Goal: Task Accomplishment & Management: Manage account settings

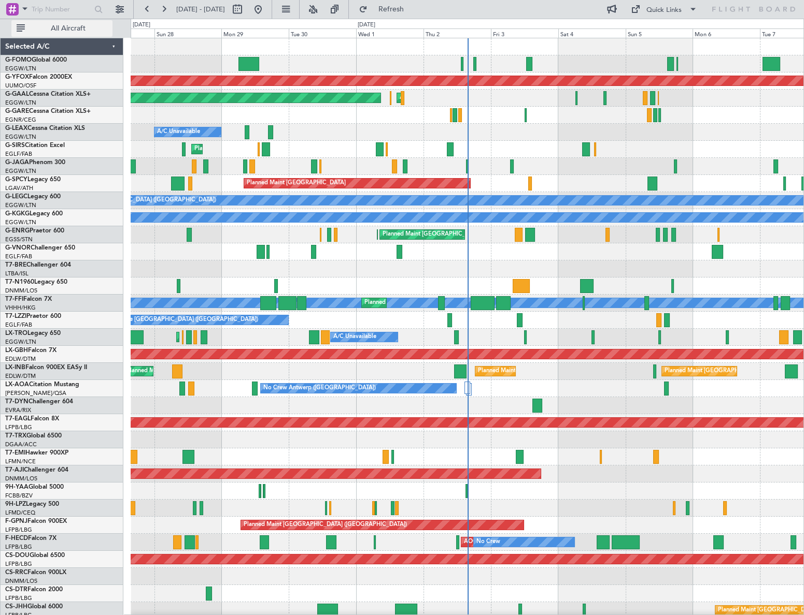
click at [49, 31] on span "All Aircraft" at bounding box center [68, 28] width 82 height 7
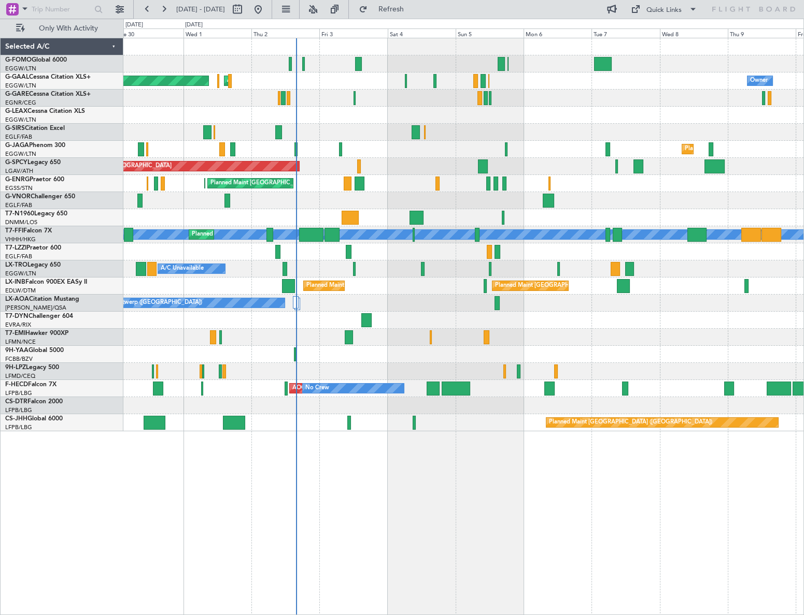
click at [381, 388] on div "Planned Maint Dusseldorf AOG Maint Dusseldorf Owner Owner A/C Unavailable Plann…" at bounding box center [463, 234] width 680 height 393
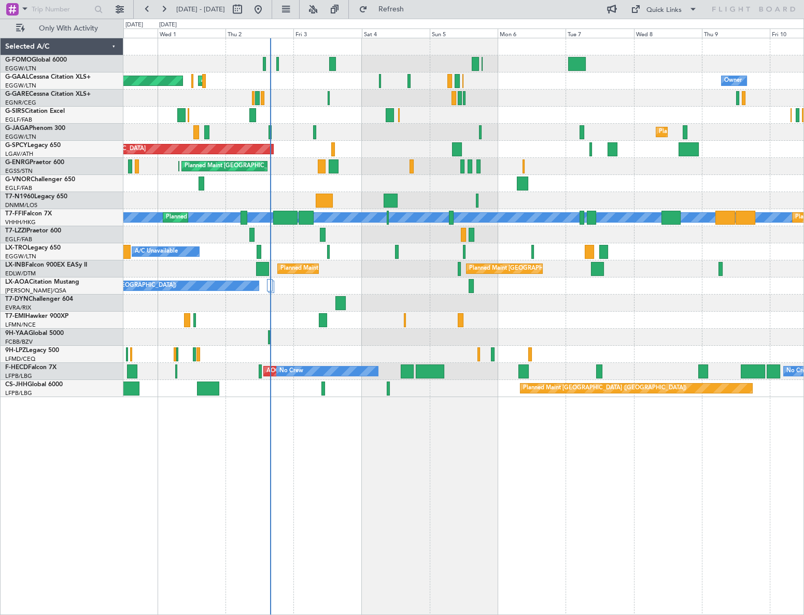
click at [332, 61] on div at bounding box center [332, 64] width 7 height 14
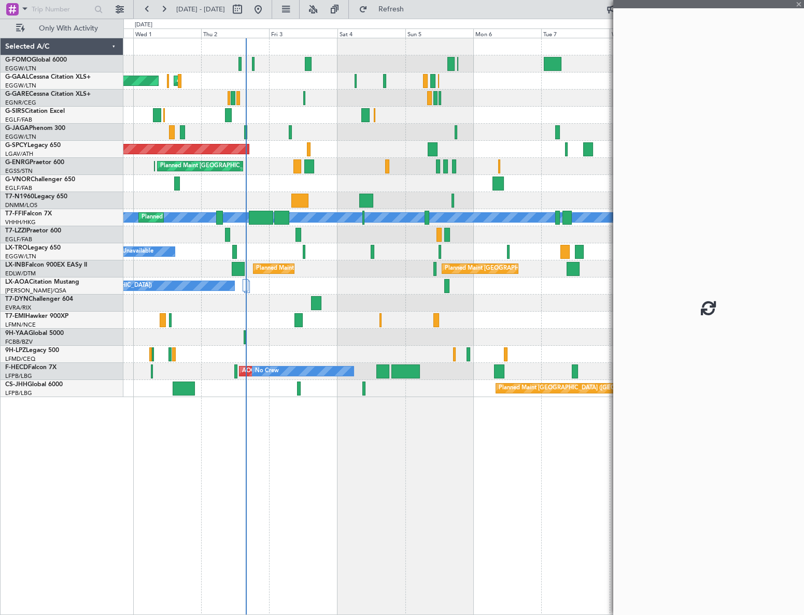
click at [324, 138] on div "Planned Maint [GEOGRAPHIC_DATA] ([GEOGRAPHIC_DATA])" at bounding box center [463, 132] width 680 height 17
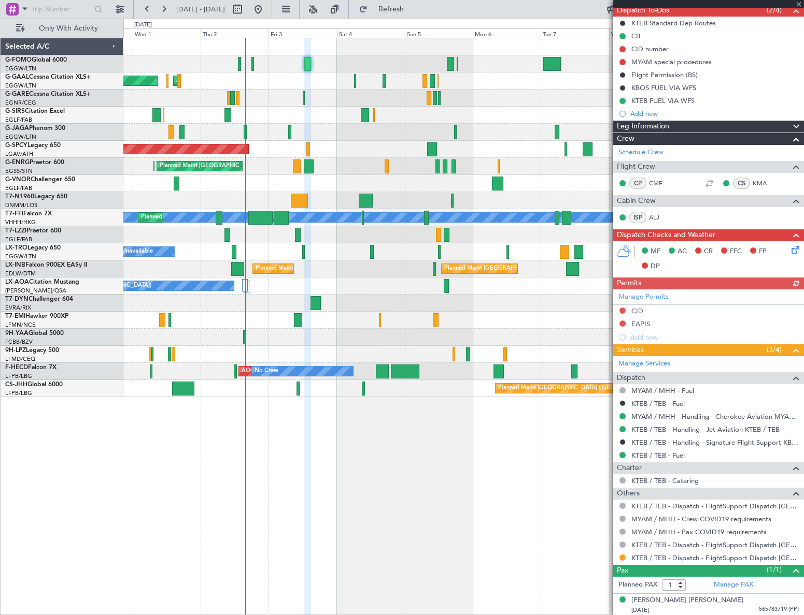
scroll to position [97, 0]
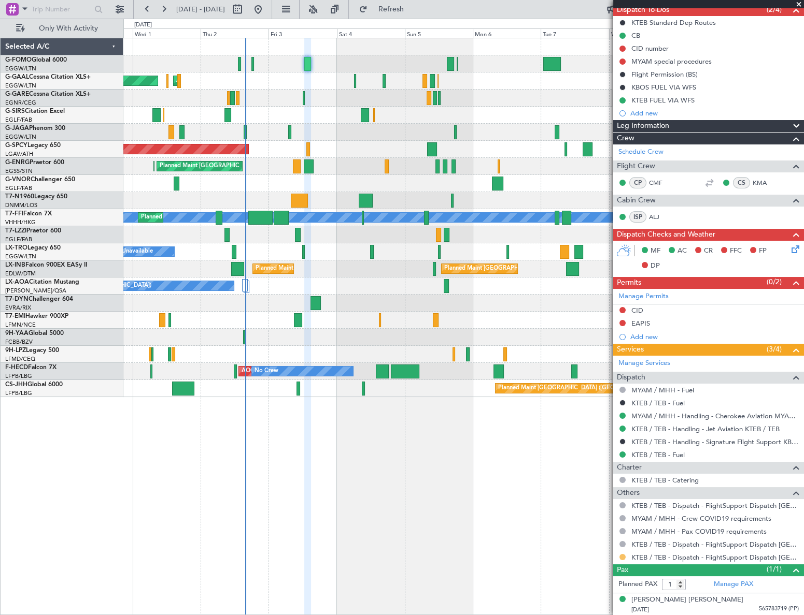
click at [620, 554] on button at bounding box center [622, 557] width 6 height 6
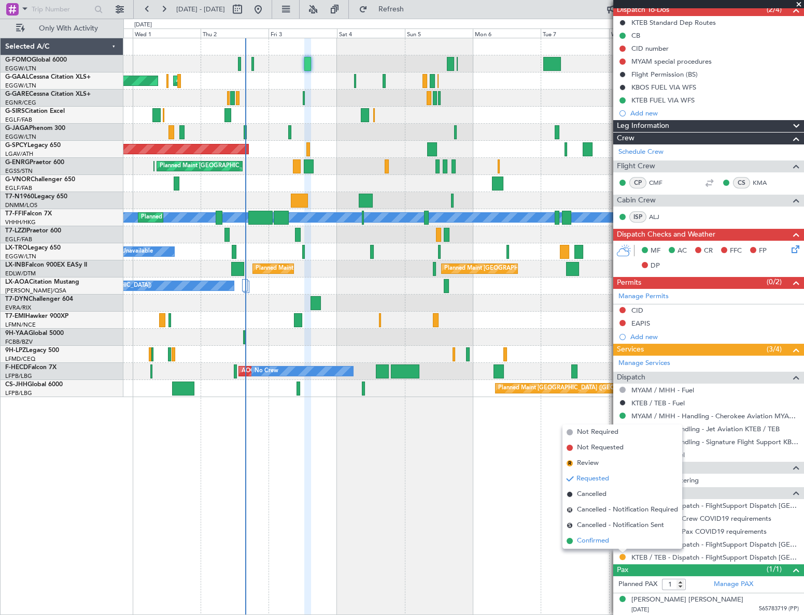
click at [604, 540] on span "Confirmed" at bounding box center [593, 541] width 32 height 10
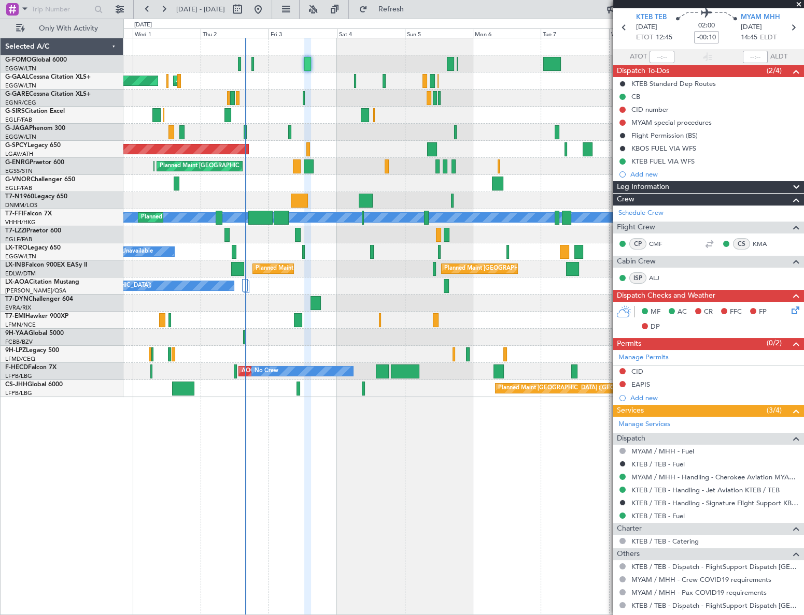
scroll to position [0, 0]
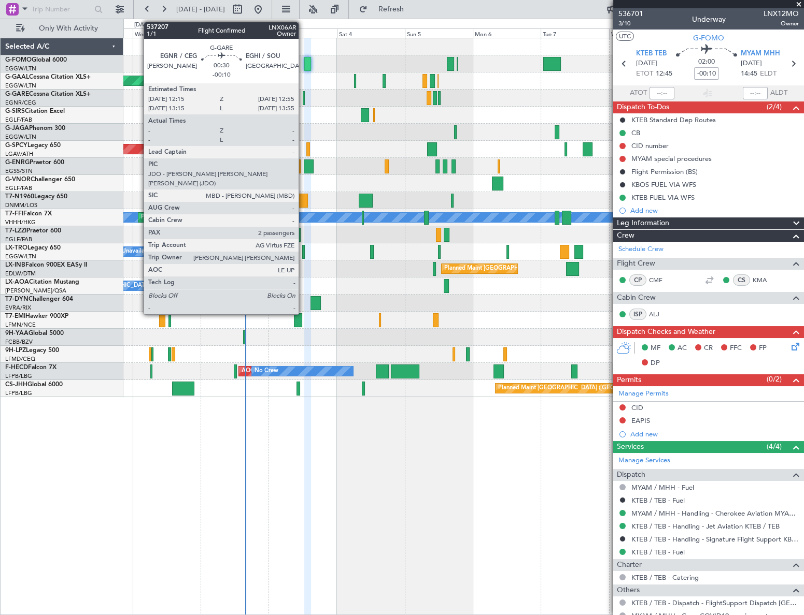
click at [303, 96] on div at bounding box center [304, 98] width 2 height 14
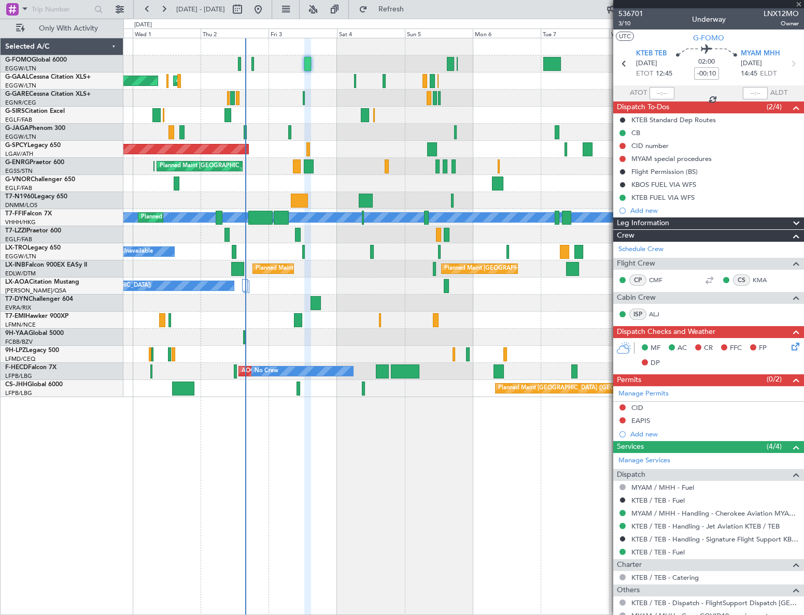
type input "2"
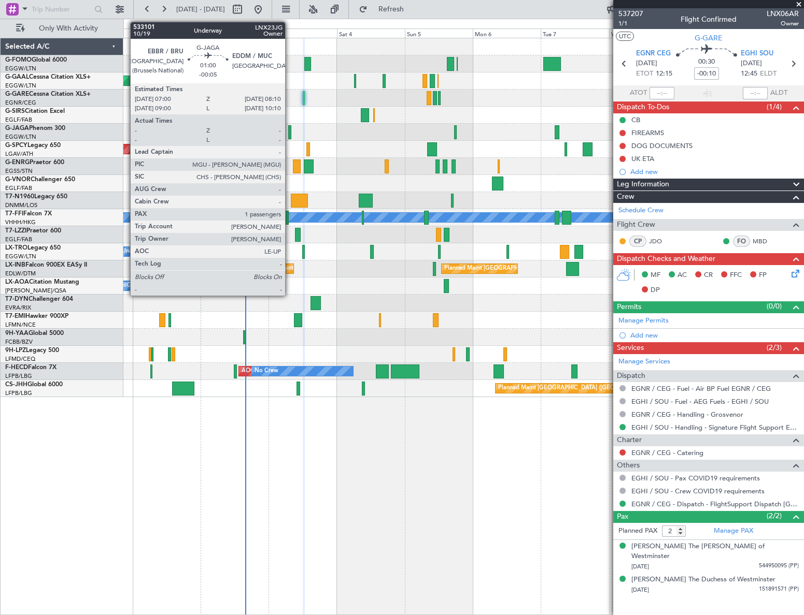
click at [290, 132] on div at bounding box center [290, 132] width 4 height 14
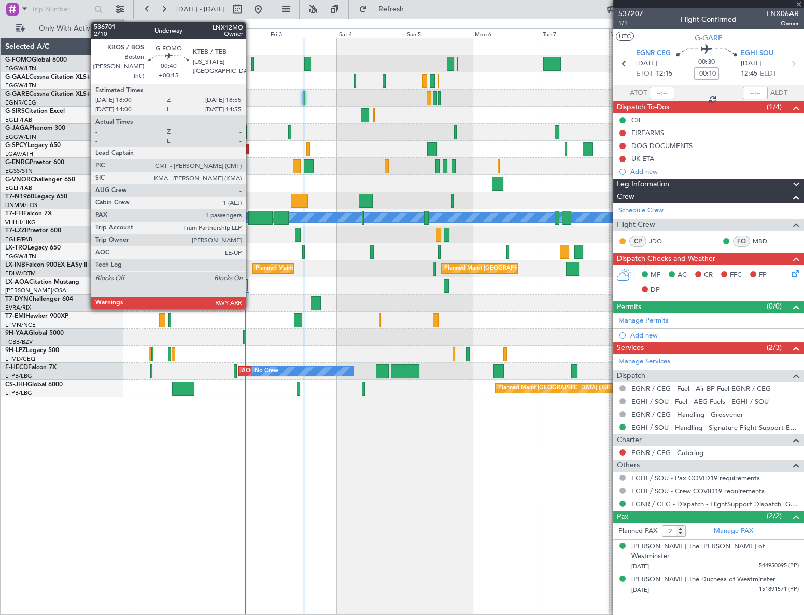
type input "-00:05"
type input "1"
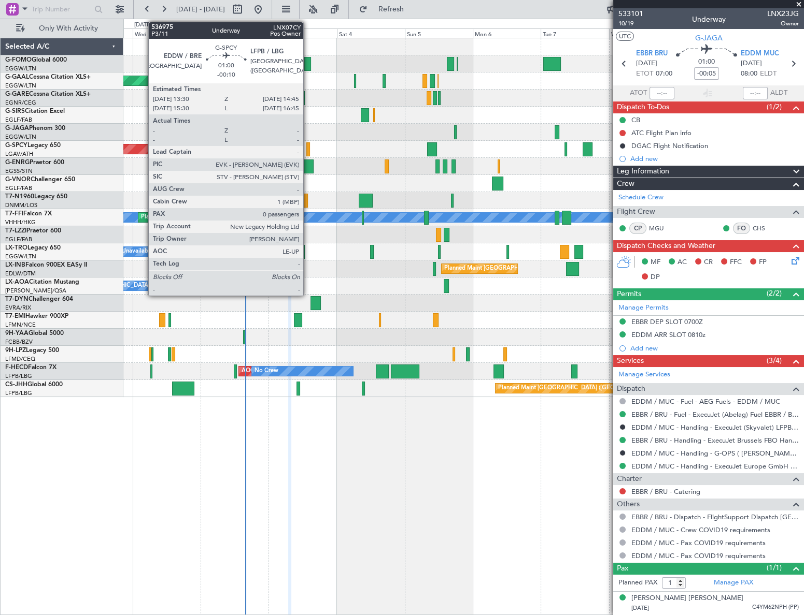
click at [308, 150] on div at bounding box center [308, 149] width 4 height 14
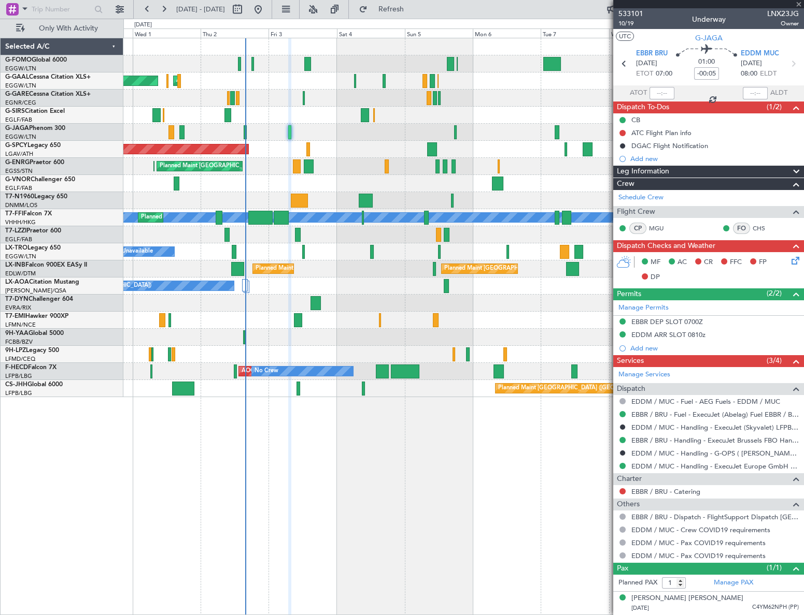
type input "-00:10"
type input "0"
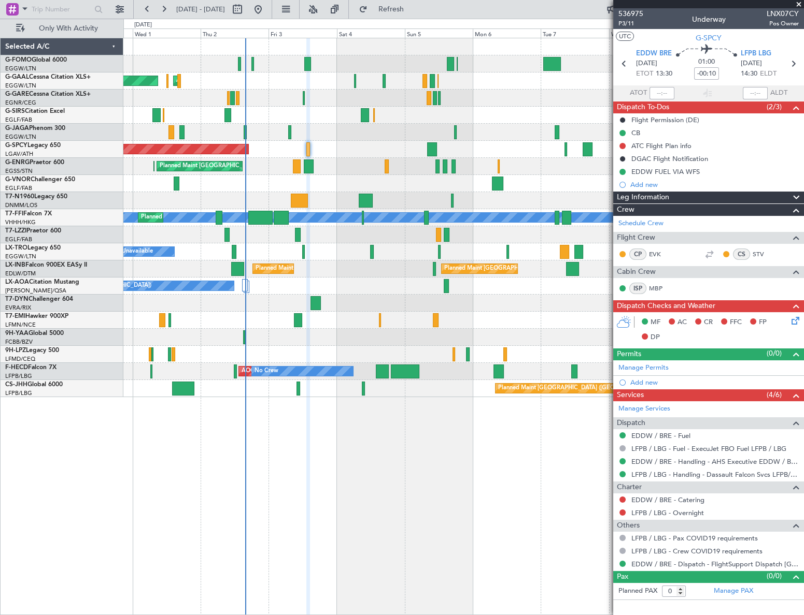
click at [793, 320] on icon at bounding box center [793, 319] width 8 height 8
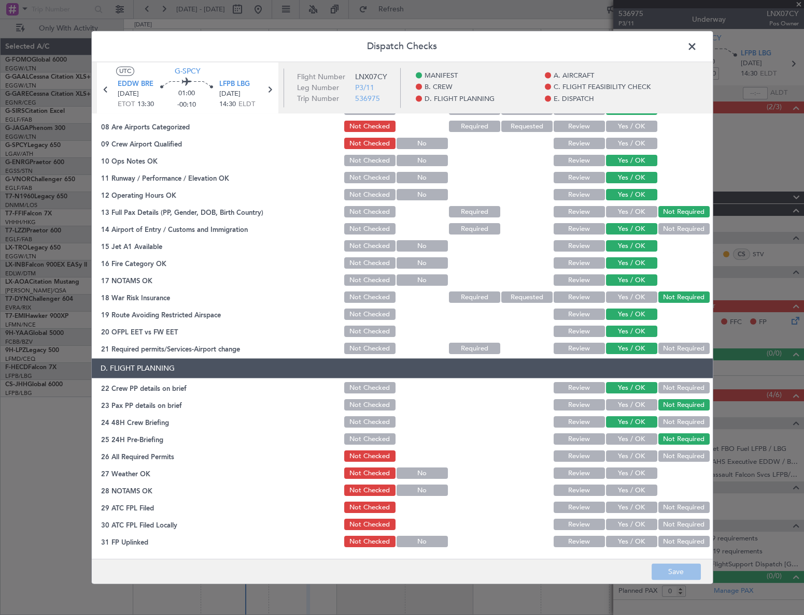
scroll to position [282, 0]
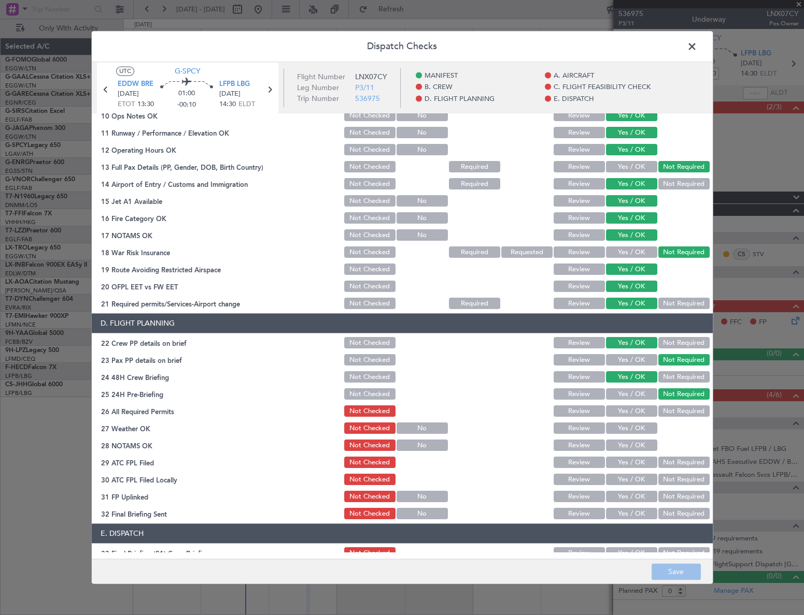
click at [697, 46] on span at bounding box center [697, 49] width 0 height 21
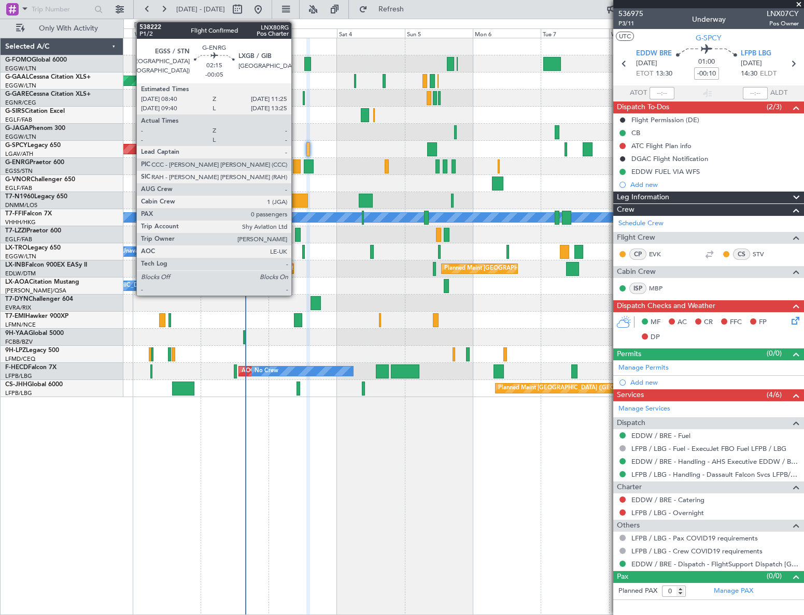
click at [296, 165] on div at bounding box center [297, 167] width 8 height 14
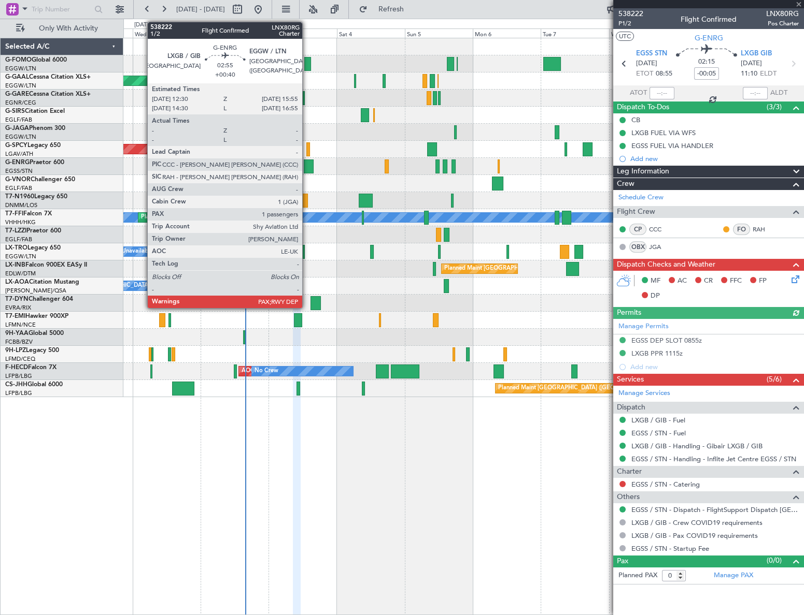
click at [307, 167] on div at bounding box center [309, 167] width 10 height 14
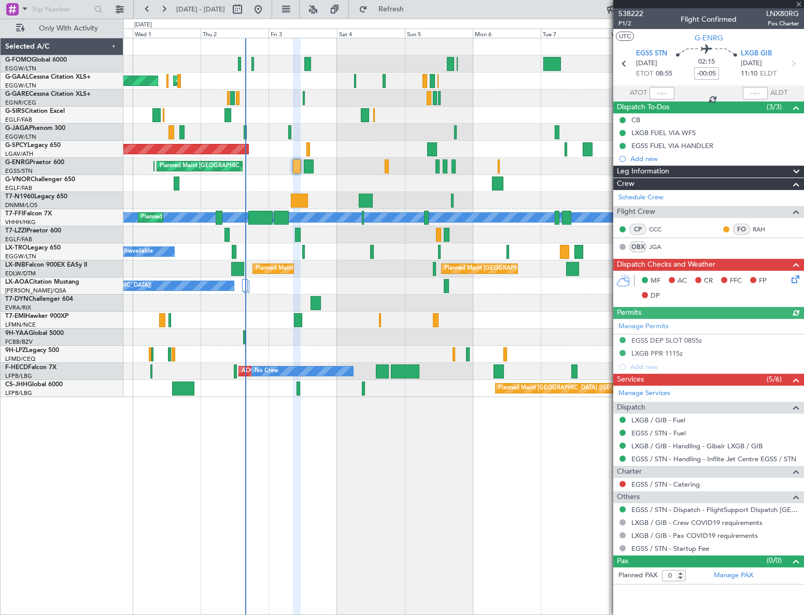
type input "+00:40"
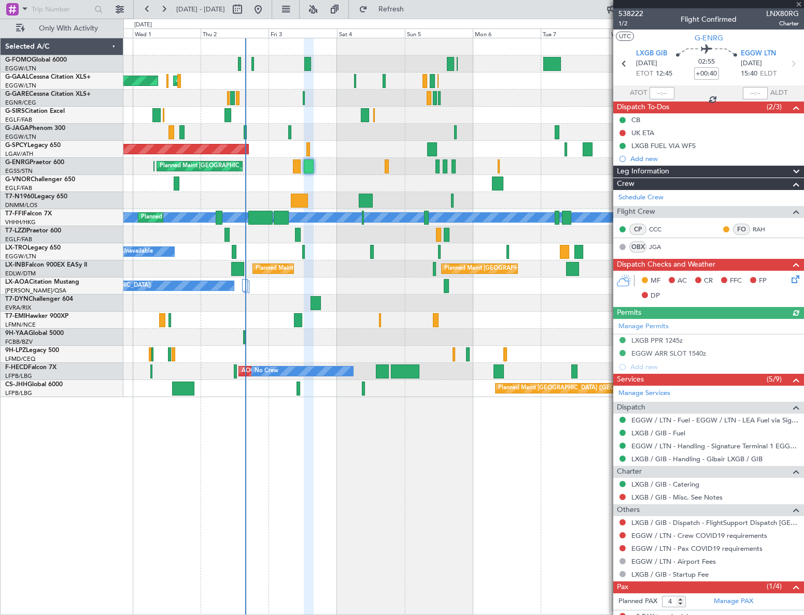
click at [789, 279] on icon at bounding box center [793, 278] width 8 height 8
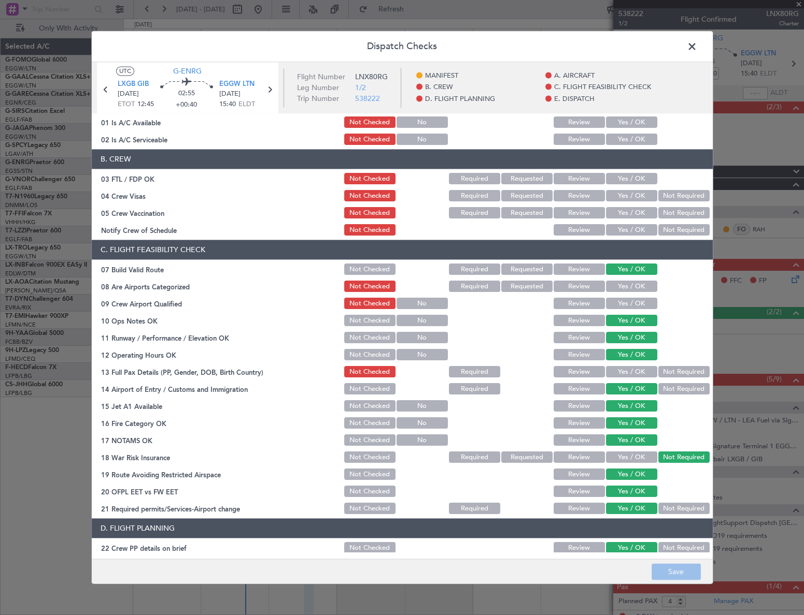
scroll to position [0, 0]
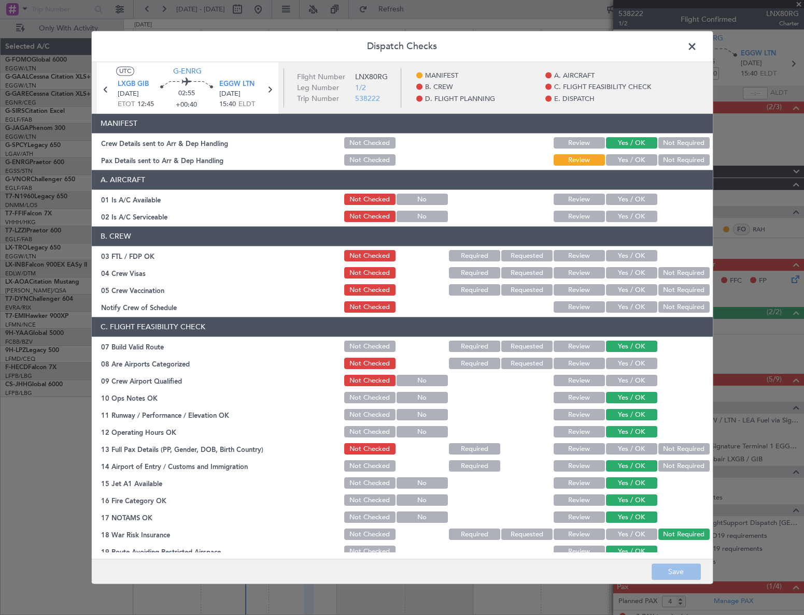
click at [697, 45] on span at bounding box center [697, 49] width 0 height 21
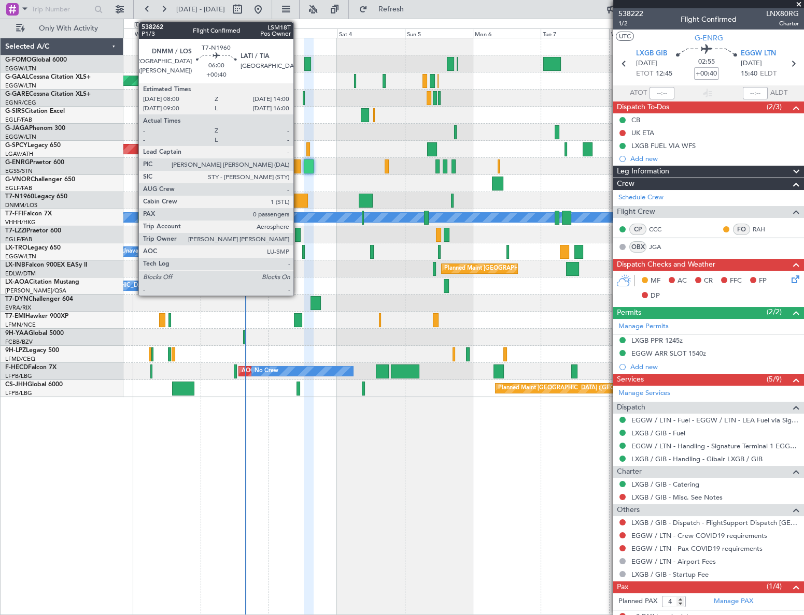
click at [298, 201] on div at bounding box center [299, 201] width 17 height 14
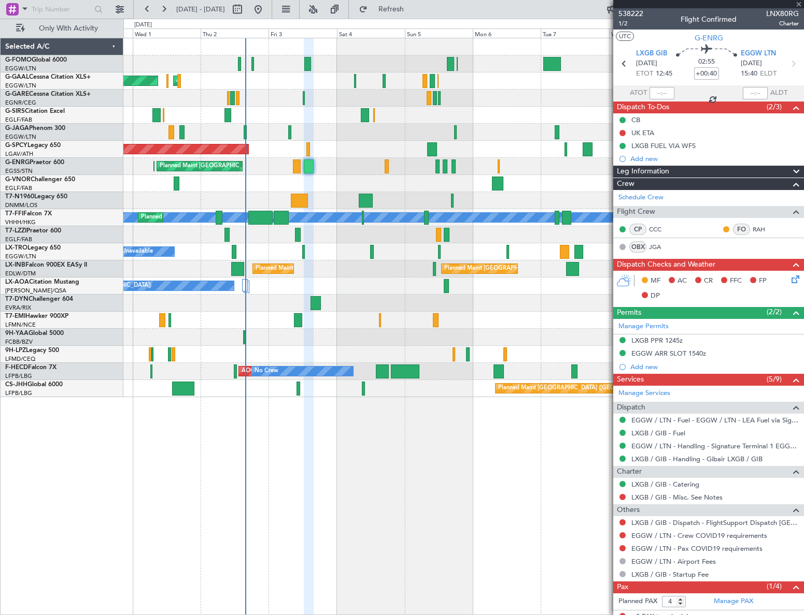
type input "0"
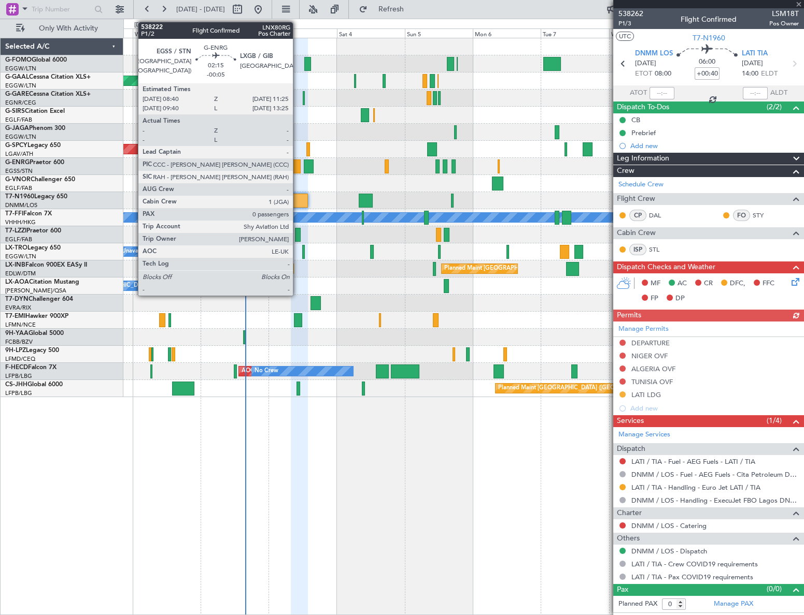
click at [297, 168] on div at bounding box center [297, 167] width 8 height 14
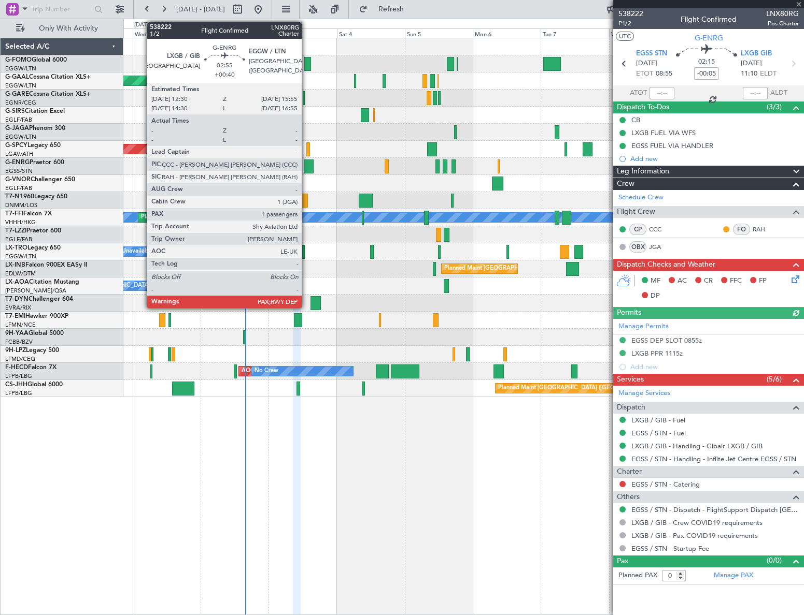
click at [306, 164] on div at bounding box center [309, 167] width 10 height 14
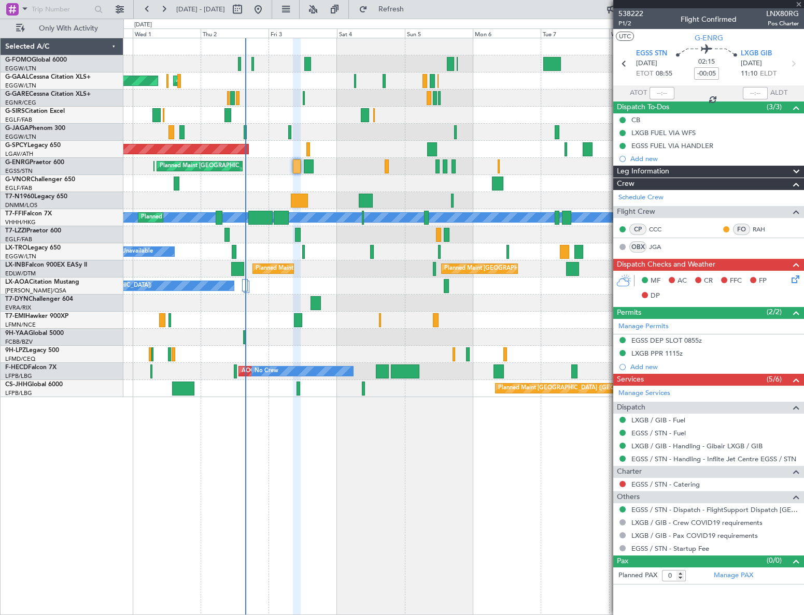
type input "+00:40"
type input "4"
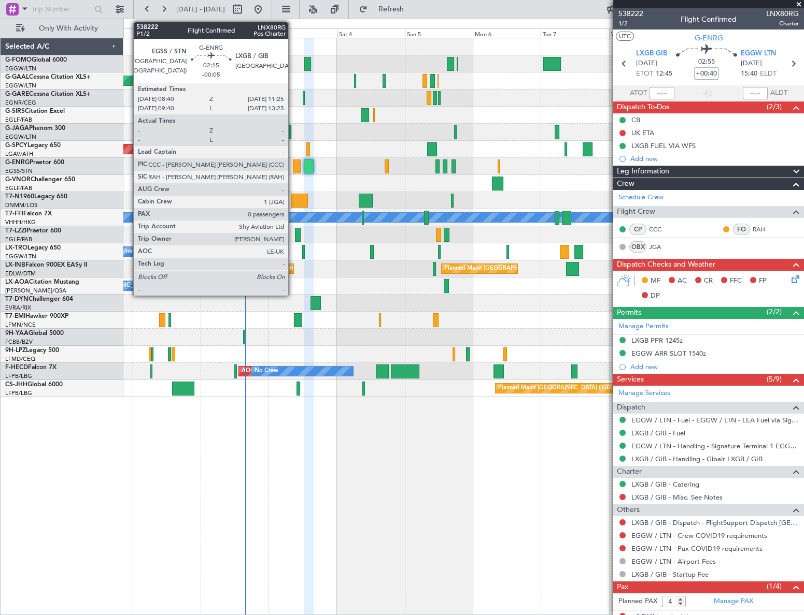
click at [297, 168] on div at bounding box center [297, 167] width 8 height 14
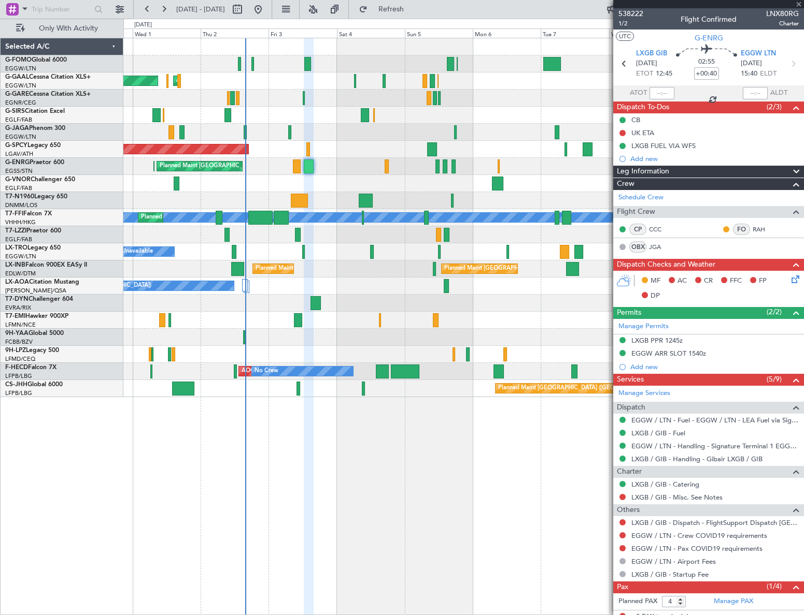
type input "-00:05"
type input "0"
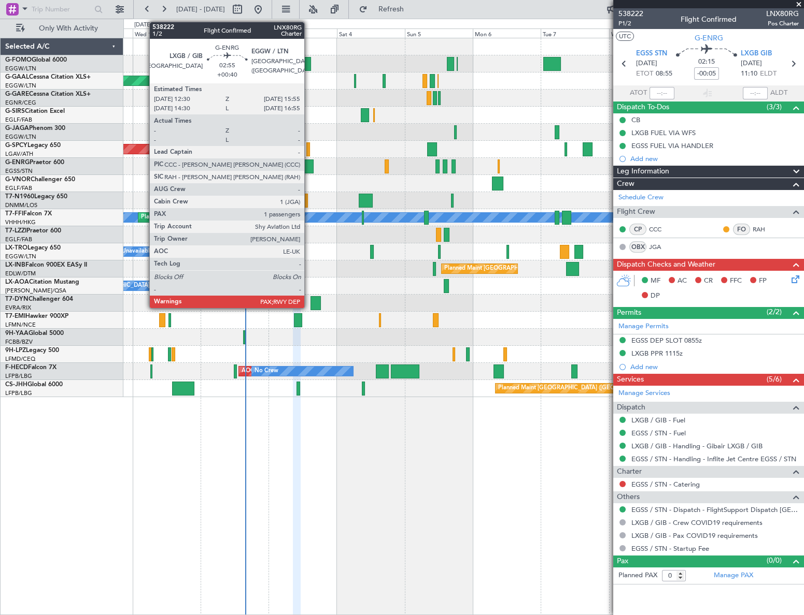
click at [309, 164] on div at bounding box center [309, 167] width 10 height 14
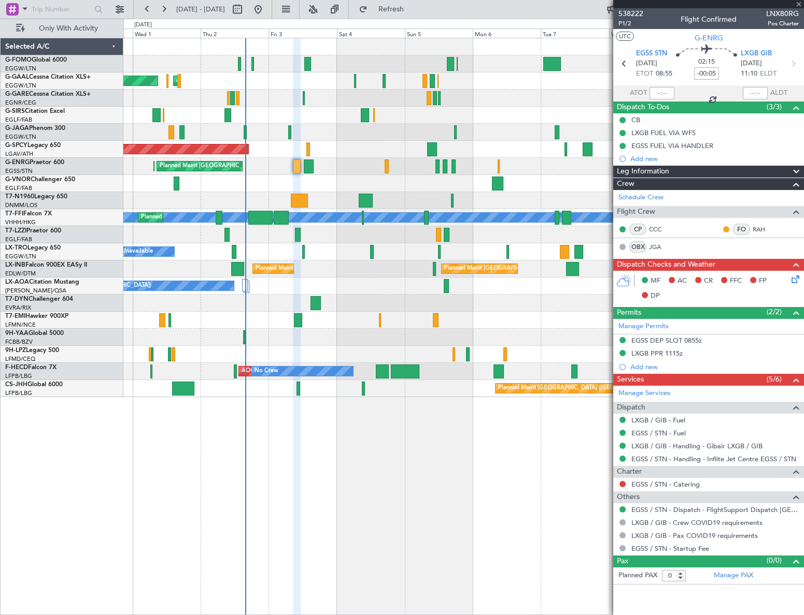
type input "+00:40"
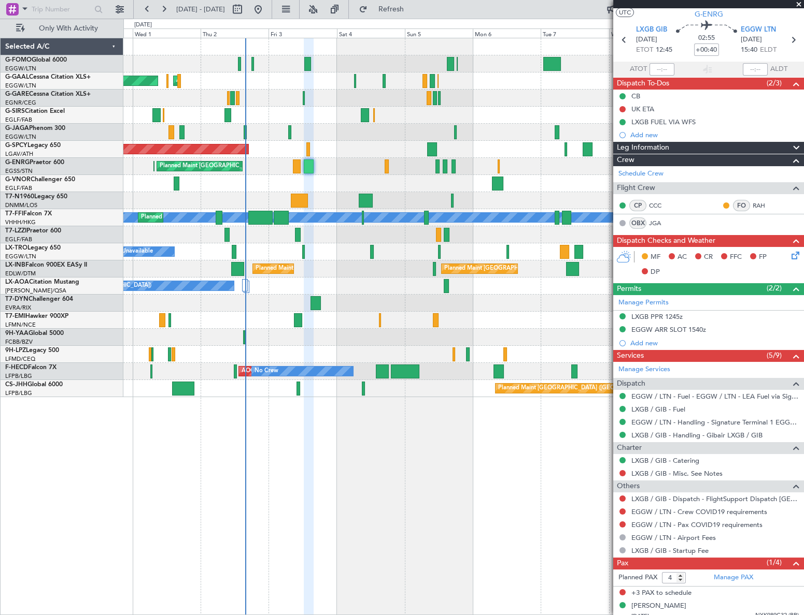
scroll to position [31, 0]
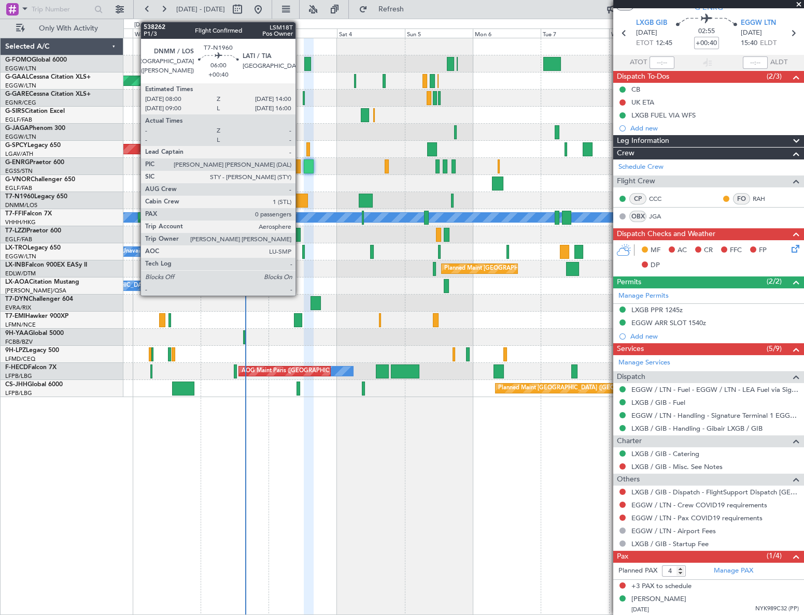
click at [300, 194] on div at bounding box center [299, 201] width 17 height 14
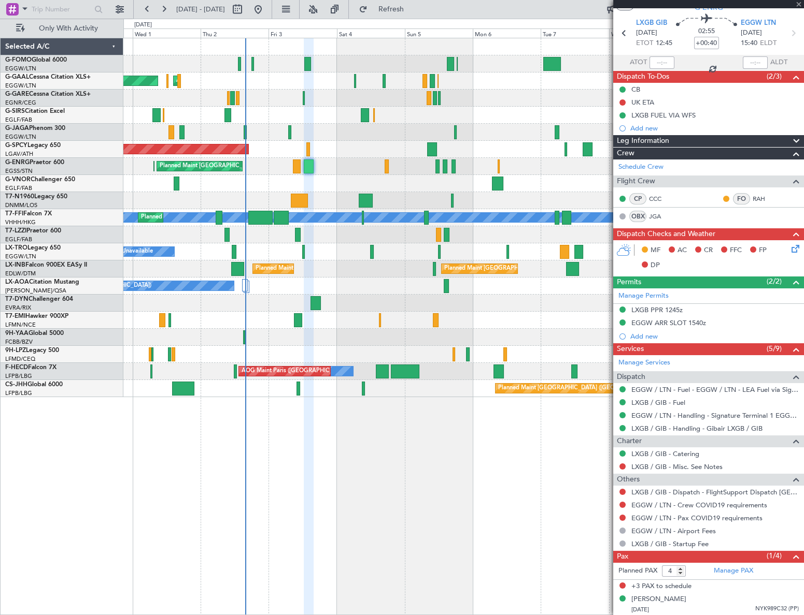
type input "0"
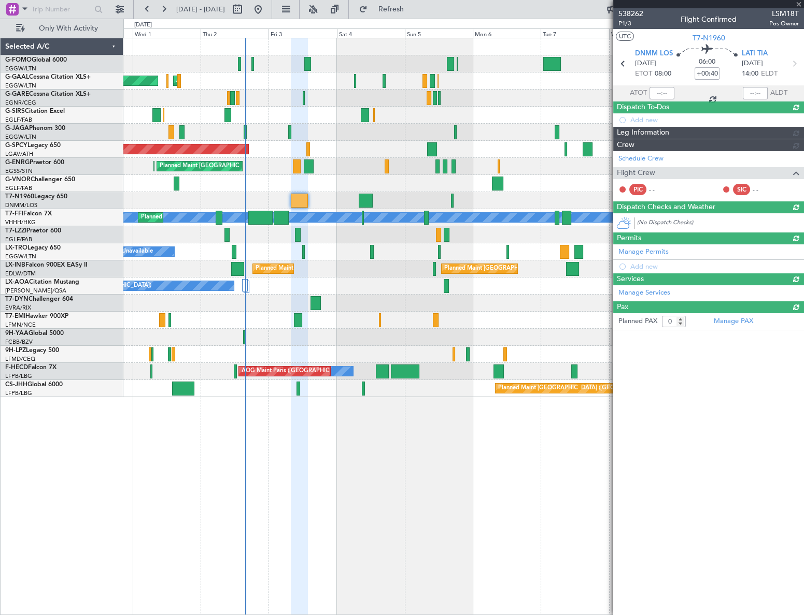
scroll to position [0, 0]
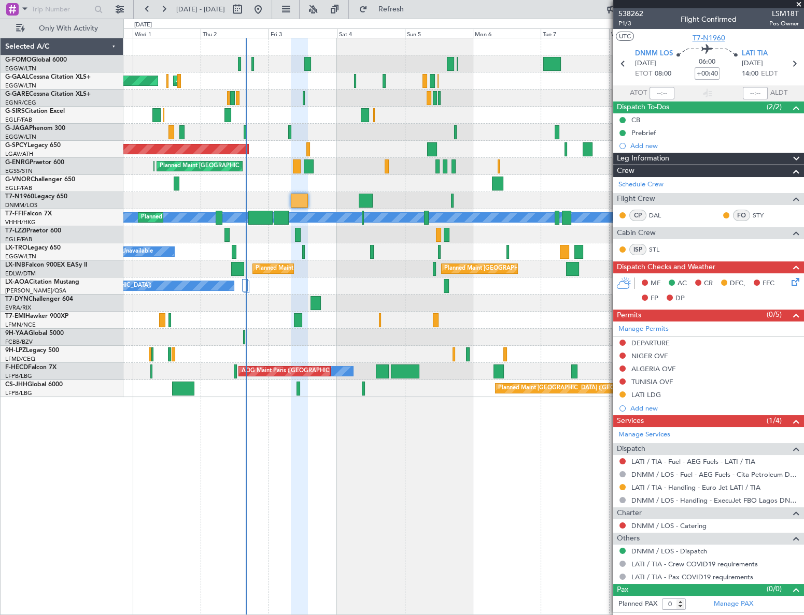
click at [699, 36] on span "T7-N1960" at bounding box center [708, 38] width 33 height 11
click at [650, 343] on div "DEPARTURE" at bounding box center [650, 343] width 38 height 9
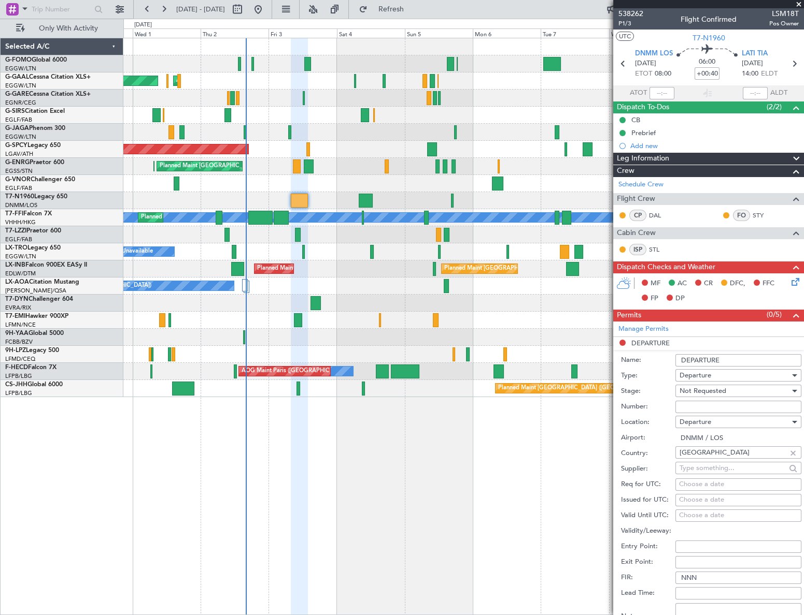
click at [696, 408] on input "Number:" at bounding box center [738, 407] width 126 height 12
click at [724, 390] on span "Not Requested" at bounding box center [702, 390] width 47 height 9
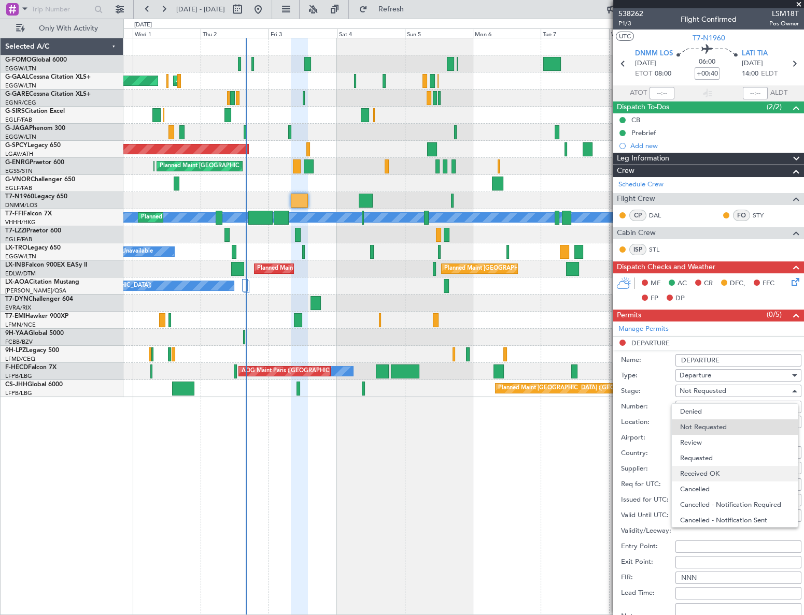
click at [727, 470] on span "Received OK" at bounding box center [735, 474] width 110 height 16
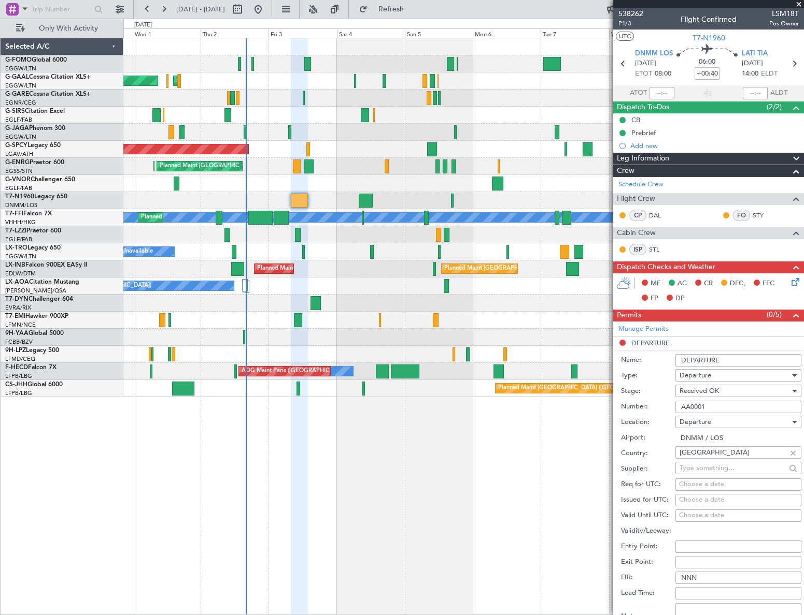
click at [728, 408] on input "AA0001" at bounding box center [738, 407] width 126 height 12
type input "AA0001/05090841"
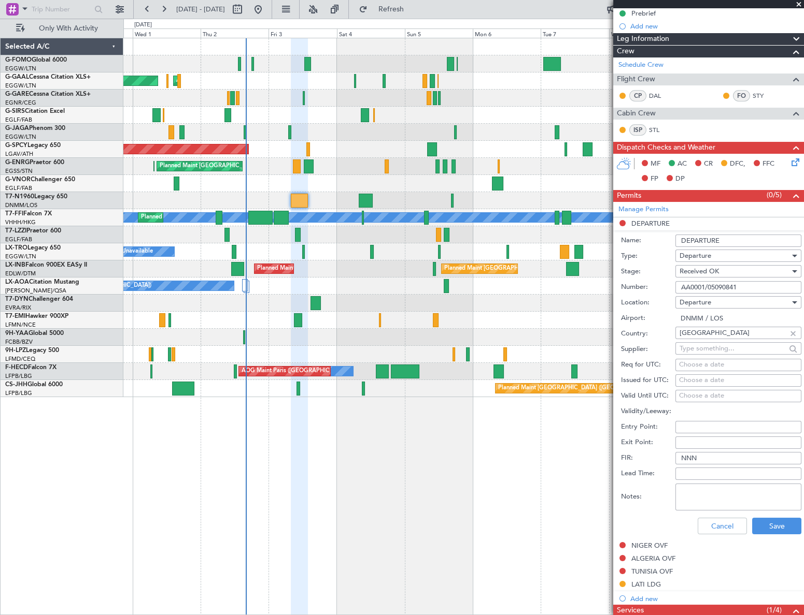
scroll to position [141, 0]
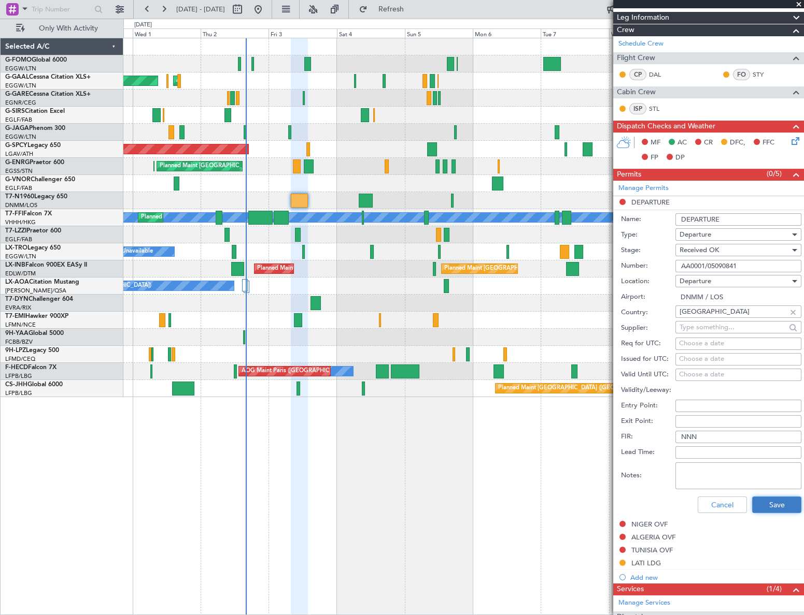
click at [776, 508] on button "Save" at bounding box center [776, 505] width 49 height 17
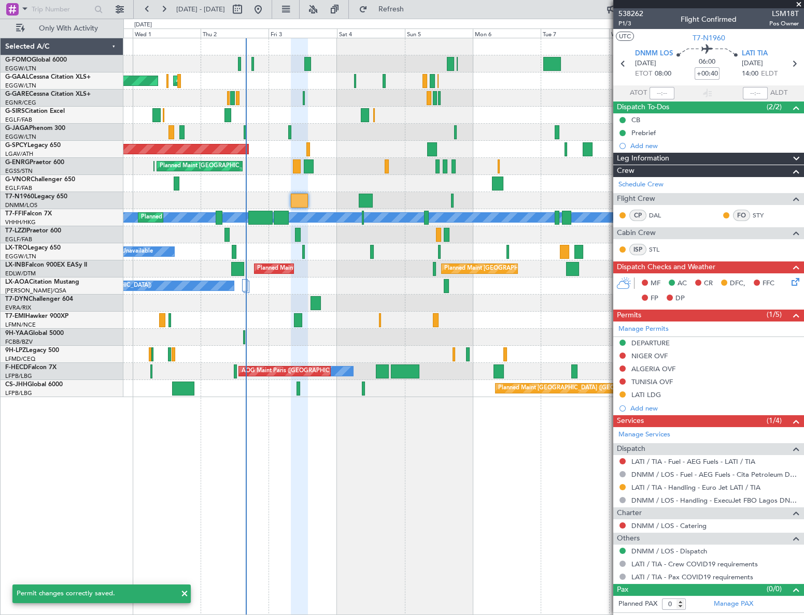
scroll to position [0, 0]
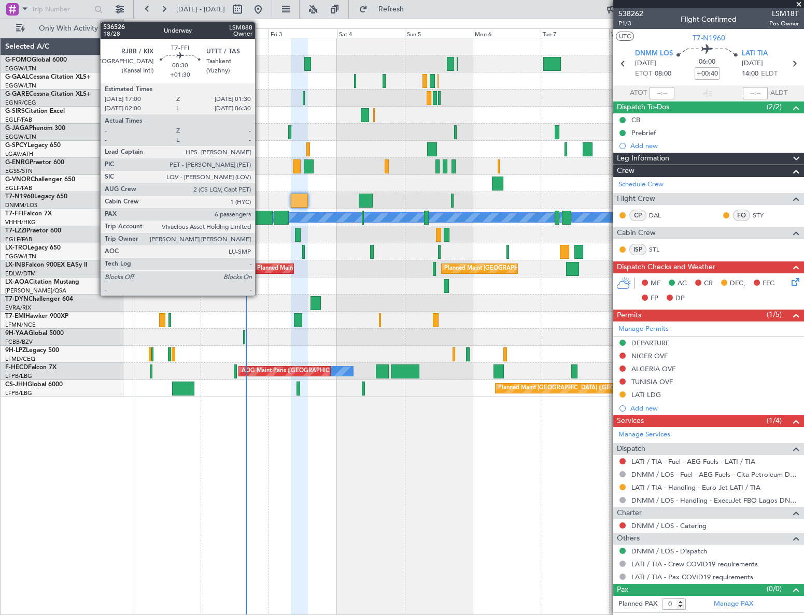
click at [260, 218] on div at bounding box center [260, 218] width 24 height 14
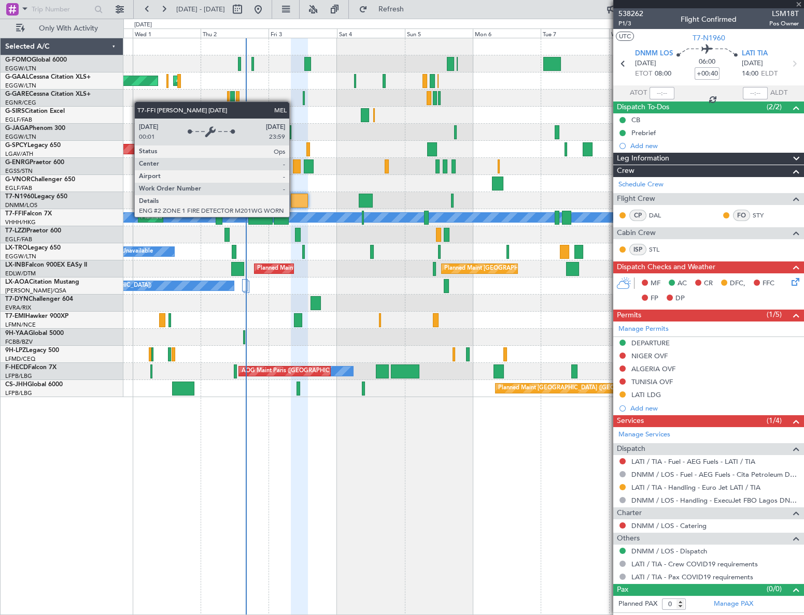
type input "+01:30"
type input "6"
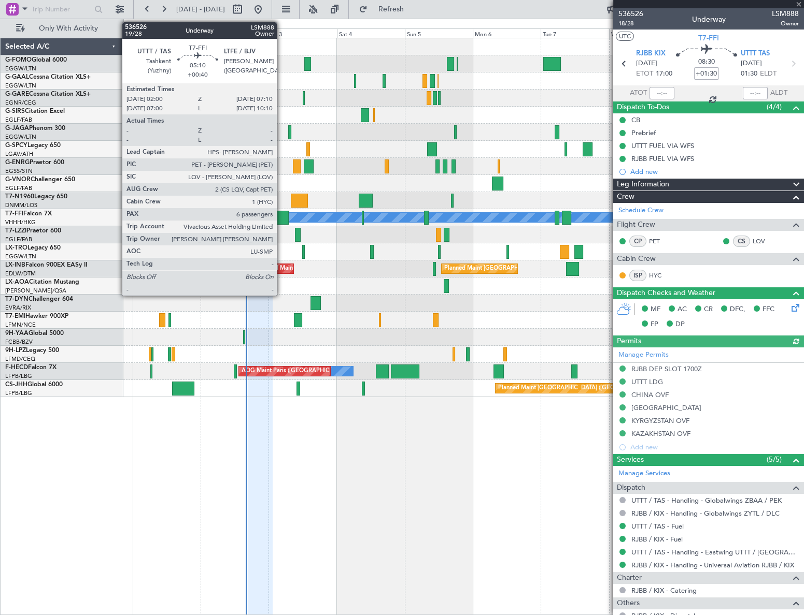
click at [281, 217] on div at bounding box center [281, 218] width 15 height 14
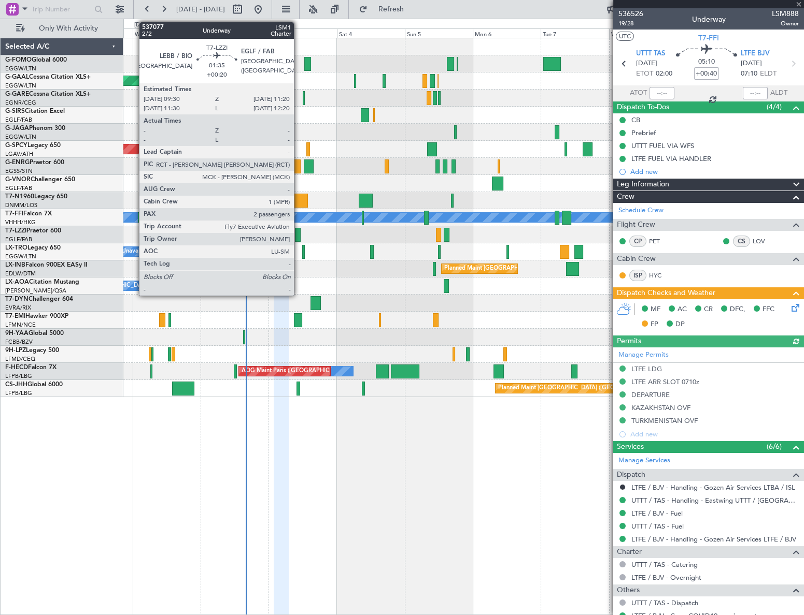
click at [298, 235] on div at bounding box center [298, 235] width 6 height 14
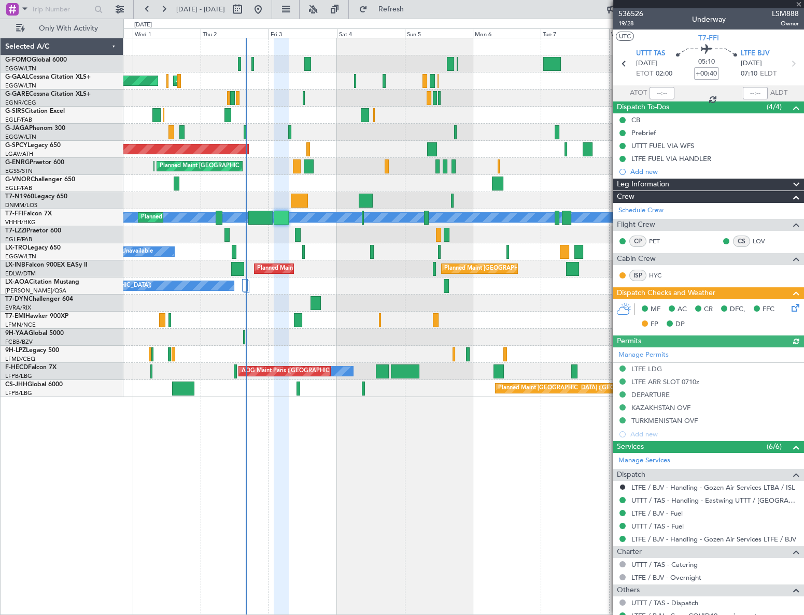
type input "+00:20"
type input "2"
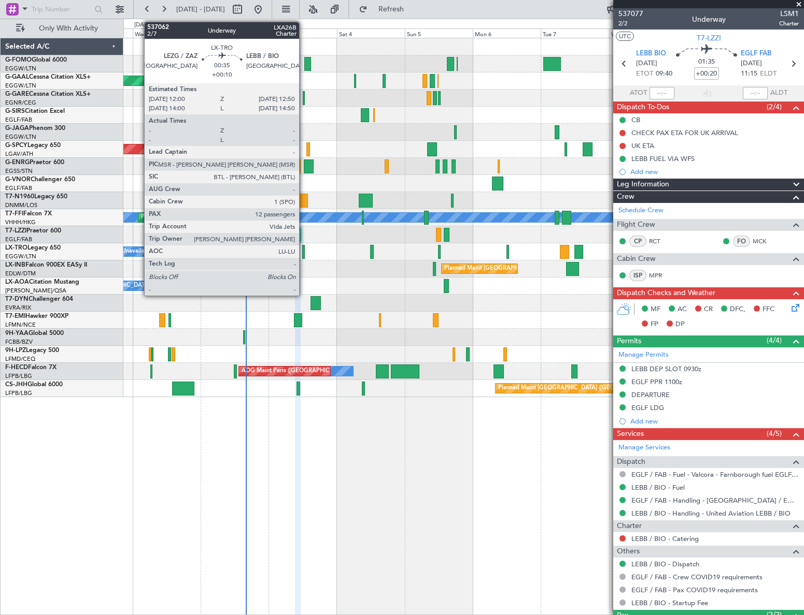
click at [304, 251] on div at bounding box center [303, 252] width 3 height 14
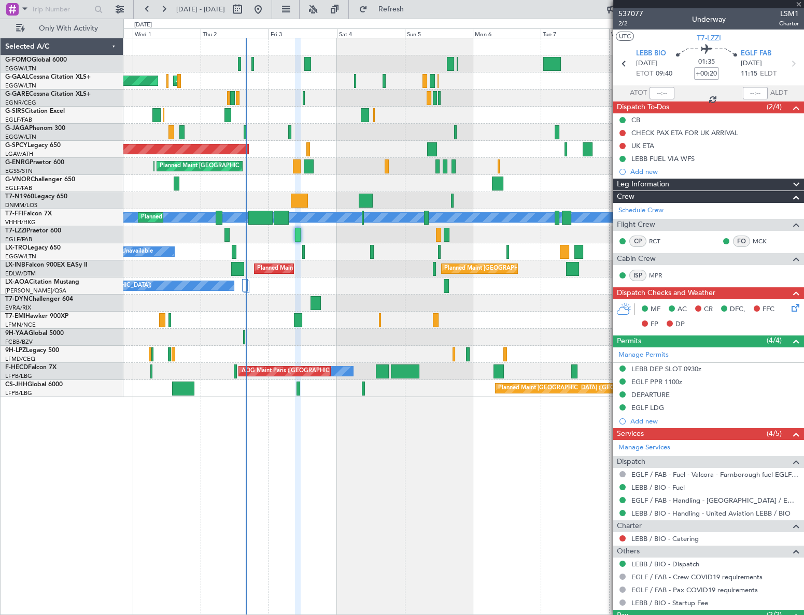
type input "+00:10"
type input "12"
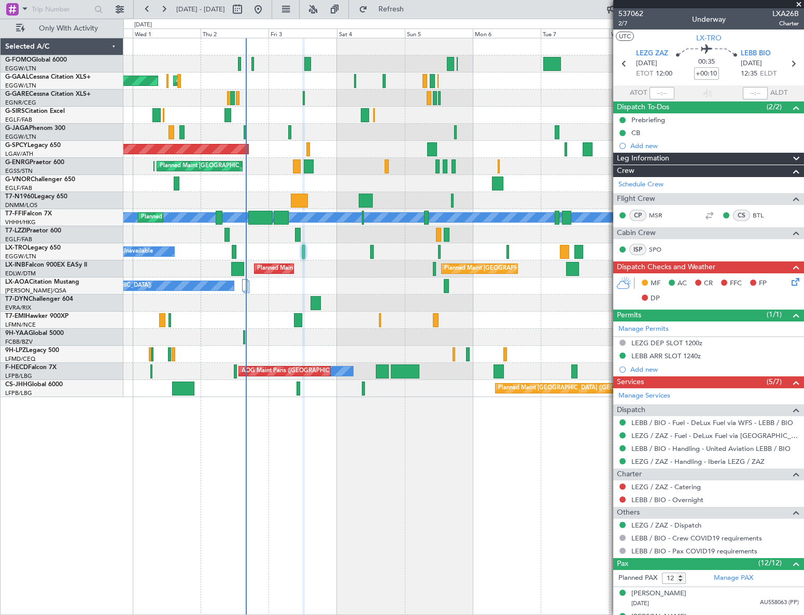
click at [789, 280] on icon at bounding box center [793, 280] width 8 height 8
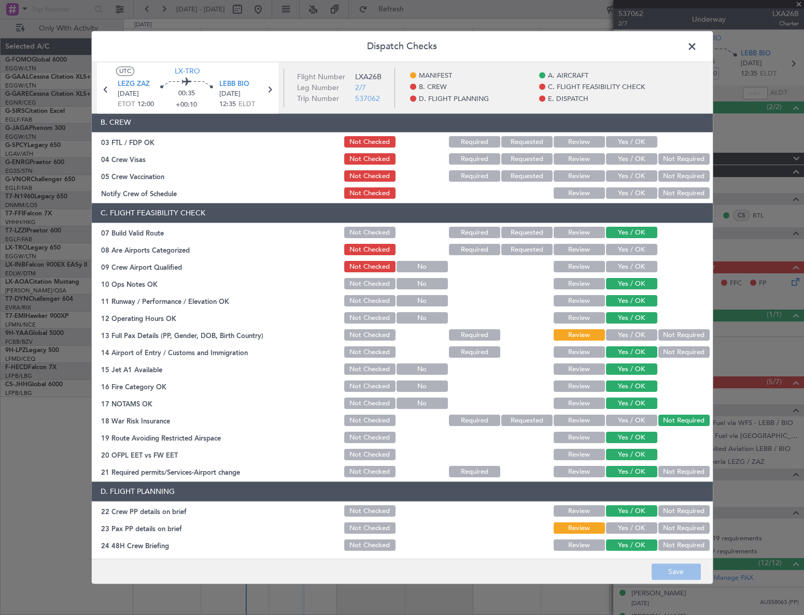
scroll to position [329, 0]
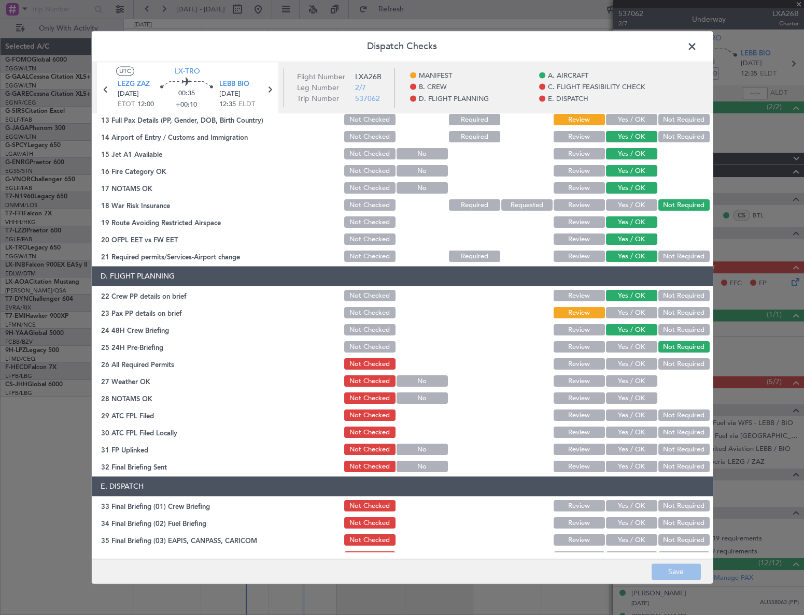
click at [697, 44] on span at bounding box center [697, 49] width 0 height 21
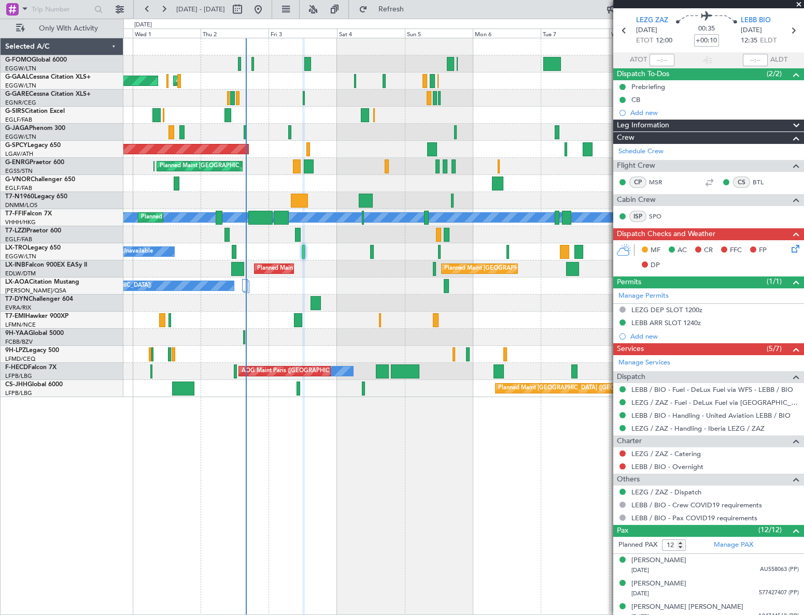
scroll to position [0, 0]
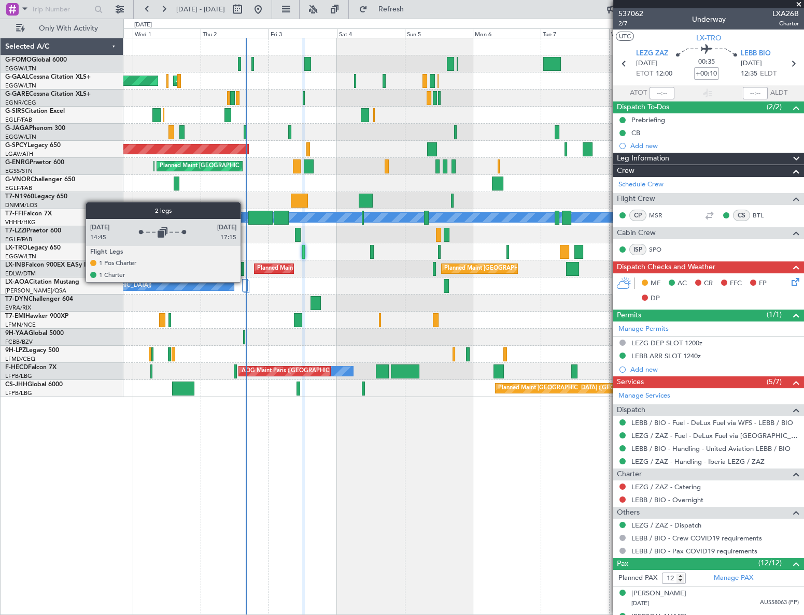
click at [245, 282] on div at bounding box center [245, 285] width 6 height 12
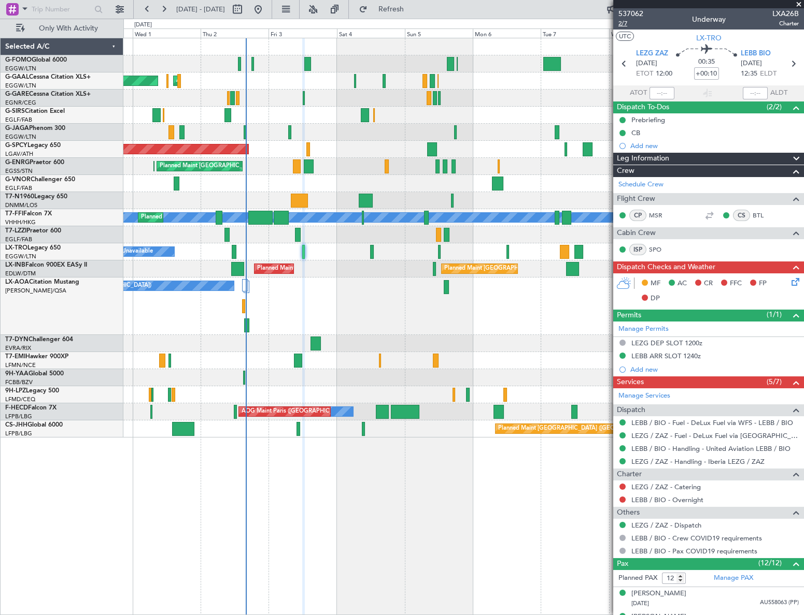
click at [627, 24] on span "2/7" at bounding box center [630, 23] width 25 height 9
click at [622, 25] on span "2/7" at bounding box center [630, 23] width 25 height 9
click at [373, 562] on div "Owner Planned Maint Dusseldorf AOG Maint Dusseldorf Owner Planned Maint London …" at bounding box center [463, 327] width 680 height 578
click at [781, 280] on div "MF AC CR FFC FP DP" at bounding box center [713, 291] width 152 height 31
click at [789, 281] on icon at bounding box center [793, 280] width 8 height 8
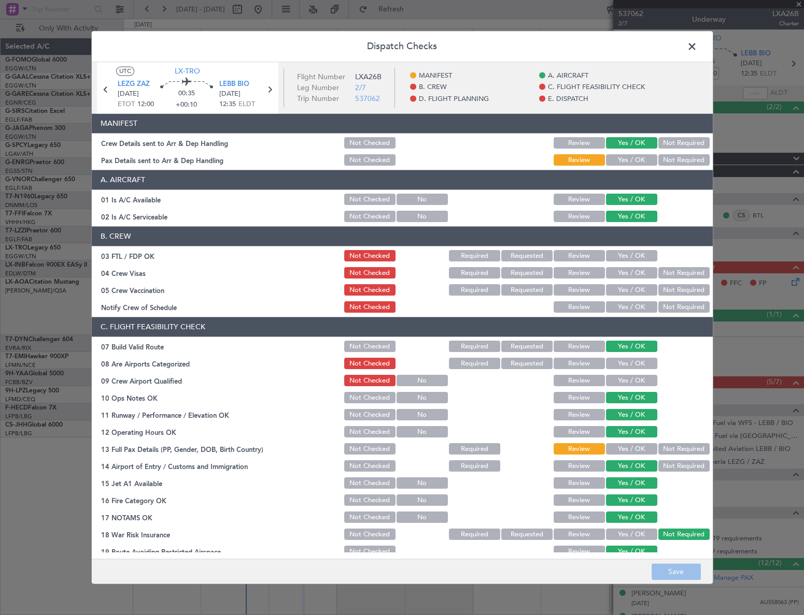
click at [638, 160] on button "Yes / OK" at bounding box center [631, 160] width 51 height 11
click at [630, 449] on button "Yes / OK" at bounding box center [631, 449] width 51 height 11
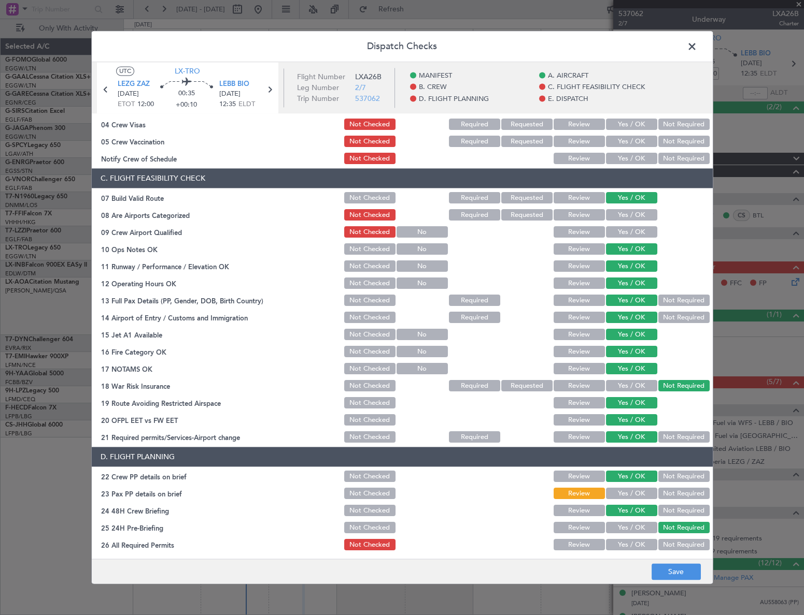
scroll to position [235, 0]
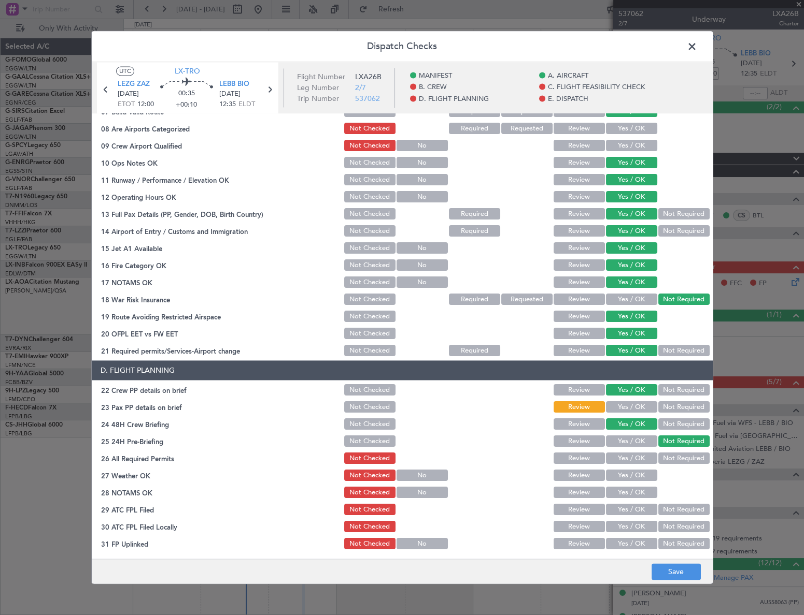
click at [633, 407] on button "Yes / OK" at bounding box center [631, 407] width 51 height 11
click at [688, 577] on button "Save" at bounding box center [675, 572] width 49 height 17
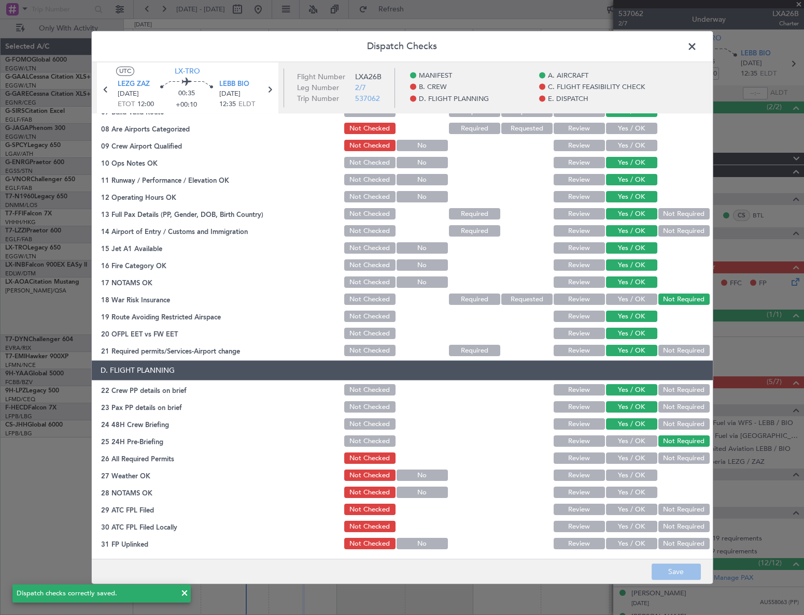
click at [697, 45] on span at bounding box center [697, 49] width 0 height 21
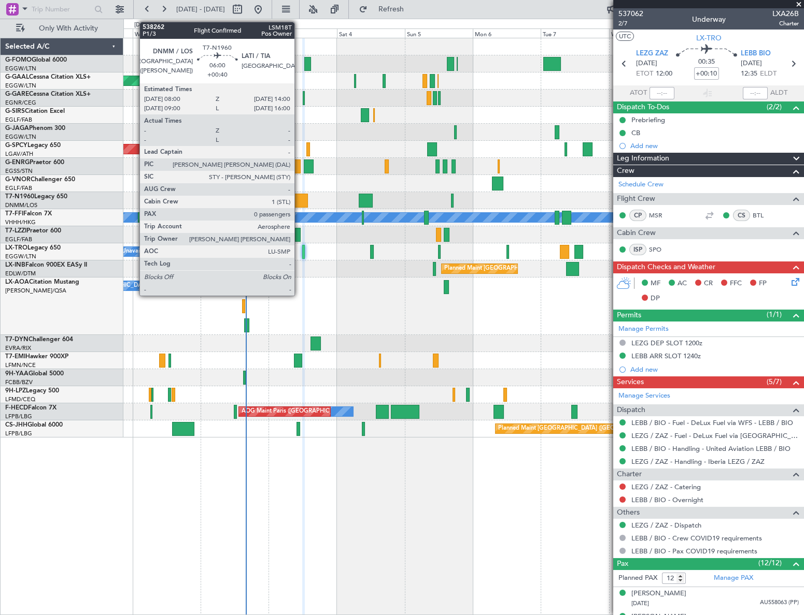
click at [299, 195] on div at bounding box center [299, 201] width 17 height 14
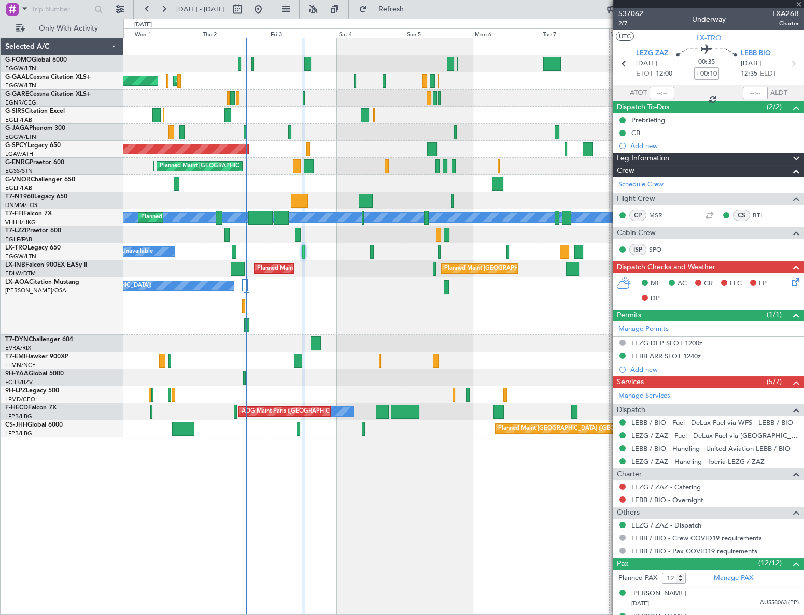
type input "+00:40"
type input "0"
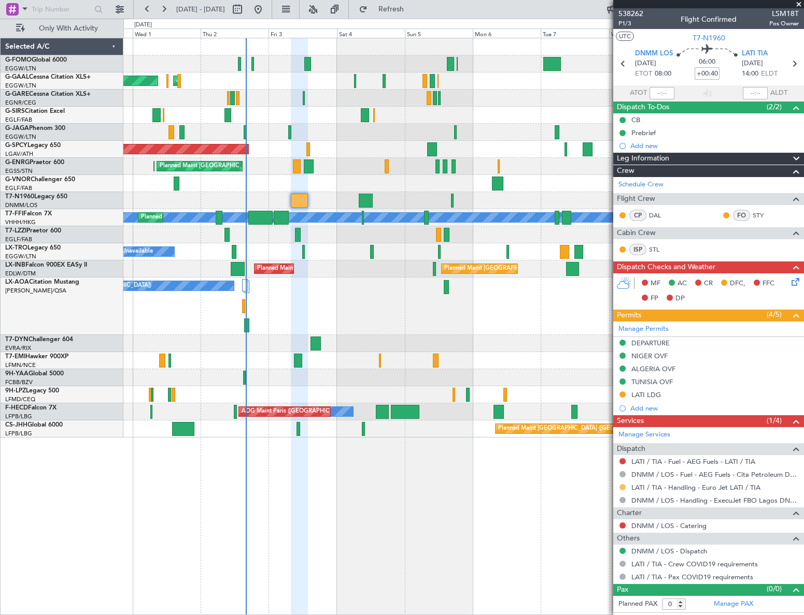
click at [620, 487] on button at bounding box center [622, 487] width 6 height 6
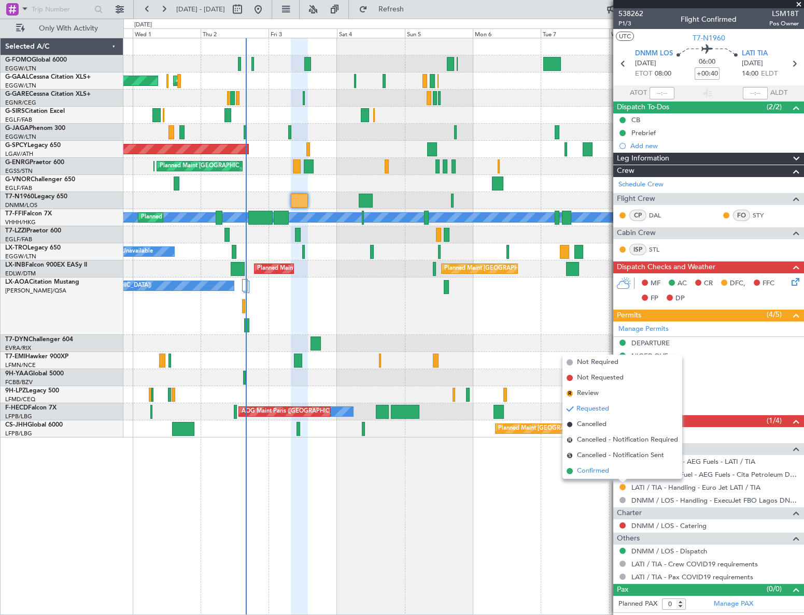
click at [588, 471] on span "Confirmed" at bounding box center [593, 471] width 32 height 10
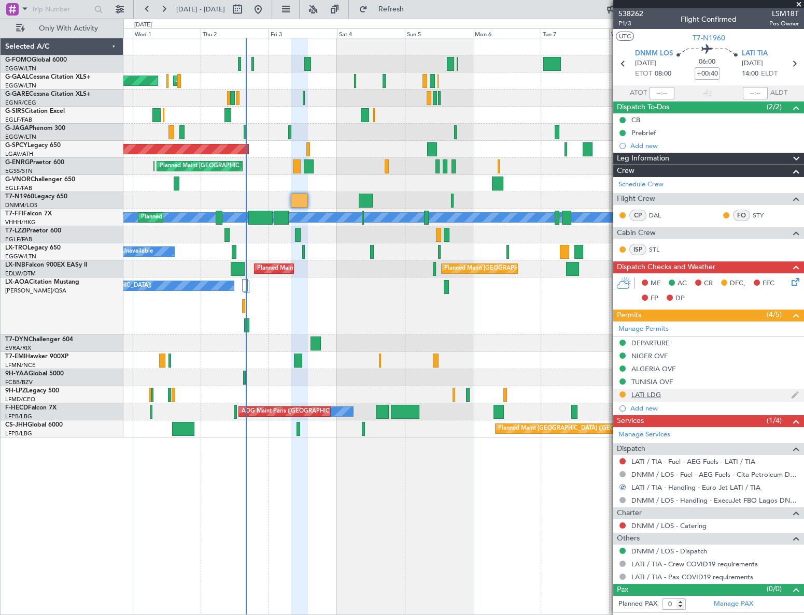
click at [647, 394] on div "LATI LDG" at bounding box center [646, 395] width 30 height 9
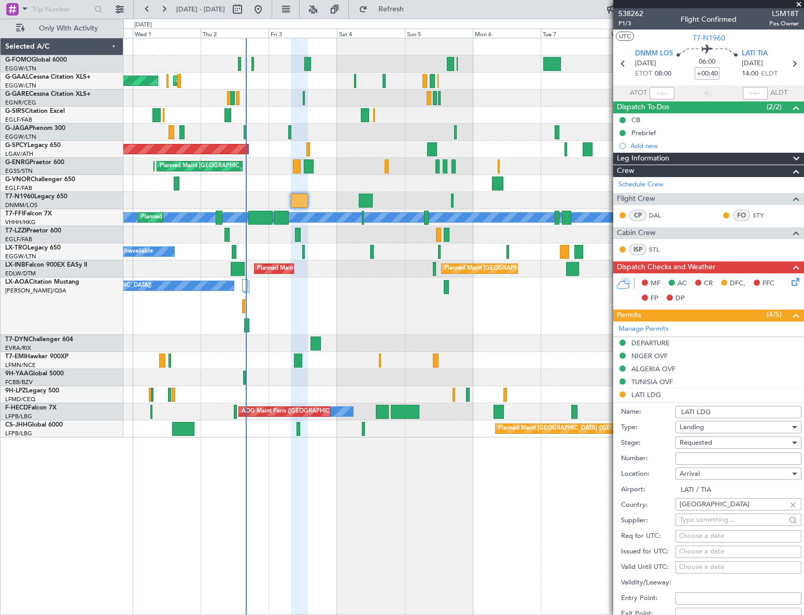
click at [694, 444] on span "Requested" at bounding box center [695, 442] width 33 height 9
click at [708, 519] on span "Received OK" at bounding box center [735, 522] width 110 height 16
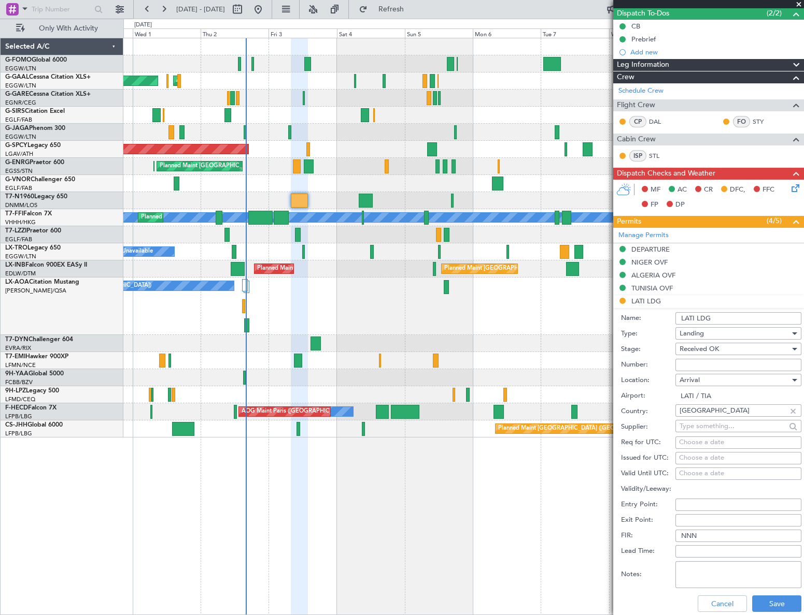
click at [699, 364] on input "Number:" at bounding box center [738, 365] width 126 height 12
paste input "PPR 1920"
type input "PPR 1920"
click at [774, 601] on button "Save" at bounding box center [776, 604] width 49 height 17
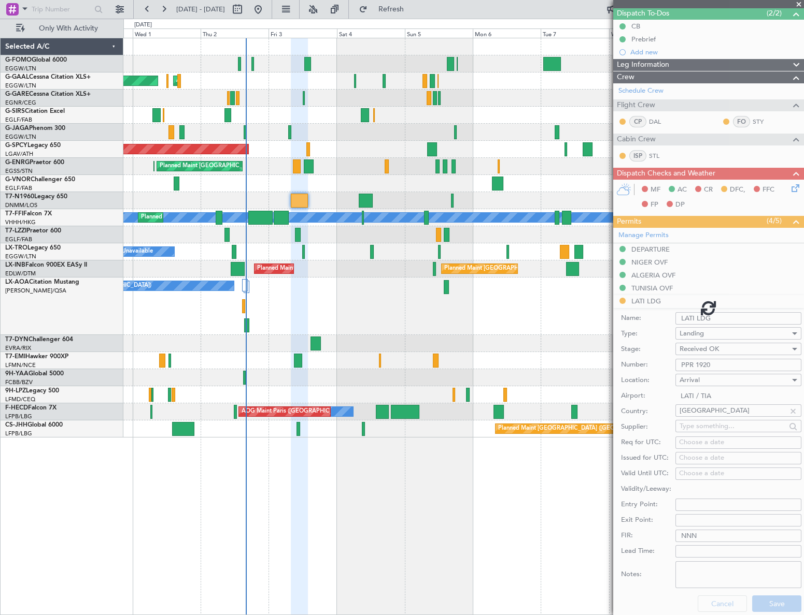
scroll to position [0, 0]
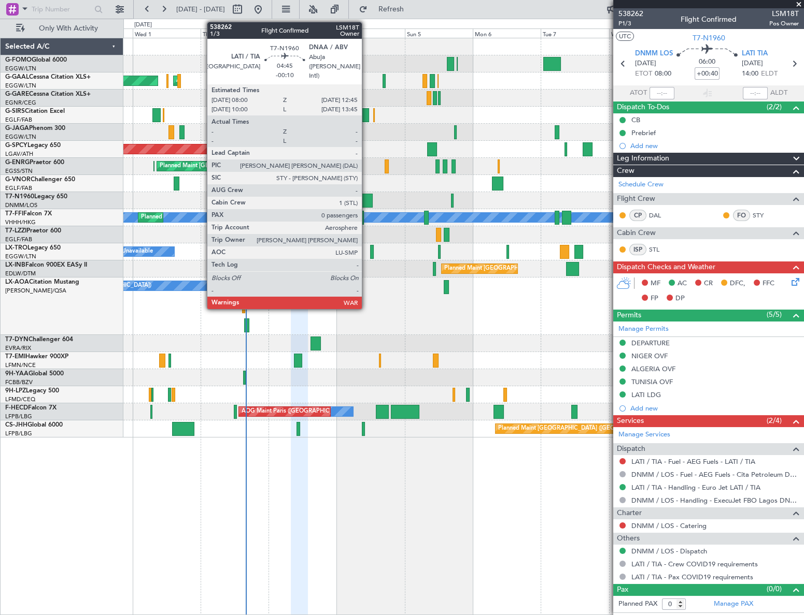
click at [366, 198] on div at bounding box center [364, 201] width 13 height 14
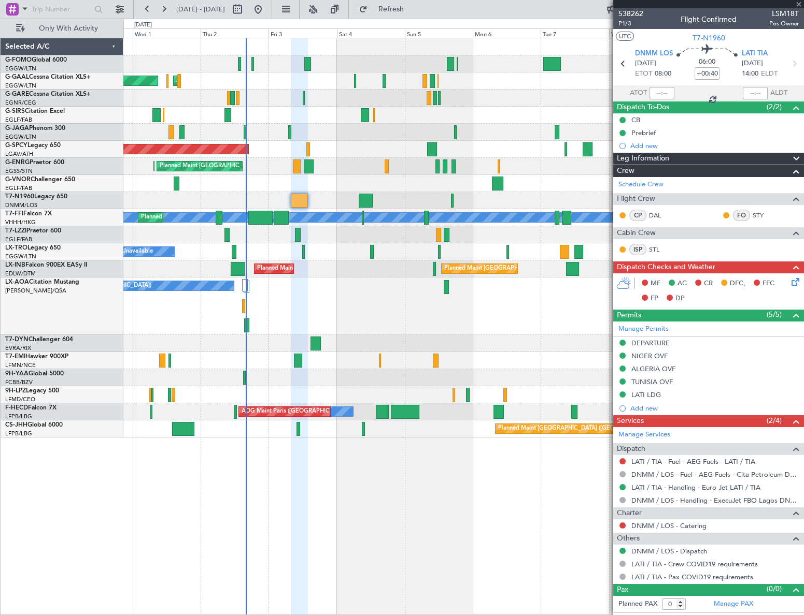
type input "-00:10"
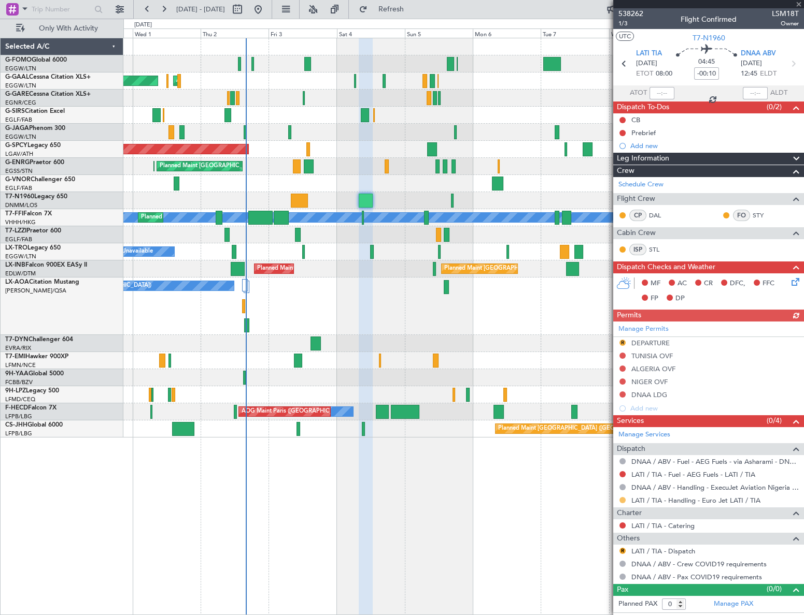
click at [621, 500] on button at bounding box center [622, 500] width 6 height 6
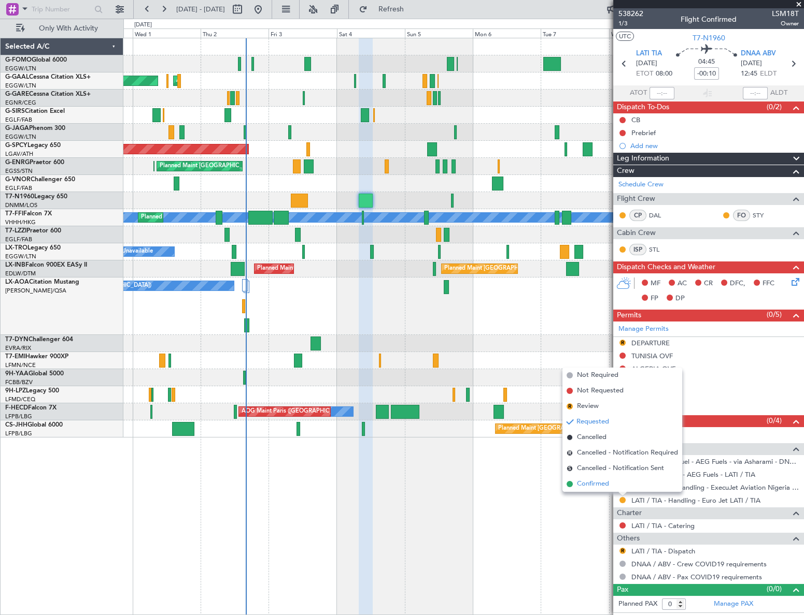
click at [573, 485] on li "Confirmed" at bounding box center [622, 485] width 120 height 16
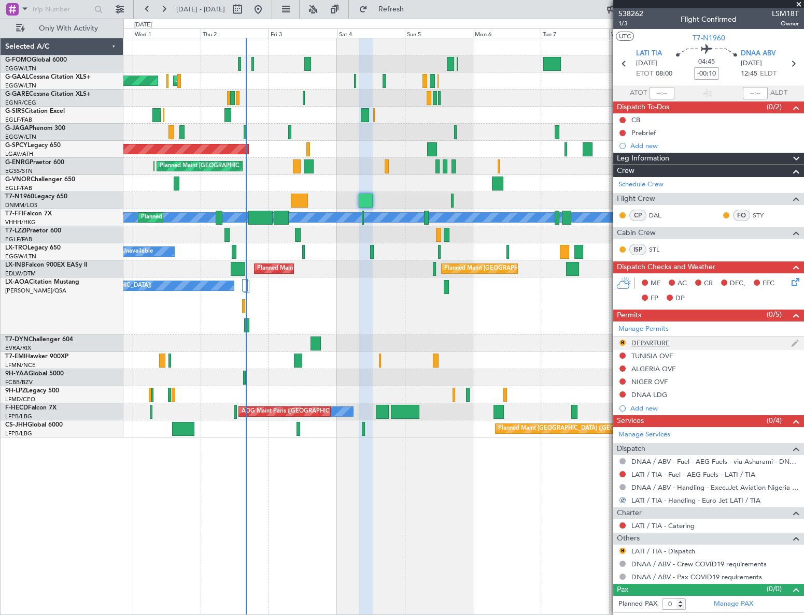
click at [646, 342] on div "DEPARTURE" at bounding box center [650, 343] width 38 height 9
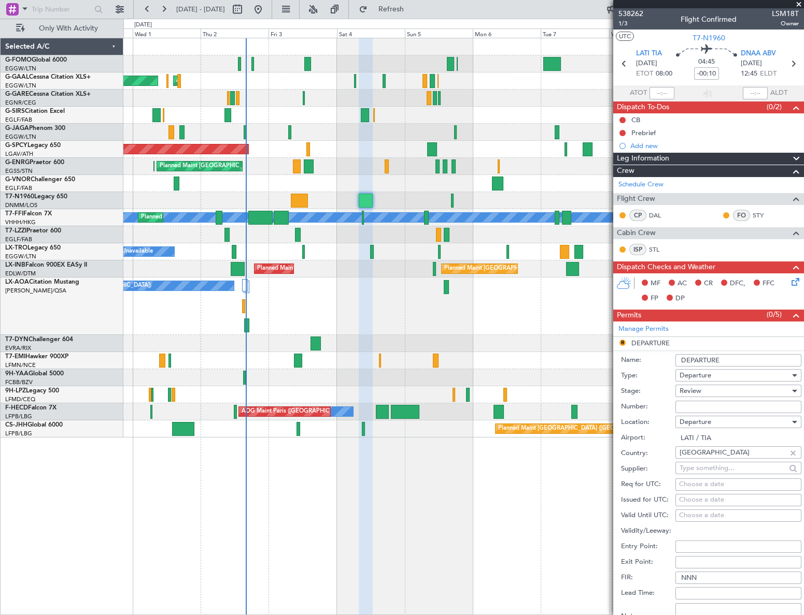
click at [687, 404] on input "Number:" at bounding box center [738, 407] width 126 height 12
paste input "PPR 1920"
type input "PPR 1920"
click at [705, 389] on div "Review" at bounding box center [734, 391] width 110 height 16
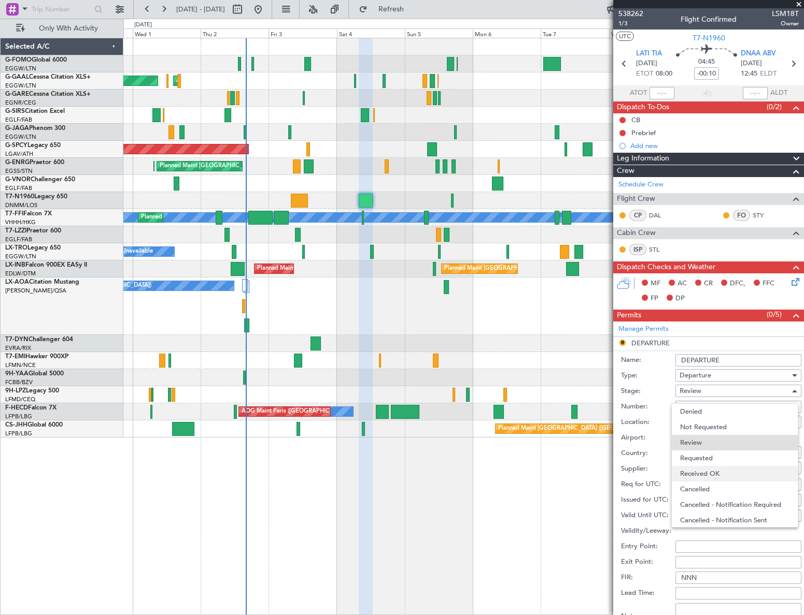
click at [712, 472] on span "Received OK" at bounding box center [735, 474] width 110 height 16
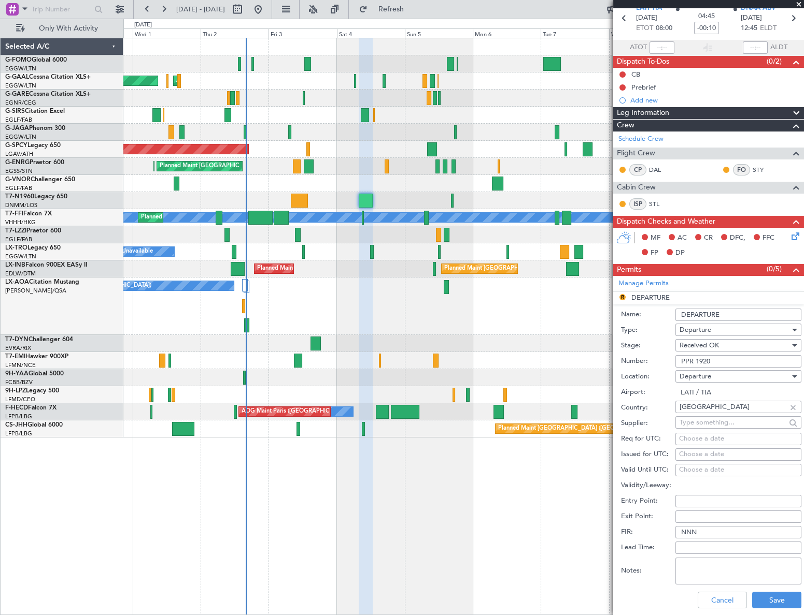
scroll to position [141, 0]
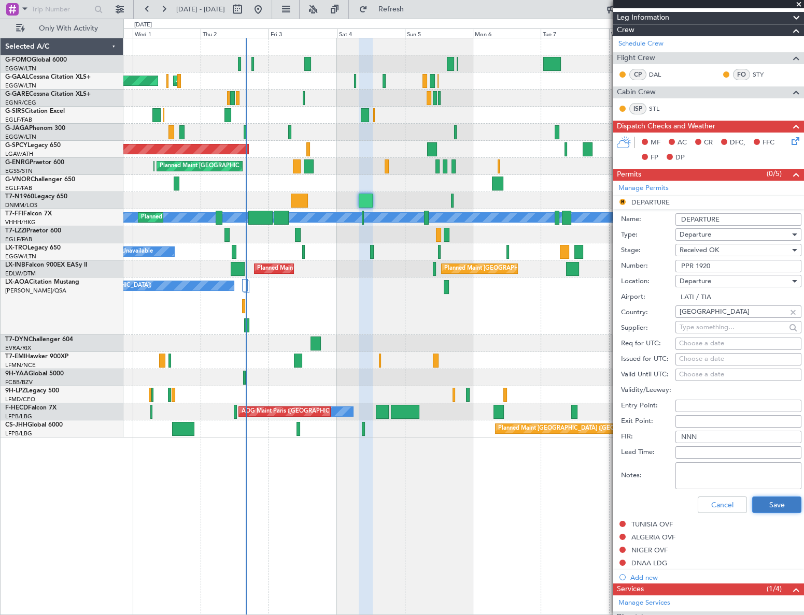
click at [763, 502] on button "Save" at bounding box center [776, 505] width 49 height 17
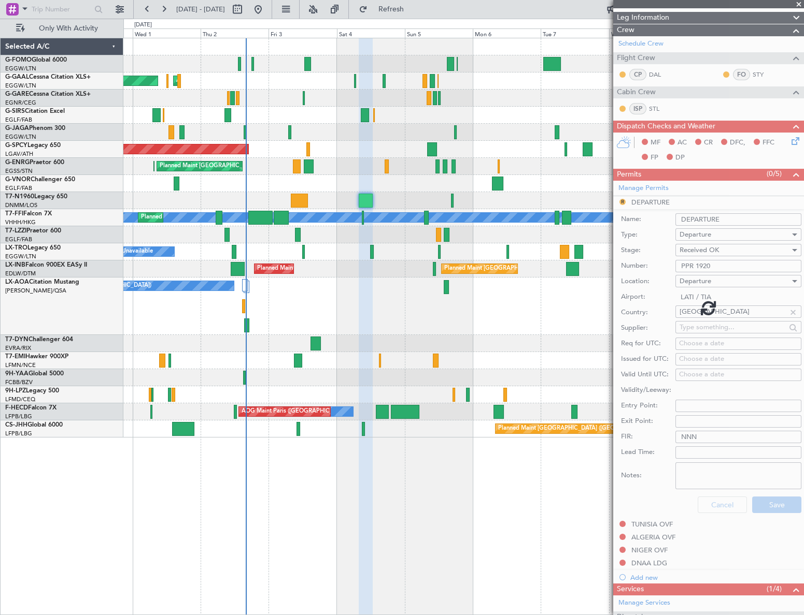
scroll to position [0, 0]
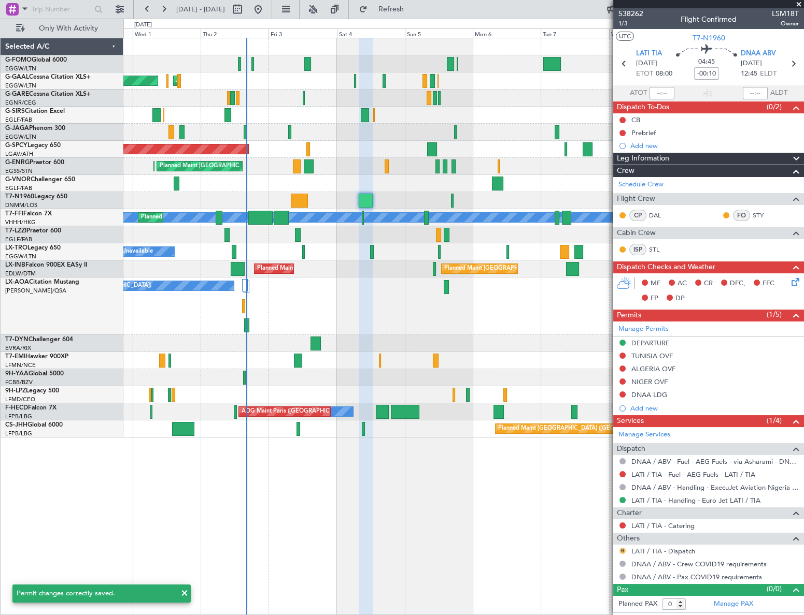
click at [623, 549] on button "R" at bounding box center [622, 551] width 6 height 6
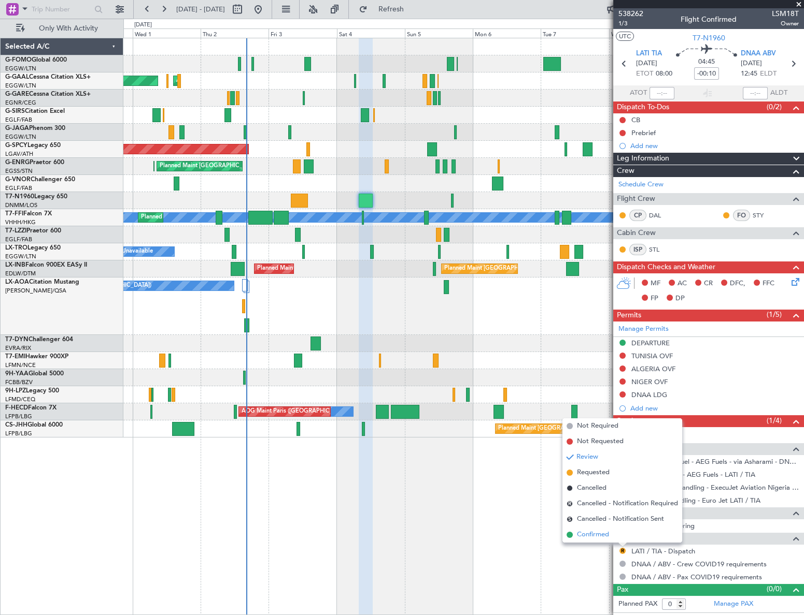
click at [597, 535] on span "Confirmed" at bounding box center [593, 535] width 32 height 10
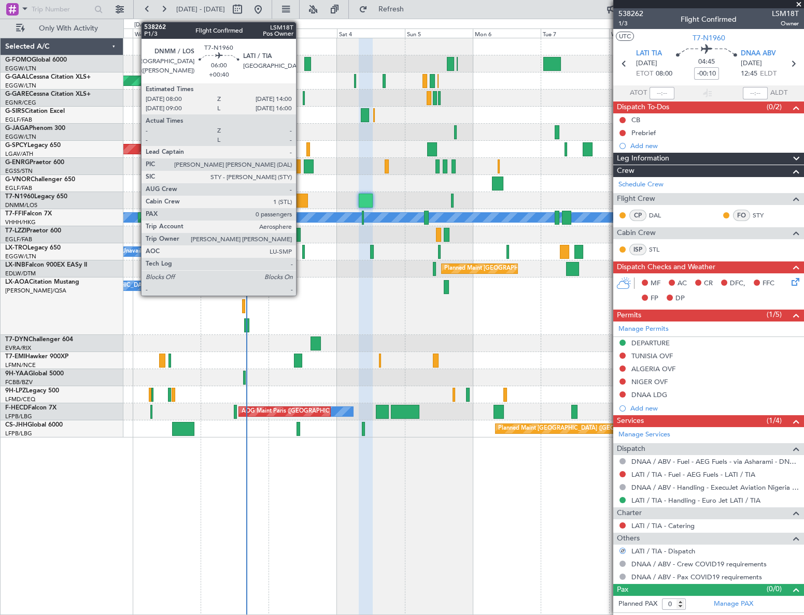
click at [300, 197] on div at bounding box center [299, 201] width 17 height 14
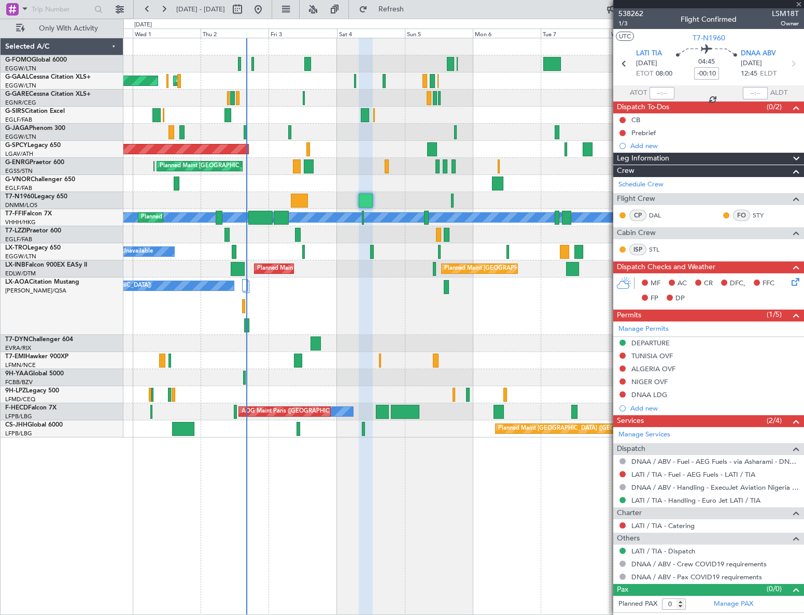
type input "+00:40"
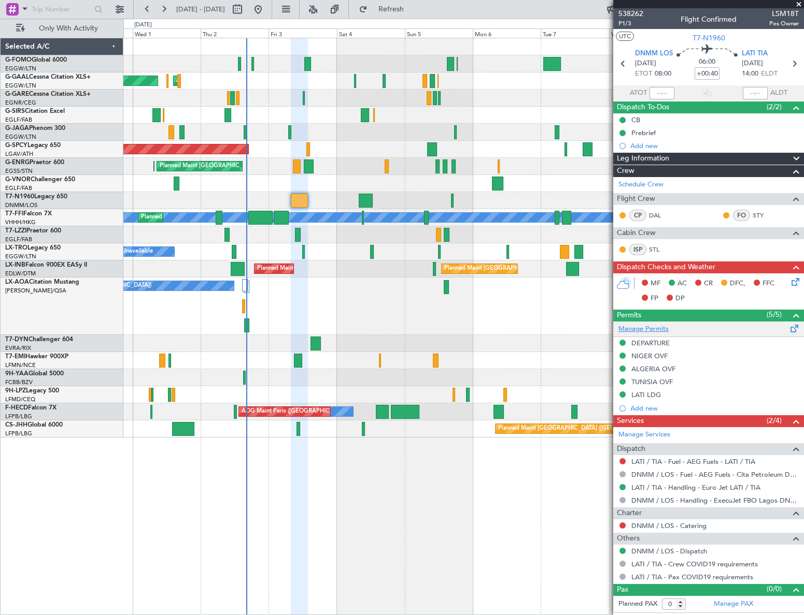
click at [658, 326] on link "Manage Permits" at bounding box center [643, 329] width 50 height 10
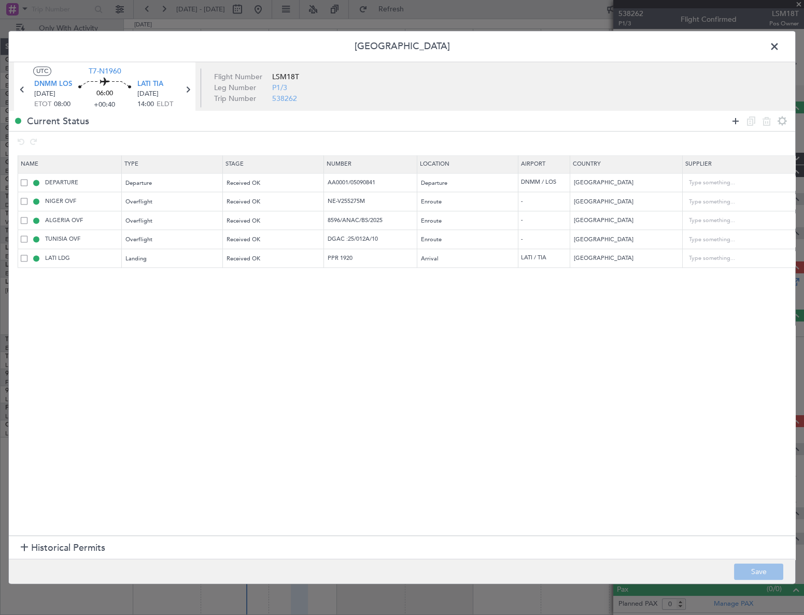
click at [735, 120] on icon at bounding box center [735, 121] width 12 height 12
click at [140, 280] on div "Type" at bounding box center [169, 279] width 86 height 16
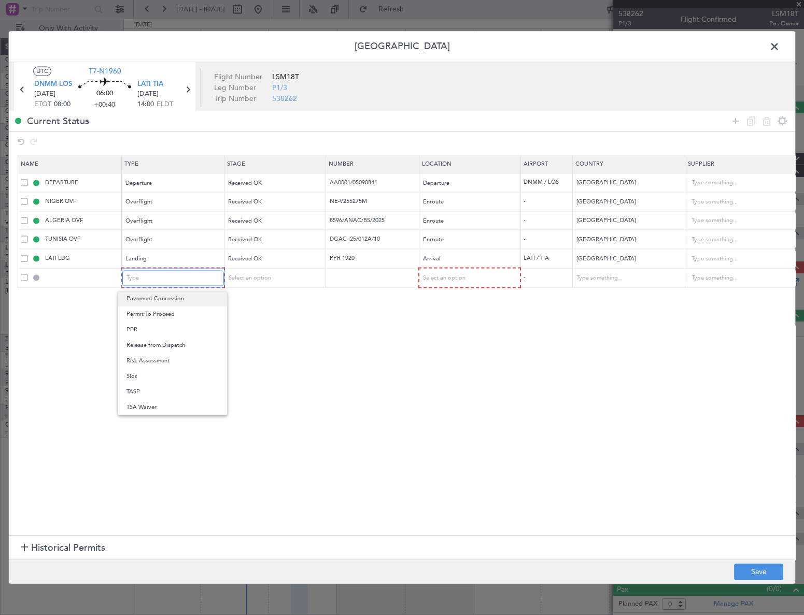
scroll to position [218, 0]
click at [147, 378] on span "Parking" at bounding box center [172, 377] width 92 height 16
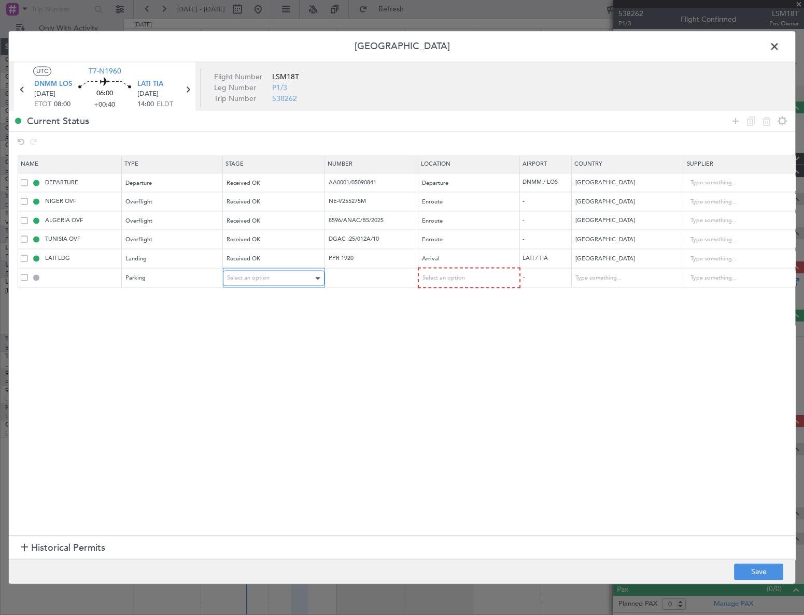
click at [292, 279] on div "Select an option" at bounding box center [270, 279] width 86 height 16
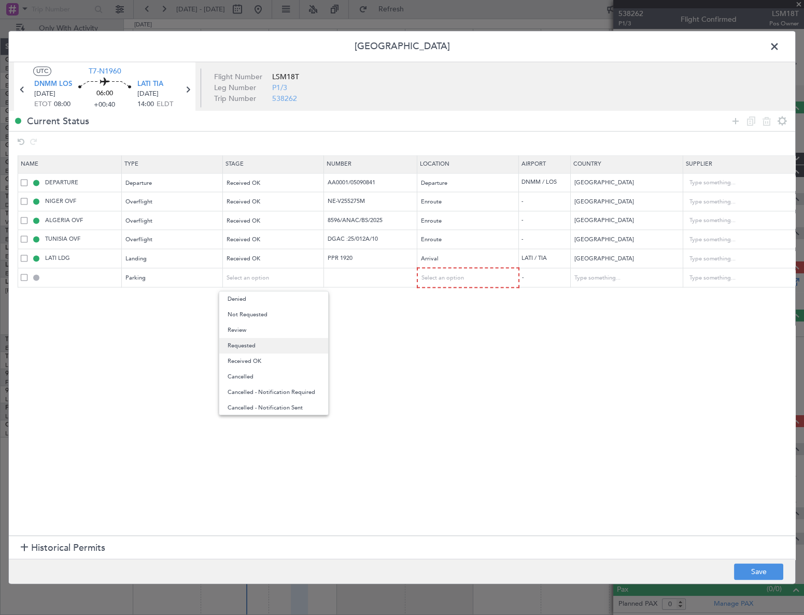
click at [256, 347] on span "Requested" at bounding box center [273, 346] width 92 height 16
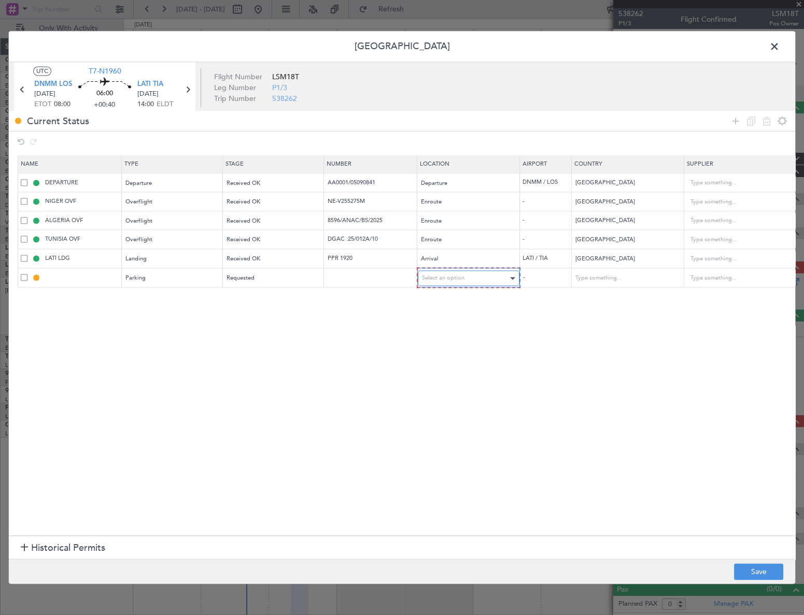
click at [466, 276] on div "Select an option" at bounding box center [465, 279] width 86 height 16
click at [460, 335] on span "Arrival" at bounding box center [468, 331] width 92 height 16
click at [762, 572] on button "Save" at bounding box center [758, 572] width 49 height 17
type input "LATI Parking"
type input "Albania"
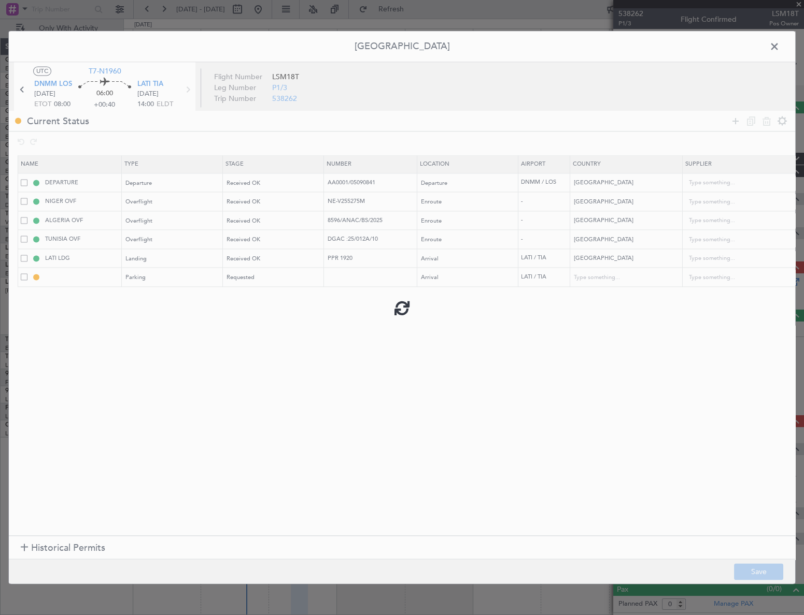
type input "NNN"
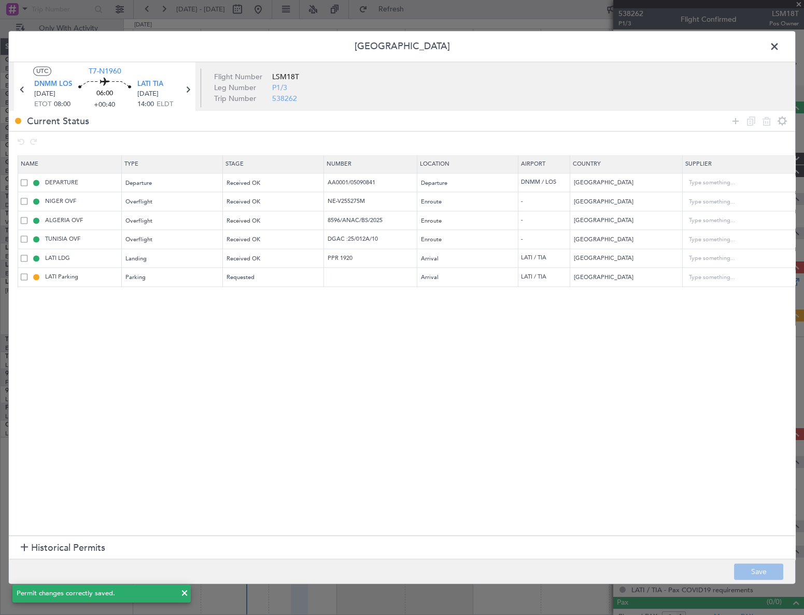
click at [779, 42] on span at bounding box center [779, 49] width 0 height 21
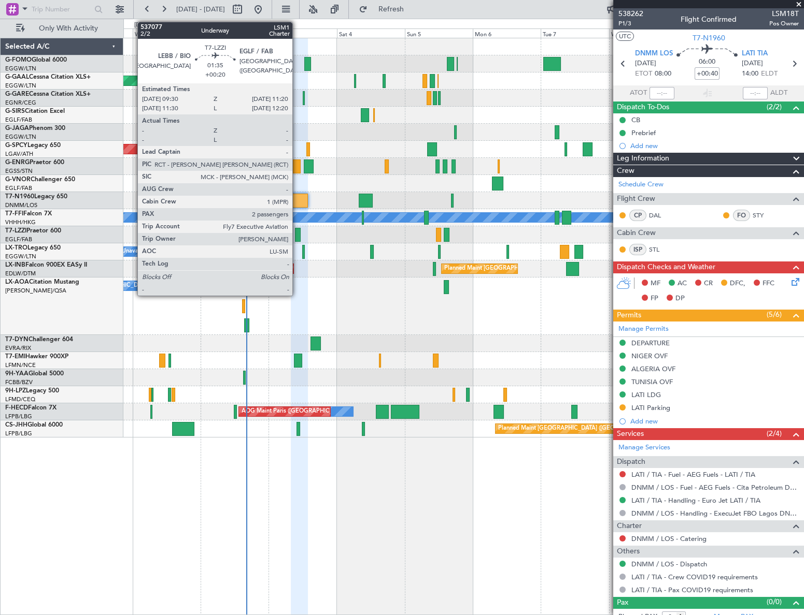
click at [297, 233] on div at bounding box center [298, 235] width 6 height 14
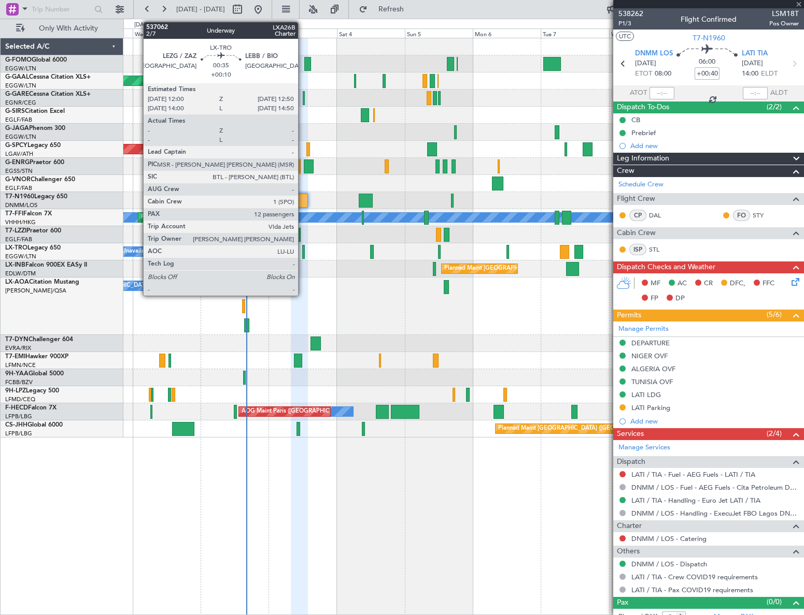
type input "+00:20"
type input "2"
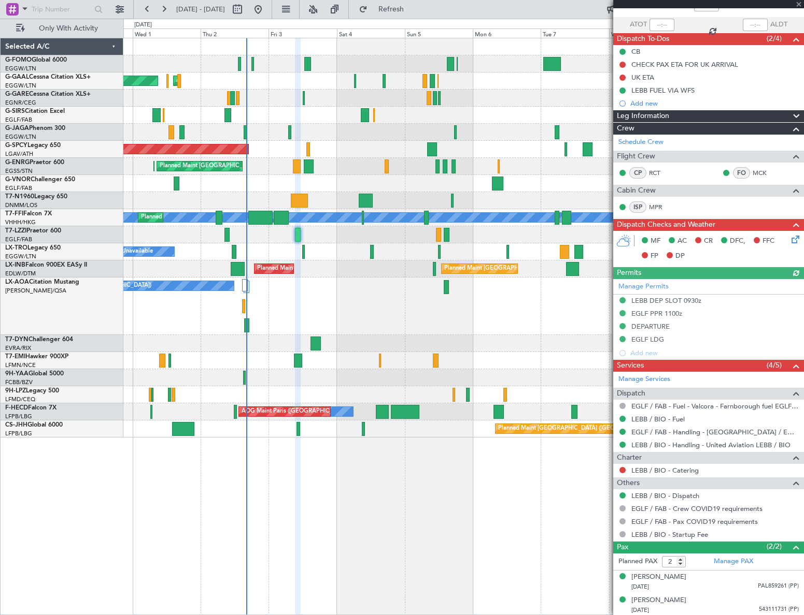
scroll to position [0, 0]
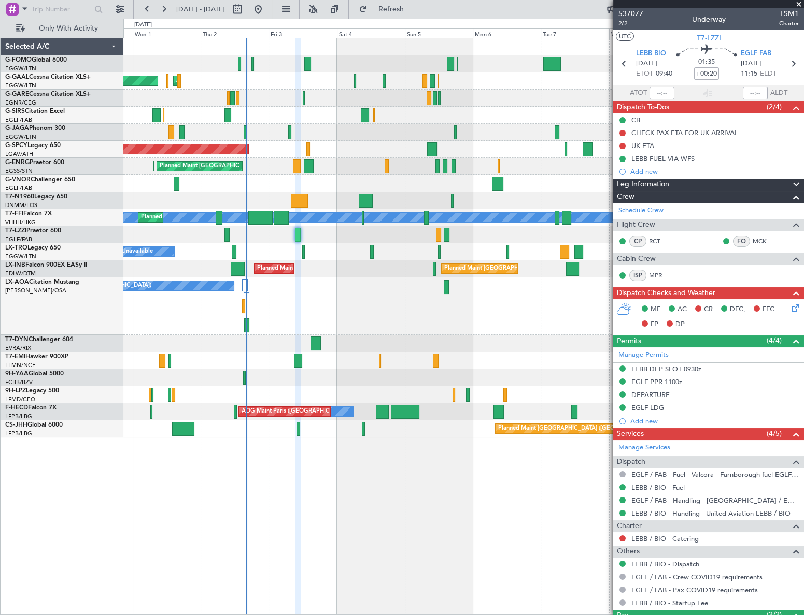
click at [315, 336] on div at bounding box center [463, 343] width 680 height 17
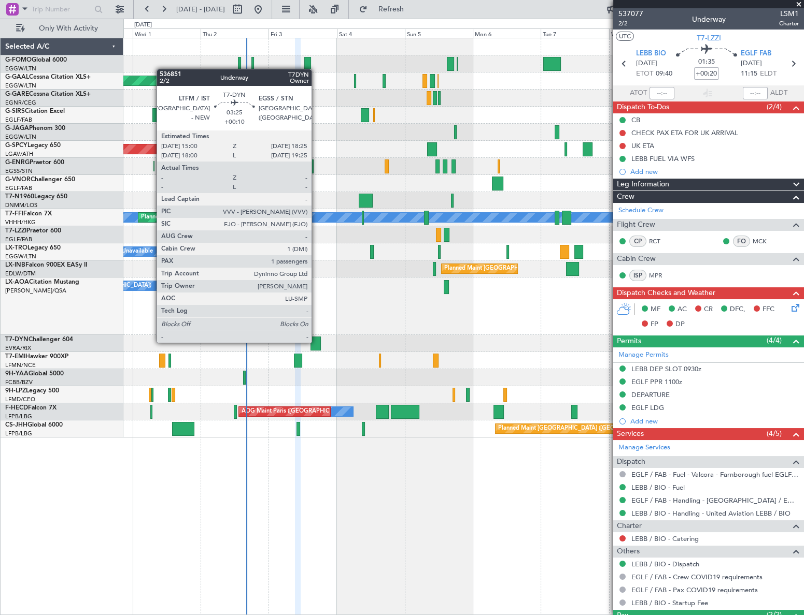
click at [316, 342] on div at bounding box center [315, 344] width 10 height 14
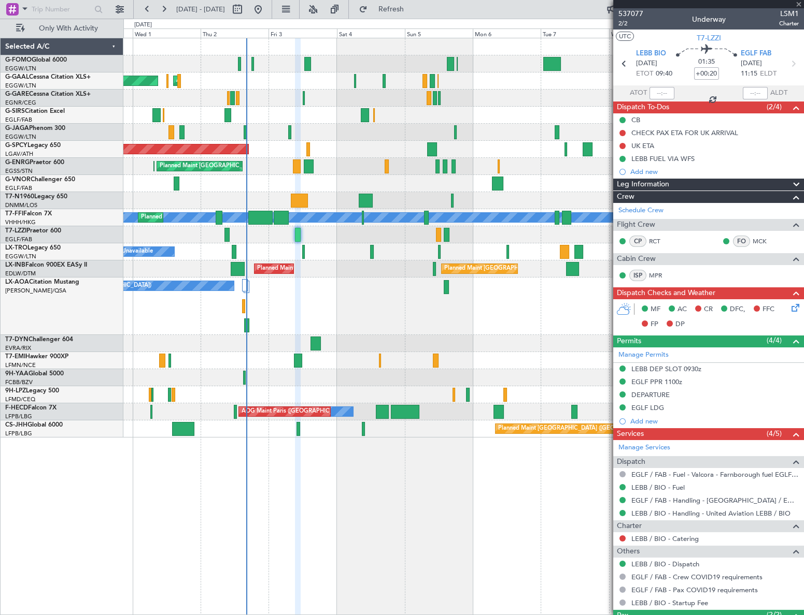
type input "+00:10"
type input "1"
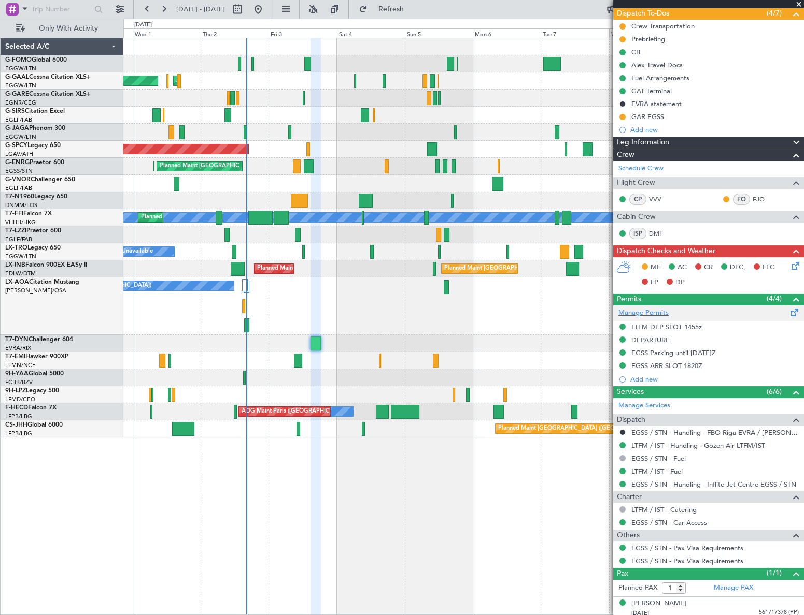
scroll to position [97, 0]
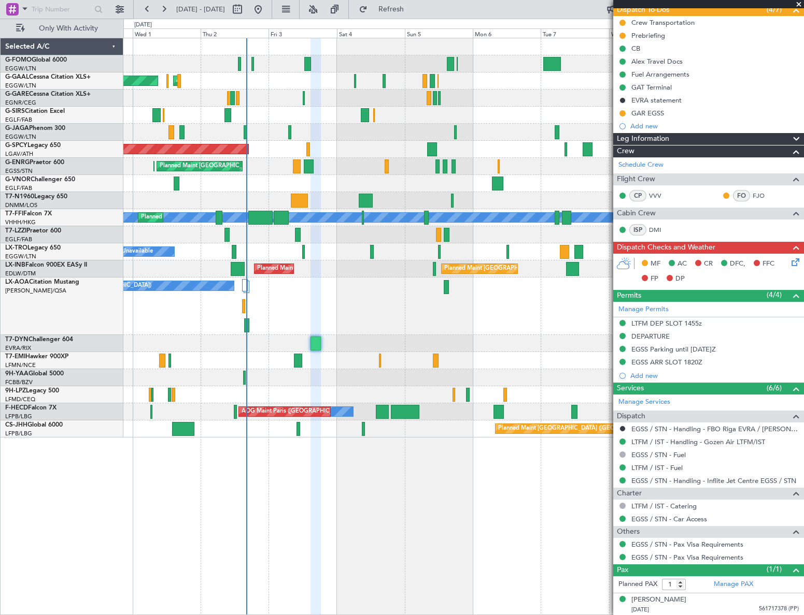
click at [789, 264] on icon at bounding box center [793, 260] width 8 height 8
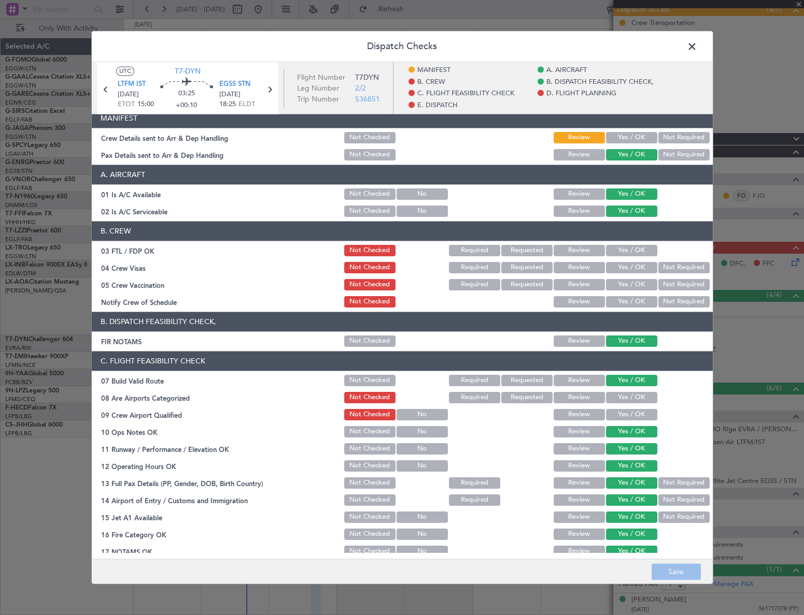
scroll to position [0, 0]
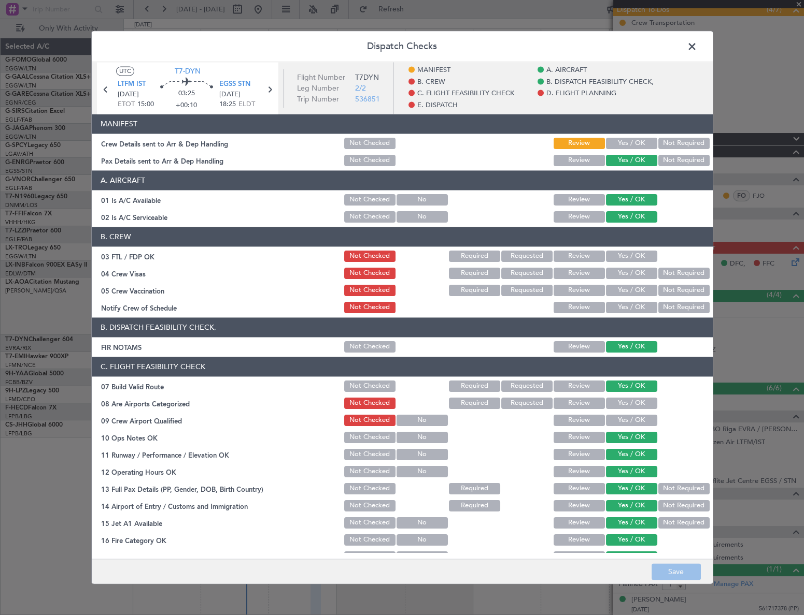
click at [697, 46] on span at bounding box center [697, 49] width 0 height 21
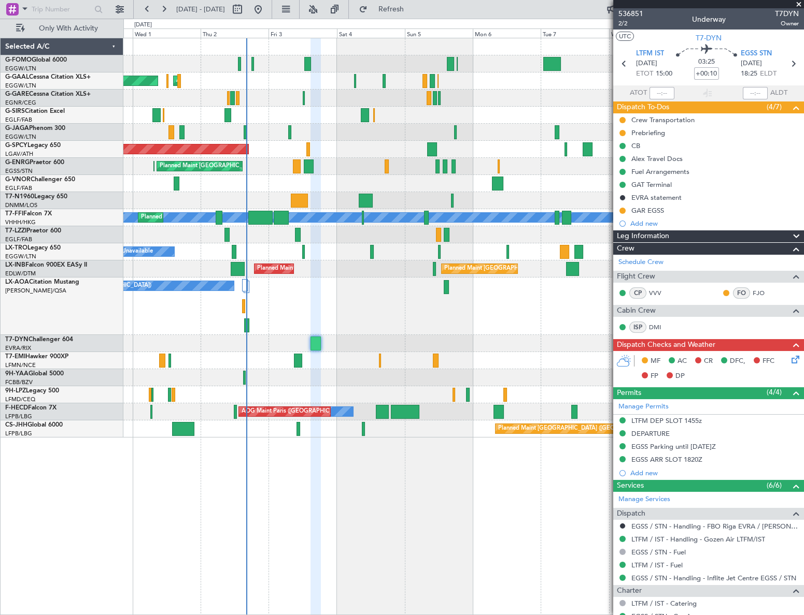
click at [789, 360] on icon at bounding box center [793, 358] width 8 height 8
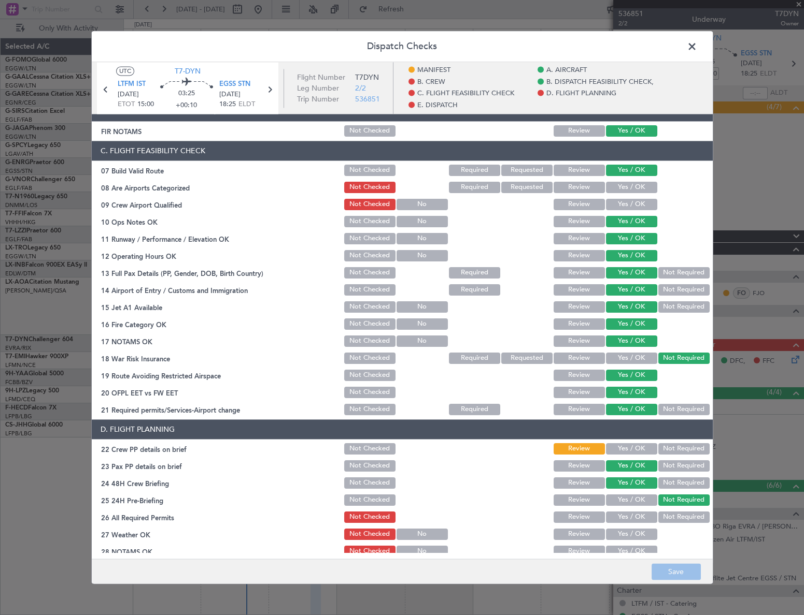
scroll to position [329, 0]
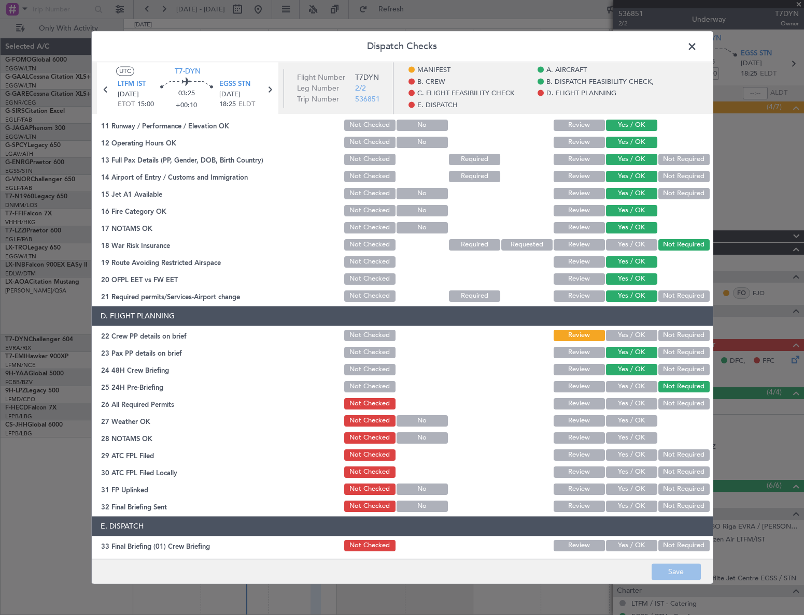
click at [636, 335] on button "Yes / OK" at bounding box center [631, 335] width 51 height 11
click at [694, 580] on footer "Save" at bounding box center [402, 572] width 621 height 25
click at [690, 572] on button "Save" at bounding box center [675, 572] width 49 height 17
click at [697, 48] on span at bounding box center [697, 49] width 0 height 21
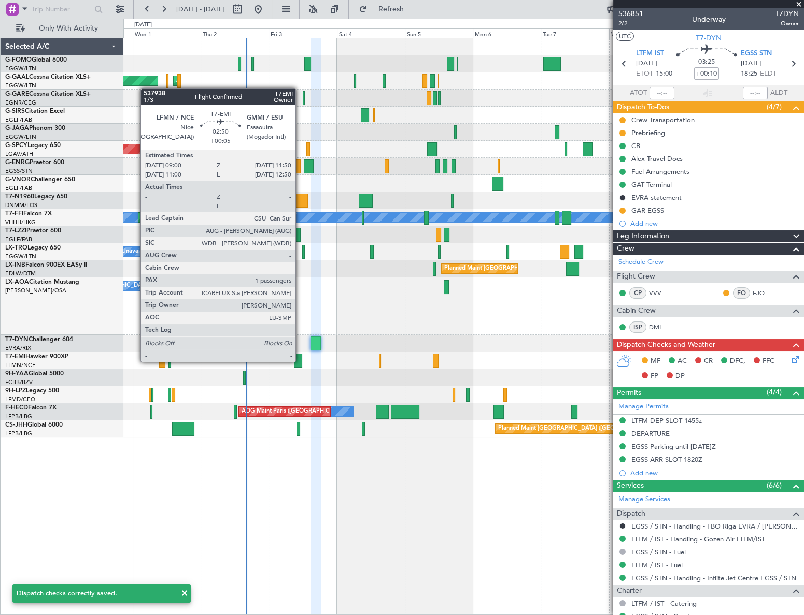
click at [299, 361] on div at bounding box center [298, 361] width 8 height 14
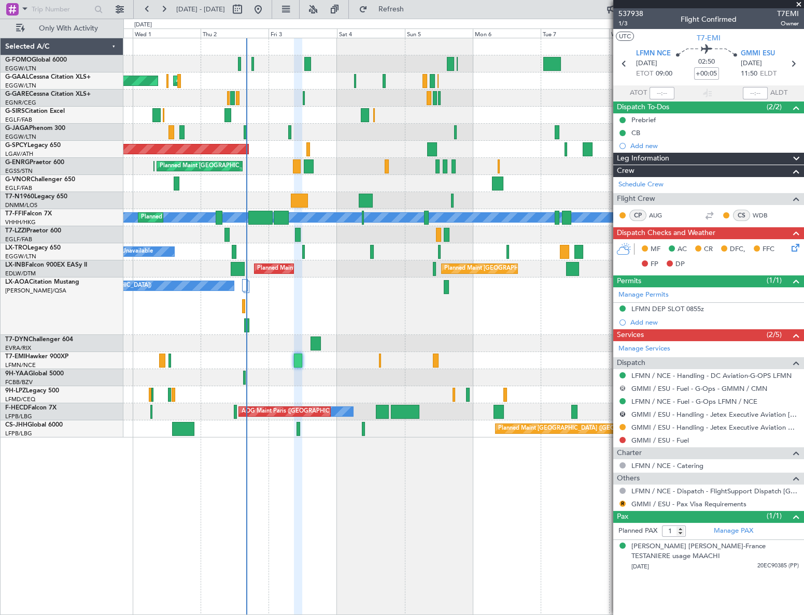
click at [623, 389] on button "R" at bounding box center [622, 388] width 6 height 6
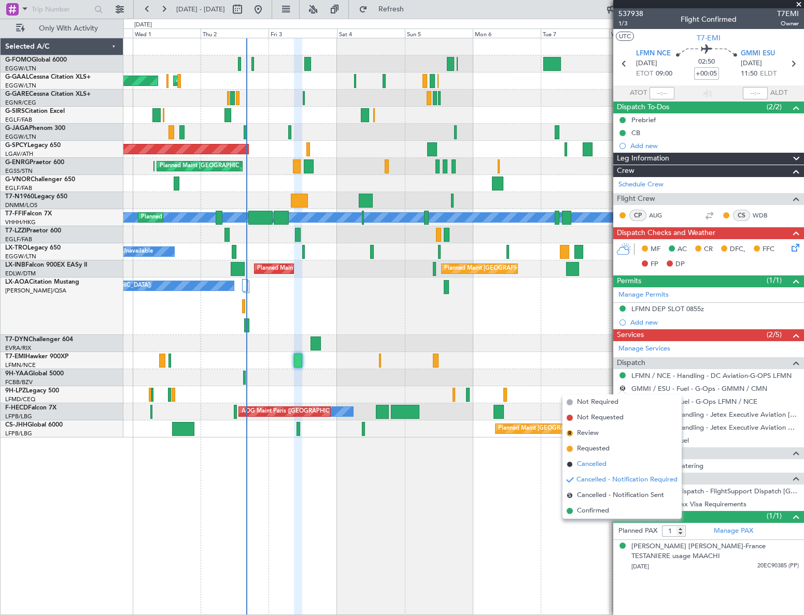
click at [596, 465] on span "Cancelled" at bounding box center [592, 465] width 30 height 10
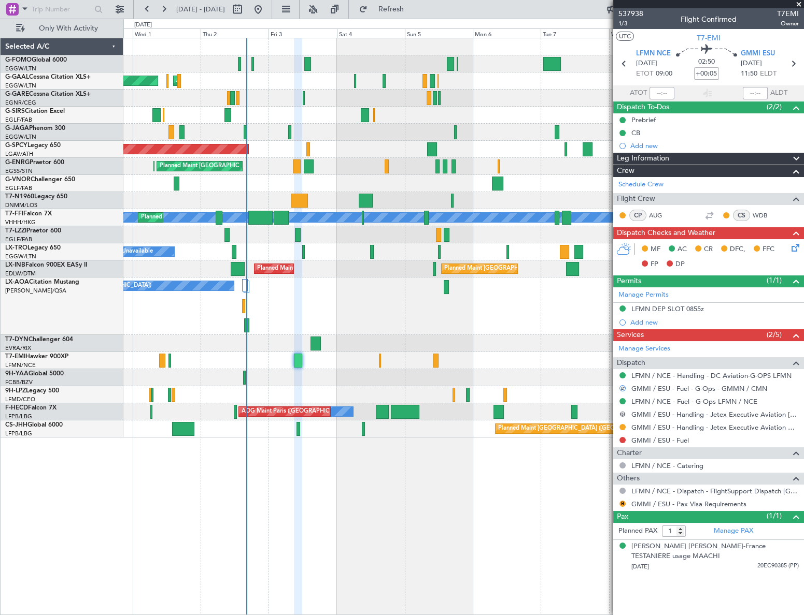
click at [621, 413] on button "R" at bounding box center [622, 414] width 6 height 6
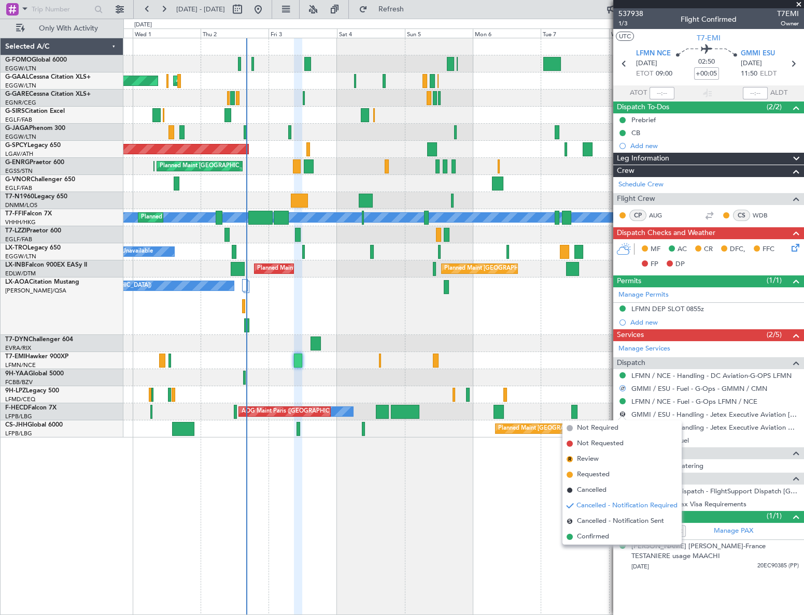
click at [593, 491] on span "Cancelled" at bounding box center [592, 490] width 30 height 10
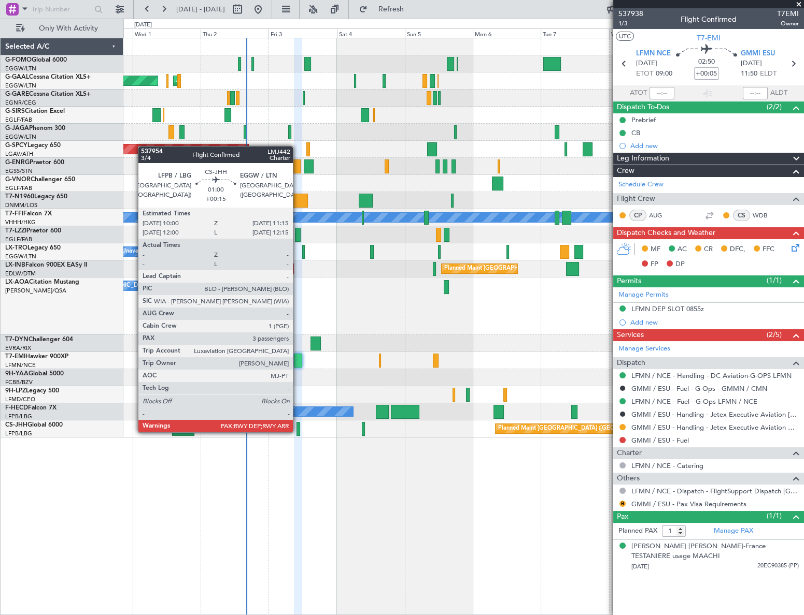
click at [297, 432] on div at bounding box center [298, 429] width 4 height 14
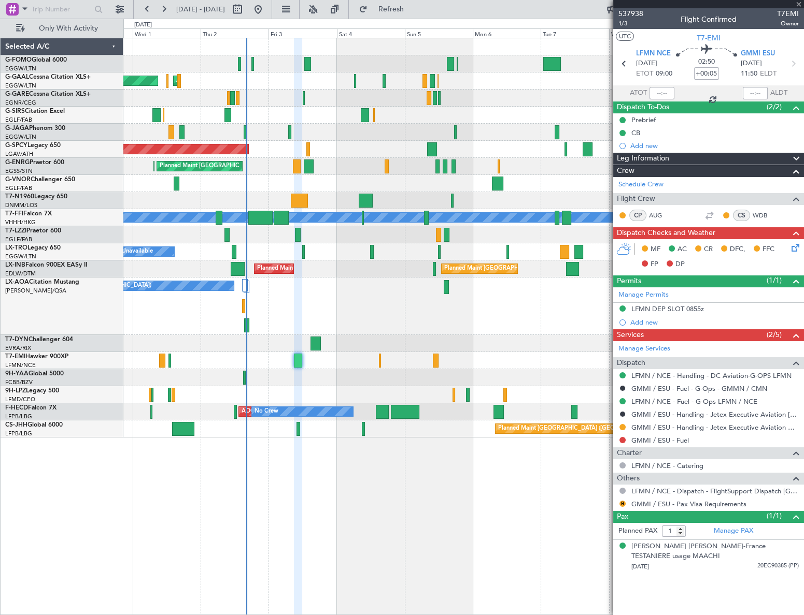
type input "+00:15"
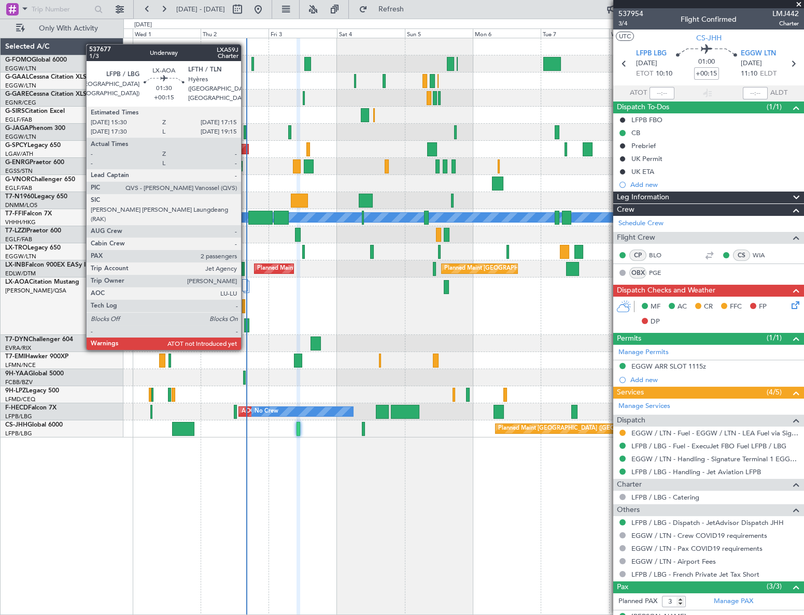
click at [246, 329] on div at bounding box center [246, 326] width 5 height 14
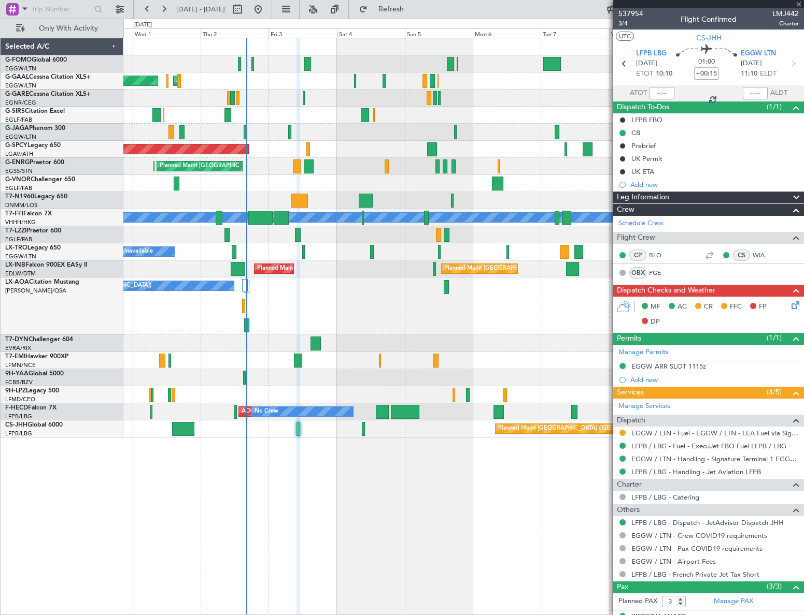
type input "2"
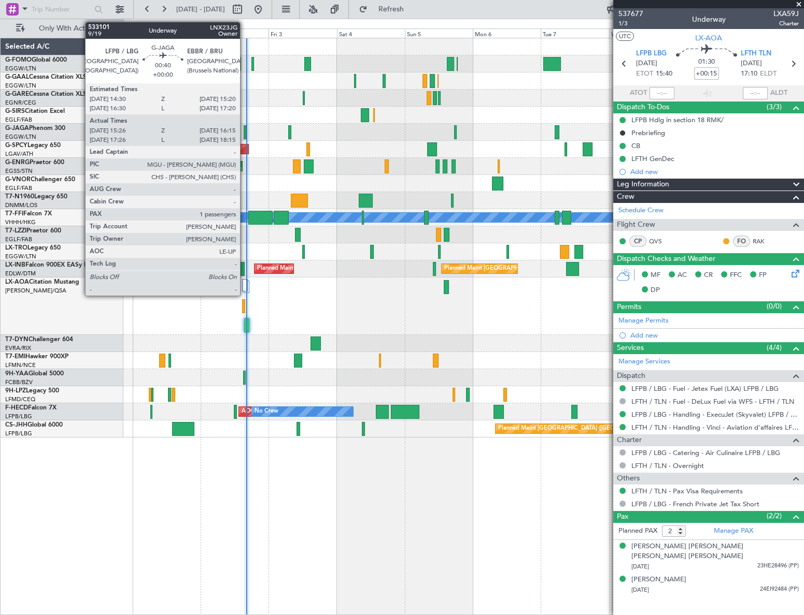
click at [245, 128] on div at bounding box center [244, 132] width 3 height 14
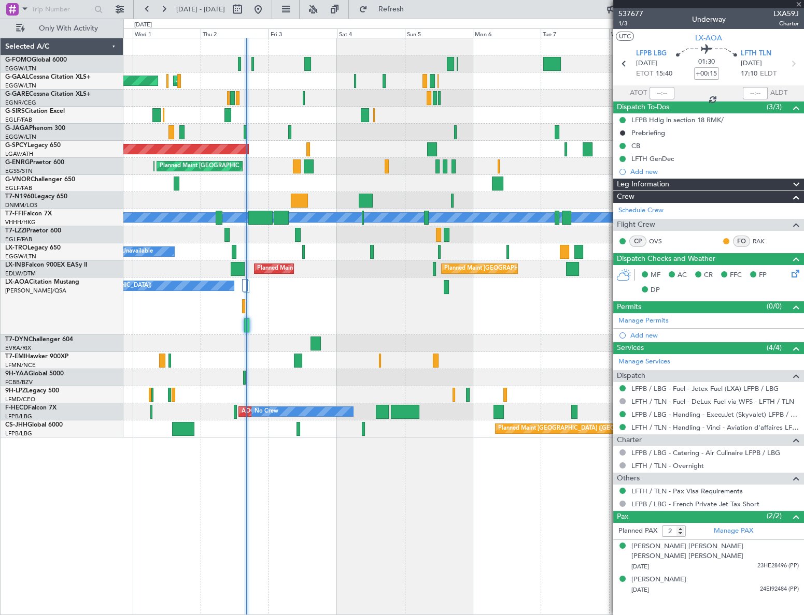
type input "15:26"
type input "16:05"
type input "1"
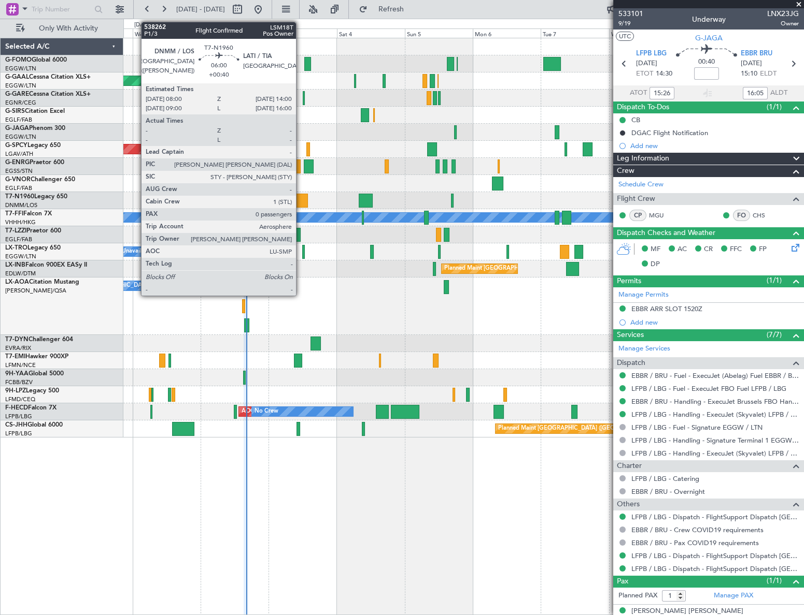
click at [300, 200] on div at bounding box center [299, 201] width 17 height 14
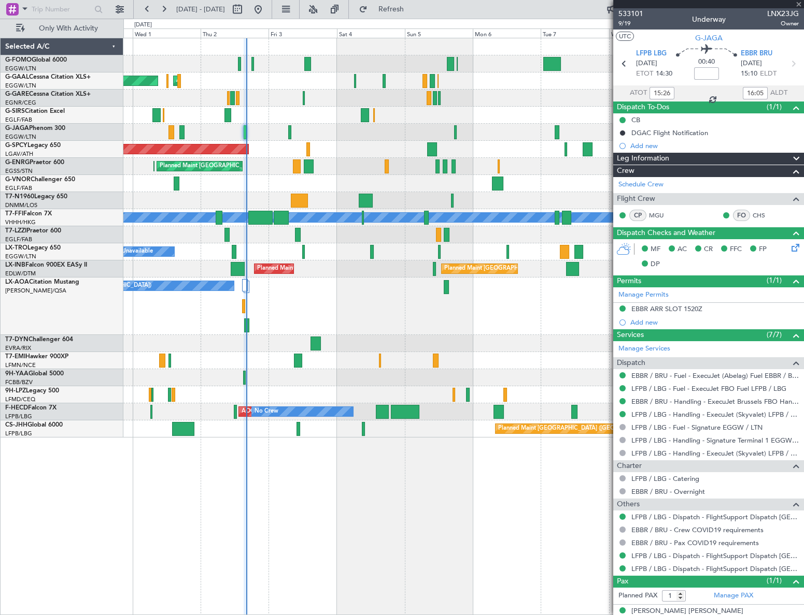
type input "+00:40"
type input "0"
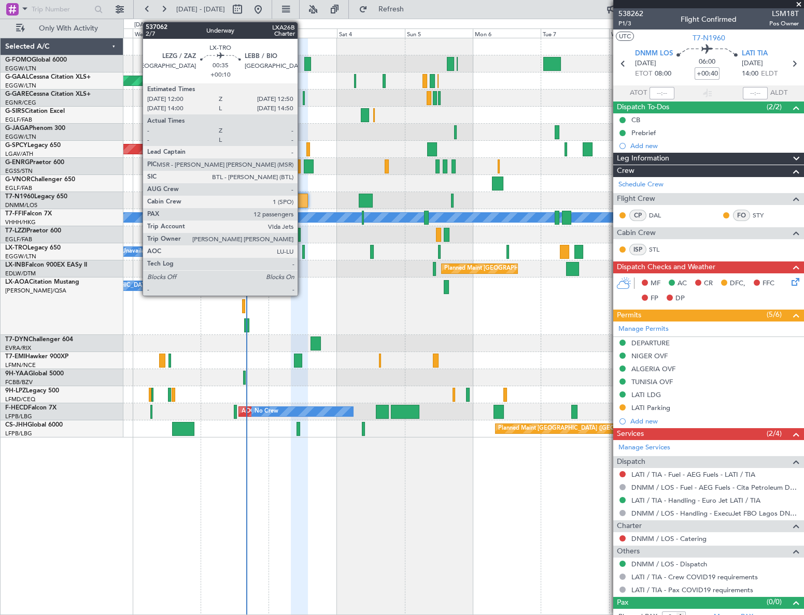
click at [302, 252] on div at bounding box center [303, 252] width 3 height 14
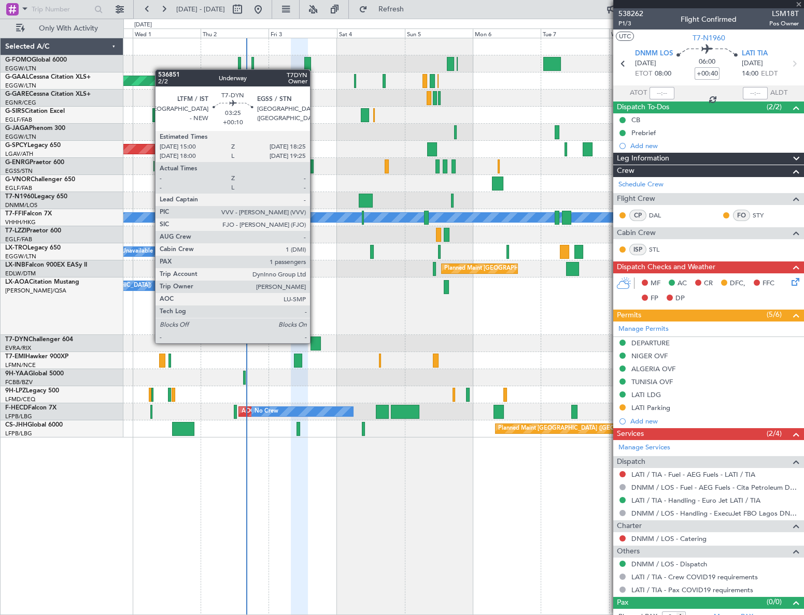
type input "+00:10"
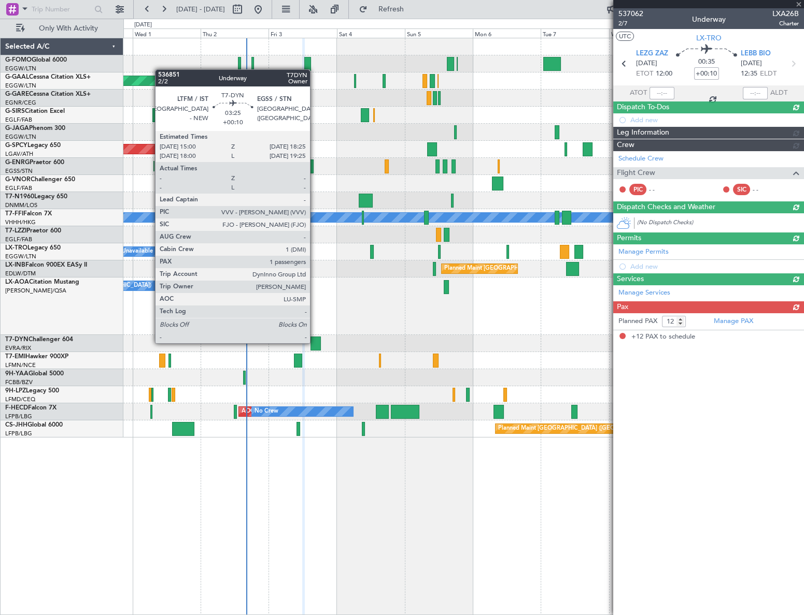
click at [314, 342] on div at bounding box center [315, 344] width 10 height 14
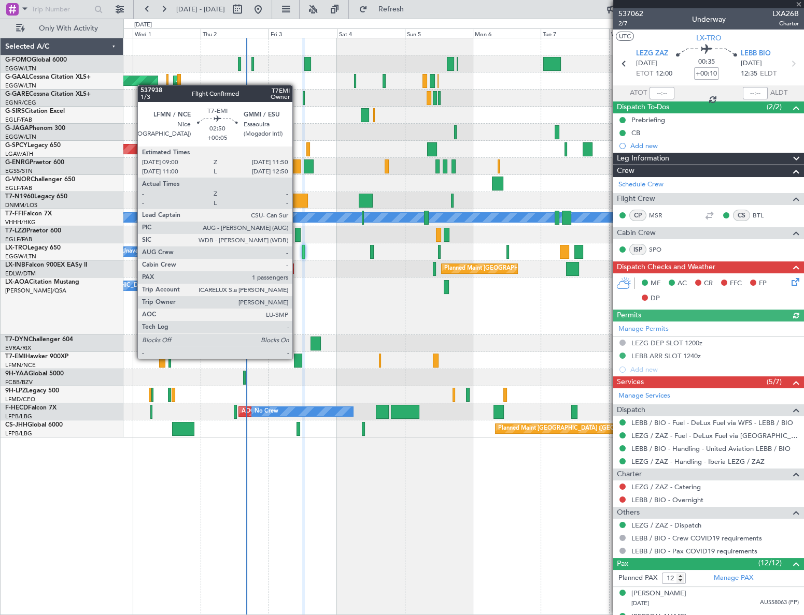
type input "1"
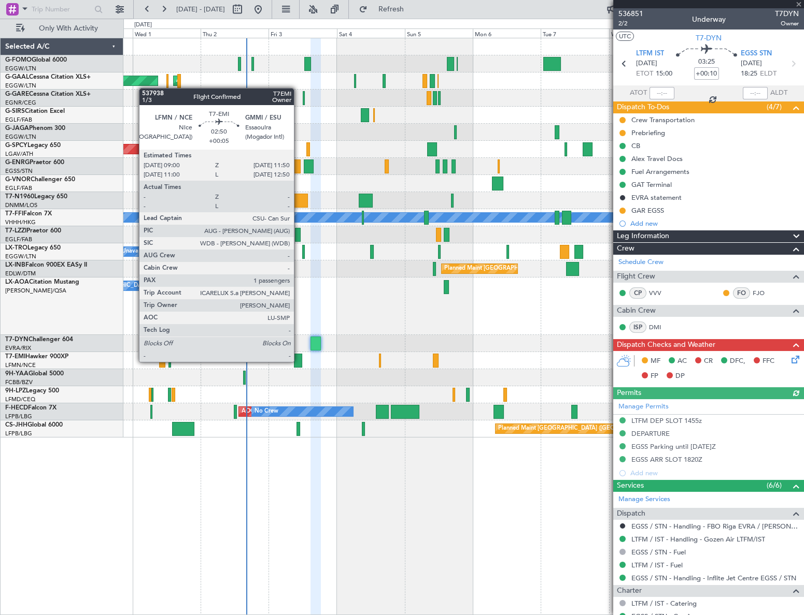
click at [298, 361] on div at bounding box center [298, 361] width 8 height 14
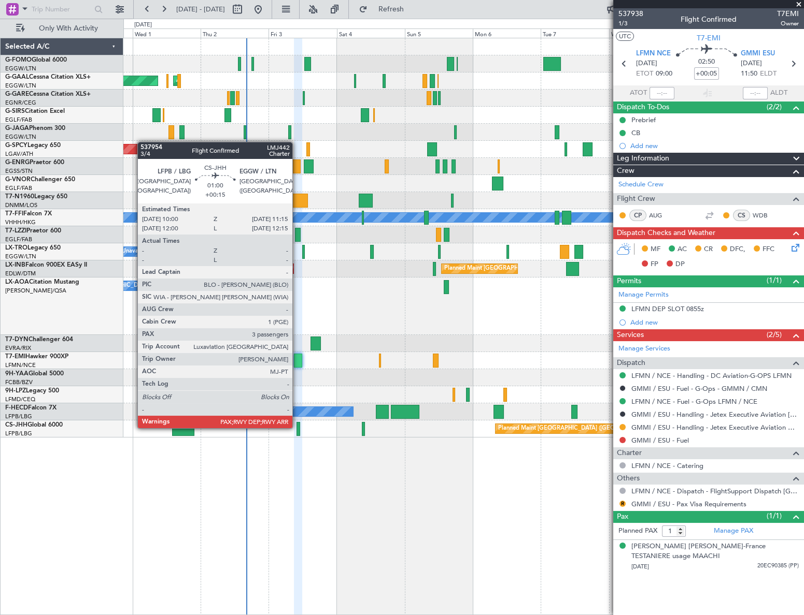
click at [297, 427] on div at bounding box center [298, 429] width 4 height 14
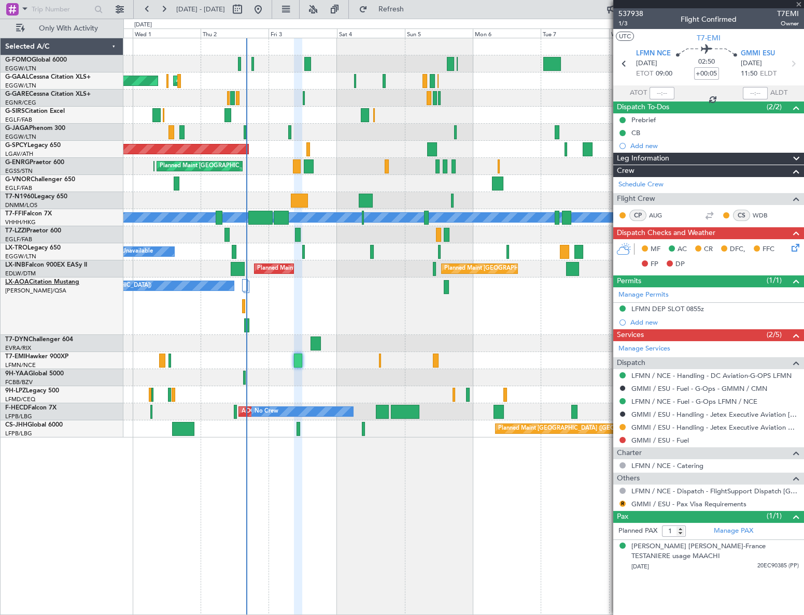
type input "+00:15"
type input "3"
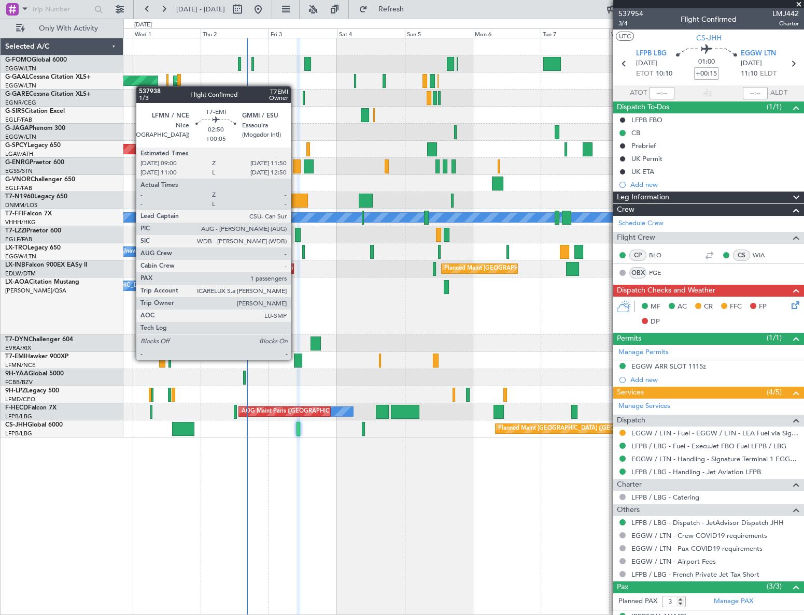
click at [295, 359] on div at bounding box center [298, 361] width 8 height 14
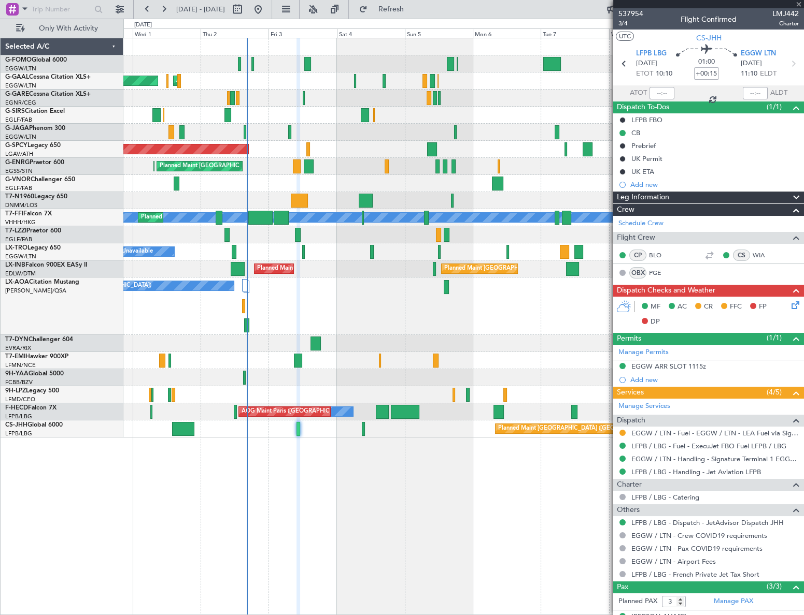
type input "+00:05"
type input "1"
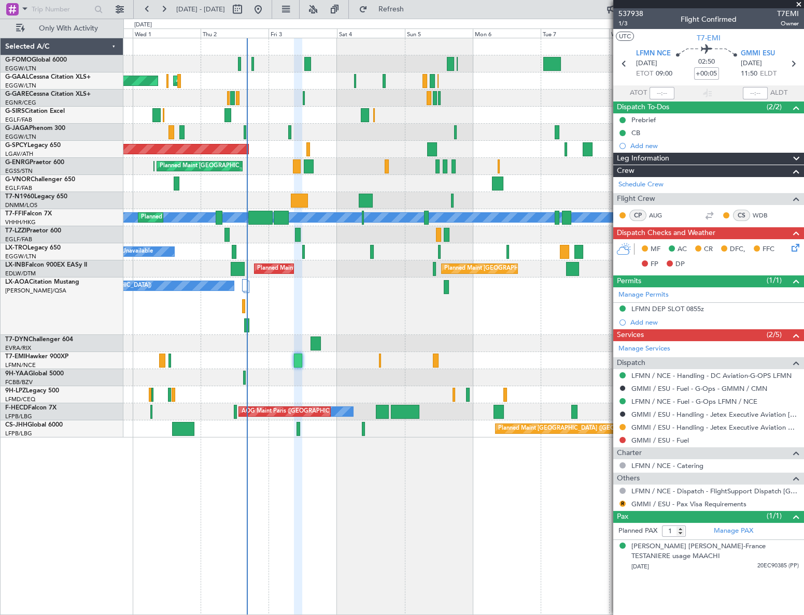
click at [320, 287] on div "No Crew Antwerp (Deurne) No Crew Paris (Le Bourget)" at bounding box center [463, 307] width 680 height 58
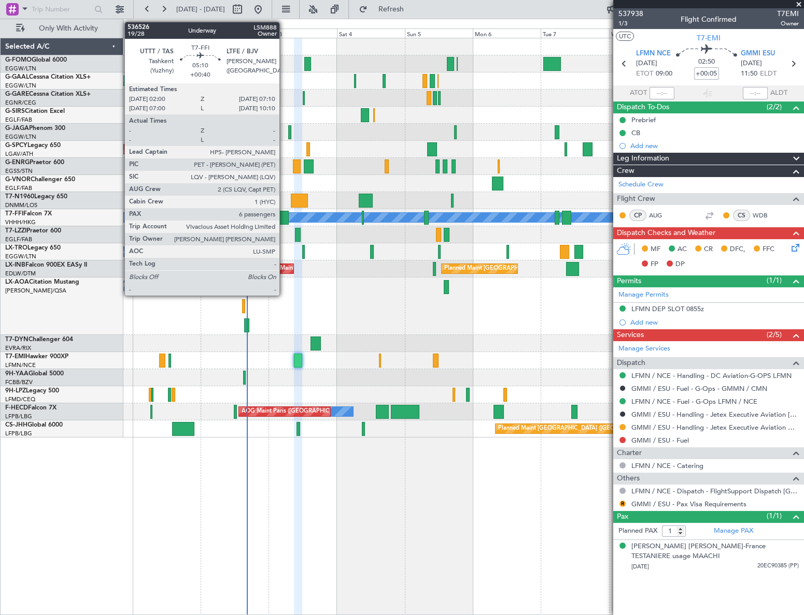
click at [284, 214] on div at bounding box center [281, 218] width 15 height 14
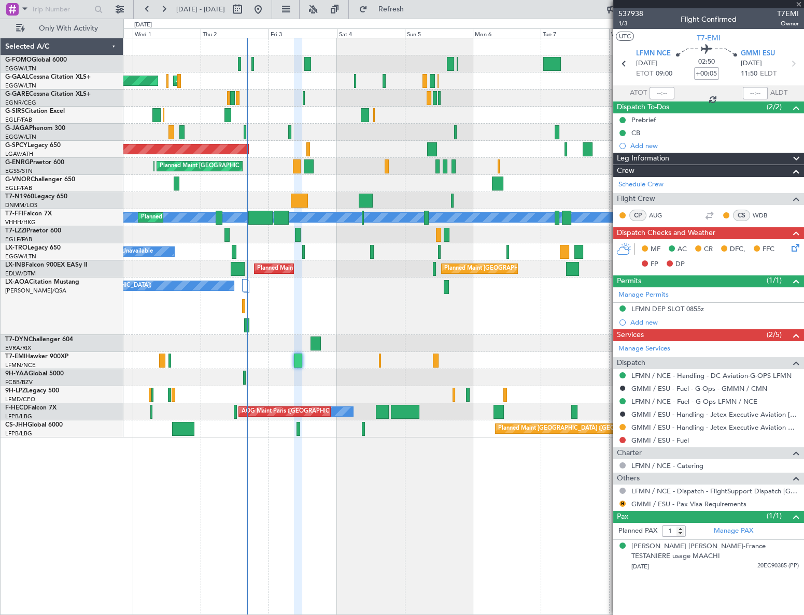
type input "+00:40"
type input "6"
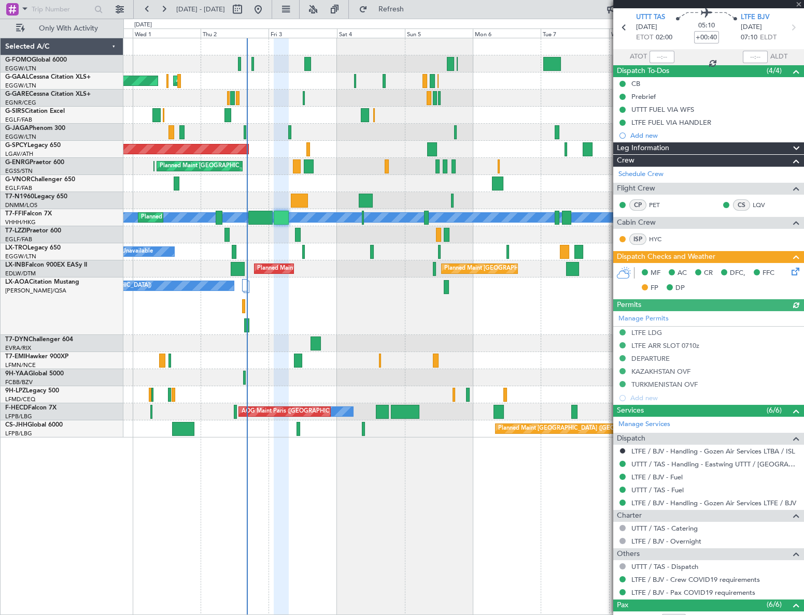
scroll to position [0, 0]
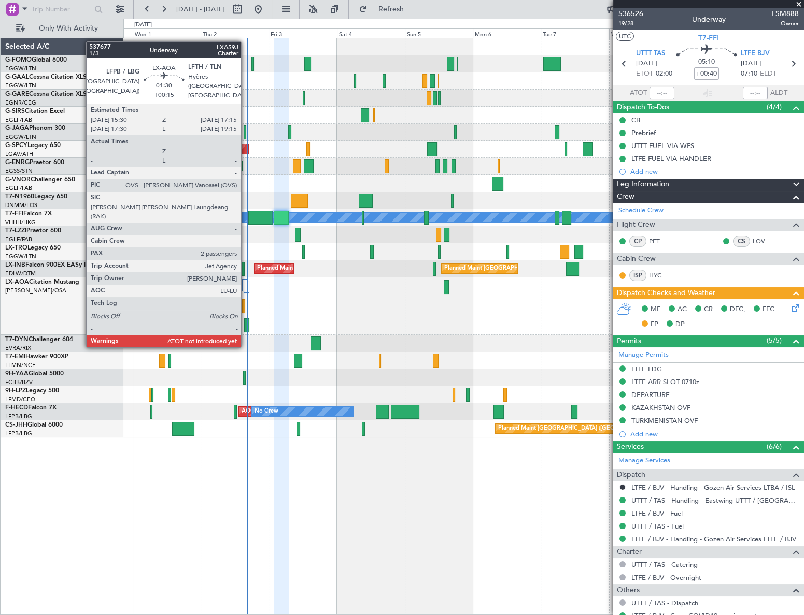
click at [246, 327] on div at bounding box center [246, 326] width 5 height 14
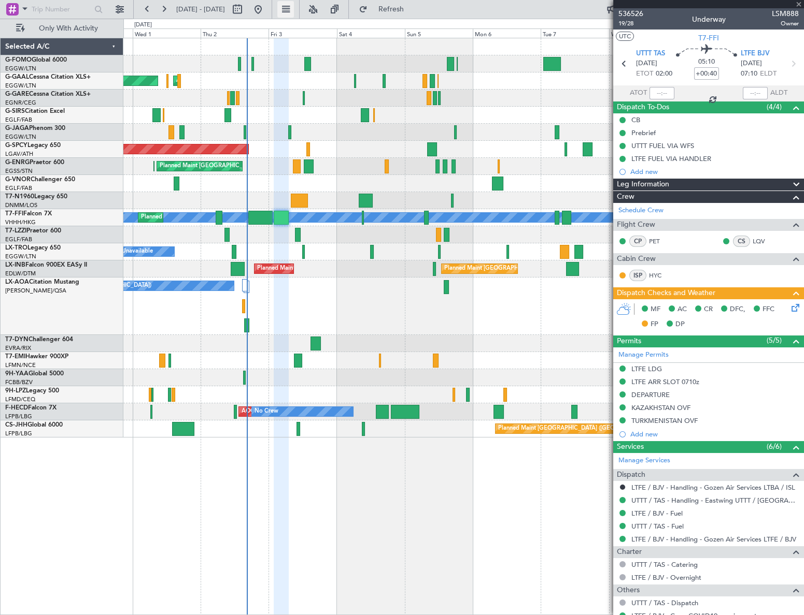
type input "+00:15"
type input "2"
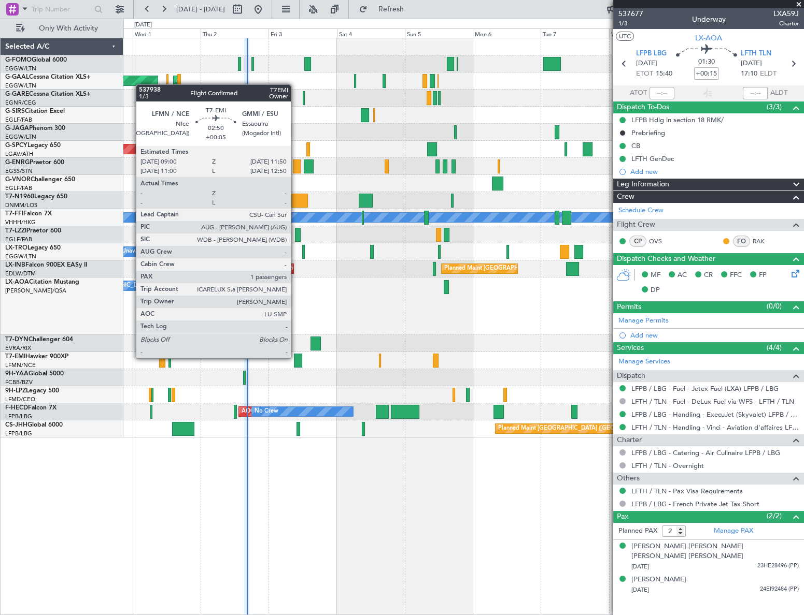
click at [295, 357] on div at bounding box center [298, 361] width 8 height 14
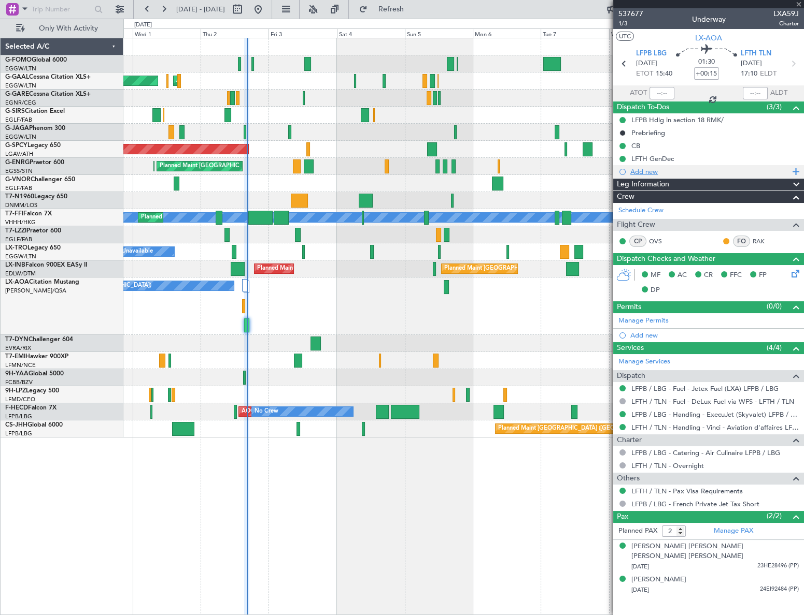
type input "+00:05"
type input "1"
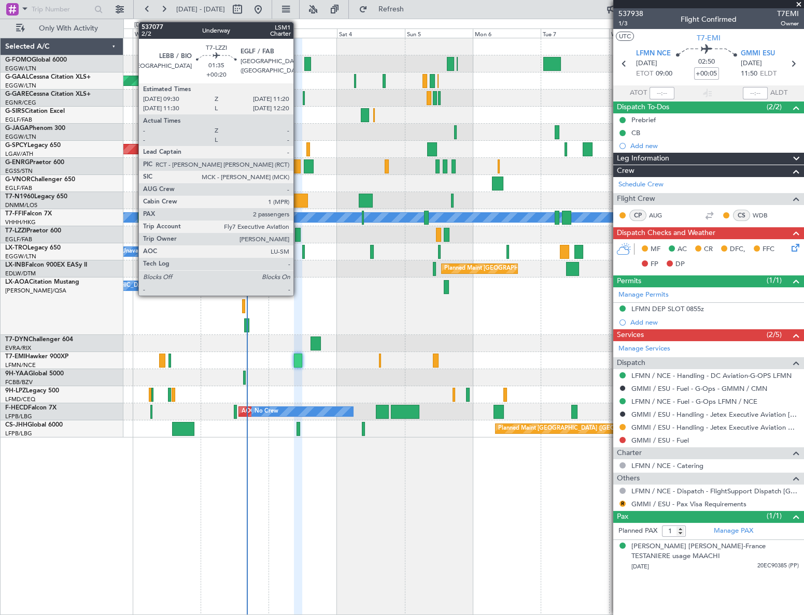
click at [298, 237] on div at bounding box center [298, 235] width 6 height 14
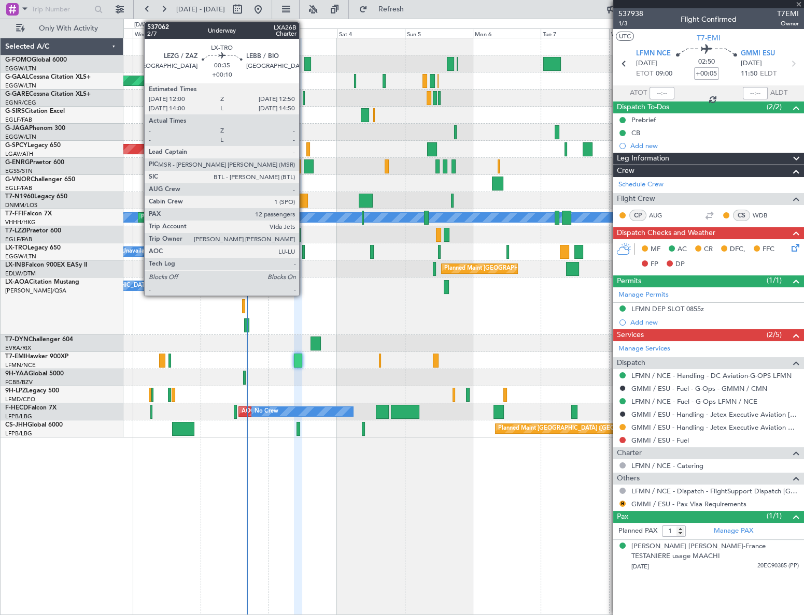
type input "+00:20"
type input "2"
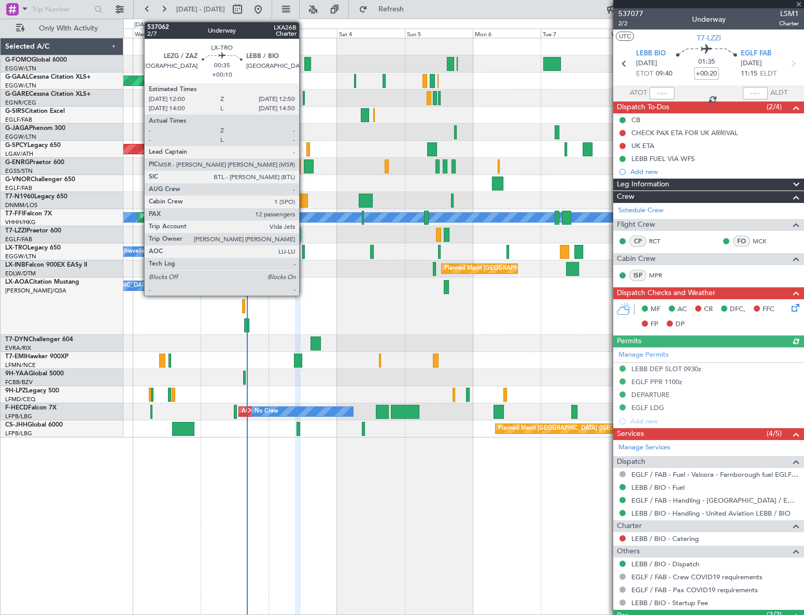
click at [304, 250] on div at bounding box center [303, 252] width 3 height 14
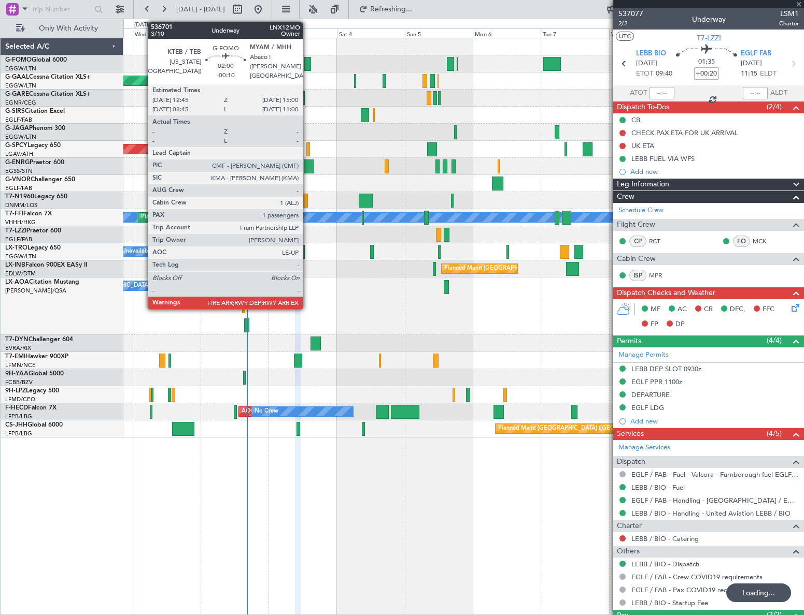
type input "+00:10"
type input "12"
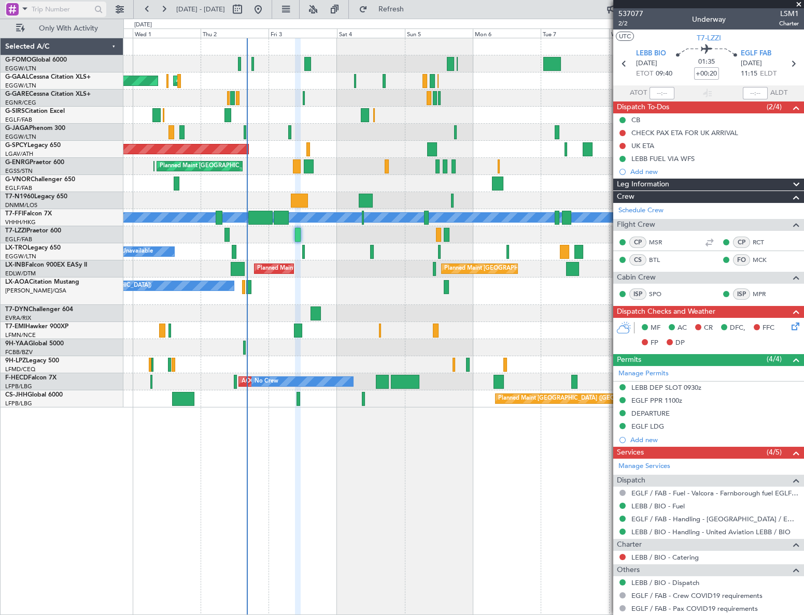
click at [19, 11] on span at bounding box center [25, 8] width 12 height 13
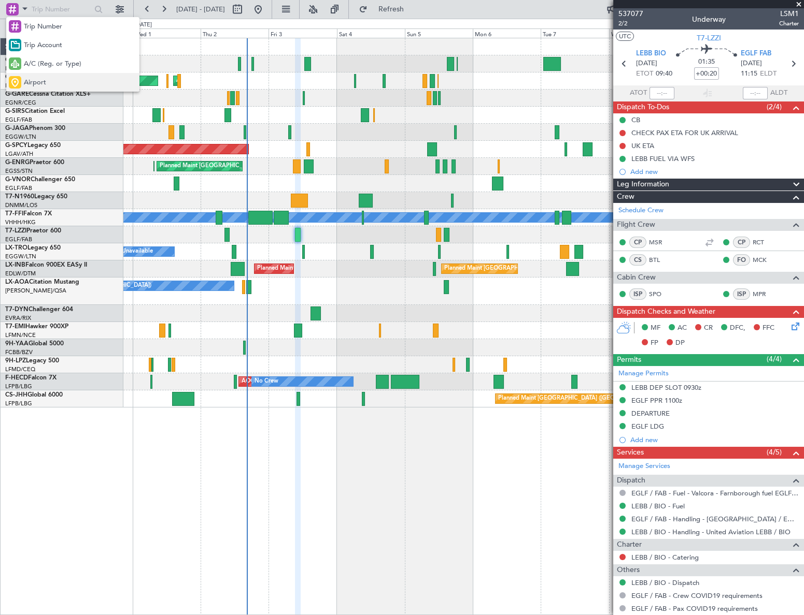
drag, startPoint x: 28, startPoint y: 80, endPoint x: 23, endPoint y: 24, distance: 56.2
click at [28, 79] on span "Airport" at bounding box center [35, 83] width 22 height 10
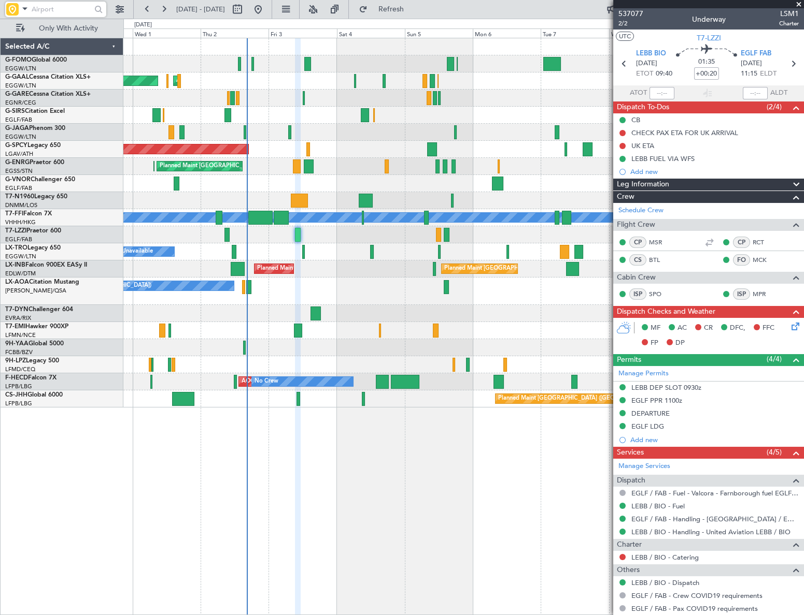
click at [32, 2] on input "text" at bounding box center [62, 10] width 60 height 16
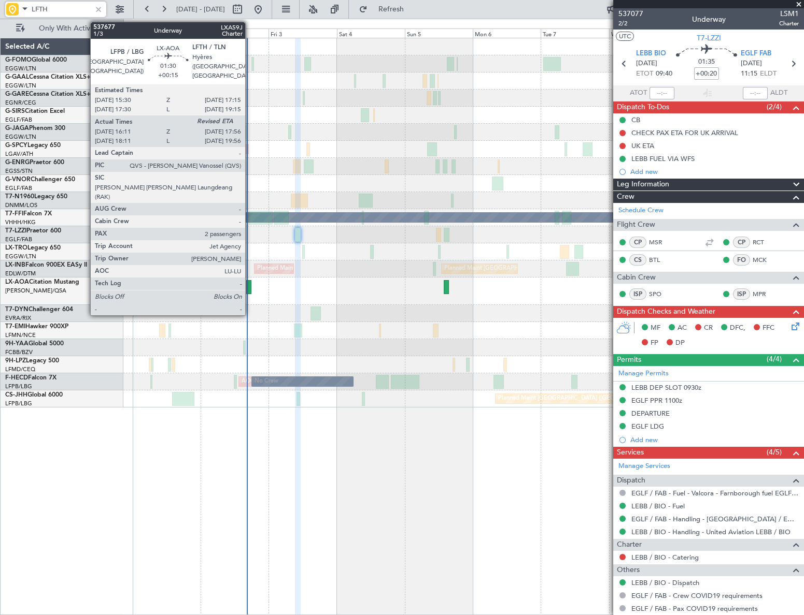
click at [250, 281] on div at bounding box center [248, 287] width 5 height 14
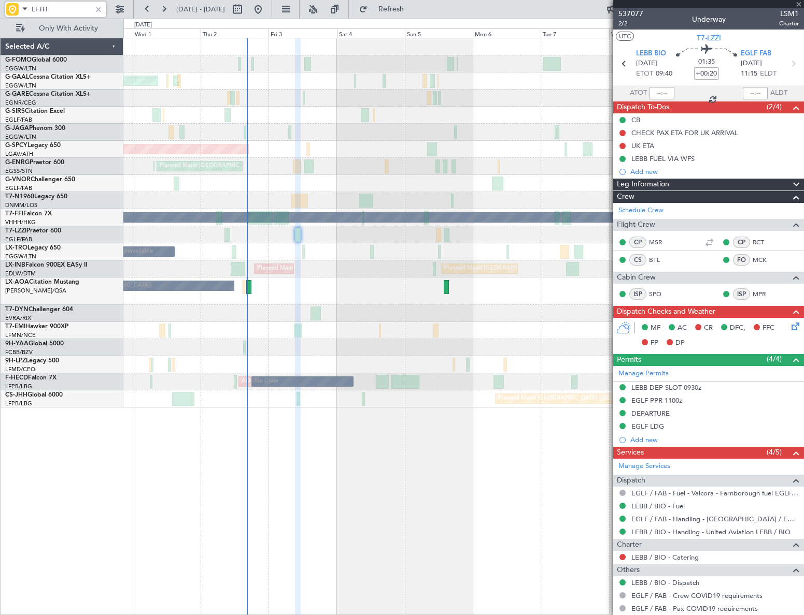
type input "LFTH"
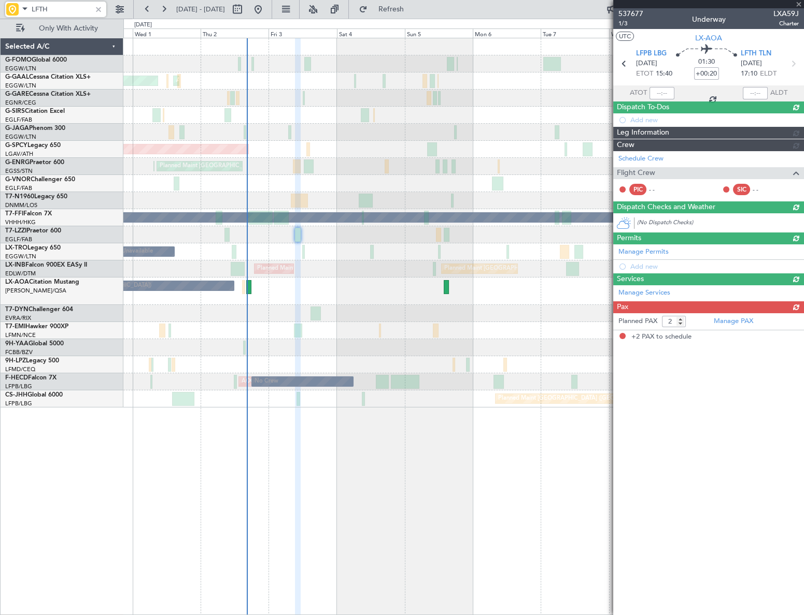
type input "+00:15"
type input "16:21"
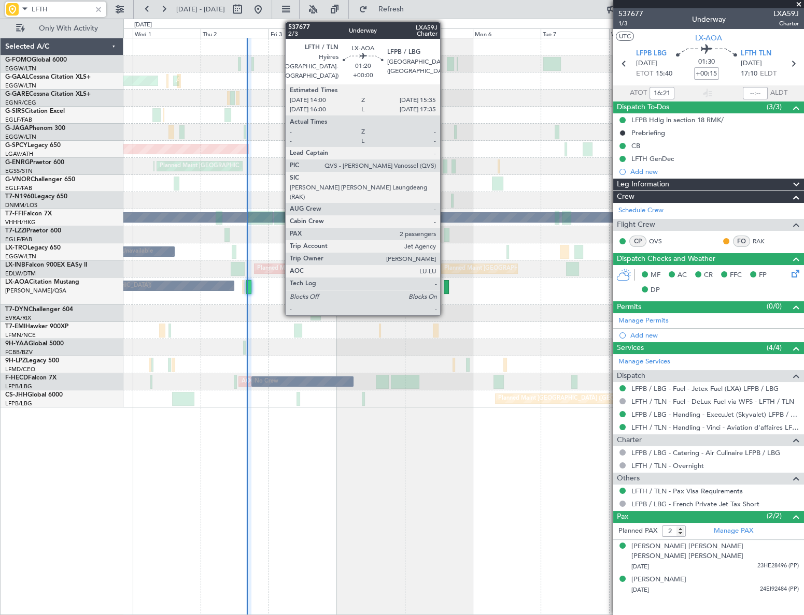
click at [444, 286] on div at bounding box center [445, 287] width 5 height 14
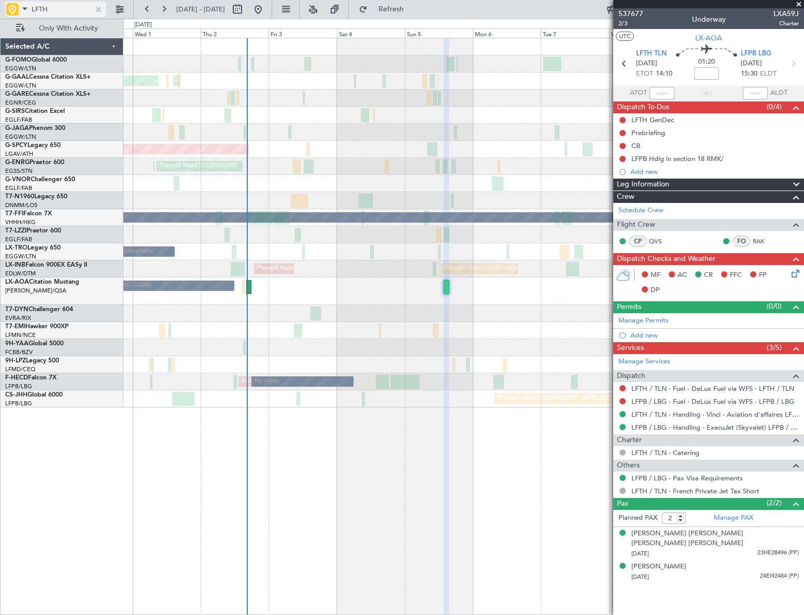
click at [102, 8] on div at bounding box center [98, 9] width 11 height 11
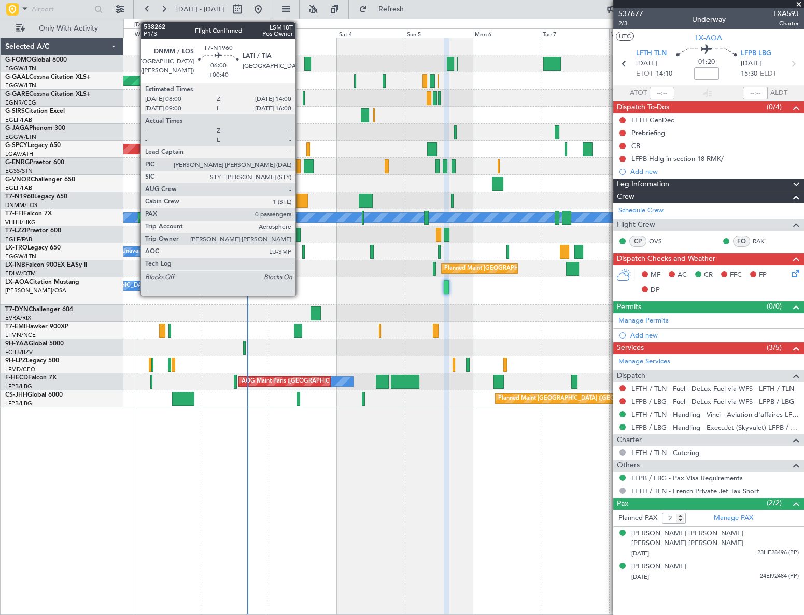
click at [300, 205] on div at bounding box center [299, 201] width 17 height 14
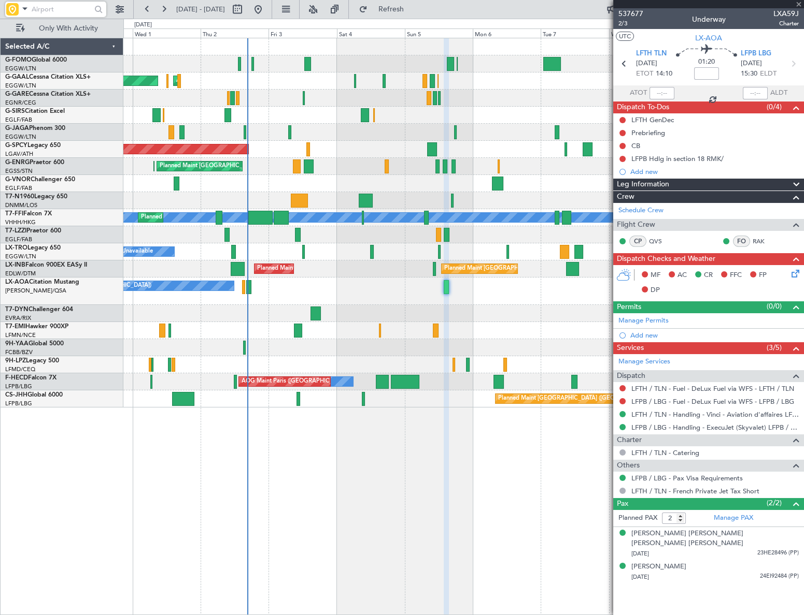
type input "+00:40"
type input "0"
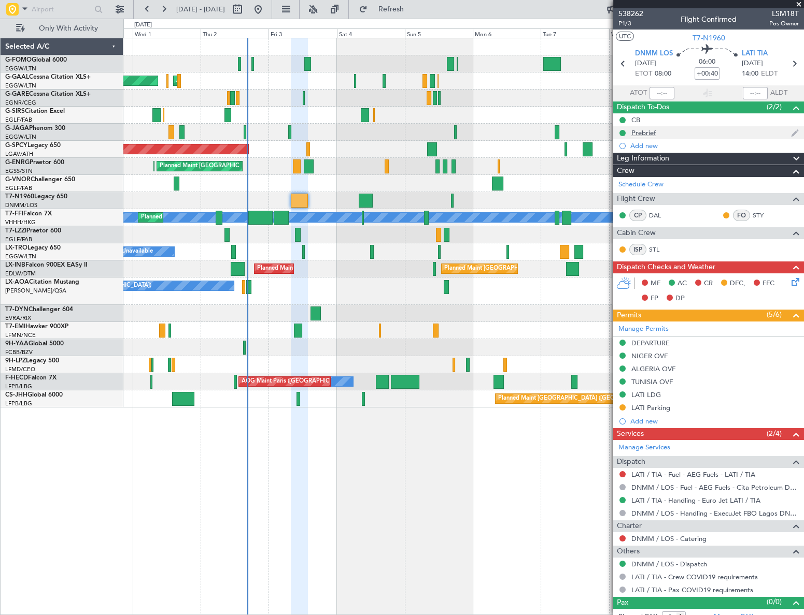
click at [638, 134] on div "Prebrief" at bounding box center [643, 132] width 24 height 9
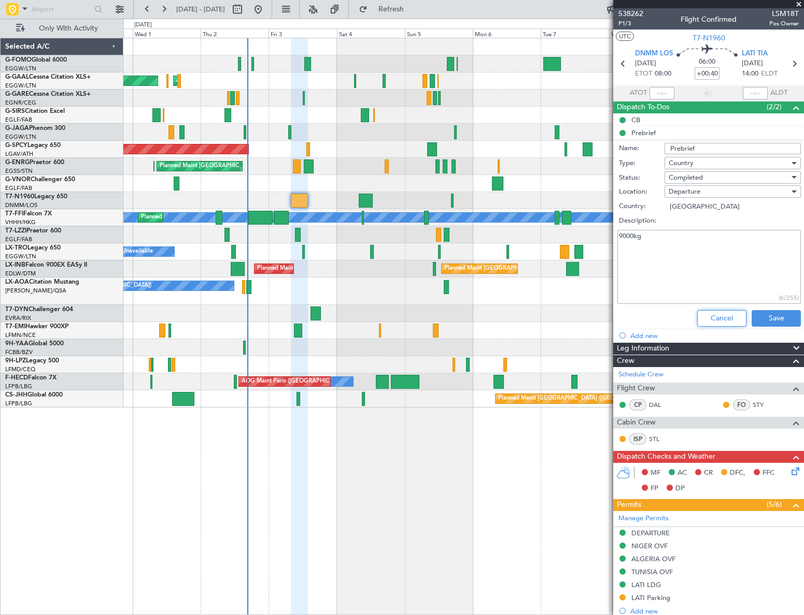
drag, startPoint x: 724, startPoint y: 315, endPoint x: 493, endPoint y: 287, distance: 233.3
click at [722, 315] on button "Cancel" at bounding box center [721, 318] width 49 height 17
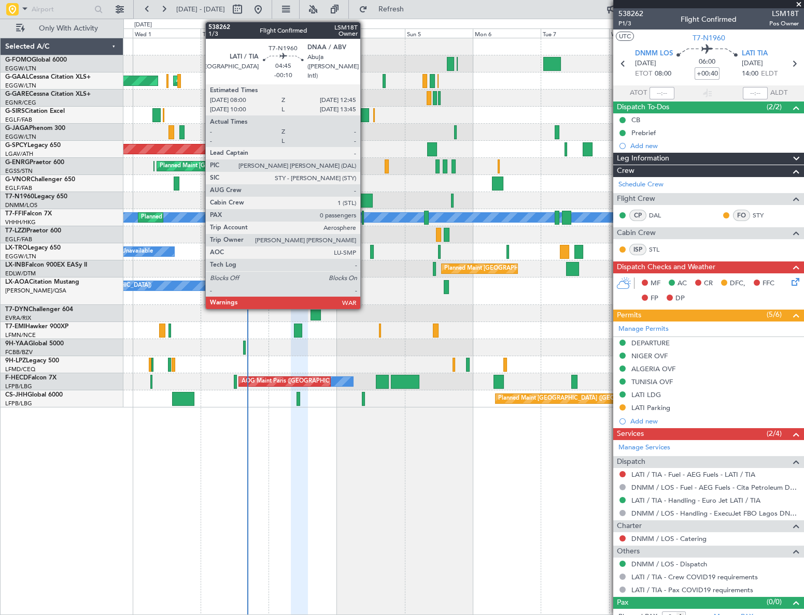
click at [365, 198] on div at bounding box center [364, 201] width 13 height 14
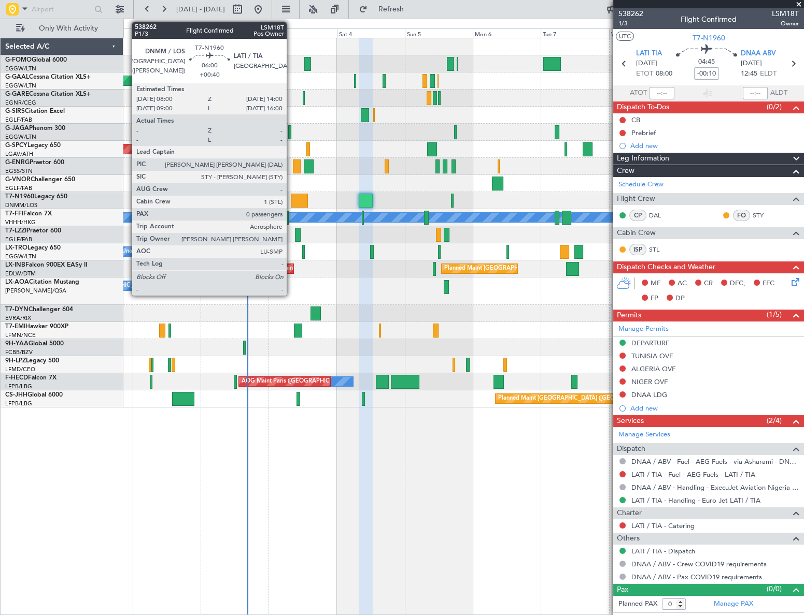
click at [292, 201] on div at bounding box center [299, 201] width 17 height 14
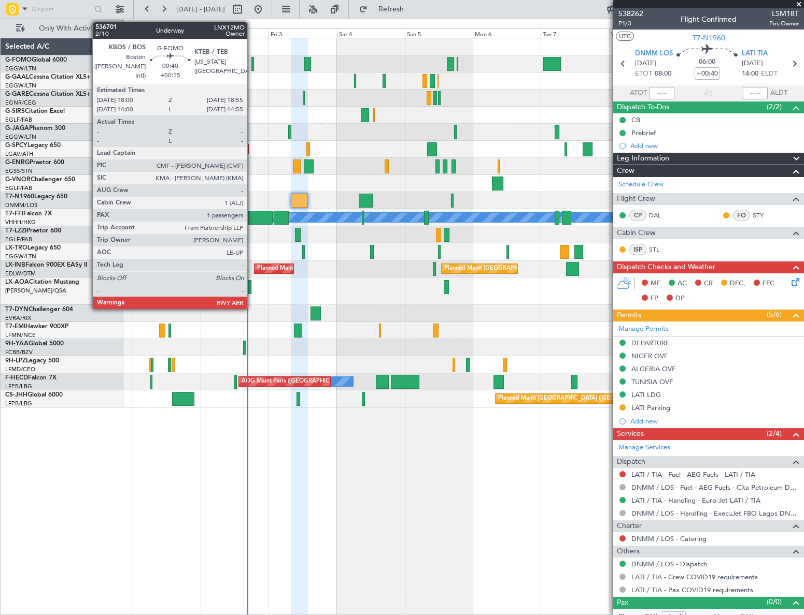
click at [252, 64] on div at bounding box center [252, 64] width 3 height 14
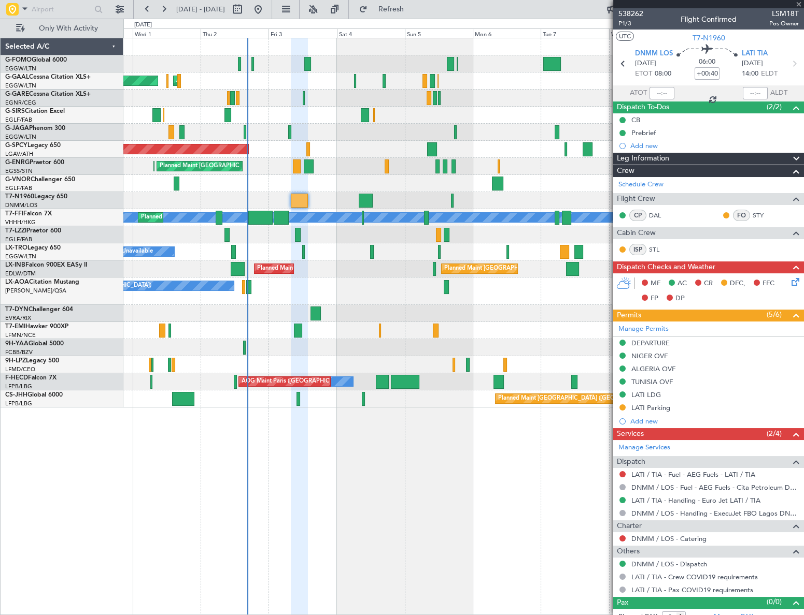
type input "+00:15"
type input "1"
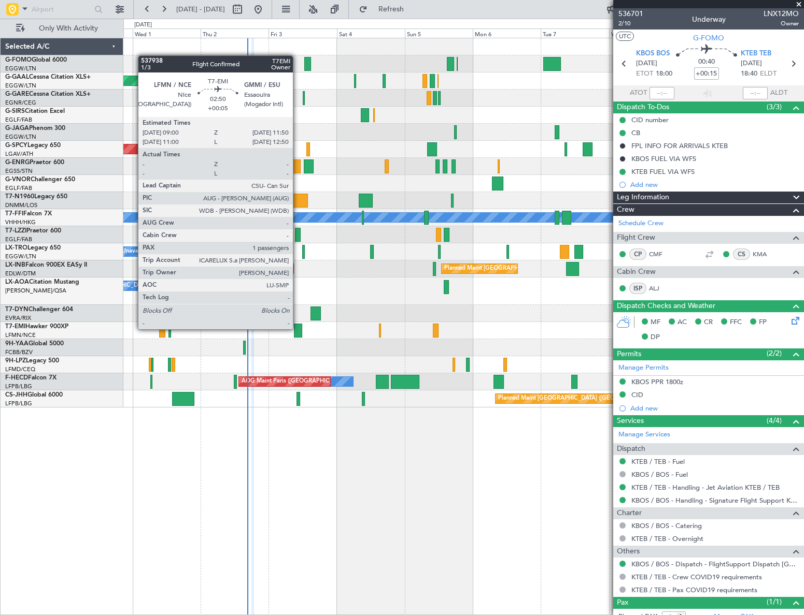
click at [297, 328] on div at bounding box center [298, 331] width 8 height 14
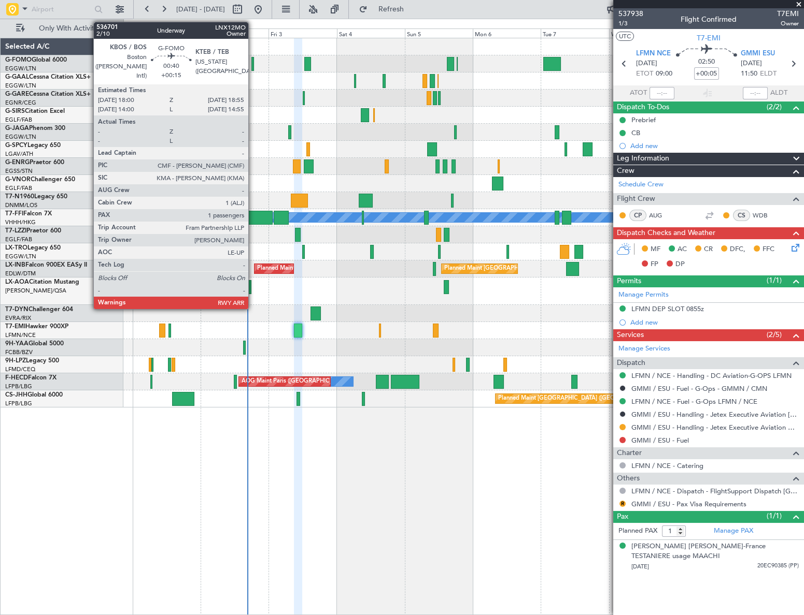
click at [253, 61] on div at bounding box center [252, 64] width 3 height 14
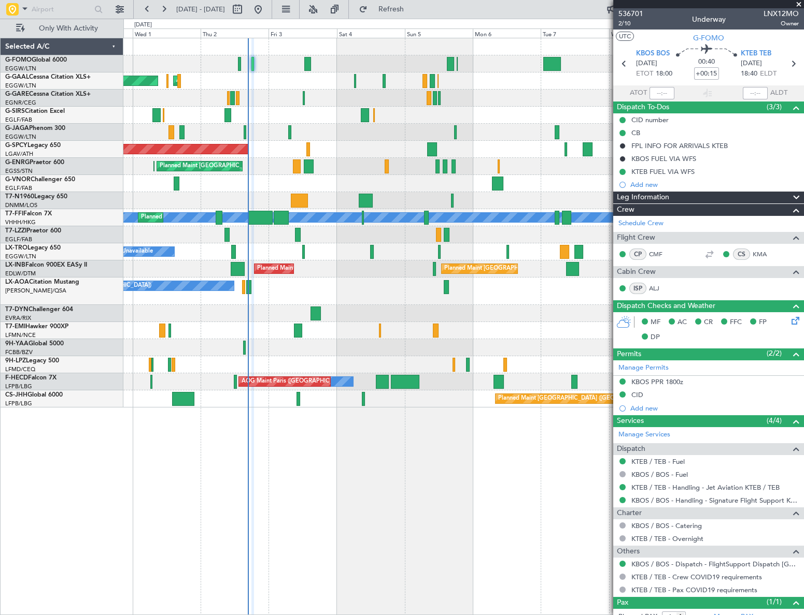
click at [597, 50] on div at bounding box center [463, 46] width 680 height 17
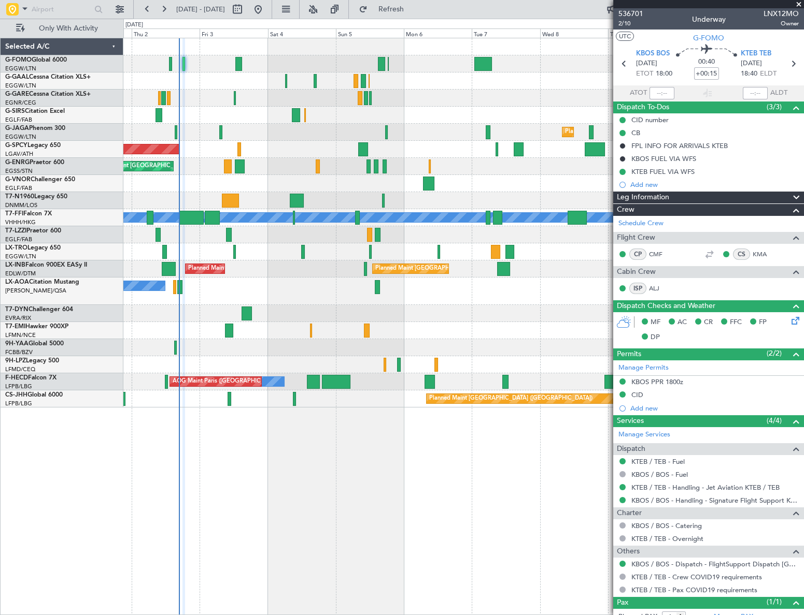
click at [331, 513] on div "Owner Owner AOG Maint Dusseldorf Planned Maint Dusseldorf Planned Maint London …" at bounding box center [463, 327] width 680 height 578
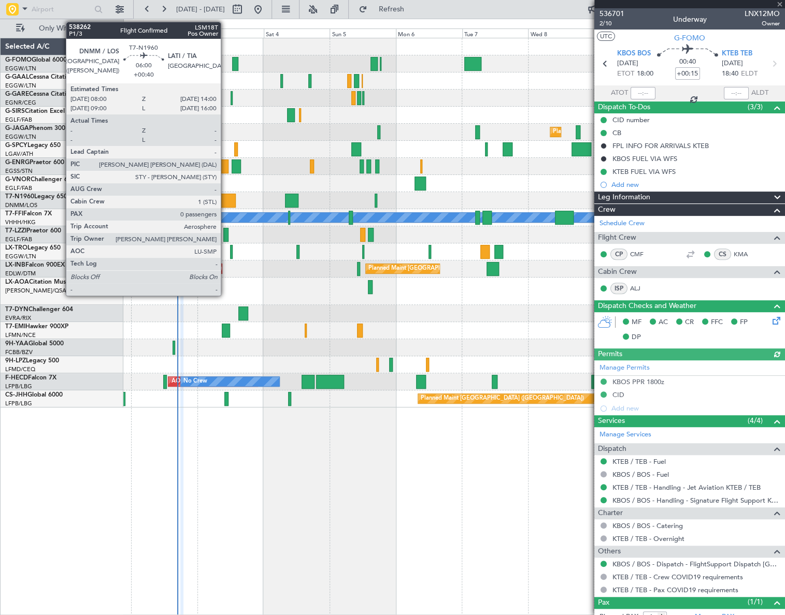
click at [225, 200] on div at bounding box center [227, 201] width 17 height 14
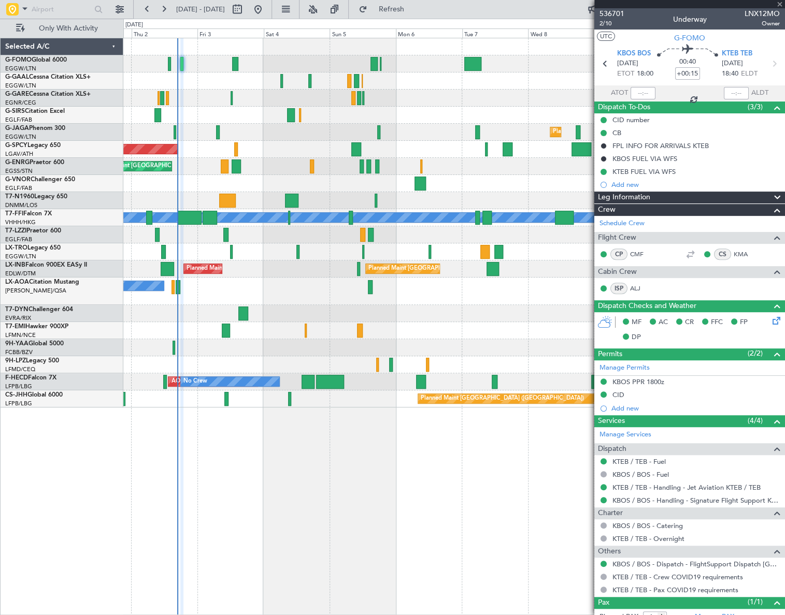
type input "+00:40"
type input "0"
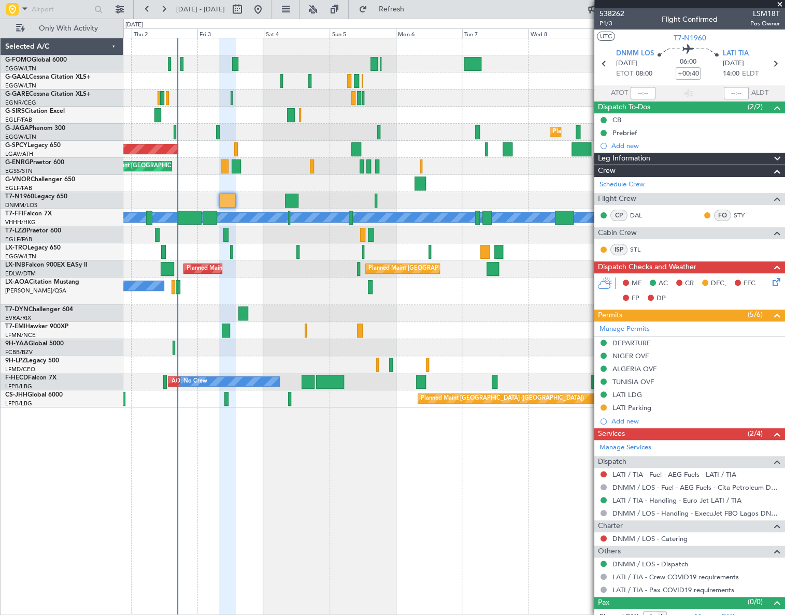
click at [326, 192] on div at bounding box center [453, 200] width 661 height 17
click at [694, 73] on input "+00:40" at bounding box center [688, 73] width 25 height 12
click at [696, 74] on input "+00:40" at bounding box center [688, 73] width 25 height 12
click at [695, 74] on input "+00:35" at bounding box center [688, 73] width 25 height 12
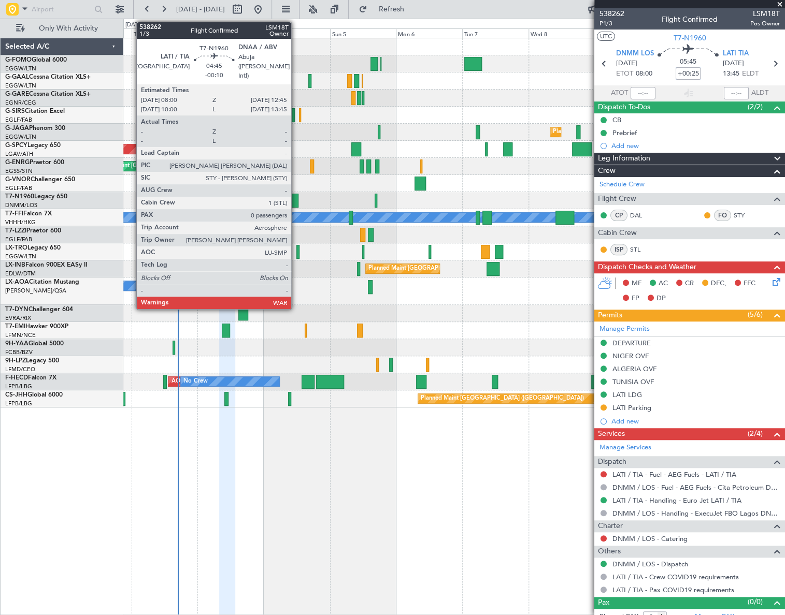
click at [295, 197] on div at bounding box center [291, 201] width 13 height 14
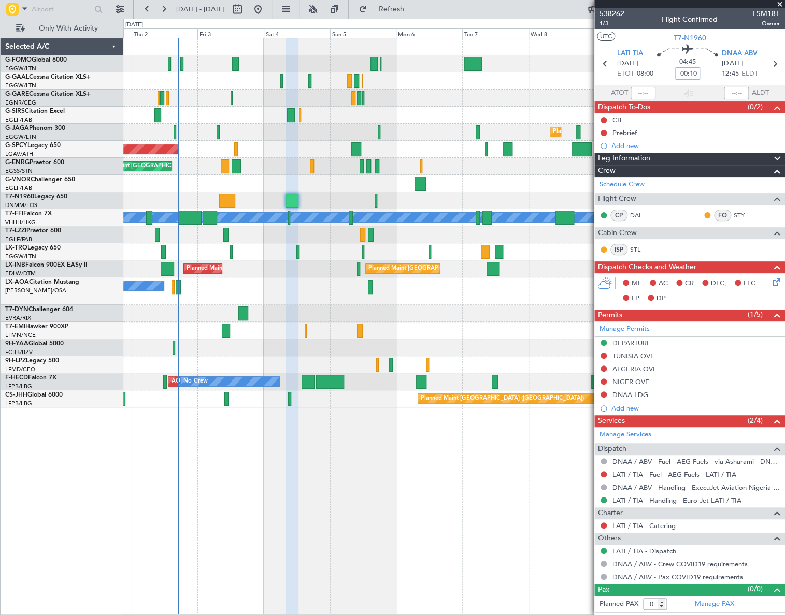
click at [692, 73] on input "-00:10" at bounding box center [687, 73] width 25 height 12
click at [684, 75] on input "-00:10" at bounding box center [687, 73] width 25 height 12
click at [689, 75] on input "-00:10" at bounding box center [687, 73] width 25 height 12
drag, startPoint x: 697, startPoint y: 74, endPoint x: 671, endPoint y: 76, distance: 25.5
click at [671, 76] on div "04:45 -00:10" at bounding box center [687, 64] width 68 height 38
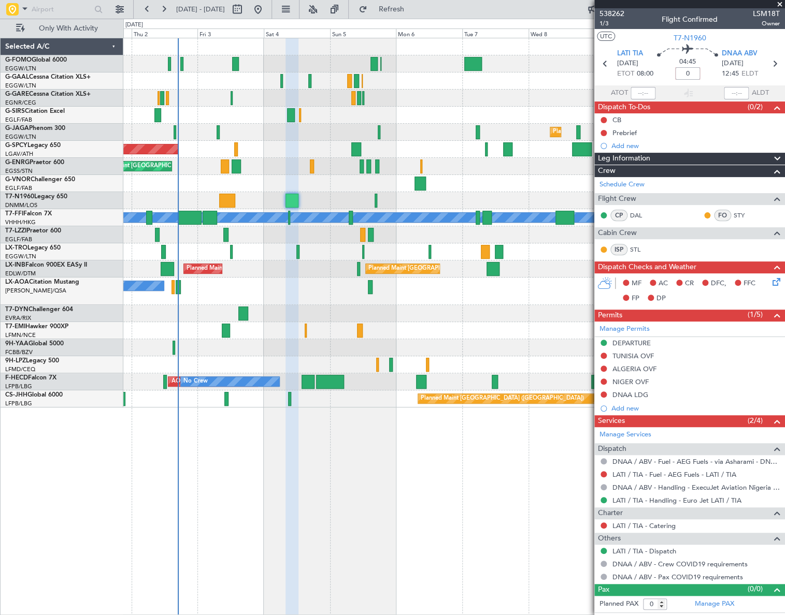
type input "+00:00"
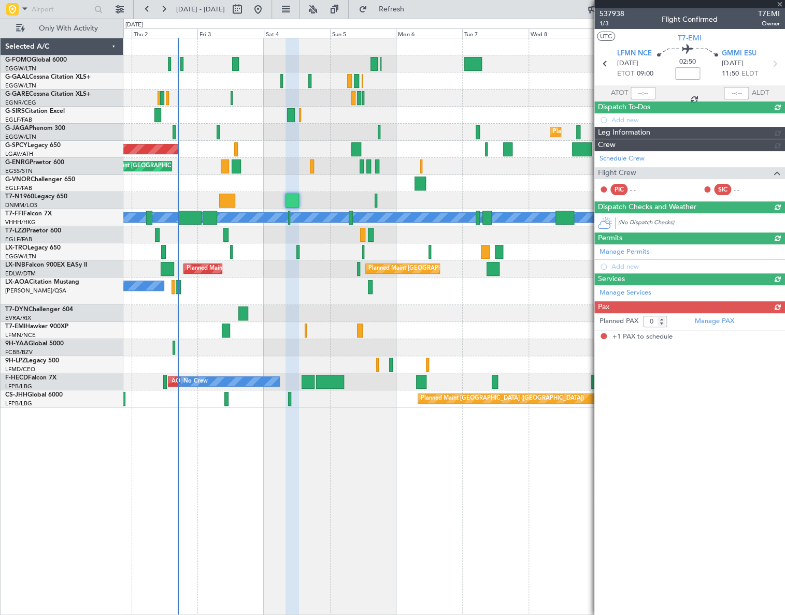
type input "+00:05"
type input "1"
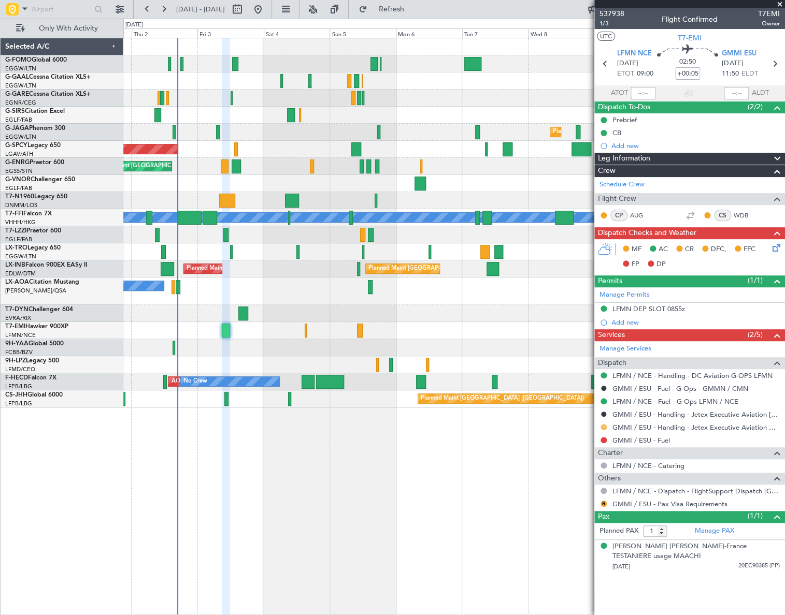
click at [605, 425] on button at bounding box center [603, 427] width 6 height 6
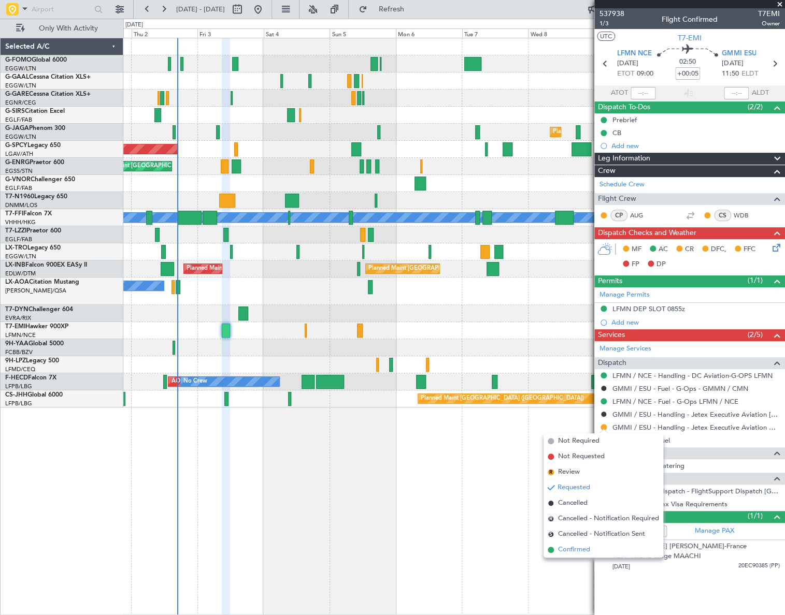
click at [570, 552] on span "Confirmed" at bounding box center [574, 550] width 32 height 10
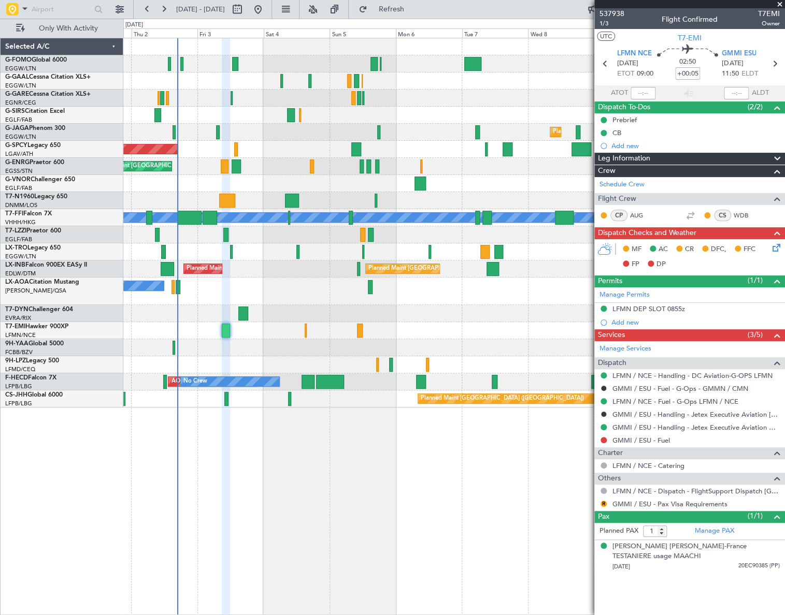
click at [776, 246] on icon at bounding box center [774, 246] width 8 height 8
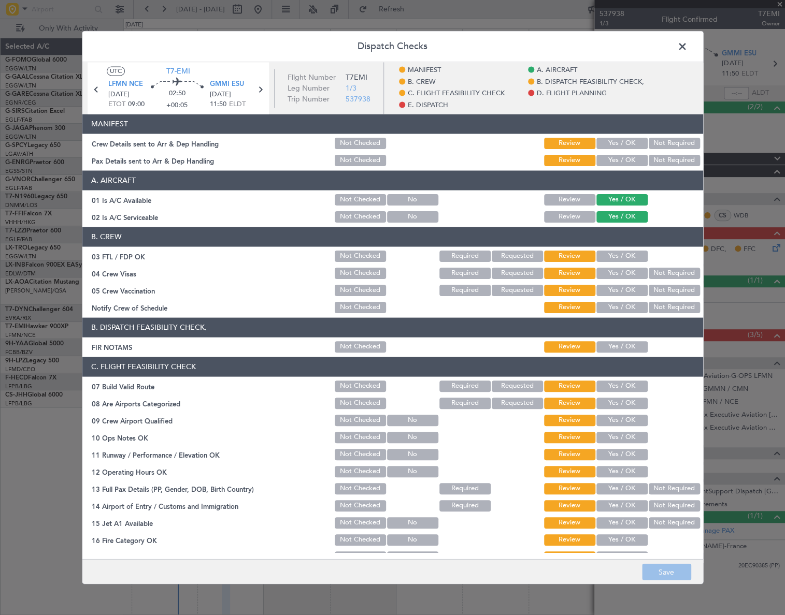
click at [687, 46] on span at bounding box center [687, 49] width 0 height 21
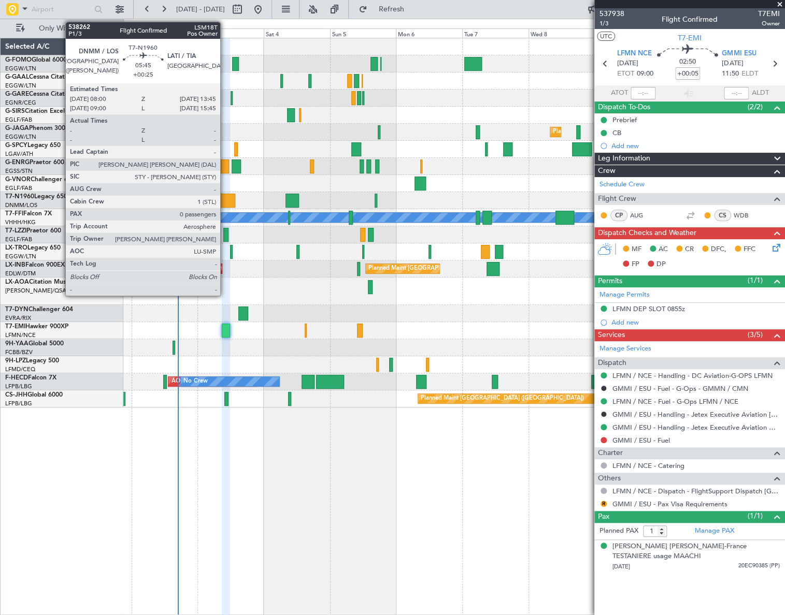
click at [225, 199] on div at bounding box center [227, 201] width 16 height 14
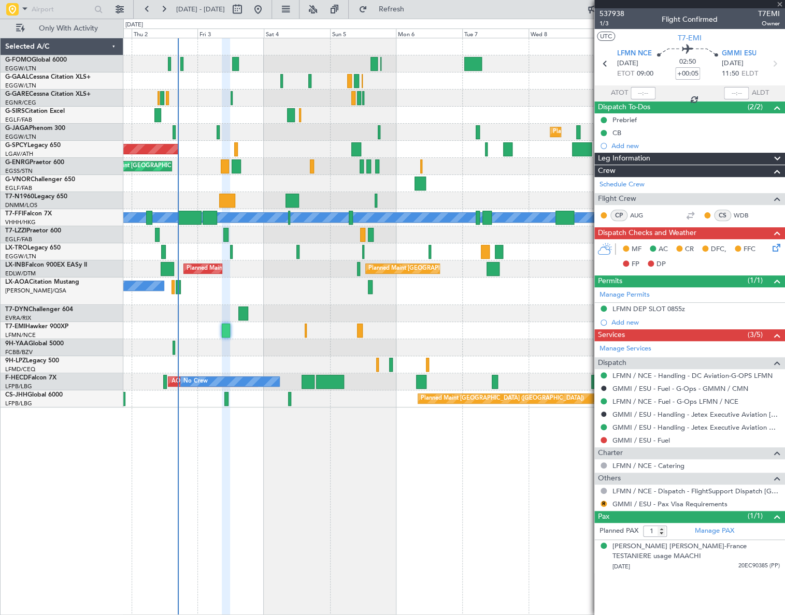
type input "+00:25"
type input "0"
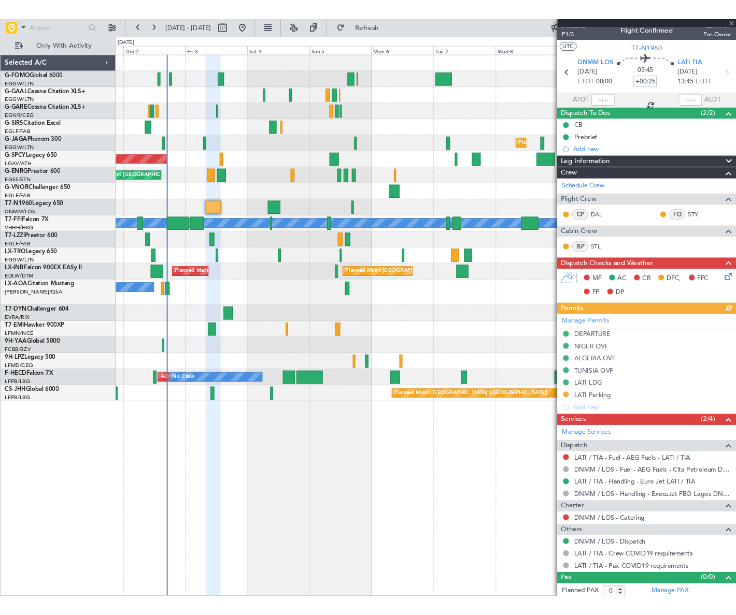
scroll to position [9, 0]
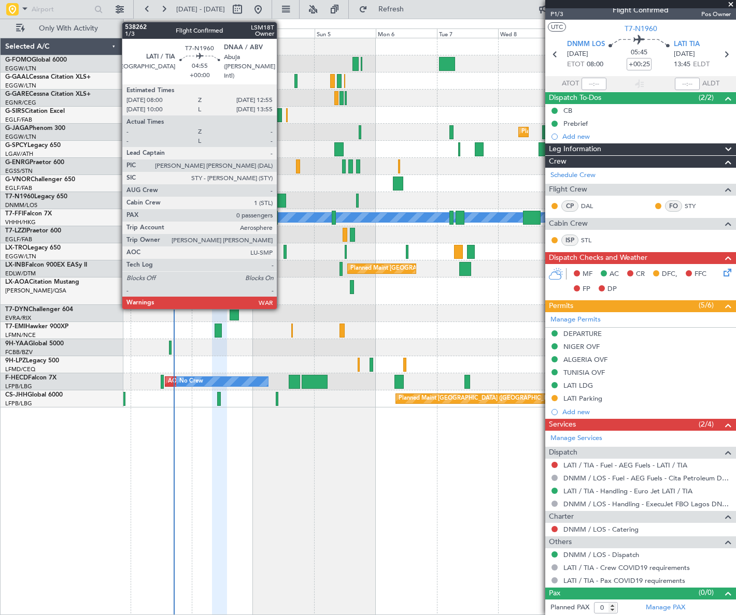
click at [281, 197] on div at bounding box center [279, 201] width 13 height 14
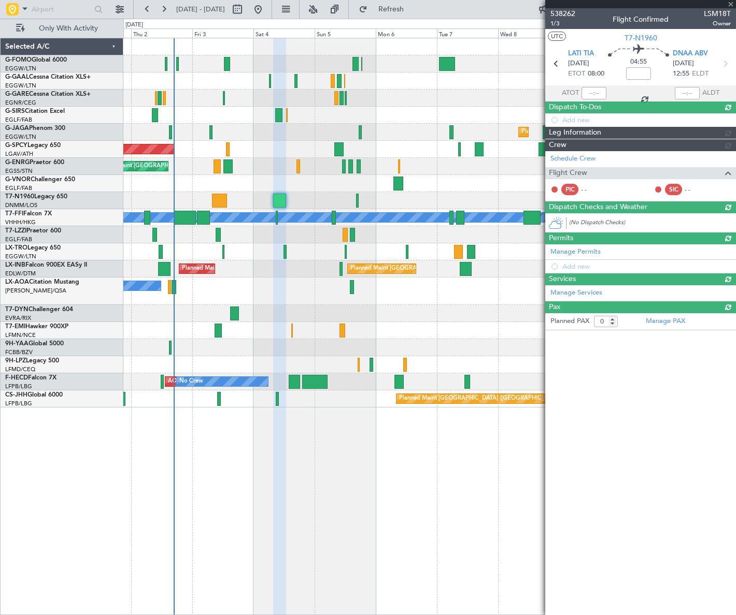
scroll to position [0, 0]
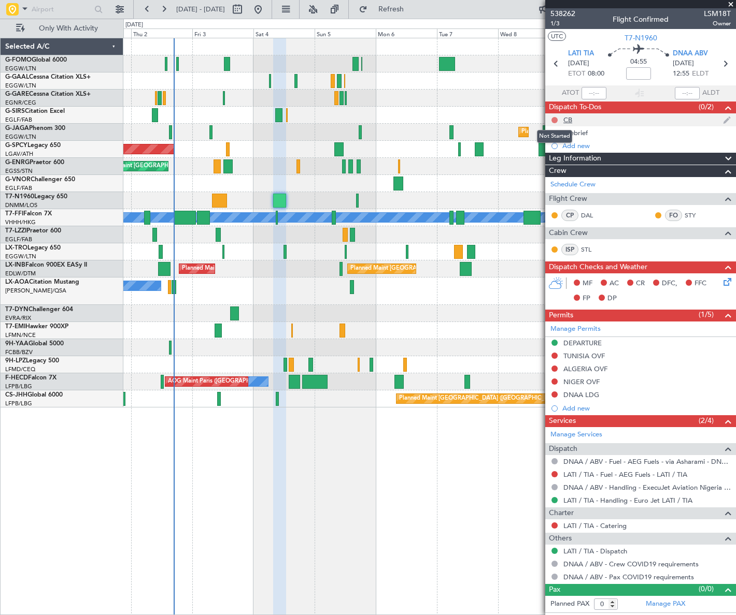
click at [554, 119] on button at bounding box center [554, 120] width 6 height 6
click at [546, 164] on span "Completed" at bounding box center [558, 166] width 34 height 10
click at [554, 132] on button at bounding box center [554, 133] width 6 height 6
click at [544, 164] on span "In Progress" at bounding box center [558, 163] width 35 height 10
click at [725, 280] on icon at bounding box center [725, 280] width 8 height 8
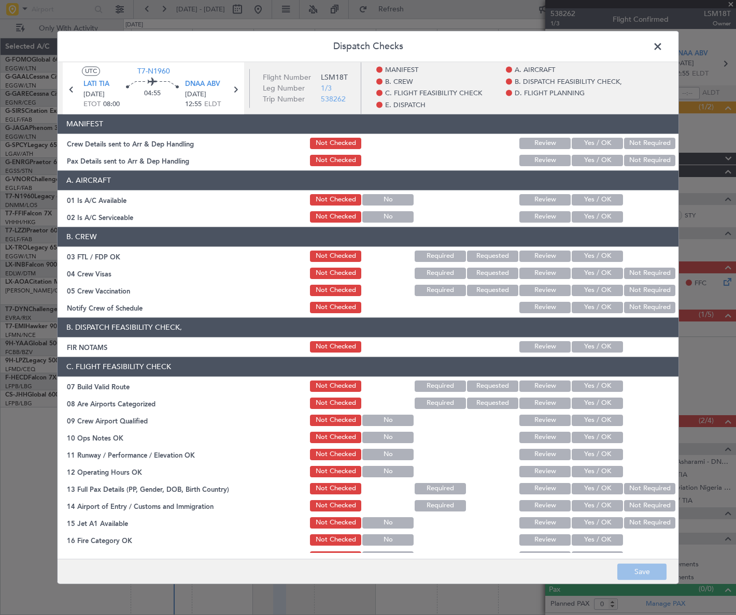
click at [601, 203] on button "Yes / OK" at bounding box center [596, 199] width 51 height 11
click at [601, 216] on button "Yes / OK" at bounding box center [596, 216] width 51 height 11
click at [593, 347] on button "Yes / OK" at bounding box center [596, 346] width 51 height 11
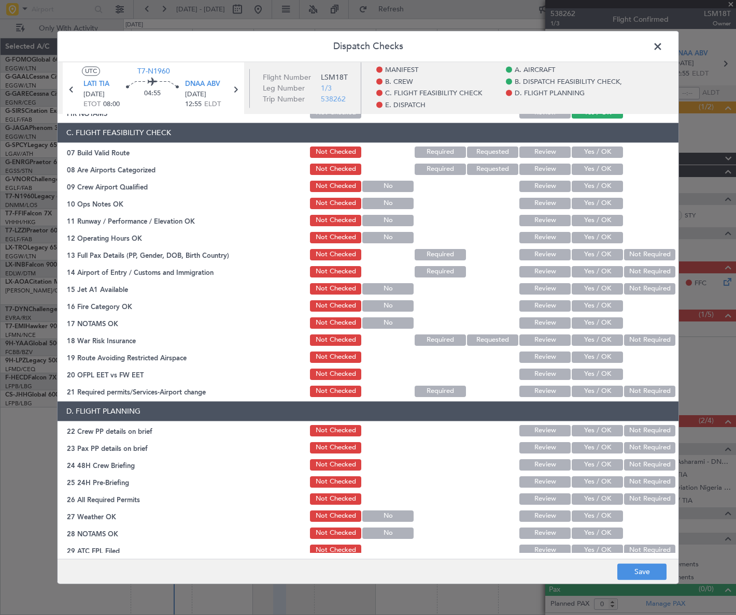
scroll to position [188, 0]
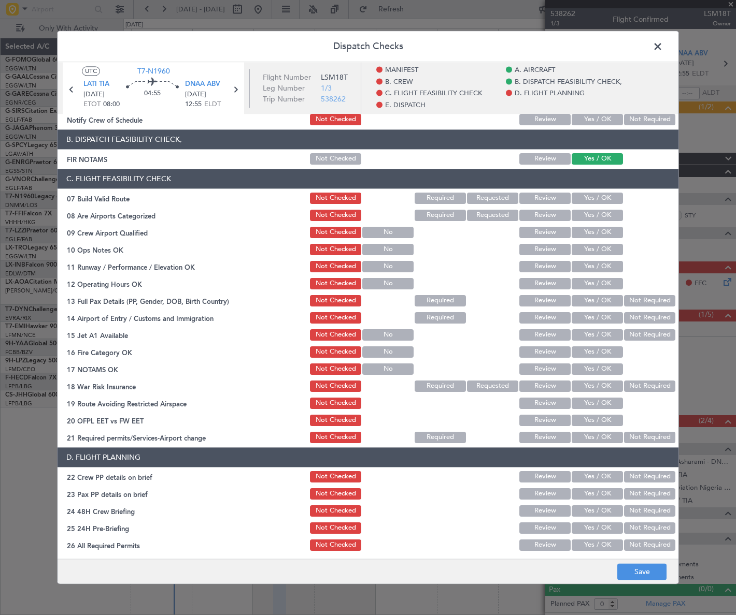
click at [601, 197] on button "Yes / OK" at bounding box center [596, 198] width 51 height 11
click at [608, 250] on button "Yes / OK" at bounding box center [596, 249] width 51 height 11
click at [604, 266] on button "Yes / OK" at bounding box center [596, 266] width 51 height 11
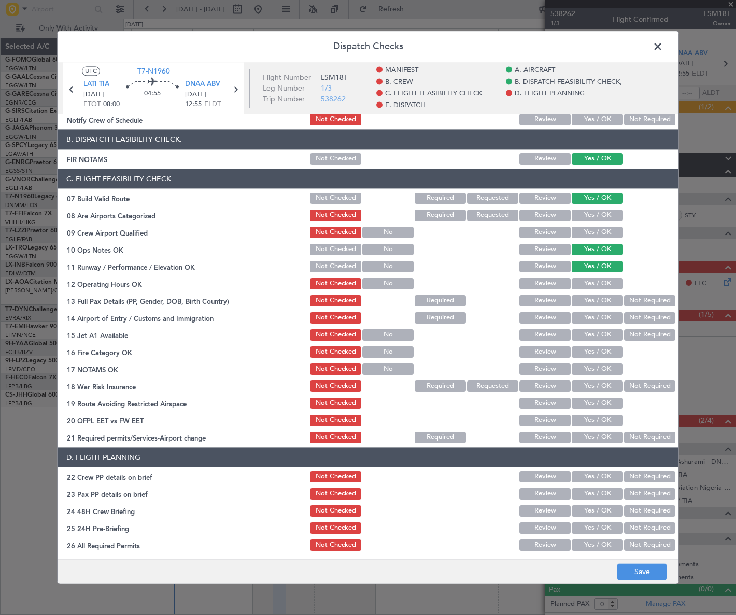
click at [603, 282] on button "Yes / OK" at bounding box center [596, 283] width 51 height 11
click at [604, 298] on button "Yes / OK" at bounding box center [596, 300] width 51 height 11
click at [604, 315] on button "Yes / OK" at bounding box center [596, 317] width 51 height 11
click at [601, 333] on button "Yes / OK" at bounding box center [596, 334] width 51 height 11
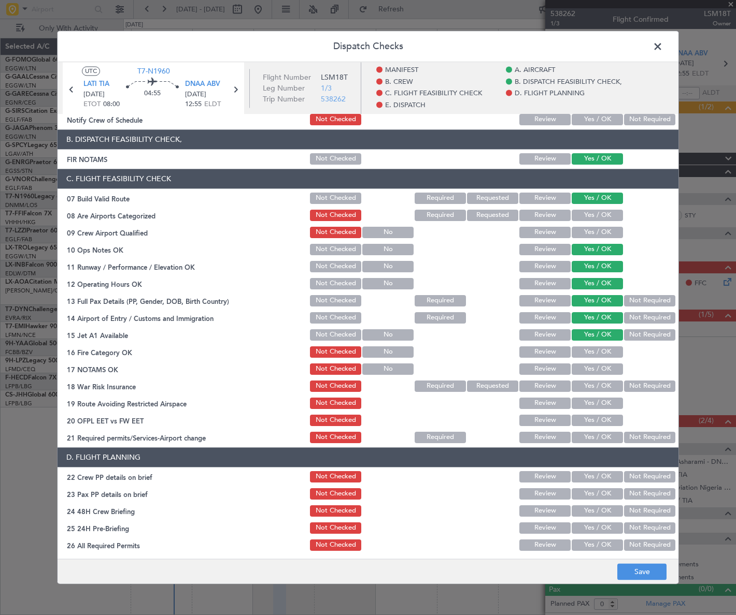
click at [597, 350] on button "Yes / OK" at bounding box center [596, 352] width 51 height 11
drag, startPoint x: 605, startPoint y: 371, endPoint x: 606, endPoint y: 377, distance: 5.4
click at [605, 373] on button "Yes / OK" at bounding box center [596, 369] width 51 height 11
click at [627, 392] on div "Not Required" at bounding box center [648, 386] width 52 height 15
click at [625, 388] on button "Not Required" at bounding box center [649, 386] width 51 height 11
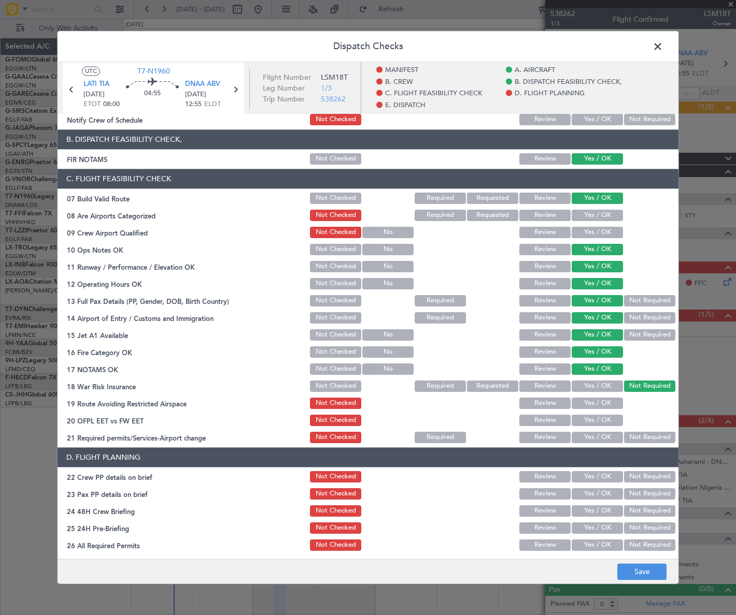
click at [603, 399] on button "Yes / OK" at bounding box center [596, 403] width 51 height 11
click at [600, 414] on div "Yes / OK" at bounding box center [596, 420] width 52 height 15
click at [603, 421] on button "Yes / OK" at bounding box center [596, 420] width 51 height 11
click at [596, 435] on button "Yes / OK" at bounding box center [596, 437] width 51 height 11
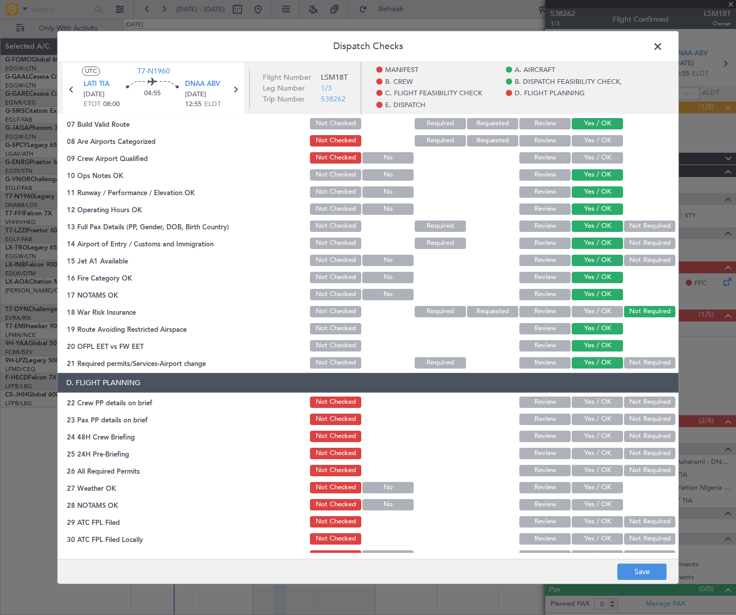
scroll to position [282, 0]
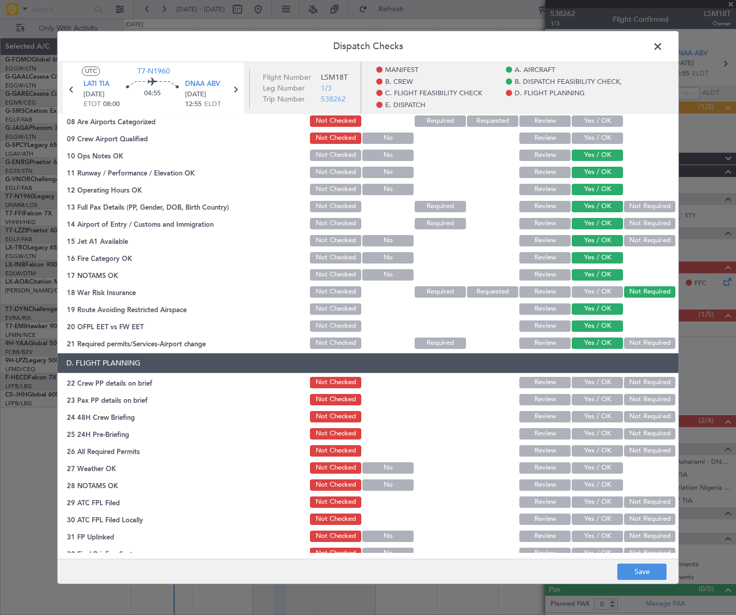
click at [592, 381] on button "Yes / OK" at bounding box center [596, 382] width 51 height 11
click at [590, 397] on button "Yes / OK" at bounding box center [596, 399] width 51 height 11
click at [596, 415] on button "Yes / OK" at bounding box center [596, 416] width 51 height 11
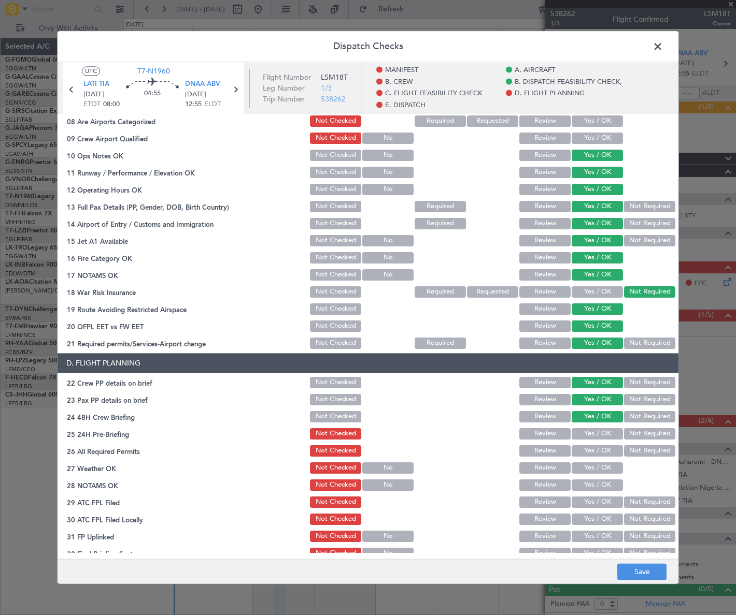
drag, startPoint x: 658, startPoint y: 439, endPoint x: 653, endPoint y: 437, distance: 6.1
click at [658, 439] on div "Not Required" at bounding box center [648, 434] width 52 height 15
click at [647, 435] on button "Not Required" at bounding box center [649, 433] width 51 height 11
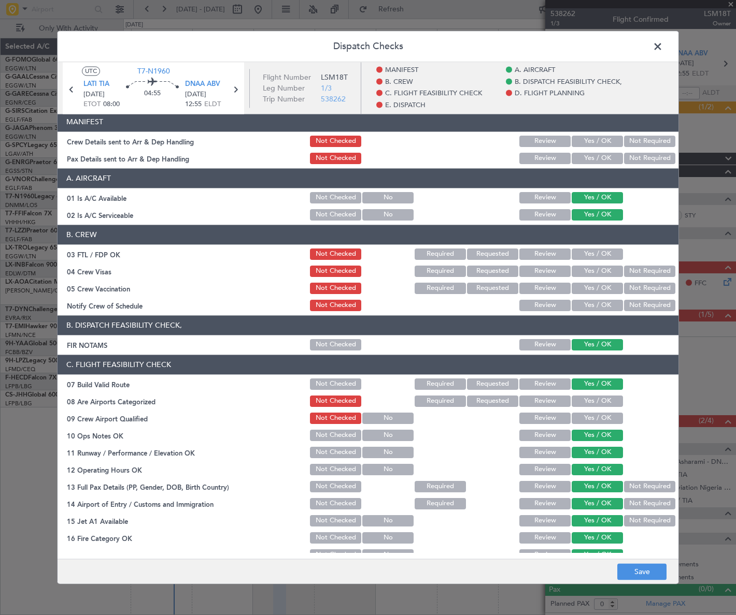
scroll to position [0, 0]
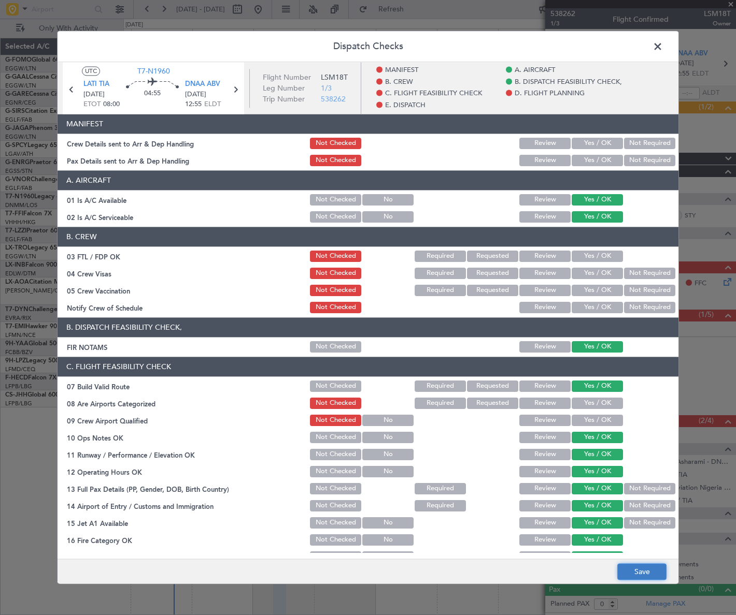
click at [637, 570] on button "Save" at bounding box center [641, 572] width 49 height 17
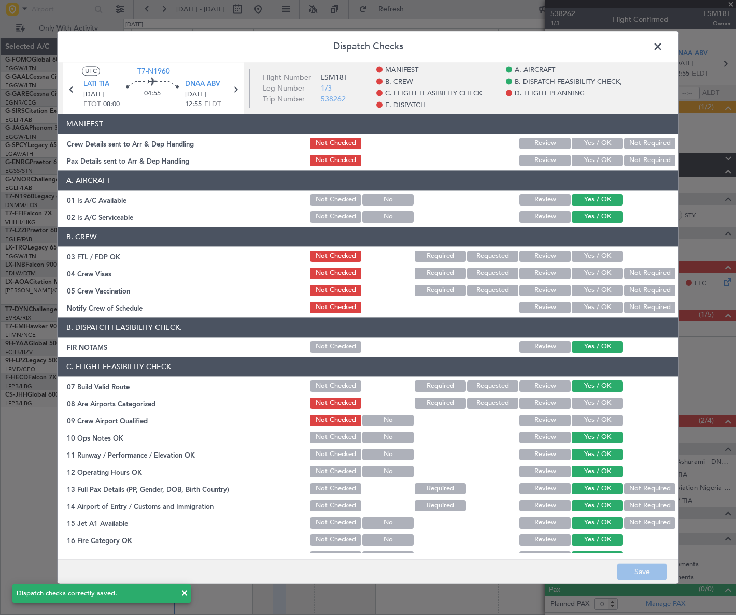
click at [663, 50] on span at bounding box center [663, 49] width 0 height 21
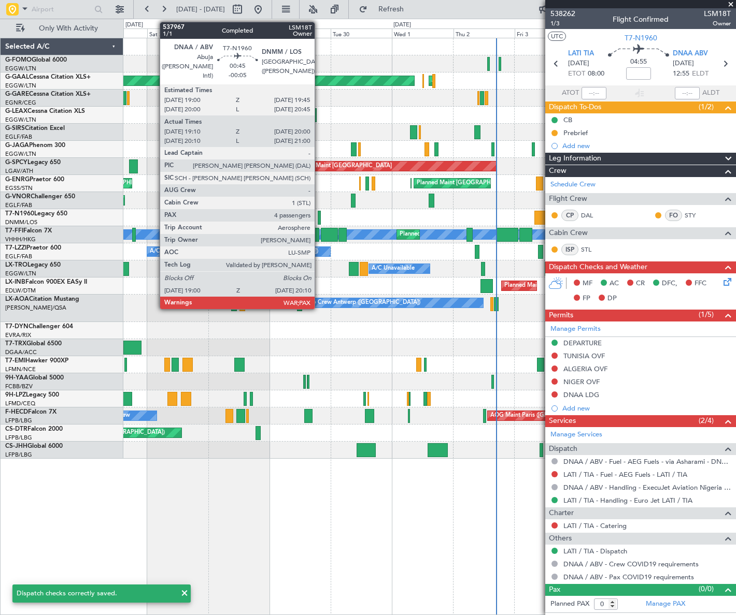
click at [319, 220] on div at bounding box center [319, 218] width 3 height 14
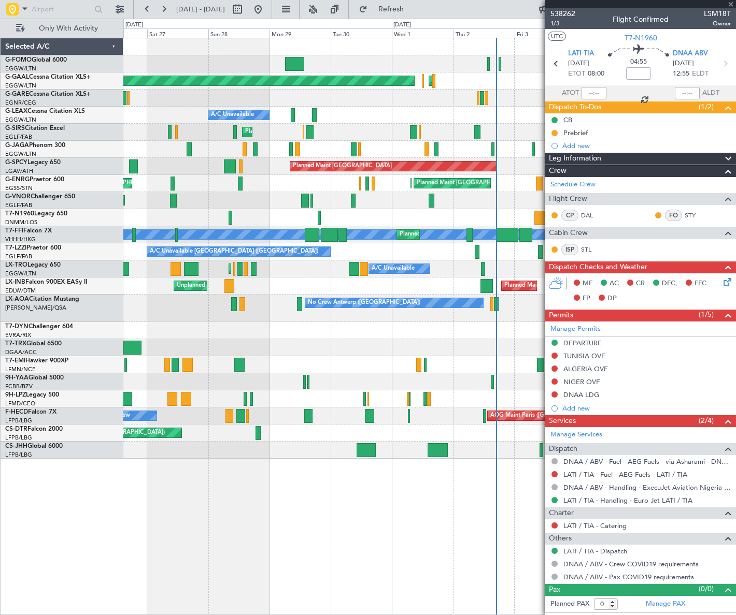
type input "-00:05"
type input "19:10"
type input "20:00"
type input "4"
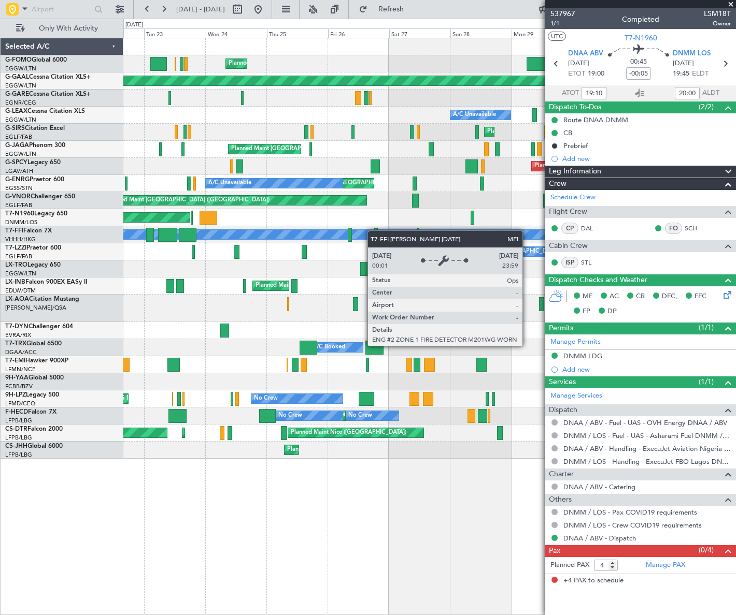
click at [498, 228] on div "Planned Maint London (Luton) Planned Maint Dusseldorf AOG Maint Dusseldorf A/C …" at bounding box center [428, 248] width 611 height 421
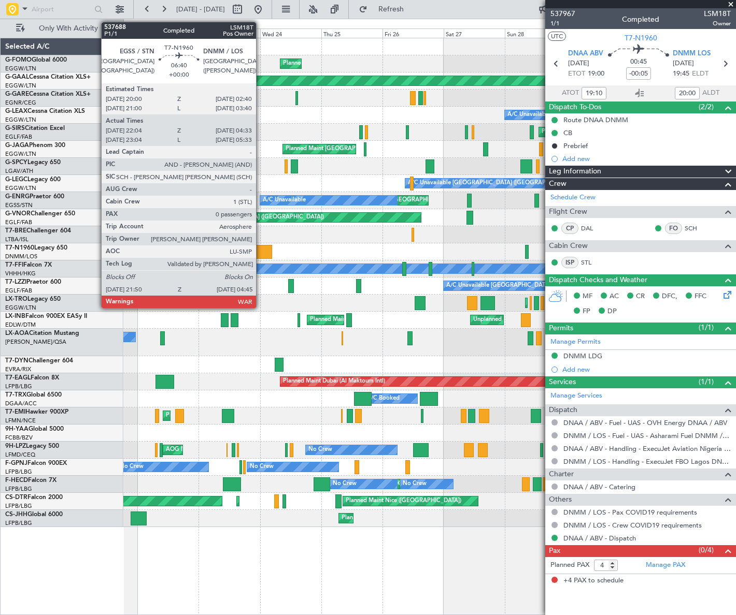
click at [261, 248] on div at bounding box center [263, 252] width 18 height 14
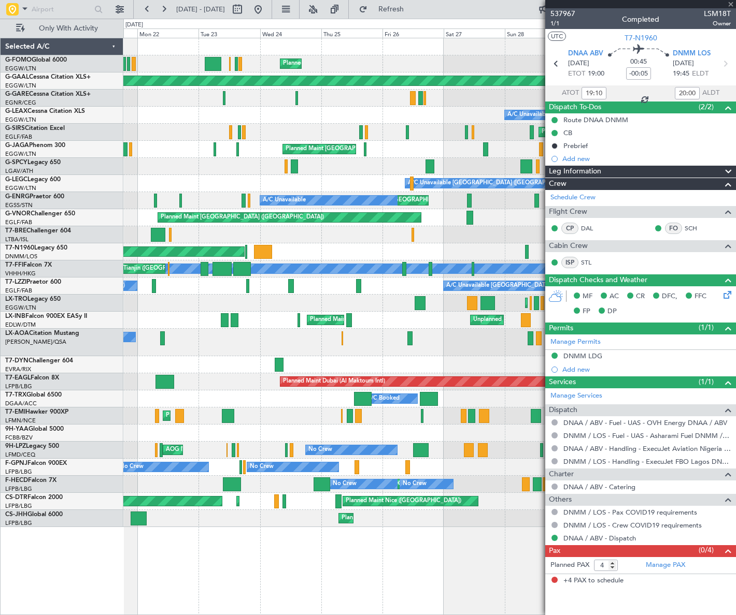
type input "22:04"
type input "04:33"
type input "0"
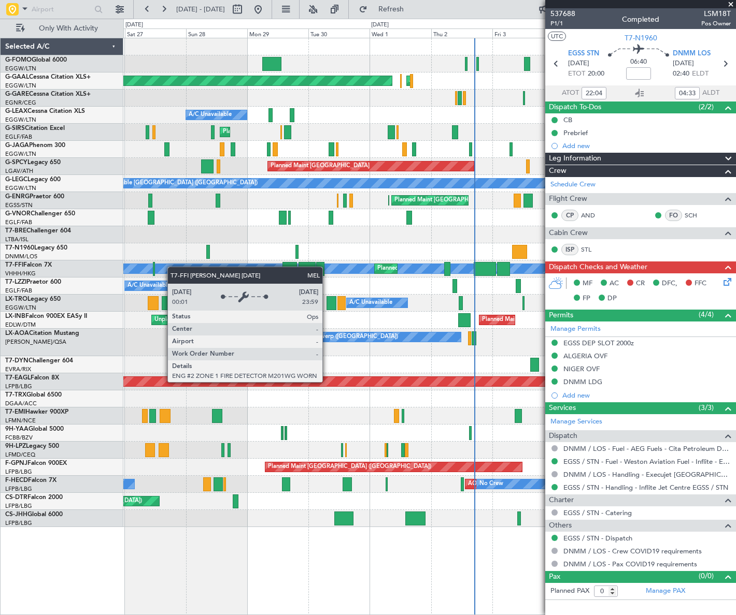
click at [25, 296] on div "Planned Maint London (Luton) Planned Maint Dusseldorf AOG Maint Dusseldorf Owne…" at bounding box center [368, 317] width 736 height 597
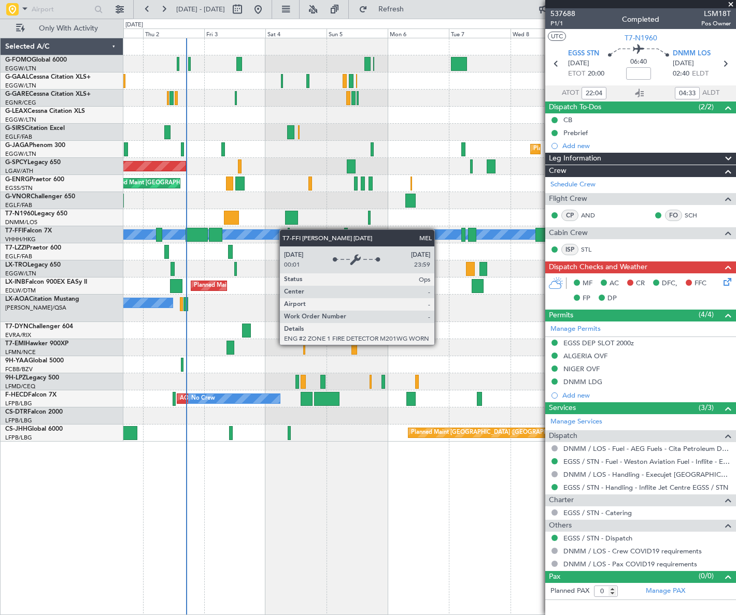
click at [247, 239] on div "Owner Owner AOG Maint Dusseldorf No Crew Planned Maint Dusseldorf Planned Maint…" at bounding box center [429, 240] width 612 height 404
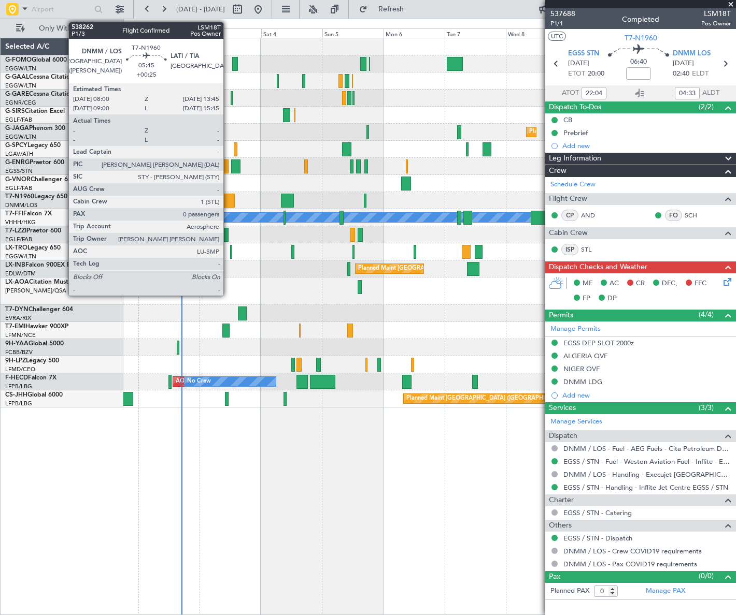
click at [228, 200] on div at bounding box center [227, 201] width 15 height 14
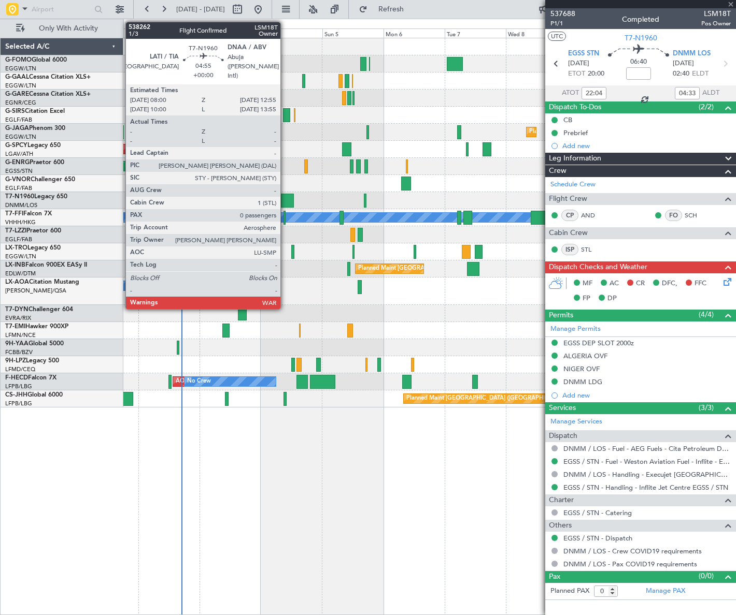
type input "+00:25"
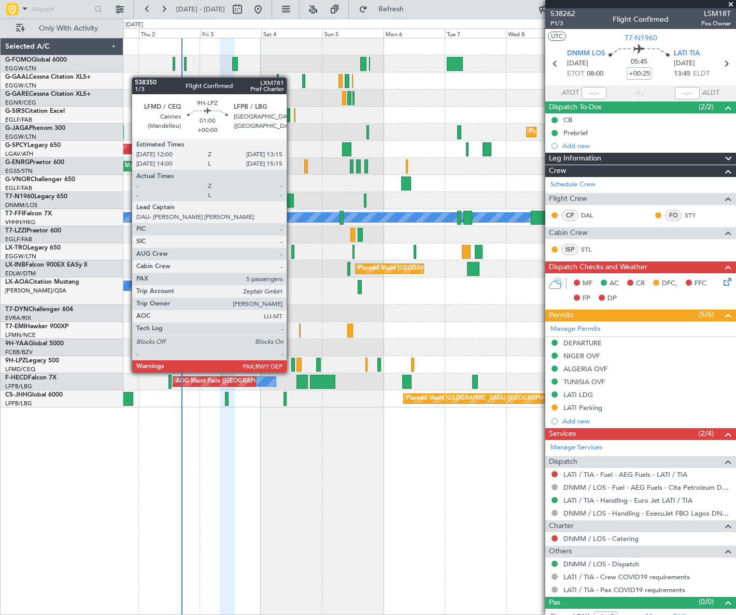
click at [291, 363] on div at bounding box center [293, 365] width 4 height 14
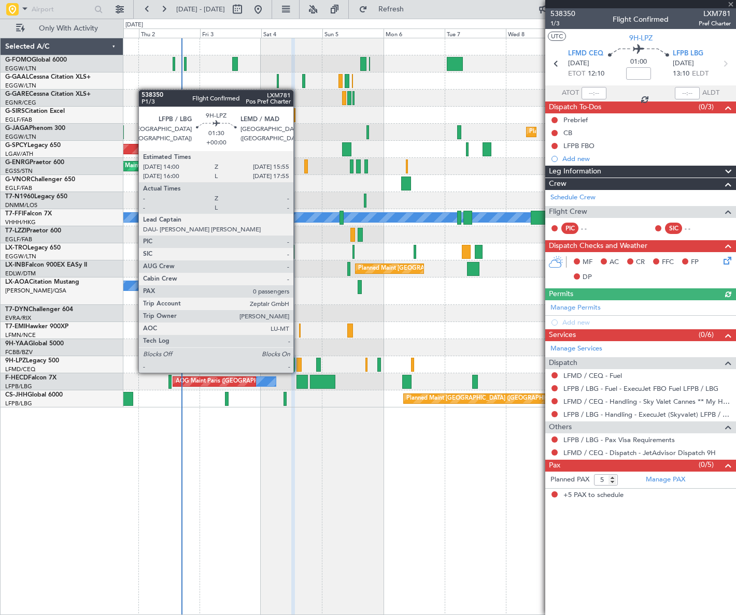
click at [298, 363] on div at bounding box center [298, 365] width 5 height 14
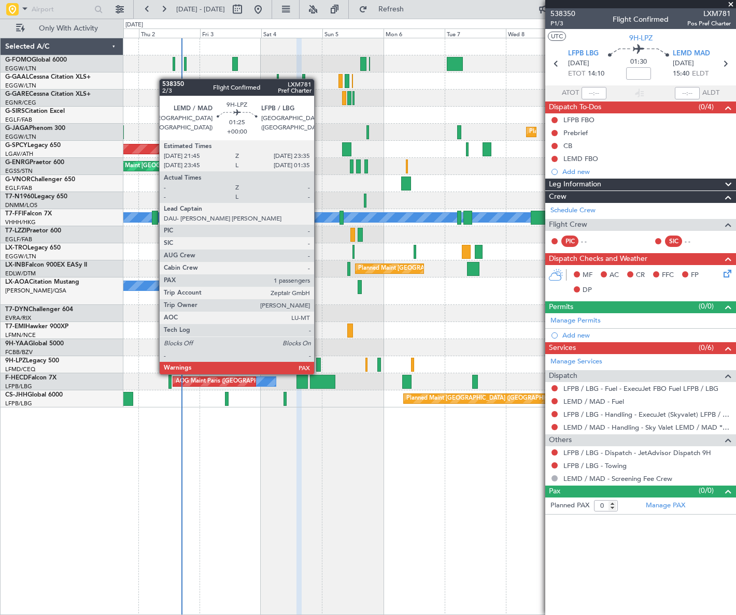
click at [319, 364] on div at bounding box center [318, 365] width 5 height 14
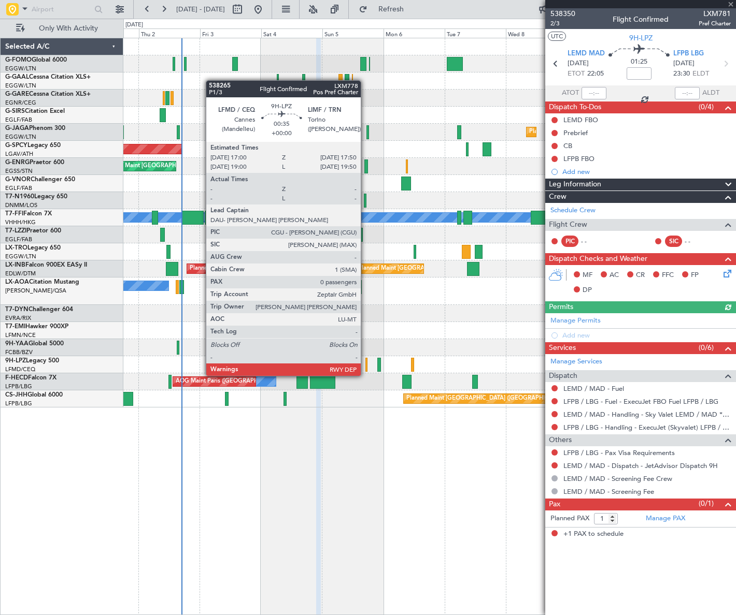
click at [365, 366] on div at bounding box center [366, 365] width 3 height 14
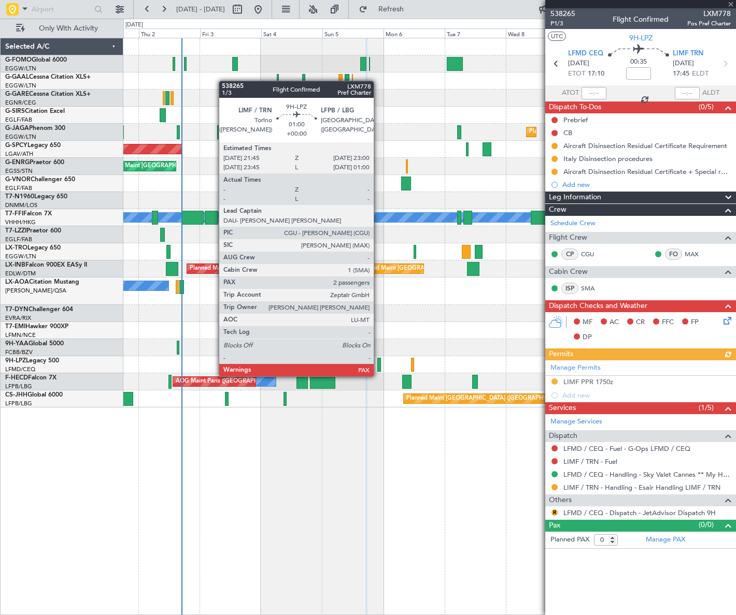
click at [378, 366] on div at bounding box center [379, 365] width 4 height 14
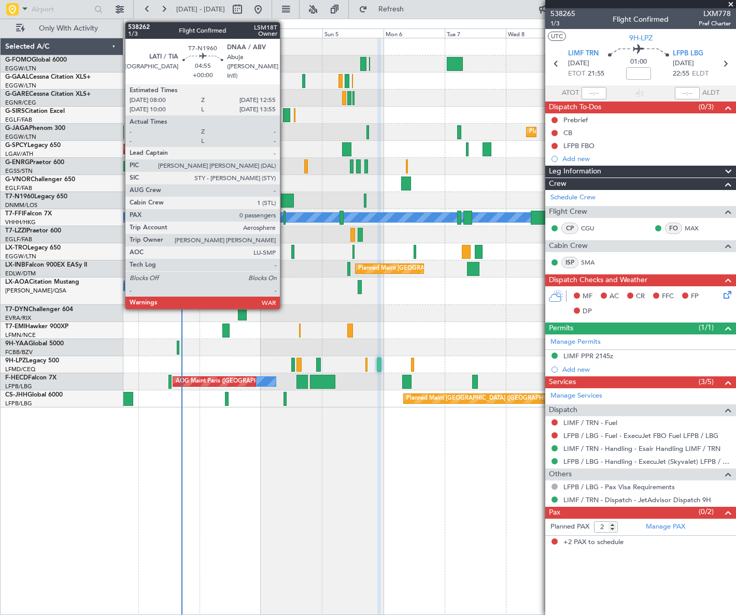
click at [284, 198] on div at bounding box center [287, 201] width 13 height 14
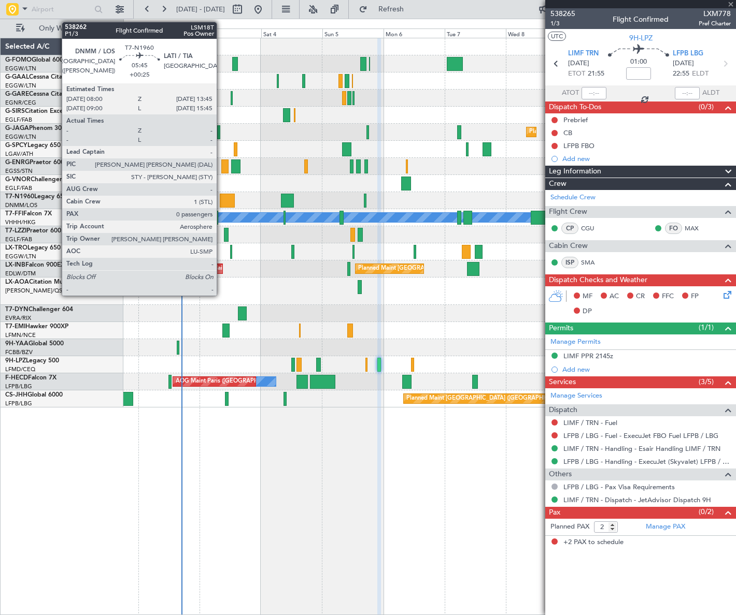
type input "0"
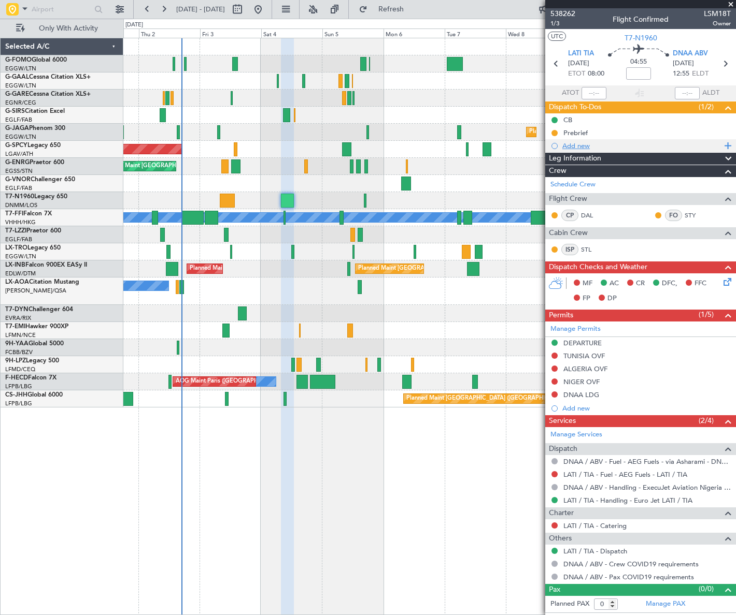
click at [578, 148] on div "Add new" at bounding box center [641, 145] width 159 height 9
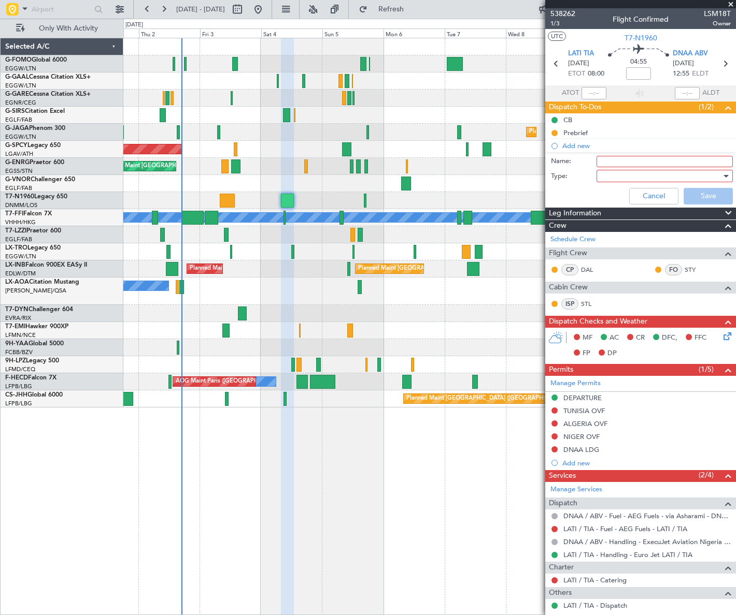
click at [605, 161] on input "Name:" at bounding box center [664, 161] width 136 height 11
type input "LATI FUEL VIA HANDLER"
click at [636, 173] on div at bounding box center [660, 176] width 121 height 16
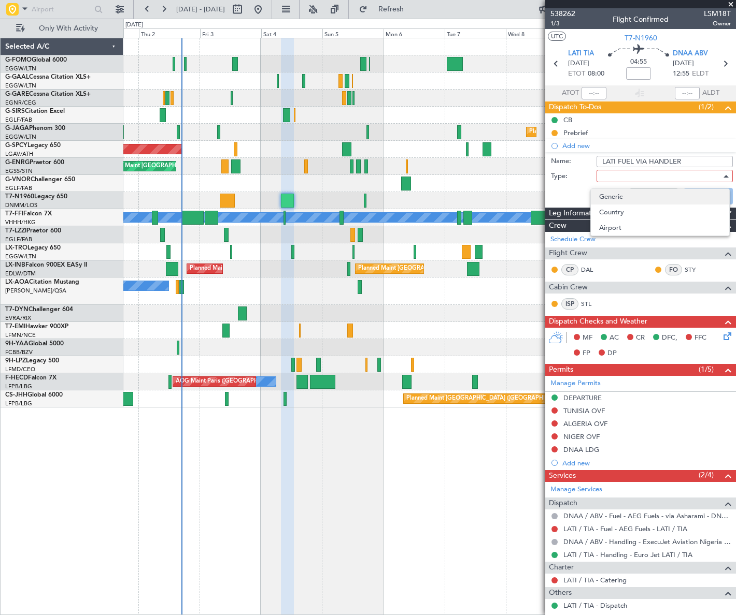
click at [635, 199] on span "Generic" at bounding box center [660, 197] width 122 height 16
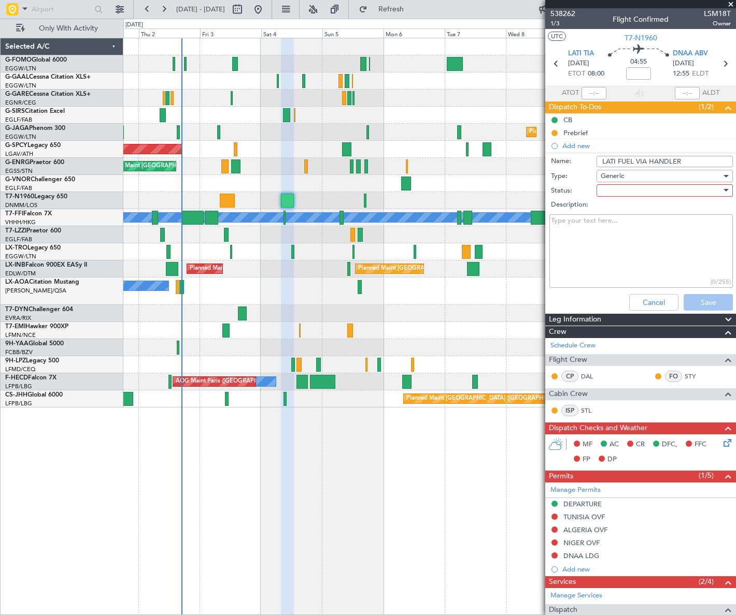
click at [658, 190] on div at bounding box center [660, 191] width 121 height 16
drag, startPoint x: 636, startPoint y: 227, endPoint x: 655, endPoint y: 264, distance: 41.7
click at [635, 227] on span "In Progress" at bounding box center [660, 227] width 122 height 16
click at [689, 298] on button "Save" at bounding box center [707, 302] width 49 height 17
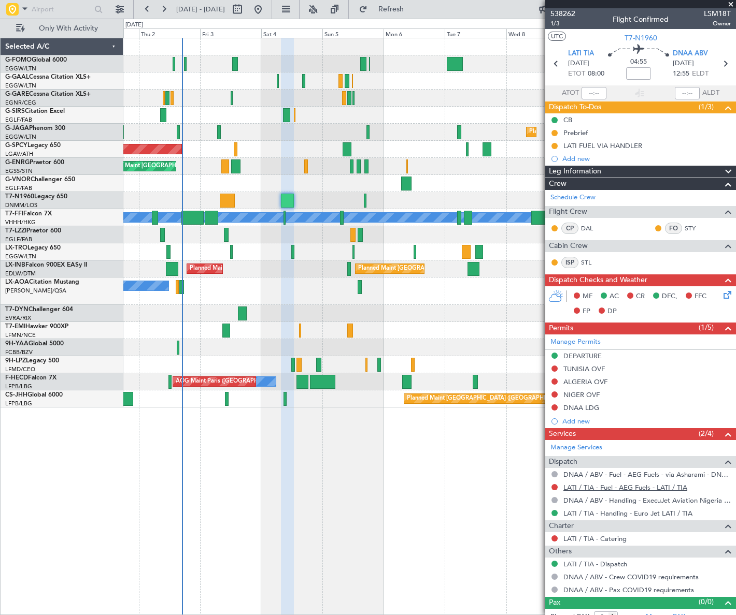
click at [625, 487] on link "LATI / TIA - Fuel - AEG Fuels - LATI / TIA" at bounding box center [625, 487] width 124 height 9
click at [554, 487] on button at bounding box center [554, 487] width 6 height 6
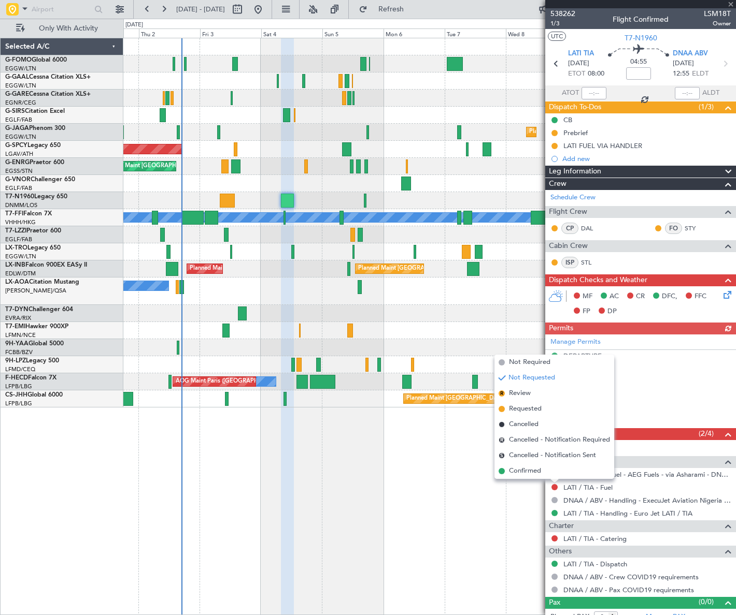
click at [519, 410] on span "Requested" at bounding box center [525, 409] width 33 height 10
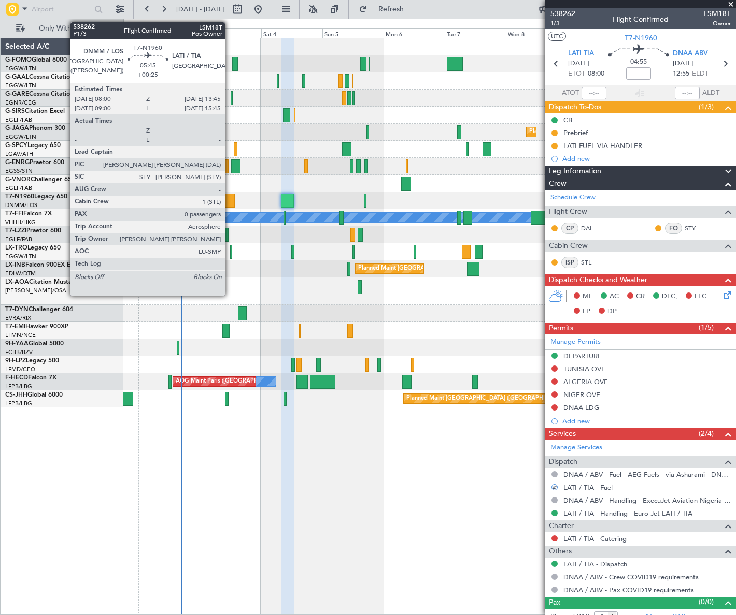
click at [225, 197] on div at bounding box center [227, 201] width 15 height 14
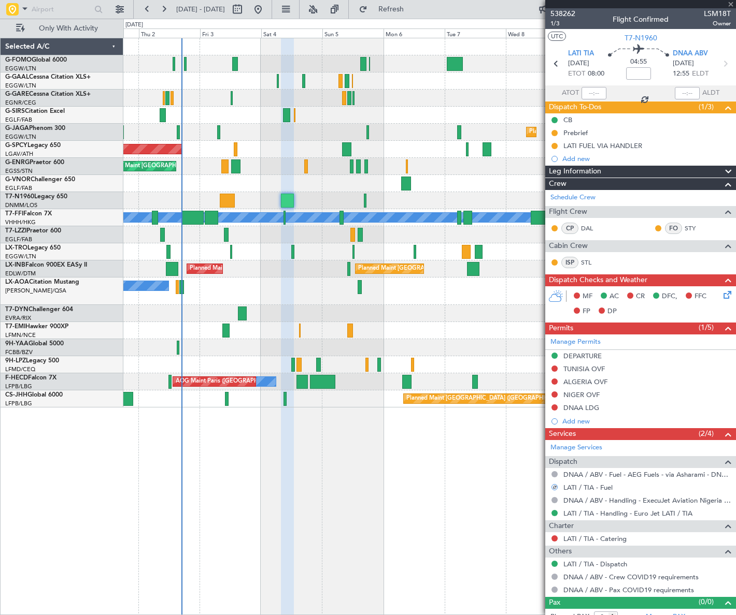
type input "+00:25"
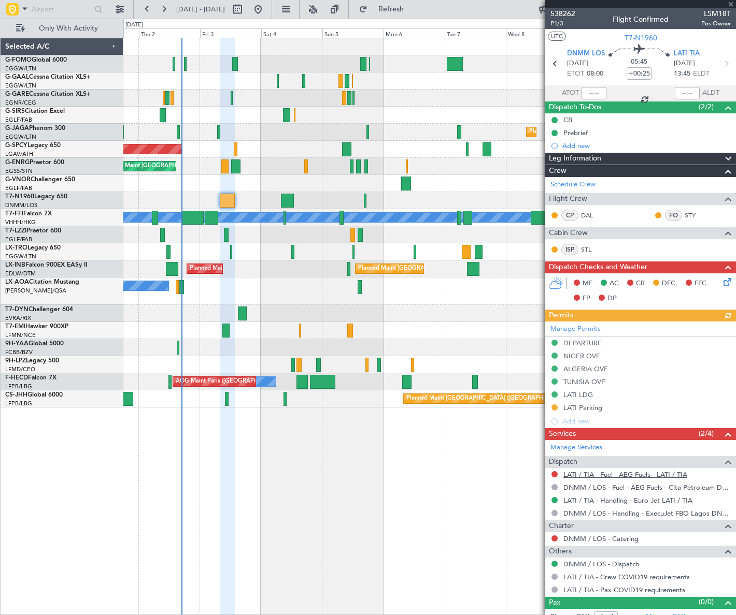
click at [638, 470] on link "LATI / TIA - Fuel - AEG Fuels - LATI / TIA" at bounding box center [625, 474] width 124 height 9
click at [407, 16] on button "Refresh" at bounding box center [385, 9] width 62 height 17
click at [553, 473] on button at bounding box center [554, 474] width 6 height 6
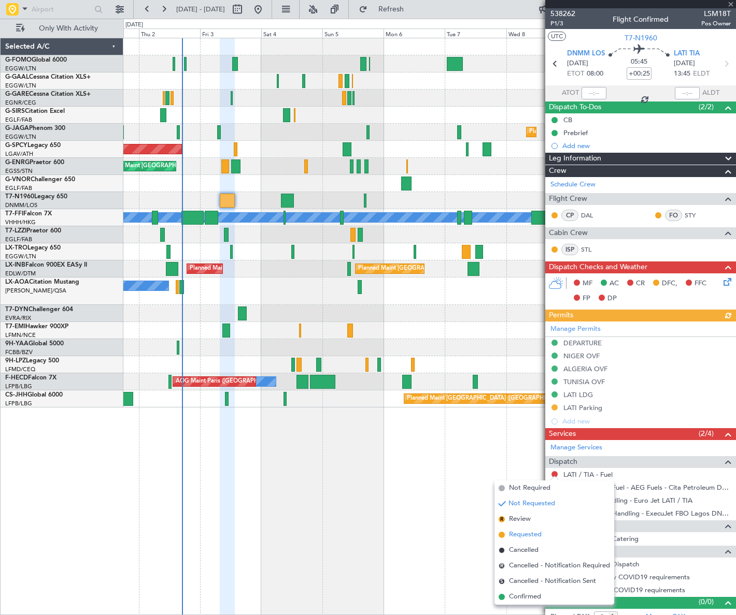
click at [515, 535] on span "Requested" at bounding box center [525, 535] width 33 height 10
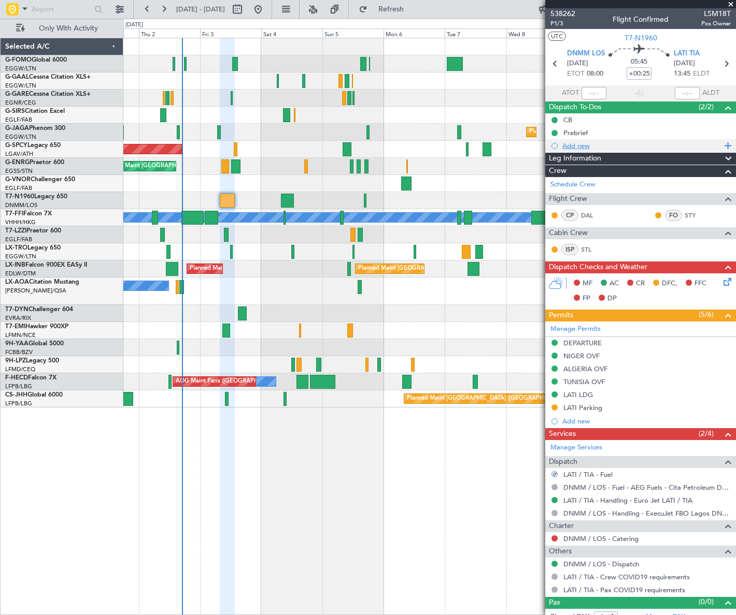
click at [581, 142] on div "Add new" at bounding box center [641, 145] width 159 height 9
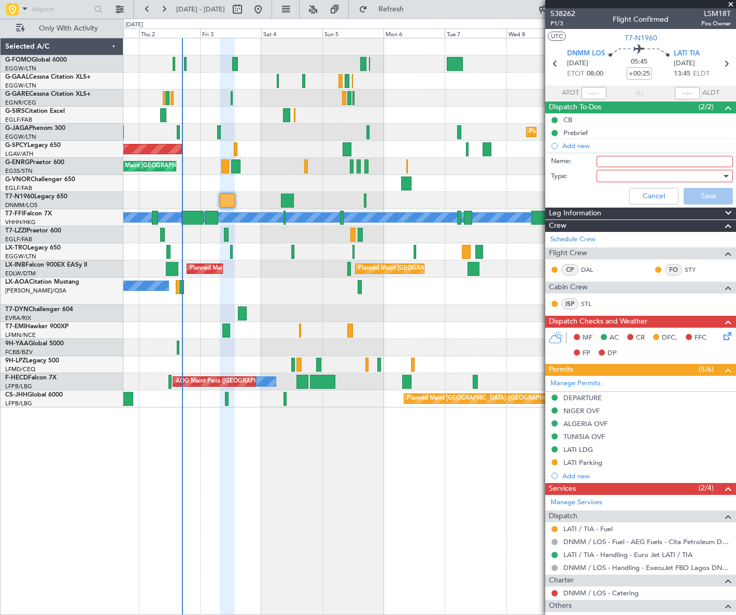
click at [622, 161] on input "Name:" at bounding box center [664, 161] width 136 height 11
type input "LATI FUEL VIA HANDLER"
click at [641, 173] on div at bounding box center [660, 176] width 121 height 16
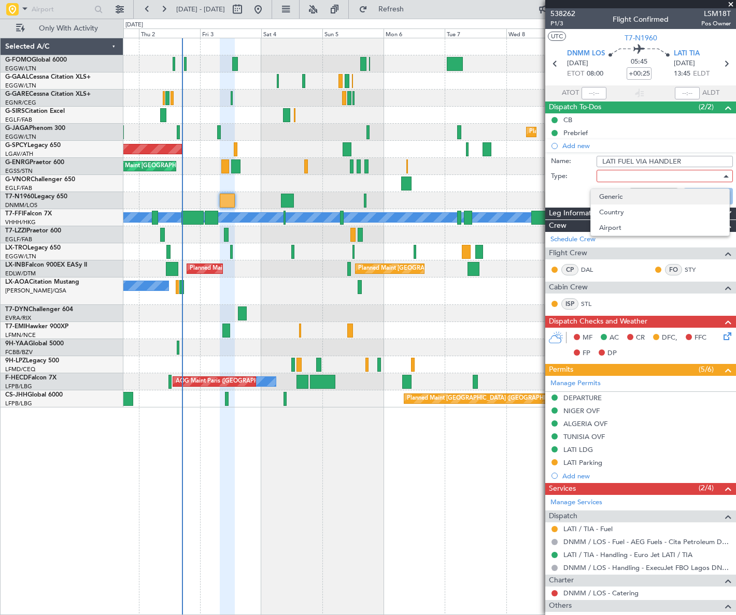
click at [619, 196] on span "Generic" at bounding box center [660, 197] width 122 height 16
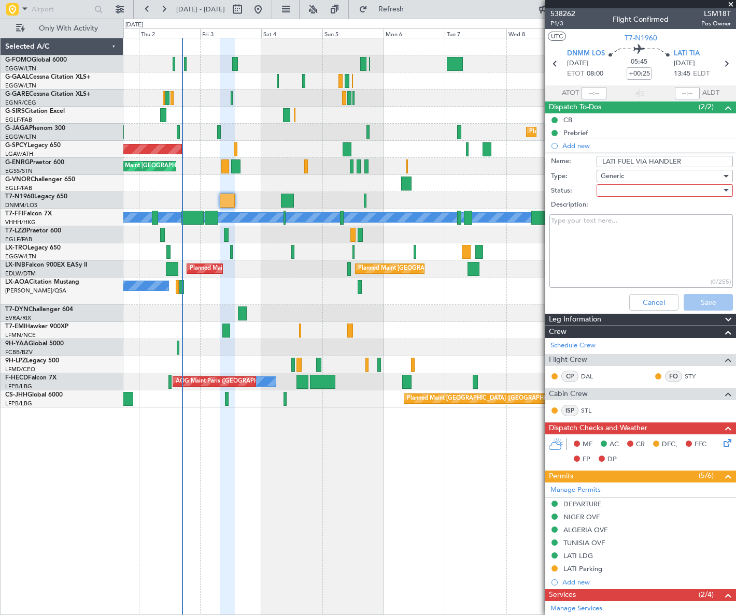
click at [630, 187] on div at bounding box center [660, 191] width 121 height 16
click at [632, 224] on span "In Progress" at bounding box center [660, 227] width 122 height 16
click at [697, 303] on button "Save" at bounding box center [707, 302] width 49 height 17
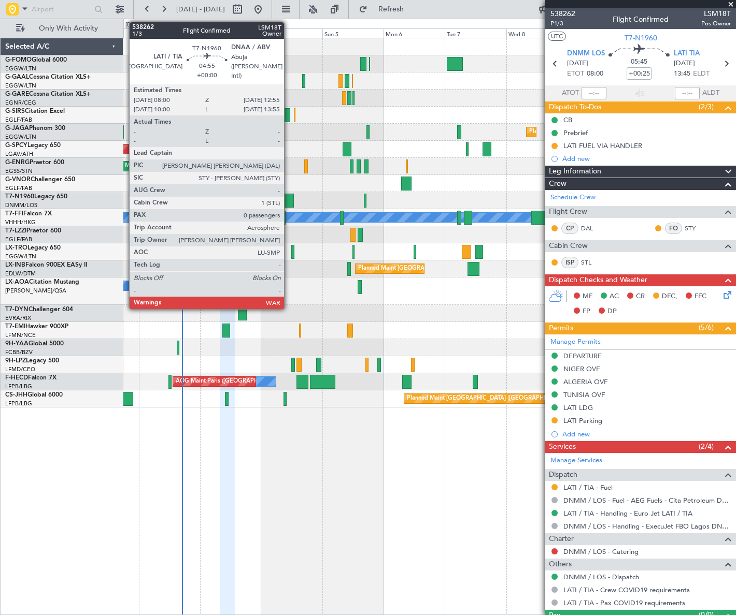
click at [289, 198] on div at bounding box center [287, 201] width 13 height 14
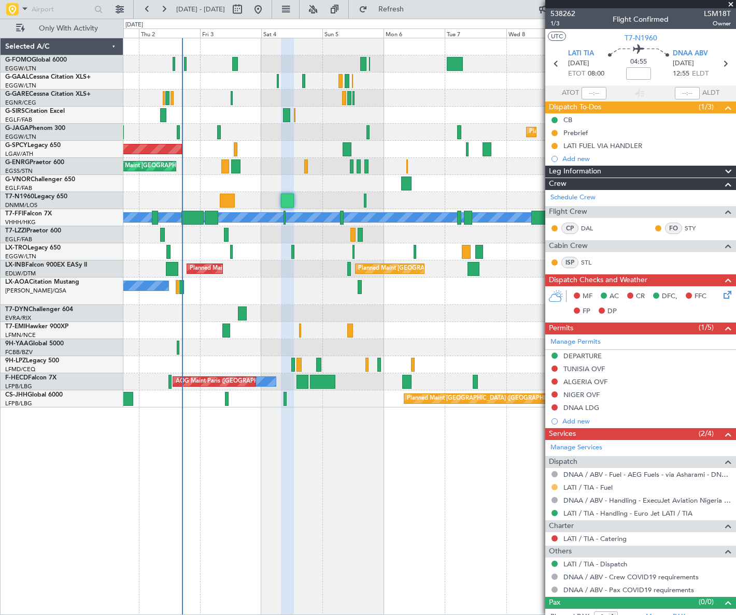
click at [554, 486] on button at bounding box center [554, 487] width 6 height 6
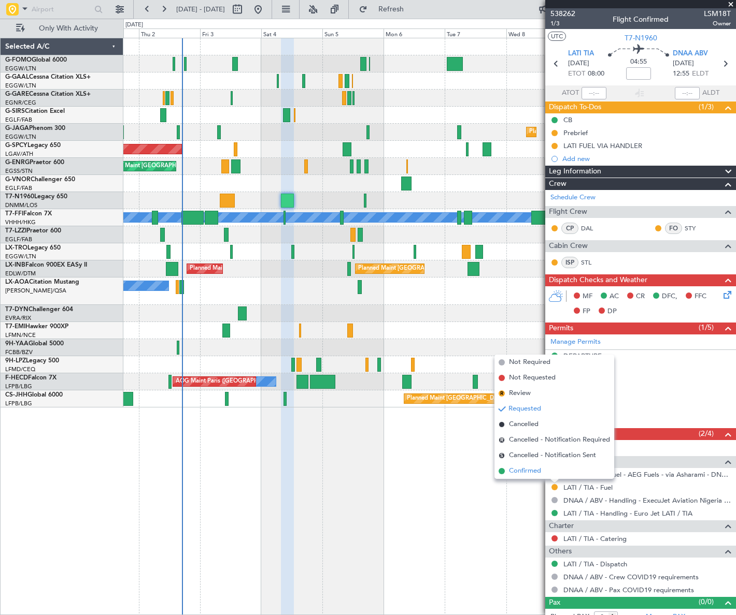
click at [533, 470] on span "Confirmed" at bounding box center [525, 471] width 32 height 10
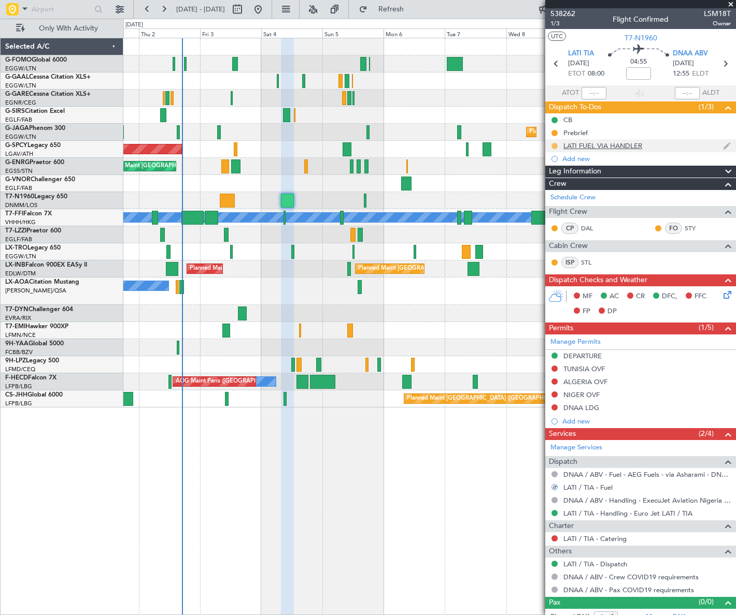
click at [552, 146] on button at bounding box center [554, 146] width 6 height 6
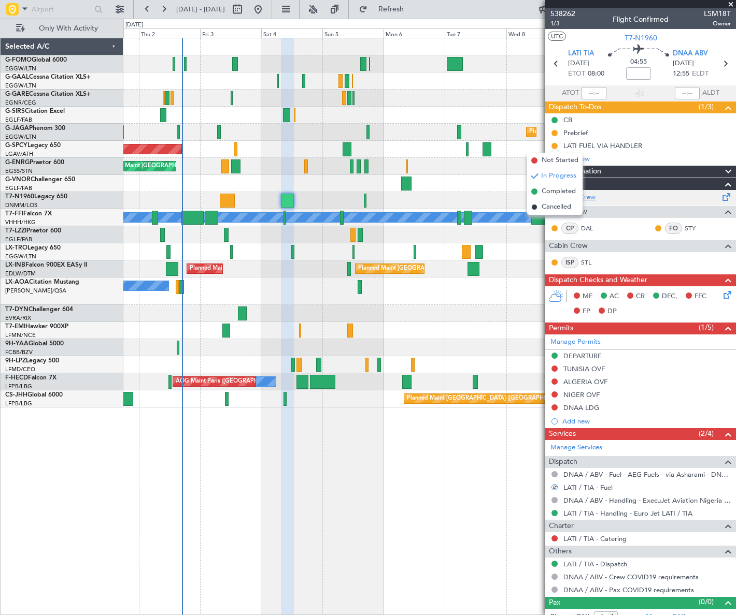
click at [554, 192] on span "Completed" at bounding box center [558, 192] width 34 height 10
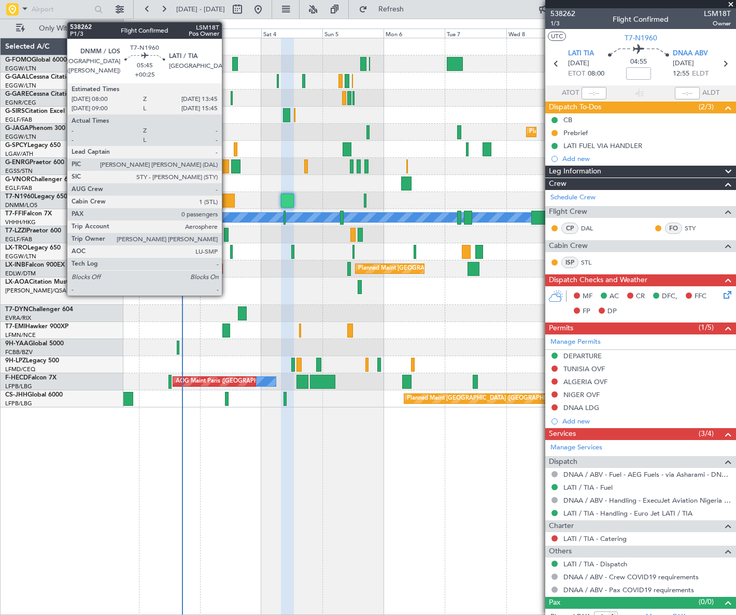
click at [226, 200] on div at bounding box center [227, 201] width 15 height 14
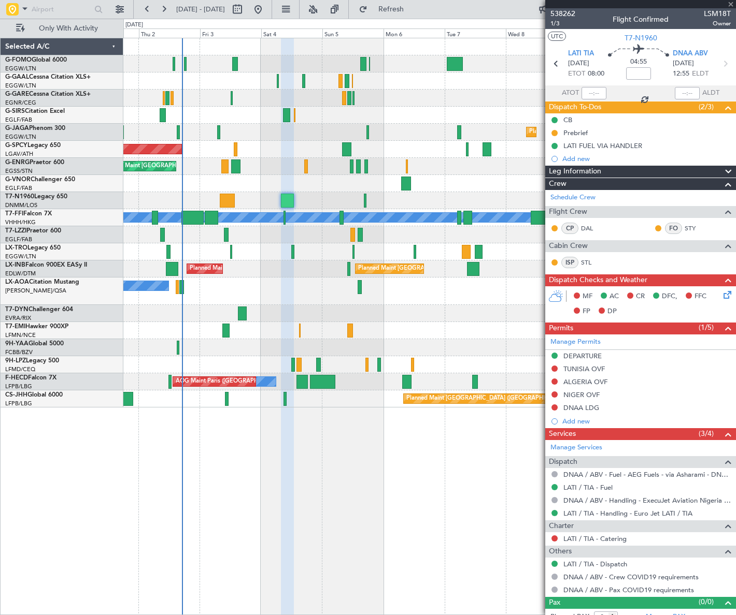
type input "+00:25"
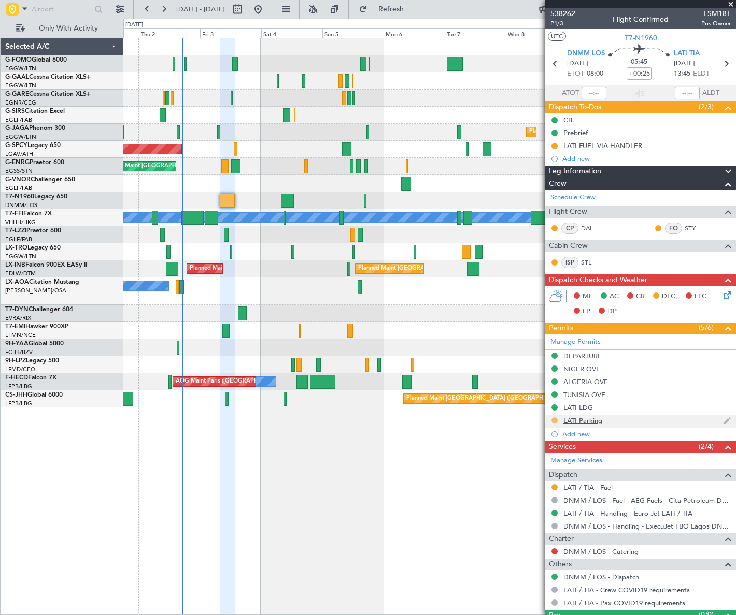
click at [555, 420] on button at bounding box center [554, 421] width 6 height 6
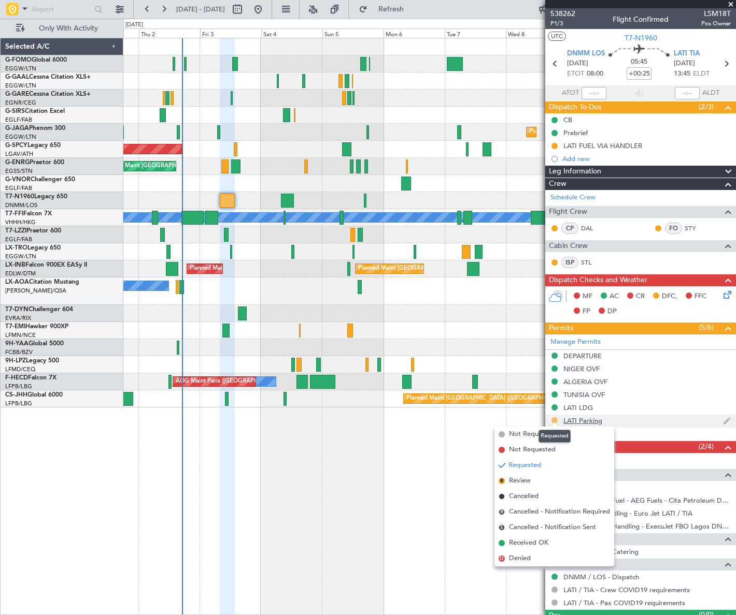
click at [555, 420] on button at bounding box center [554, 421] width 6 height 6
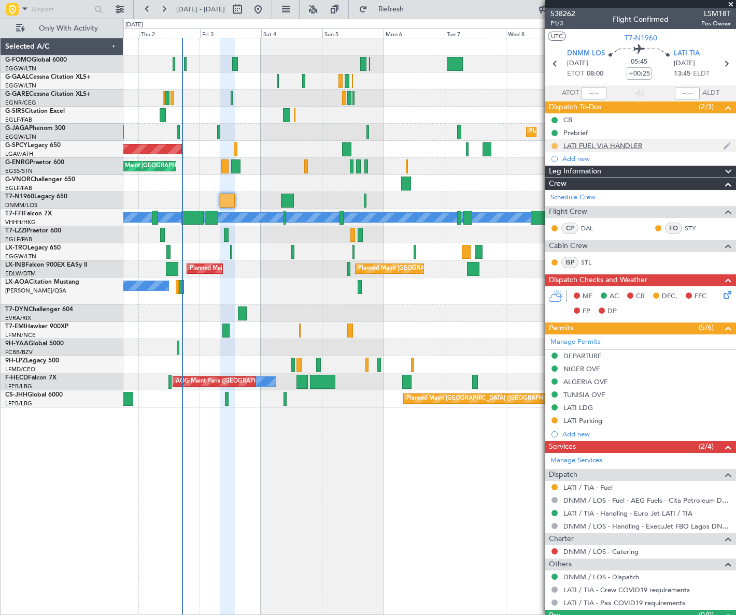
click at [554, 146] on button at bounding box center [554, 146] width 6 height 6
click at [543, 191] on span "Completed" at bounding box center [558, 192] width 34 height 10
click at [555, 485] on button at bounding box center [554, 487] width 6 height 6
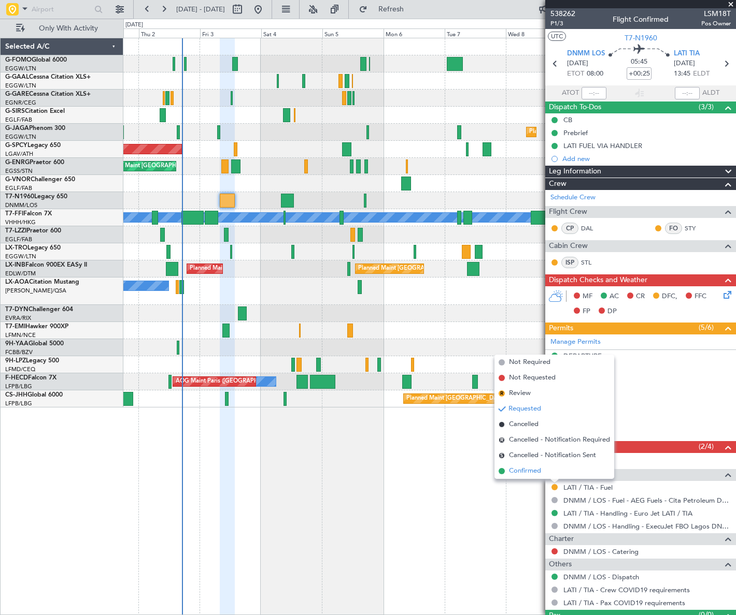
click at [518, 473] on span "Confirmed" at bounding box center [525, 471] width 32 height 10
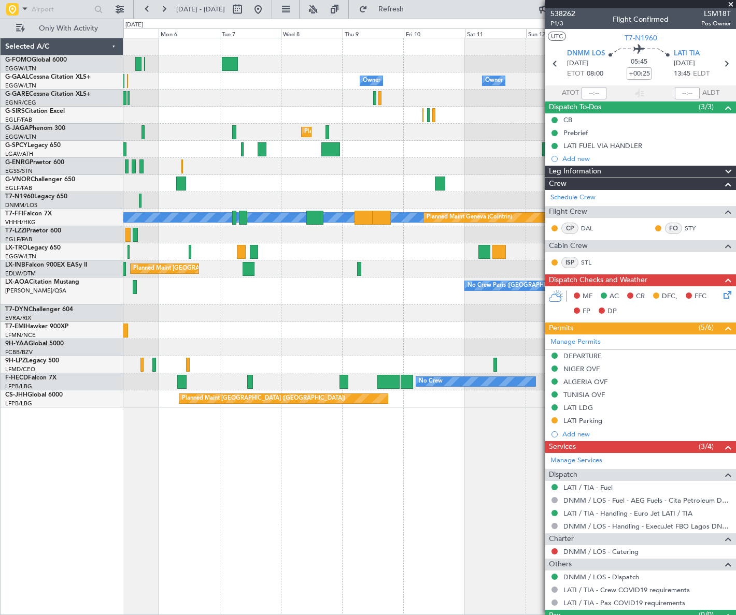
click at [129, 520] on div "Owner Owner No Crew Owner Owner No Crew Planned Maint London (Luton) MEL MEL Pl…" at bounding box center [429, 327] width 612 height 578
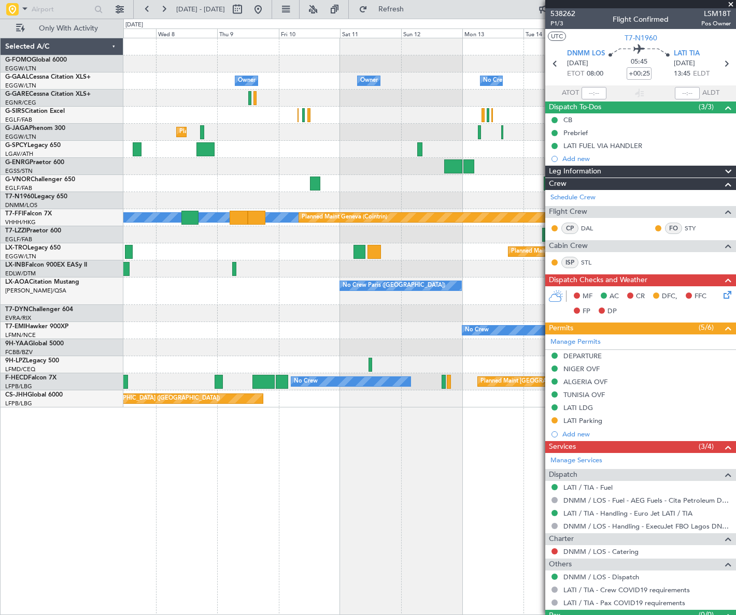
click at [15, 573] on div "Owner Owner No Crew Owner Owner No Crew Owner Planned Maint London (Luton) MEL …" at bounding box center [368, 317] width 736 height 597
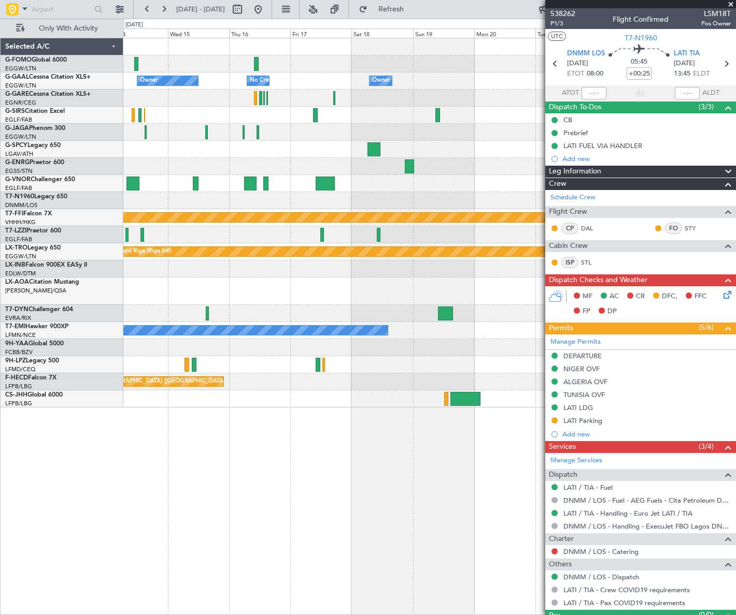
click at [206, 517] on div "Owner Owner No Crew Owner No Crew MEL MEL Planned Maint Geneva (Cointrin) Plann…" at bounding box center [429, 327] width 612 height 578
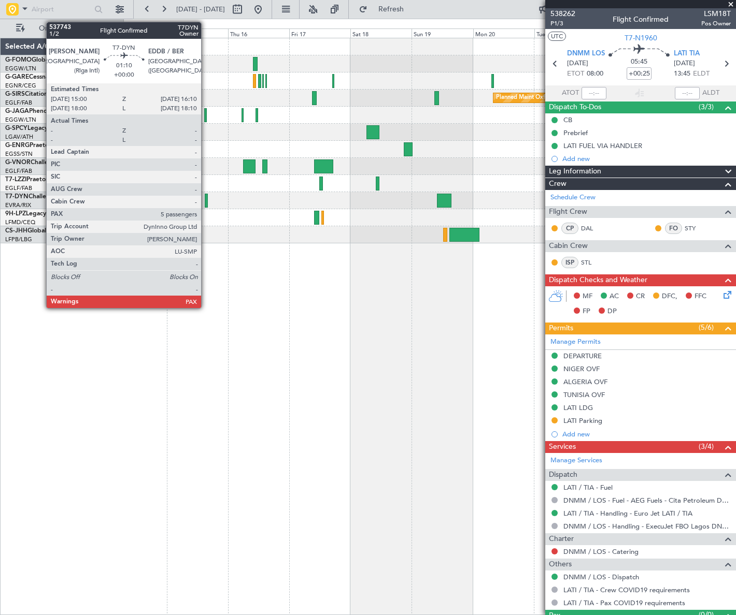
click at [206, 196] on div at bounding box center [206, 201] width 3 height 14
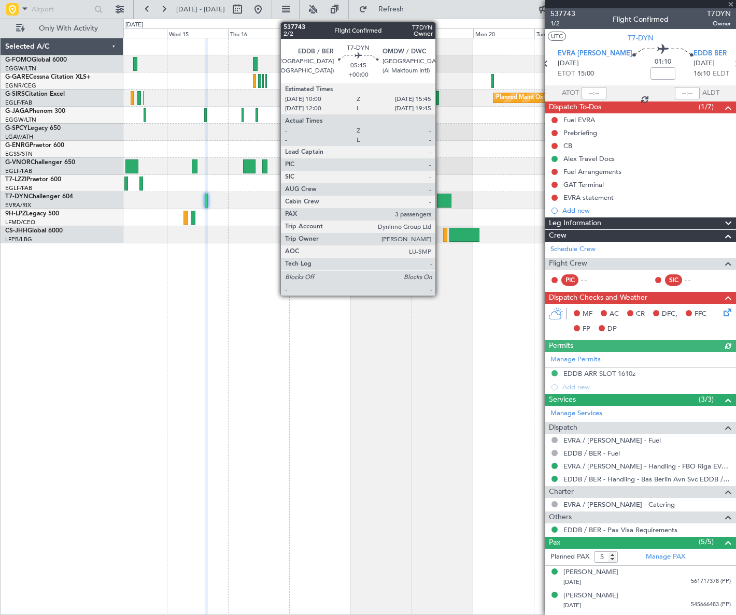
click at [440, 201] on div at bounding box center [444, 201] width 15 height 14
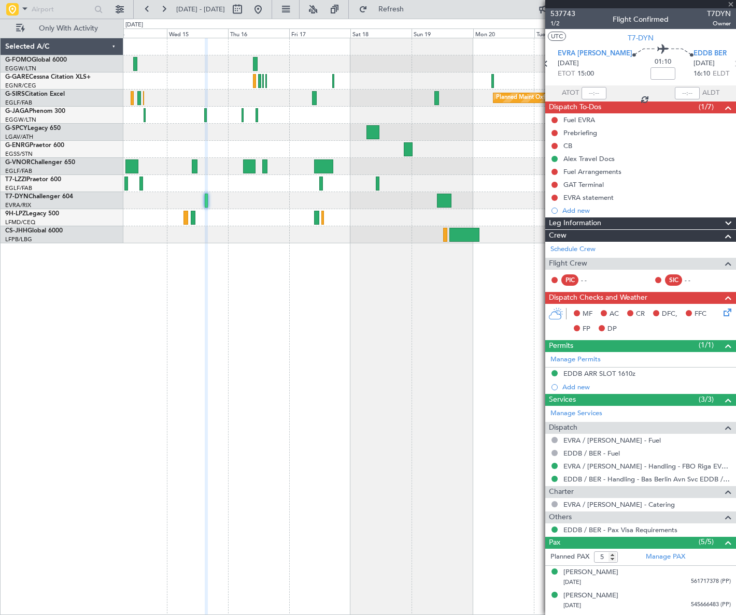
type input "3"
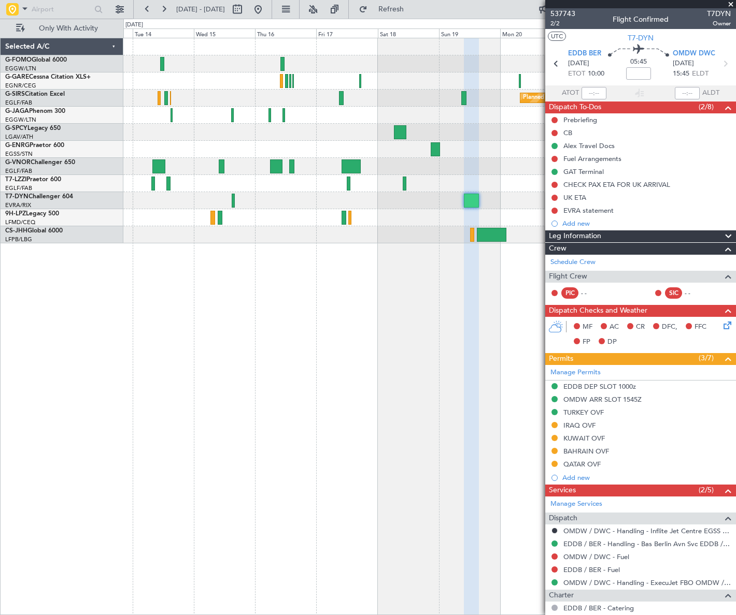
click at [724, 316] on fb-app "14 Oct 2025 - 24 Oct 2025 Refresh Quick Links Only With Activity Planned Maint …" at bounding box center [368, 312] width 736 height 608
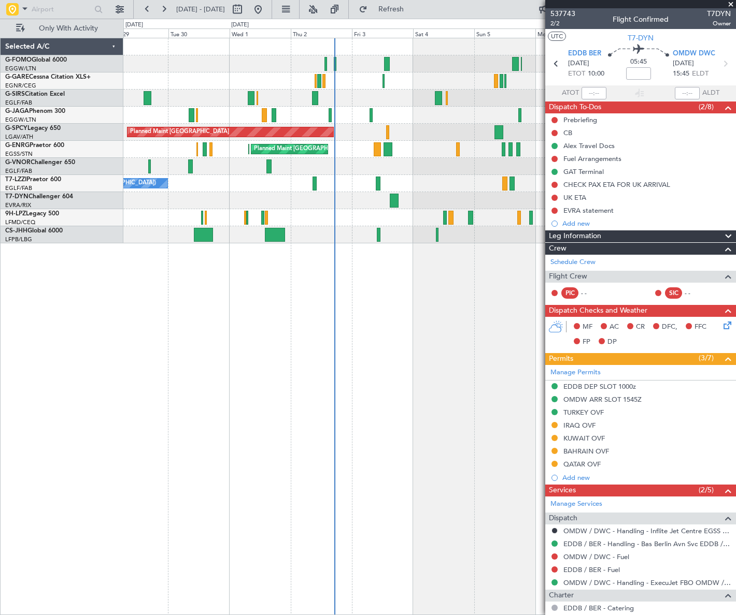
click at [735, 349] on html "14 Oct 2025 - 24 Oct 2025 Refresh Quick Links Only With Activity Planned Maint …" at bounding box center [368, 307] width 736 height 615
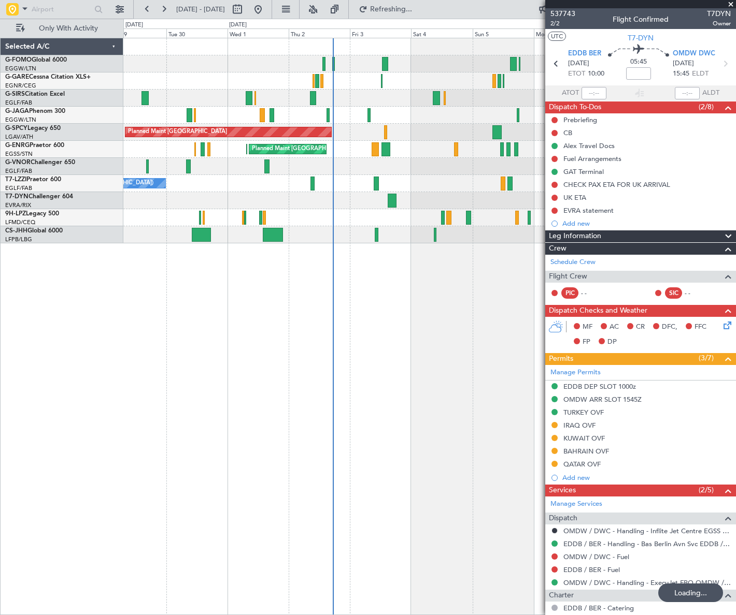
click at [74, 467] on div "Planned Maint London (Luton) Planned Maint Bremen Planned Maint London (Stanste…" at bounding box center [368, 317] width 736 height 597
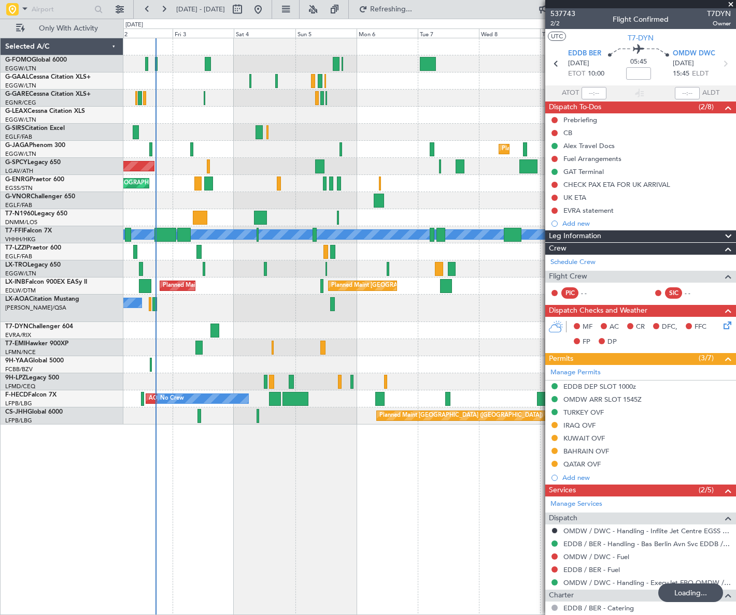
click at [222, 502] on div "Owner Owner AOG Maint Dusseldorf No Crew Owner Planned Maint Dusseldorf Planned…" at bounding box center [429, 327] width 612 height 578
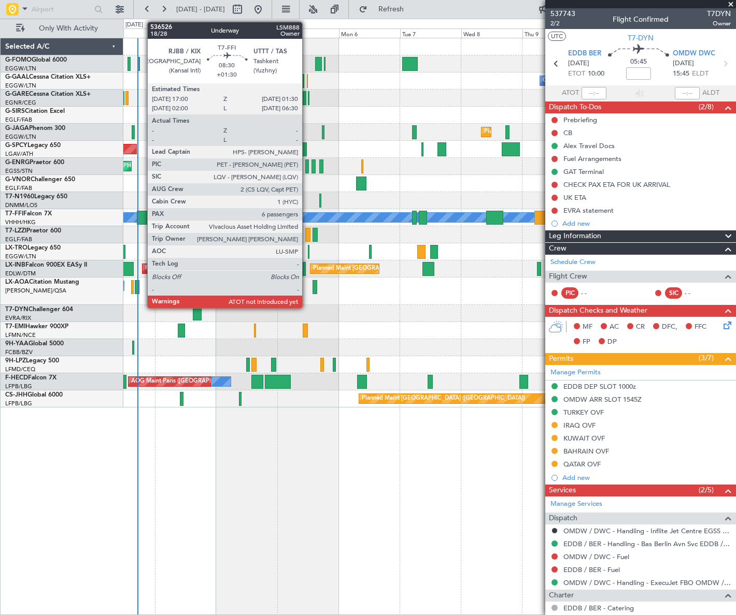
click at [142, 217] on div at bounding box center [148, 218] width 22 height 14
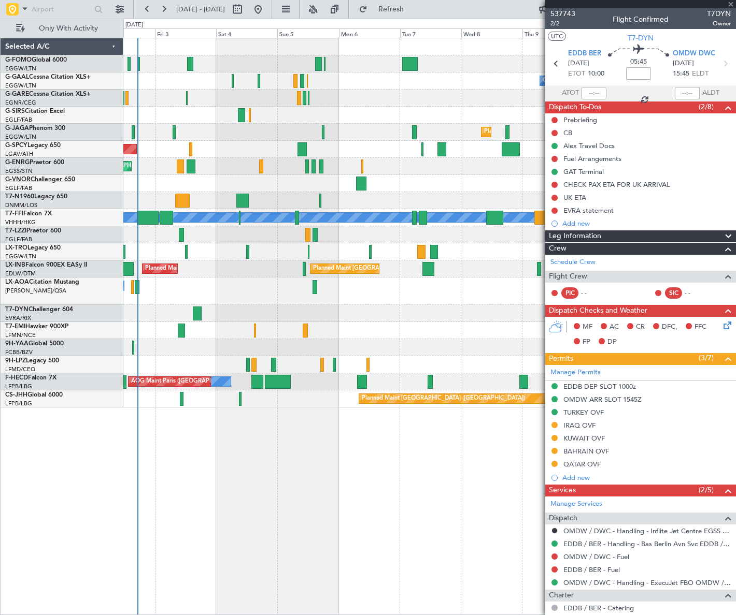
type input "+01:30"
type input "6"
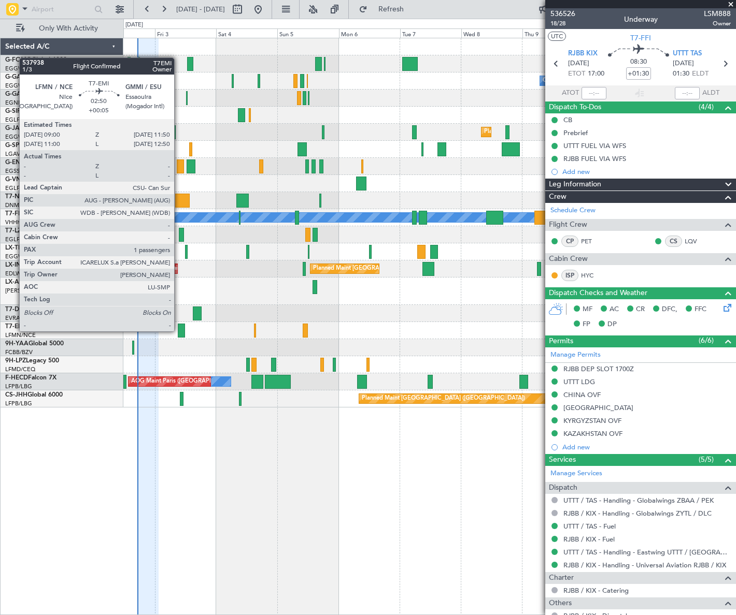
click at [179, 331] on div at bounding box center [181, 331] width 7 height 14
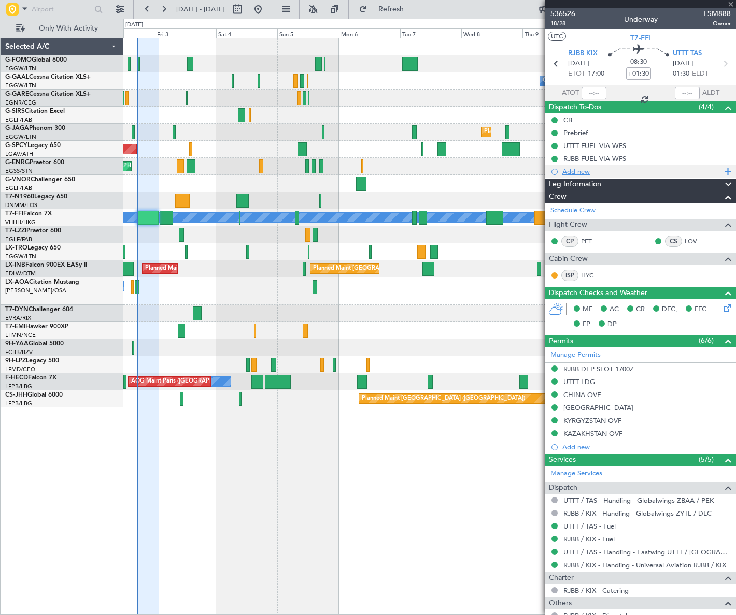
type input "+00:05"
type input "1"
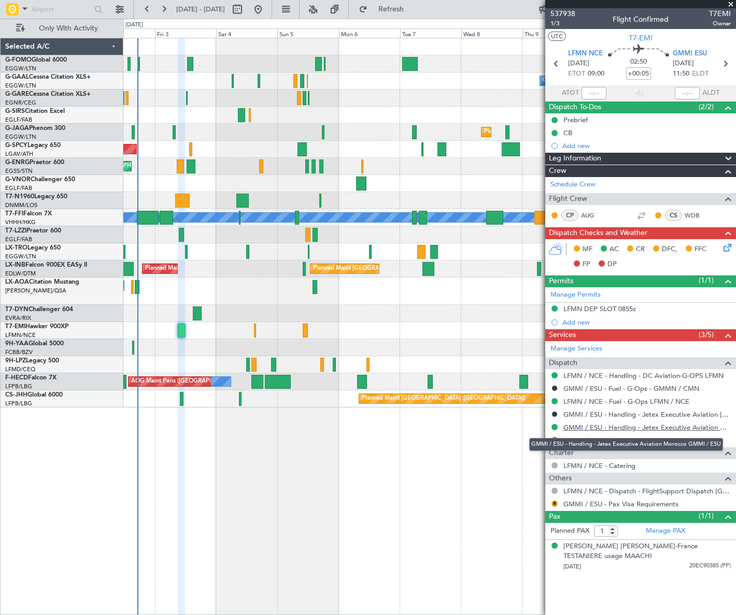
click at [635, 427] on link "GMMI / ESU - Handling - Jetex Executive Aviation Morocco GMMI / ESU" at bounding box center [646, 427] width 167 height 9
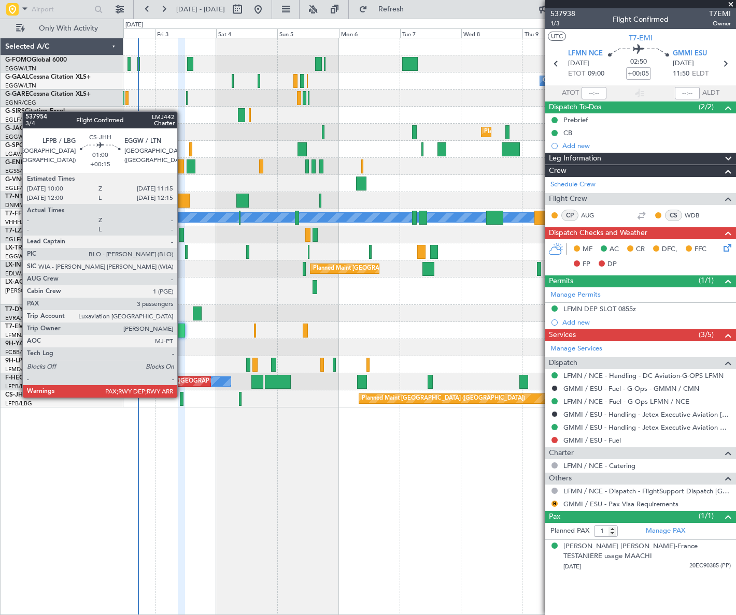
click at [182, 397] on div at bounding box center [182, 399] width 4 height 14
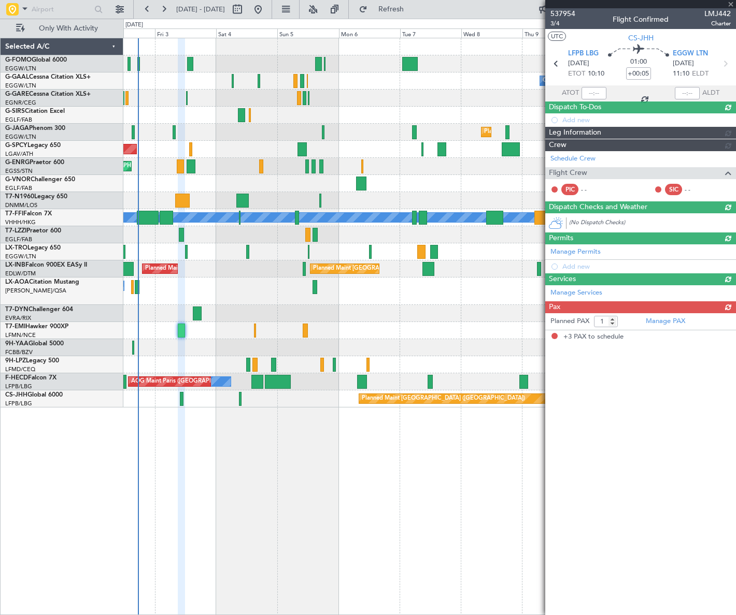
type input "+00:15"
type input "3"
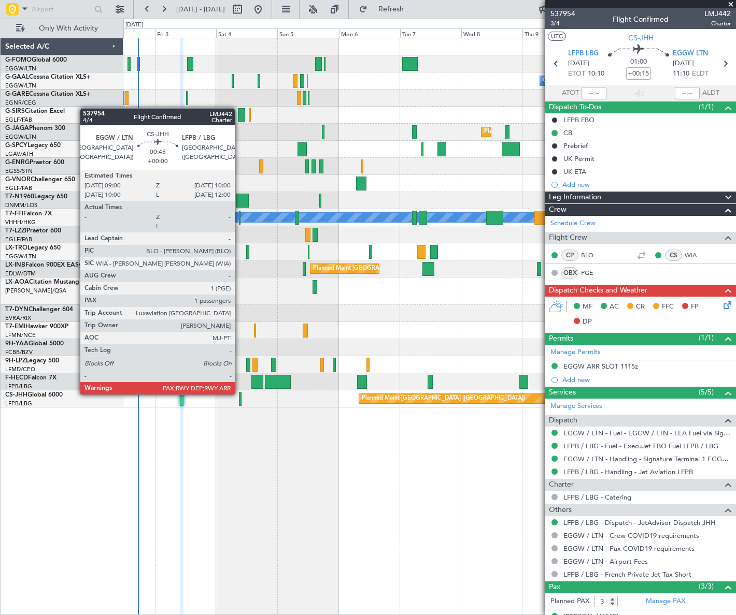
click at [239, 394] on div at bounding box center [240, 399] width 3 height 14
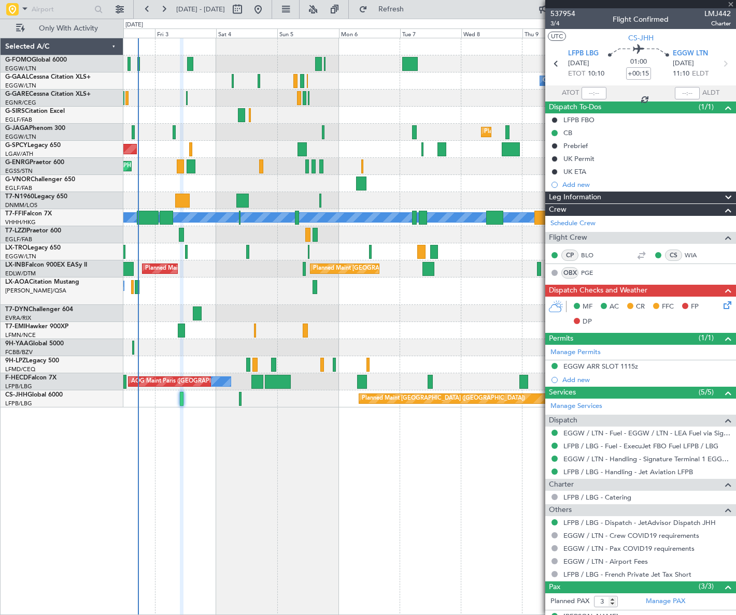
type input "4"
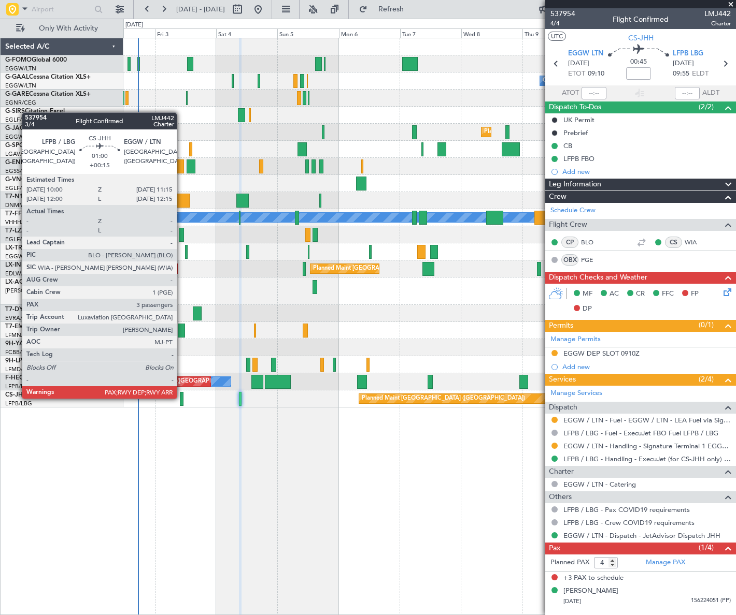
click at [181, 398] on div at bounding box center [182, 399] width 4 height 14
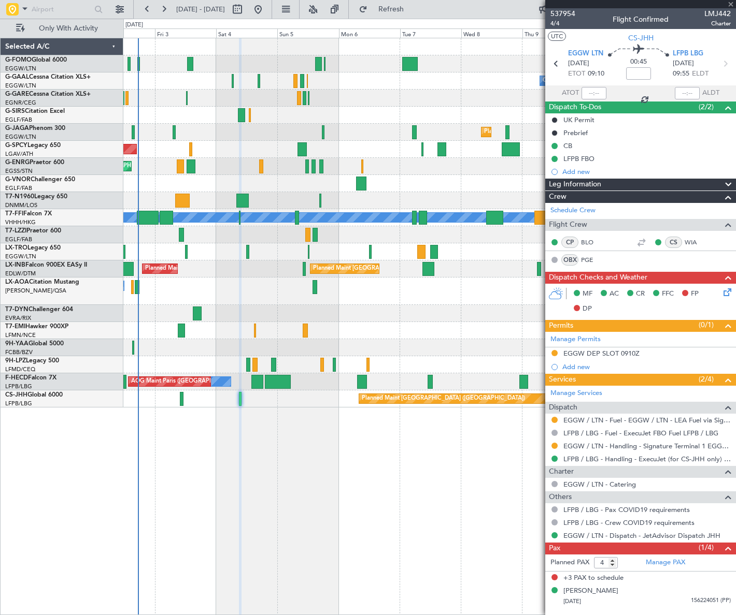
type input "+00:15"
type input "3"
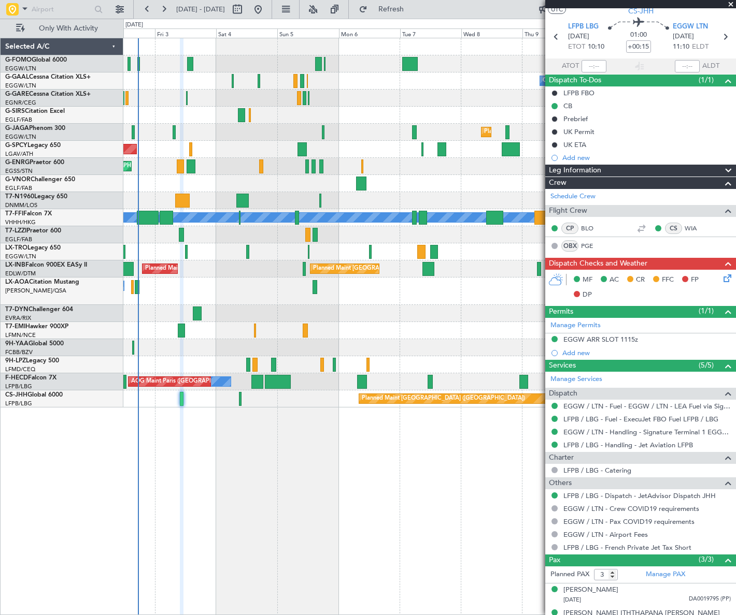
scroll to position [63, 0]
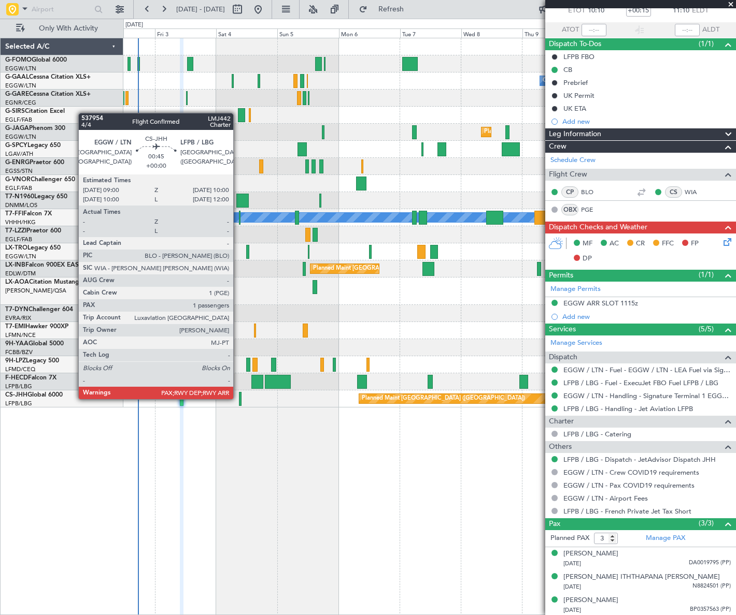
click at [239, 398] on div at bounding box center [240, 399] width 3 height 14
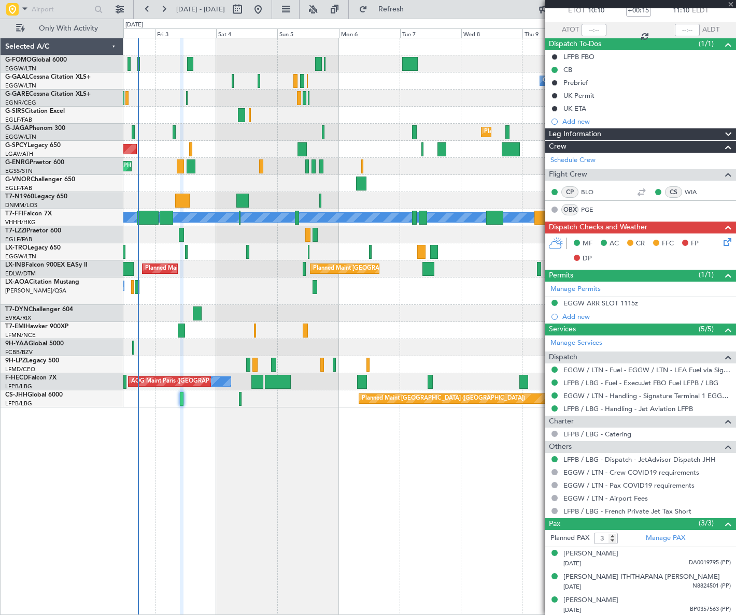
type input "4"
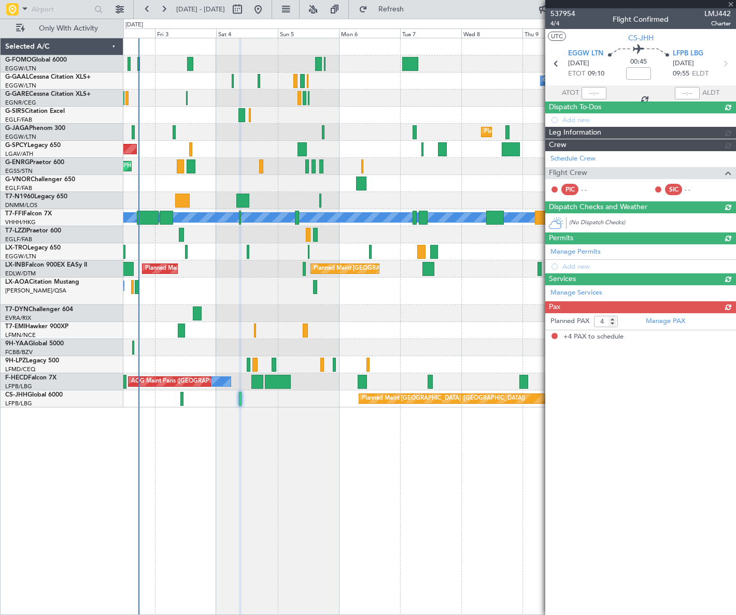
scroll to position [0, 0]
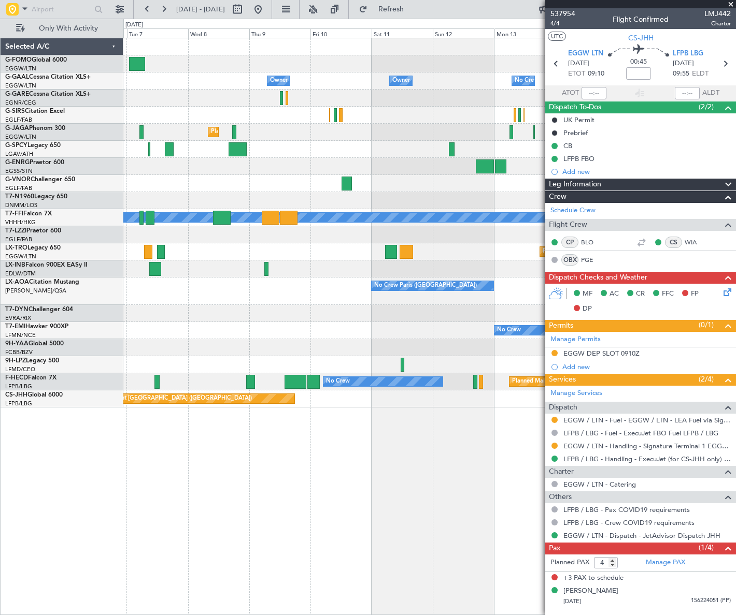
click at [124, 346] on div "Owner Owner No Crew Owner Owner No Crew Owner Planned Maint London (Luton) Plan…" at bounding box center [428, 222] width 611 height 369
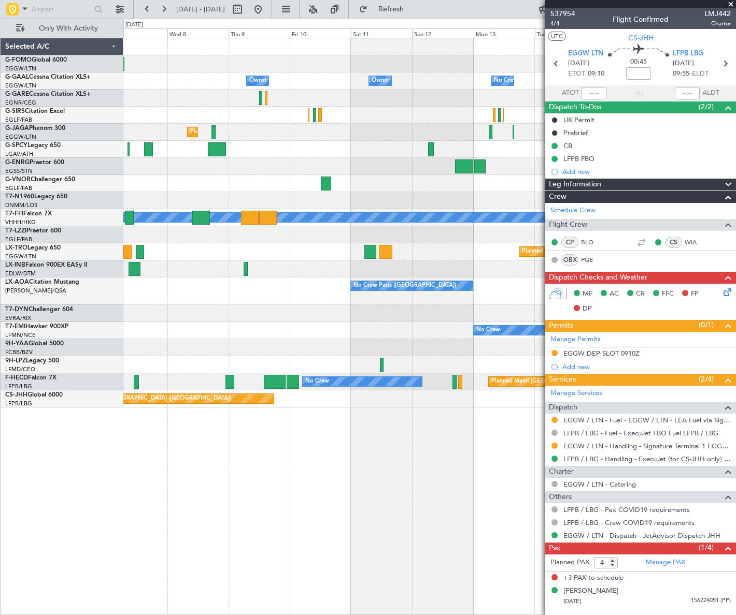
click at [413, 336] on div "Owner No Crew Owner Owner No Crew Owner Owner Planned Maint London (Luton) Plan…" at bounding box center [428, 222] width 611 height 369
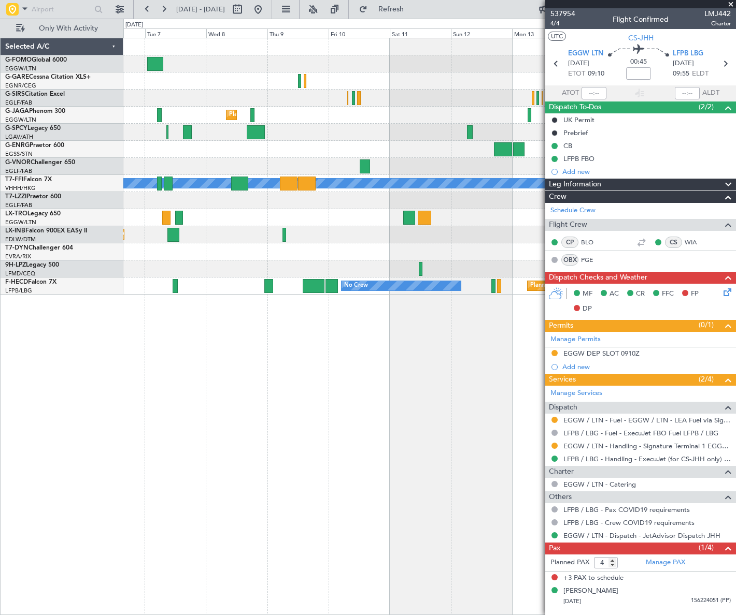
click at [260, 343] on div "Planned Maint London (Luton) Planned Maint Geneva (Cointrin) MEL MEL Planned Ma…" at bounding box center [429, 327] width 612 height 578
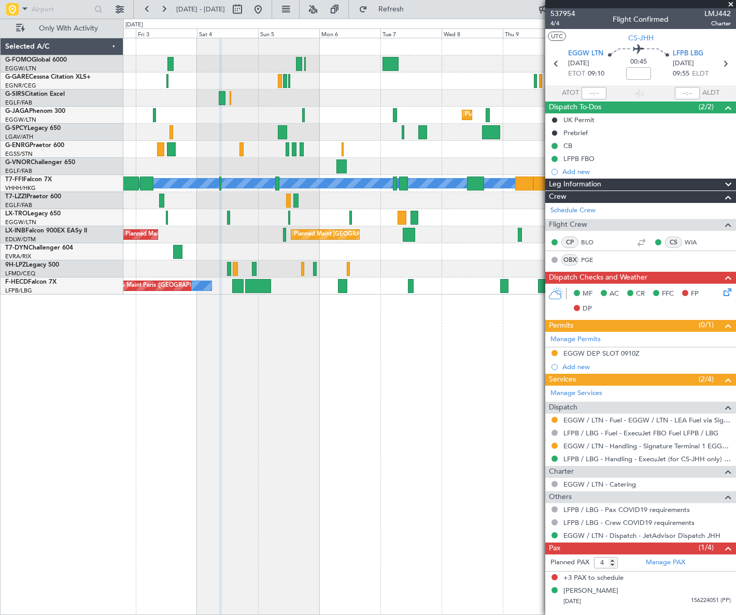
click at [456, 342] on div "Planned Maint London (Luton) Planned Maint Bremen Planned Maint London (Stanste…" at bounding box center [429, 327] width 612 height 578
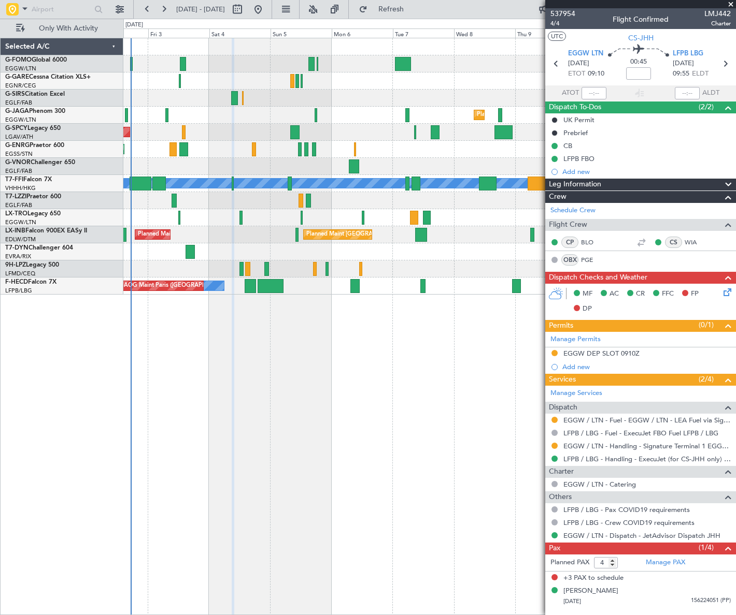
click at [224, 407] on div "Planned Maint London (Luton) Planned Maint Bremen Planned Maint London (Stanste…" at bounding box center [429, 327] width 612 height 578
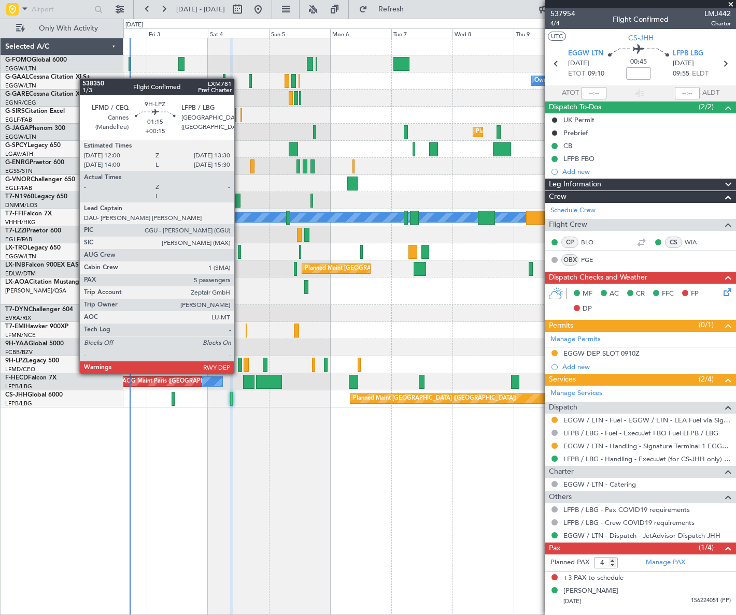
click at [239, 364] on div at bounding box center [240, 365] width 4 height 14
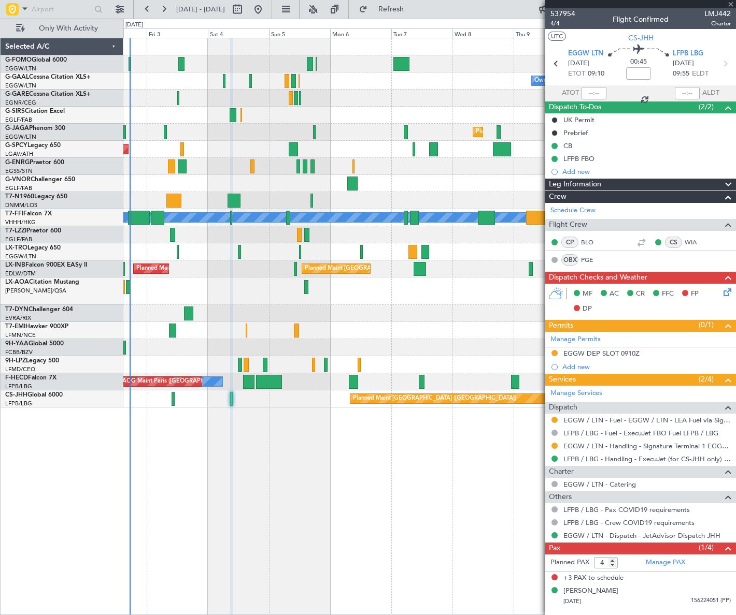
type input "+00:15"
type input "5"
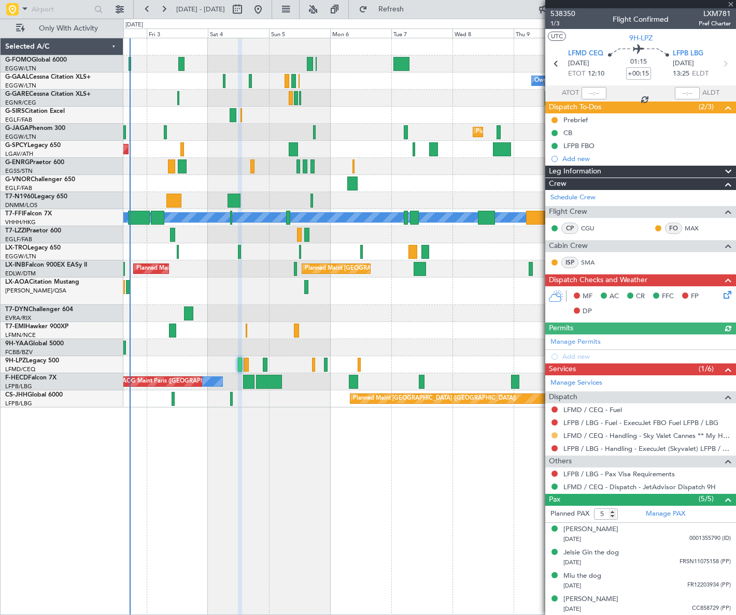
click at [554, 434] on button at bounding box center [554, 436] width 6 height 6
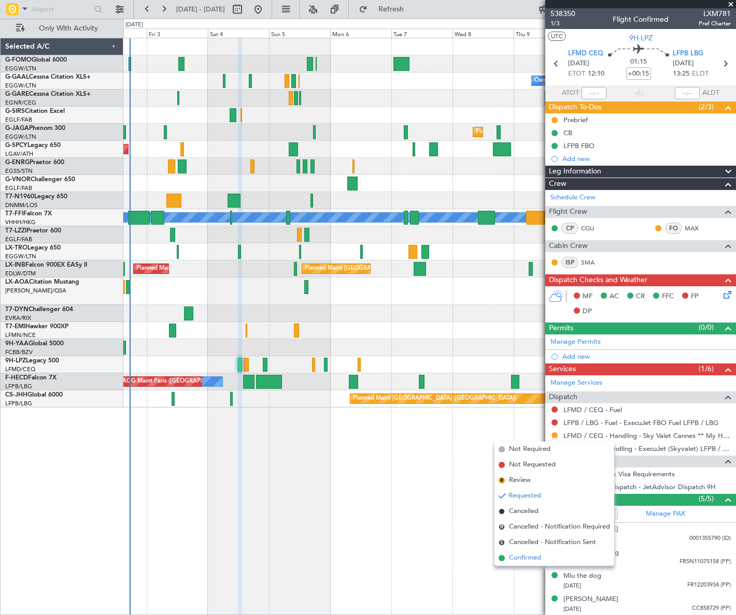
click at [533, 561] on span "Confirmed" at bounding box center [525, 558] width 32 height 10
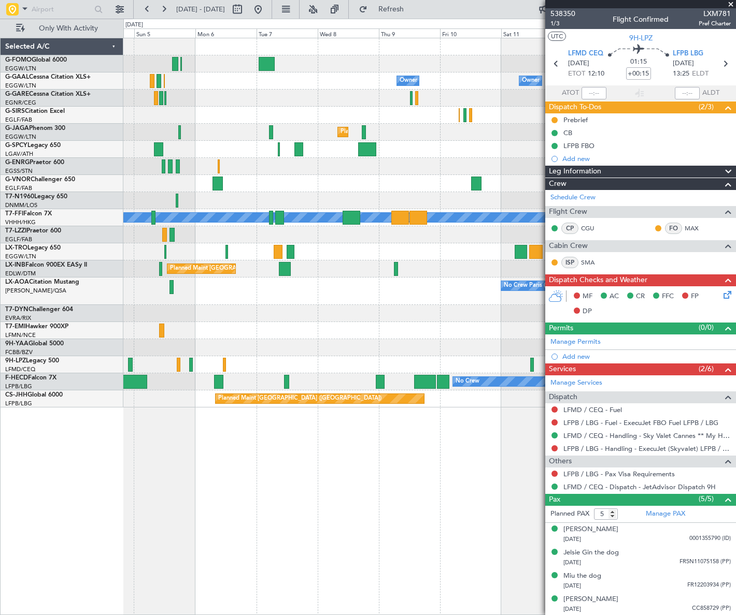
click at [295, 510] on div "Owner Owner No Crew Owner Owner No Crew Planned Maint London (Luton) Planned Ma…" at bounding box center [429, 327] width 612 height 578
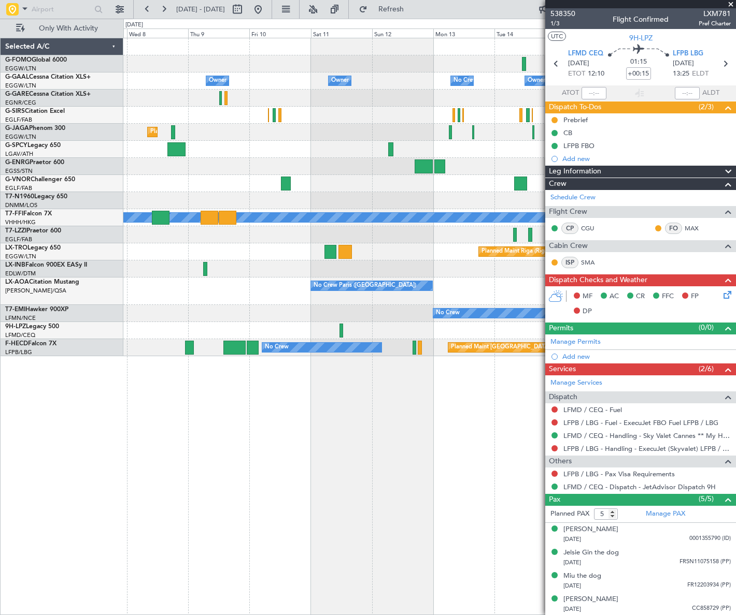
click at [227, 321] on div "Owner Owner No Crew Owner Owner No Crew Owner Planned Maint Oxford (Kidlington)…" at bounding box center [429, 197] width 612 height 318
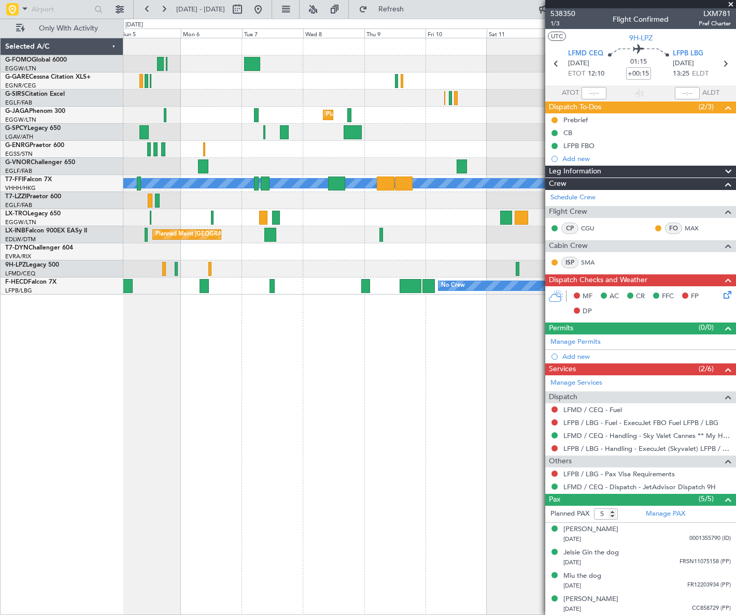
click at [501, 407] on div "Planned Maint London (Luton) Planned Maint Bremen Planned Maint London (Stanste…" at bounding box center [429, 327] width 612 height 578
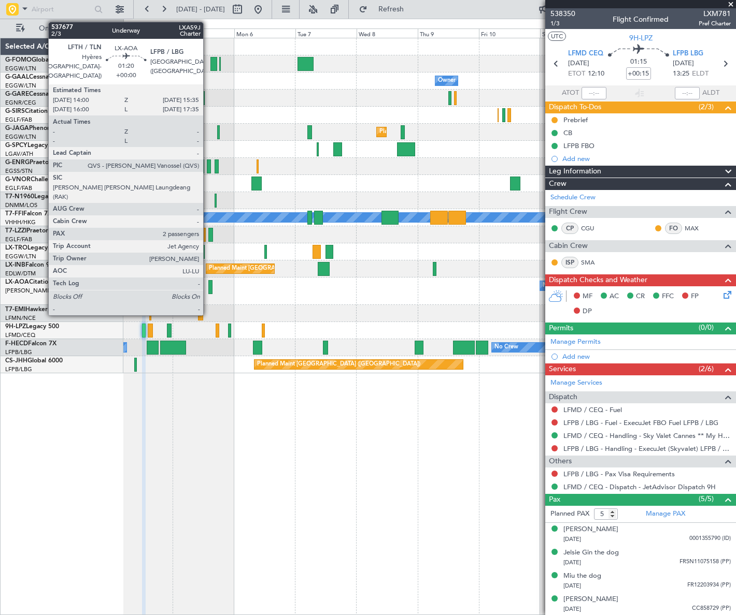
click at [208, 288] on div at bounding box center [210, 287] width 4 height 14
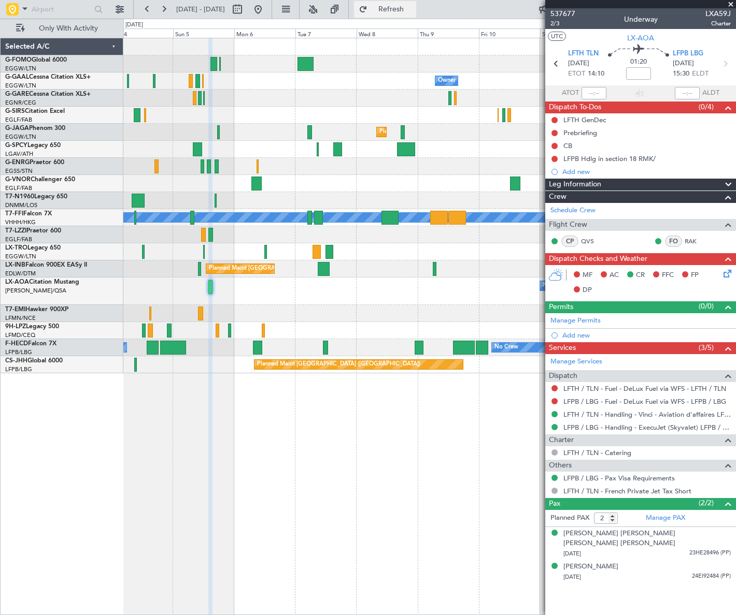
click at [394, 12] on button "Refresh" at bounding box center [385, 9] width 62 height 17
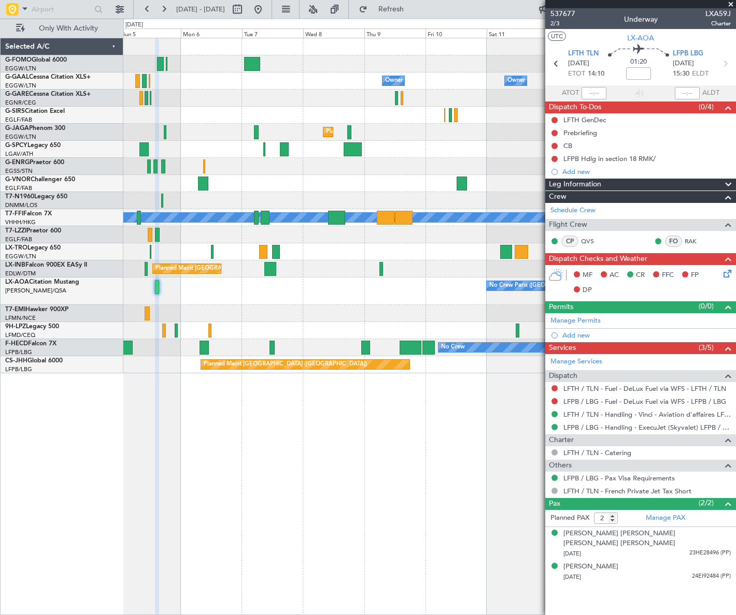
click at [162, 408] on div "Owner Owner No Crew Owner Owner No Crew Planned Maint London (Luton) Planned Ma…" at bounding box center [429, 327] width 612 height 578
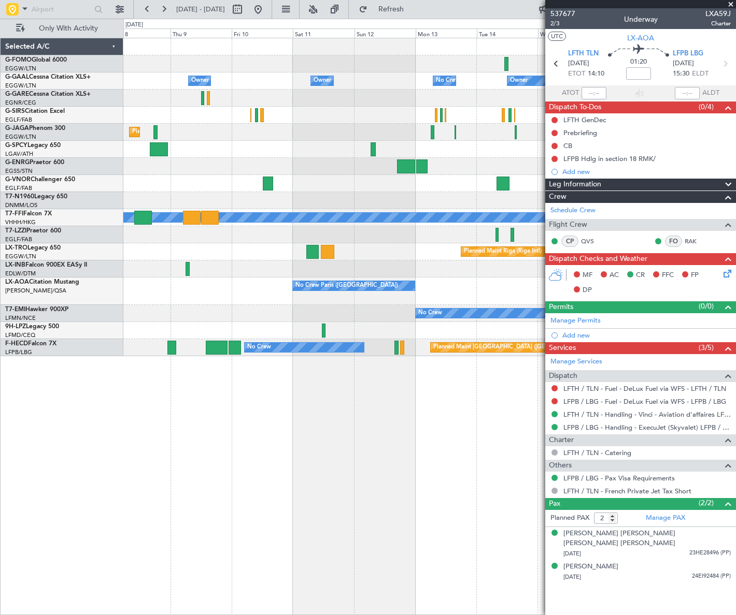
click at [180, 416] on div "Owner Owner No Crew Owner Owner No Crew Owner Planned Maint Oxford (Kidlington)…" at bounding box center [429, 327] width 612 height 578
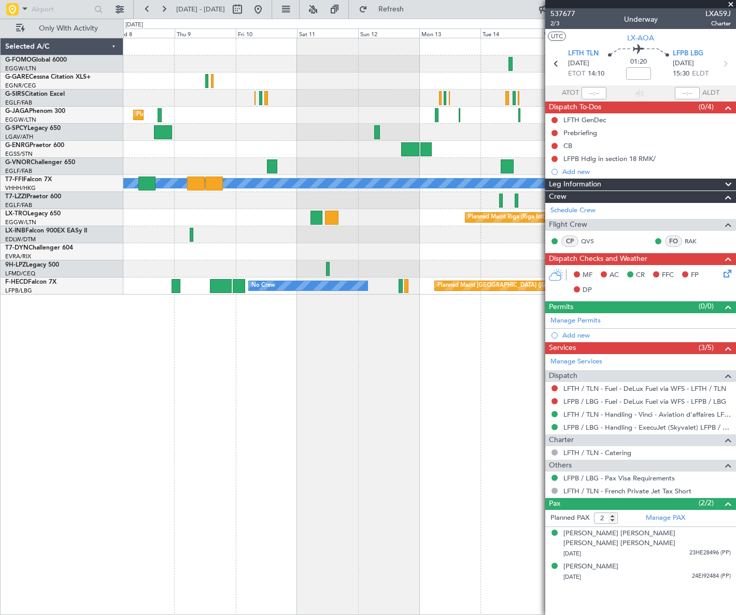
click at [513, 398] on div "Planned Maint Oxford (Kidlington) Planned Maint London (Luton) Planned Maint Ge…" at bounding box center [429, 327] width 612 height 578
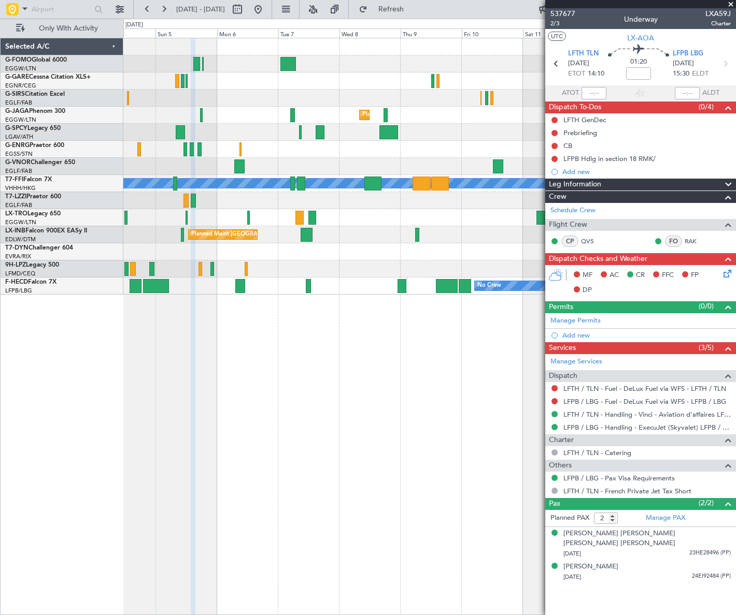
click at [381, 425] on div "Planned Maint London (Luton) Planned Maint Bremen Planned Maint London (Stanste…" at bounding box center [429, 327] width 612 height 578
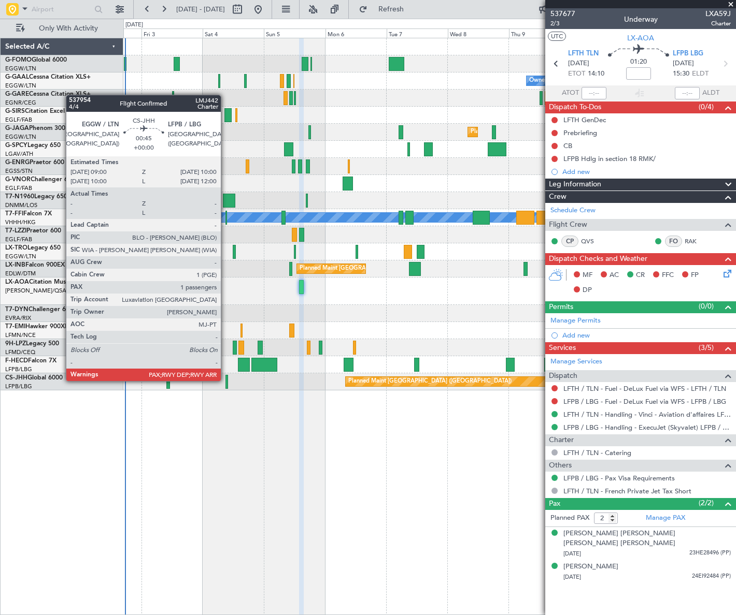
click at [225, 380] on div at bounding box center [226, 382] width 3 height 14
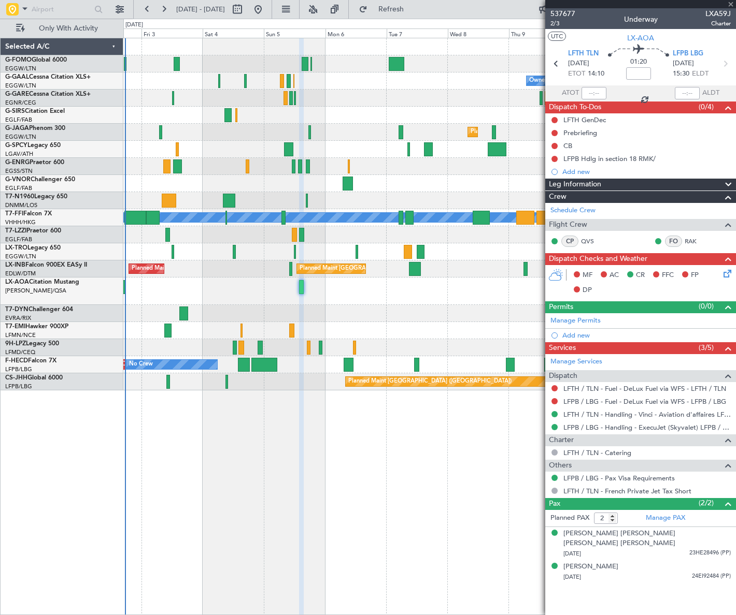
type input "4"
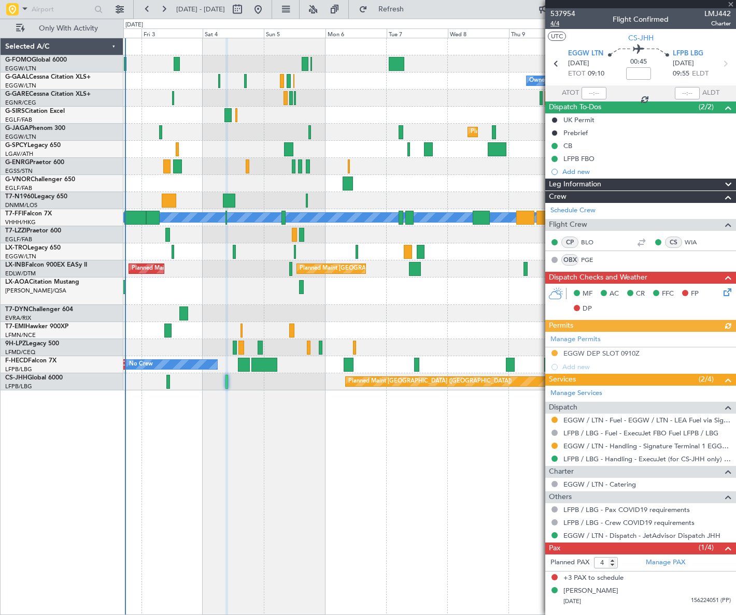
click at [554, 26] on span "4/4" at bounding box center [562, 23] width 25 height 9
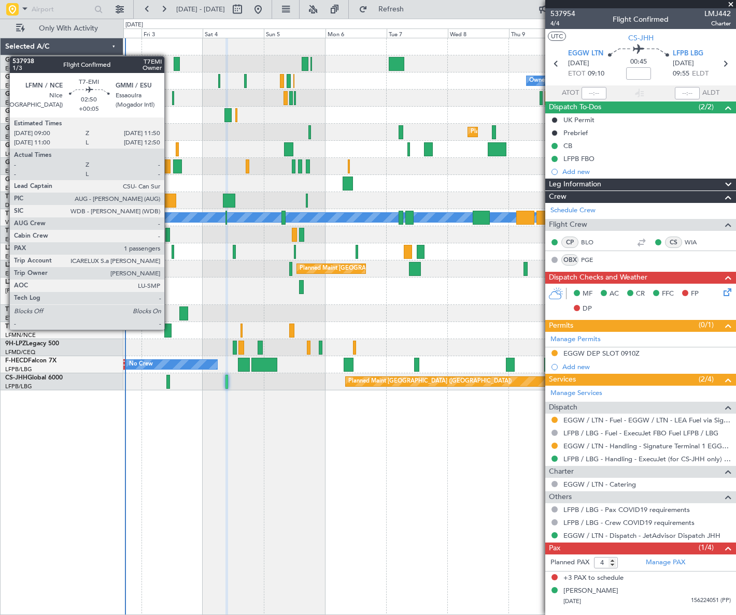
click at [169, 329] on div at bounding box center [167, 331] width 7 height 14
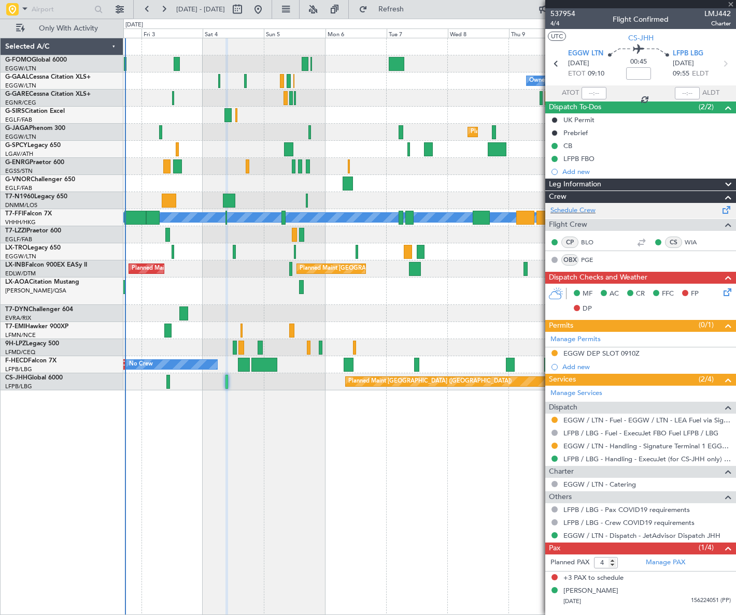
type input "+00:05"
type input "1"
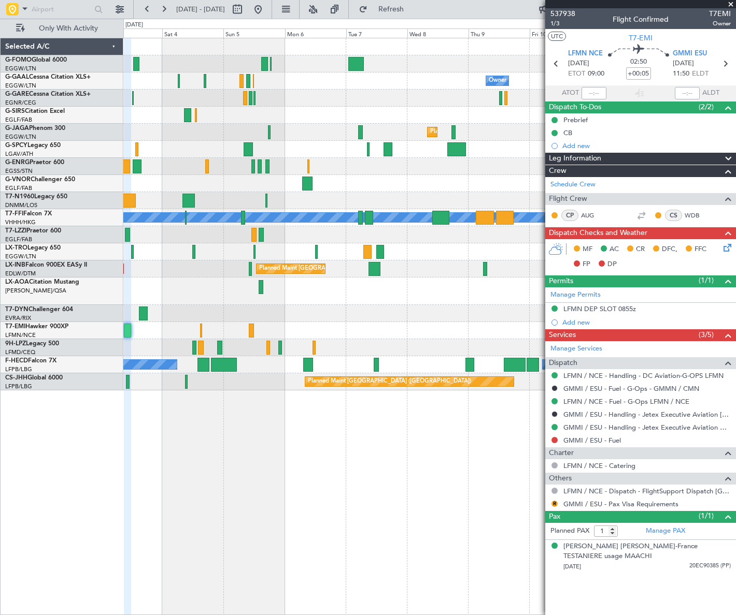
click at [381, 425] on div "Owner Owner No Crew AOG Maint Dusseldorf Owner Planned Maint Dusseldorf Planned…" at bounding box center [429, 327] width 612 height 578
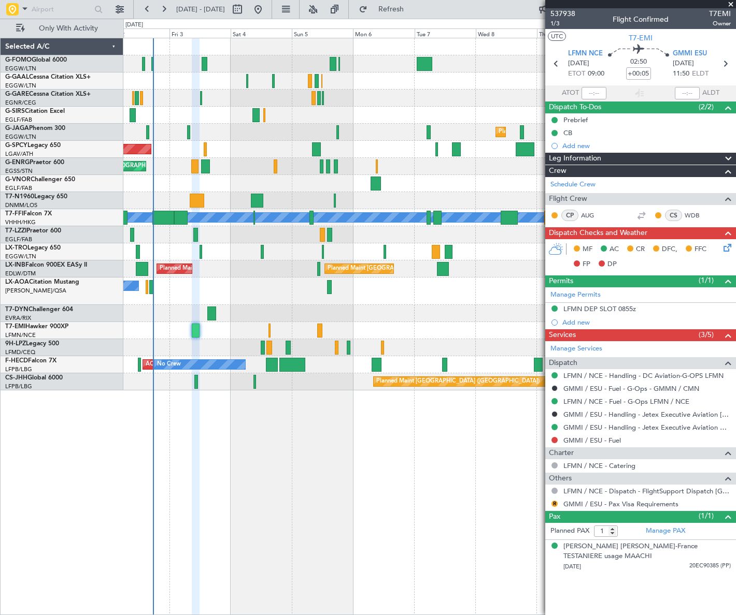
click at [247, 315] on div at bounding box center [428, 313] width 611 height 17
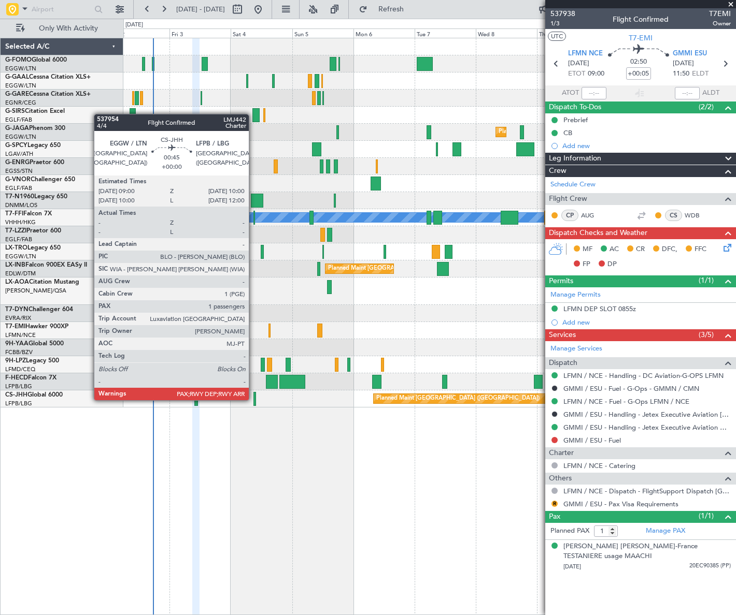
click at [253, 399] on div at bounding box center [254, 399] width 3 height 14
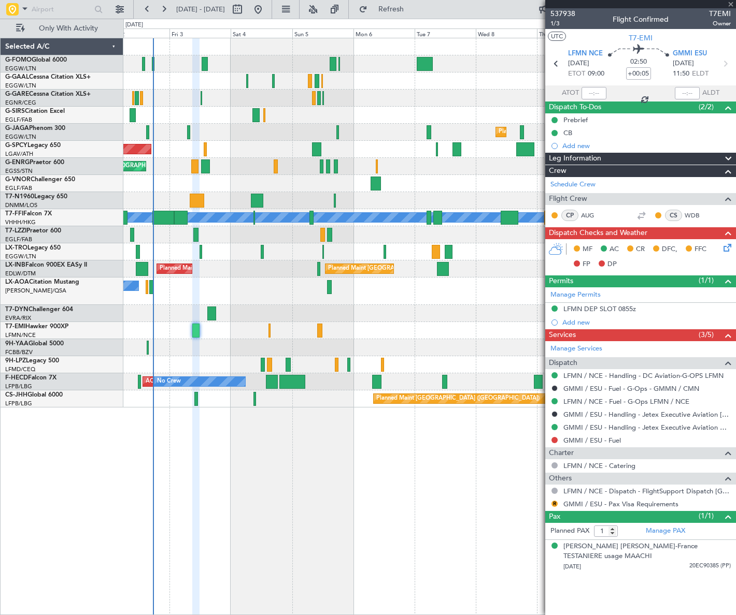
type input "4"
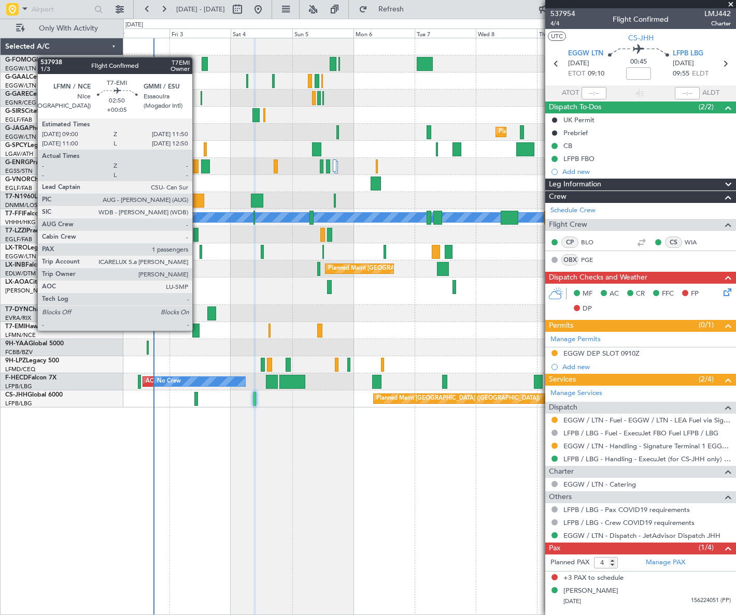
click at [196, 329] on div at bounding box center [195, 331] width 7 height 14
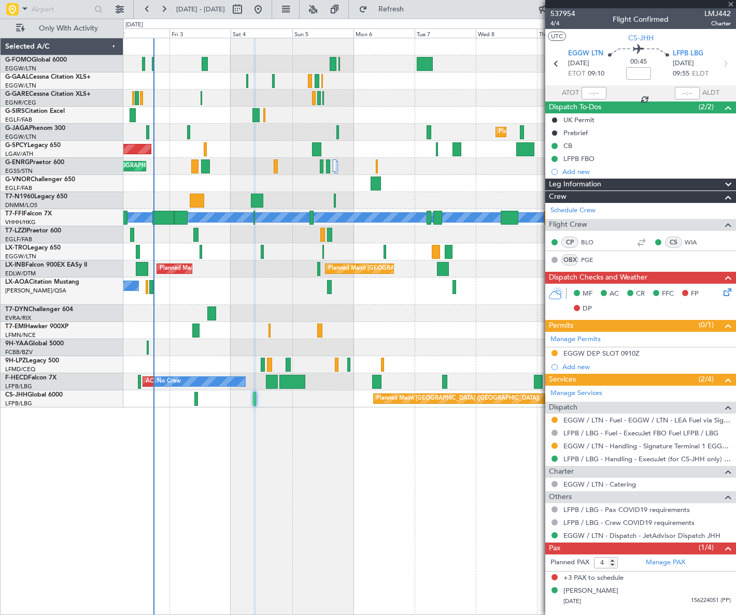
type input "+00:05"
type input "1"
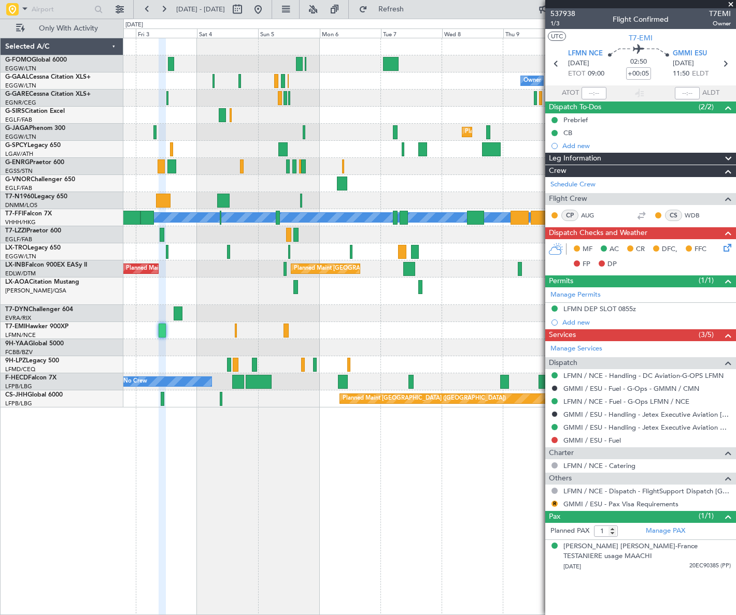
click at [266, 492] on div "Owner Owner AOG Maint Dusseldorf No Crew Owner Planned Maint Dusseldorf Planned…" at bounding box center [429, 327] width 612 height 578
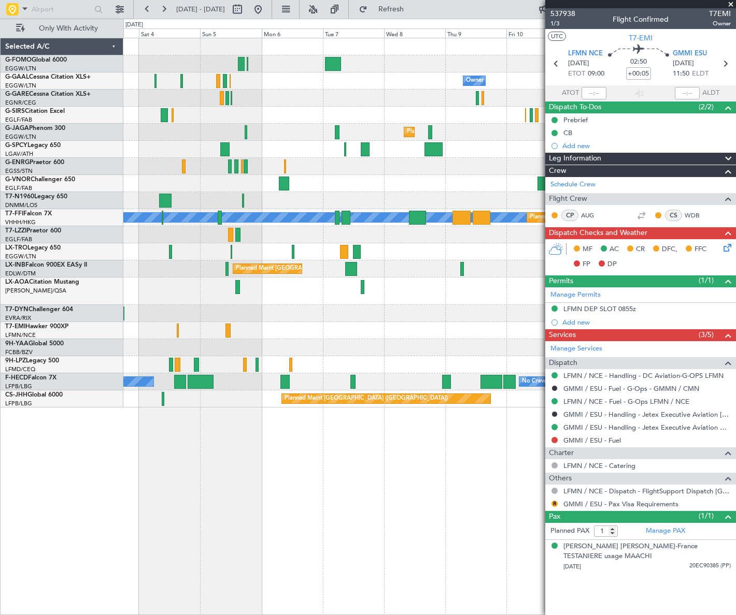
click at [255, 516] on div "Owner Owner No Crew AOG Maint Dusseldorf Owner Planned Maint Dusseldorf Planned…" at bounding box center [429, 327] width 612 height 578
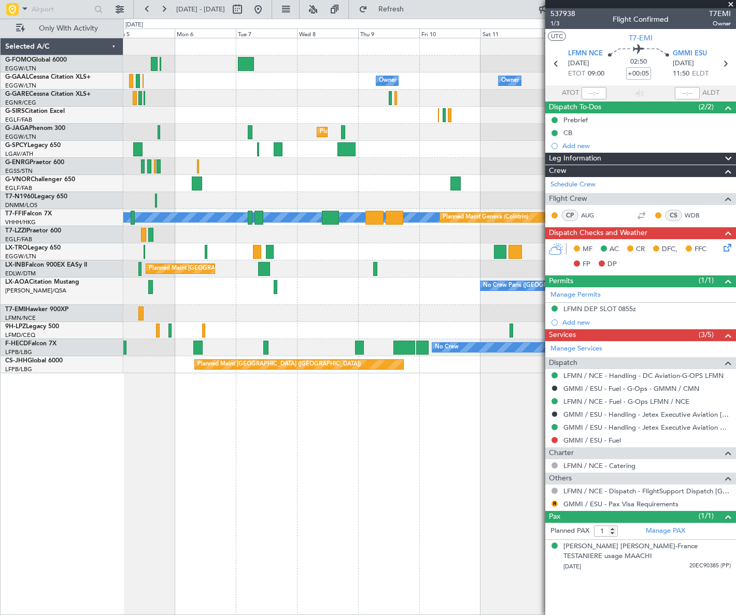
click at [326, 414] on div "Owner Owner No Crew Owner Owner No Crew Planned Maint London (Luton) Planned Ma…" at bounding box center [429, 327] width 612 height 578
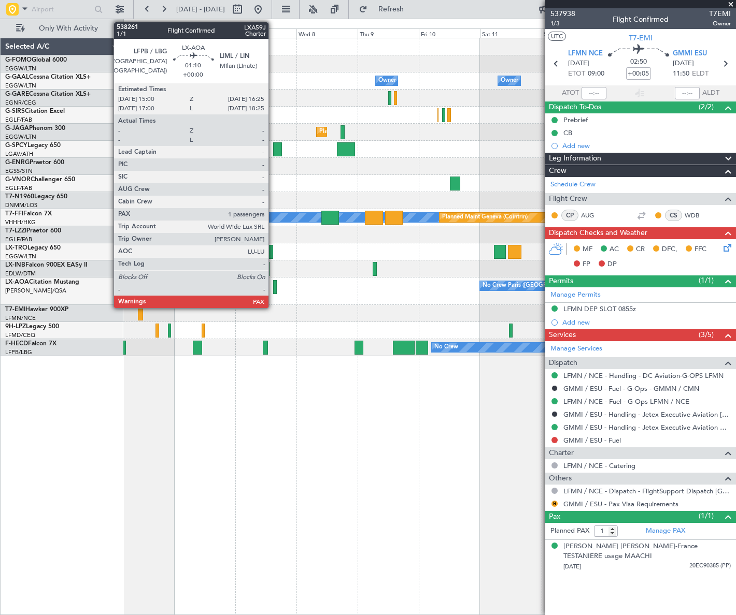
click at [273, 286] on div at bounding box center [275, 287] width 4 height 14
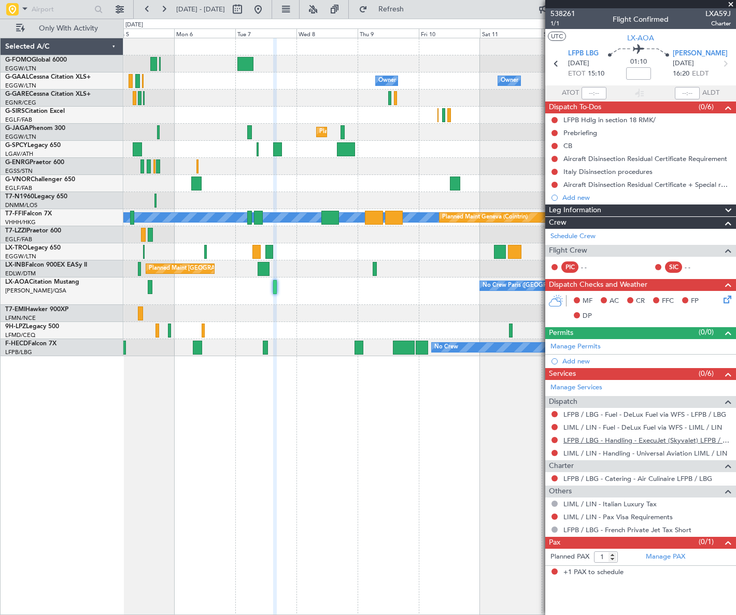
click at [613, 436] on link "LFPB / LBG - Handling - ExecuJet (Skyvalet) LFPB / LBG" at bounding box center [646, 440] width 167 height 9
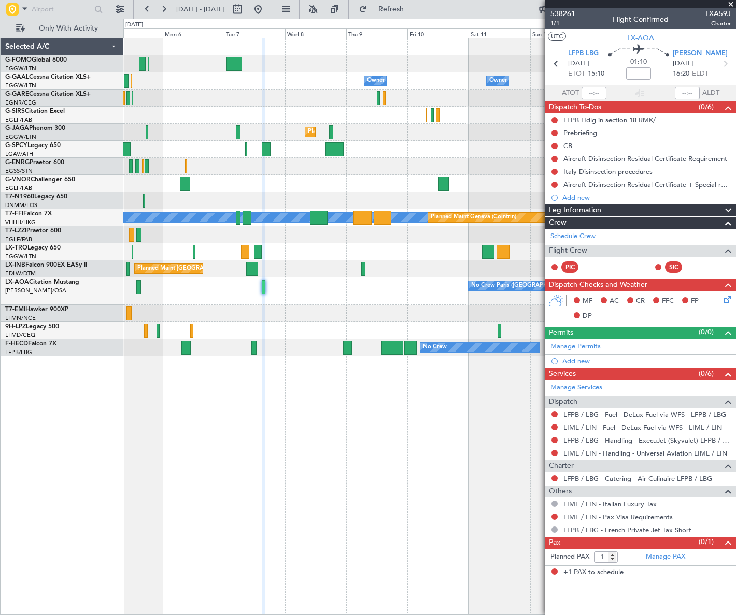
click at [421, 314] on div "No Crew" at bounding box center [429, 313] width 612 height 17
click at [668, 451] on link "LIML / LIN - Handling - Universal Aviation LIML / LIN" at bounding box center [645, 453] width 164 height 9
click at [580, 360] on div "Add new" at bounding box center [641, 361] width 159 height 9
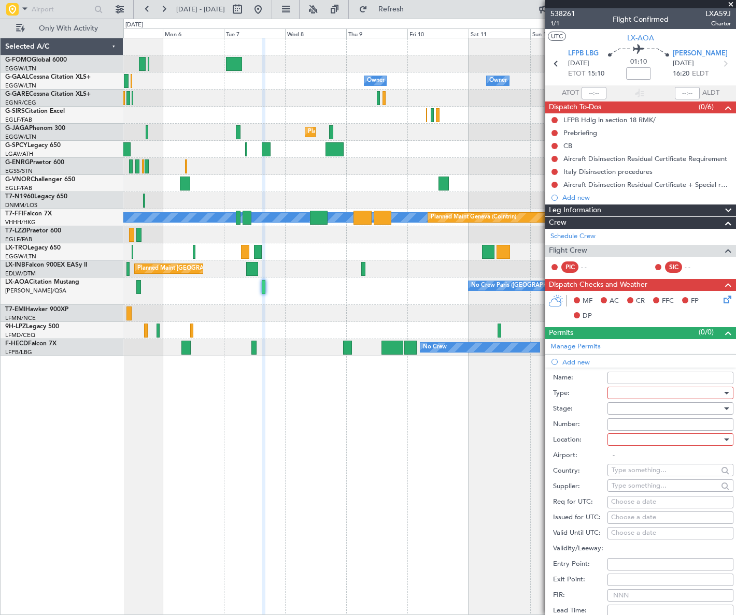
click at [617, 392] on div at bounding box center [666, 393] width 110 height 16
click at [641, 490] on span "Parking" at bounding box center [667, 492] width 110 height 16
click at [705, 401] on div at bounding box center [666, 409] width 110 height 16
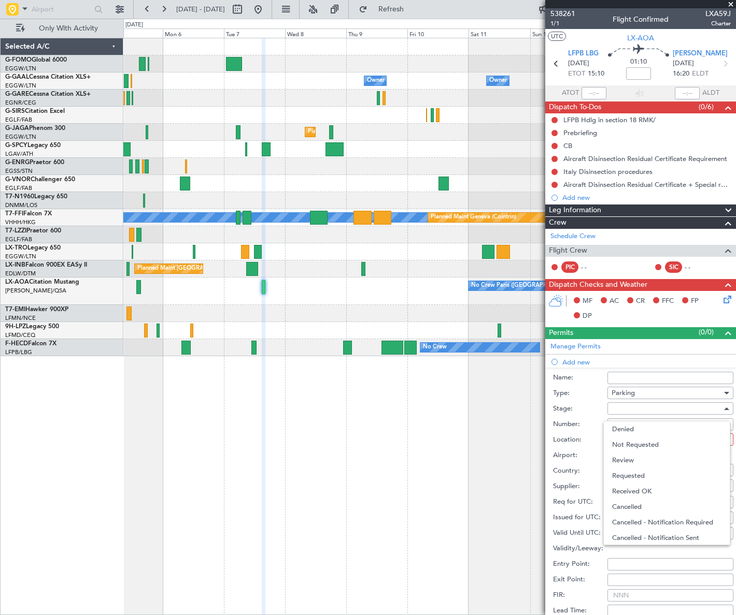
drag, startPoint x: 651, startPoint y: 479, endPoint x: 656, endPoint y: 468, distance: 12.0
click at [651, 478] on span "Requested" at bounding box center [667, 476] width 110 height 16
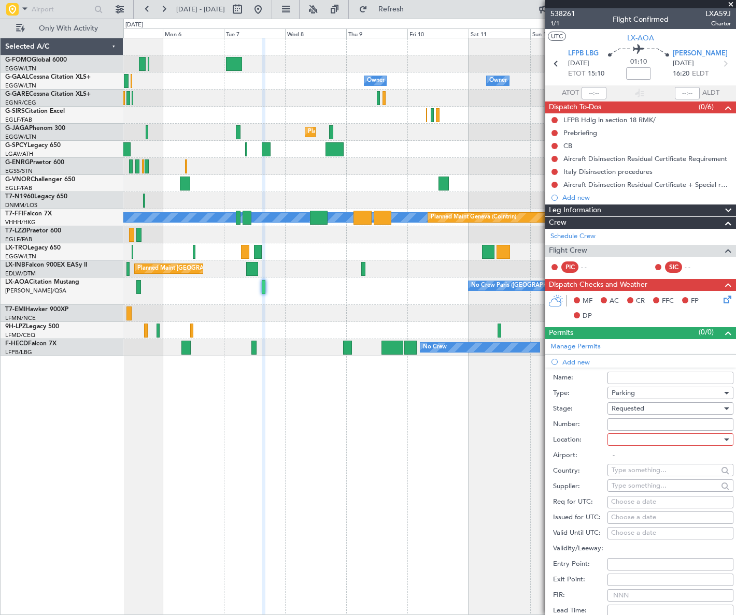
click at [705, 440] on div at bounding box center [666, 440] width 110 height 16
click at [649, 489] on span "Arrival" at bounding box center [667, 492] width 110 height 16
type input "LIML / LIN"
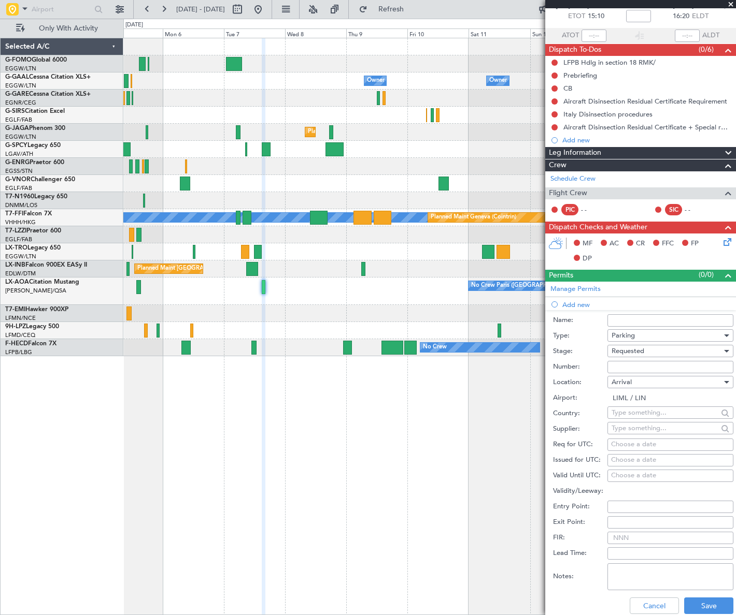
scroll to position [94, 0]
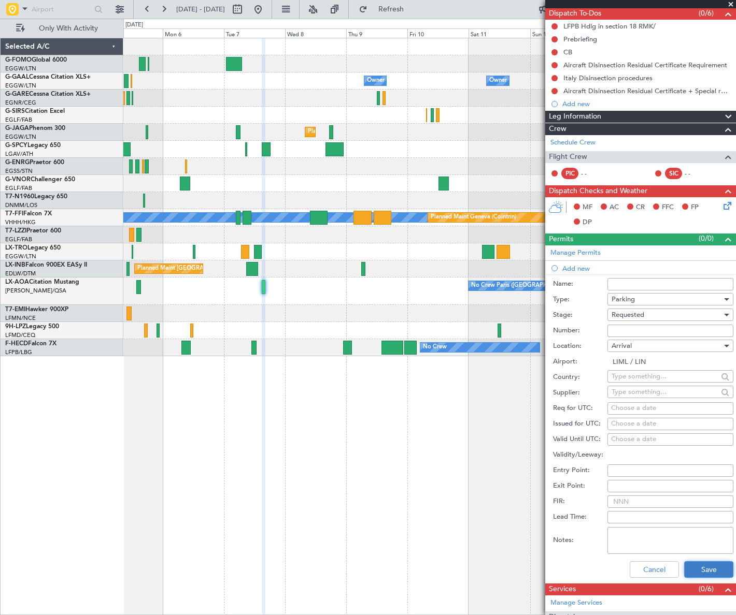
click at [715, 575] on button "Save" at bounding box center [708, 570] width 49 height 17
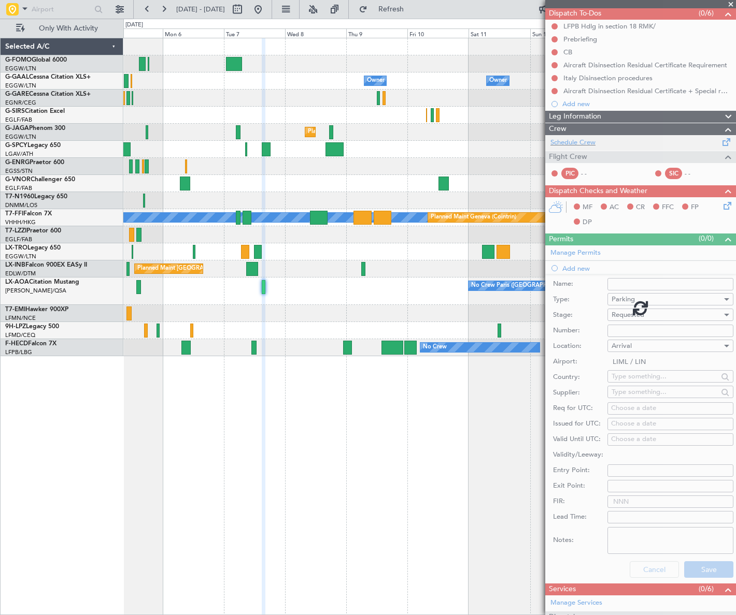
scroll to position [0, 0]
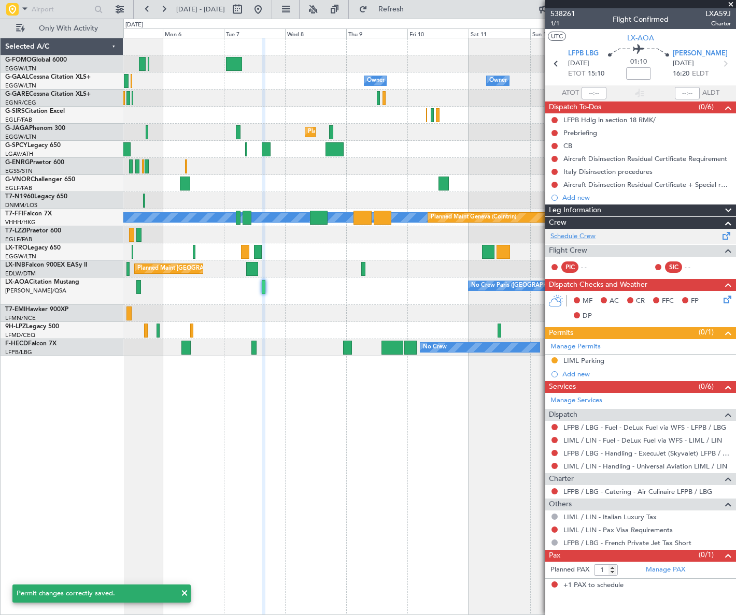
click at [581, 236] on link "Schedule Crew" at bounding box center [572, 237] width 45 height 10
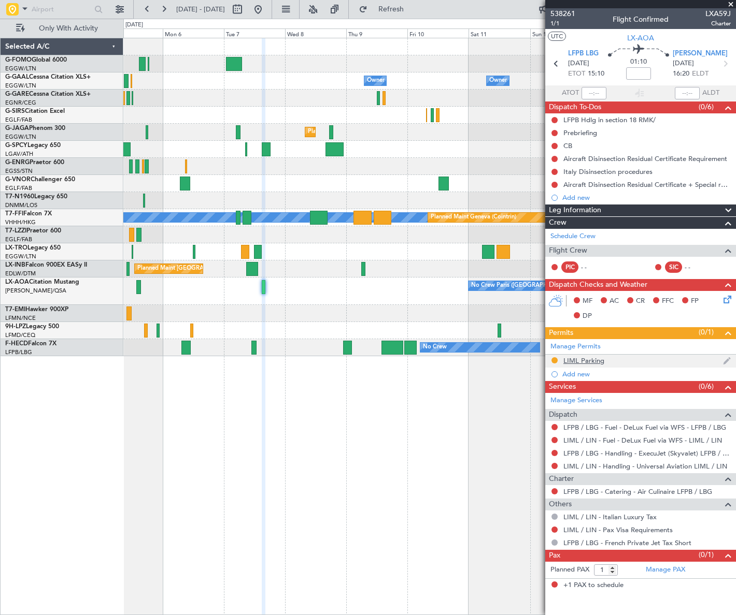
click at [589, 362] on div "LIML Parking" at bounding box center [583, 360] width 41 height 9
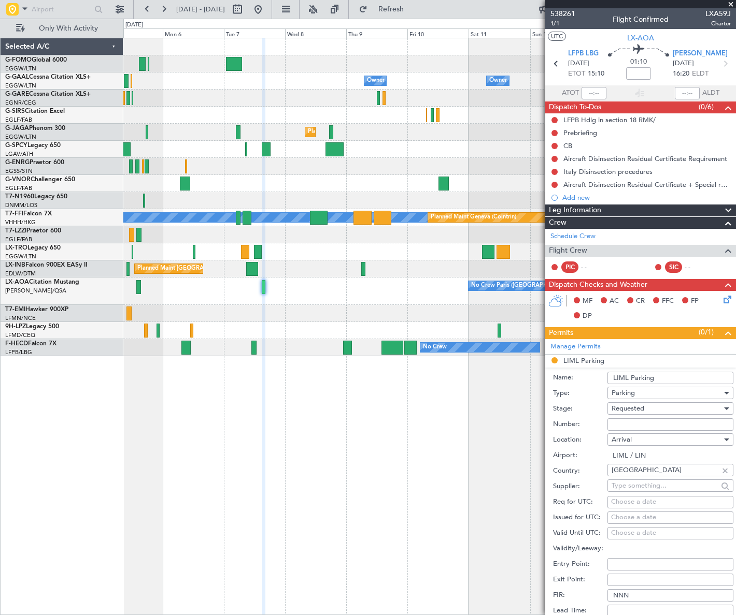
click at [664, 376] on input "LIML Parking" at bounding box center [670, 378] width 126 height 12
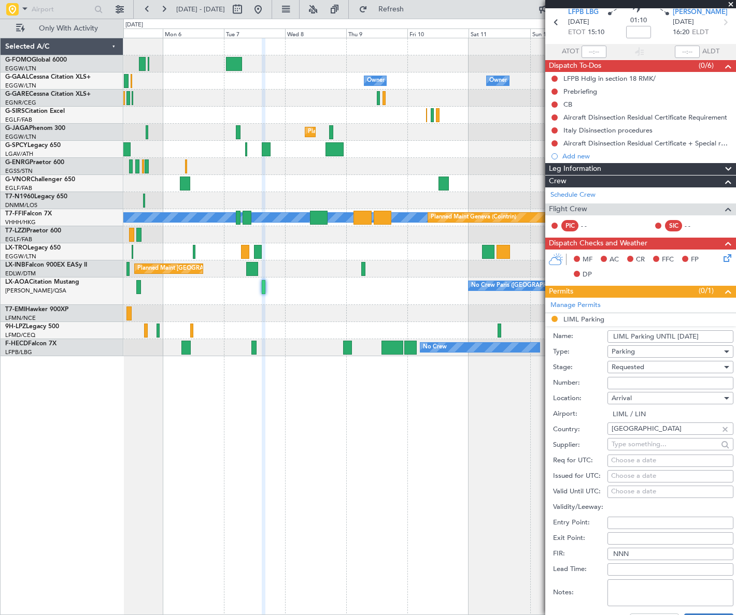
scroll to position [94, 0]
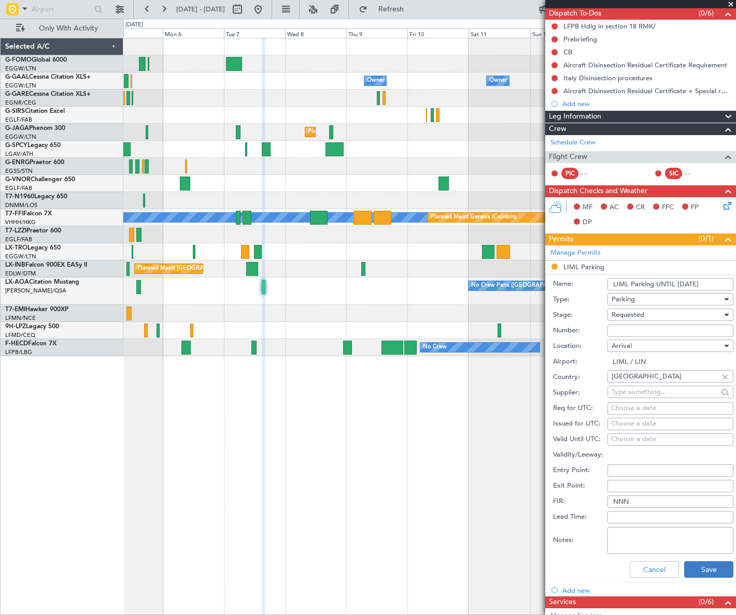
type input "LIML Parking UNTIL [DATE]"
click at [712, 569] on button "Save" at bounding box center [708, 570] width 49 height 17
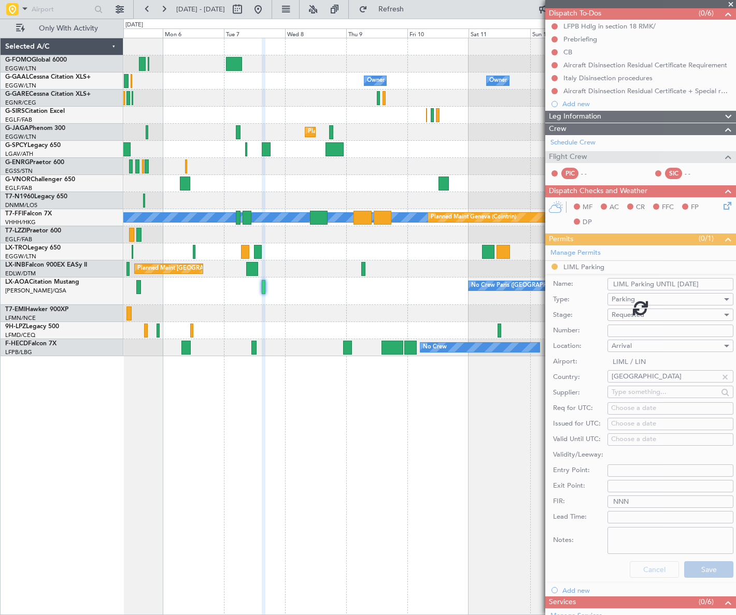
scroll to position [0, 0]
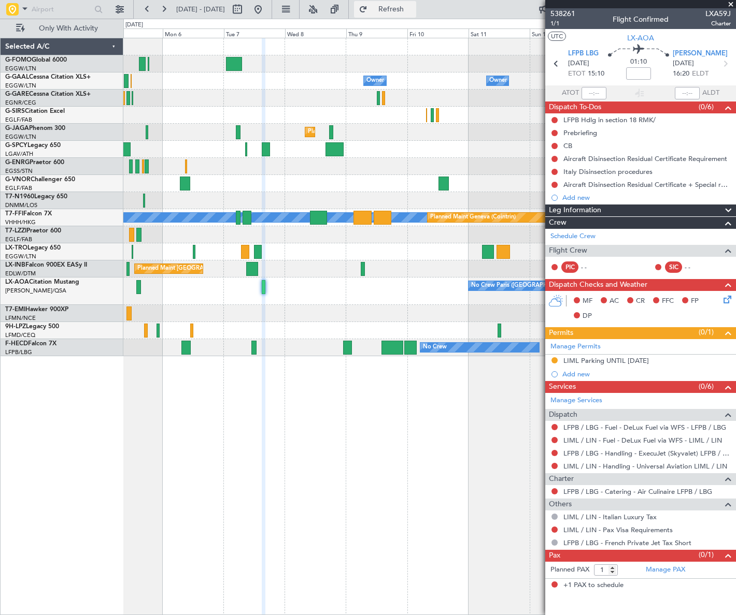
click at [413, 11] on span "Refresh" at bounding box center [391, 9] width 44 height 7
click at [404, 9] on span "Refresh" at bounding box center [391, 9] width 44 height 7
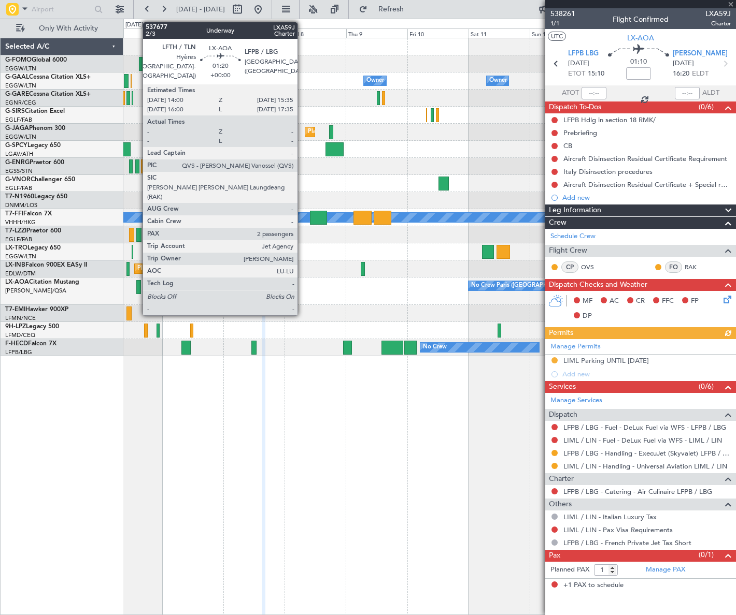
click at [137, 282] on div at bounding box center [138, 287] width 4 height 14
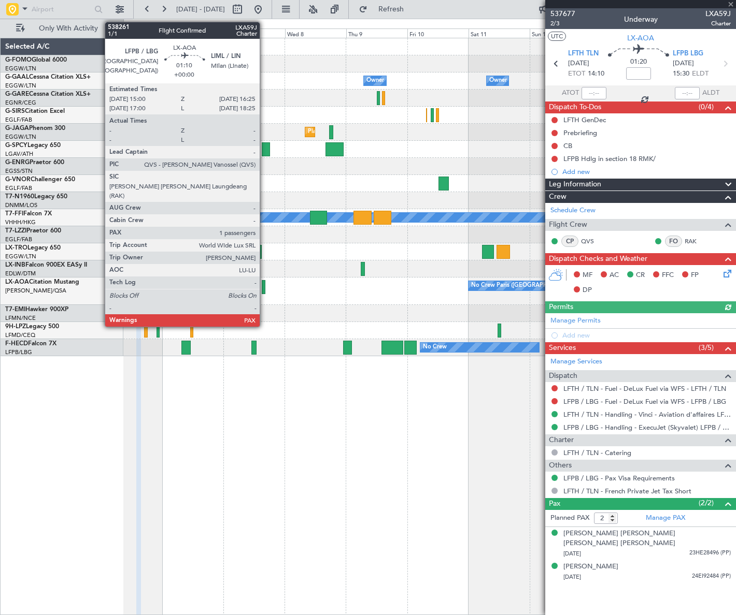
click at [264, 289] on div at bounding box center [264, 287] width 4 height 14
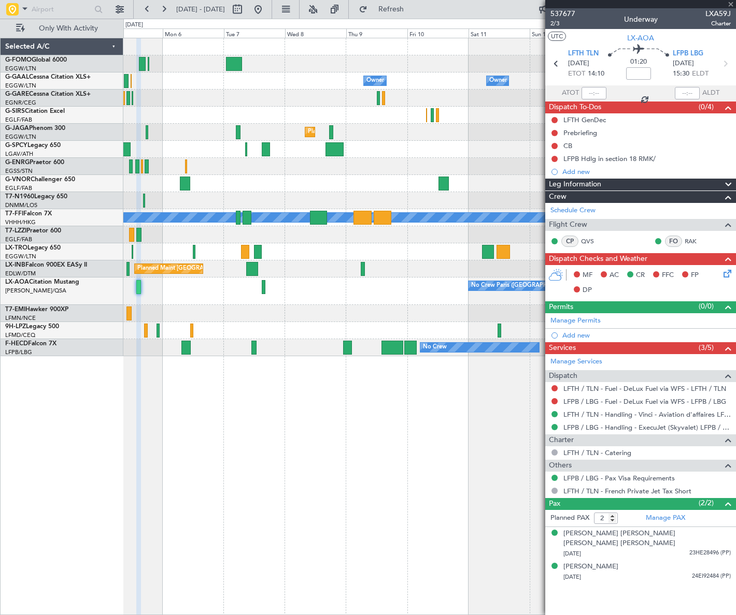
type input "1"
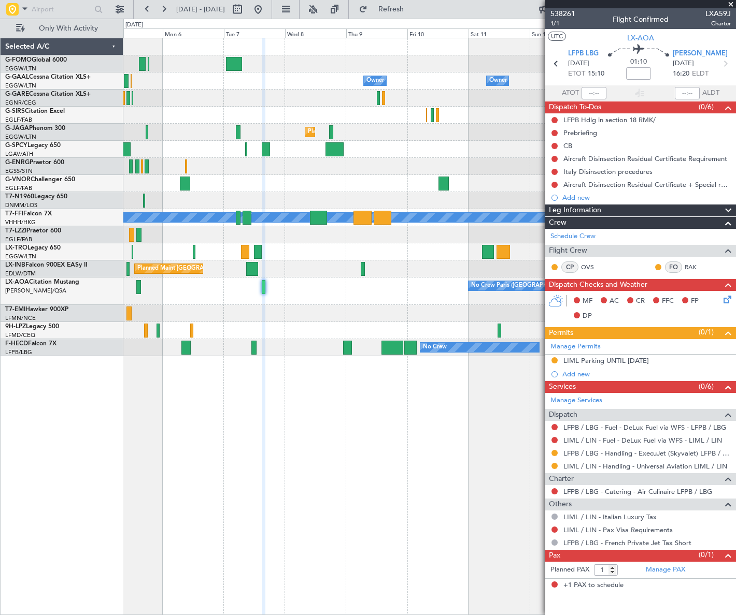
click at [724, 299] on icon at bounding box center [725, 298] width 8 height 8
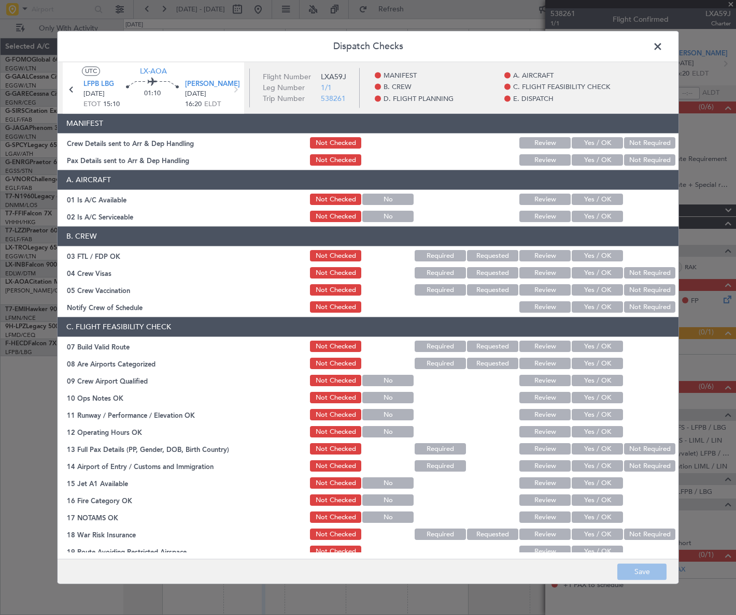
click at [596, 252] on button "Yes / OK" at bounding box center [596, 256] width 51 height 11
drag, startPoint x: 622, startPoint y: 273, endPoint x: 627, endPoint y: 287, distance: 14.9
click at [624, 274] on button "Not Required" at bounding box center [649, 273] width 51 height 11
click at [627, 288] on button "Not Required" at bounding box center [649, 290] width 51 height 11
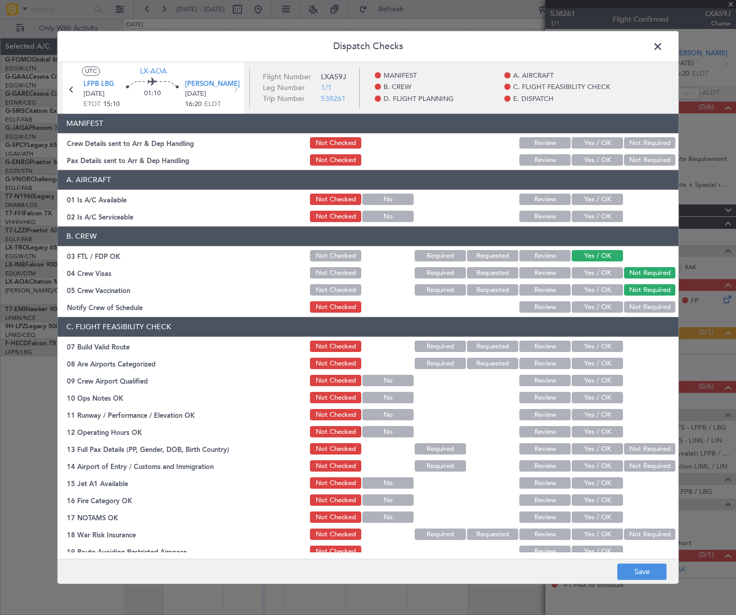
click at [598, 307] on button "Yes / OK" at bounding box center [596, 307] width 51 height 11
click at [603, 364] on button "Yes / OK" at bounding box center [596, 363] width 51 height 11
click at [601, 385] on button "Yes / OK" at bounding box center [596, 381] width 51 height 11
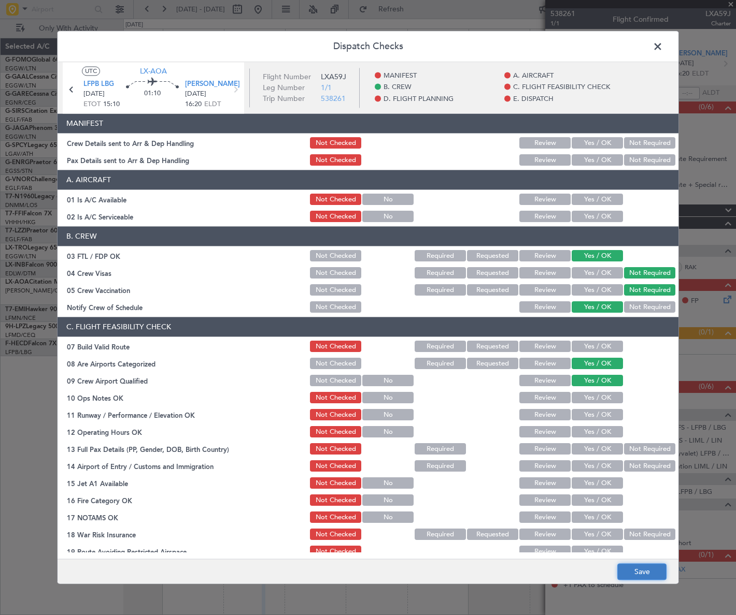
click at [644, 575] on button "Save" at bounding box center [641, 572] width 49 height 17
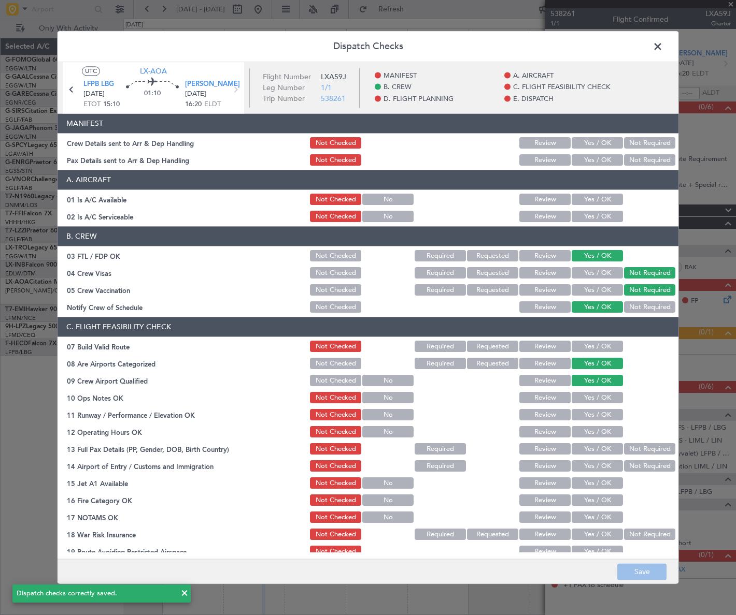
click at [663, 44] on span at bounding box center [663, 49] width 0 height 21
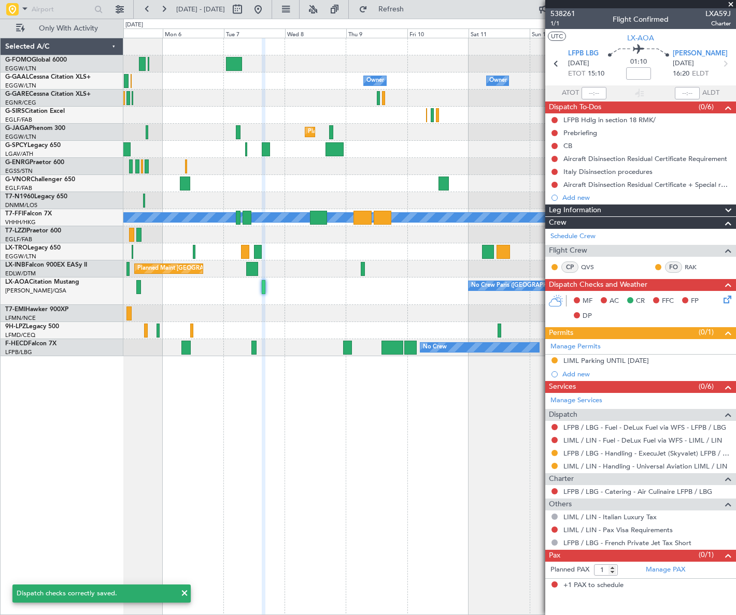
click at [486, 470] on div "Owner Owner Owner No Crew Owner No Crew Planned Maint London (Luton) Planned Ma…" at bounding box center [429, 327] width 612 height 578
click at [348, 461] on div "Owner Owner Owner No Crew Owner No Crew Planned Maint London (Luton) Planned Ma…" at bounding box center [429, 327] width 612 height 578
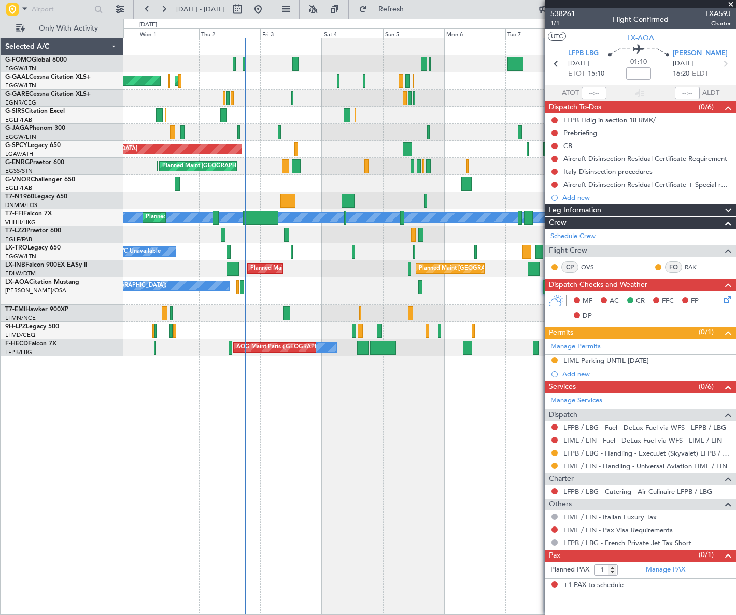
click at [497, 332] on div "Owner AOG Maint Dusseldorf Planned Maint Dusseldorf Owner Planned Maint London …" at bounding box center [429, 197] width 612 height 318
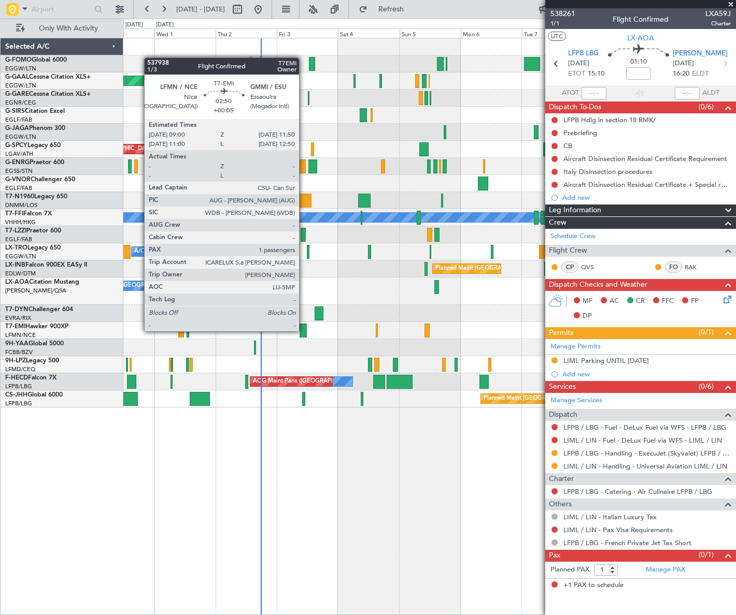
click at [304, 331] on div at bounding box center [302, 331] width 7 height 14
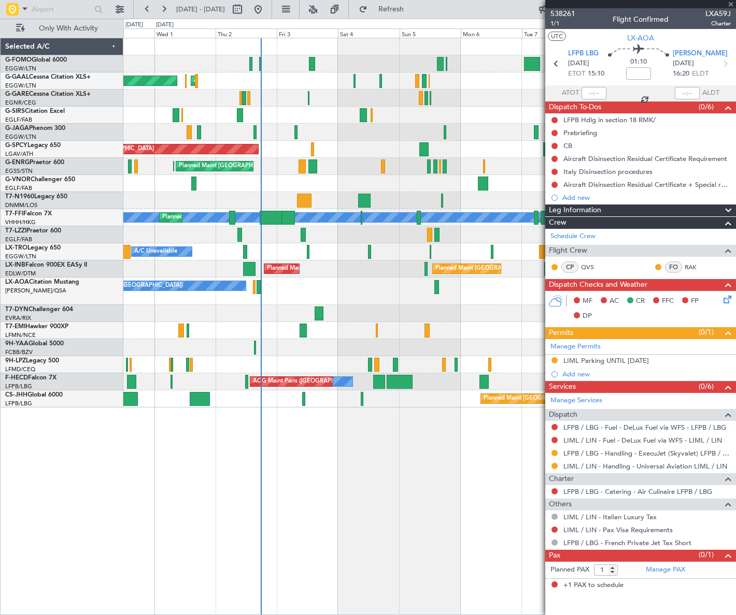
type input "+00:05"
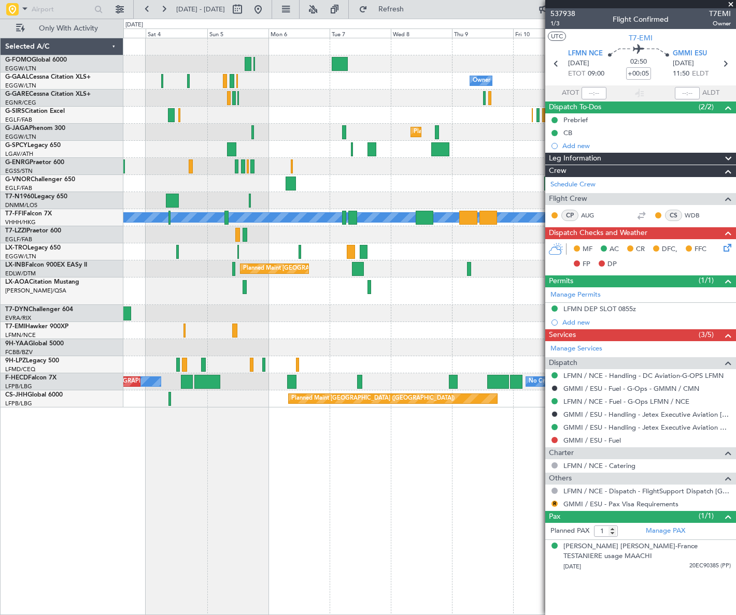
click at [234, 489] on div "Owner Owner No Crew AOG Maint Dusseldorf Owner Planned Maint Dusseldorf Planned…" at bounding box center [429, 327] width 612 height 578
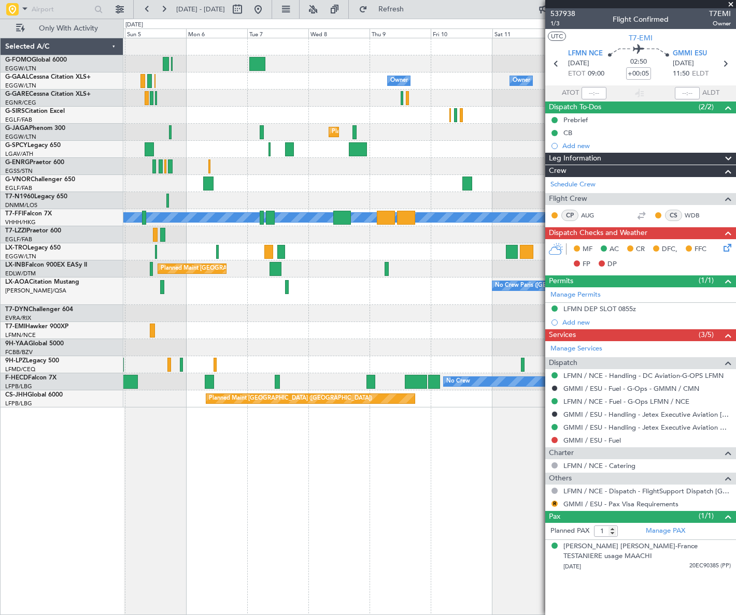
click at [277, 494] on div "Owner Owner No Crew Owner Owner No Crew Planned Maint London (Luton) Planned Ma…" at bounding box center [429, 327] width 612 height 578
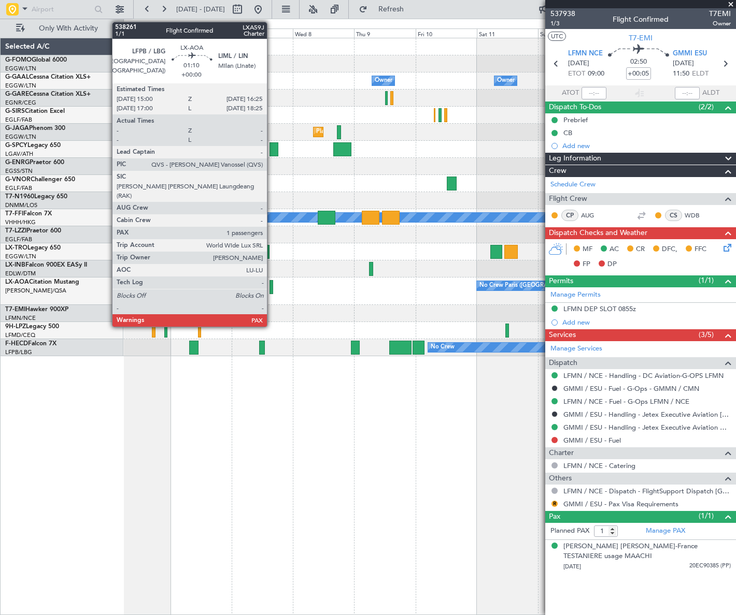
click at [271, 291] on div at bounding box center [271, 287] width 4 height 14
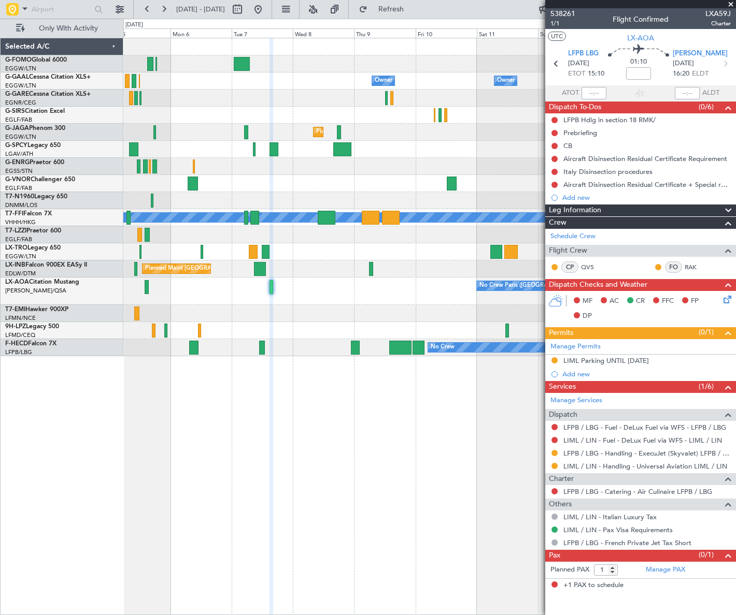
click at [555, 450] on div "Not Requested" at bounding box center [555, 450] width 0 height 0
click at [554, 452] on button at bounding box center [554, 453] width 6 height 6
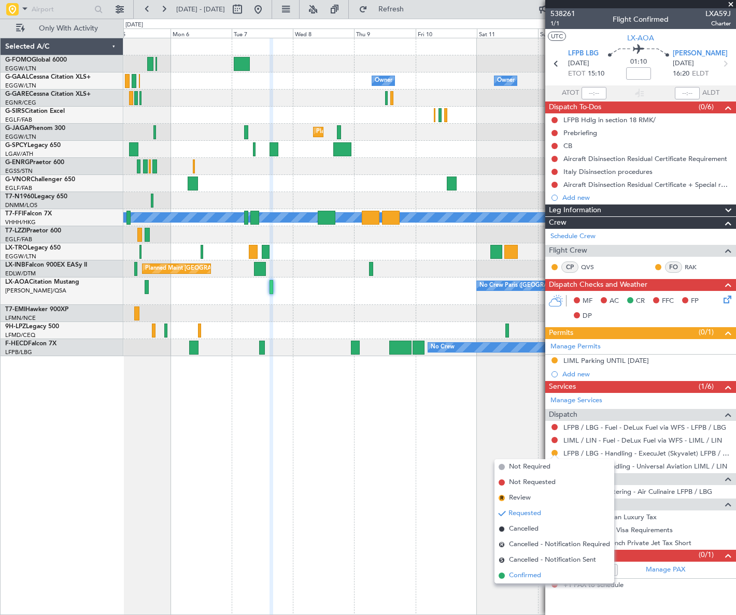
click at [532, 578] on span "Confirmed" at bounding box center [525, 576] width 32 height 10
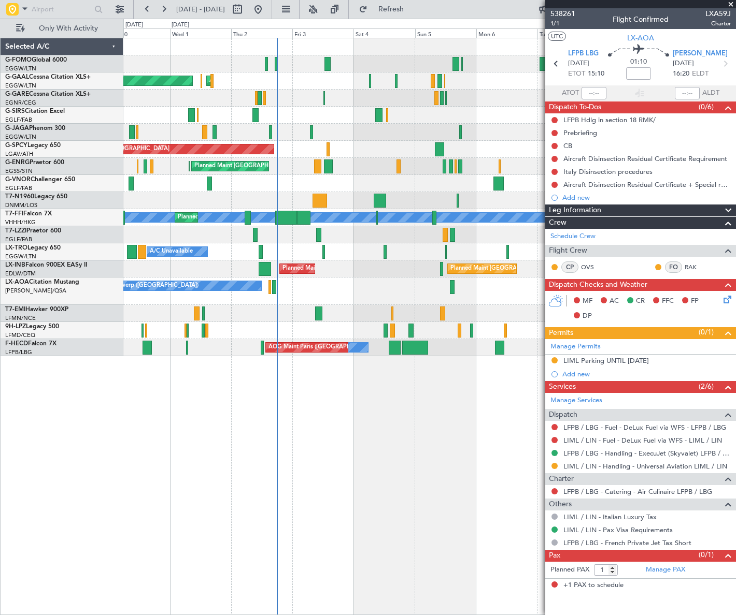
click at [554, 417] on fb-app "05 Oct 2025 - 15 Oct 2025 Refresh Quick Links Only With Activity Owner AOG Main…" at bounding box center [368, 312] width 736 height 608
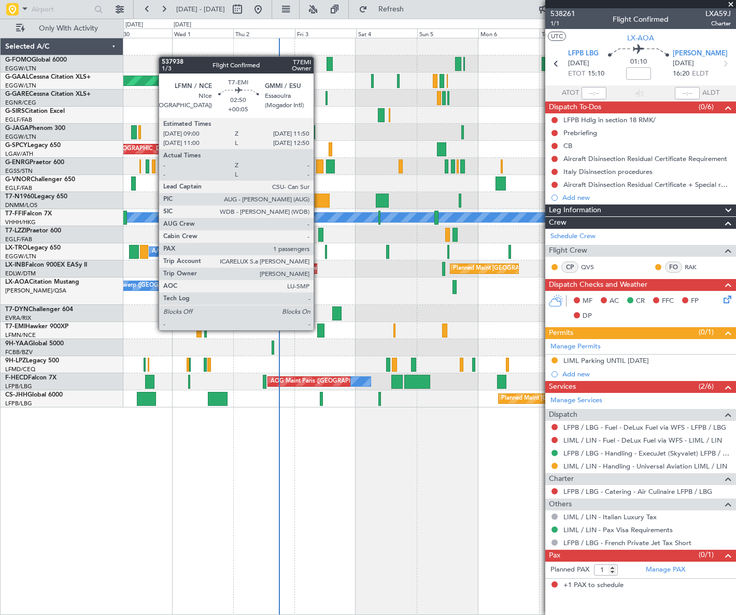
click at [318, 329] on div at bounding box center [320, 331] width 7 height 14
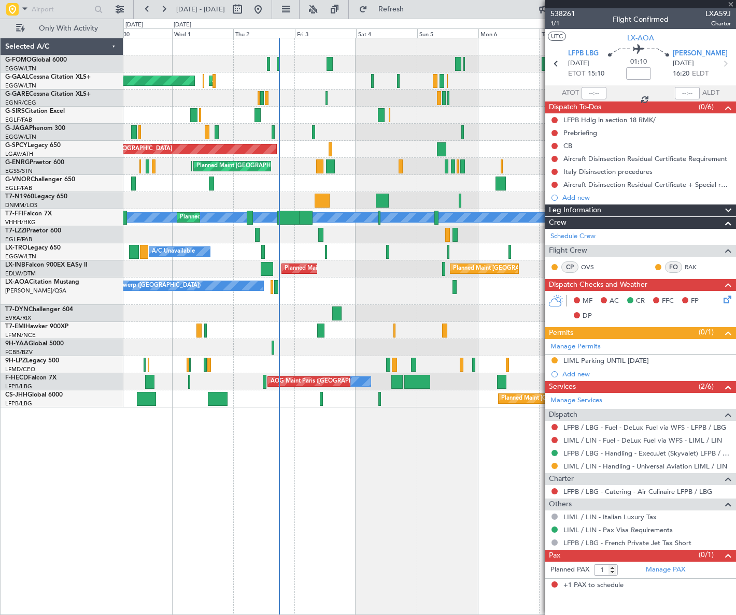
type input "+00:05"
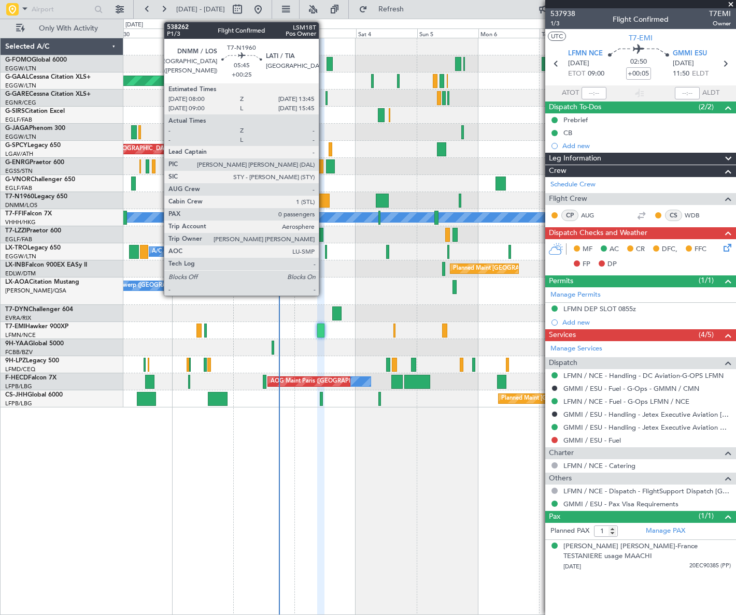
click at [323, 197] on div at bounding box center [321, 201] width 15 height 14
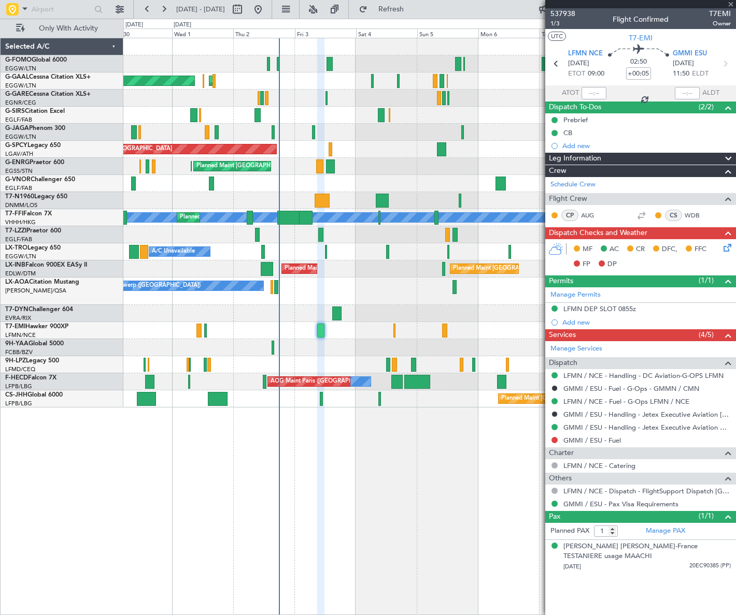
type input "+00:25"
type input "0"
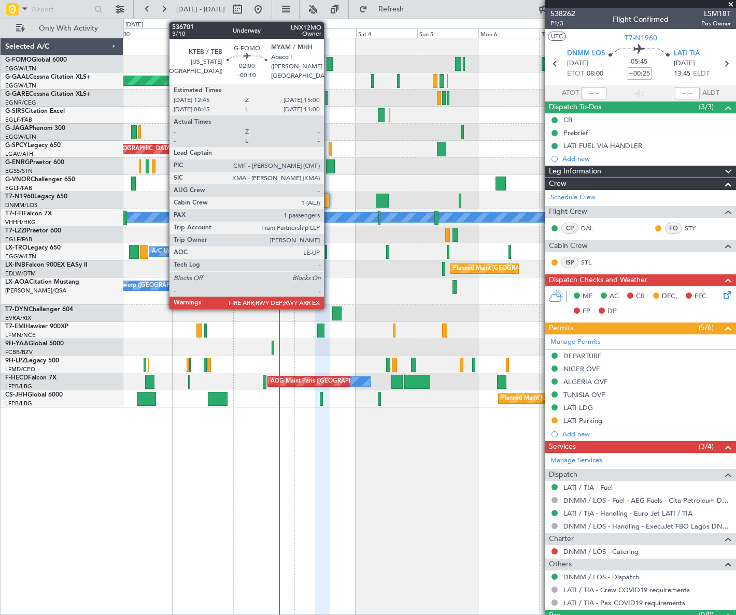
click at [328, 65] on div at bounding box center [329, 64] width 6 height 14
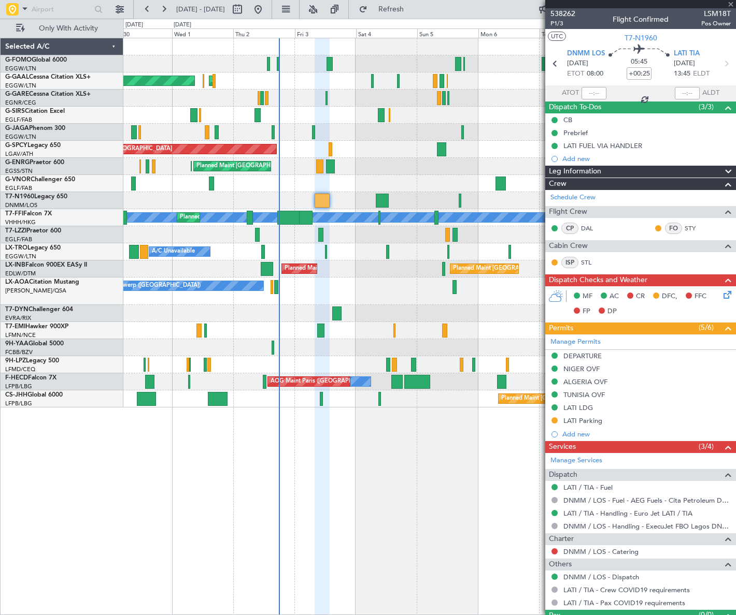
type input "-00:10"
type input "1"
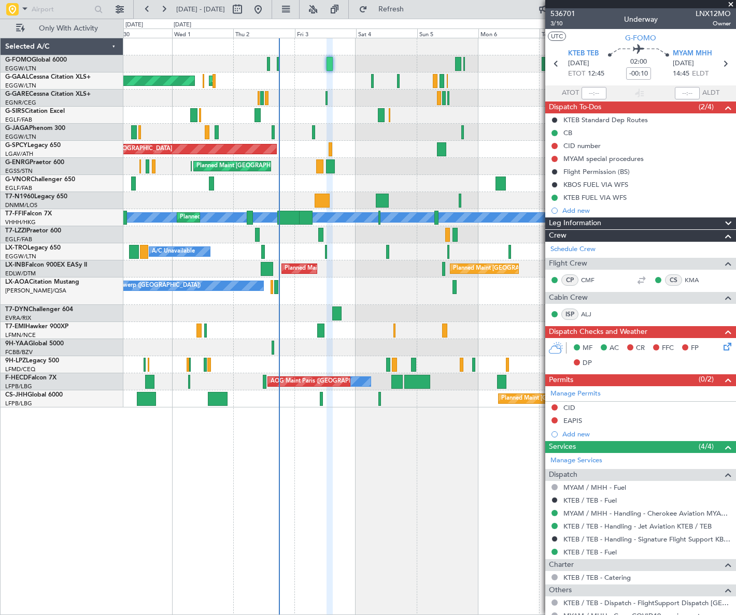
click at [558, 21] on mat-tooltip-component "Trip Number" at bounding box center [562, 32] width 51 height 27
click at [557, 25] on span "3/10" at bounding box center [562, 23] width 25 height 9
click at [35, 6] on input "text" at bounding box center [62, 10] width 60 height 16
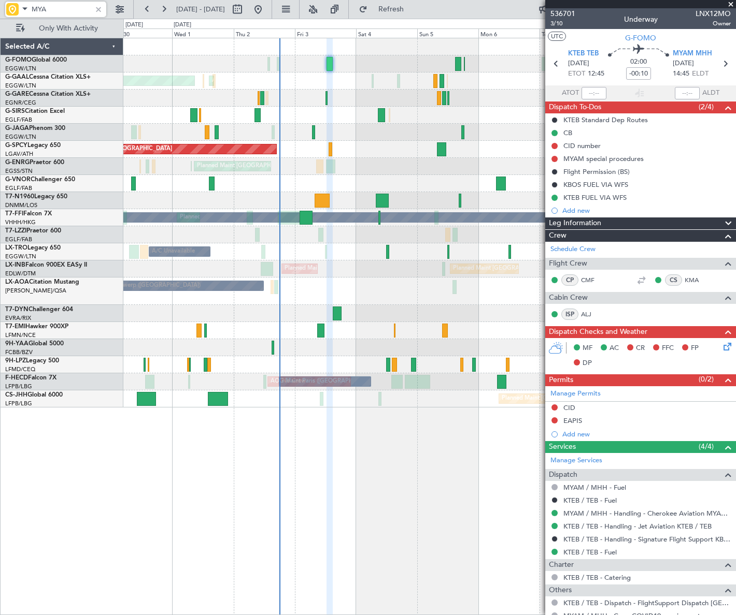
type input "MYAM"
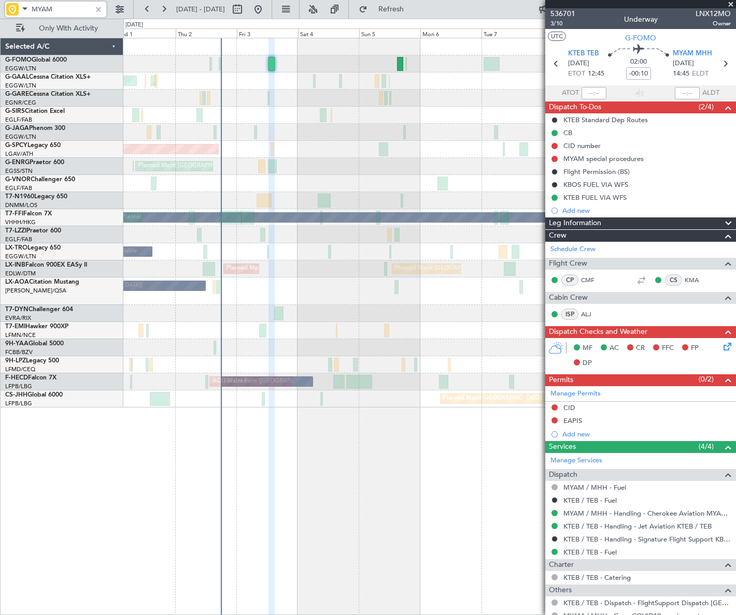
click at [101, 159] on div "Planned Maint Dusseldorf AOG Maint [GEOGRAPHIC_DATA] Owner Owner No Crew Planne…" at bounding box center [368, 317] width 736 height 597
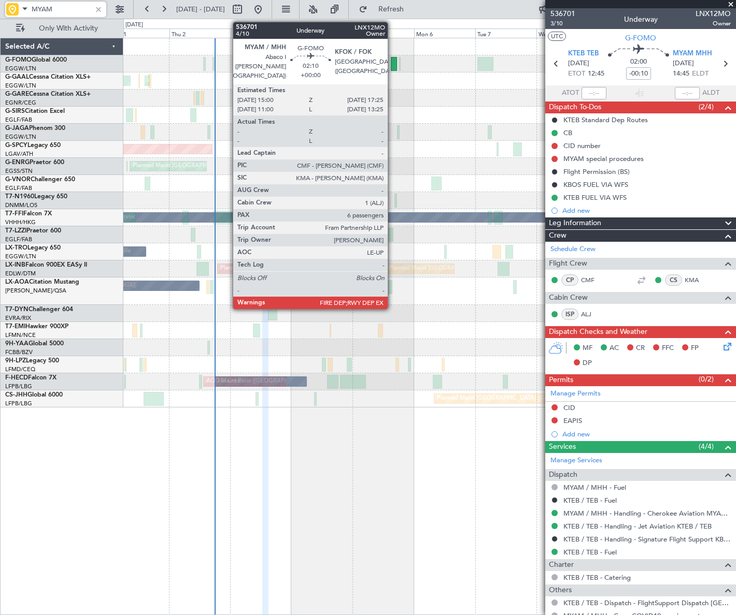
click at [392, 62] on div at bounding box center [394, 64] width 6 height 14
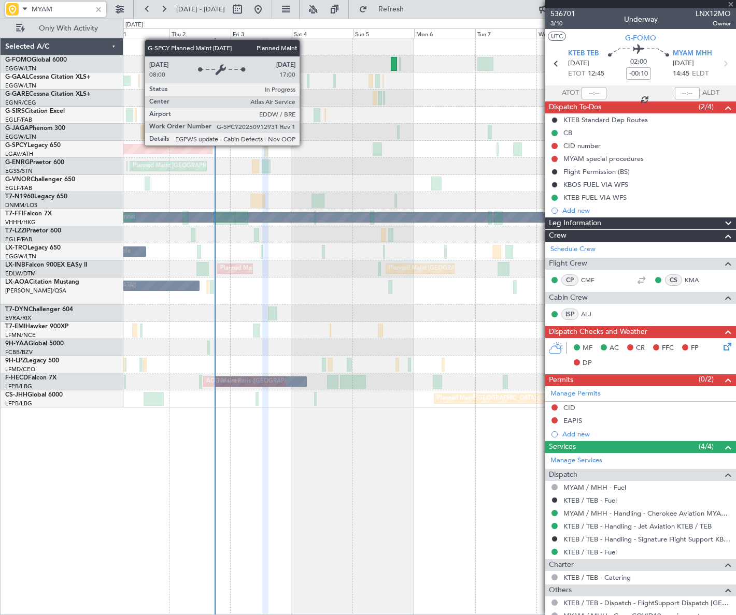
type input "6"
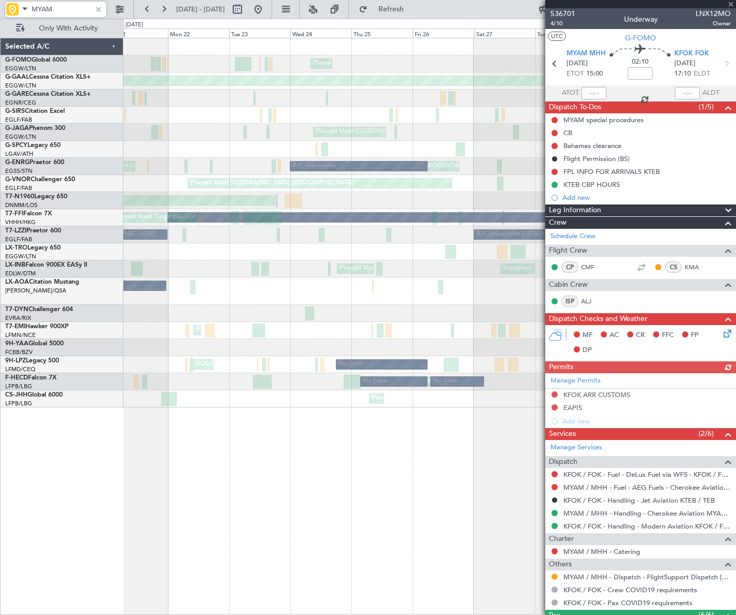
click at [735, 108] on html "MYAM [DATE] - [DATE] Refresh Quick Links Only With Activity Planned Maint [GEOG…" at bounding box center [368, 307] width 736 height 615
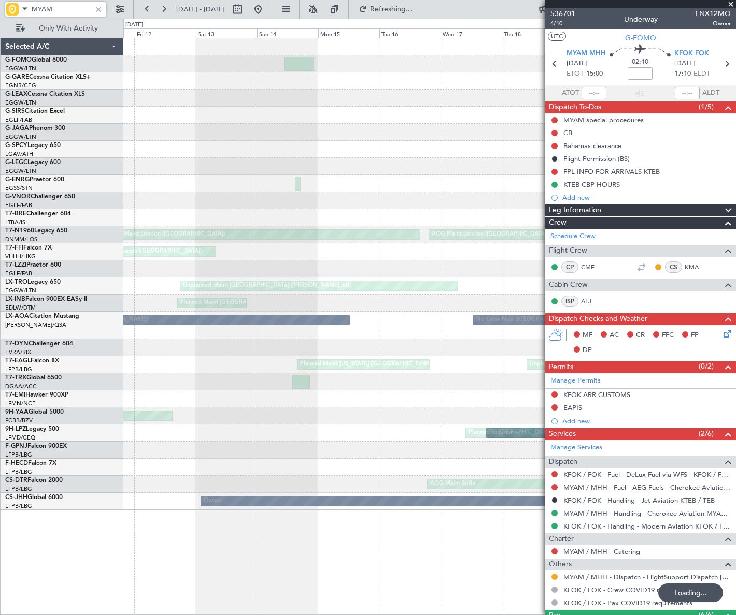
click at [735, 175] on html "MYAM [DATE] - [DATE] Refreshing... Quick Links Only With Activity Unplanned Mai…" at bounding box center [368, 307] width 736 height 615
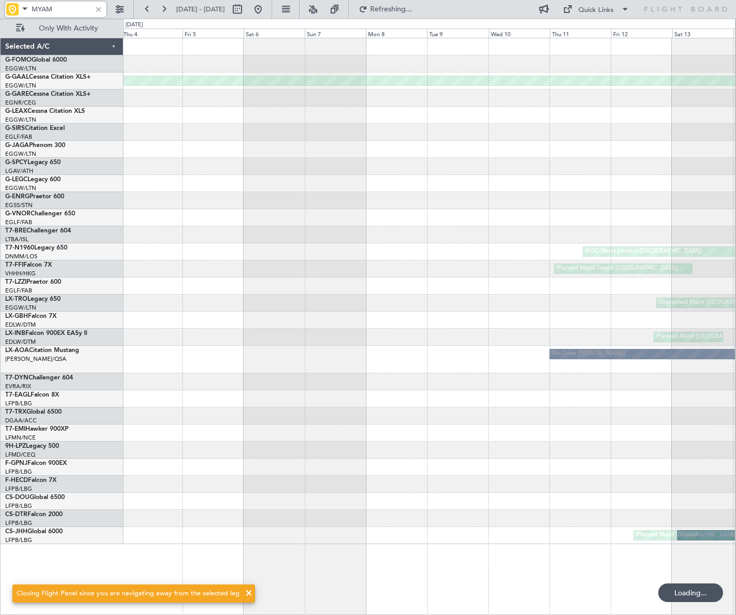
click at [735, 192] on html "MYAM [DATE] - [DATE] Refreshing... Quick Links Only With Activity Planned [GEOG…" at bounding box center [368, 307] width 736 height 615
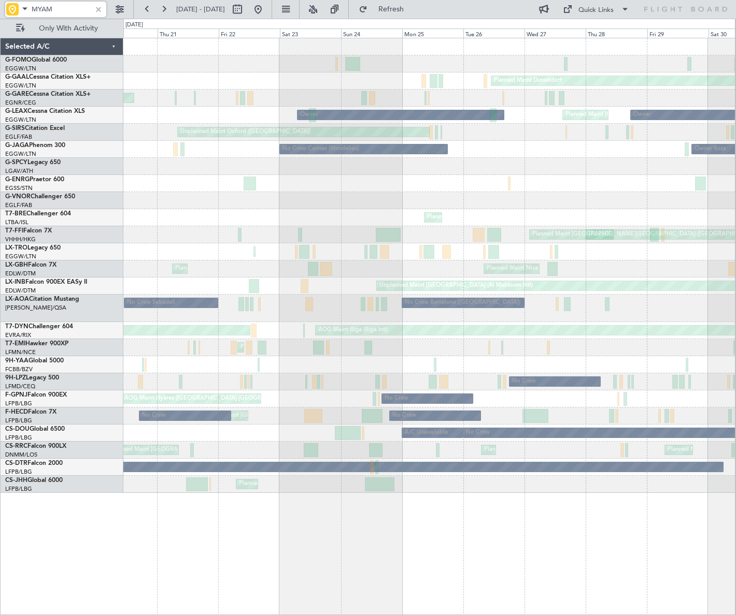
click at [735, 202] on html "MYAM [DATE] - [DATE] Refresh Quick Links Only With Activity Planned [GEOGRAPHIC…" at bounding box center [368, 307] width 736 height 615
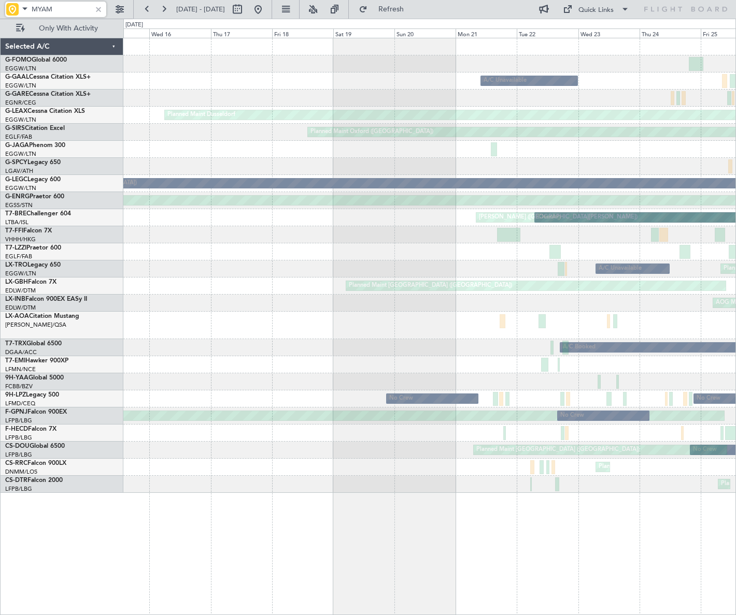
click at [735, 152] on html "MYAM [DATE] - [DATE] Refresh Quick Links Only With Activity A/C Unavailable A/C…" at bounding box center [368, 307] width 736 height 615
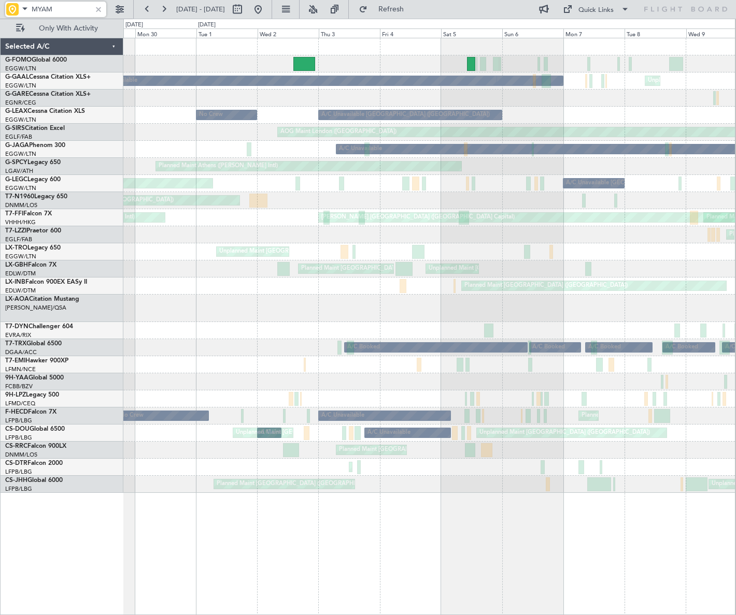
click at [735, 213] on html "MYAM [DATE] - [DATE] Refresh Quick Links Only With Activity Unplanned Maint [GE…" at bounding box center [368, 307] width 736 height 615
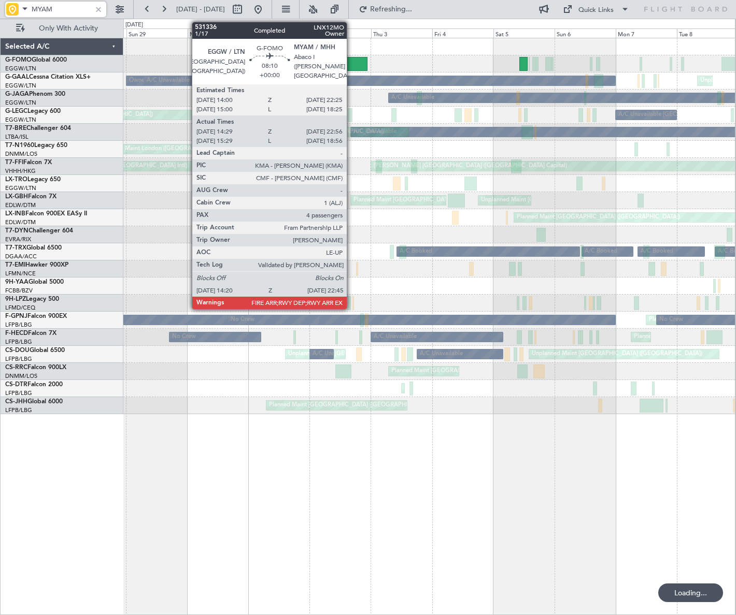
click at [351, 67] on div at bounding box center [357, 64] width 22 height 14
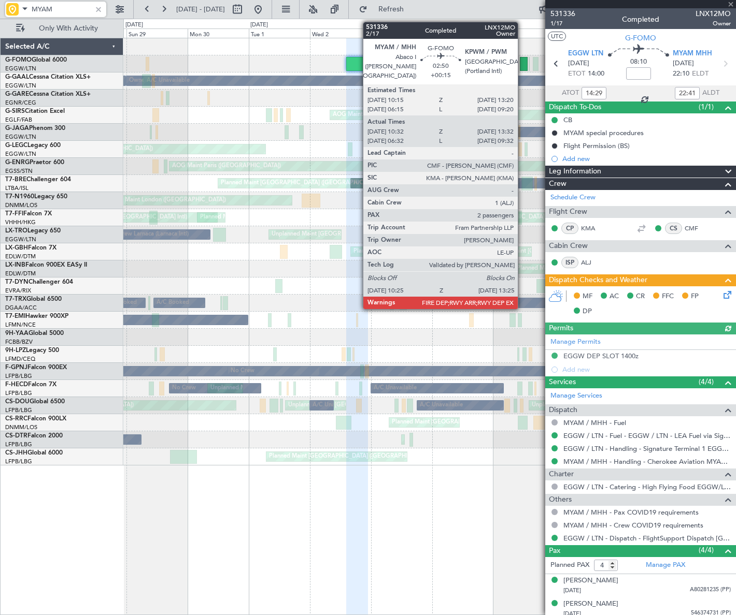
click at [522, 65] on div at bounding box center [524, 64] width 8 height 14
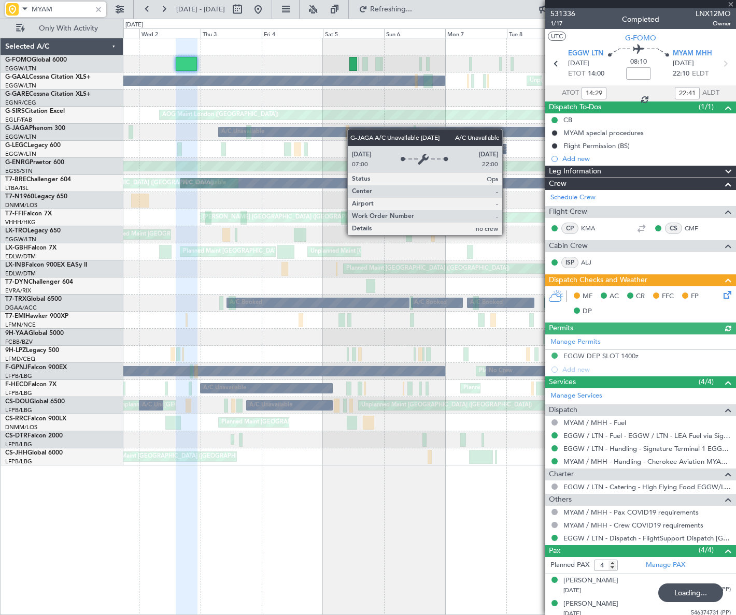
click at [326, 134] on div "Unplanned Maint [GEOGRAPHIC_DATA] ([GEOGRAPHIC_DATA]) Owner [GEOGRAPHIC_DATA] (…" at bounding box center [428, 251] width 611 height 427
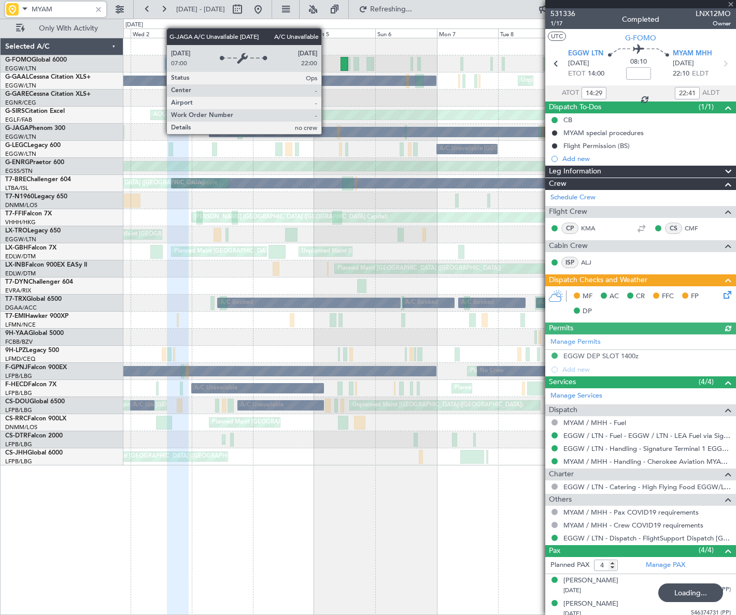
type input "+00:15"
type input "10:32"
type input "13:17"
type input "2"
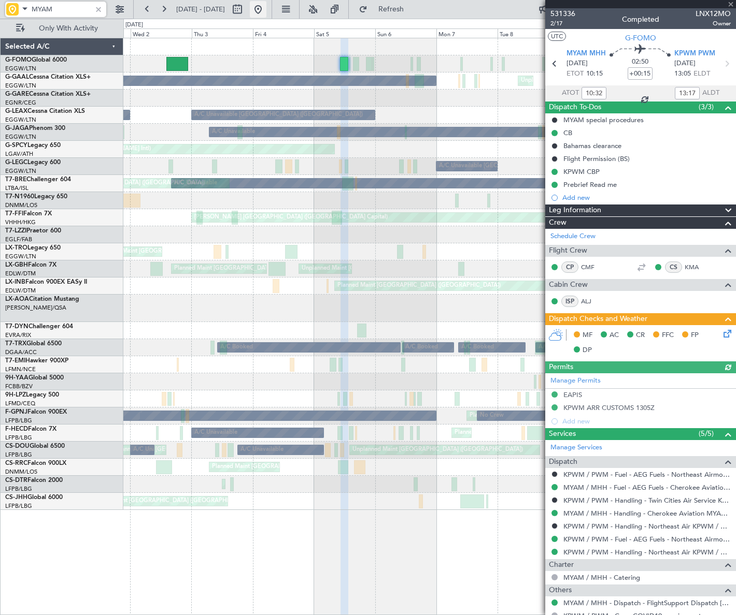
type input "MYAM"
click at [266, 15] on button at bounding box center [258, 9] width 17 height 17
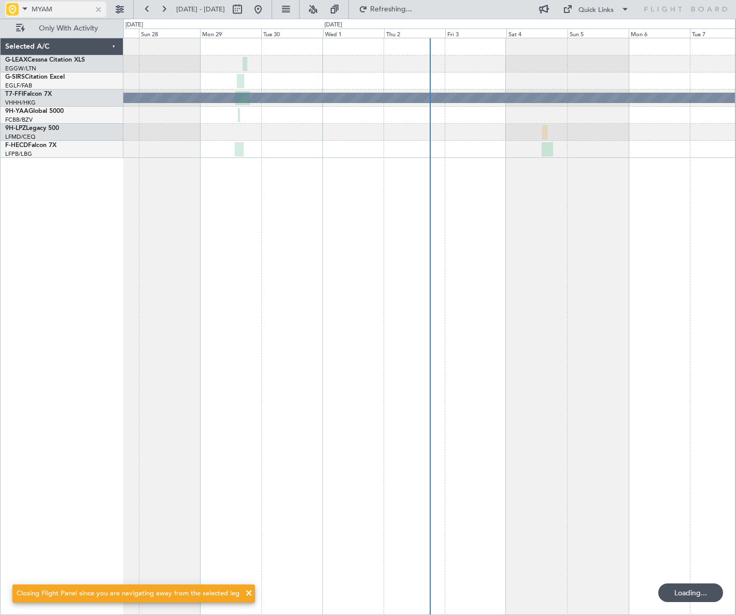
click at [98, 7] on div at bounding box center [98, 9] width 11 height 11
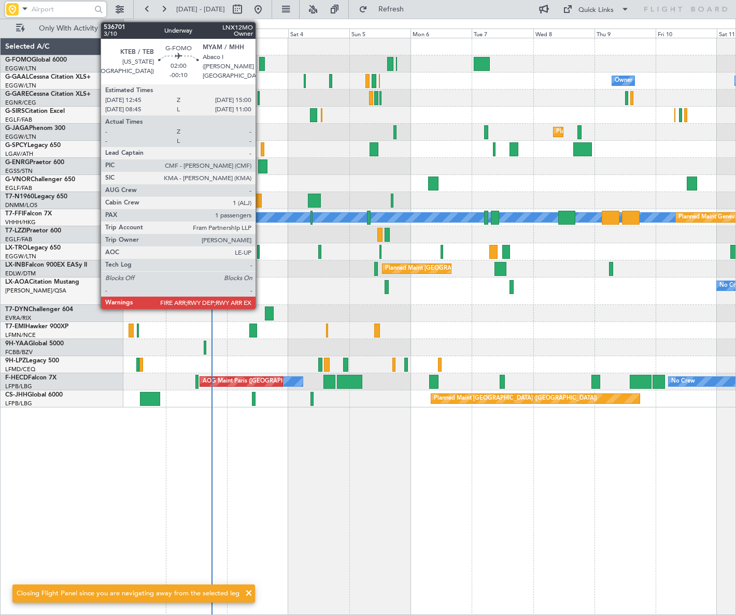
click at [260, 65] on div at bounding box center [262, 64] width 6 height 14
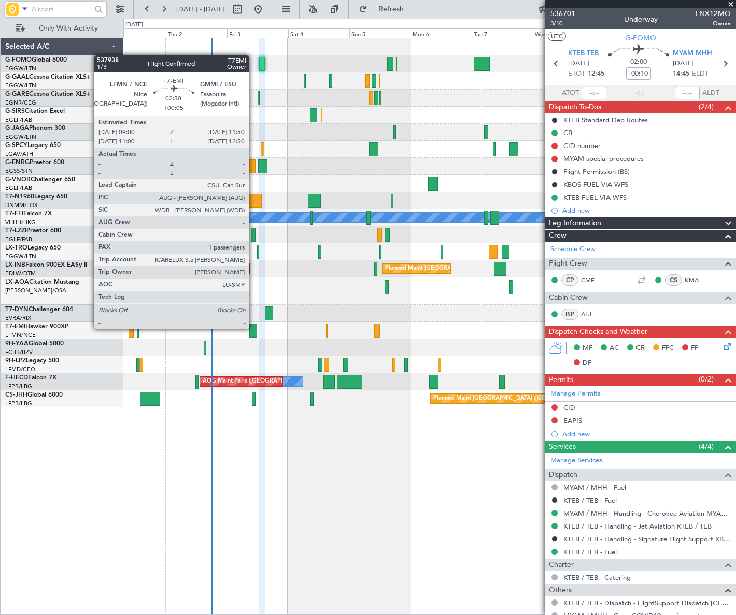
click at [253, 328] on div at bounding box center [252, 331] width 7 height 14
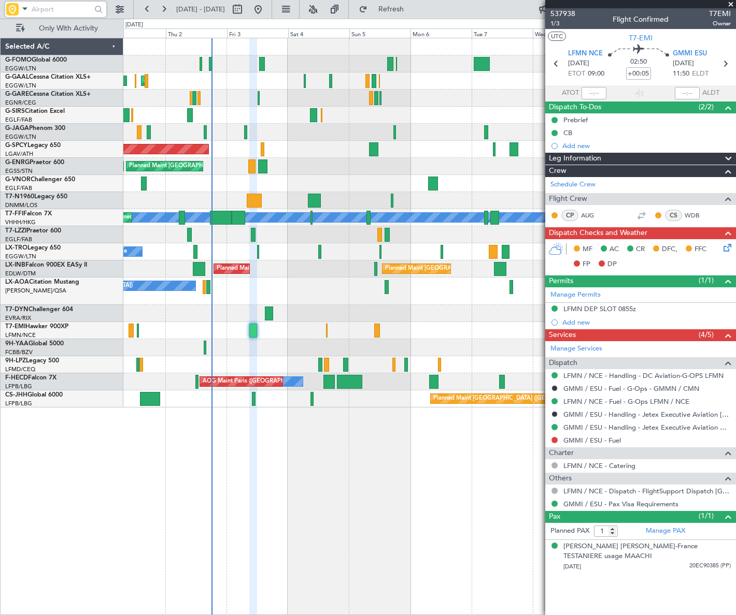
click at [723, 250] on icon at bounding box center [725, 246] width 8 height 8
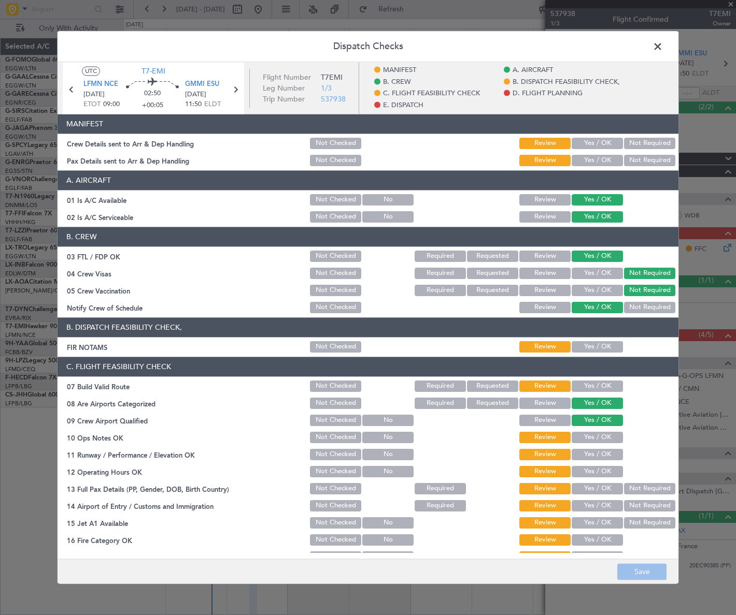
click at [97, 203] on div "01 Is A/C Available" at bounding box center [183, 200] width 251 height 10
click at [663, 49] on span at bounding box center [663, 49] width 0 height 21
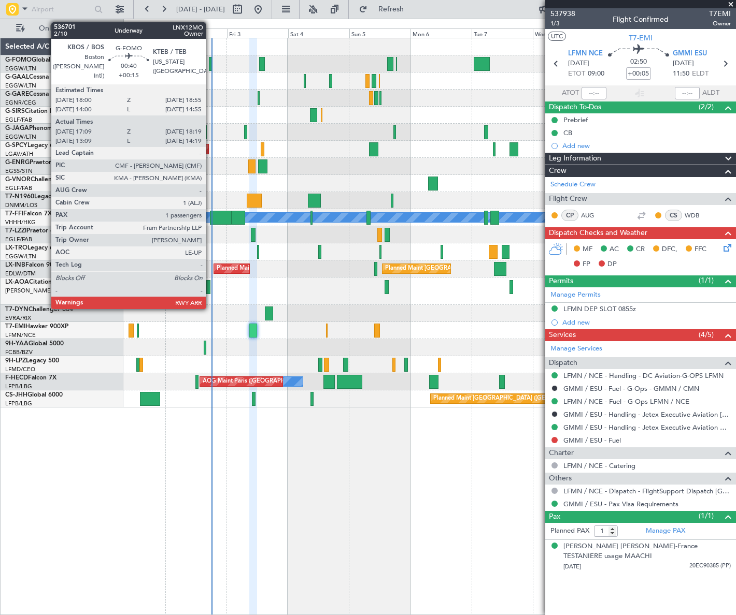
click at [210, 62] on div at bounding box center [210, 64] width 3 height 14
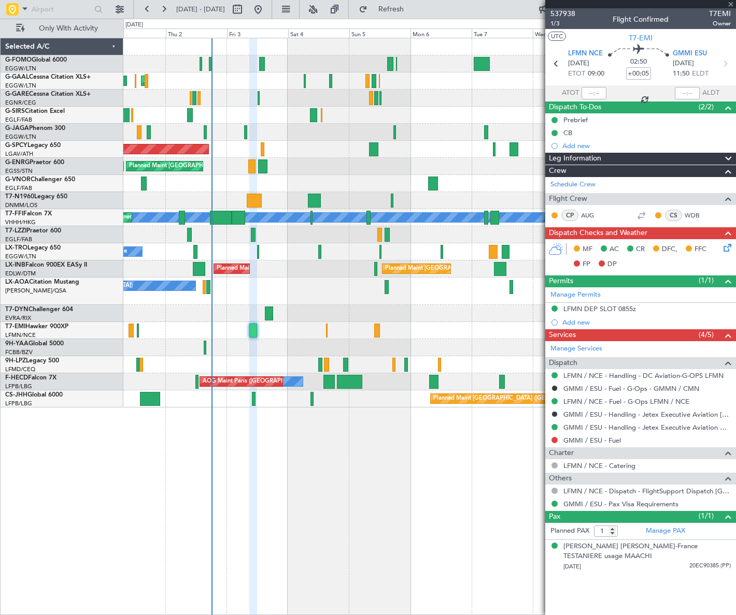
type input "+00:15"
type input "17:09"
type input "18:04"
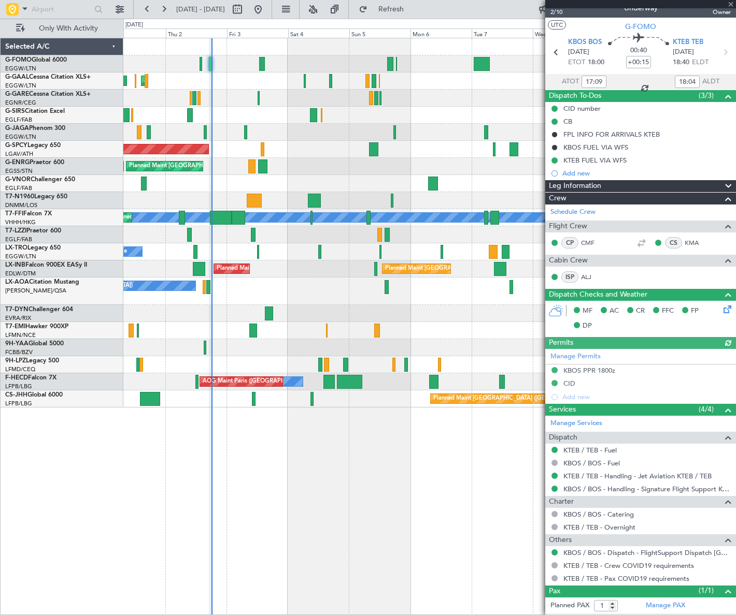
scroll to position [32, 0]
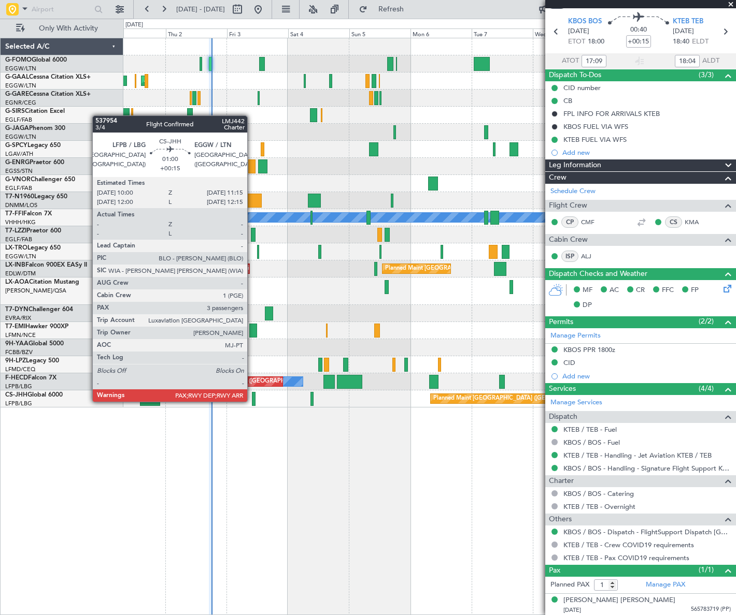
click at [252, 401] on div at bounding box center [254, 399] width 4 height 14
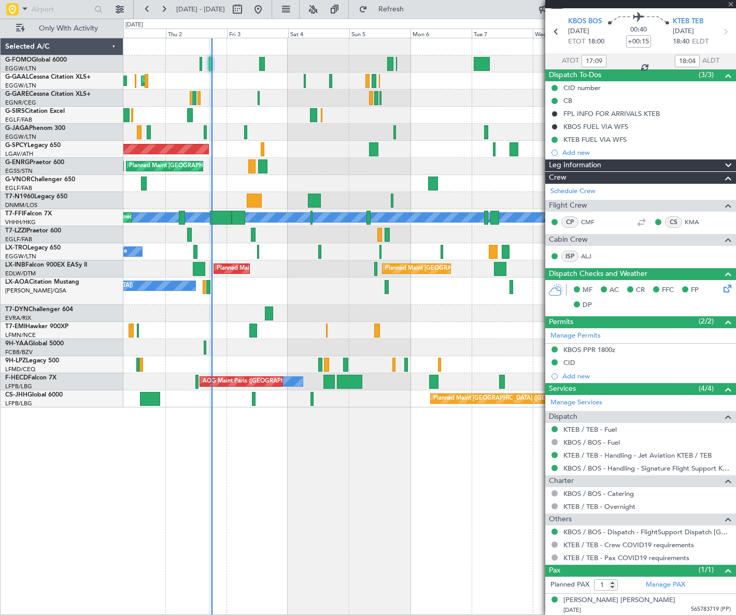
type input "3"
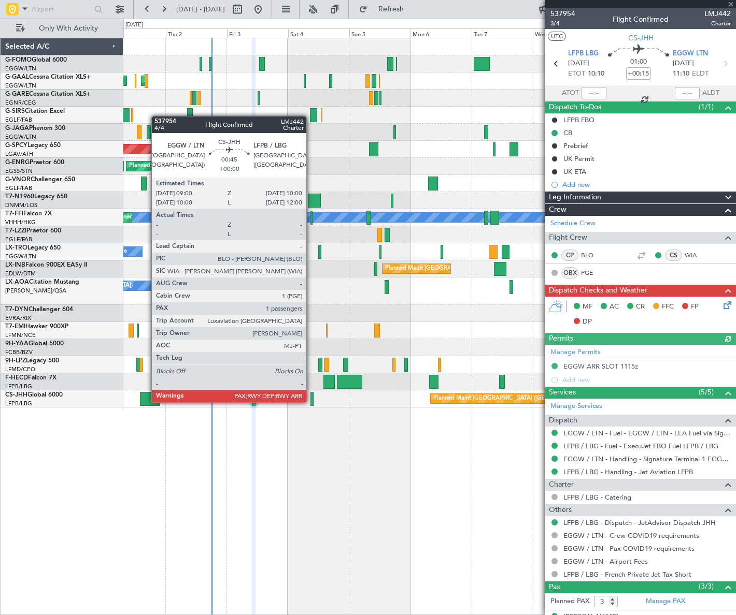
click at [311, 401] on div at bounding box center [311, 399] width 3 height 14
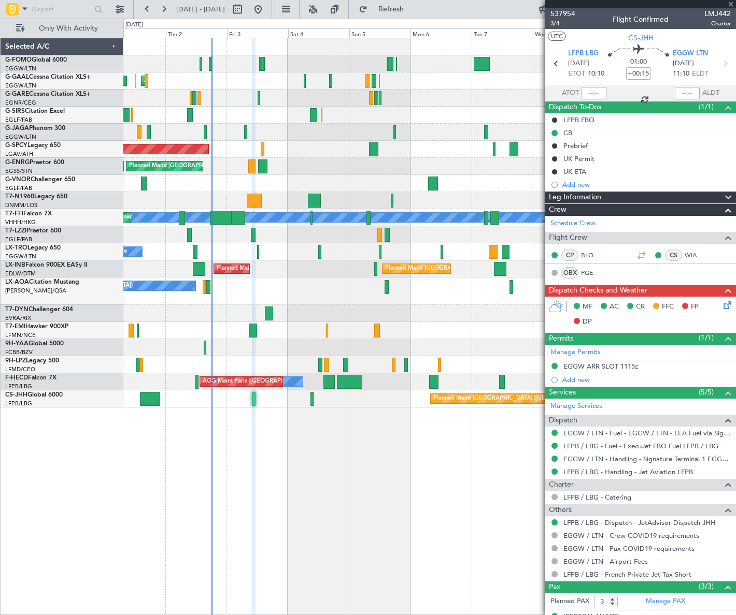
type input "4"
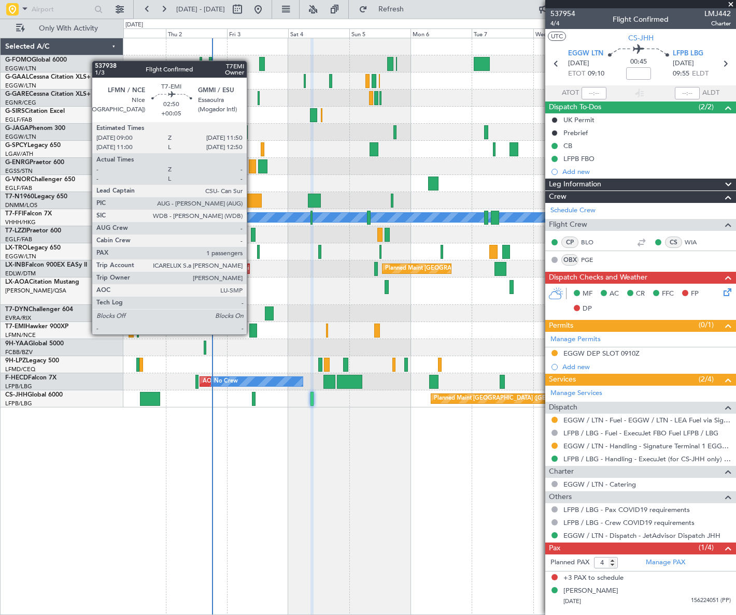
click at [251, 334] on div at bounding box center [252, 331] width 7 height 14
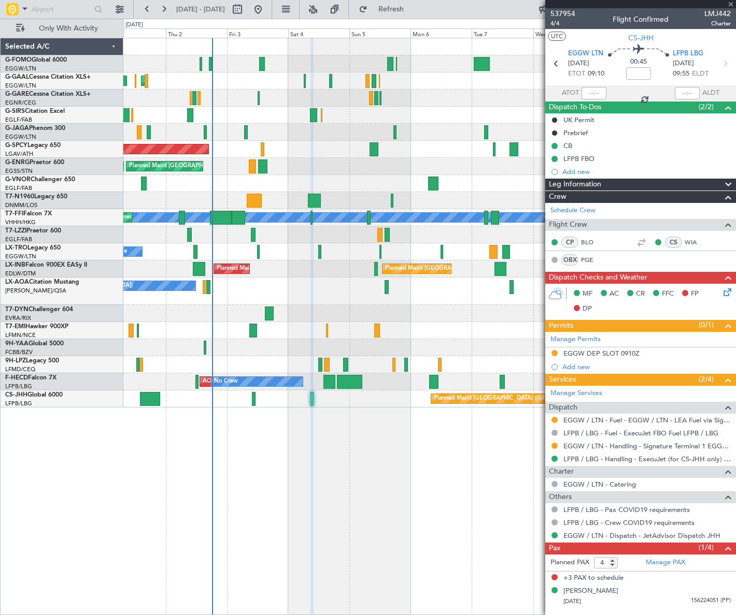
type input "+00:05"
type input "1"
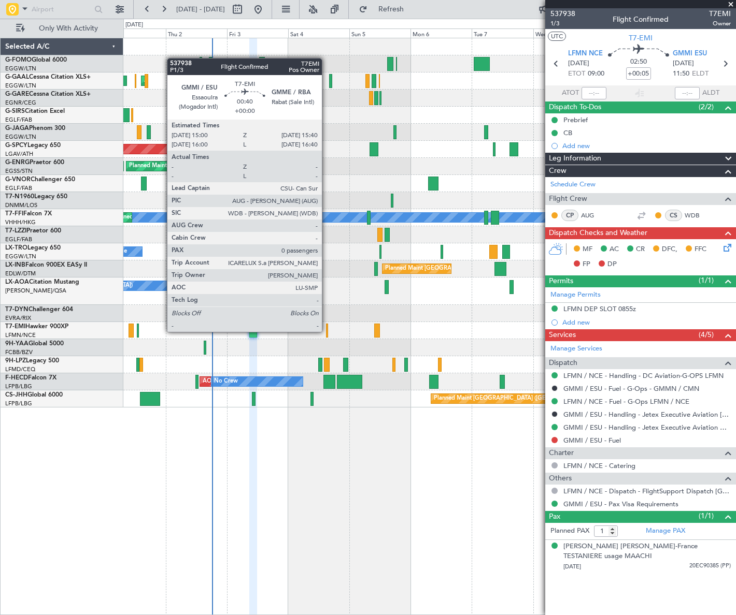
click at [326, 331] on div at bounding box center [327, 331] width 2 height 14
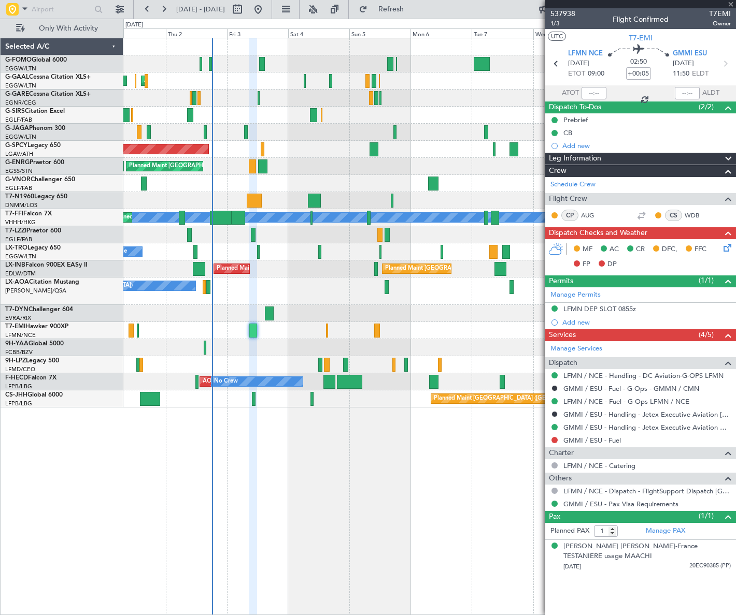
type input "0"
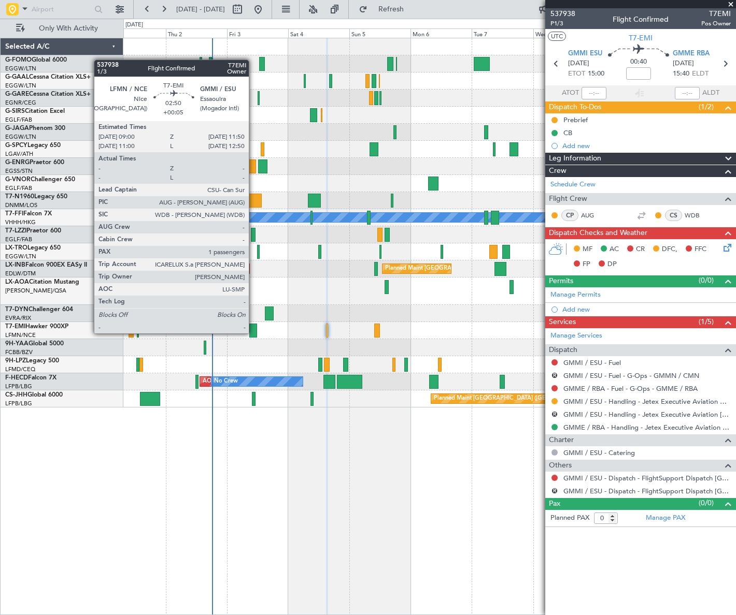
click at [253, 333] on div at bounding box center [252, 331] width 7 height 14
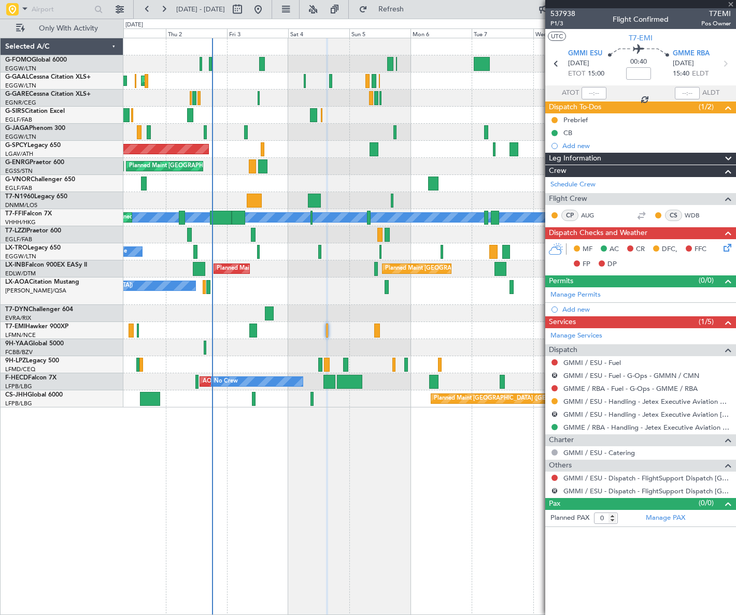
type input "+00:05"
type input "1"
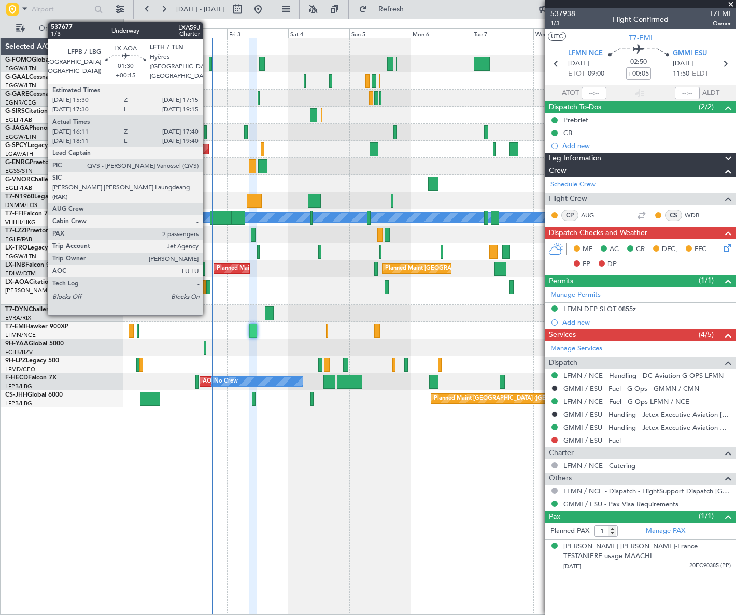
click at [207, 282] on div at bounding box center [208, 287] width 4 height 14
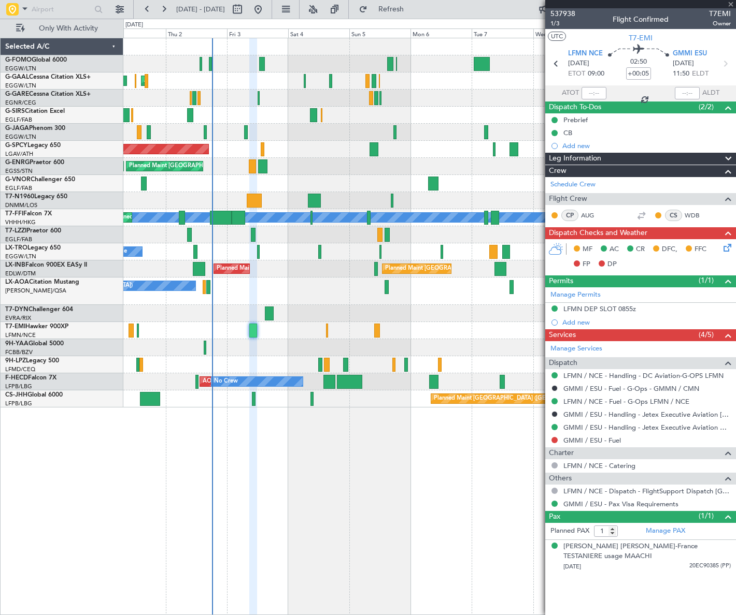
type input "+00:15"
type input "16:21"
type input "17:35"
type input "2"
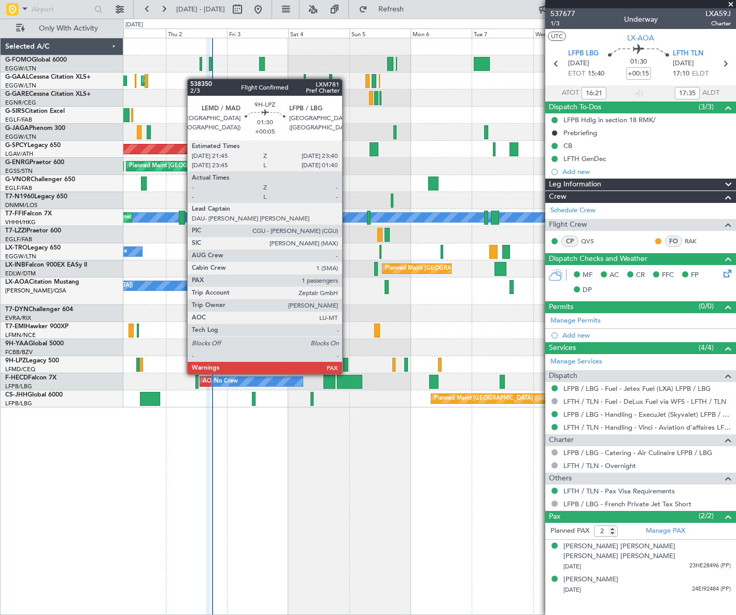
click at [347, 364] on div at bounding box center [345, 365] width 5 height 14
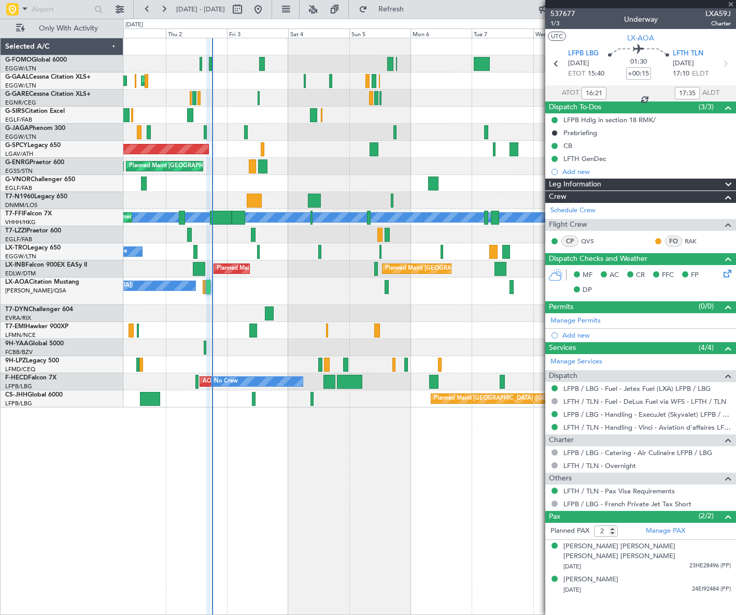
type input "+00:05"
type input "1"
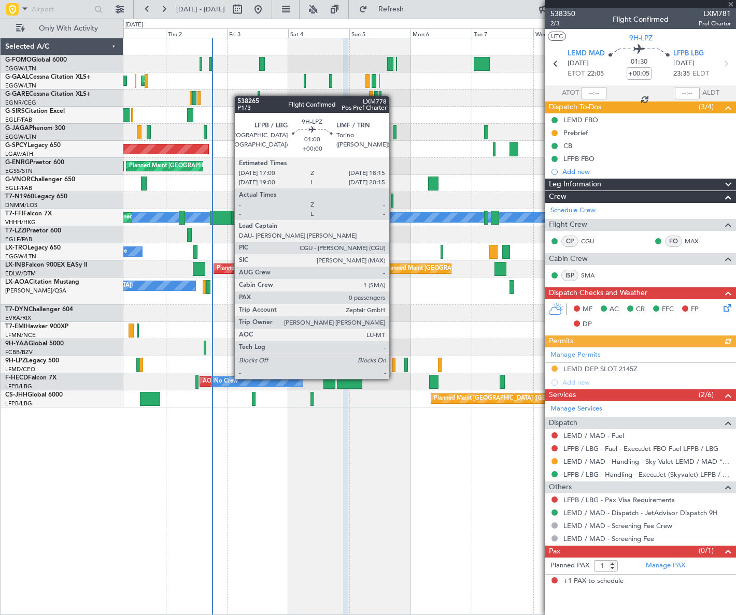
click at [394, 369] on div at bounding box center [394, 365] width 4 height 14
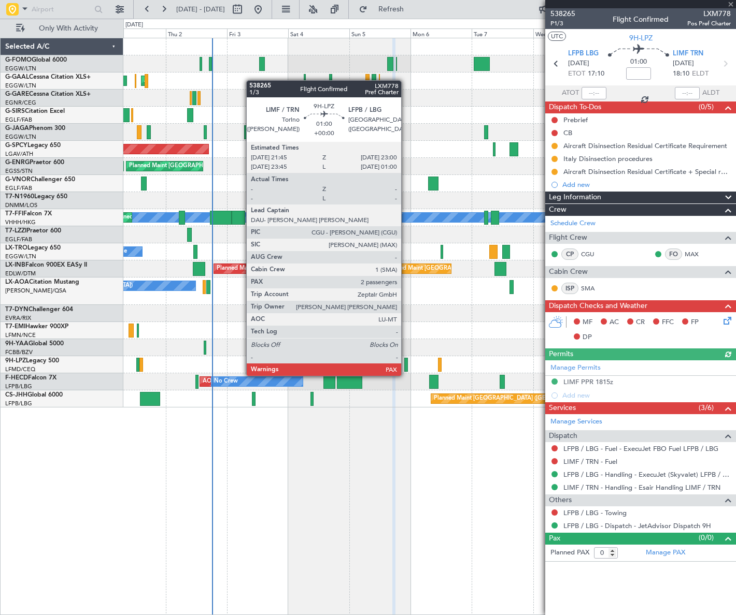
click at [406, 366] on div at bounding box center [406, 365] width 4 height 14
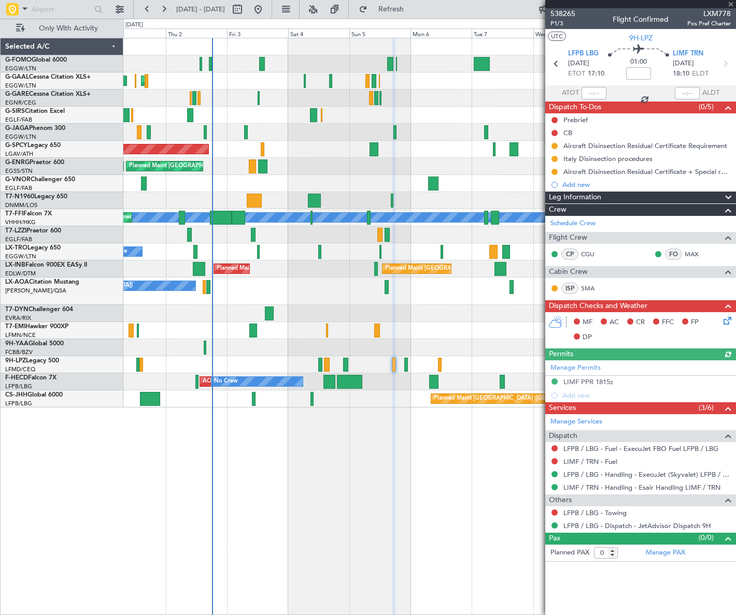
type input "2"
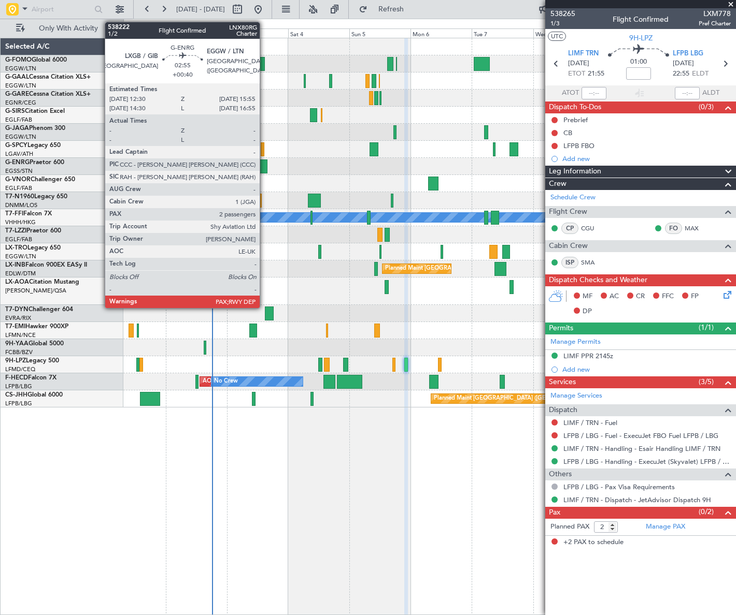
click at [264, 165] on div at bounding box center [262, 167] width 9 height 14
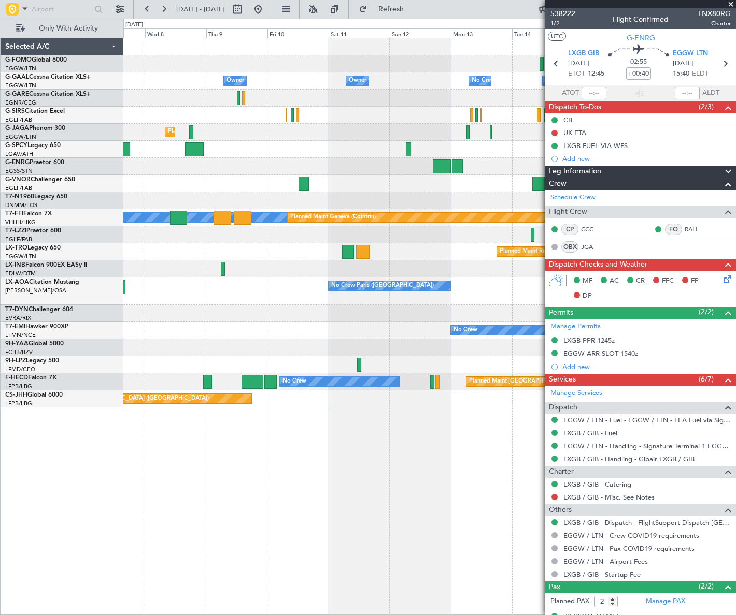
click at [0, 269] on html "[DATE] - [DATE] Refresh Quick Links Only With Activity Owner Owner No Crew Owne…" at bounding box center [368, 307] width 736 height 615
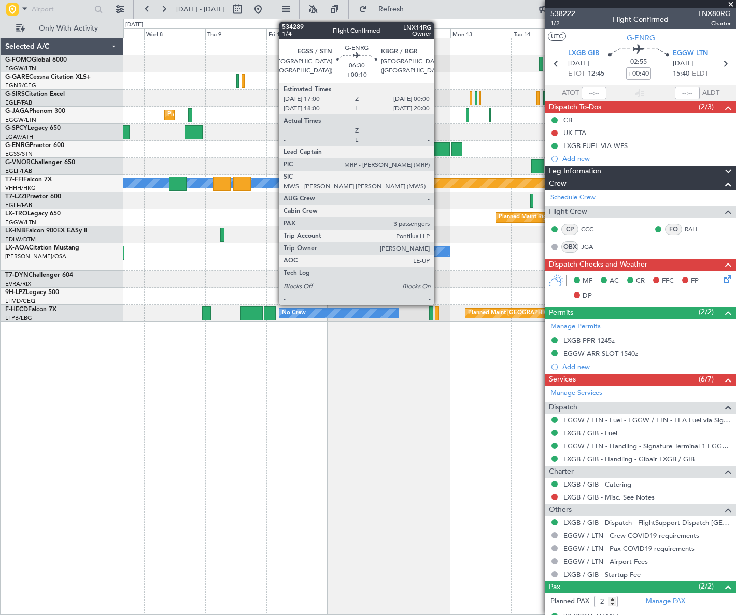
click at [438, 145] on div at bounding box center [441, 149] width 18 height 14
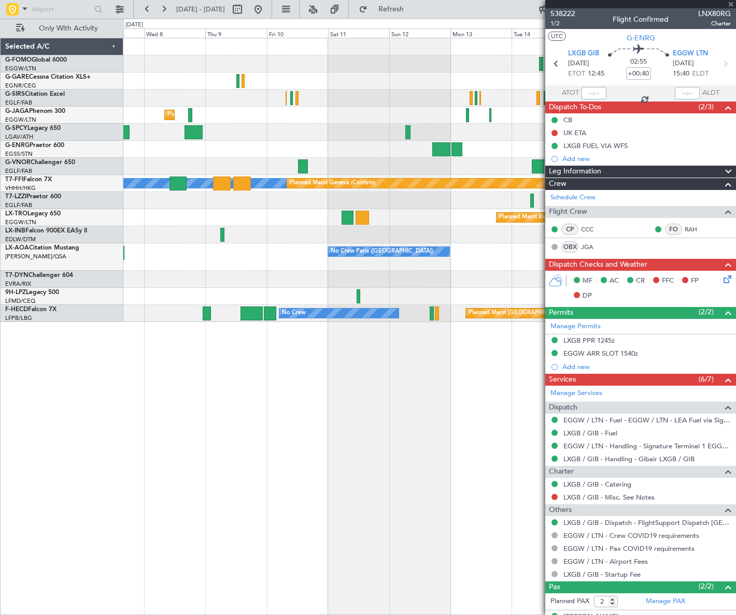
type input "+00:10"
type input "3"
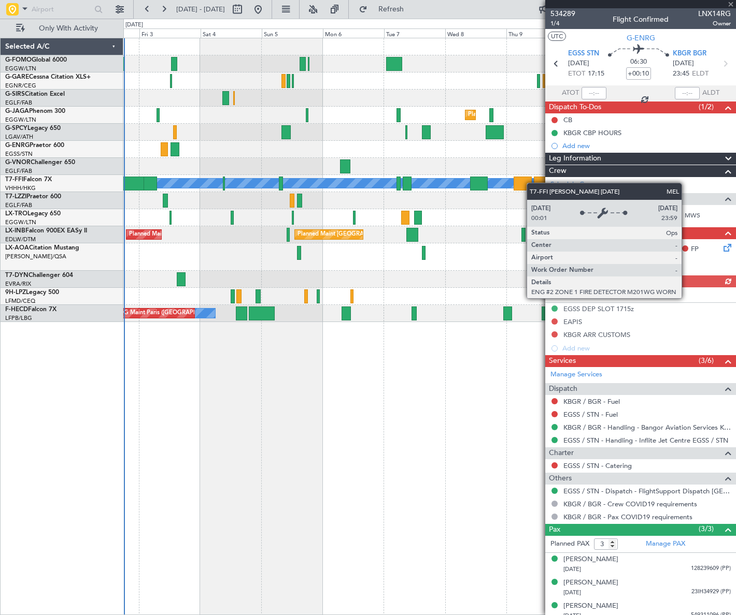
click at [532, 182] on div "Planned Maint [GEOGRAPHIC_DATA] ([GEOGRAPHIC_DATA]) Planned Maint [GEOGRAPHIC_D…" at bounding box center [428, 180] width 611 height 284
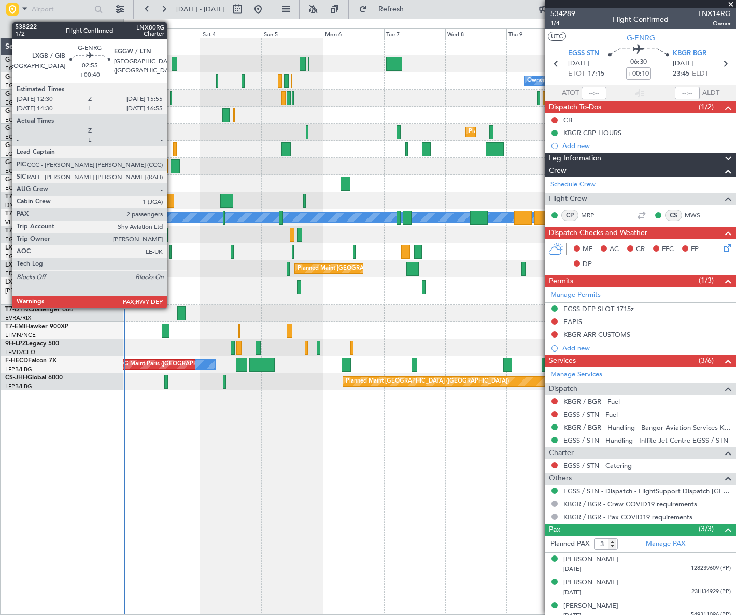
click at [171, 162] on div at bounding box center [174, 167] width 9 height 14
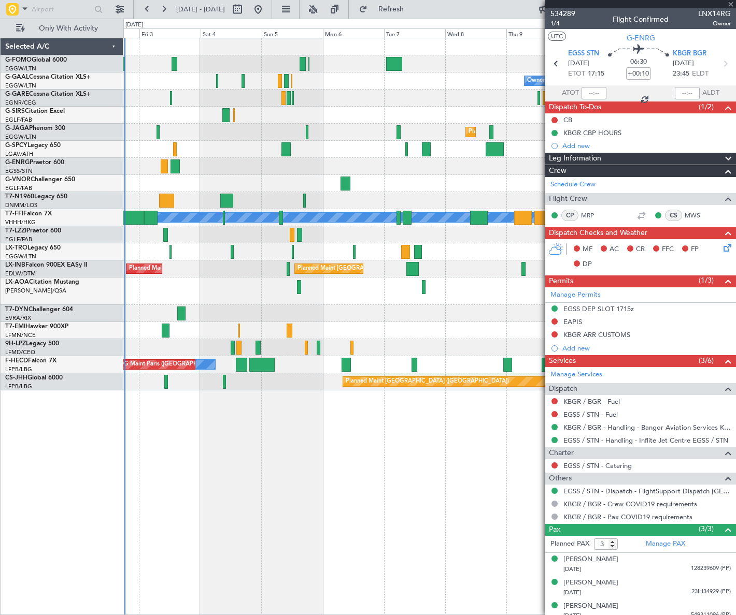
type input "+00:40"
type input "2"
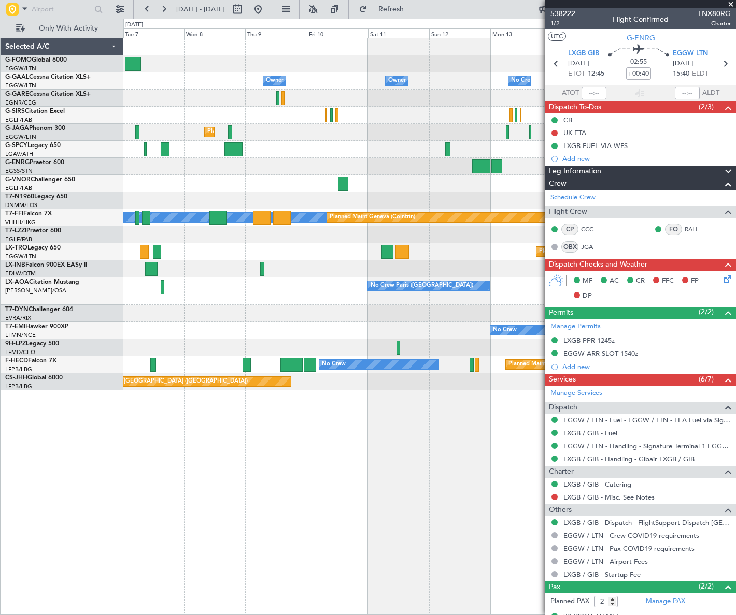
click at [185, 236] on div "Owner Owner No Crew Owner Owner No Crew Owner Planned Maint [GEOGRAPHIC_DATA] (…" at bounding box center [429, 214] width 612 height 352
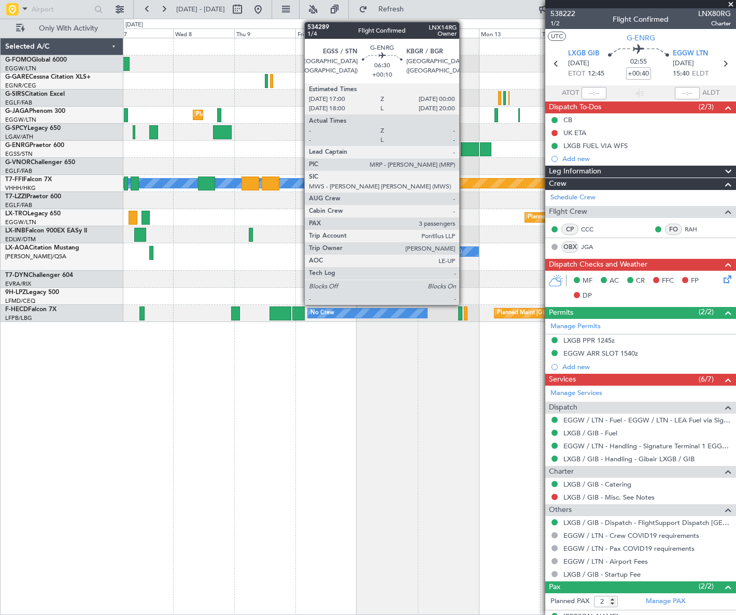
click at [464, 148] on div at bounding box center [470, 149] width 18 height 14
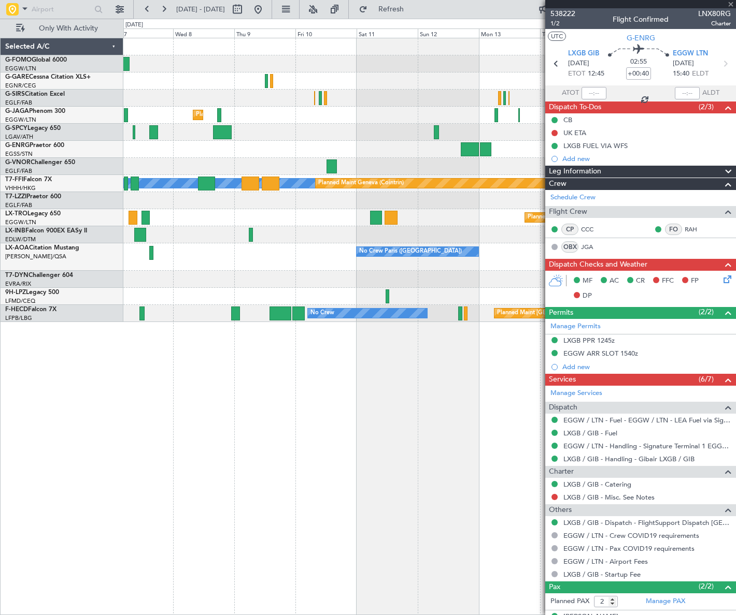
type input "+00:10"
type input "3"
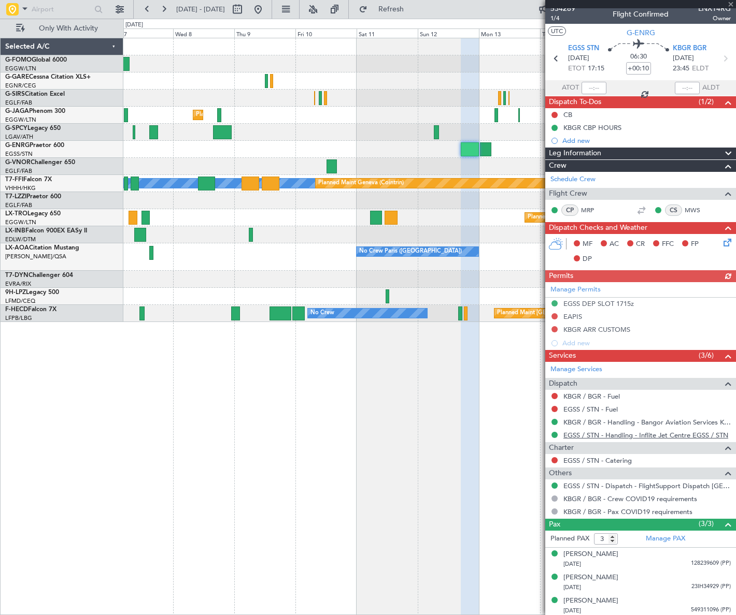
scroll to position [6, 0]
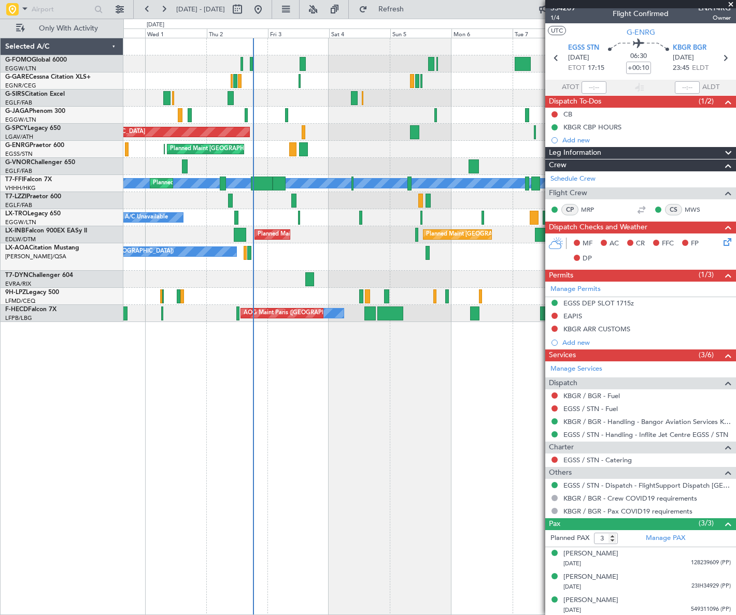
click at [596, 331] on fb-app "07 Oct 2025 - 17 Oct 2025 Refresh Quick Links Only With Activity Planned Maint …" at bounding box center [368, 312] width 736 height 608
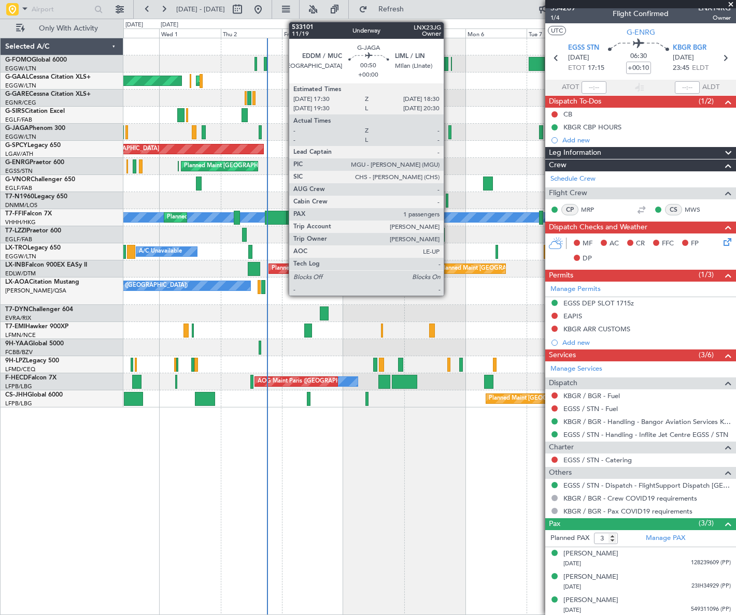
click at [448, 132] on div at bounding box center [449, 132] width 3 height 14
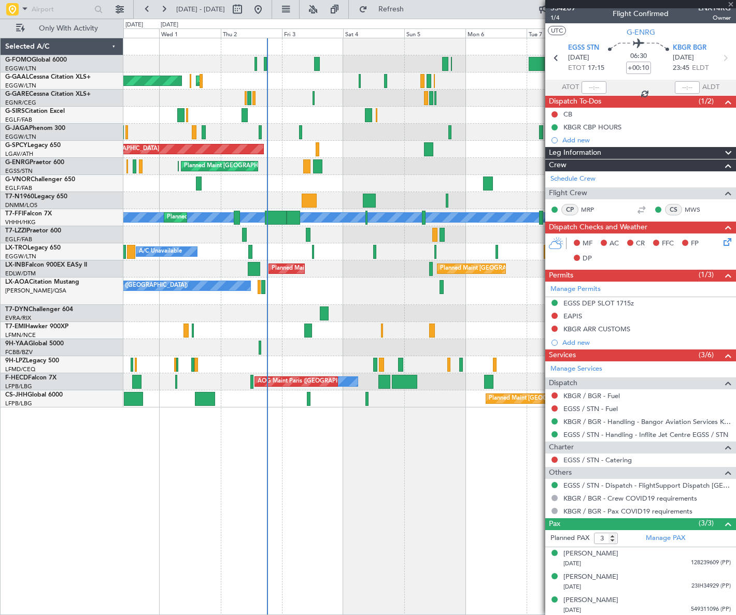
type input "1"
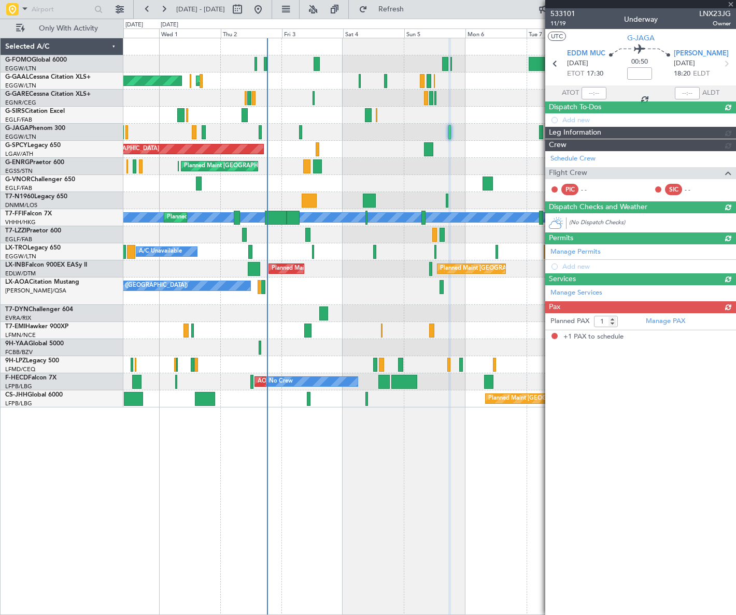
scroll to position [0, 0]
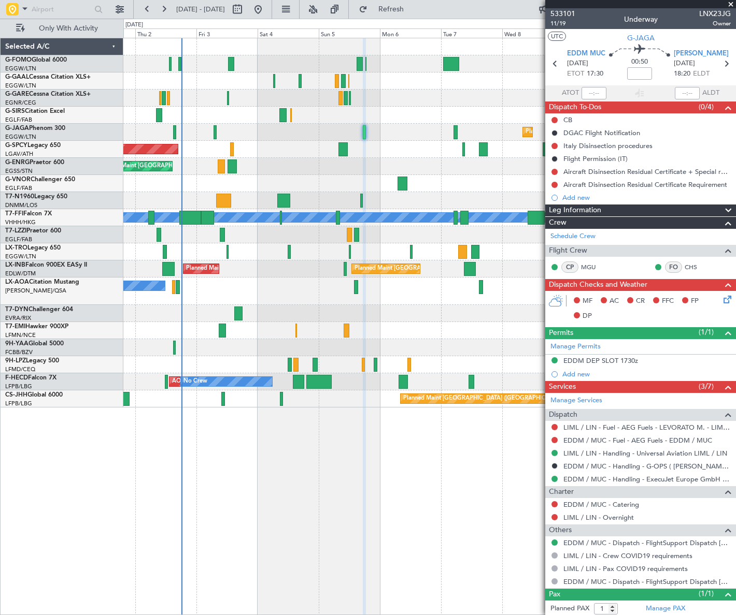
click at [376, 174] on div "Planned Maint London (Stansted) Planned Maint London (Stansted)" at bounding box center [429, 166] width 612 height 17
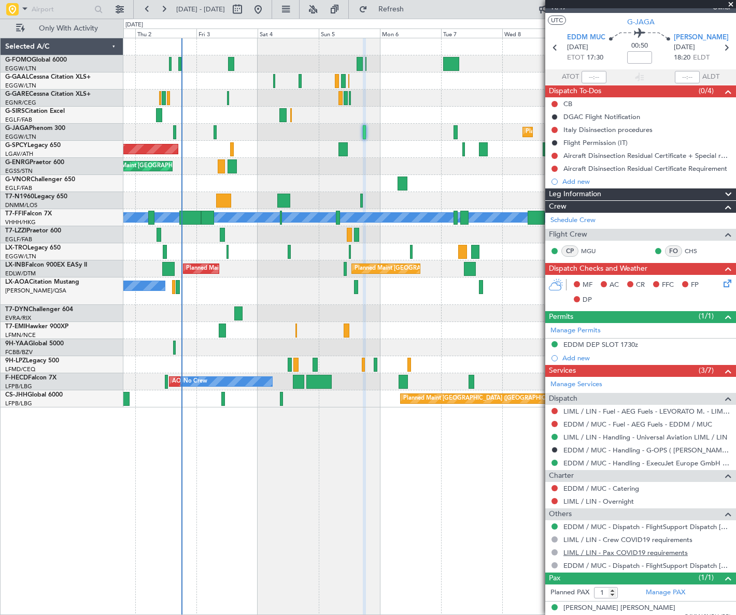
scroll to position [24, 0]
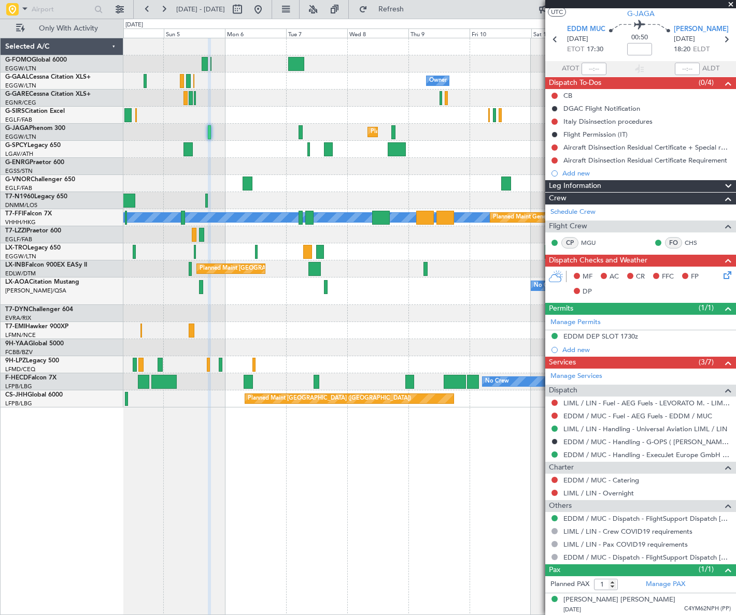
click at [255, 386] on div "Owner Owner No Crew Owner Owner No Crew Planned Maint London (Luton) Planned Ma…" at bounding box center [428, 222] width 611 height 369
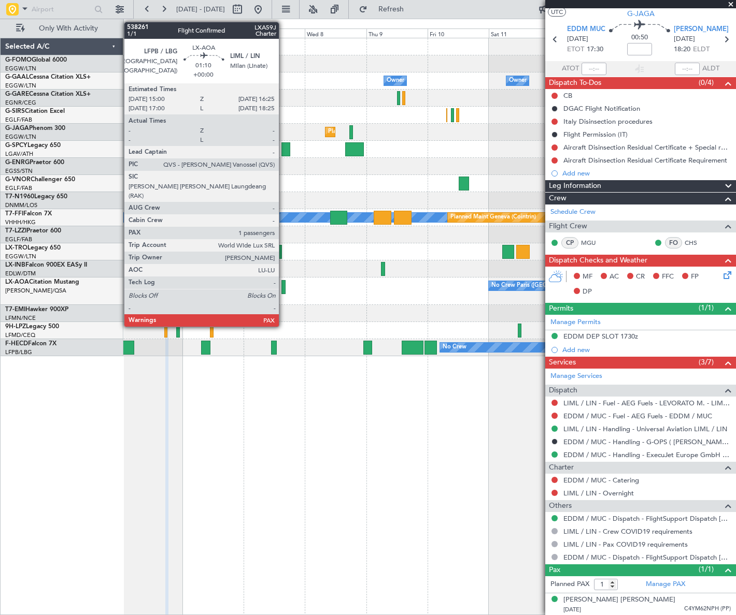
click at [283, 288] on div at bounding box center [283, 287] width 4 height 14
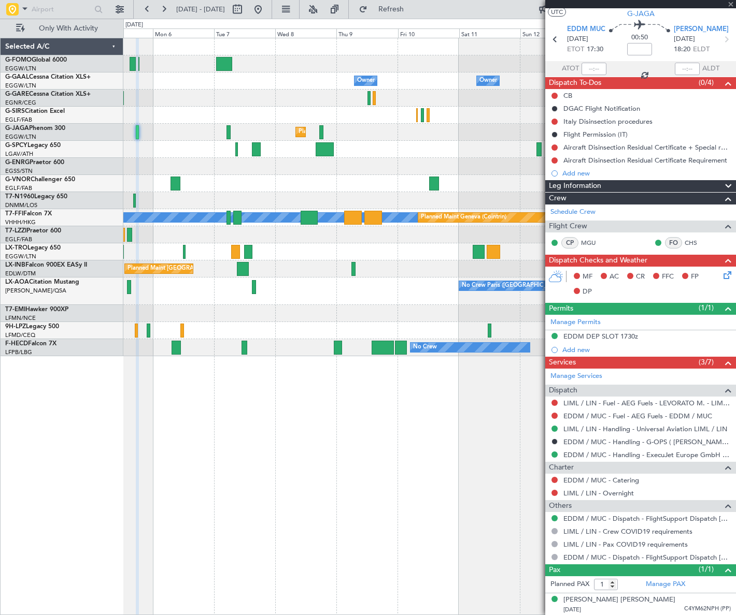
click at [292, 312] on div "No Crew" at bounding box center [428, 313] width 611 height 17
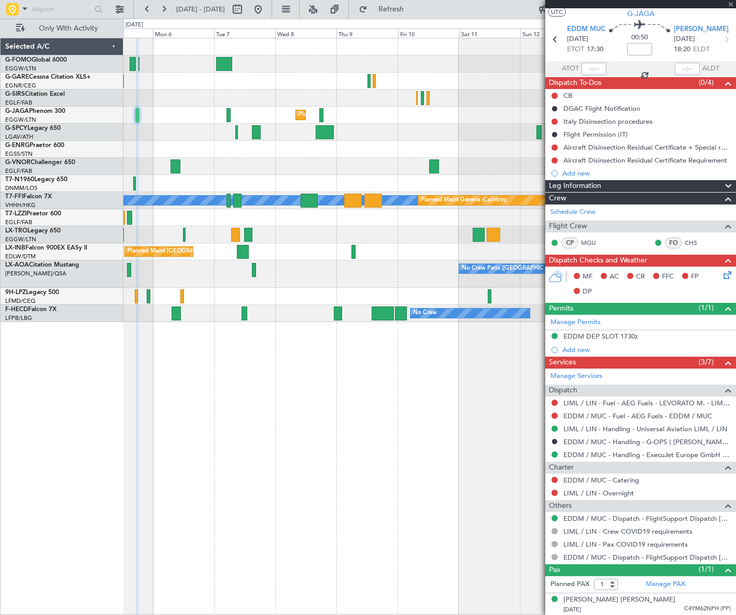
scroll to position [0, 0]
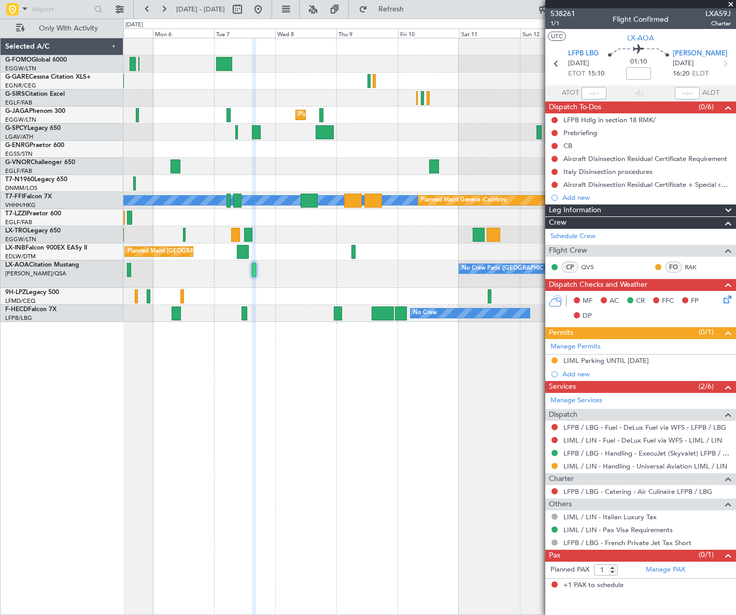
click at [555, 468] on mat-tooltip-component "Requested" at bounding box center [554, 481] width 47 height 27
click at [554, 467] on button at bounding box center [554, 466] width 6 height 6
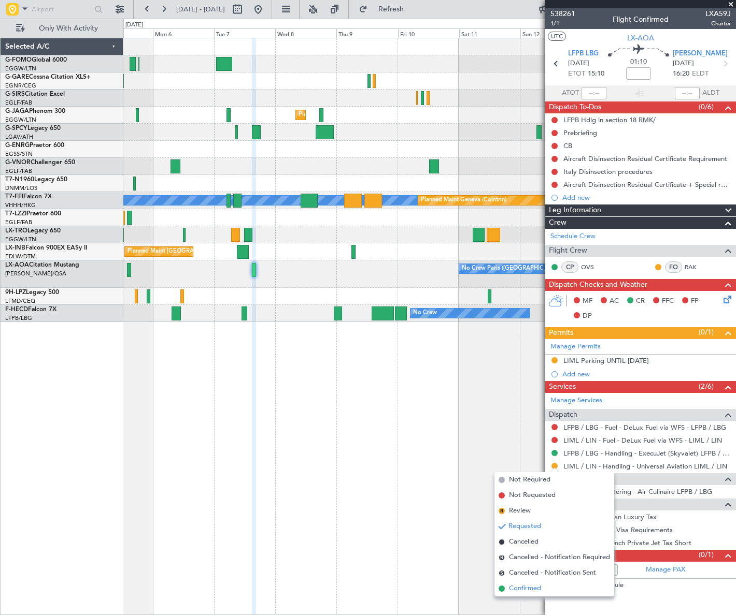
click at [520, 587] on span "Confirmed" at bounding box center [525, 589] width 32 height 10
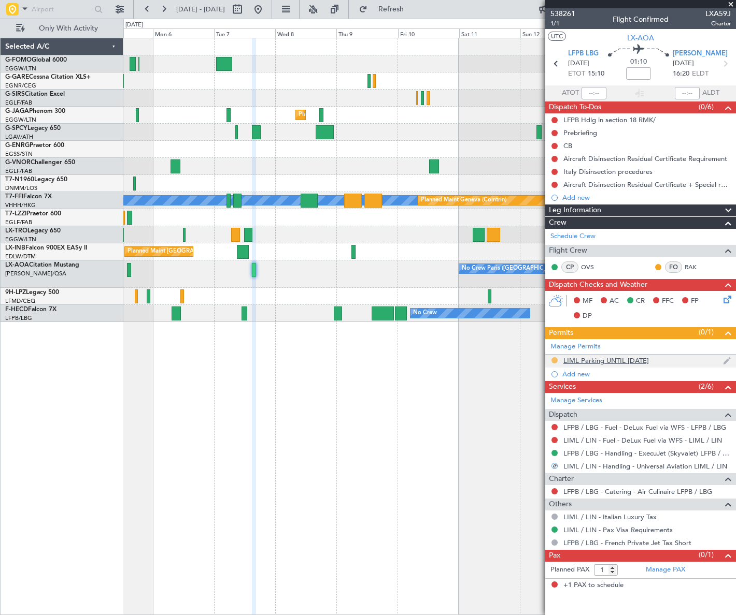
click at [554, 361] on button at bounding box center [554, 360] width 6 height 6
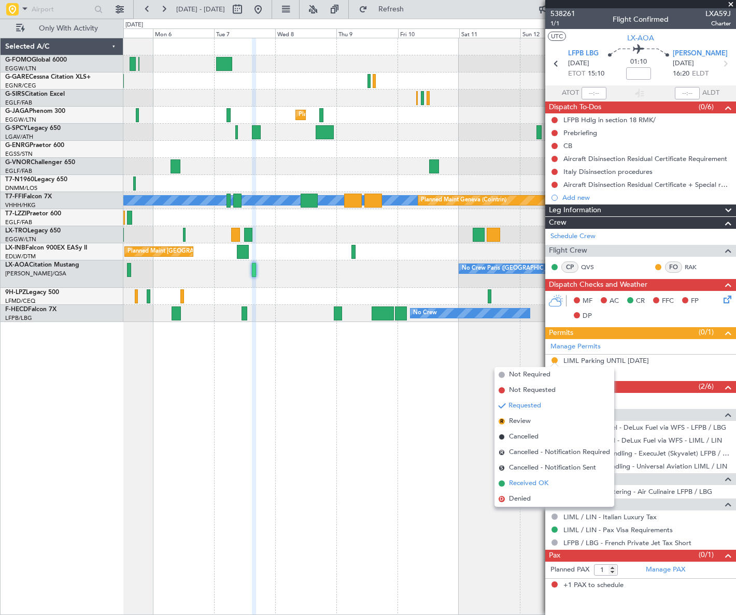
click at [514, 483] on span "Received OK" at bounding box center [528, 484] width 39 height 10
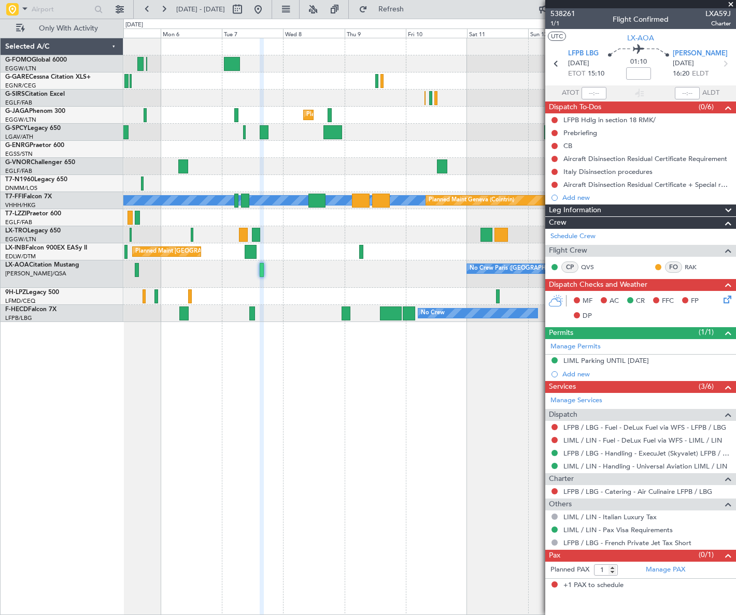
click at [490, 399] on div "Planned Maint London (Luton) MEL MEL Planned Maint Geneva (Cointrin) Planned Ma…" at bounding box center [429, 327] width 612 height 578
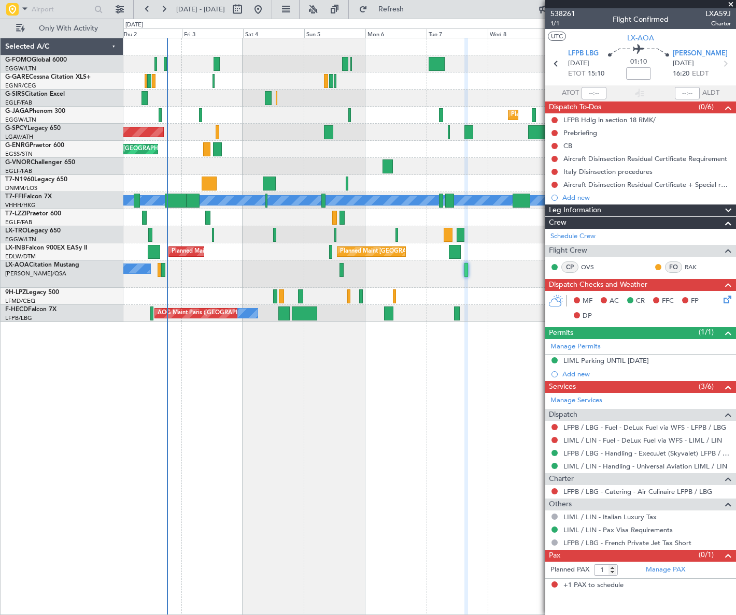
click at [248, 414] on div "Planned Maint London (Luton) Planned Maint Bremen Planned Maint London (Stanste…" at bounding box center [429, 327] width 612 height 578
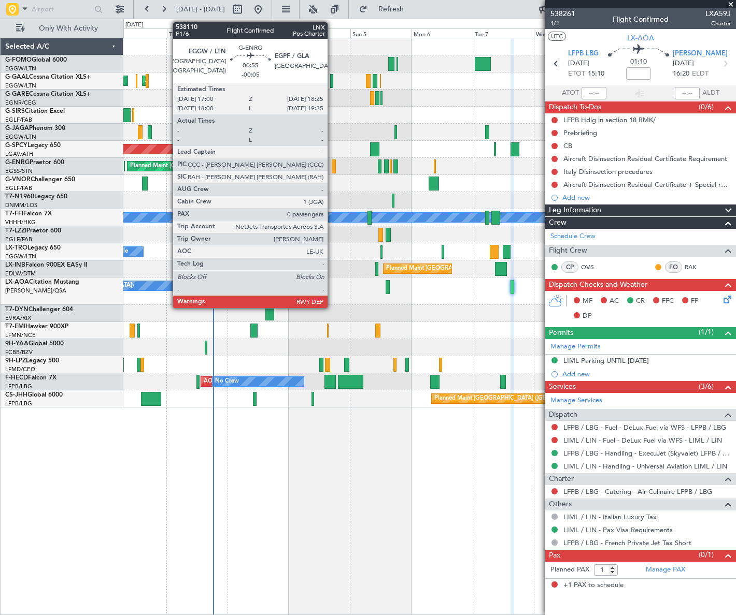
click at [332, 164] on div at bounding box center [334, 167] width 4 height 14
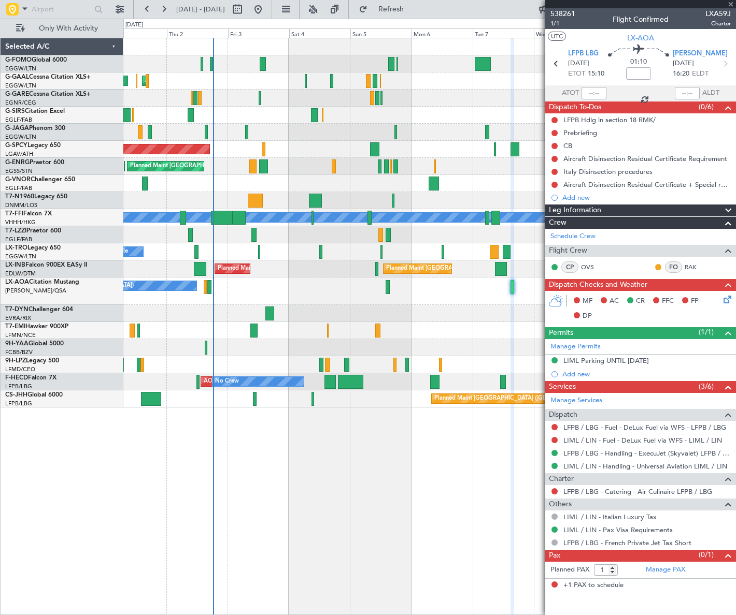
type input "-00:05"
type input "0"
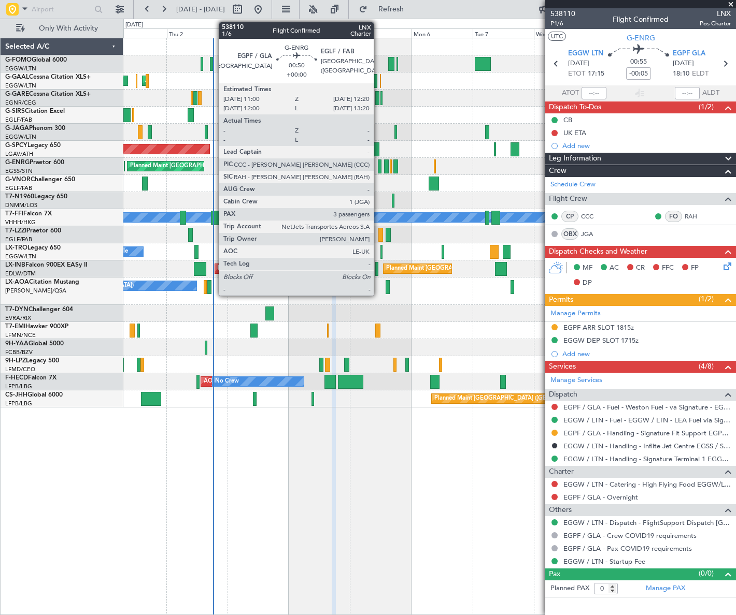
click at [378, 166] on div at bounding box center [380, 167] width 4 height 14
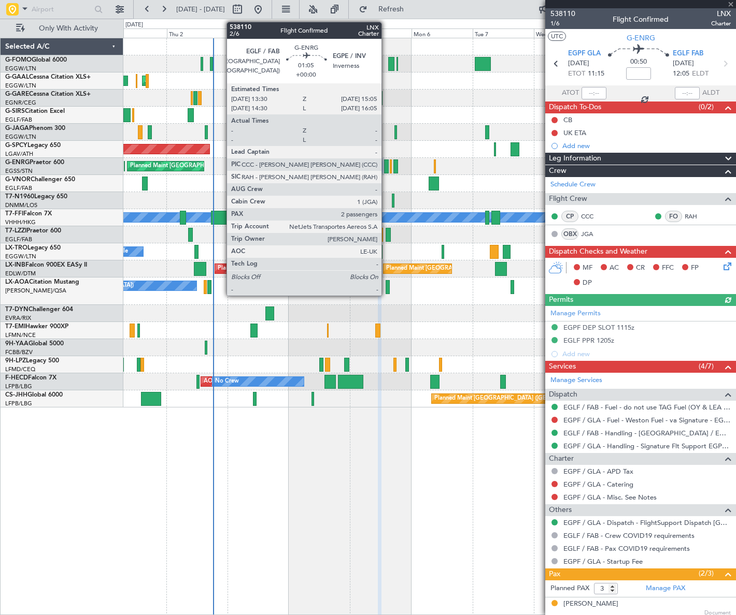
click at [386, 166] on div at bounding box center [386, 167] width 4 height 14
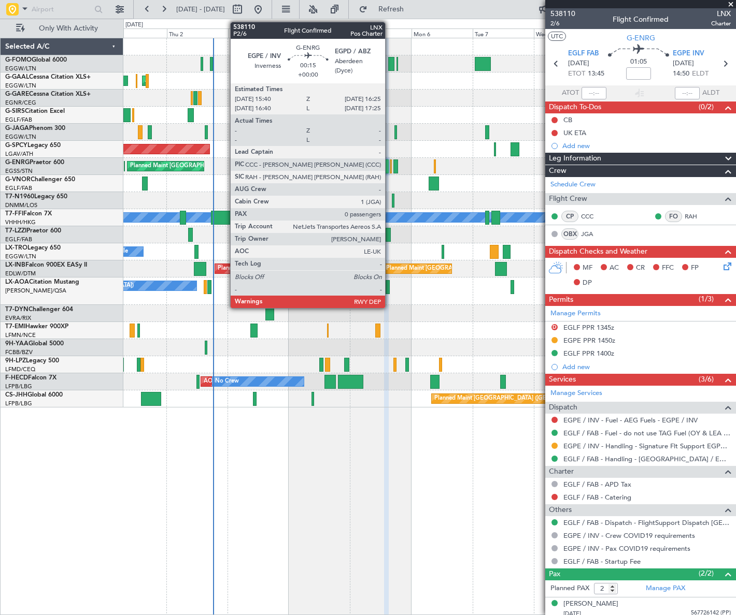
click at [390, 164] on div at bounding box center [391, 167] width 2 height 14
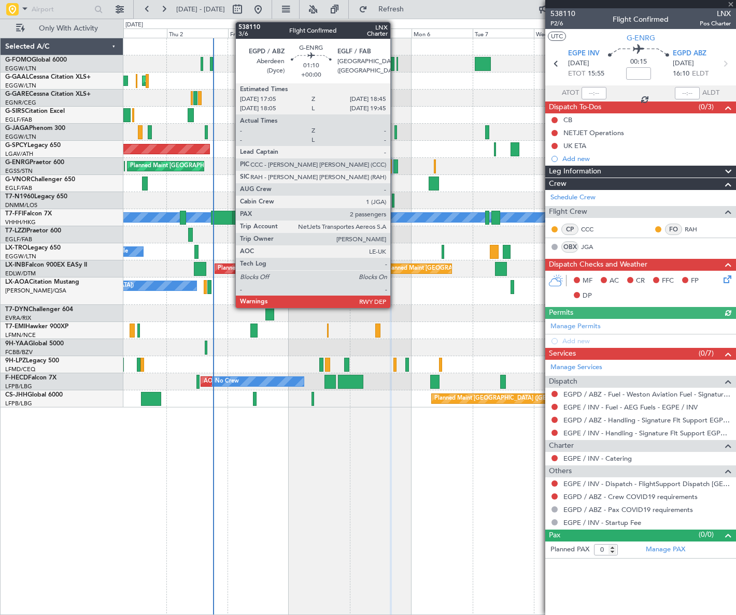
click at [395, 168] on div at bounding box center [395, 167] width 5 height 14
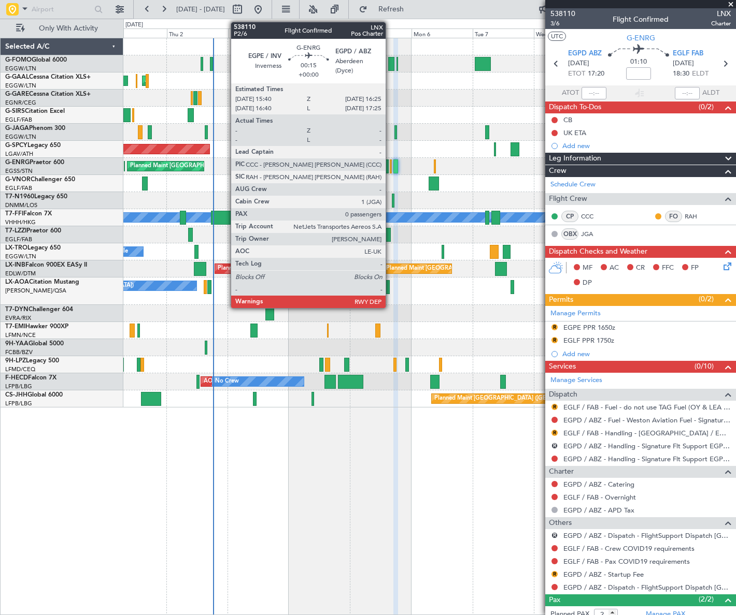
click at [390, 165] on div at bounding box center [391, 167] width 2 height 14
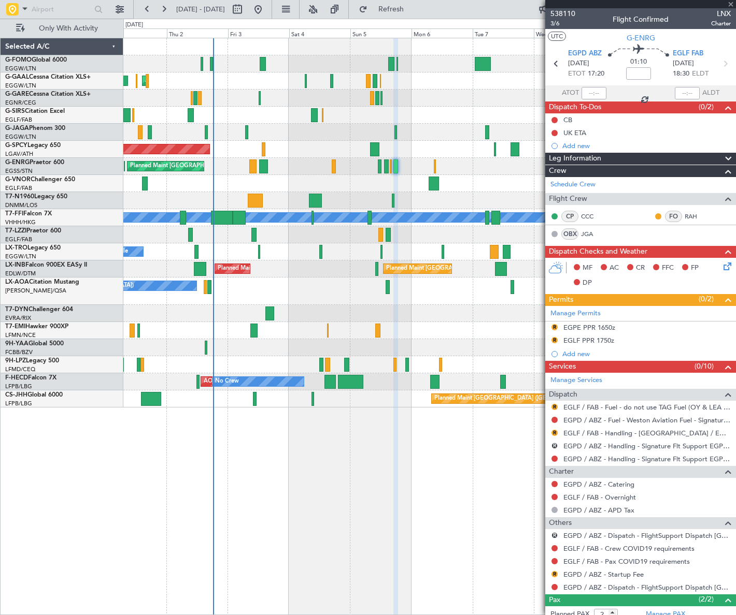
type input "0"
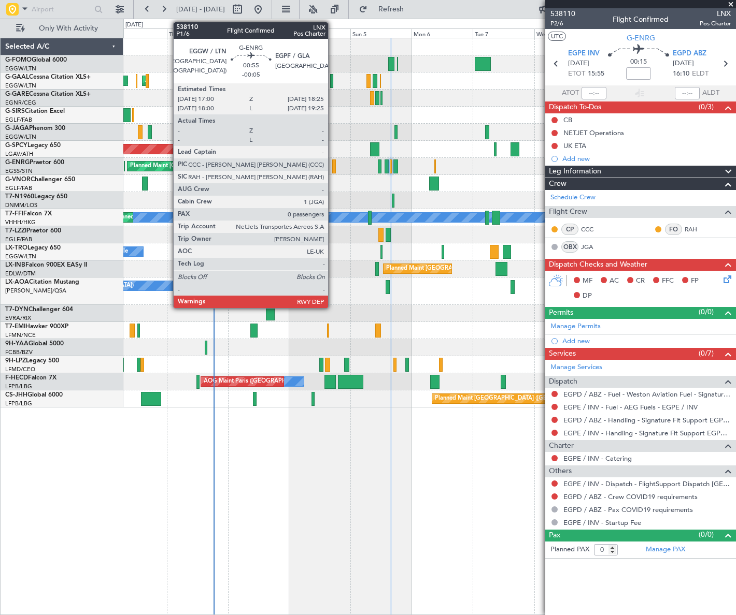
click at [333, 166] on div at bounding box center [334, 167] width 4 height 14
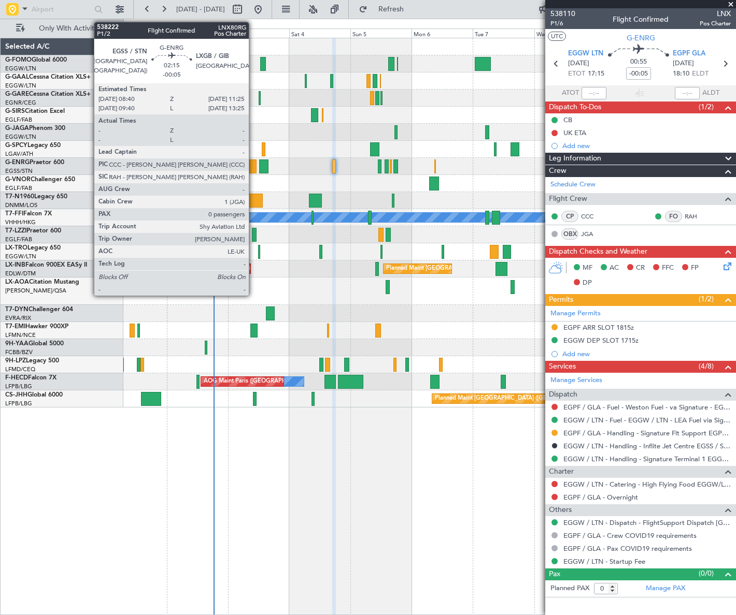
click at [253, 163] on div at bounding box center [252, 167] width 7 height 14
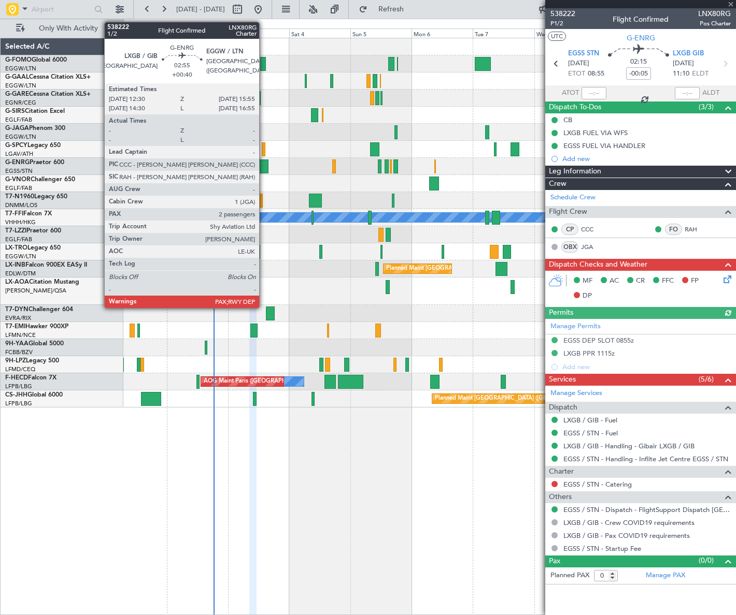
click at [264, 168] on div at bounding box center [263, 167] width 9 height 14
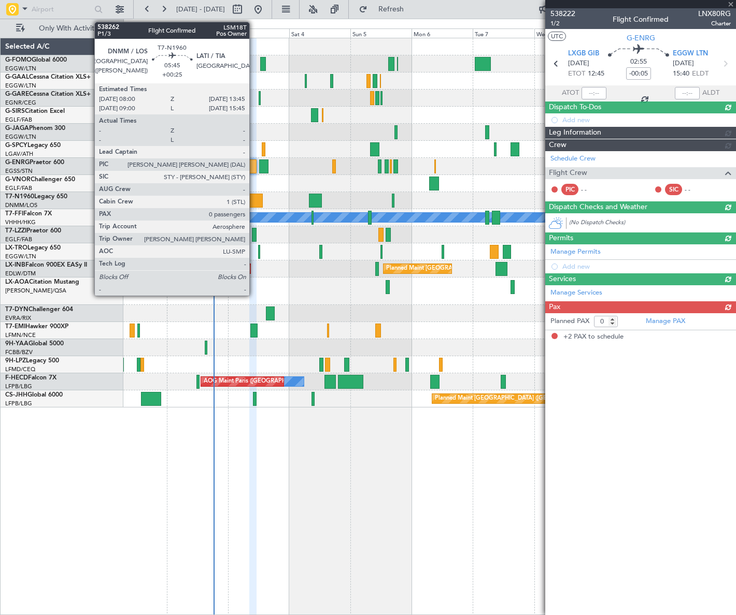
type input "+00:40"
type input "2"
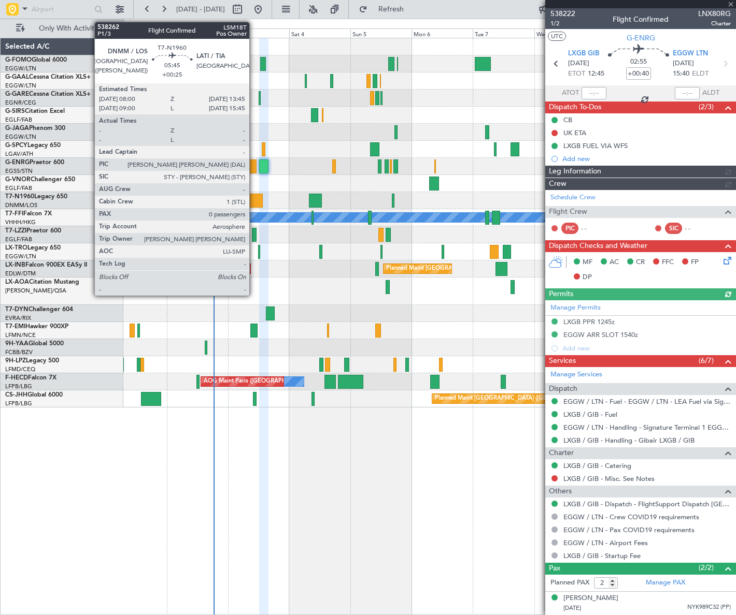
click at [254, 198] on div at bounding box center [255, 201] width 15 height 14
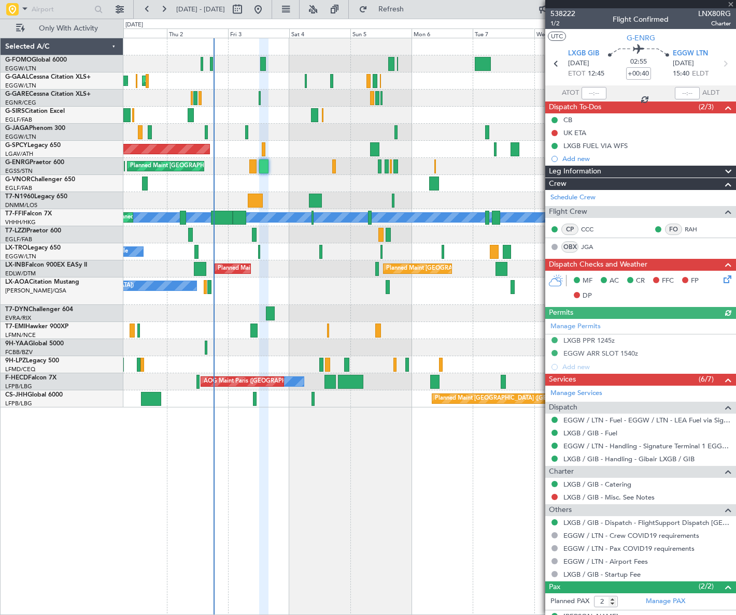
type input "+00:25"
type input "0"
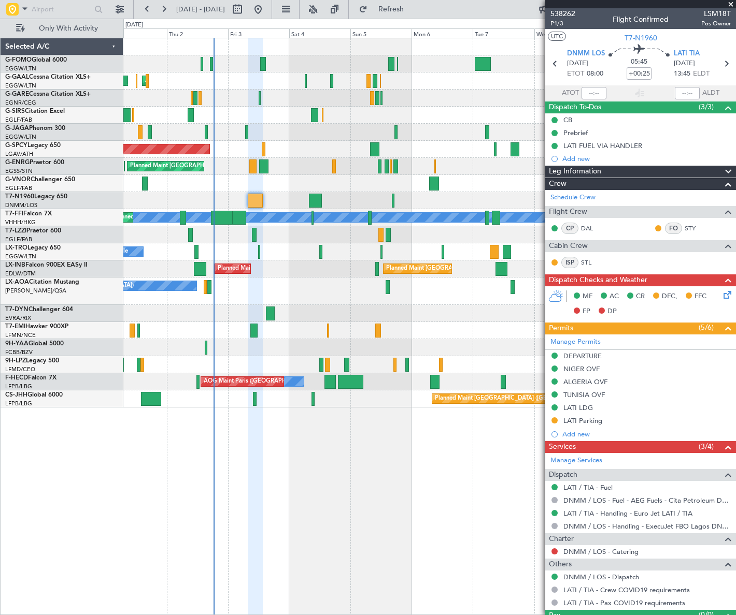
click at [722, 293] on icon at bounding box center [725, 293] width 8 height 8
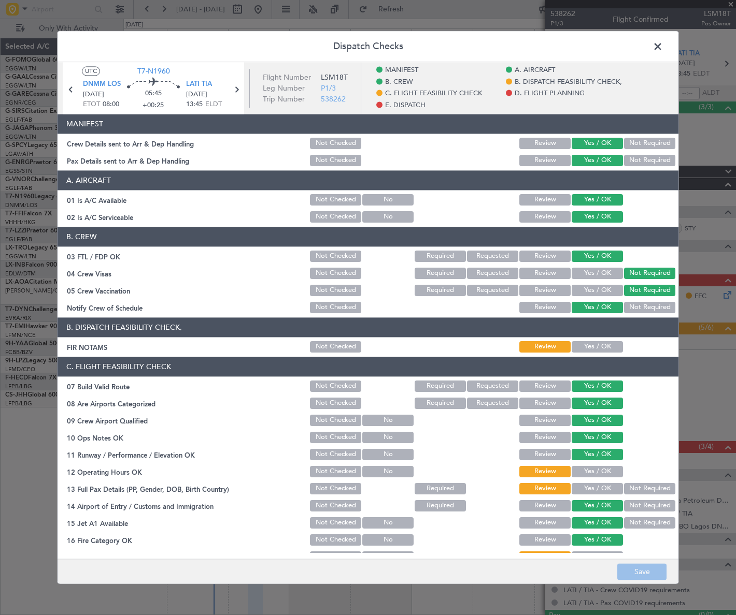
click at [663, 48] on span at bounding box center [663, 49] width 0 height 21
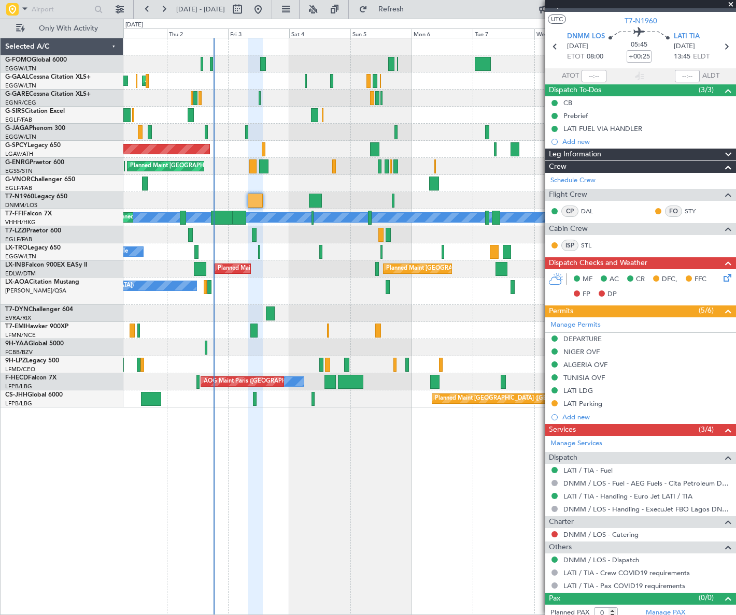
scroll to position [22, 0]
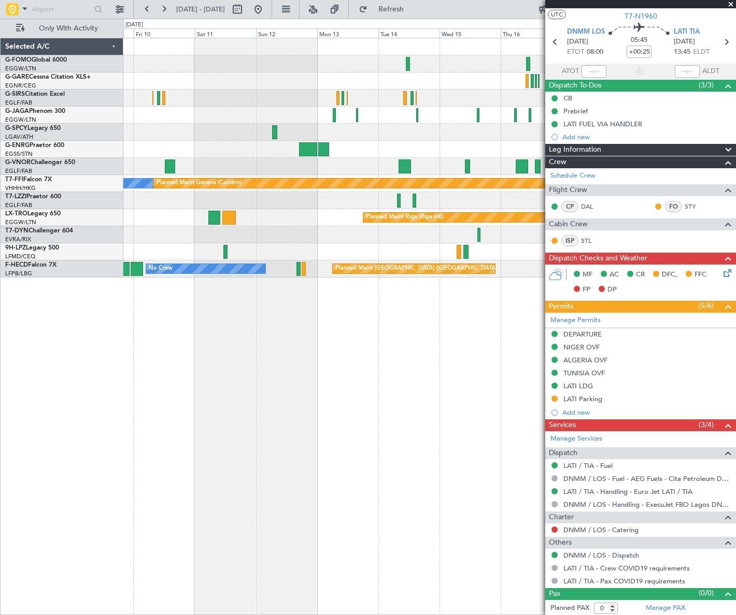
click at [103, 270] on div "Planned Maint Oxford (Kidlington) Planned Maint London (Luton) MEL MEL Planned …" at bounding box center [368, 317] width 736 height 597
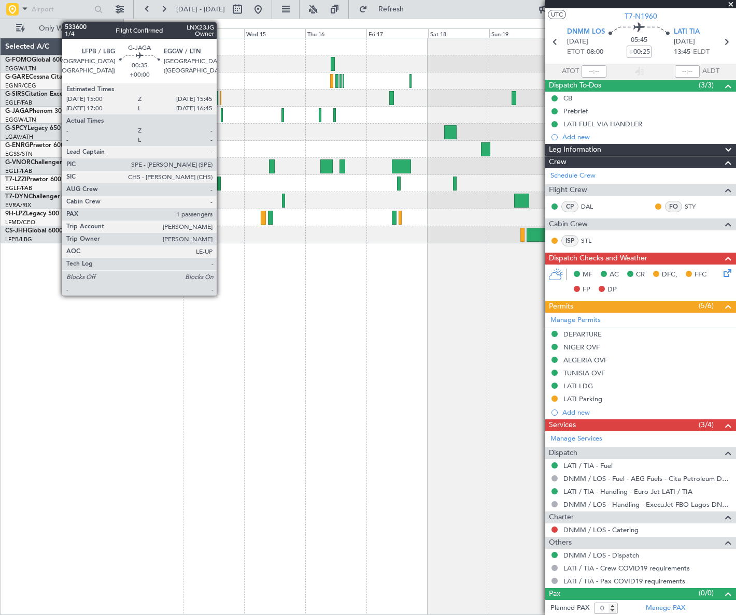
click at [221, 113] on div at bounding box center [222, 115] width 2 height 14
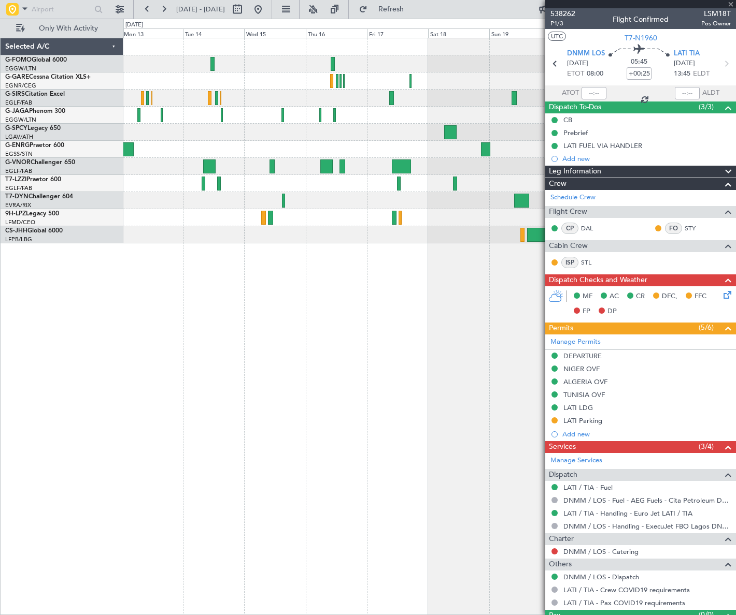
scroll to position [22, 0]
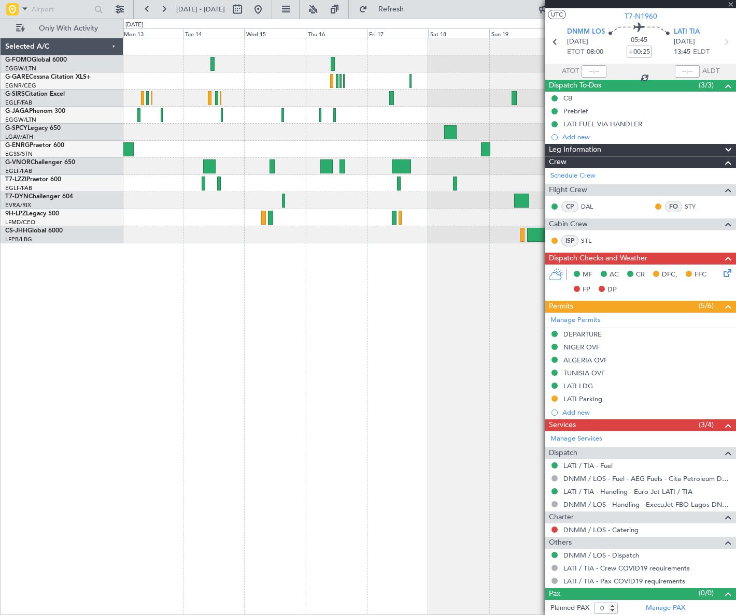
type input "1"
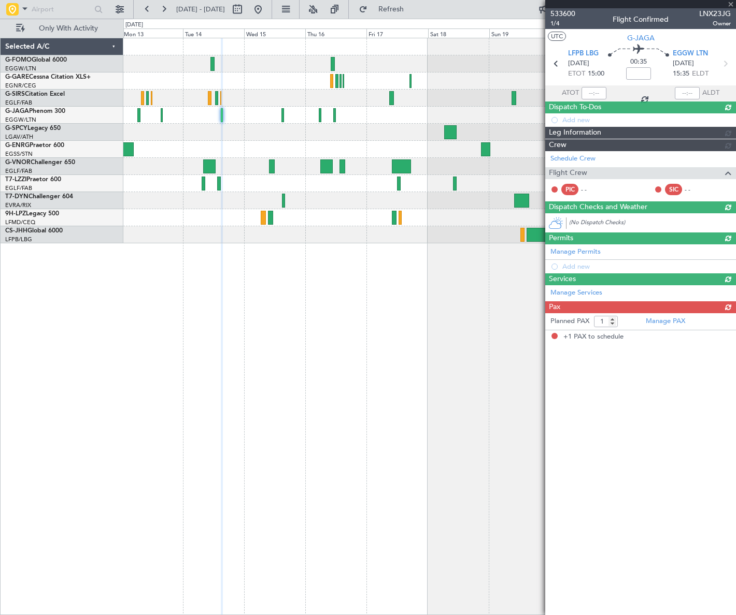
scroll to position [0, 0]
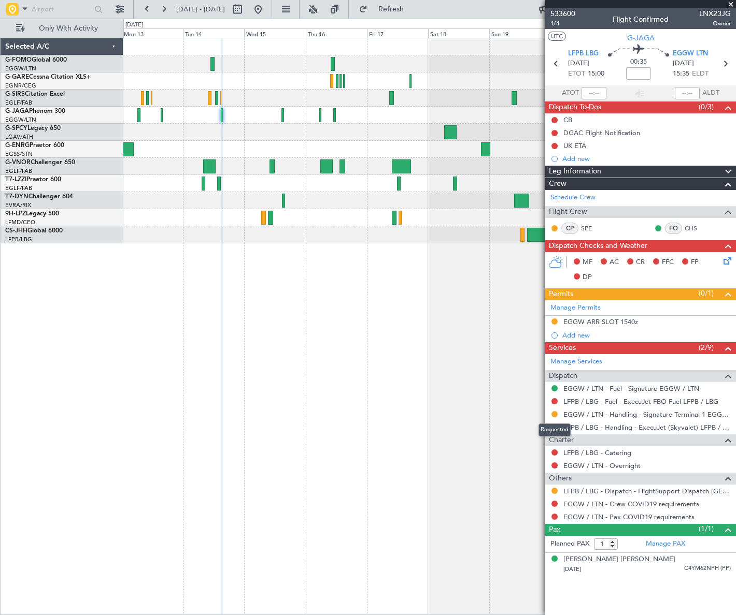
click at [554, 413] on button at bounding box center [554, 414] width 6 height 6
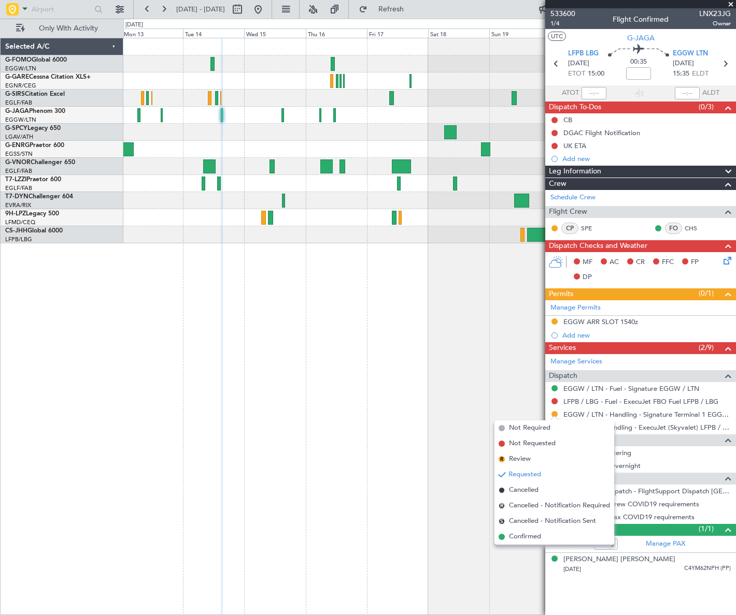
click at [467, 461] on div "Planned Maint Oxford ([GEOGRAPHIC_DATA]) A/C Unavailable [GEOGRAPHIC_DATA] ([GE…" at bounding box center [429, 327] width 612 height 578
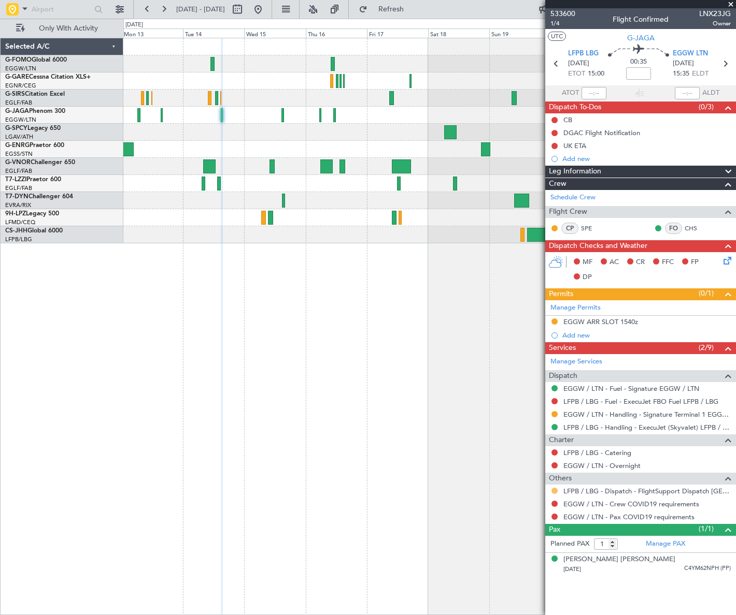
click at [553, 490] on button at bounding box center [554, 491] width 6 height 6
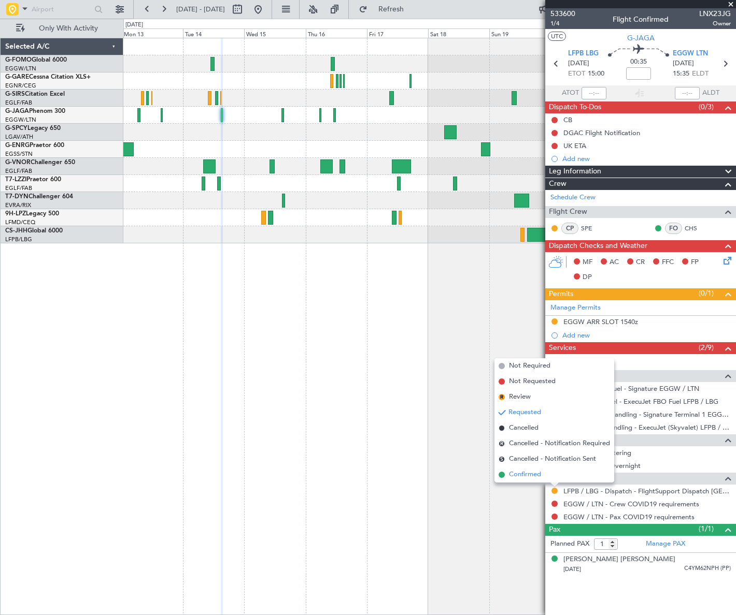
click at [523, 472] on span "Confirmed" at bounding box center [525, 475] width 32 height 10
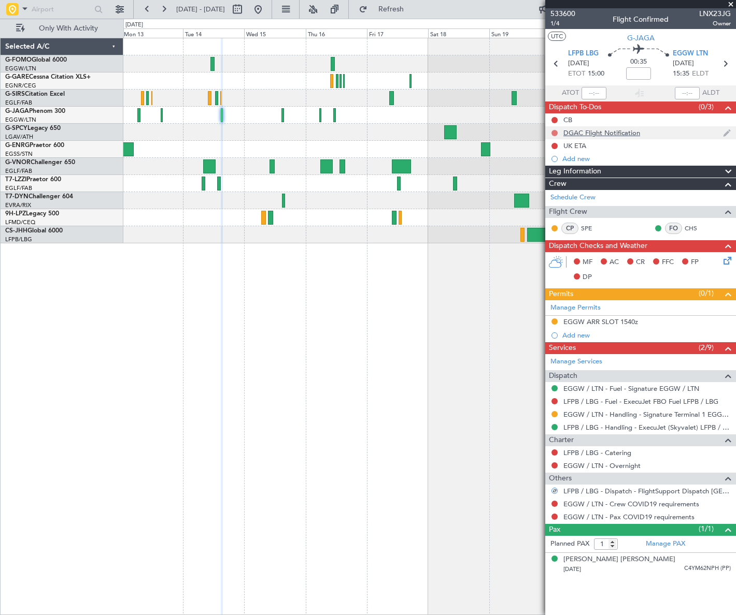
click at [556, 130] on button at bounding box center [554, 133] width 6 height 6
click at [551, 196] on span "Cancelled" at bounding box center [556, 194] width 30 height 10
click at [554, 501] on button at bounding box center [554, 504] width 6 height 6
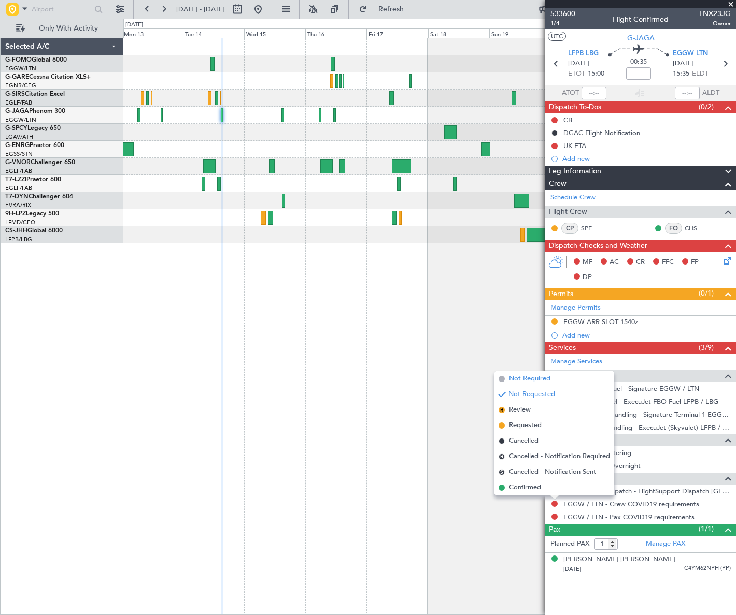
click at [518, 381] on span "Not Required" at bounding box center [529, 379] width 41 height 10
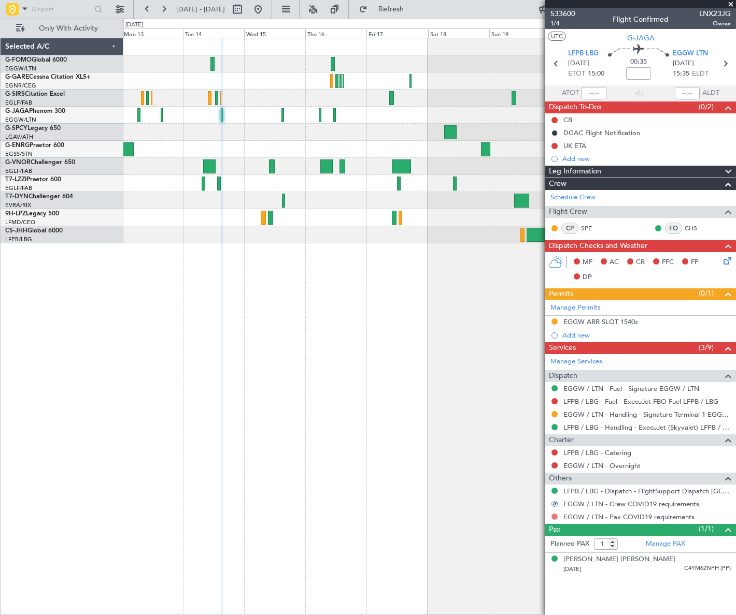
click at [555, 517] on button at bounding box center [554, 517] width 6 height 6
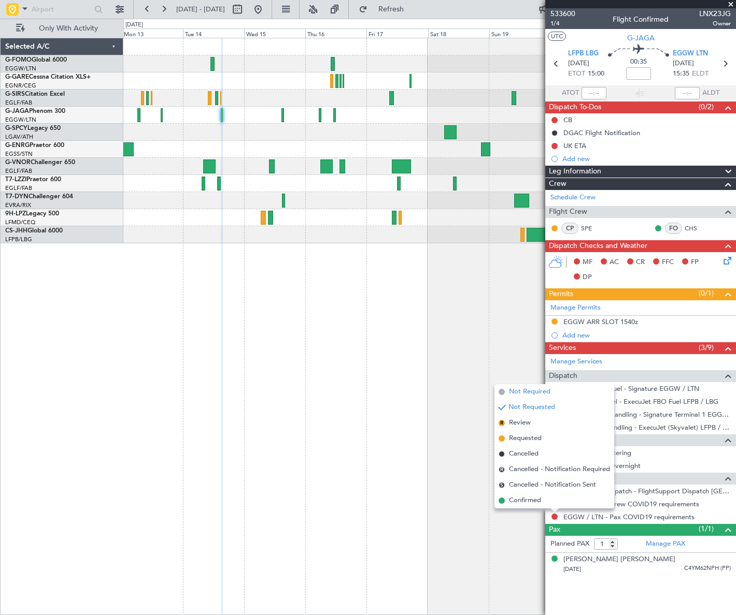
click at [517, 393] on span "Not Required" at bounding box center [529, 392] width 41 height 10
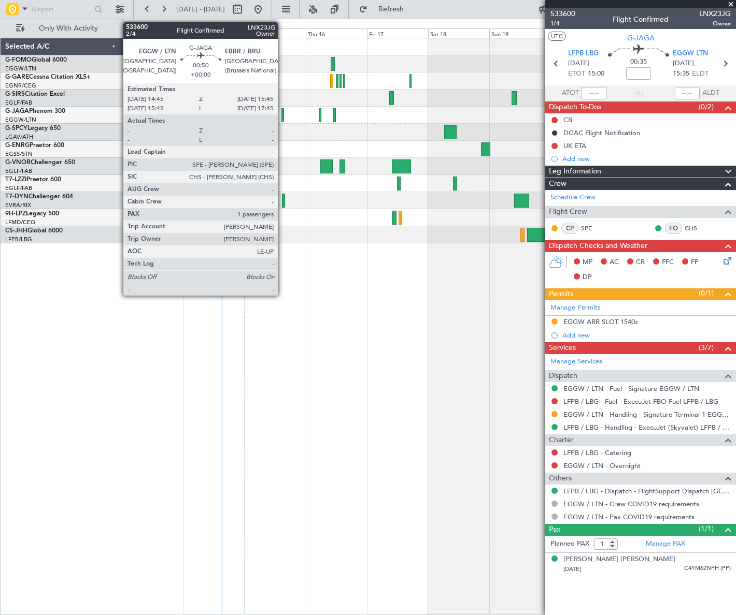
click at [282, 113] on div at bounding box center [282, 115] width 3 height 14
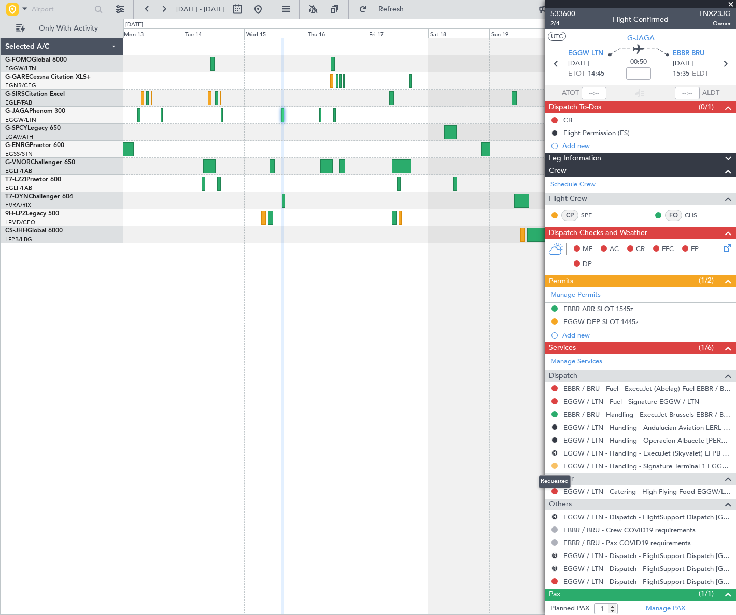
click at [553, 463] on button at bounding box center [554, 466] width 6 height 6
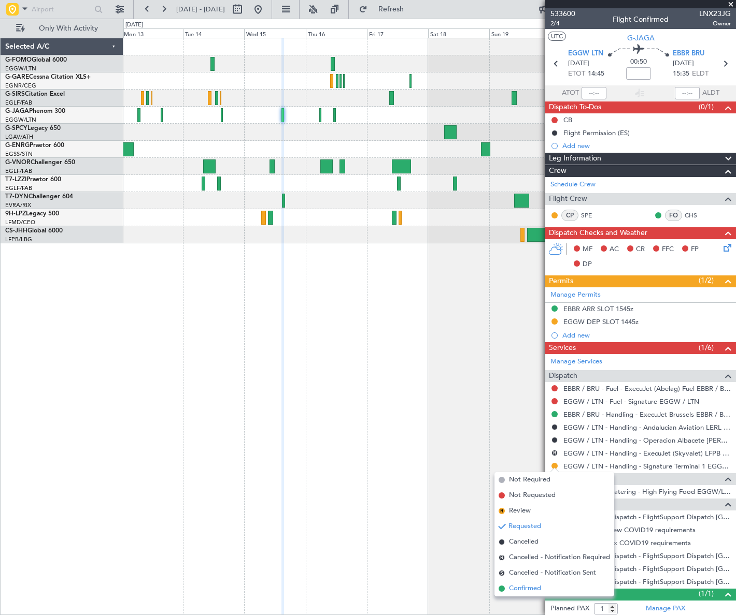
click at [532, 588] on span "Confirmed" at bounding box center [525, 589] width 32 height 10
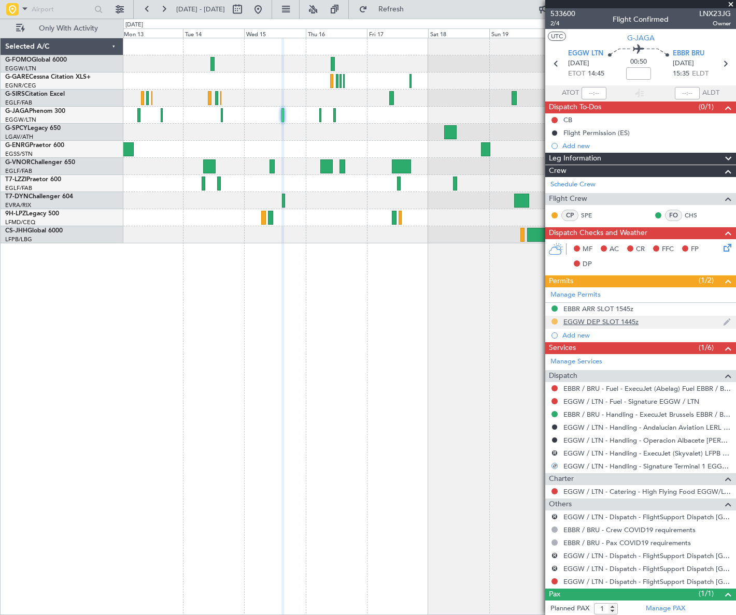
click at [554, 320] on button at bounding box center [554, 322] width 6 height 6
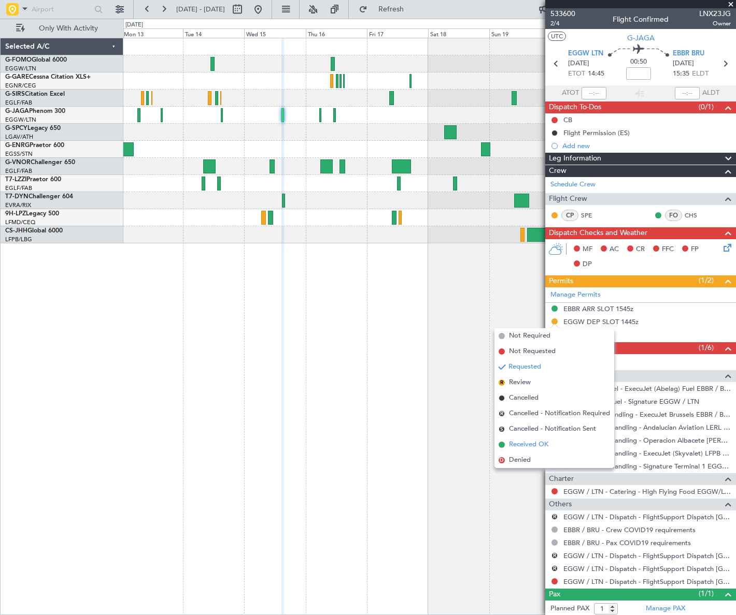
click at [524, 443] on span "Received OK" at bounding box center [528, 445] width 39 height 10
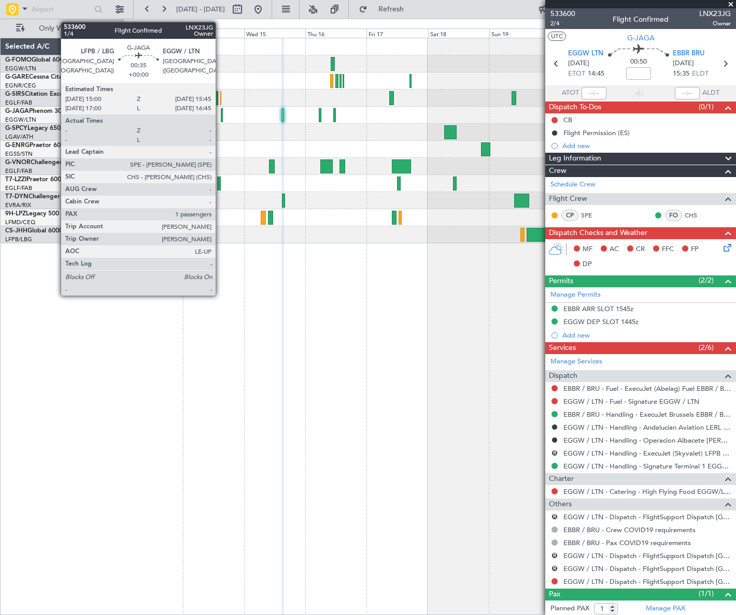
click at [221, 113] on div at bounding box center [222, 115] width 2 height 14
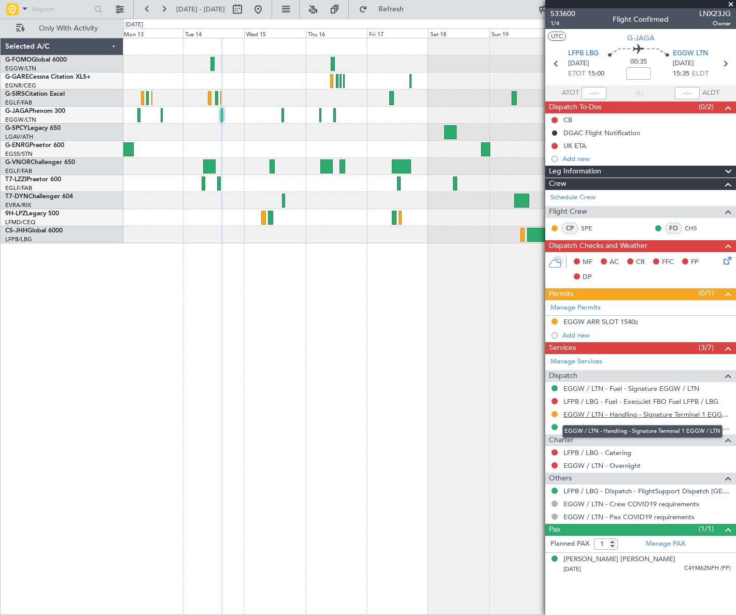
click at [656, 416] on link "EGGW / LTN - Handling - Signature Terminal 1 EGGW / LTN" at bounding box center [646, 414] width 167 height 9
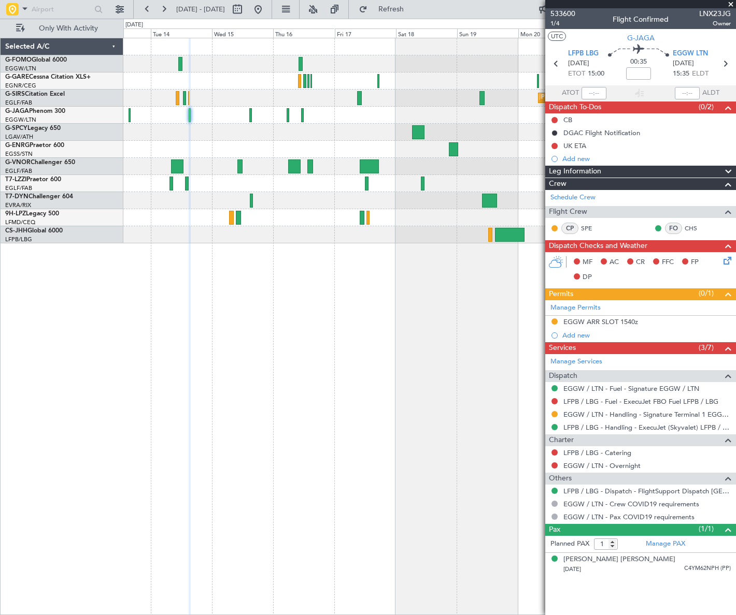
click at [350, 305] on div "Planned Maint Oxford (Kidlington) A/C Unavailable London (Luton)" at bounding box center [429, 327] width 612 height 578
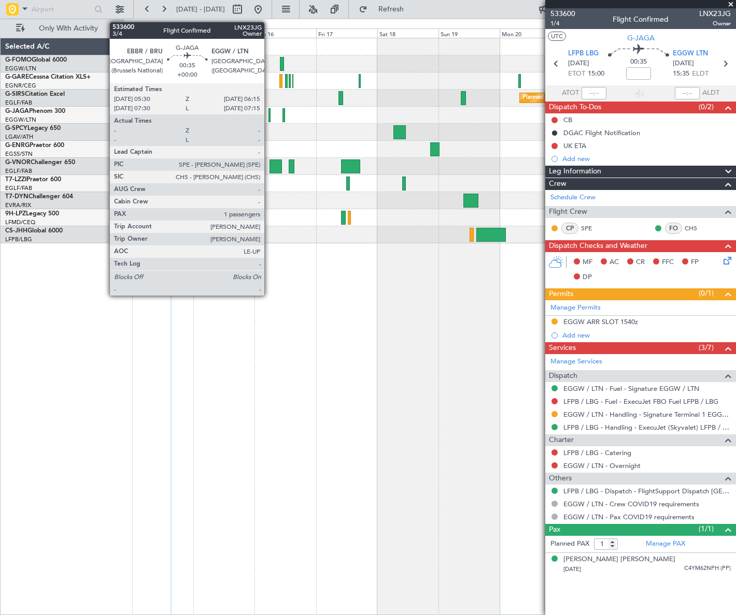
click at [269, 114] on div at bounding box center [269, 115] width 2 height 14
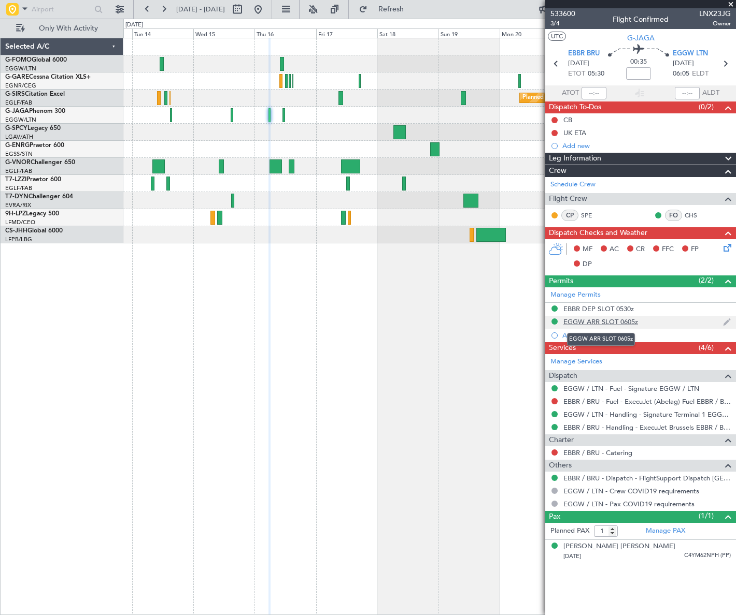
click at [622, 320] on div "EGGW ARR SLOT 0605z" at bounding box center [600, 322] width 75 height 9
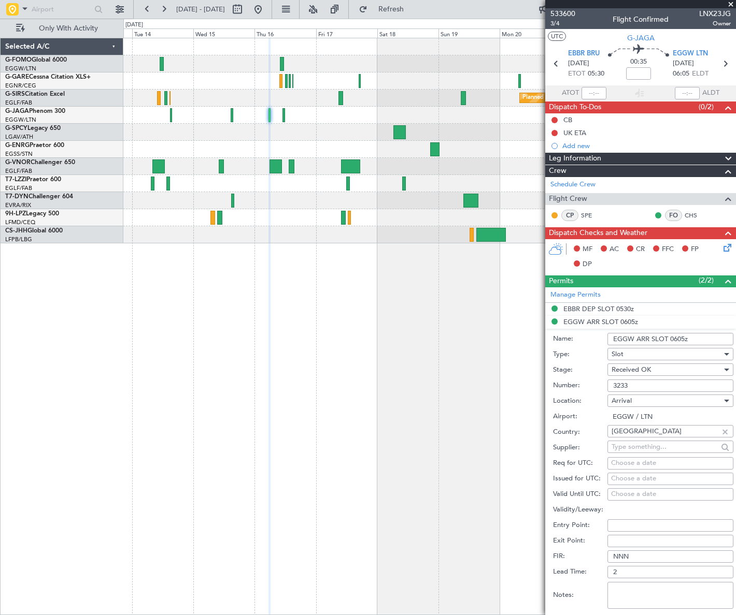
click at [682, 340] on input "EGGW ARR SLOT 0605z" at bounding box center [670, 339] width 126 height 12
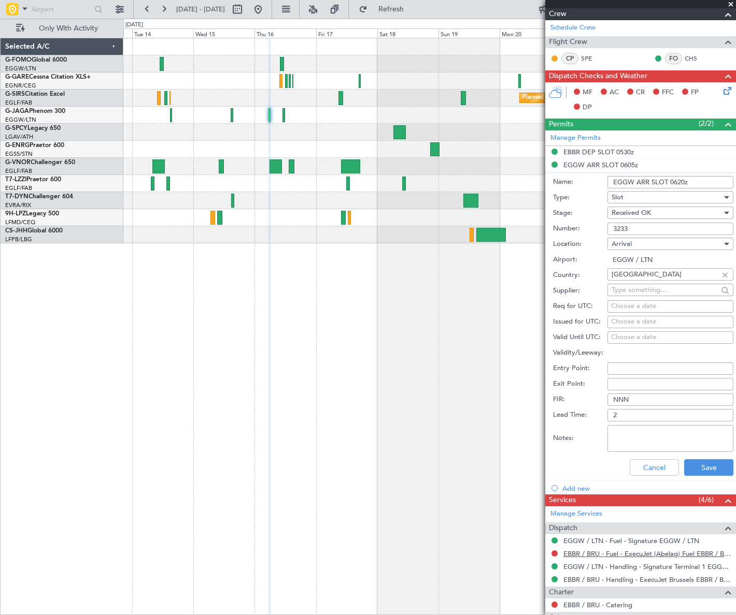
scroll to position [188, 0]
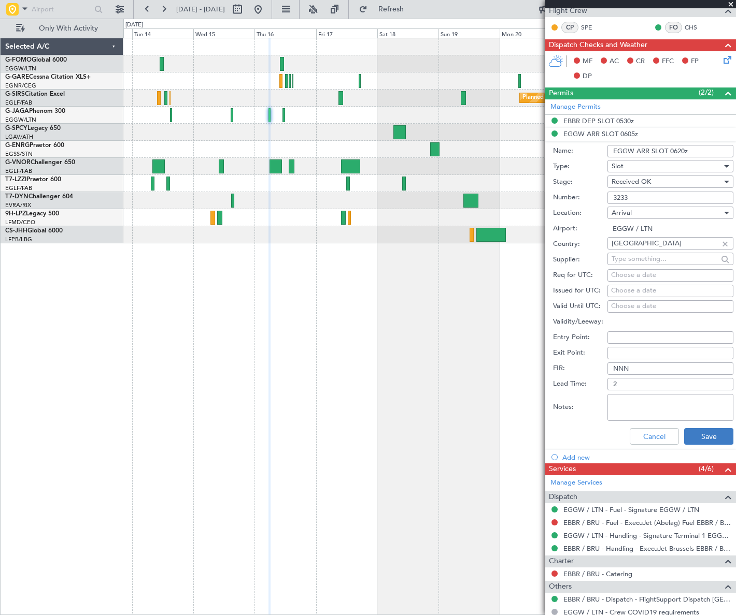
type input "EGGW ARR SLOT 0620z"
click at [692, 437] on button "Save" at bounding box center [708, 436] width 49 height 17
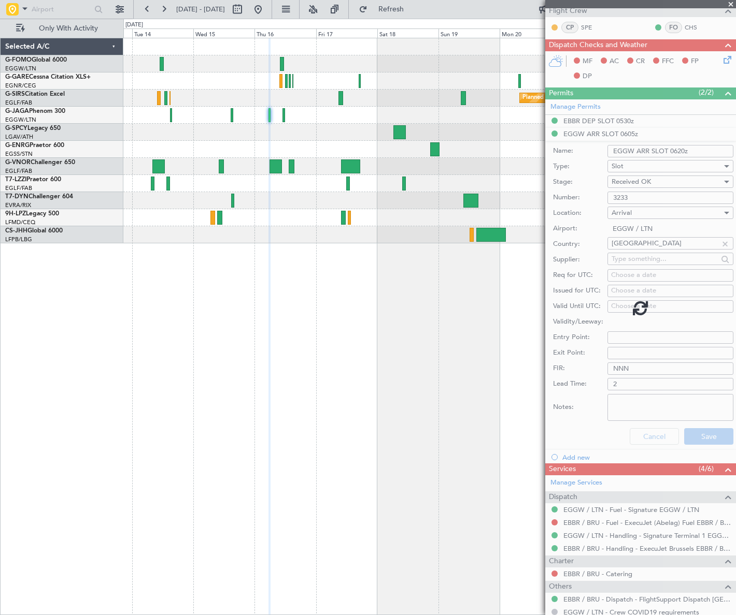
scroll to position [0, 0]
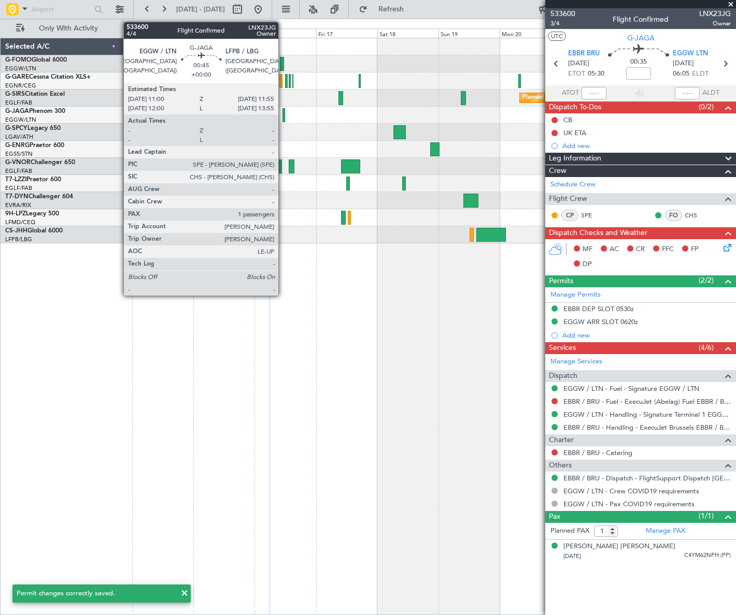
click at [283, 112] on div at bounding box center [283, 115] width 3 height 14
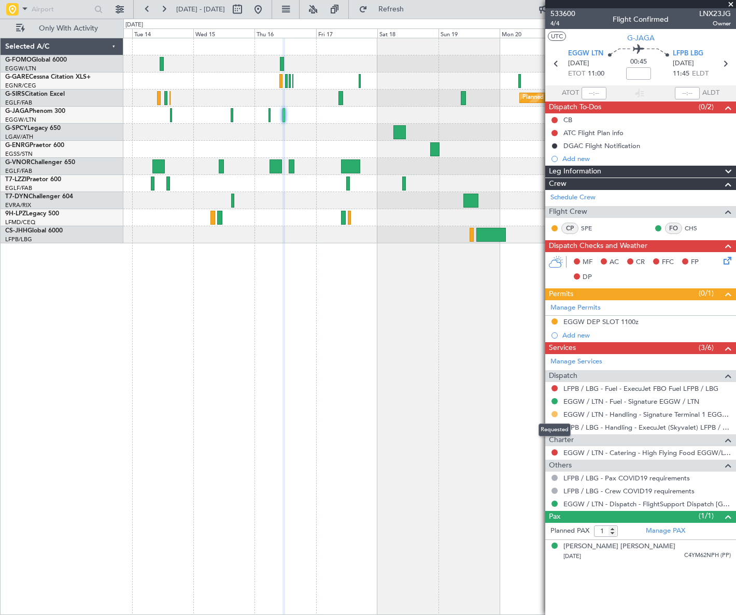
click at [556, 414] on button at bounding box center [554, 414] width 6 height 6
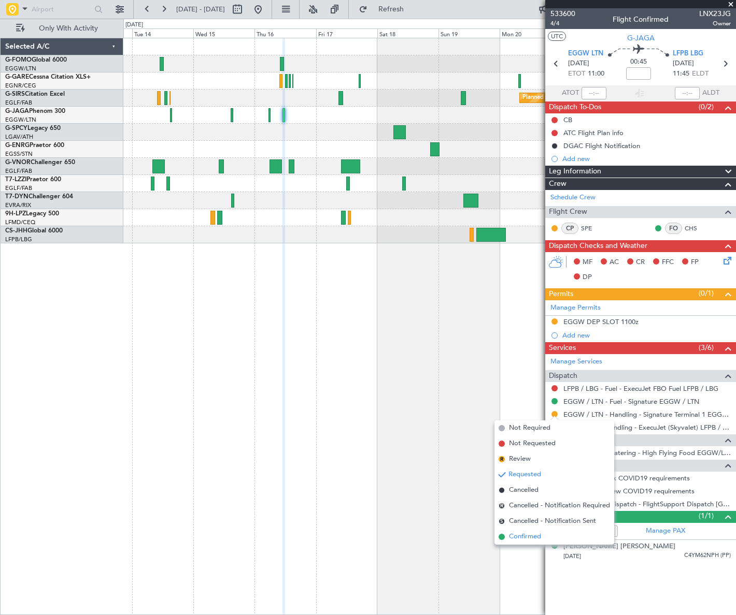
click at [523, 540] on span "Confirmed" at bounding box center [525, 537] width 32 height 10
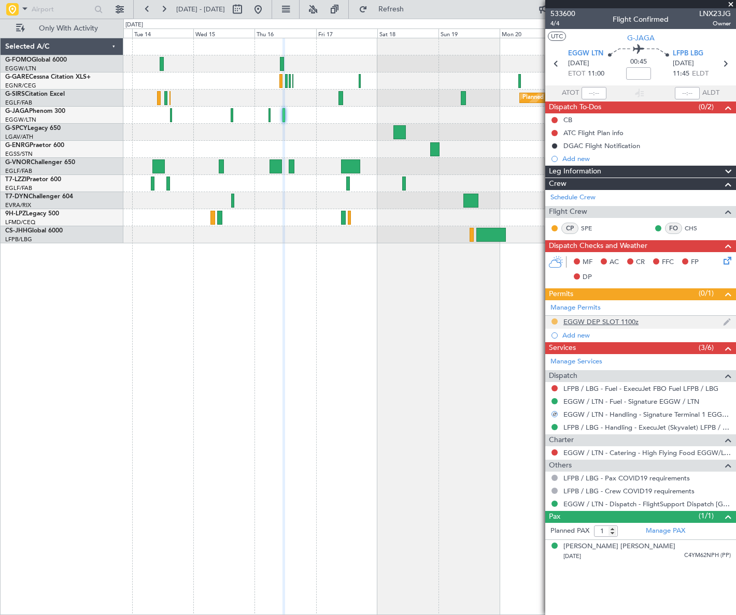
click at [555, 320] on button at bounding box center [554, 322] width 6 height 6
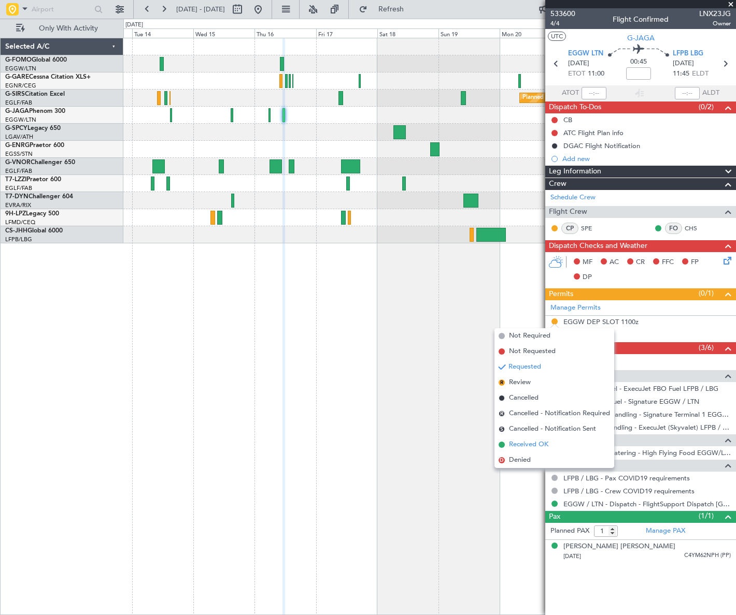
click at [526, 446] on span "Received OK" at bounding box center [528, 445] width 39 height 10
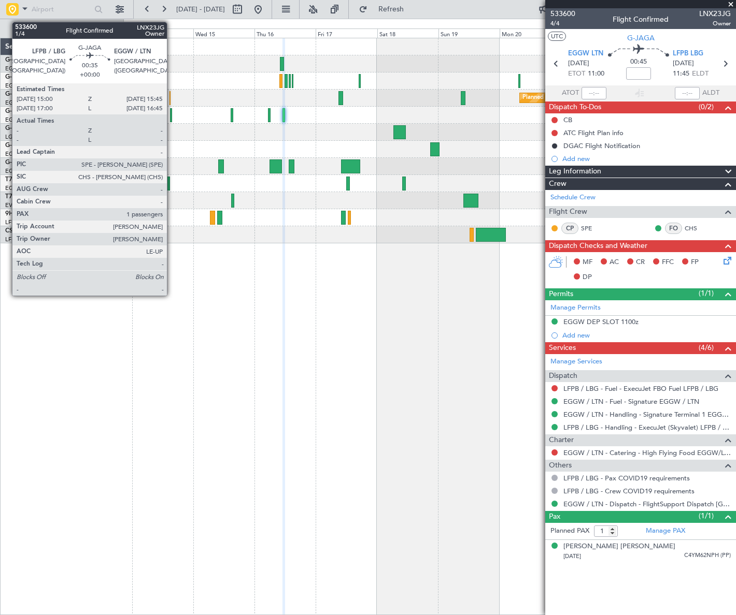
click at [171, 114] on div at bounding box center [171, 115] width 2 height 14
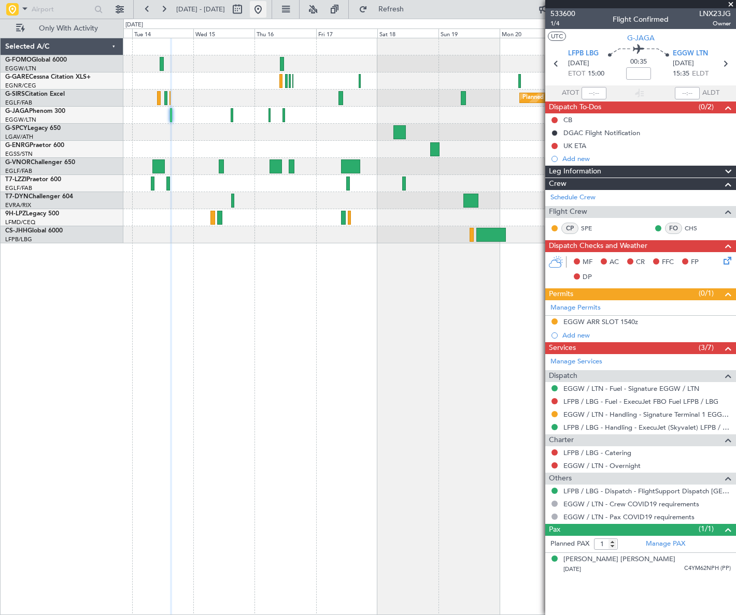
click at [266, 11] on button at bounding box center [258, 9] width 17 height 17
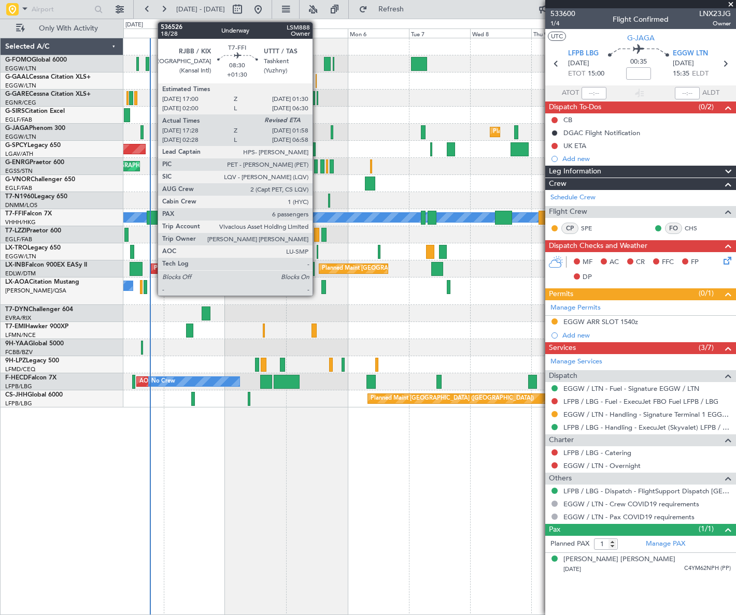
click at [152, 217] on div at bounding box center [158, 218] width 22 height 14
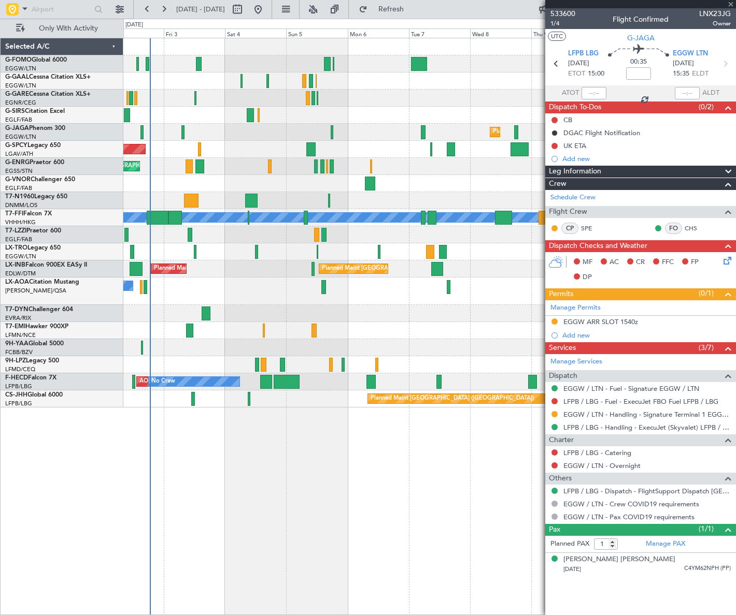
type input "+01:30"
type input "17:28"
type input "6"
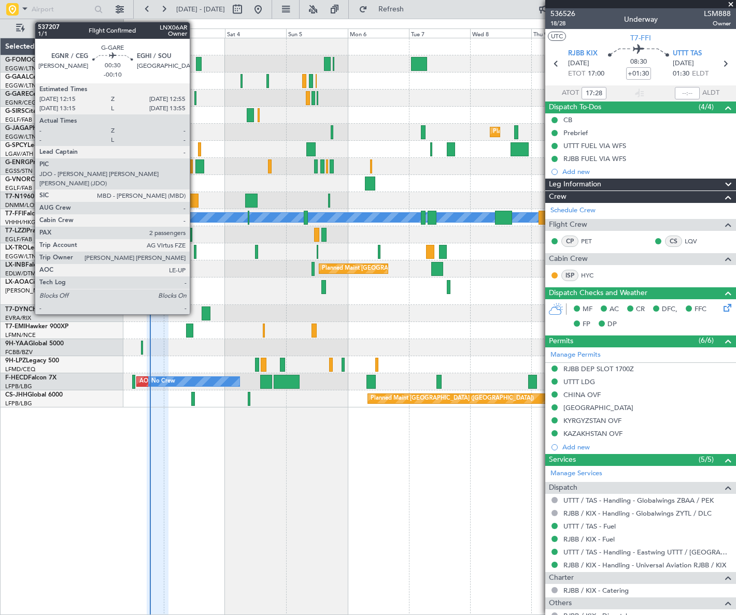
click at [194, 98] on div at bounding box center [195, 98] width 2 height 14
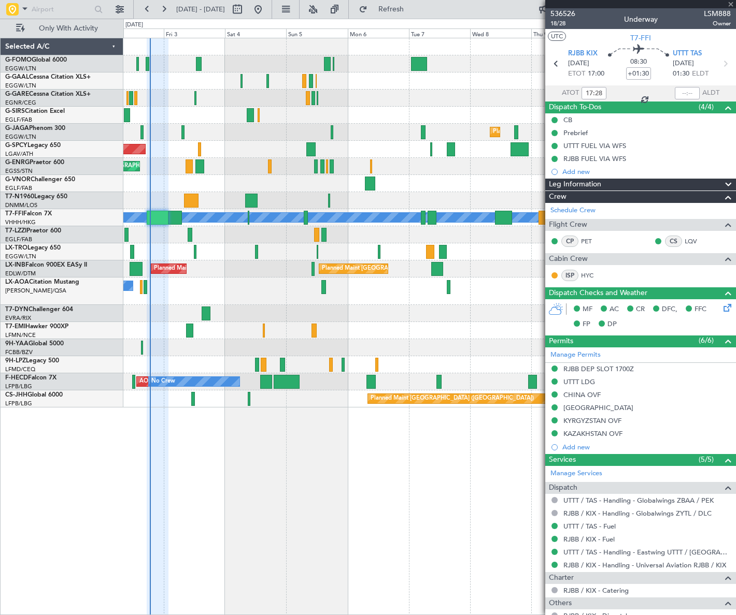
type input "-00:10"
type input "2"
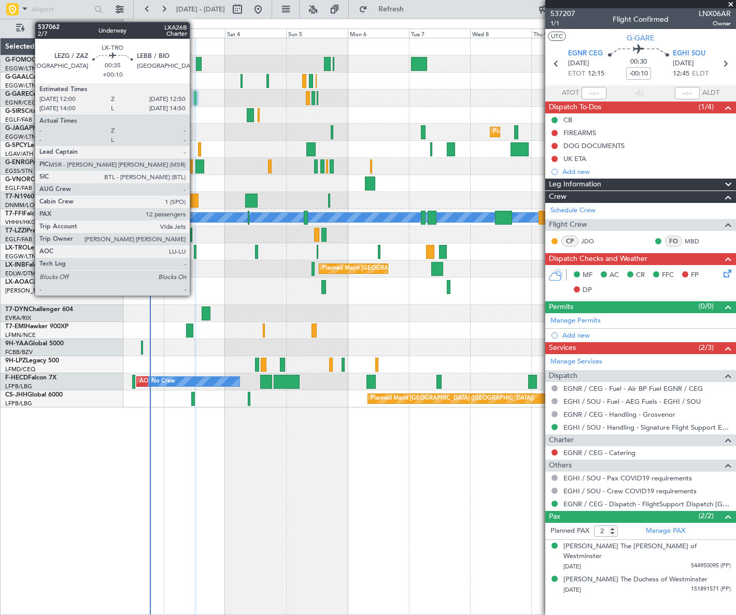
click at [194, 252] on div at bounding box center [195, 252] width 3 height 14
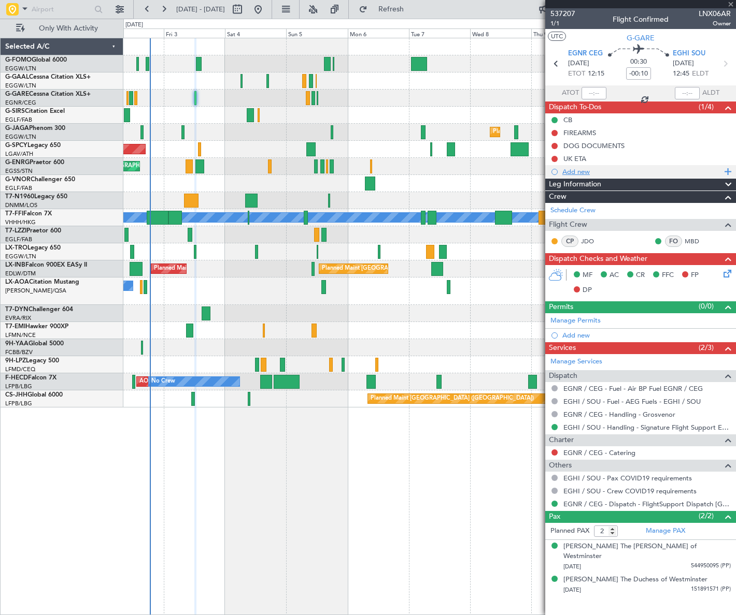
type input "+00:10"
type input "12"
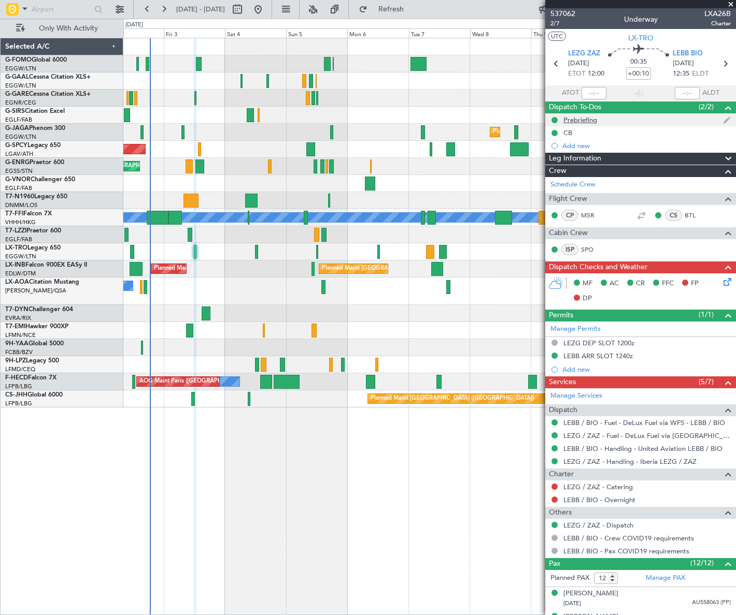
click at [579, 120] on div "Prebriefing" at bounding box center [580, 120] width 34 height 9
click at [570, 123] on div "Prebriefing" at bounding box center [580, 120] width 34 height 9
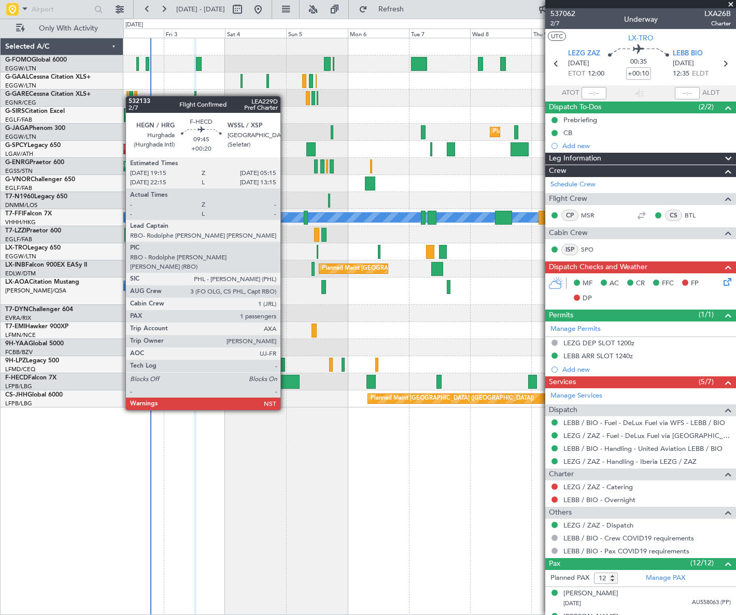
click at [285, 381] on div at bounding box center [287, 382] width 26 height 14
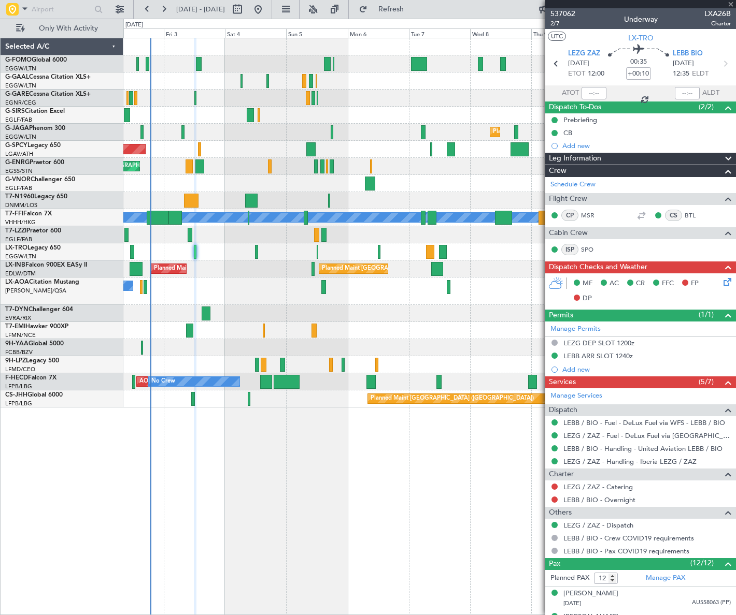
type input "+00:20"
type input "1"
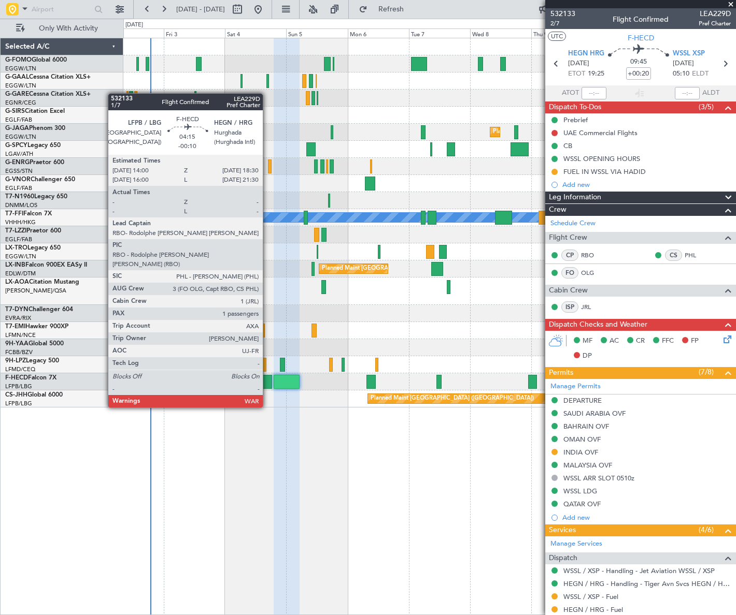
click at [267, 379] on div at bounding box center [266, 382] width 12 height 14
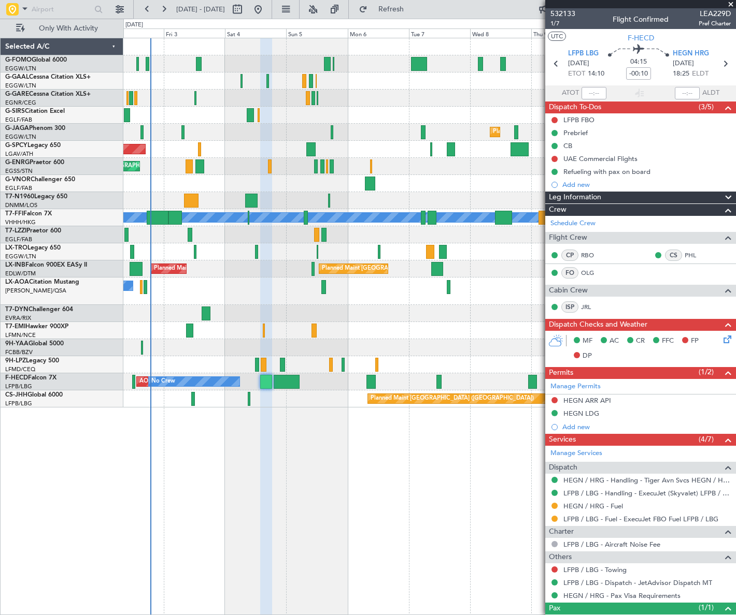
click at [710, 14] on span "LEA229D" at bounding box center [714, 13] width 32 height 11
click at [709, 15] on span "LEA229D" at bounding box center [714, 13] width 32 height 11
copy span "LEA229D"
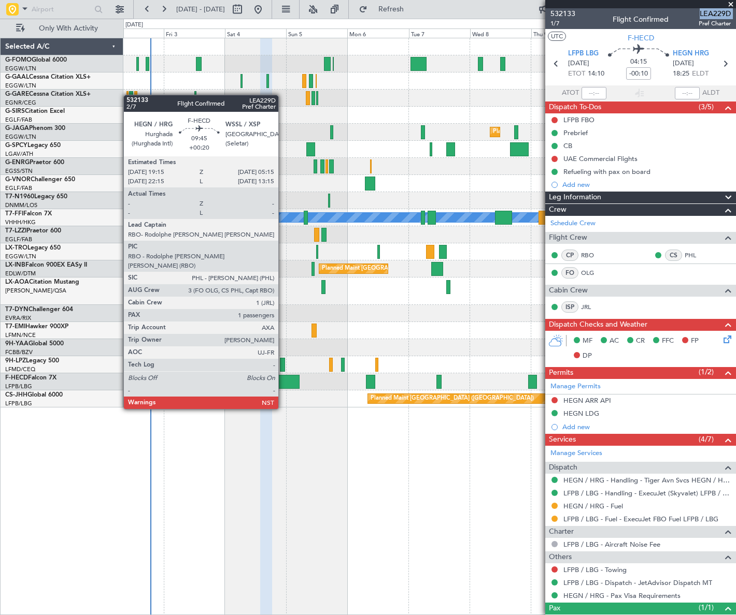
click at [283, 380] on div at bounding box center [287, 382] width 26 height 14
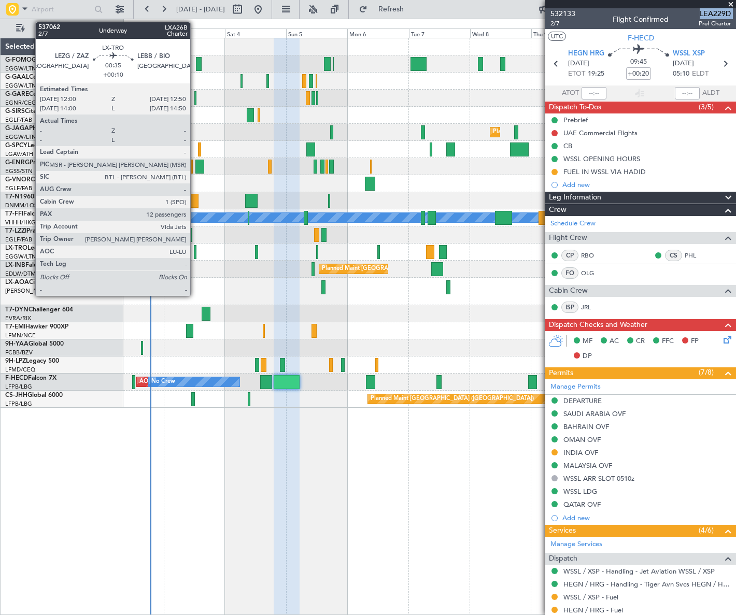
click at [195, 251] on div at bounding box center [195, 252] width 3 height 14
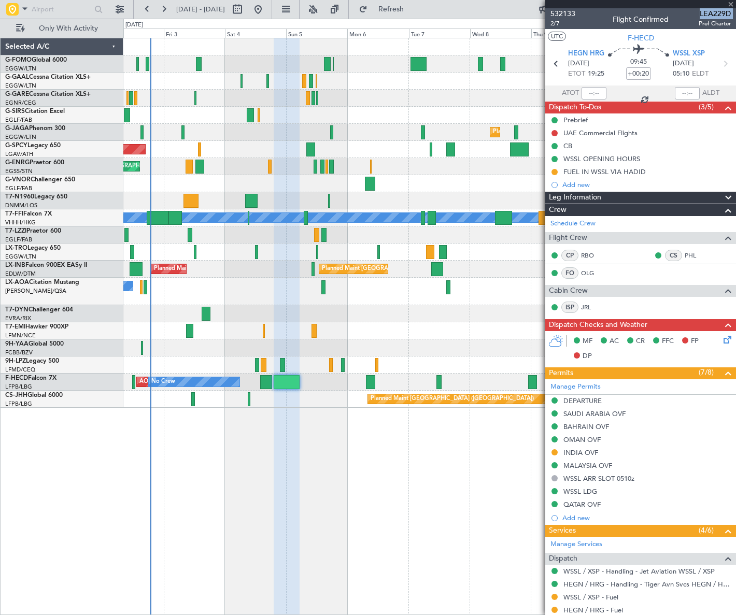
type input "+00:10"
type input "12"
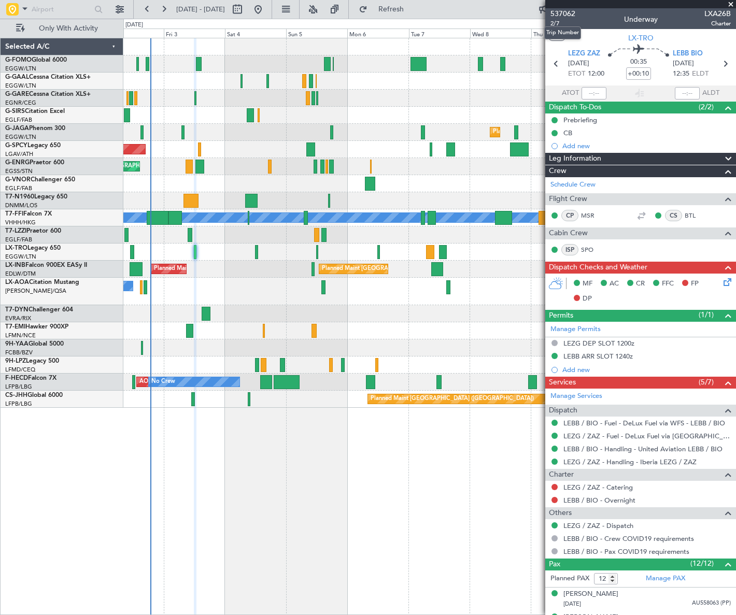
click at [555, 26] on mat-tooltip-component "Trip Number" at bounding box center [562, 32] width 51 height 27
click at [551, 21] on span "2/7" at bounding box center [562, 23] width 25 height 9
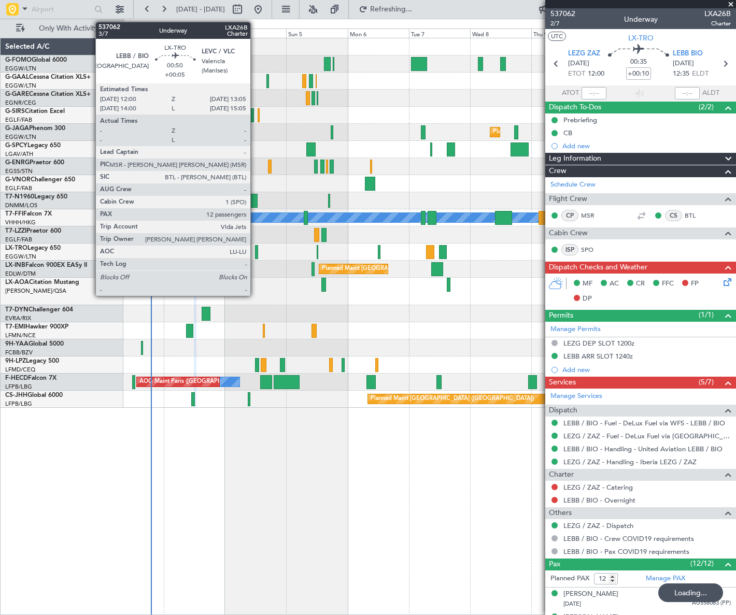
click at [255, 253] on div at bounding box center [256, 252] width 3 height 14
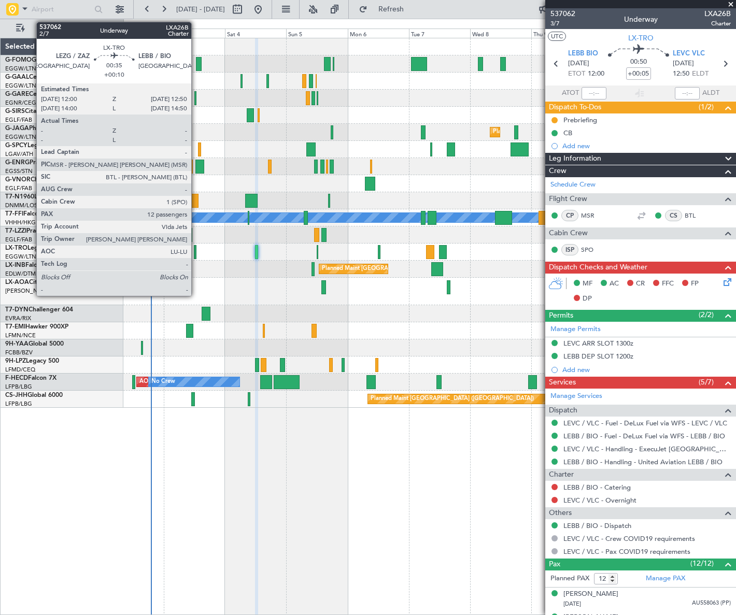
click at [196, 250] on div at bounding box center [195, 252] width 3 height 14
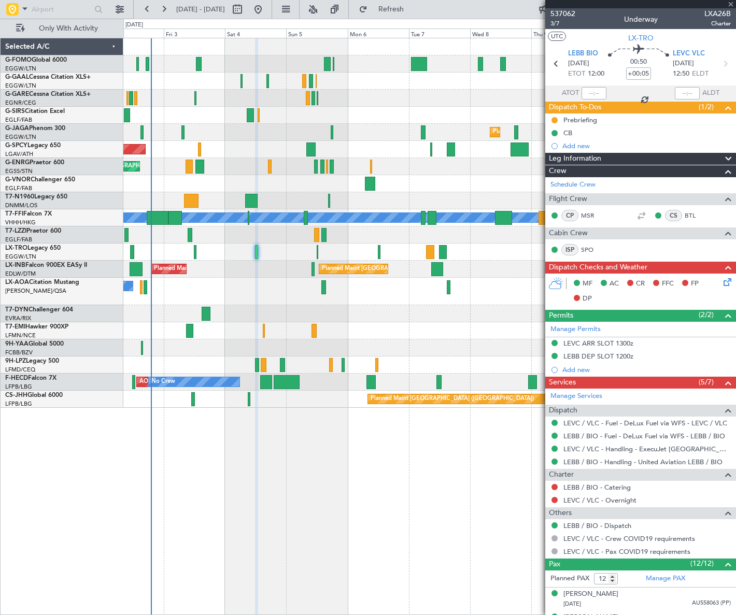
type input "+00:10"
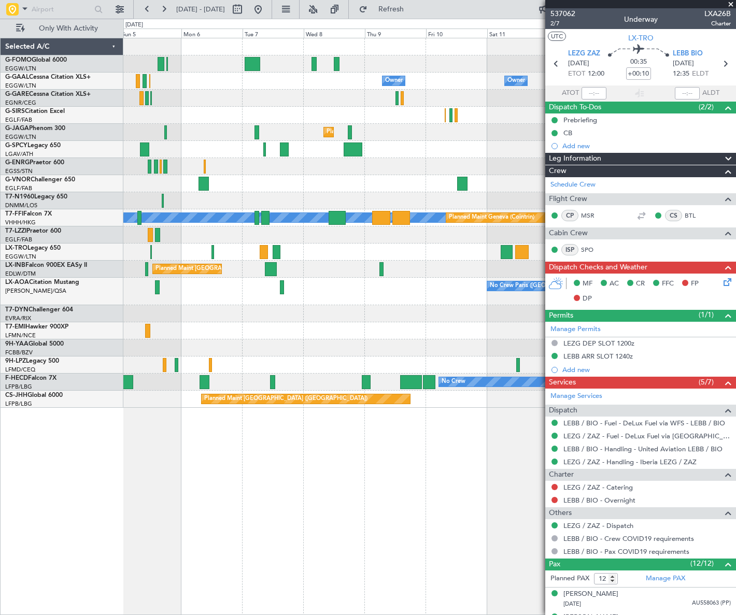
click at [270, 122] on div "Owner Owner No Crew Owner Owner No Crew Planned Maint London (Luton) Planned Ma…" at bounding box center [428, 222] width 611 height 369
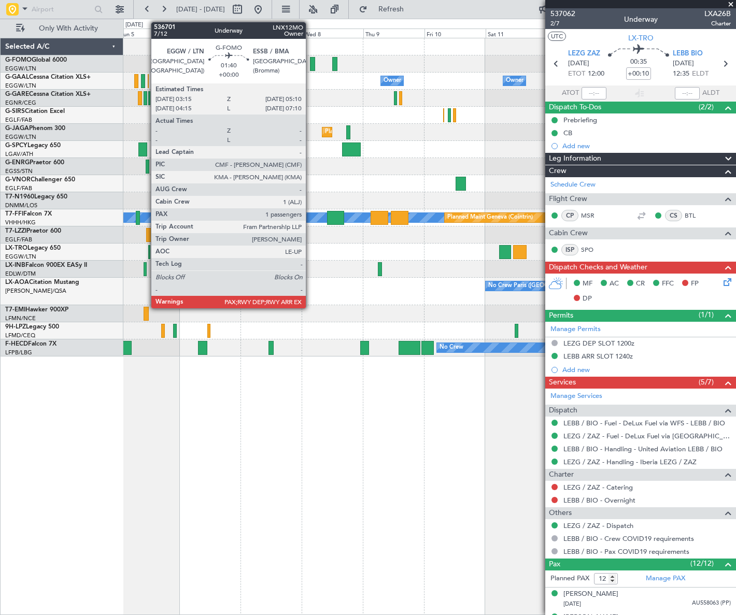
click at [310, 62] on div at bounding box center [312, 64] width 5 height 14
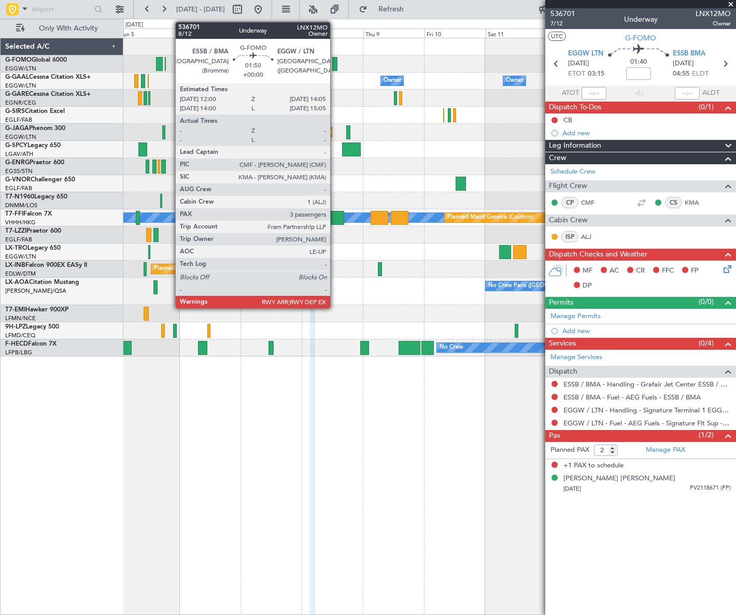
click at [334, 62] on div at bounding box center [335, 64] width 6 height 14
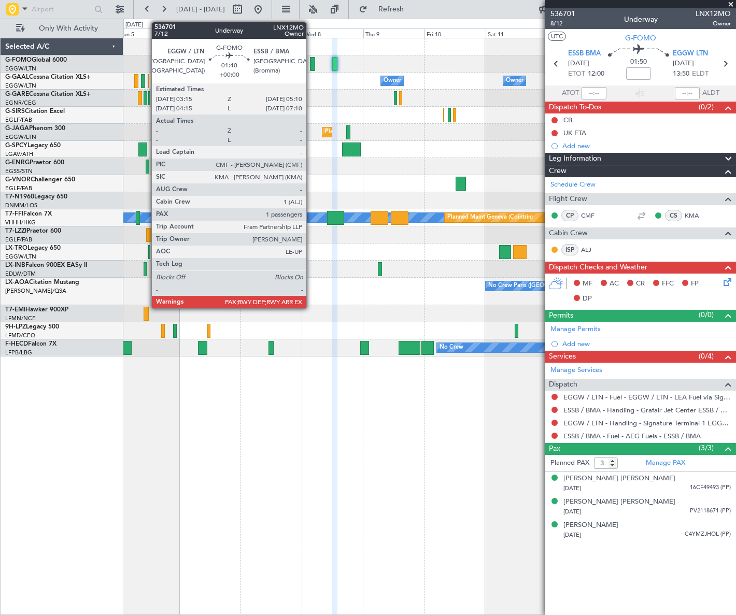
click at [311, 65] on div at bounding box center [312, 64] width 5 height 14
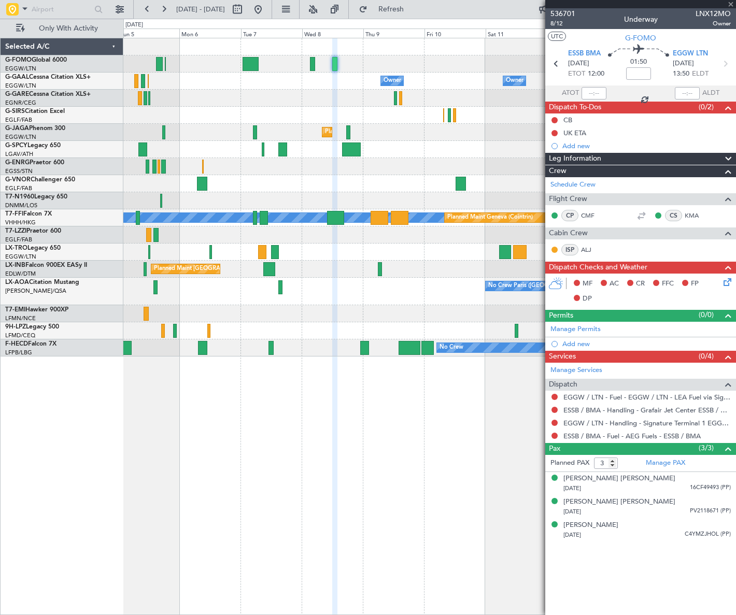
type input "2"
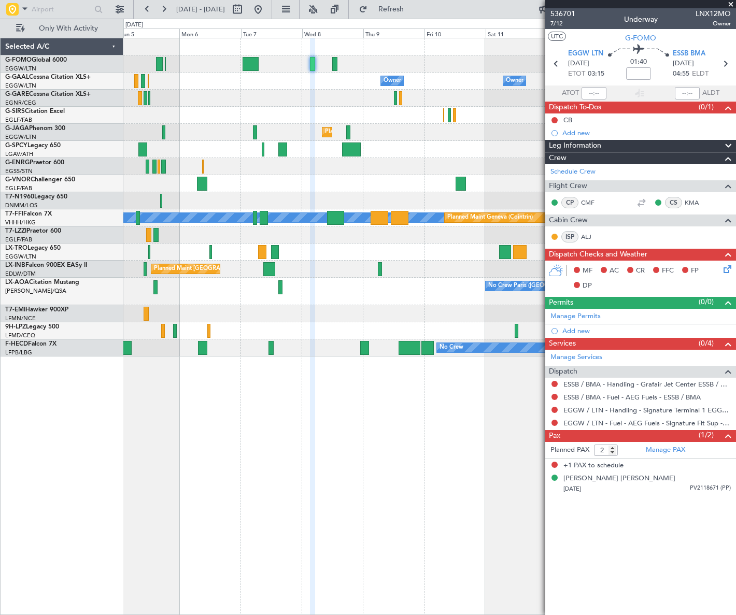
click at [492, 508] on div "Owner Owner Owner No Crew Owner No Crew Planned Maint London (Luton) Planned Ma…" at bounding box center [429, 326] width 612 height 577
click at [555, 422] on mat-tooltip-component "EGGW / LTN - Handling - Signature Terminal 1 EGGW / LTN" at bounding box center [642, 426] width 175 height 27
click at [554, 420] on button at bounding box center [554, 423] width 6 height 6
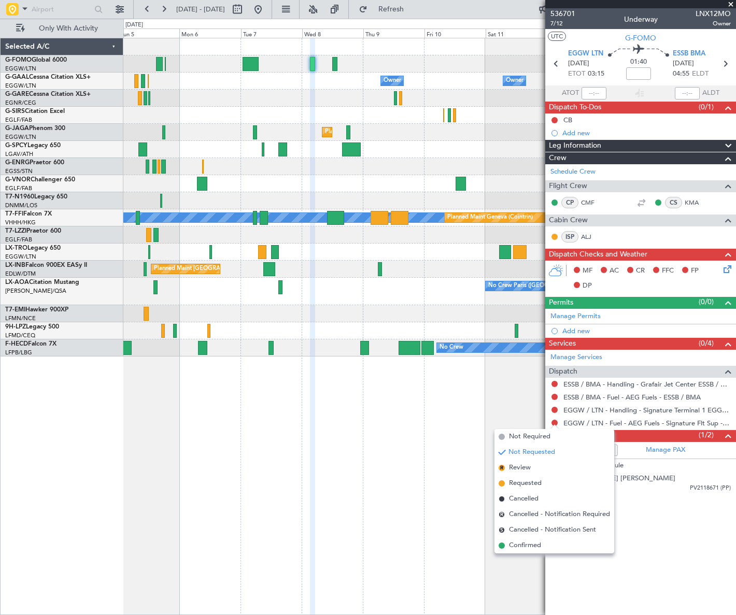
click at [520, 545] on span "Confirmed" at bounding box center [525, 545] width 32 height 10
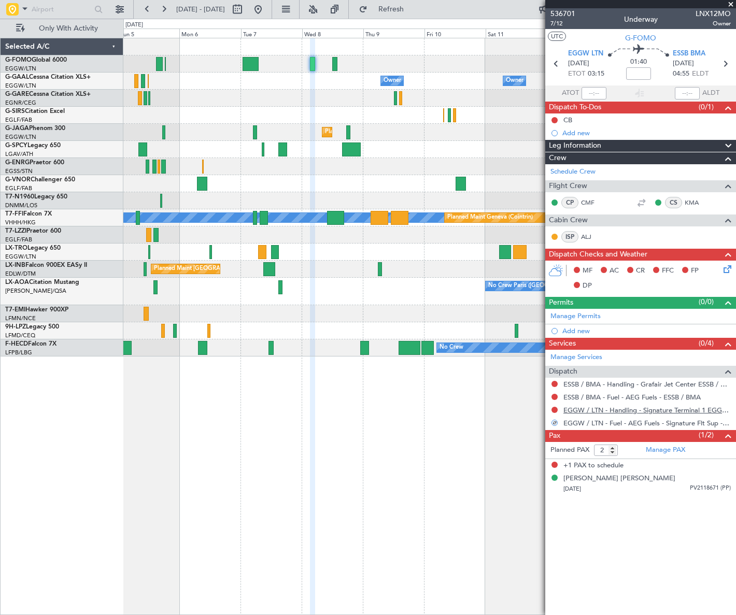
click at [608, 411] on link "EGGW / LTN - Handling - Signature Terminal 1 EGGW / LTN" at bounding box center [646, 410] width 167 height 9
click at [573, 329] on div "Add new" at bounding box center [641, 330] width 159 height 9
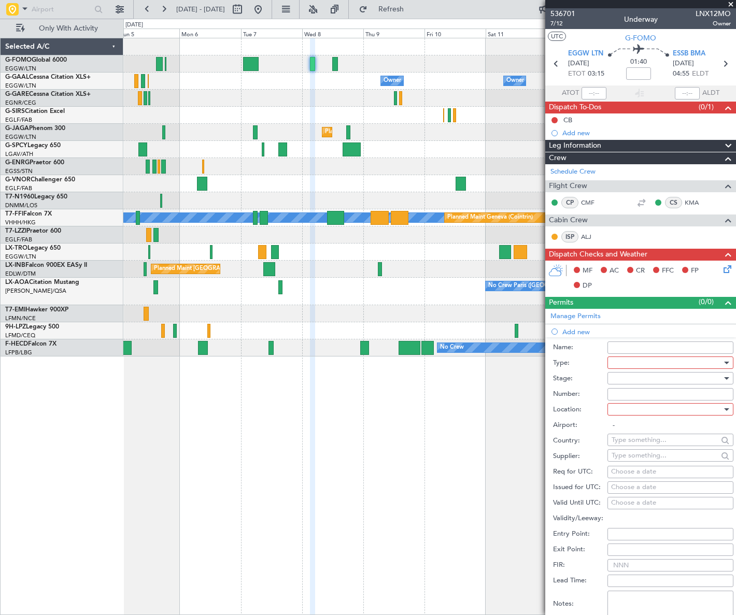
click at [652, 363] on div at bounding box center [666, 363] width 110 height 16
click at [644, 463] on span "Slot" at bounding box center [667, 461] width 110 height 16
click at [710, 378] on div at bounding box center [666, 378] width 110 height 16
click at [651, 441] on span "Requested" at bounding box center [667, 446] width 110 height 16
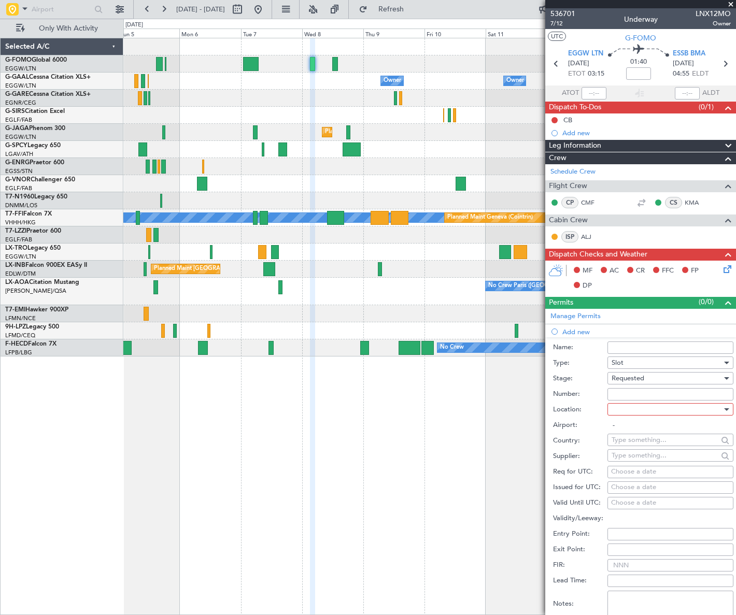
click at [722, 407] on div at bounding box center [725, 409] width 7 height 8
click at [635, 428] on span "Departure" at bounding box center [667, 430] width 110 height 16
type input "EGGW / LTN"
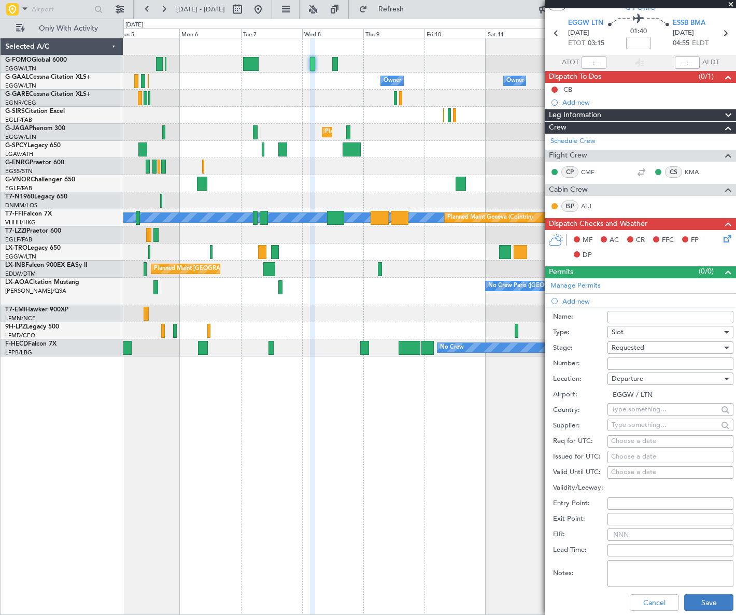
scroll to position [141, 0]
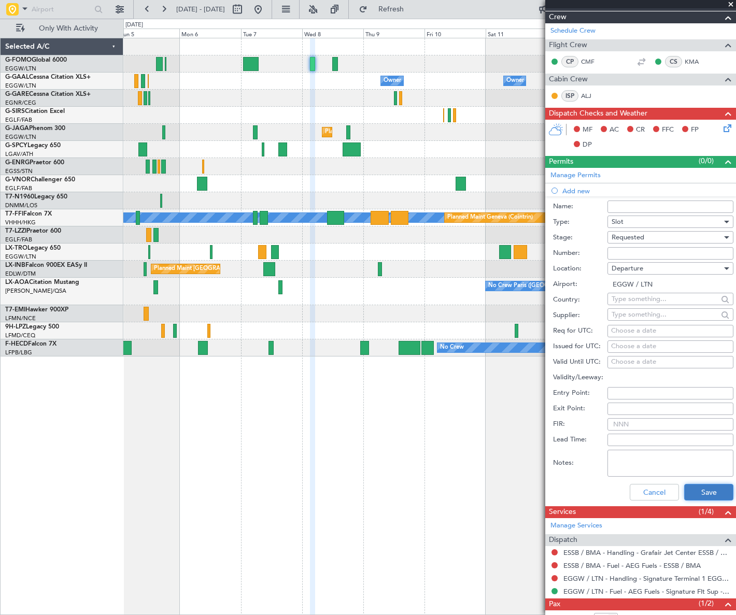
click at [706, 494] on button "Save" at bounding box center [708, 492] width 49 height 17
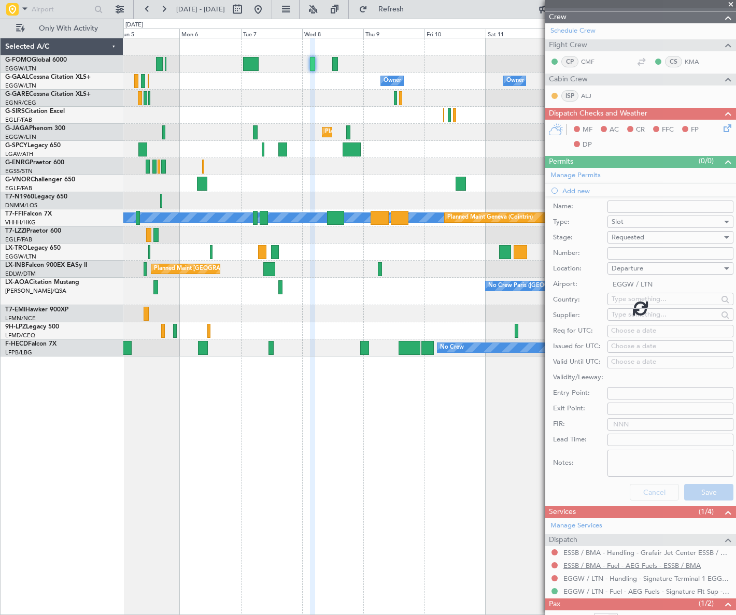
scroll to position [0, 0]
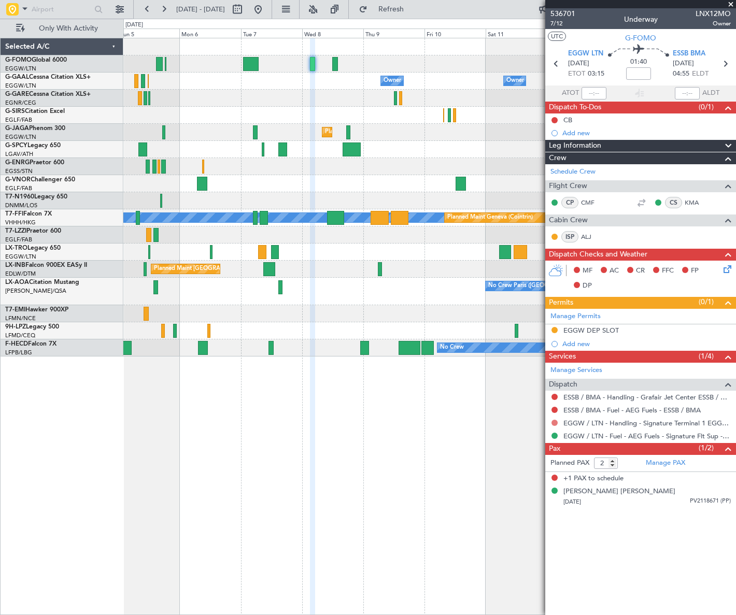
click at [555, 420] on button at bounding box center [554, 423] width 6 height 6
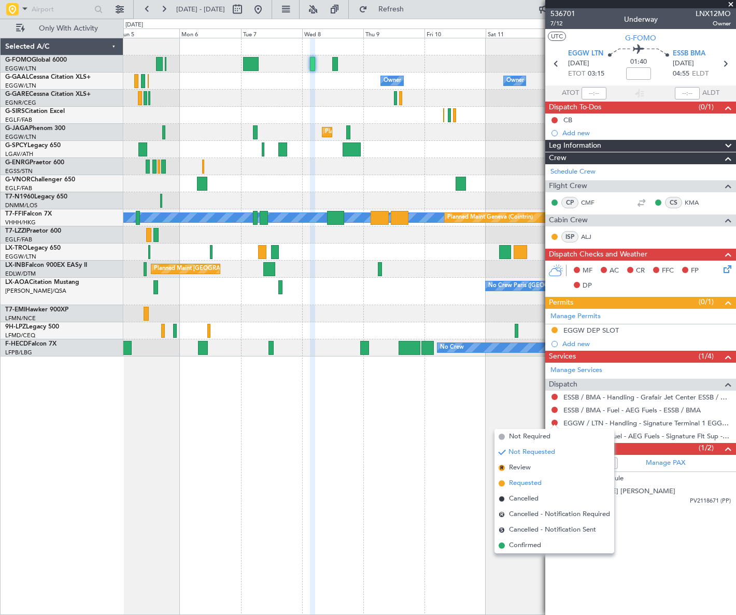
click at [521, 483] on span "Requested" at bounding box center [525, 483] width 33 height 10
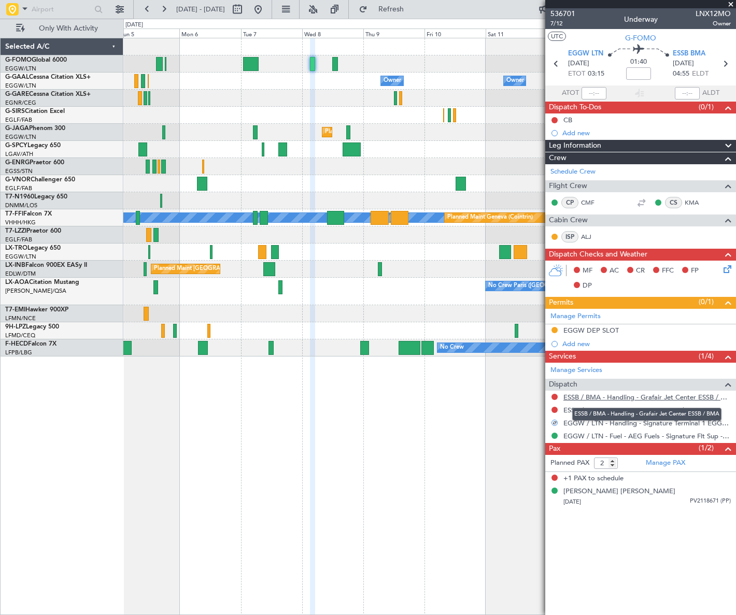
click at [642, 396] on link "ESSB / BMA - Handling - Grafair Jet Center ESSB / BMA" at bounding box center [646, 397] width 167 height 9
click at [579, 340] on div "Add new" at bounding box center [646, 343] width 168 height 9
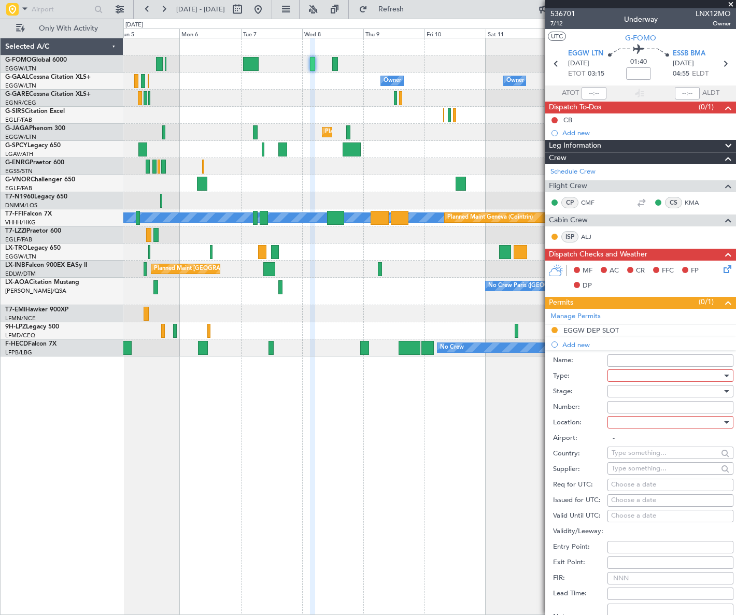
click at [645, 377] on div at bounding box center [666, 376] width 110 height 16
click at [632, 475] on span "Slot" at bounding box center [667, 474] width 110 height 16
click at [707, 392] on div at bounding box center [666, 391] width 110 height 16
click at [645, 462] on span "Requested" at bounding box center [667, 459] width 110 height 16
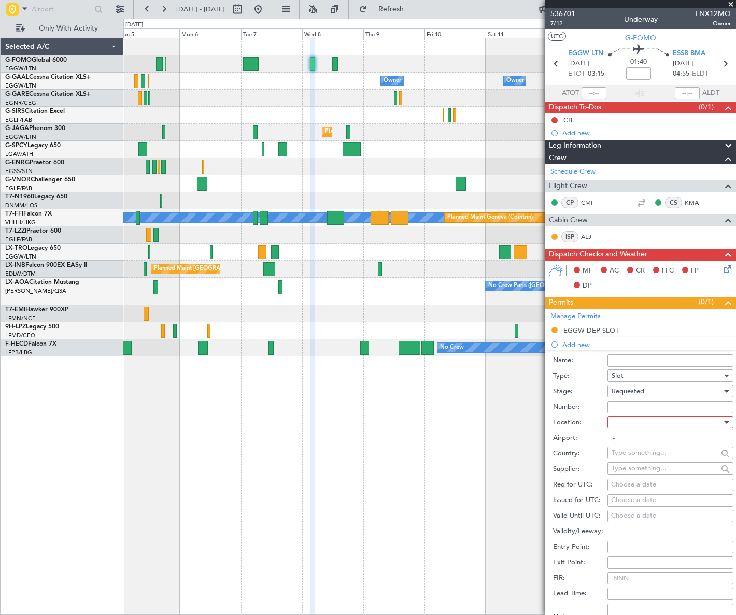
click at [700, 416] on div at bounding box center [666, 422] width 110 height 16
click at [609, 472] on mat-option "Arrival" at bounding box center [667, 474] width 126 height 16
type input "ESSB / BMA"
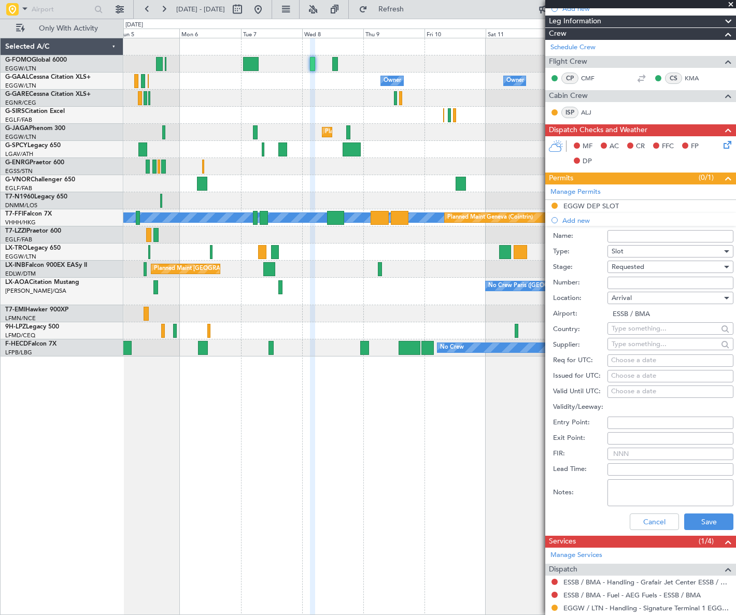
scroll to position [188, 0]
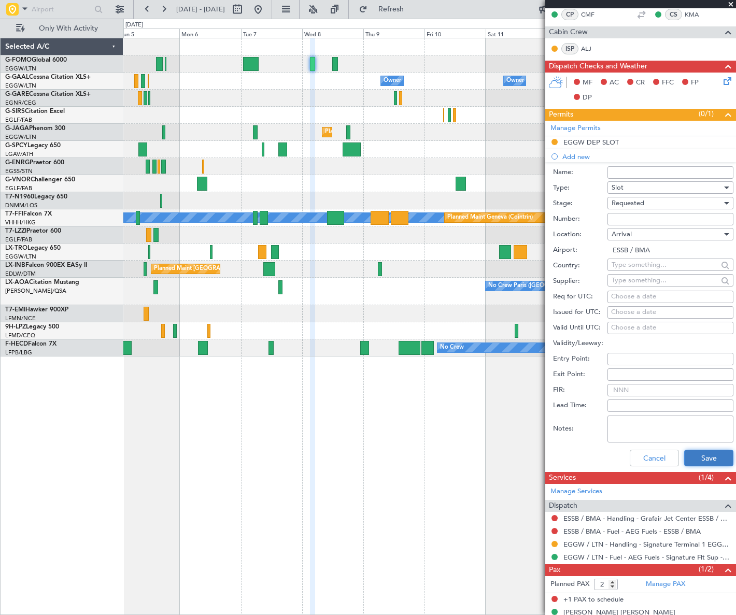
click at [712, 457] on button "Save" at bounding box center [708, 458] width 49 height 17
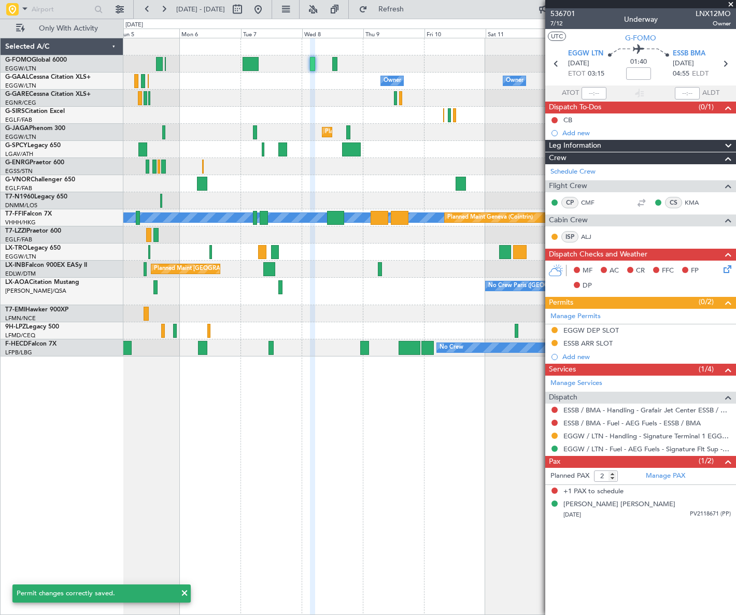
scroll to position [0, 0]
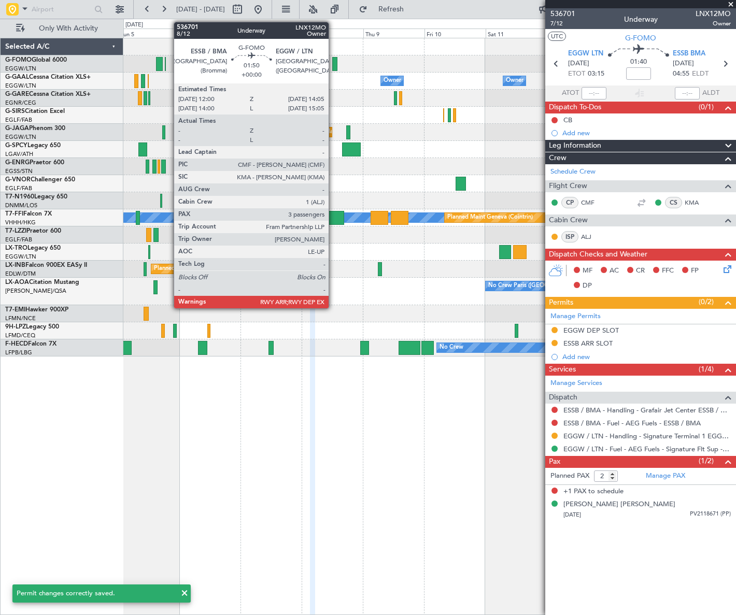
click at [333, 65] on div at bounding box center [335, 64] width 6 height 14
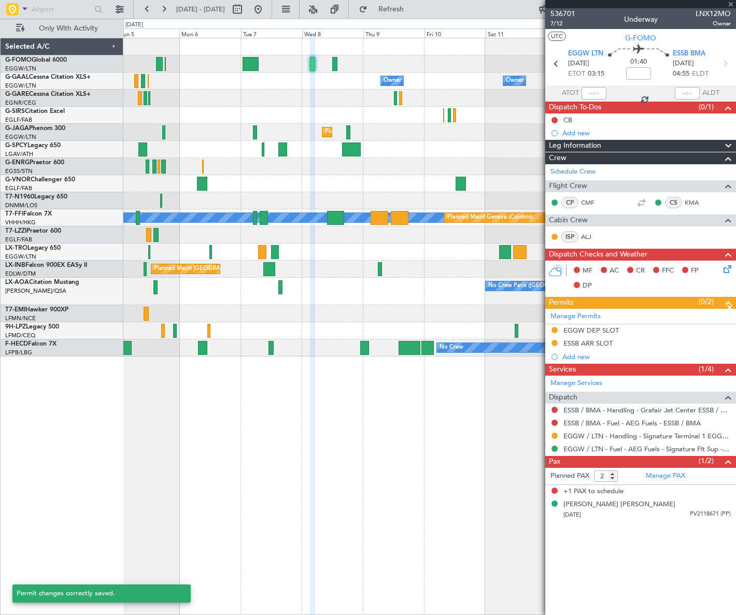
type input "3"
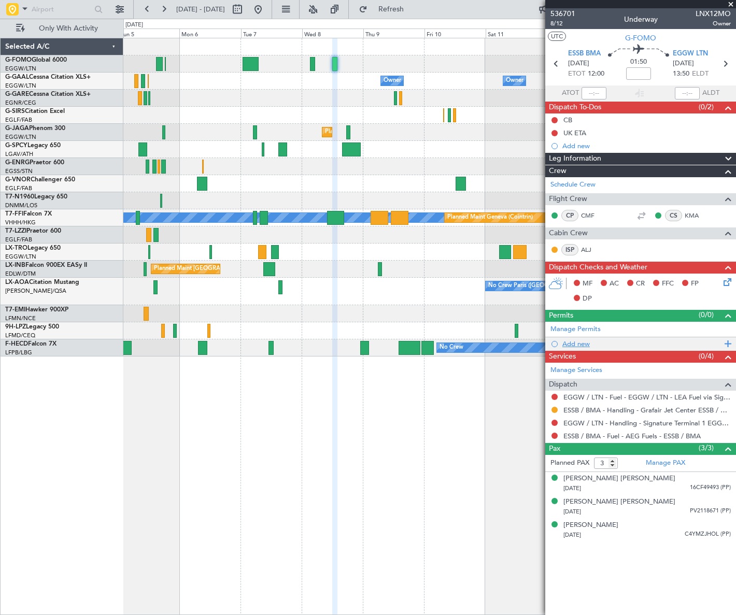
click at [579, 345] on div "Add new" at bounding box center [641, 343] width 159 height 9
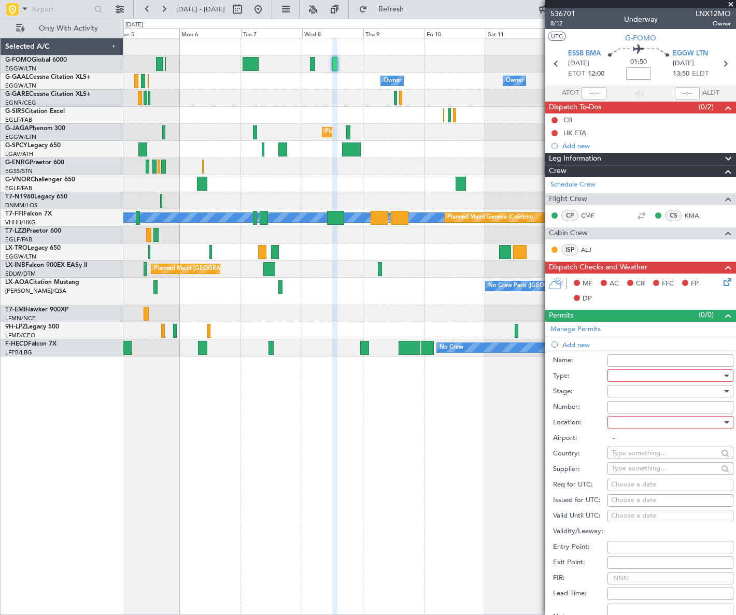
click at [644, 370] on div at bounding box center [666, 376] width 110 height 16
click at [630, 473] on span "Slot" at bounding box center [667, 474] width 110 height 16
click at [699, 384] on div at bounding box center [666, 391] width 110 height 16
click at [649, 457] on span "Requested" at bounding box center [667, 459] width 110 height 16
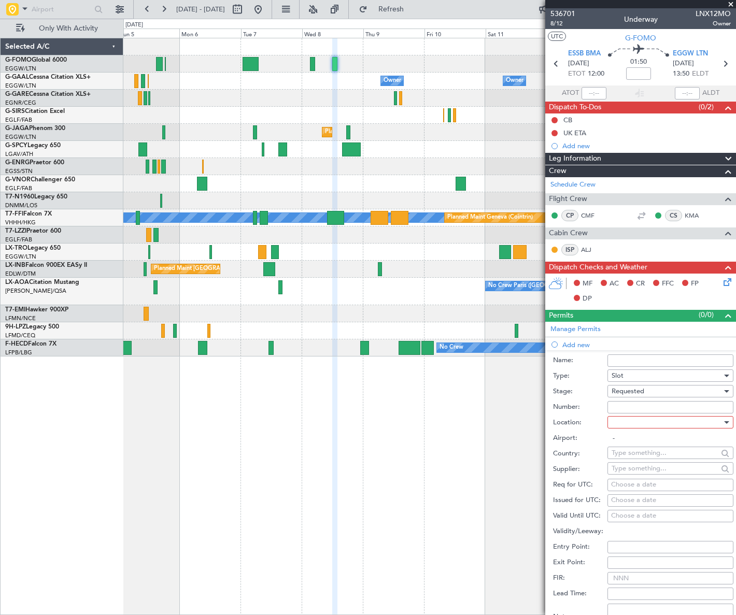
click at [697, 420] on div at bounding box center [666, 422] width 110 height 16
click at [645, 447] on span "Departure" at bounding box center [667, 443] width 110 height 16
type input "ESSB / BMA"
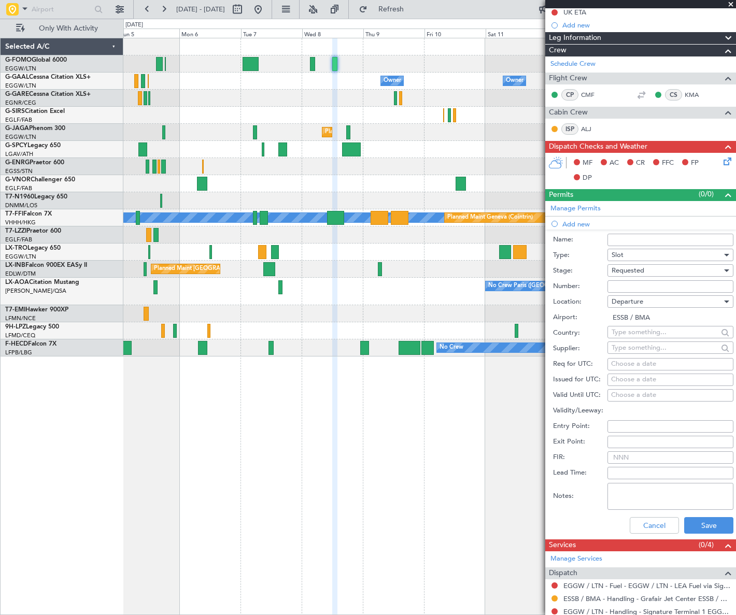
scroll to position [188, 0]
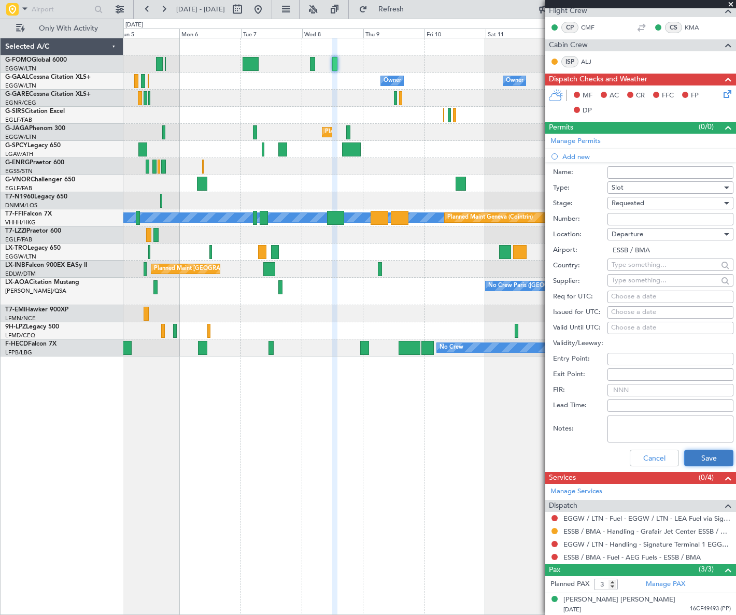
click at [711, 457] on button "Save" at bounding box center [708, 458] width 49 height 17
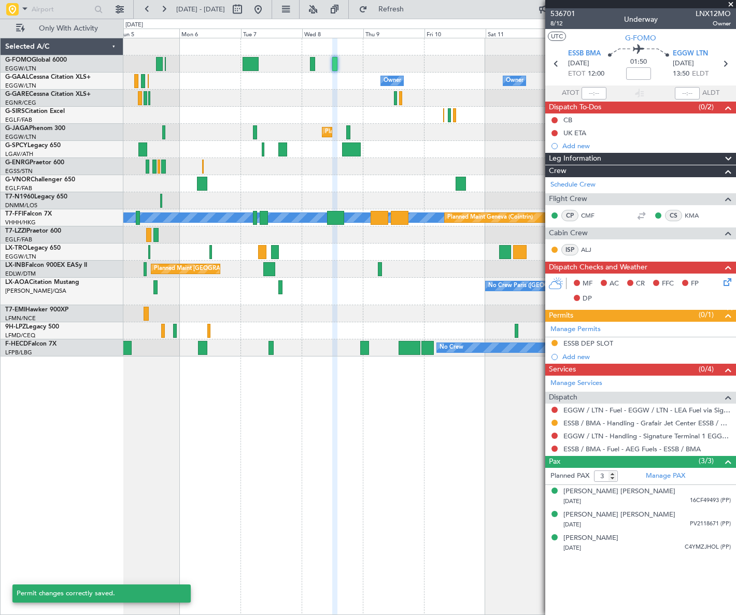
scroll to position [0, 0]
click at [578, 359] on mat-tooltip-component "ESSB DEP SLOT" at bounding box center [587, 360] width 61 height 27
click at [572, 355] on div "Add new" at bounding box center [641, 356] width 159 height 9
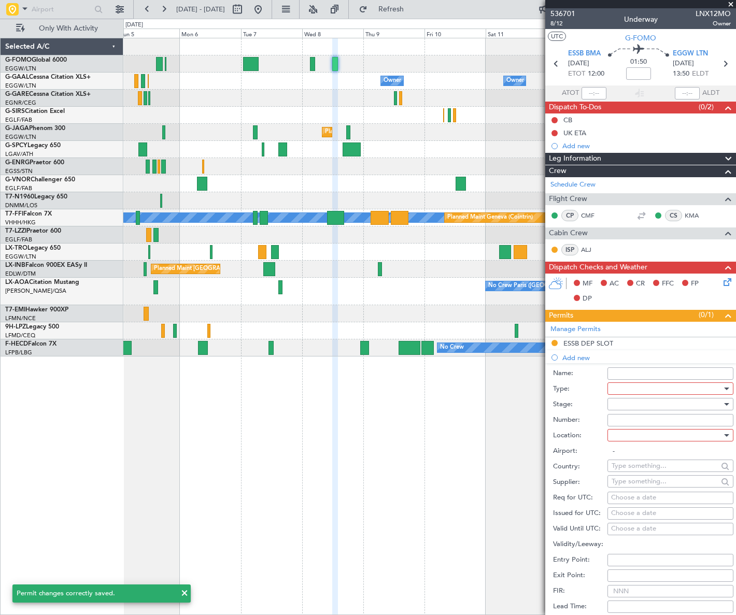
click at [663, 385] on div at bounding box center [666, 389] width 110 height 16
click at [648, 481] on span "Slot" at bounding box center [667, 487] width 110 height 16
click at [708, 403] on div at bounding box center [666, 404] width 110 height 16
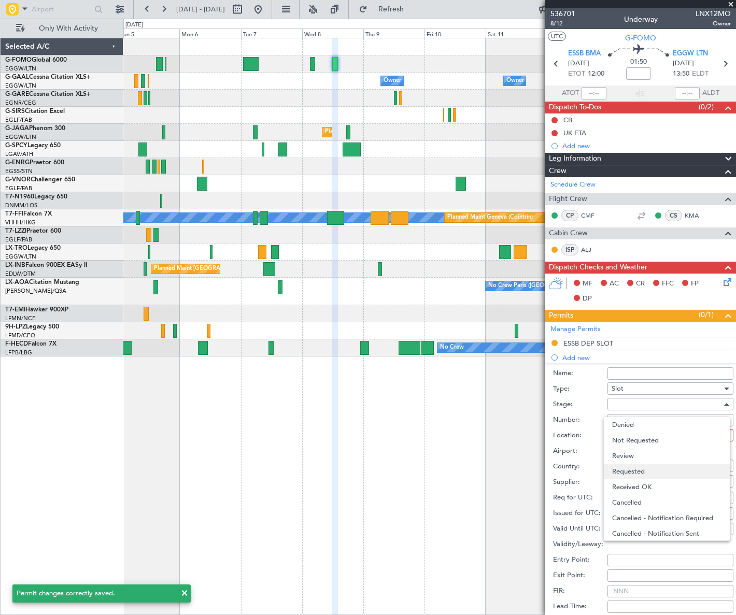
click at [652, 470] on span "Requested" at bounding box center [667, 472] width 110 height 16
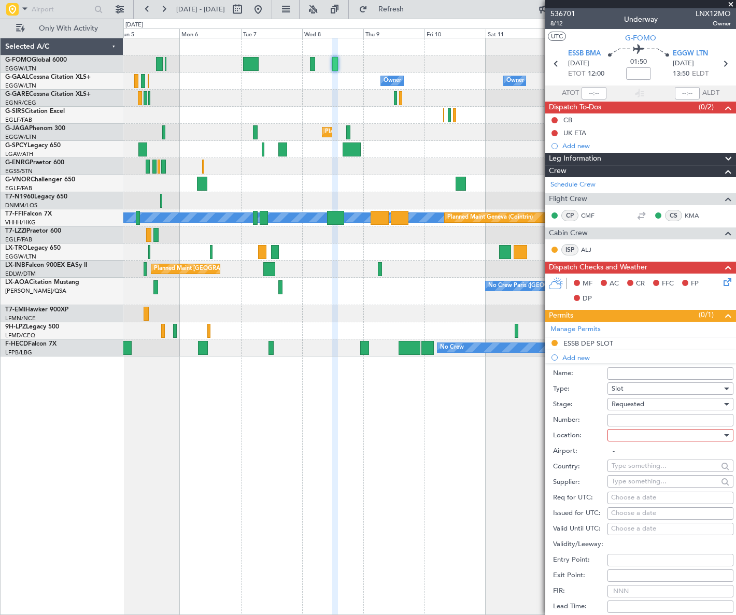
click at [713, 435] on div at bounding box center [666, 435] width 110 height 16
drag, startPoint x: 631, startPoint y: 487, endPoint x: 642, endPoint y: 474, distance: 17.6
click at [631, 486] on span "Arrival" at bounding box center [667, 487] width 110 height 16
type input "EGGW / LTN"
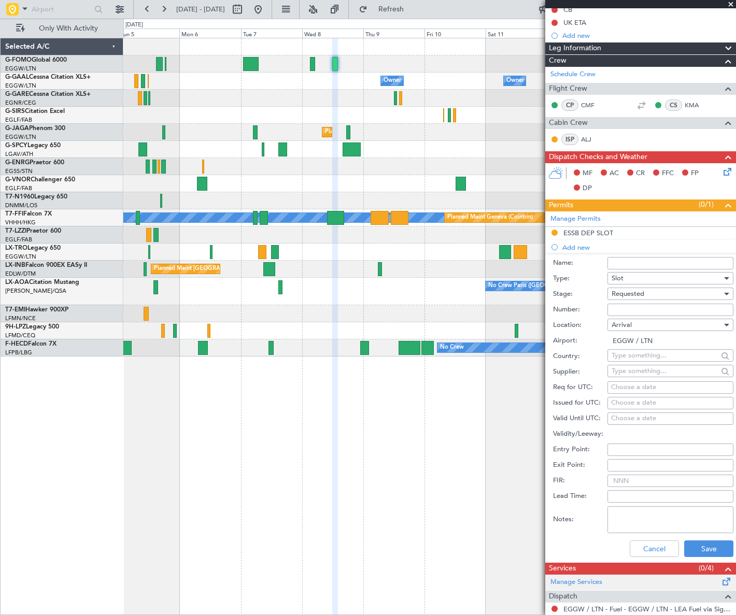
scroll to position [188, 0]
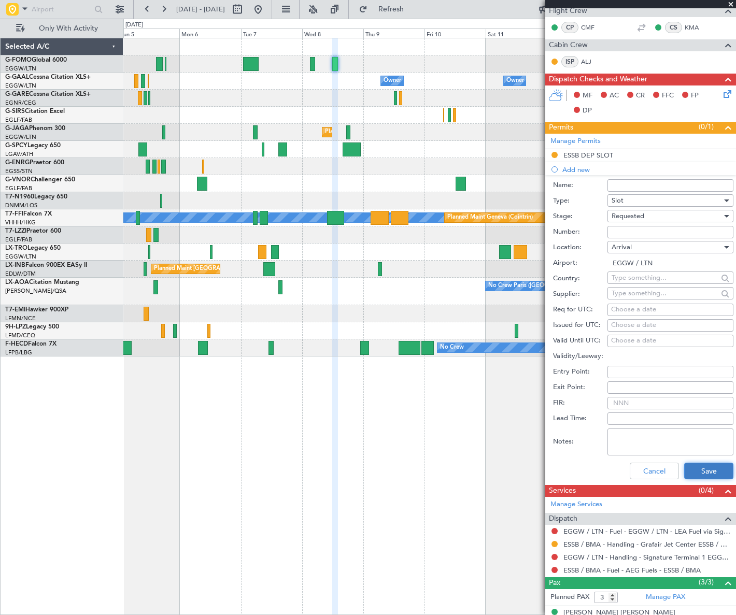
click at [706, 463] on button "Save" at bounding box center [708, 471] width 49 height 17
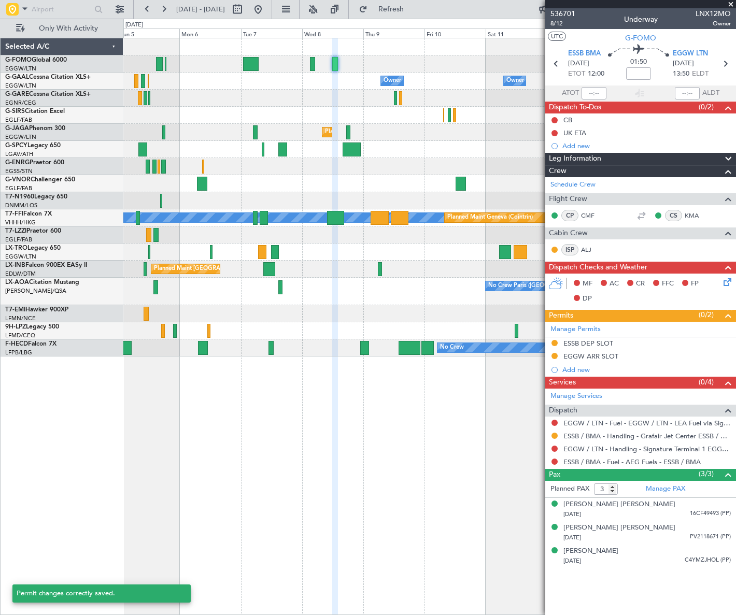
scroll to position [0, 0]
click at [554, 449] on button at bounding box center [554, 449] width 6 height 6
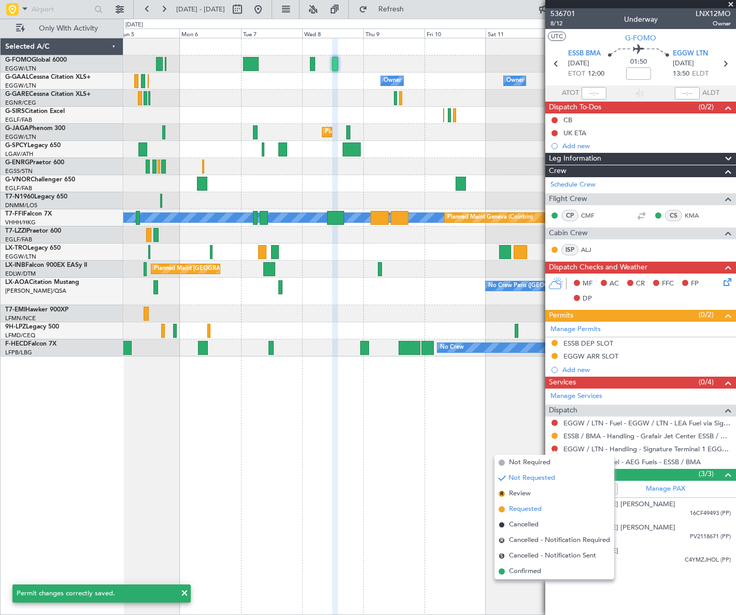
click at [519, 509] on span "Requested" at bounding box center [525, 509] width 33 height 10
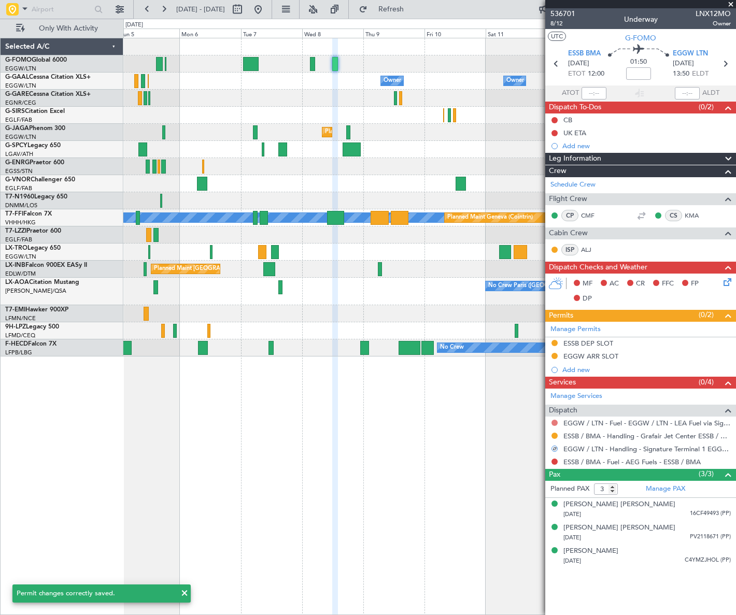
click at [555, 421] on button at bounding box center [554, 423] width 6 height 6
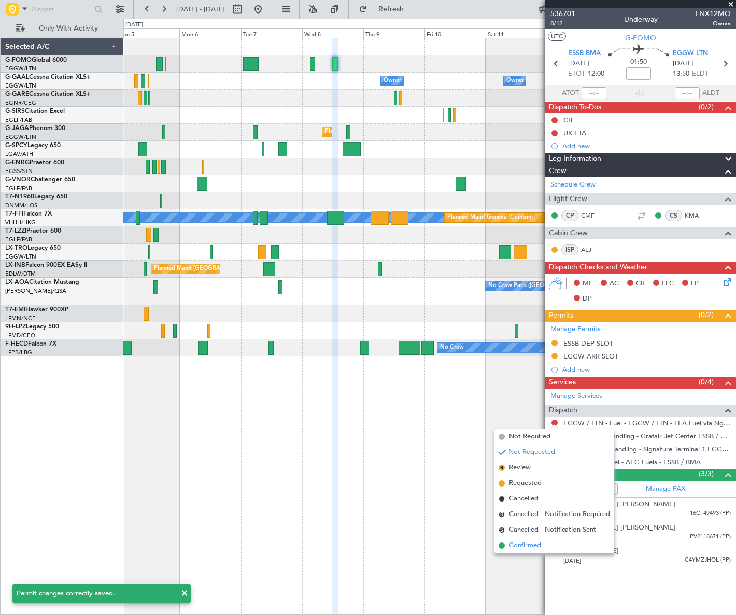
click at [524, 549] on span "Confirmed" at bounding box center [525, 545] width 32 height 10
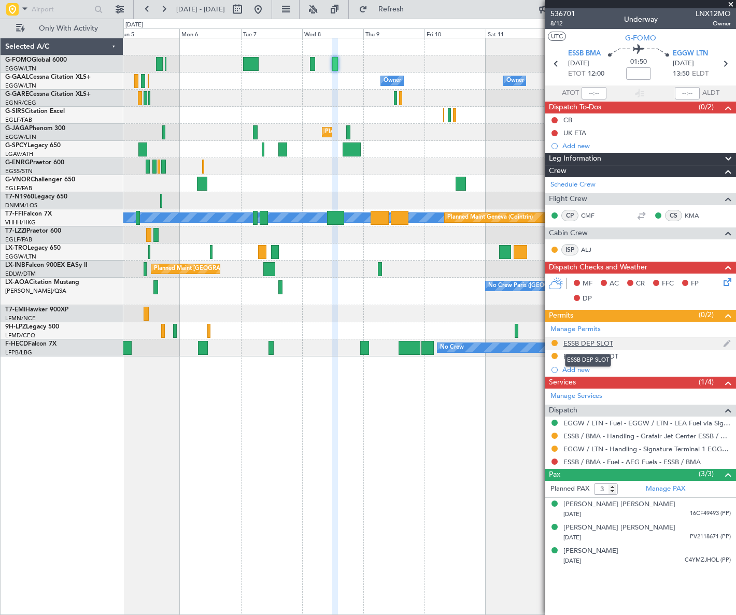
click at [578, 341] on div "ESSB DEP SLOT" at bounding box center [588, 343] width 50 height 9
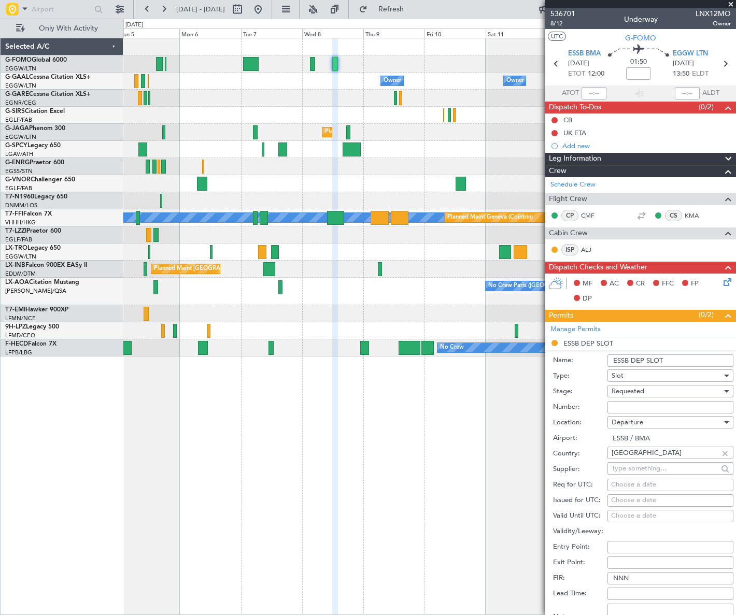
click at [669, 361] on input "ESSB DEP SLOT" at bounding box center [670, 360] width 126 height 12
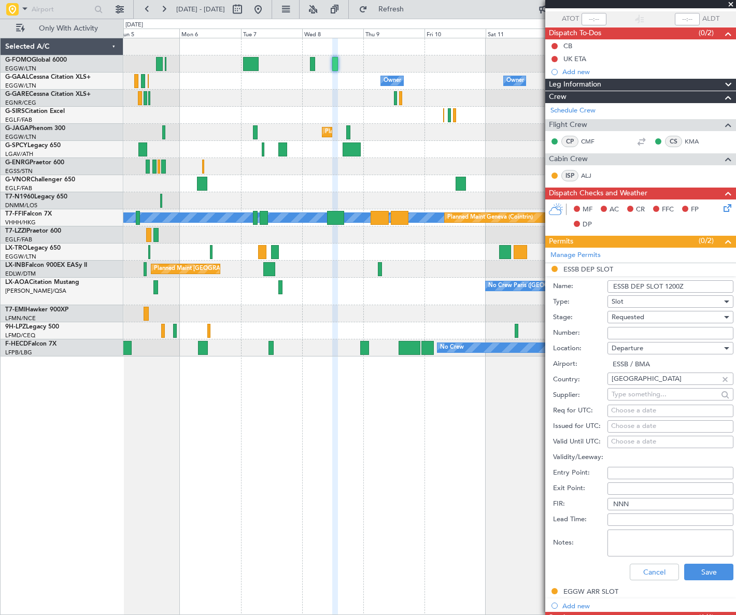
scroll to position [188, 0]
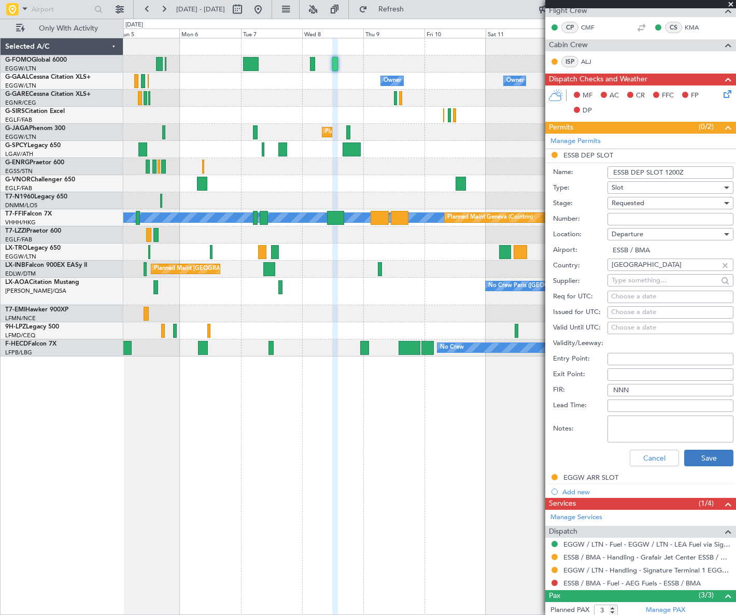
type input "ESSB DEP SLOT 1200Z"
click at [707, 453] on button "Save" at bounding box center [708, 458] width 49 height 17
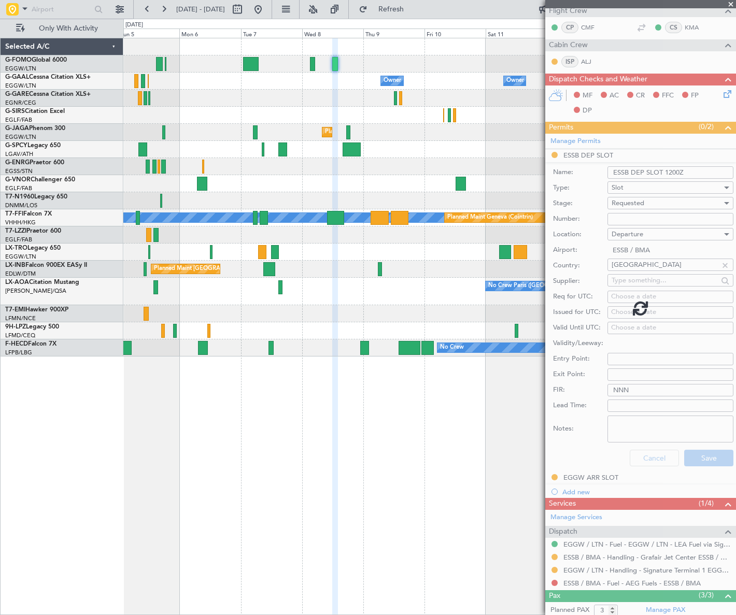
scroll to position [0, 0]
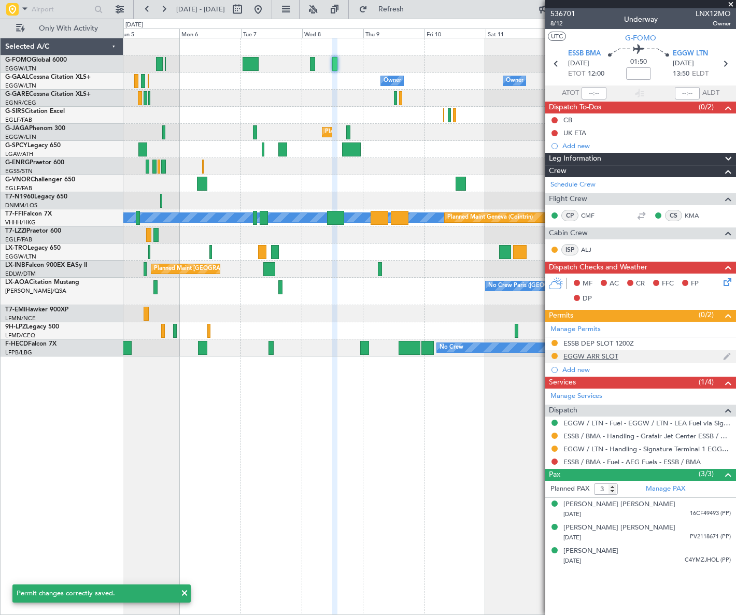
click at [608, 358] on div "EGGW ARR SLOT" at bounding box center [590, 356] width 55 height 9
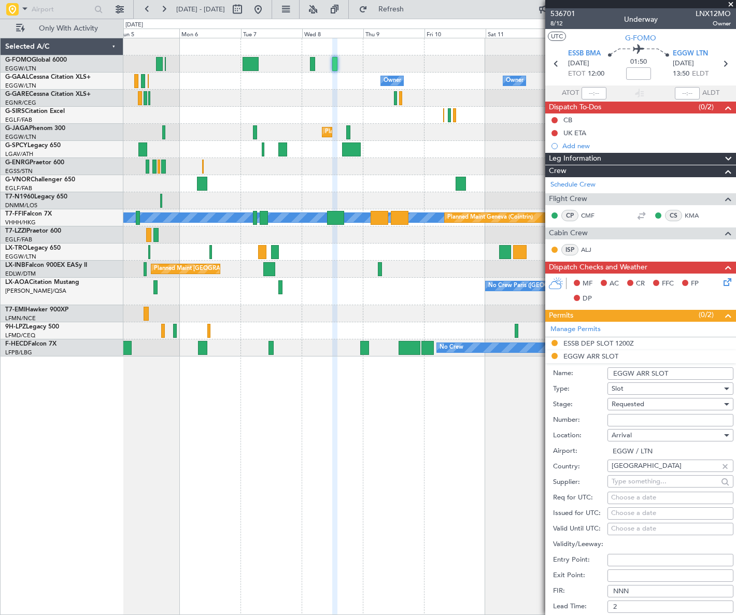
click at [678, 370] on input "EGGW ARR SLOT" at bounding box center [670, 373] width 126 height 12
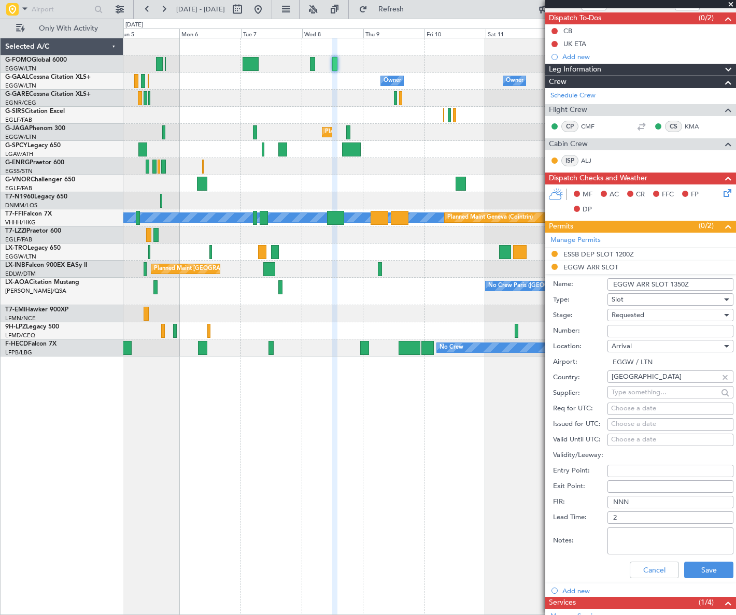
scroll to position [188, 0]
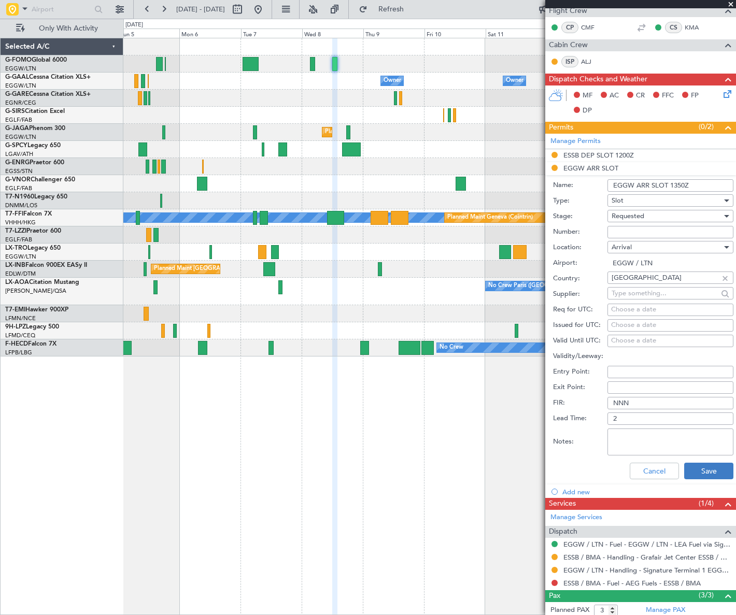
type input "EGGW ARR SLOT 1350Z"
click at [698, 467] on button "Save" at bounding box center [708, 471] width 49 height 17
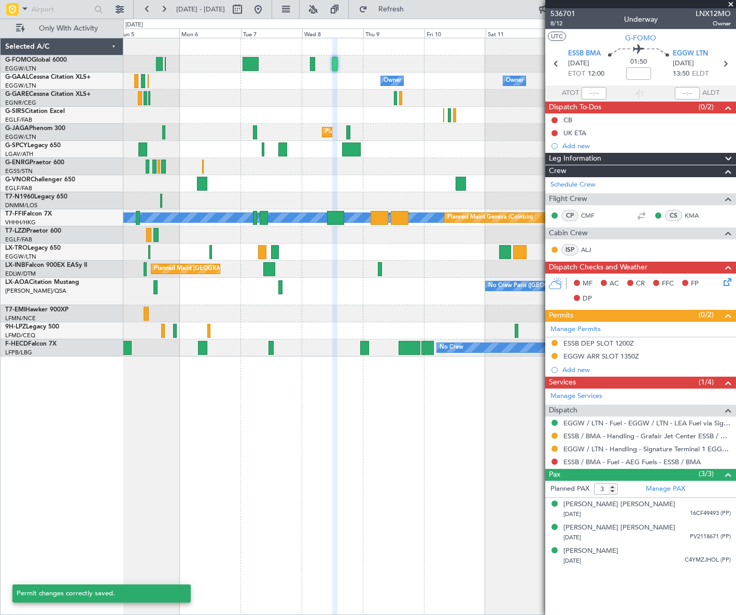
scroll to position [0, 0]
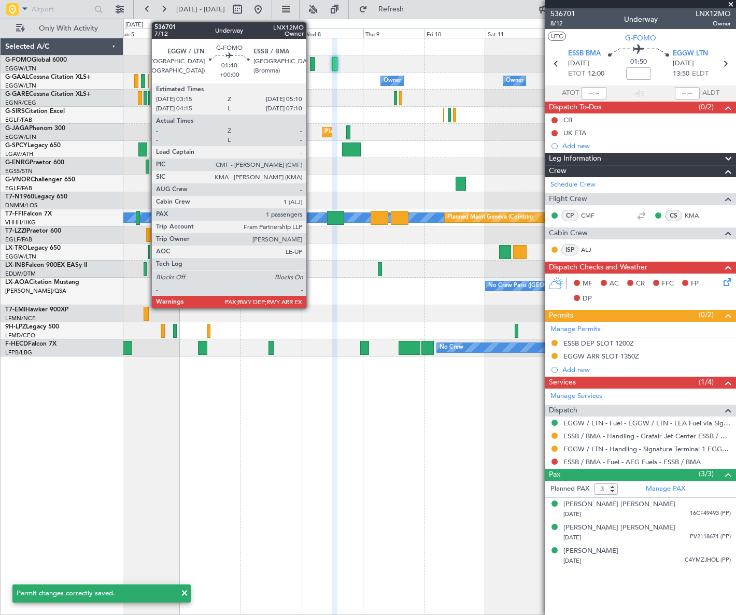
click at [311, 65] on div at bounding box center [312, 64] width 5 height 14
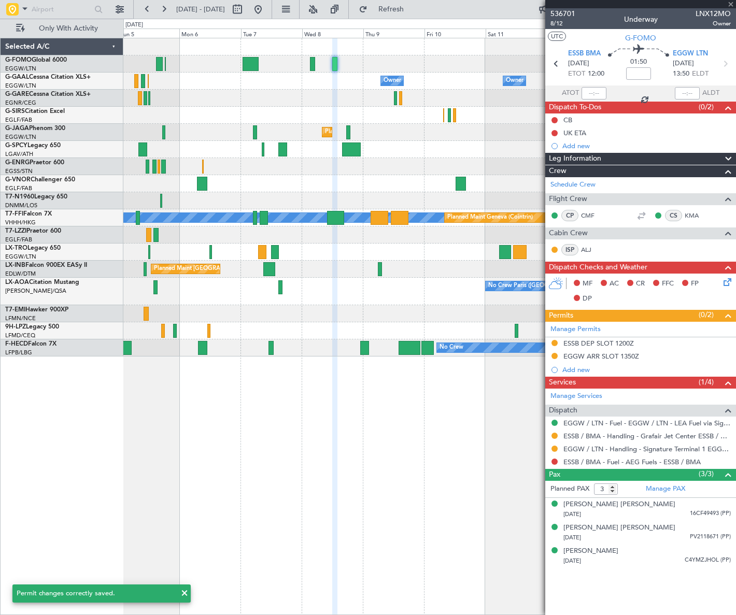
type input "2"
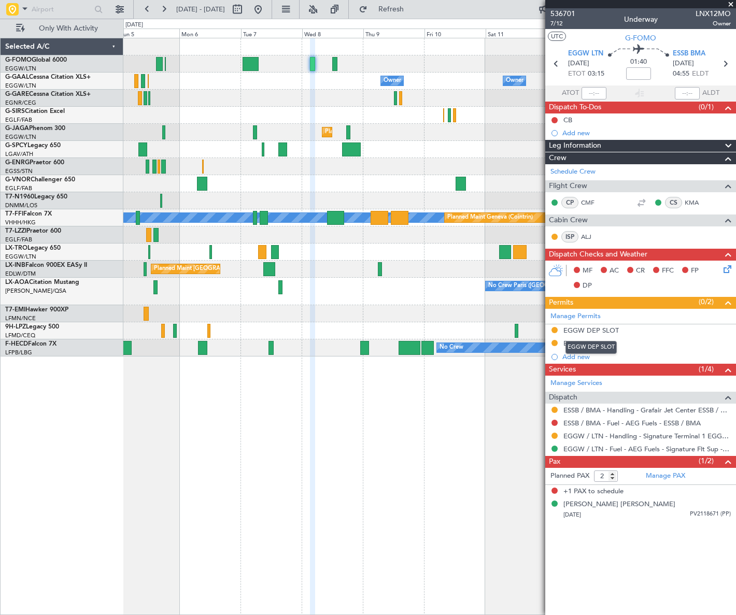
click at [607, 332] on div "EGGW DEP SLOT" at bounding box center [590, 330] width 55 height 9
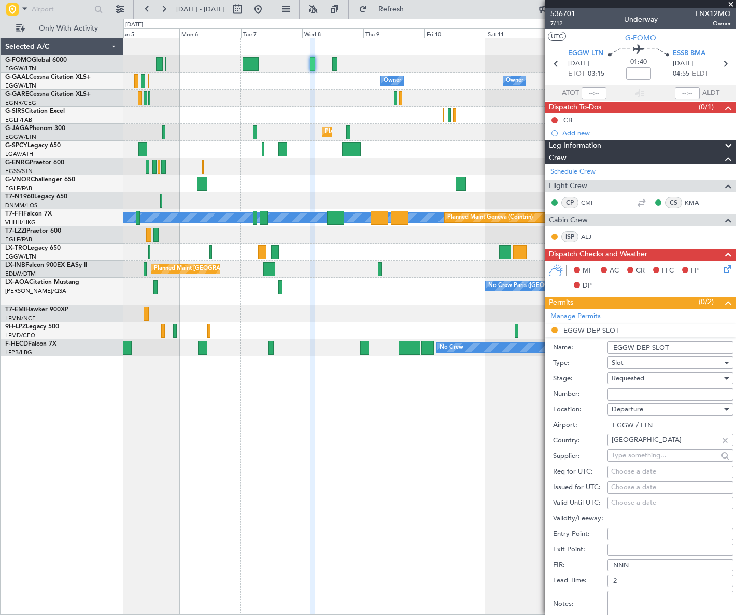
click at [677, 347] on input "EGGW DEP SLOT" at bounding box center [670, 347] width 126 height 12
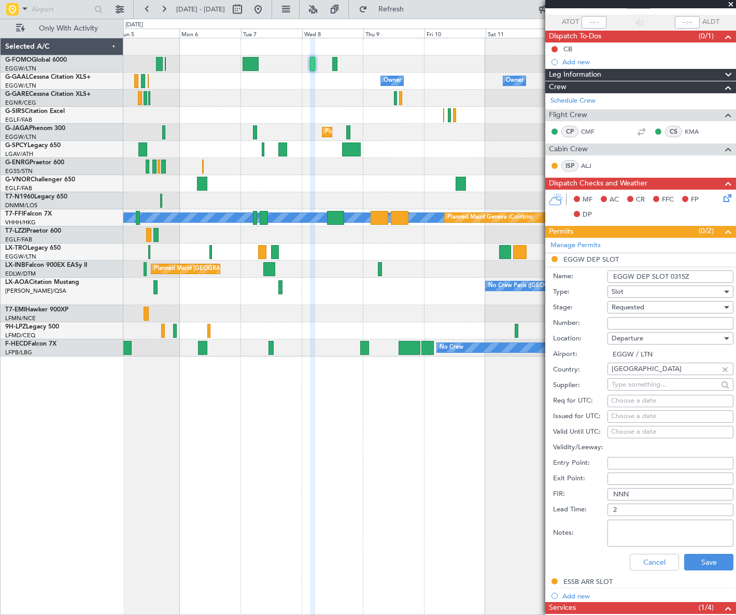
scroll to position [188, 0]
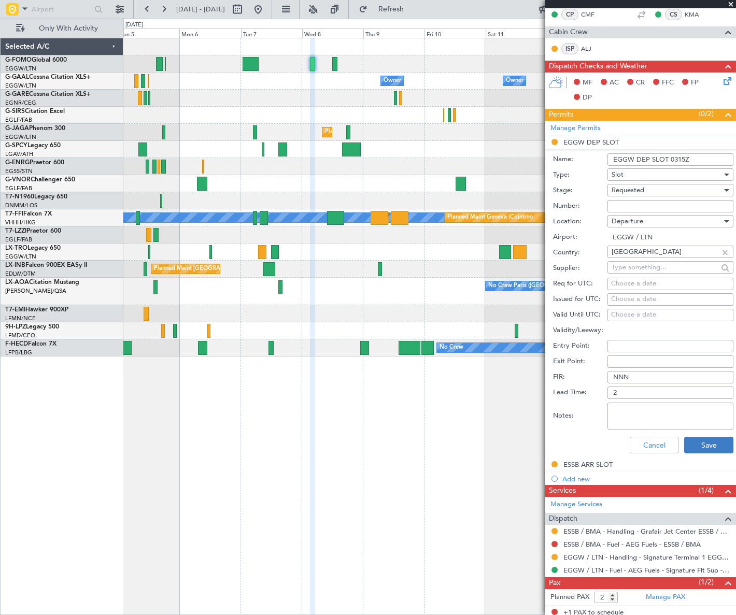
type input "EGGW DEP SLOT 0315Z"
click at [703, 442] on button "Save" at bounding box center [708, 445] width 49 height 17
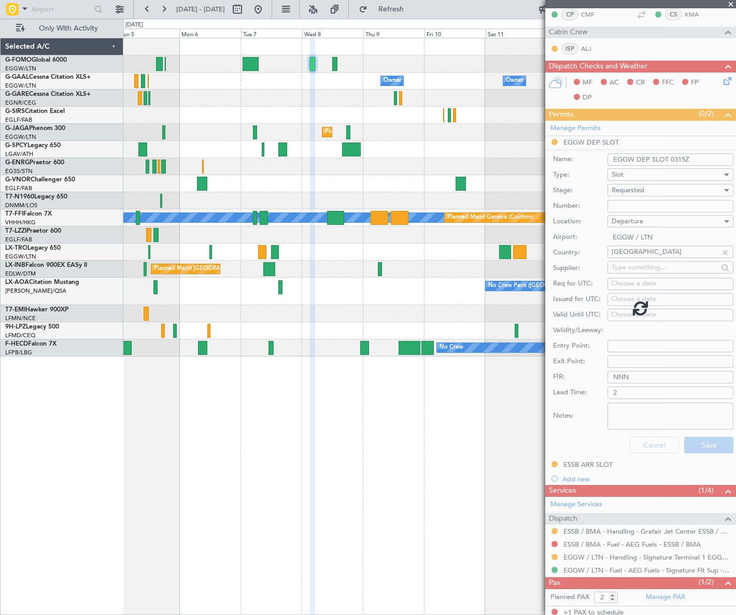
scroll to position [0, 0]
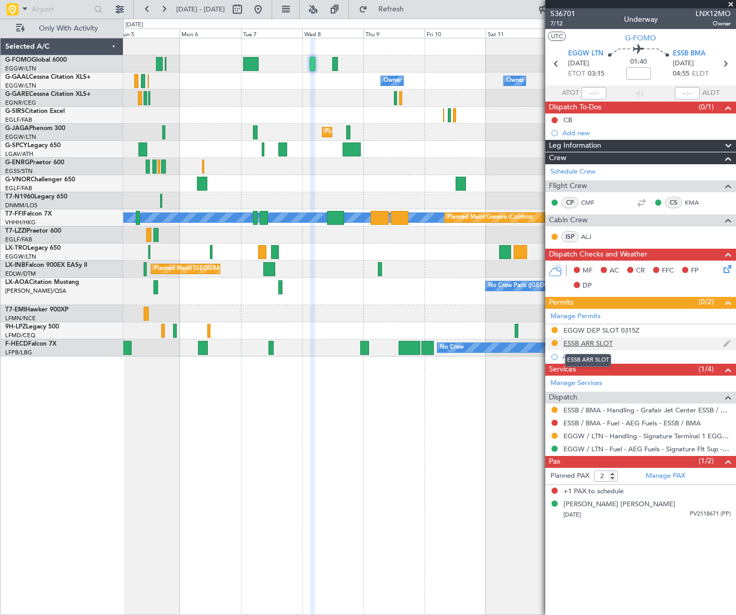
click at [599, 341] on div "ESSB ARR SLOT" at bounding box center [587, 343] width 49 height 9
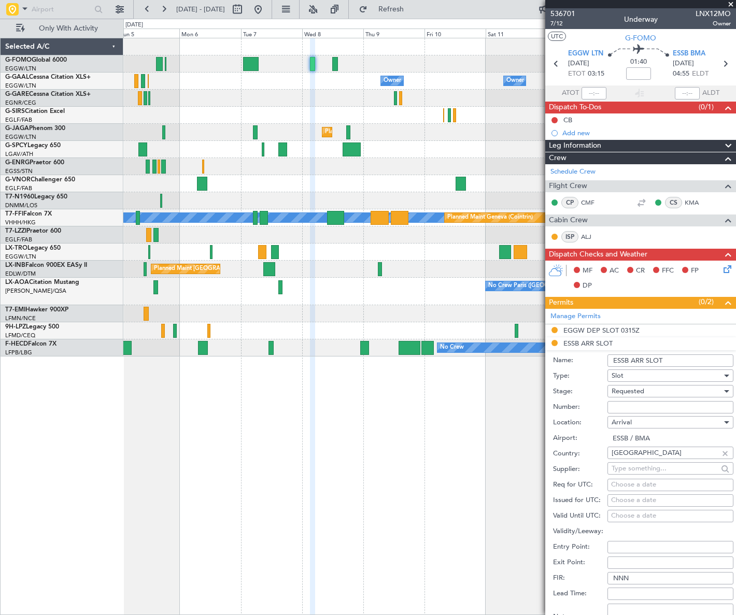
click at [668, 360] on input "ESSB ARR SLOT" at bounding box center [670, 360] width 126 height 12
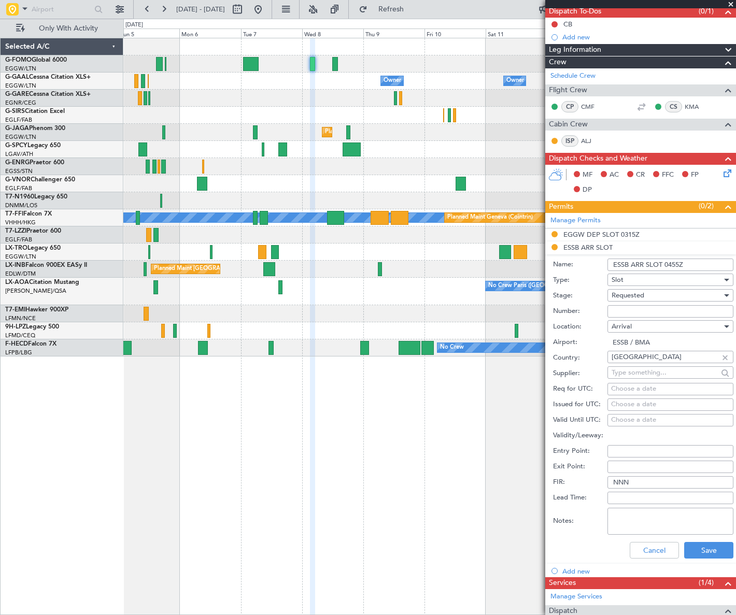
scroll to position [141, 0]
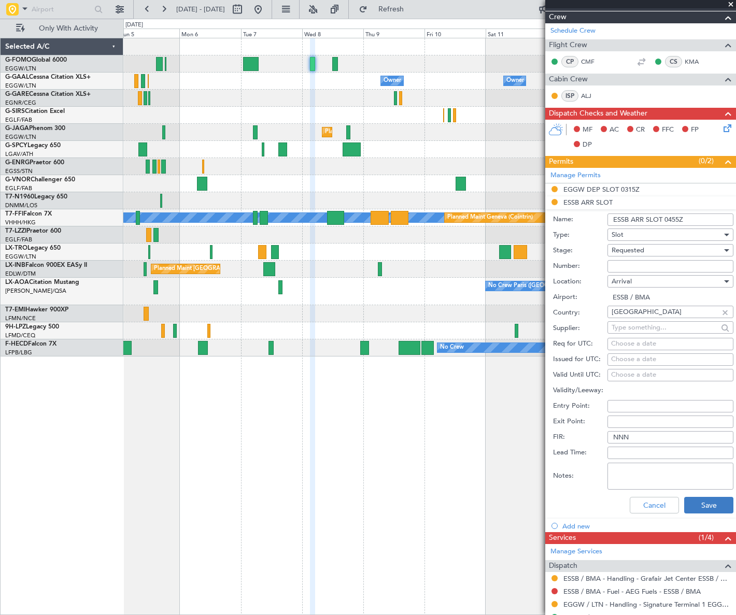
type input "ESSB ARR SLOT 0455Z"
click at [691, 497] on button "Save" at bounding box center [708, 505] width 49 height 17
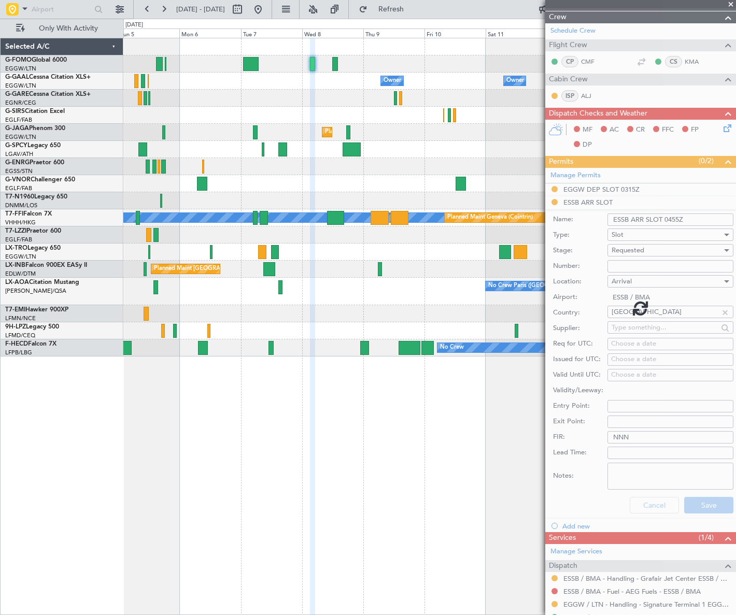
scroll to position [0, 0]
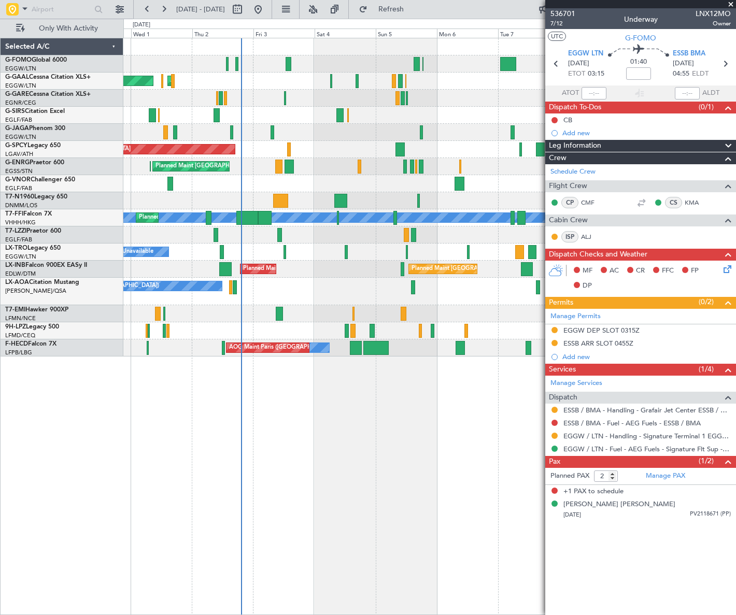
click at [448, 135] on div "Planned Maint [GEOGRAPHIC_DATA] ([GEOGRAPHIC_DATA])" at bounding box center [428, 132] width 611 height 17
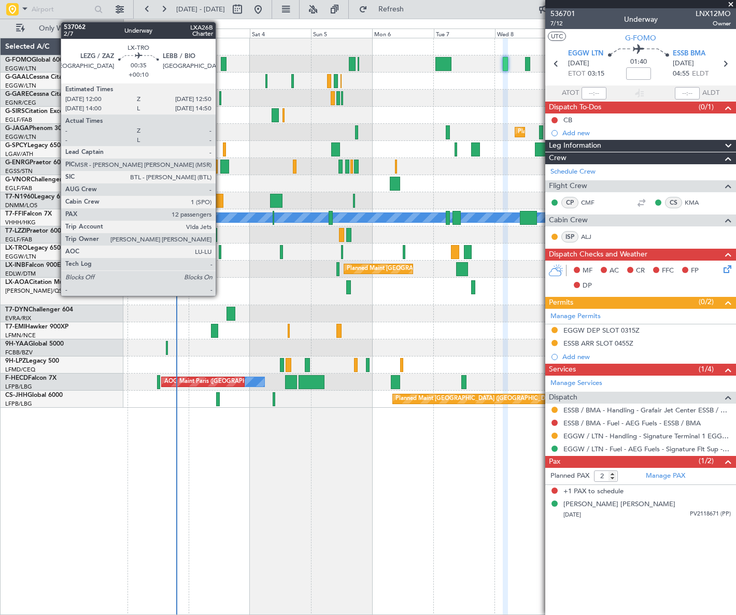
click at [220, 248] on div at bounding box center [220, 252] width 3 height 14
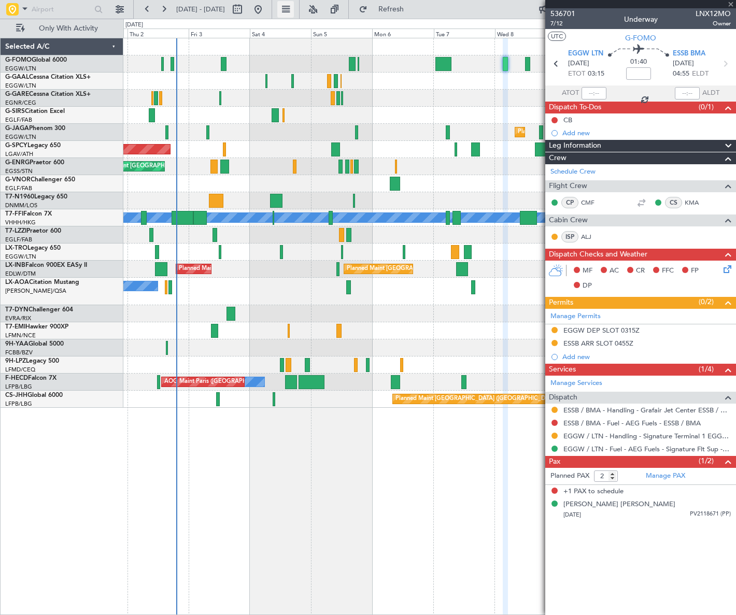
type input "+00:10"
type input "12"
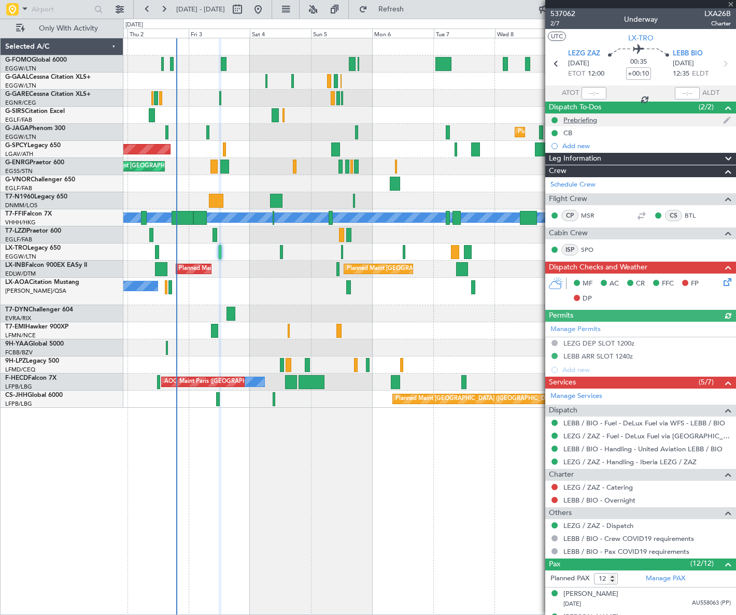
click at [593, 121] on div "Prebriefing" at bounding box center [580, 120] width 34 height 9
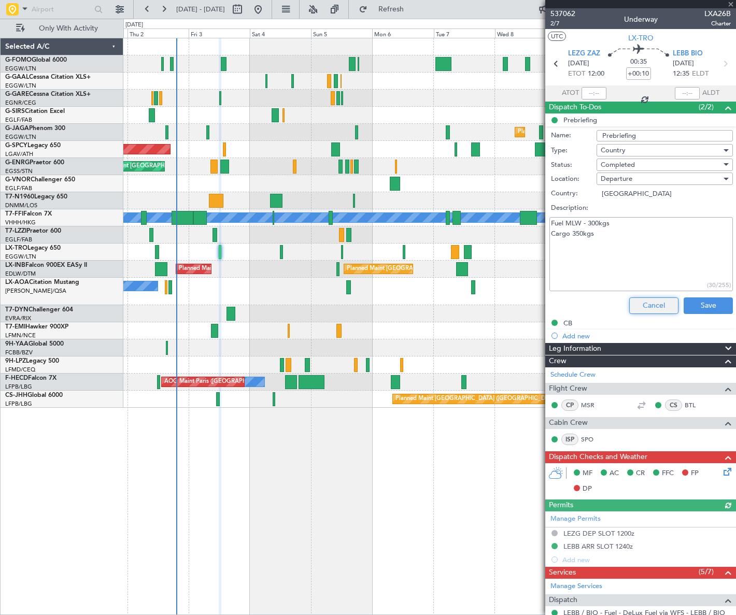
click at [646, 304] on button "Cancel" at bounding box center [653, 305] width 49 height 17
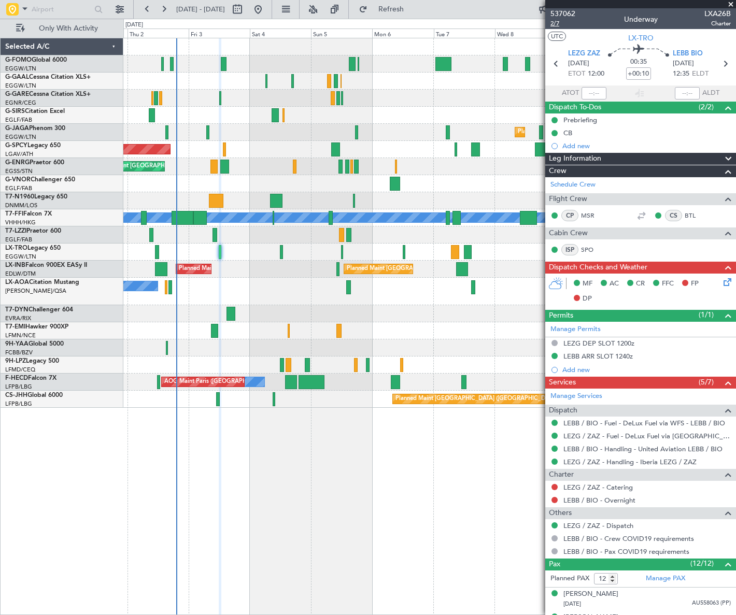
click at [560, 23] on span "2/7" at bounding box center [562, 23] width 25 height 9
click at [608, 361] on div "LEBB ARR SLOT 1240z" at bounding box center [640, 356] width 191 height 13
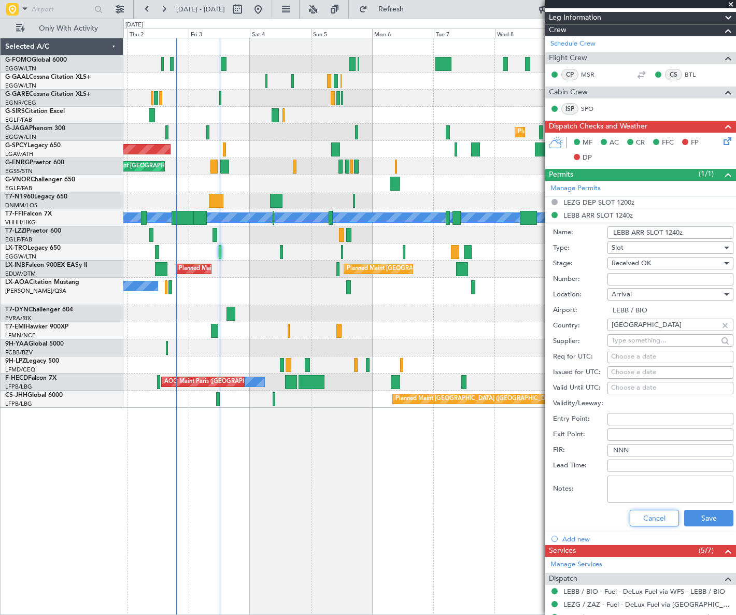
click at [651, 519] on button "Cancel" at bounding box center [653, 518] width 49 height 17
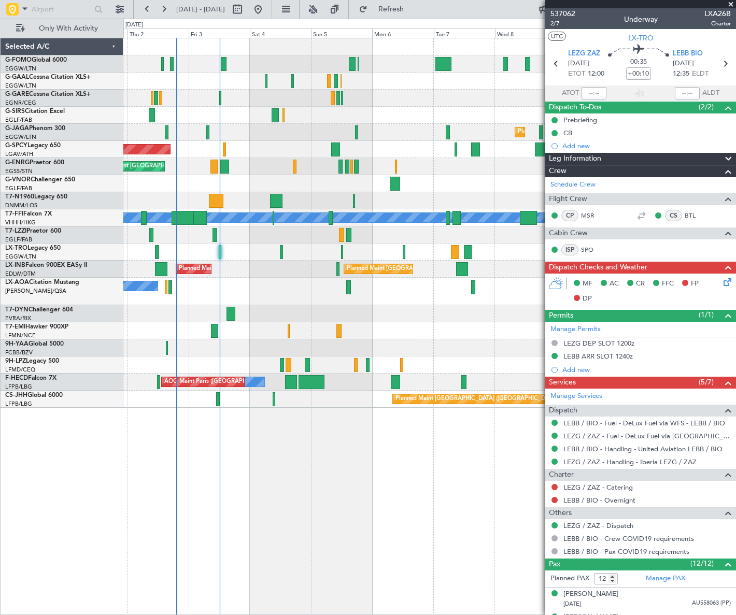
click at [606, 159] on div "Leg Information" at bounding box center [640, 159] width 191 height 12
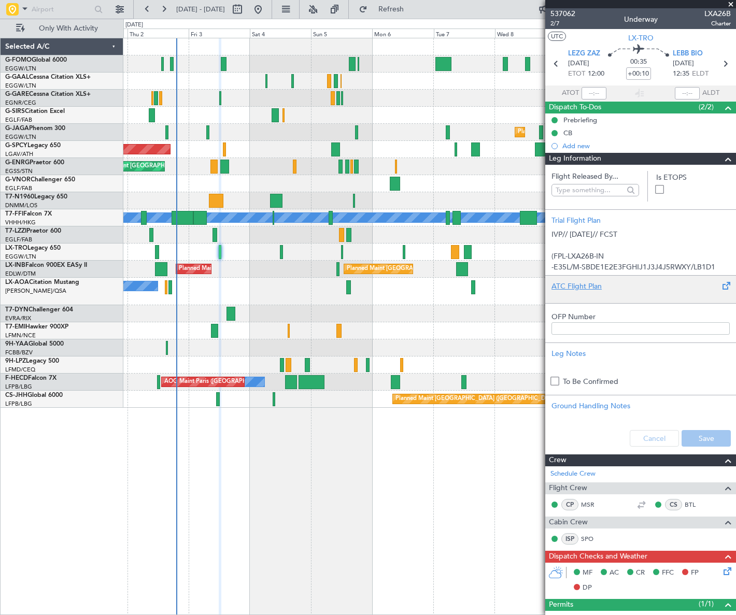
click at [575, 288] on div "ATC Flight Plan" at bounding box center [640, 286] width 178 height 11
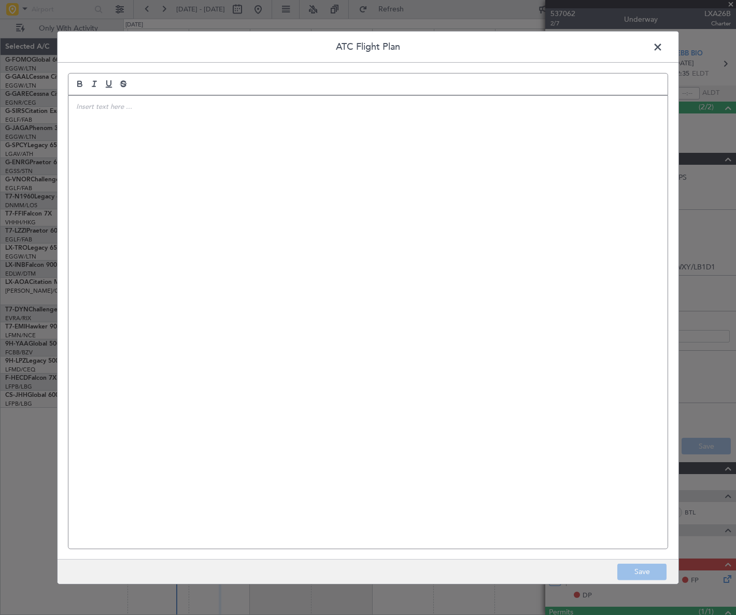
click at [438, 263] on div at bounding box center [367, 321] width 599 height 453
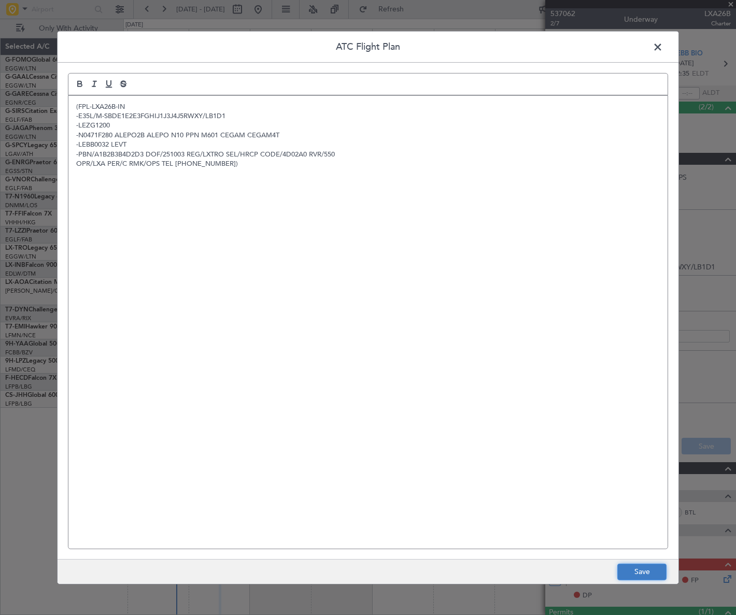
click at [650, 577] on button "Save" at bounding box center [641, 572] width 49 height 17
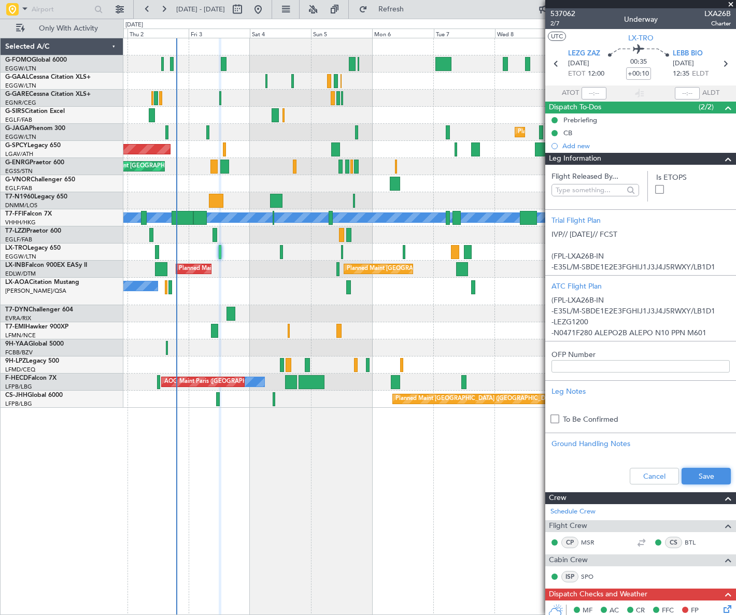
click at [707, 474] on button "Save" at bounding box center [705, 476] width 49 height 17
click at [722, 160] on span at bounding box center [728, 159] width 12 height 12
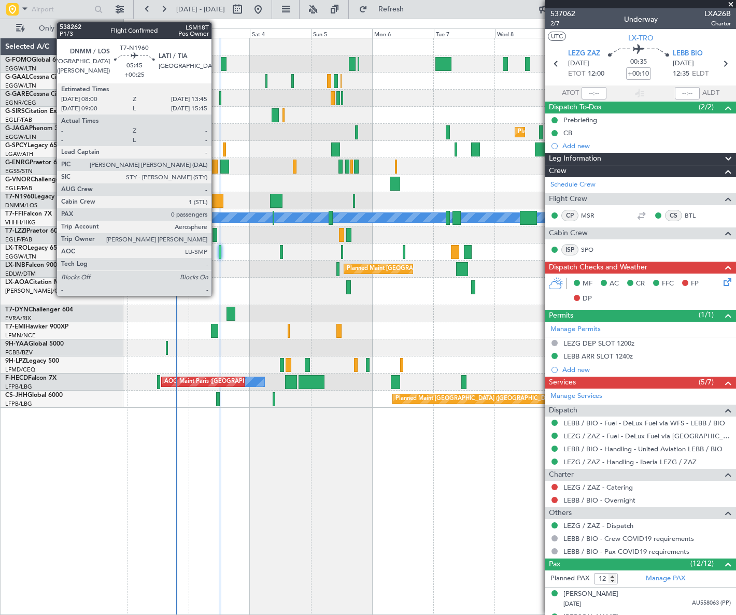
click at [216, 198] on div at bounding box center [216, 201] width 15 height 14
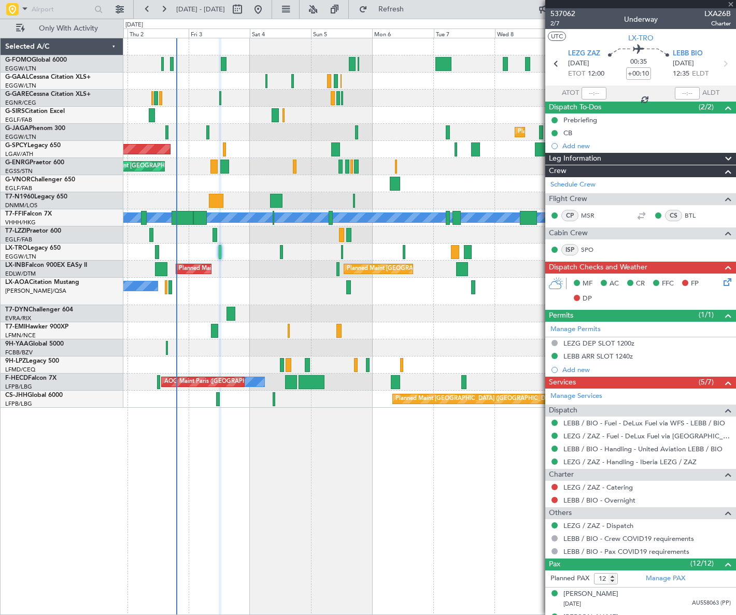
type input "+00:25"
type input "0"
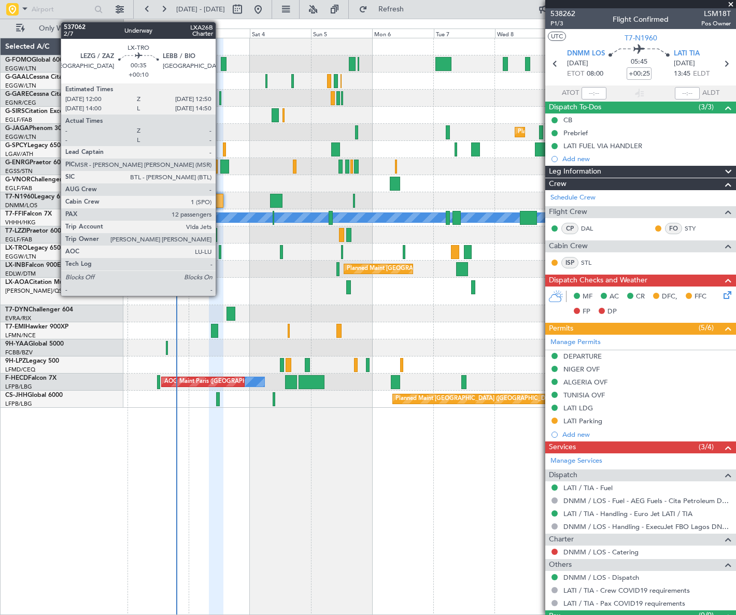
click at [220, 254] on div at bounding box center [220, 252] width 3 height 14
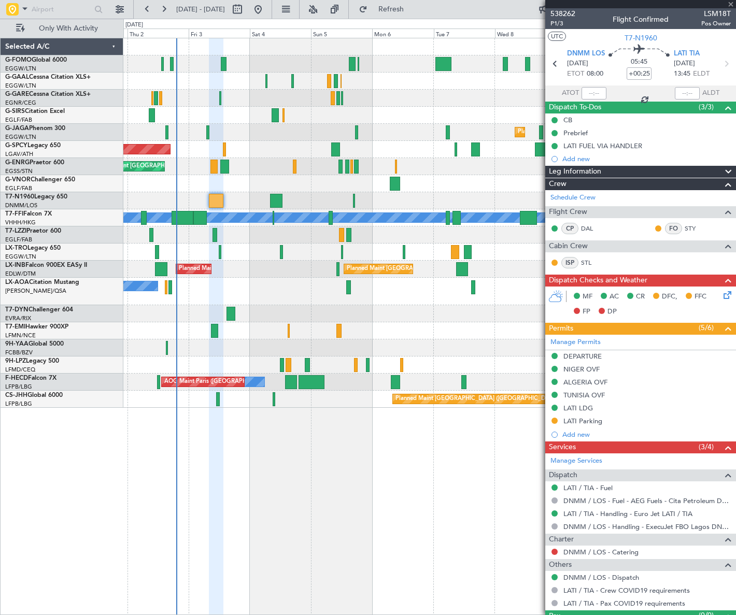
type input "+00:10"
type input "12"
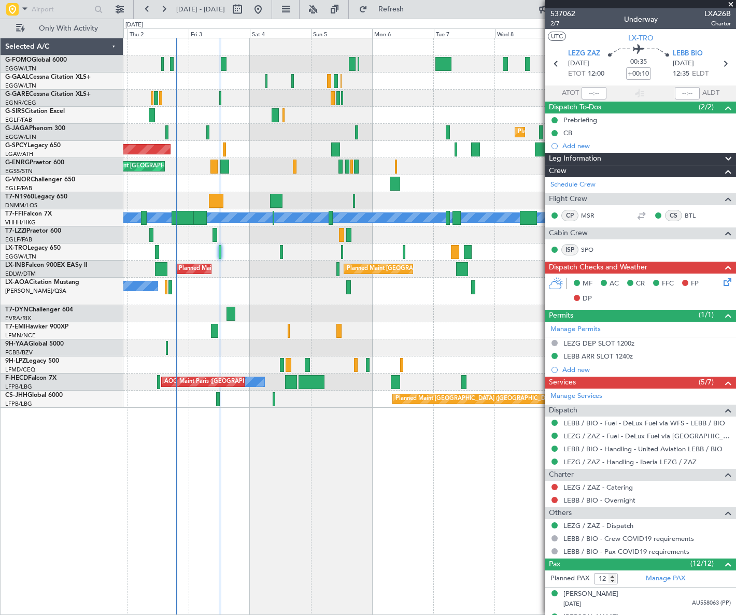
click at [705, 160] on div "Leg Information" at bounding box center [640, 159] width 191 height 12
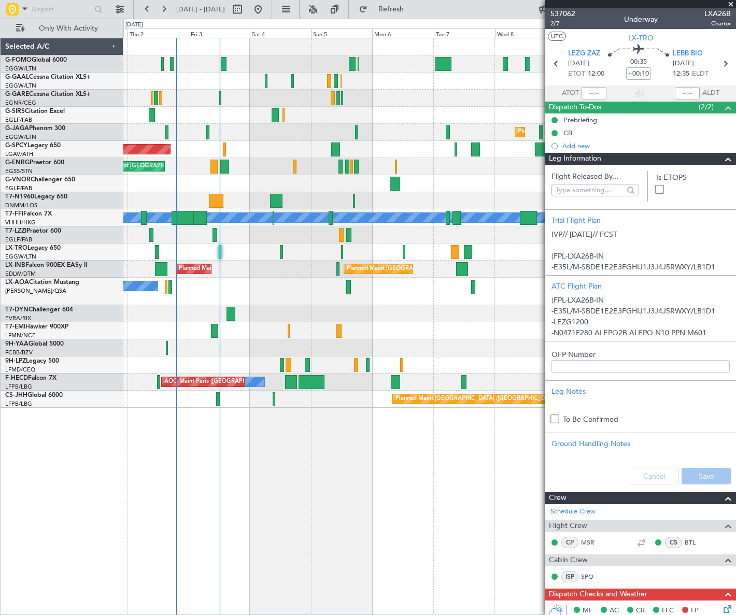
click at [705, 160] on div "Leg Information" at bounding box center [640, 159] width 191 height 12
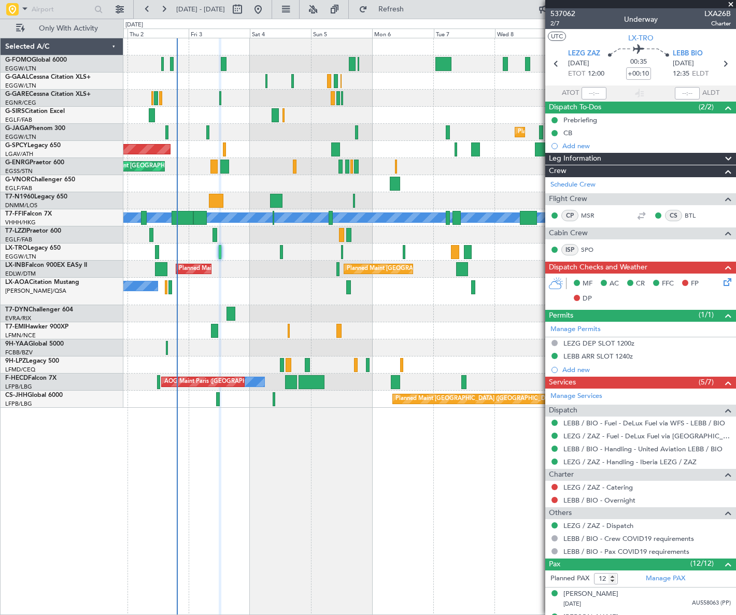
click at [721, 280] on icon at bounding box center [725, 280] width 8 height 8
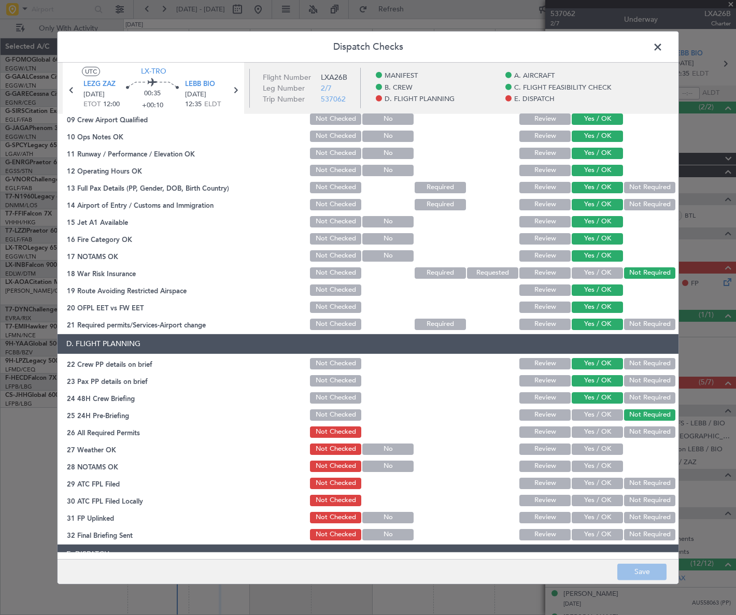
scroll to position [329, 0]
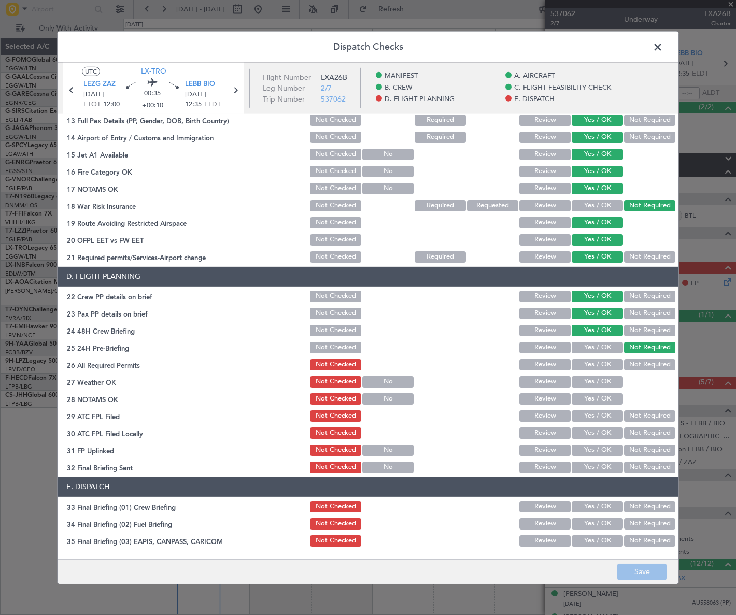
drag, startPoint x: 659, startPoint y: 45, endPoint x: 611, endPoint y: 50, distance: 48.0
click at [663, 45] on span at bounding box center [663, 49] width 0 height 21
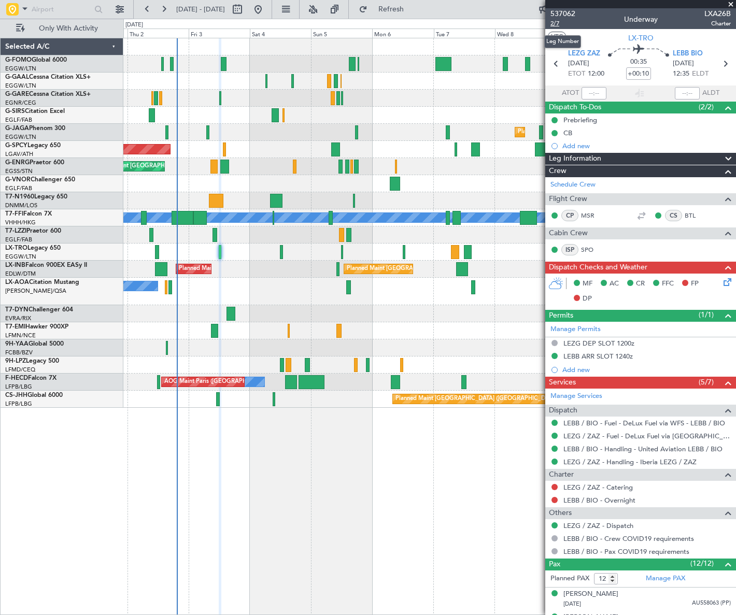
click at [553, 21] on span "2/7" at bounding box center [562, 23] width 25 height 9
click at [721, 282] on icon at bounding box center [725, 280] width 8 height 8
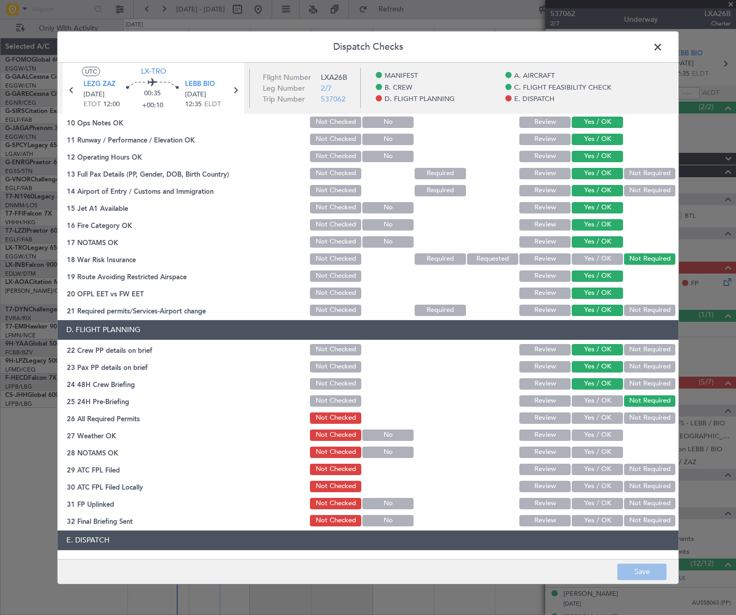
scroll to position [424, 0]
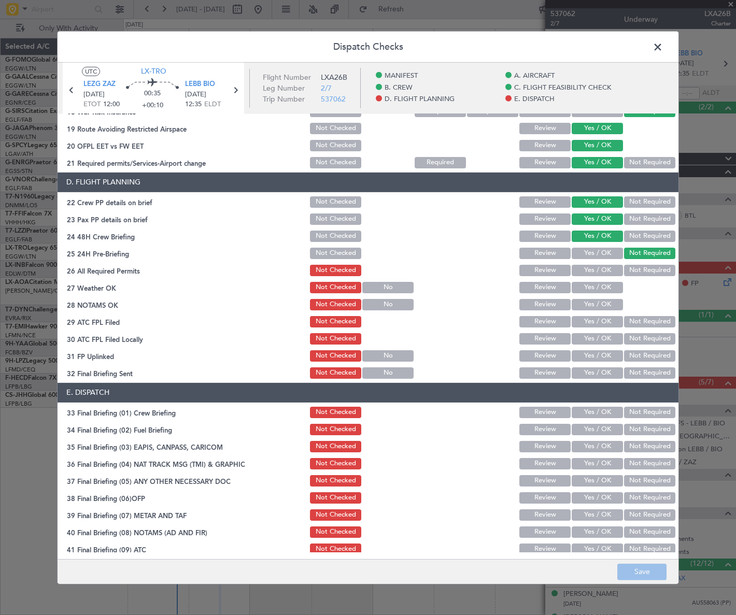
click at [606, 265] on button "Yes / OK" at bounding box center [596, 270] width 51 height 11
click at [605, 285] on button "Yes / OK" at bounding box center [596, 287] width 51 height 11
drag, startPoint x: 600, startPoint y: 305, endPoint x: 599, endPoint y: 311, distance: 6.3
click at [599, 309] on button "Yes / OK" at bounding box center [596, 304] width 51 height 11
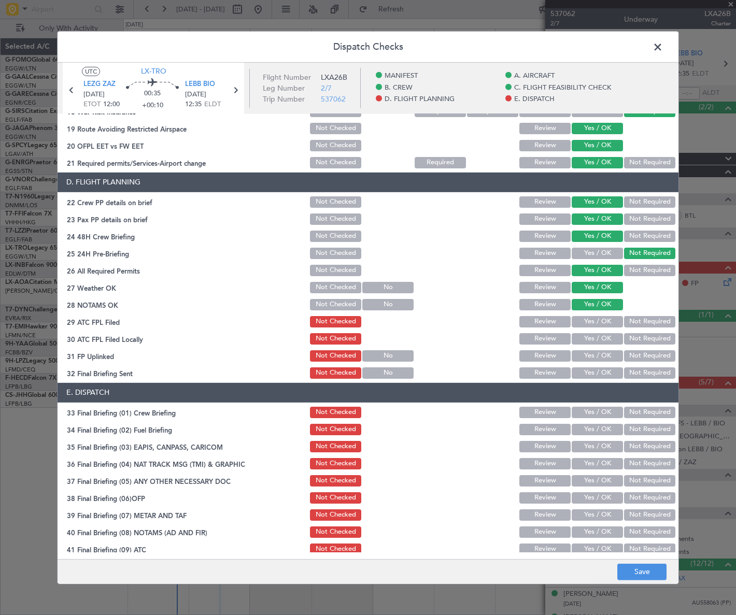
click at [600, 323] on button "Yes / OK" at bounding box center [596, 321] width 51 height 11
click at [624, 337] on button "Not Required" at bounding box center [649, 338] width 51 height 11
click at [600, 350] on button "Yes / OK" at bounding box center [596, 355] width 51 height 11
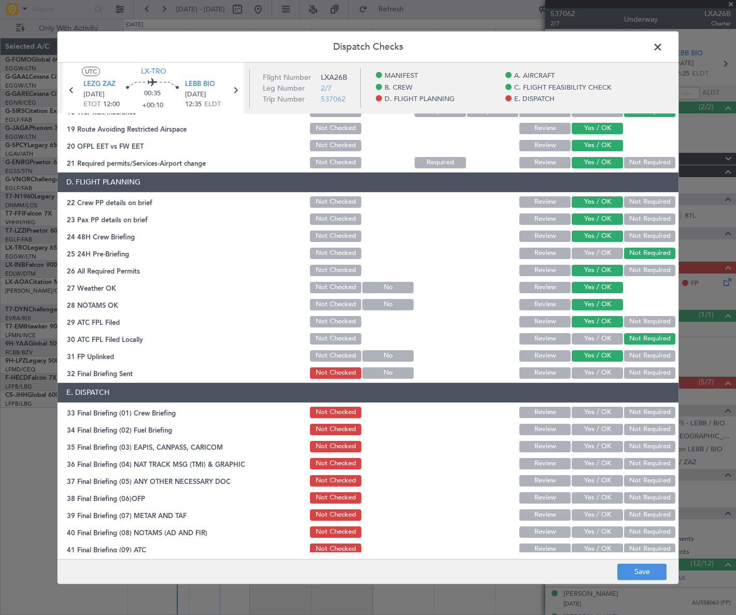
click at [599, 372] on button "Yes / OK" at bounding box center [596, 372] width 51 height 11
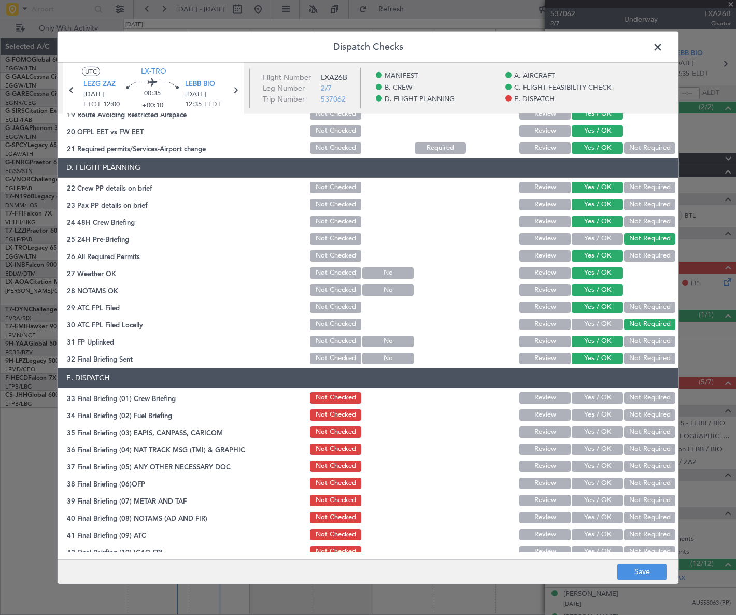
scroll to position [481, 0]
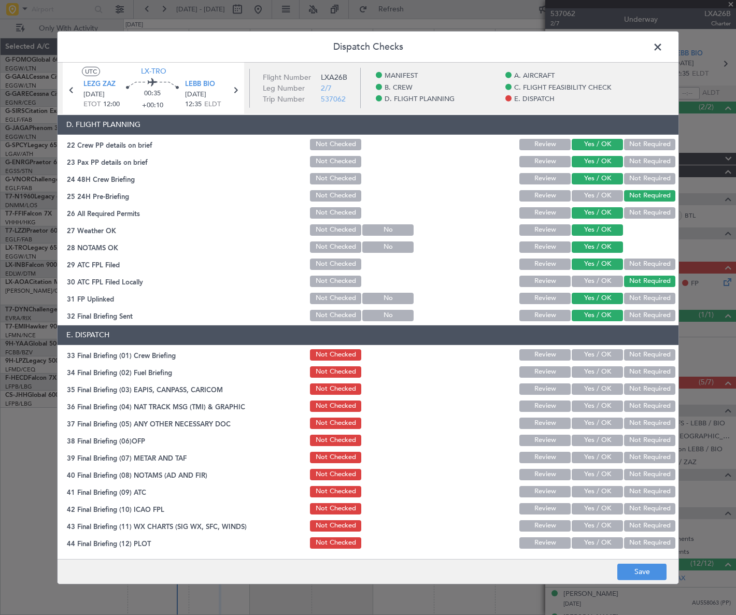
drag, startPoint x: 597, startPoint y: 358, endPoint x: 596, endPoint y: 369, distance: 10.9
click at [597, 357] on button "Yes / OK" at bounding box center [596, 354] width 51 height 11
click at [596, 369] on button "Yes / OK" at bounding box center [596, 371] width 51 height 11
click at [624, 391] on button "Not Required" at bounding box center [649, 388] width 51 height 11
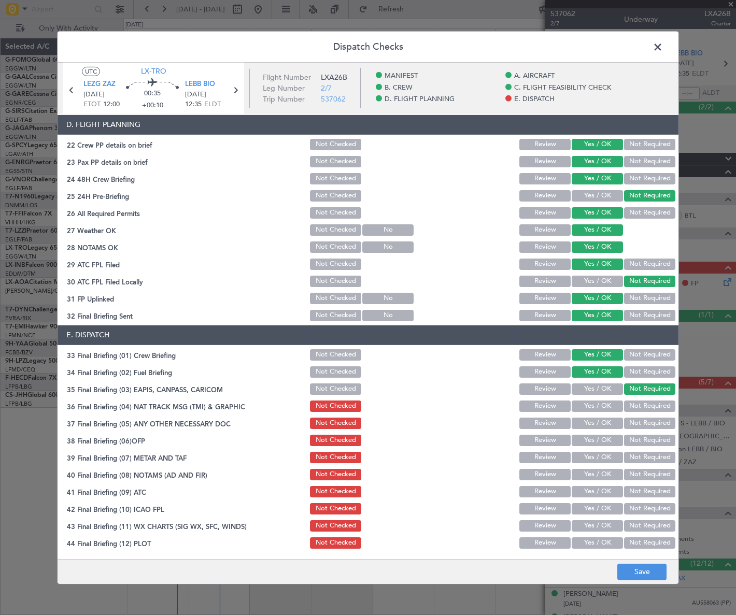
click at [635, 408] on button "Not Required" at bounding box center [649, 405] width 51 height 11
drag, startPoint x: 606, startPoint y: 415, endPoint x: 592, endPoint y: 429, distance: 19.8
click at [605, 416] on div "Yes / OK" at bounding box center [596, 423] width 52 height 15
click at [598, 420] on button "Yes / OK" at bounding box center [596, 423] width 51 height 11
click at [597, 442] on button "Yes / OK" at bounding box center [596, 440] width 51 height 11
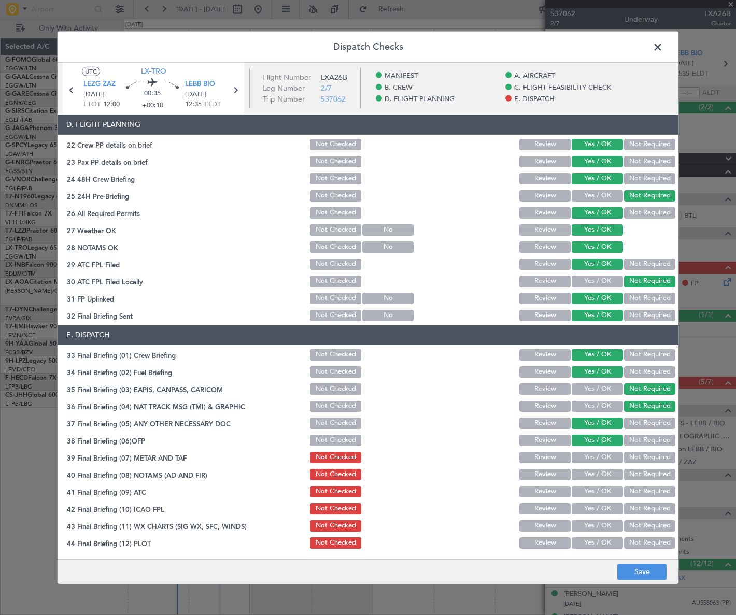
click at [600, 459] on button "Yes / OK" at bounding box center [596, 457] width 51 height 11
click at [601, 474] on button "Yes / OK" at bounding box center [596, 474] width 51 height 11
click at [607, 492] on button "Yes / OK" at bounding box center [596, 491] width 51 height 11
click at [601, 506] on button "Yes / OK" at bounding box center [596, 508] width 51 height 11
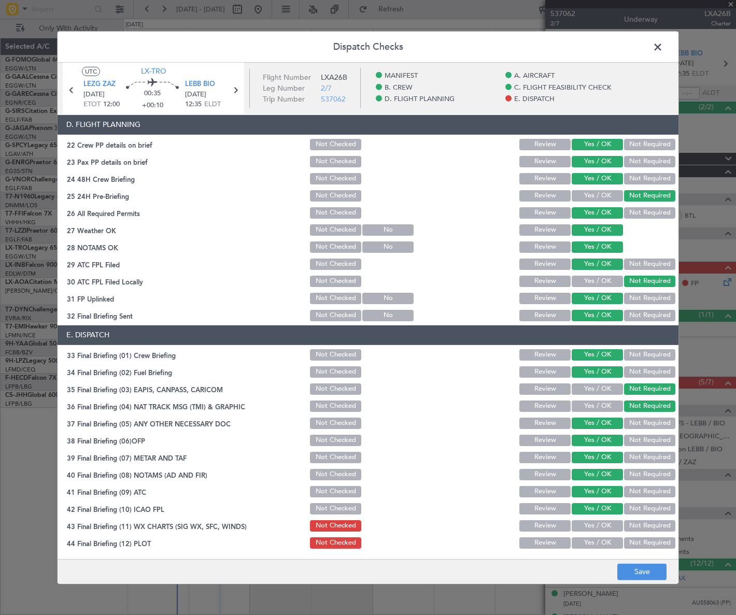
drag, startPoint x: 604, startPoint y: 525, endPoint x: 603, endPoint y: 540, distance: 14.5
click at [604, 526] on button "Yes / OK" at bounding box center [596, 525] width 51 height 11
click at [602, 543] on button "Yes / OK" at bounding box center [596, 542] width 51 height 11
click at [633, 576] on button "Save" at bounding box center [641, 572] width 49 height 17
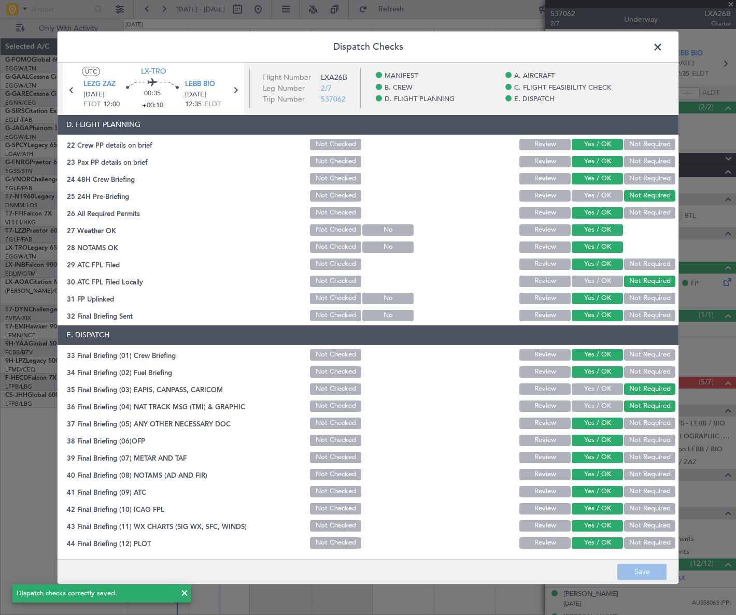
click at [663, 48] on span at bounding box center [663, 49] width 0 height 21
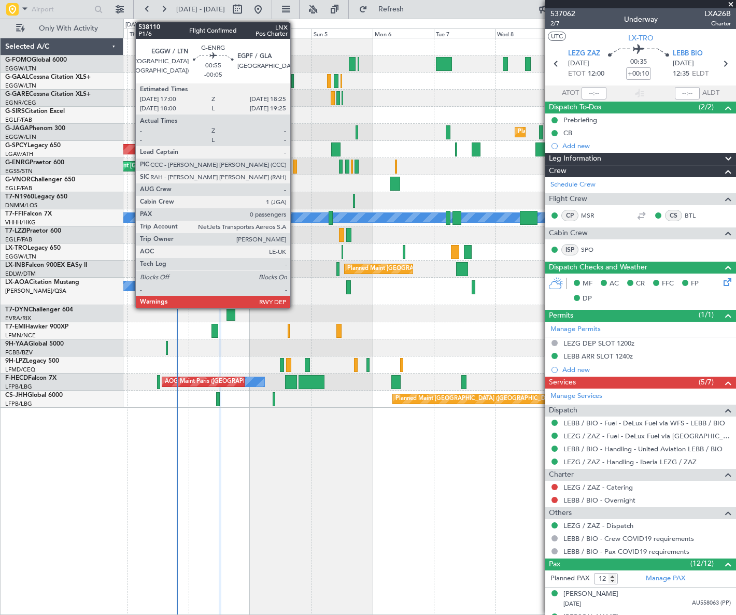
click at [295, 168] on div at bounding box center [295, 167] width 4 height 14
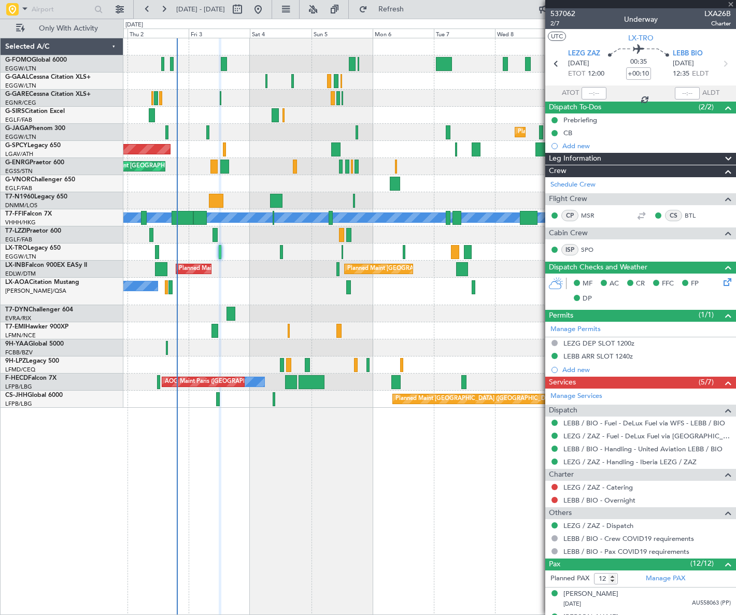
type input "-00:05"
type input "0"
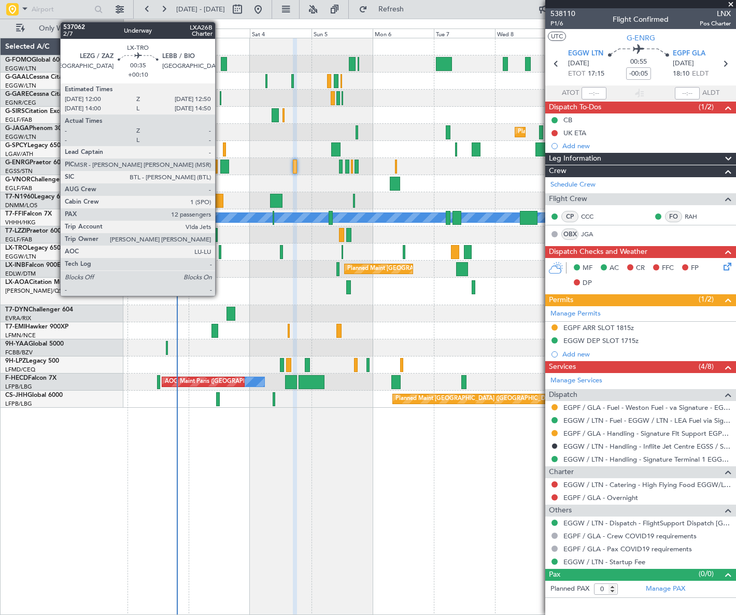
click at [220, 252] on div at bounding box center [220, 252] width 3 height 14
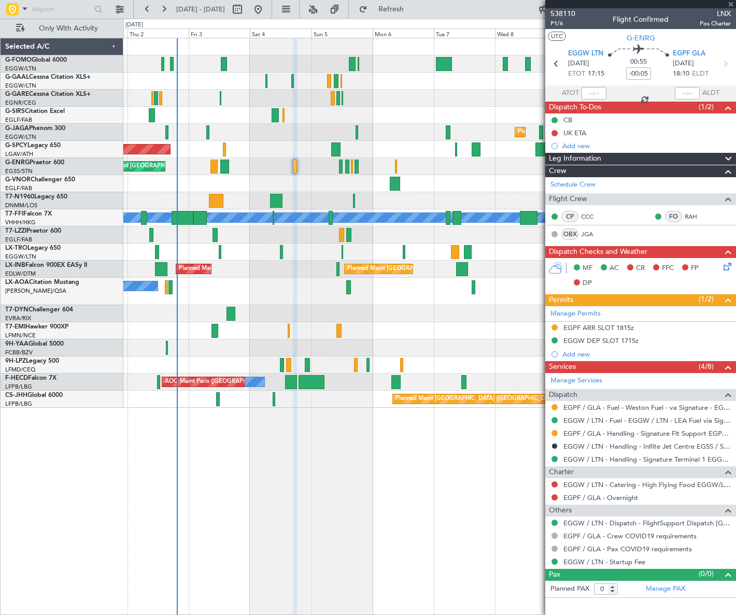
type input "+00:10"
type input "12"
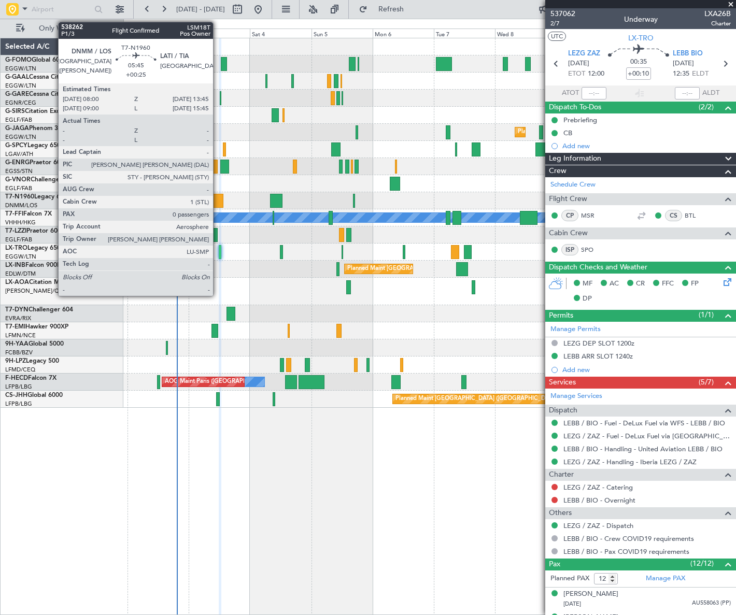
click at [214, 199] on div at bounding box center [216, 201] width 15 height 14
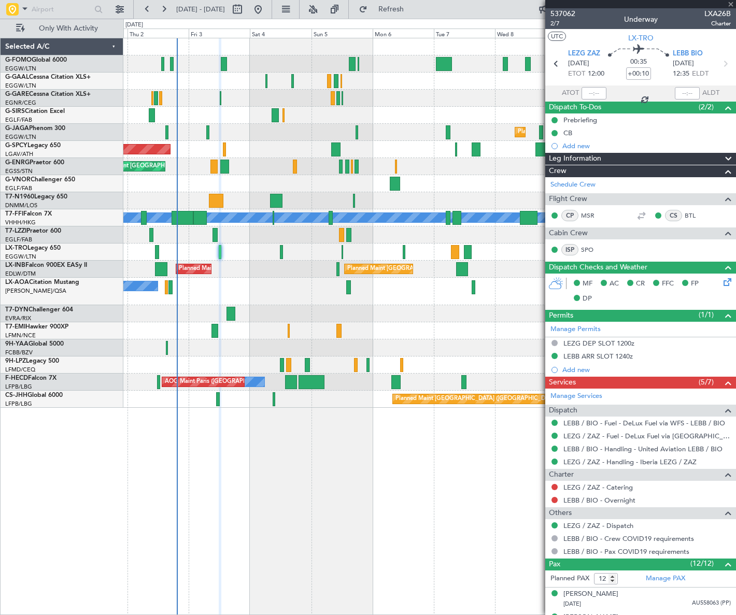
type input "+00:25"
type input "0"
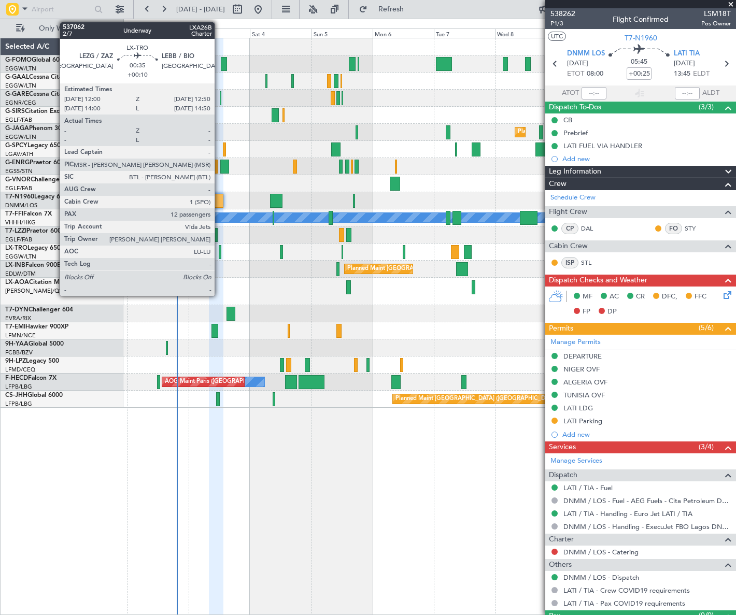
click at [219, 254] on div at bounding box center [220, 252] width 3 height 14
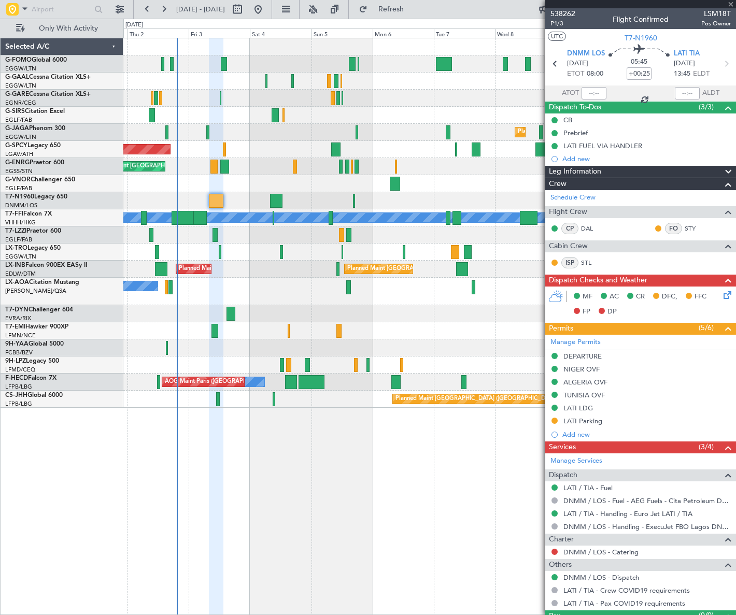
type input "+00:10"
type input "12"
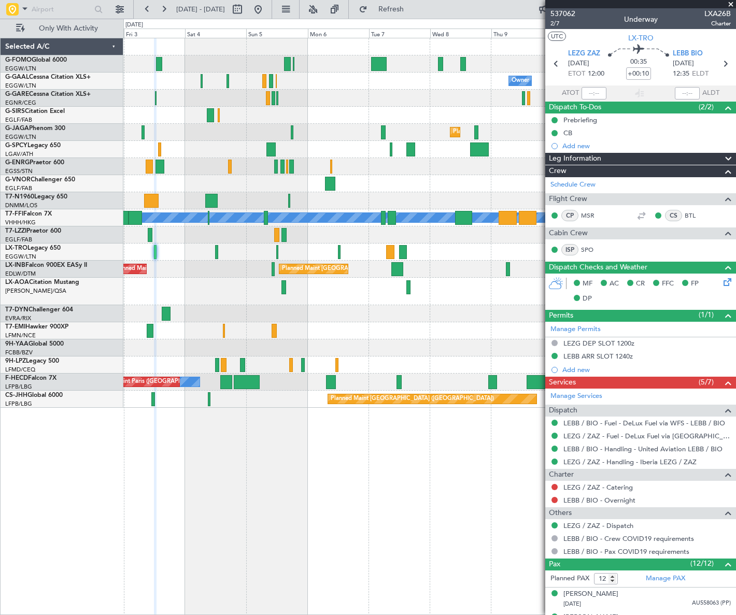
click at [262, 333] on div "No Crew" at bounding box center [428, 330] width 611 height 17
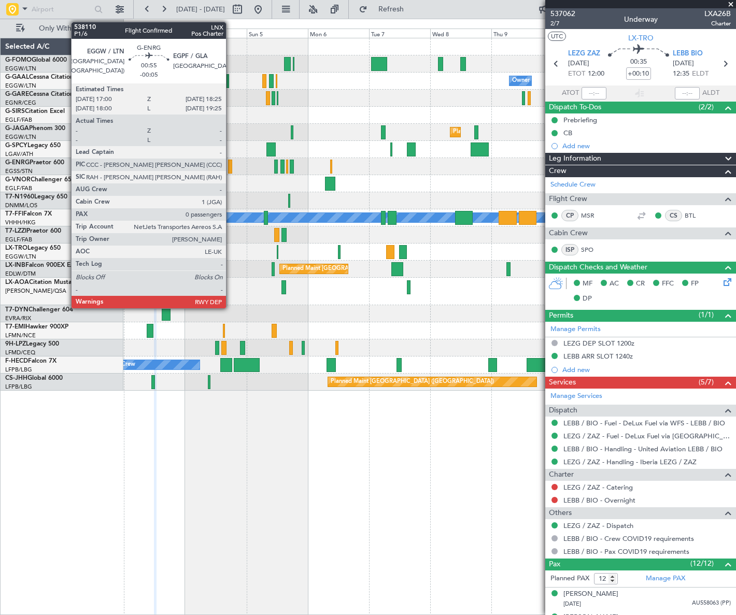
click at [231, 164] on div at bounding box center [230, 167] width 4 height 14
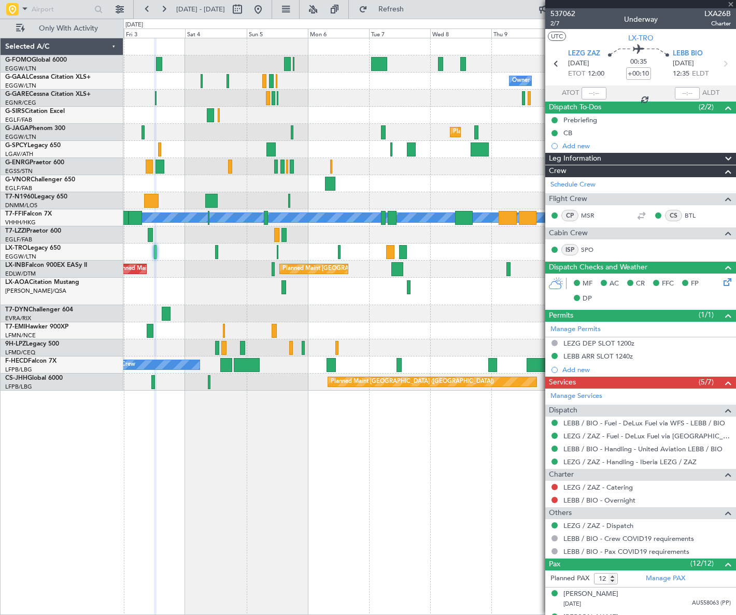
type input "-00:05"
type input "0"
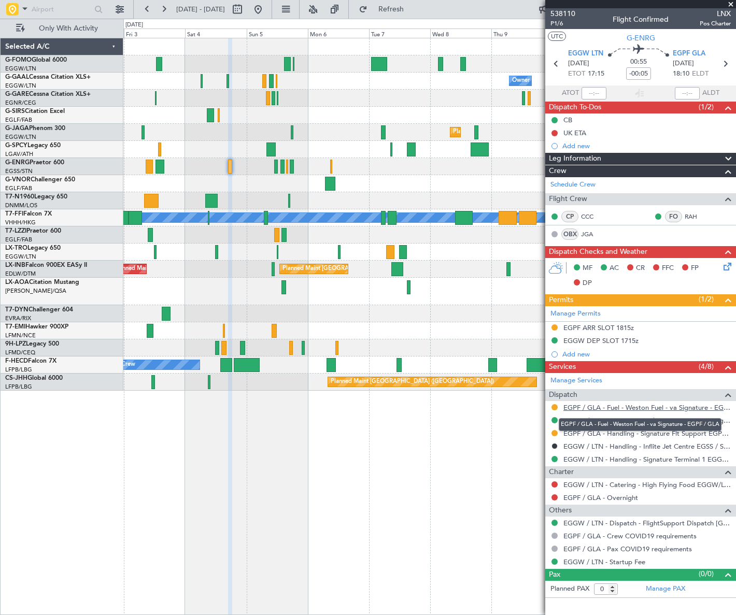
click at [637, 406] on link "EGPF / GLA - Fuel - Weston Fuel - va Signature - EGPF / GLA" at bounding box center [646, 407] width 167 height 9
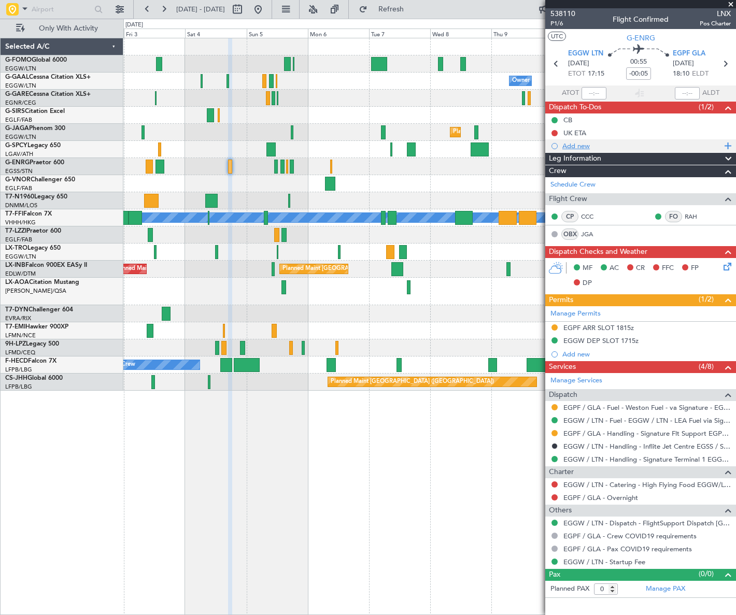
click at [583, 146] on div "Add new" at bounding box center [641, 145] width 159 height 9
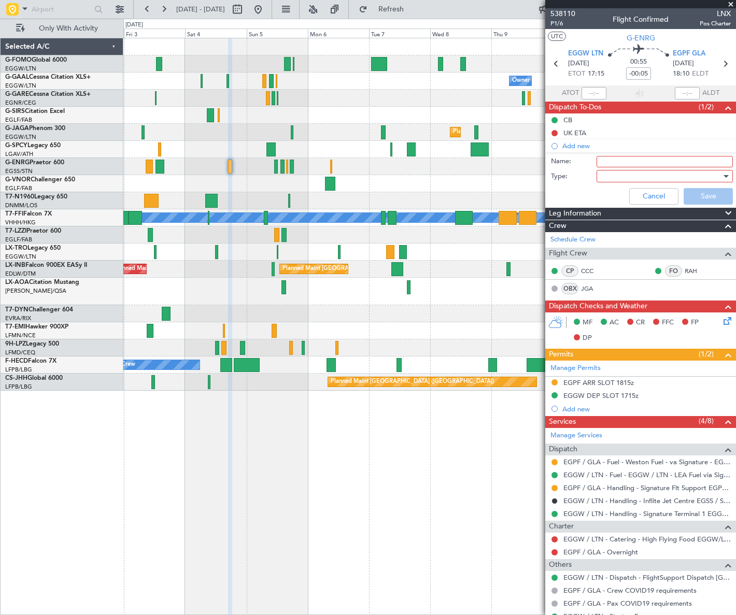
click at [638, 161] on input "Name:" at bounding box center [664, 161] width 136 height 11
type input "EGPF fuel via handler"
click at [682, 170] on div at bounding box center [660, 176] width 121 height 16
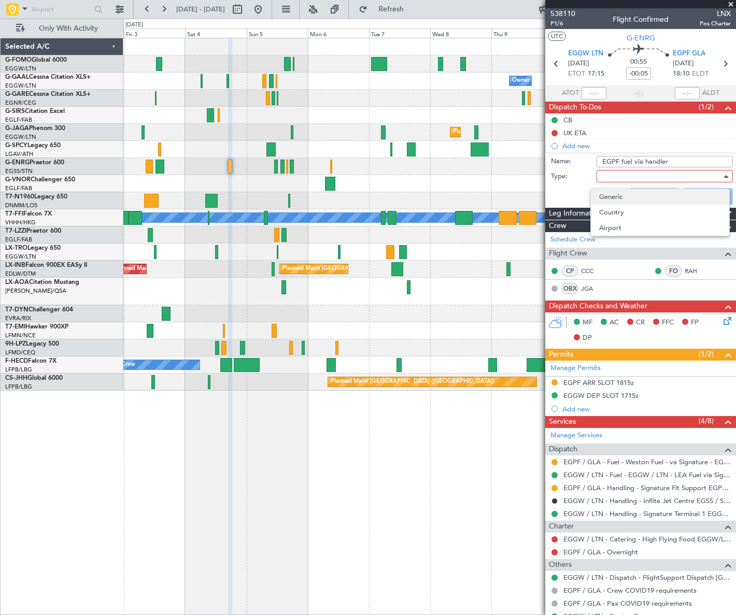
click at [632, 198] on span "Generic" at bounding box center [660, 197] width 122 height 16
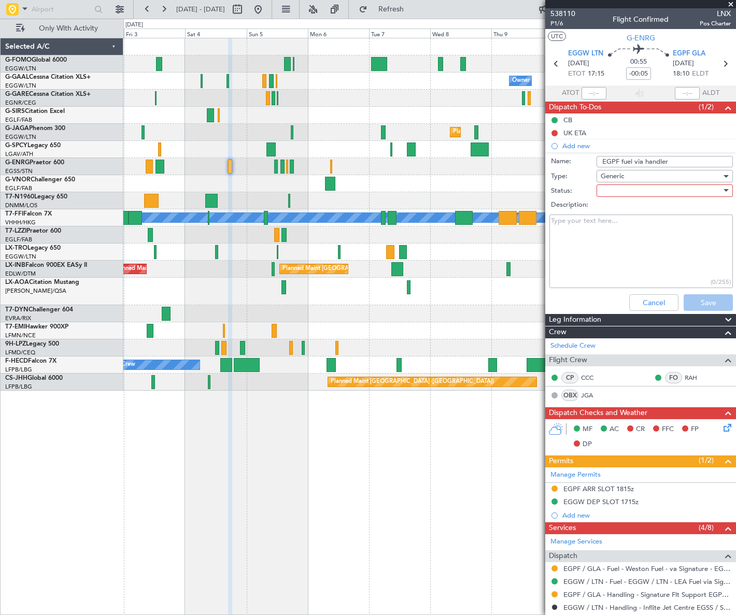
click at [645, 192] on div at bounding box center [660, 191] width 121 height 16
click at [632, 225] on span "In Progress" at bounding box center [660, 227] width 122 height 16
click at [701, 308] on button "Save" at bounding box center [707, 302] width 49 height 17
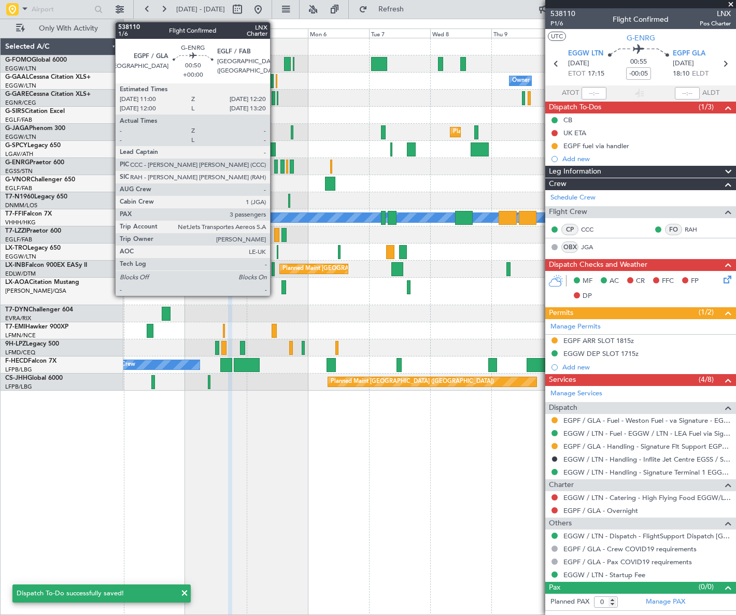
click at [275, 167] on div at bounding box center [276, 167] width 4 height 14
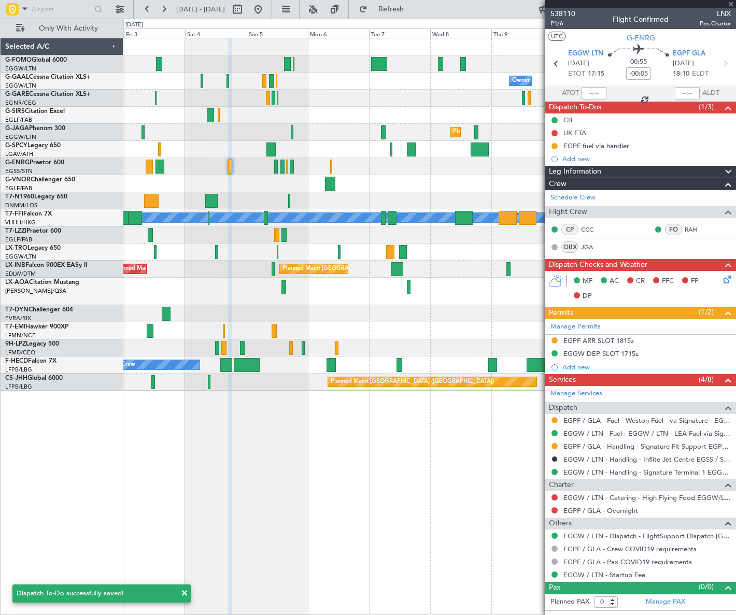
type input "3"
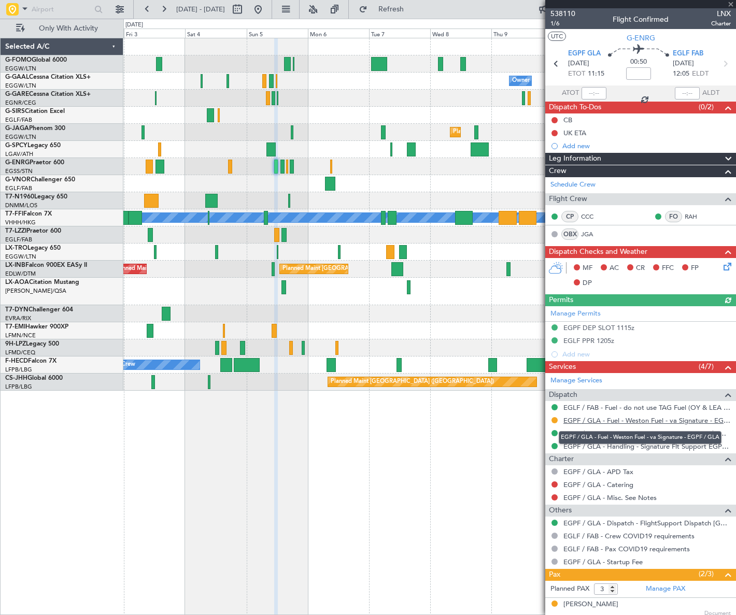
click at [668, 422] on link "EGPF / GLA - Fuel - Weston Fuel - va Signature - EGPF / GLA" at bounding box center [646, 420] width 167 height 9
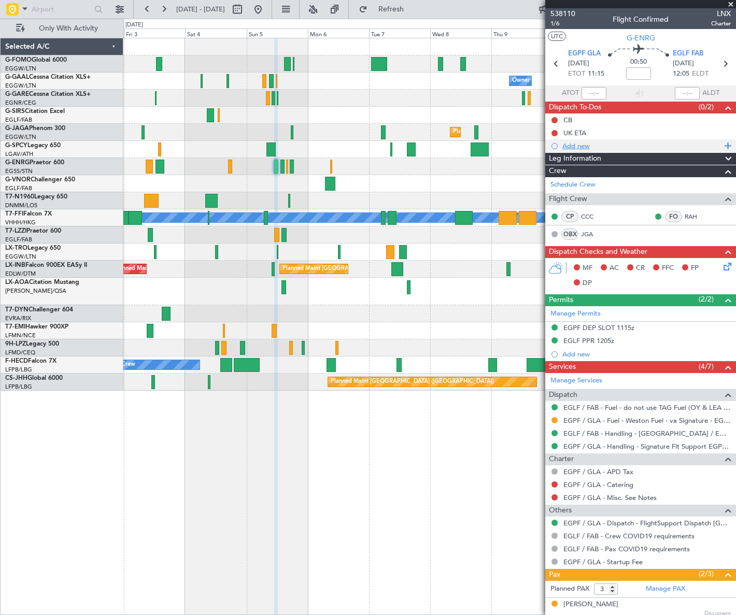
click at [580, 148] on div "Add new" at bounding box center [641, 145] width 159 height 9
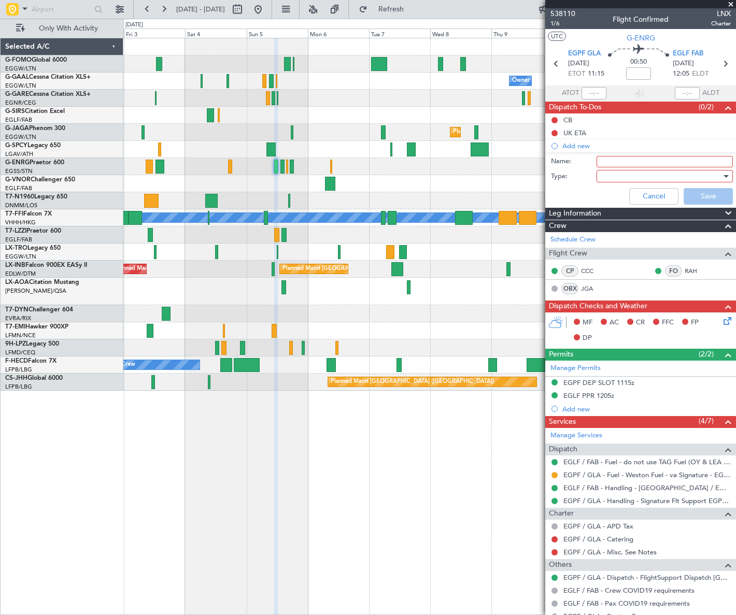
click at [621, 165] on input "Name:" at bounding box center [664, 161] width 136 height 11
type input "EGPF fuel via handler"
click at [681, 174] on div at bounding box center [660, 176] width 121 height 16
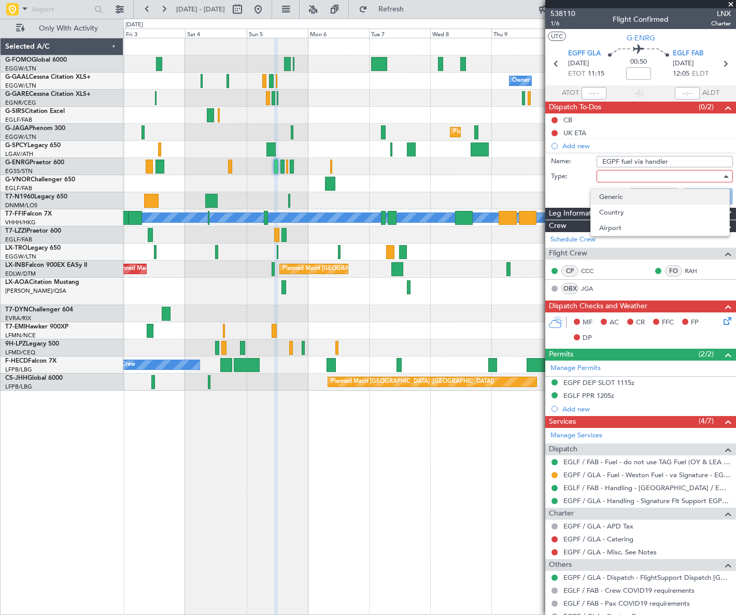
click at [623, 202] on span "Generic" at bounding box center [660, 197] width 122 height 16
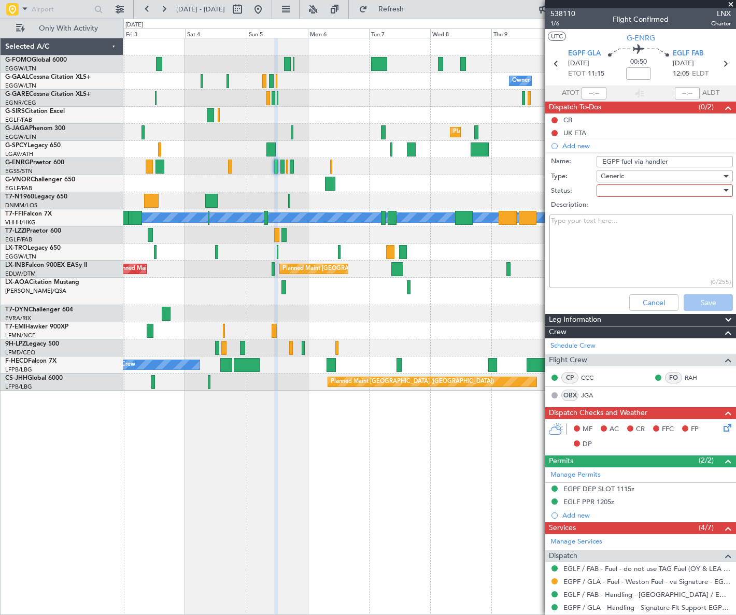
click at [636, 194] on div at bounding box center [660, 191] width 121 height 16
click at [619, 232] on span "In Progress" at bounding box center [660, 227] width 122 height 16
click at [702, 302] on button "Save" at bounding box center [707, 302] width 49 height 17
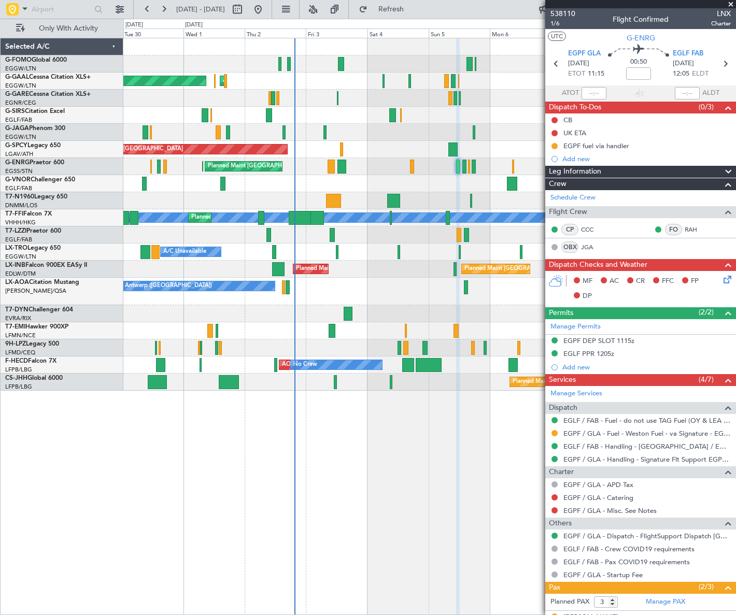
click at [365, 209] on div "Owner AOG Maint Dusseldorf Planned Maint Dusseldorf Owner Planned Maint London …" at bounding box center [429, 214] width 612 height 352
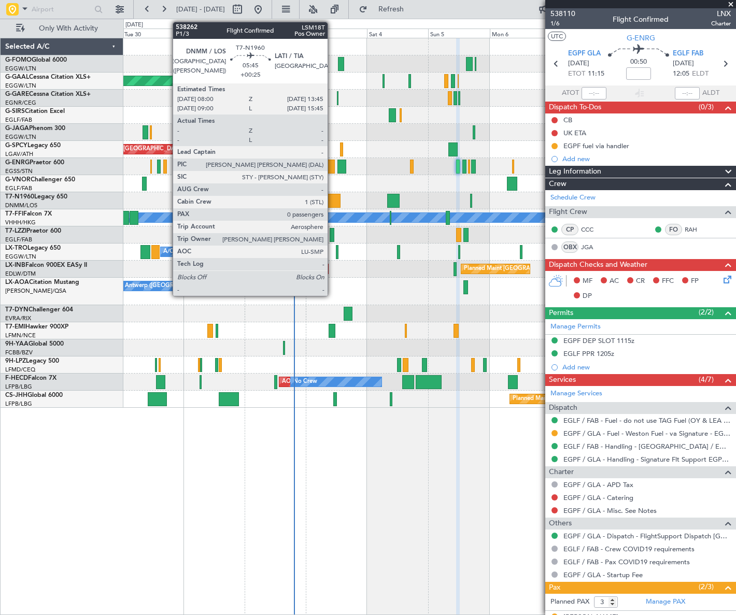
click at [332, 203] on div at bounding box center [333, 201] width 15 height 14
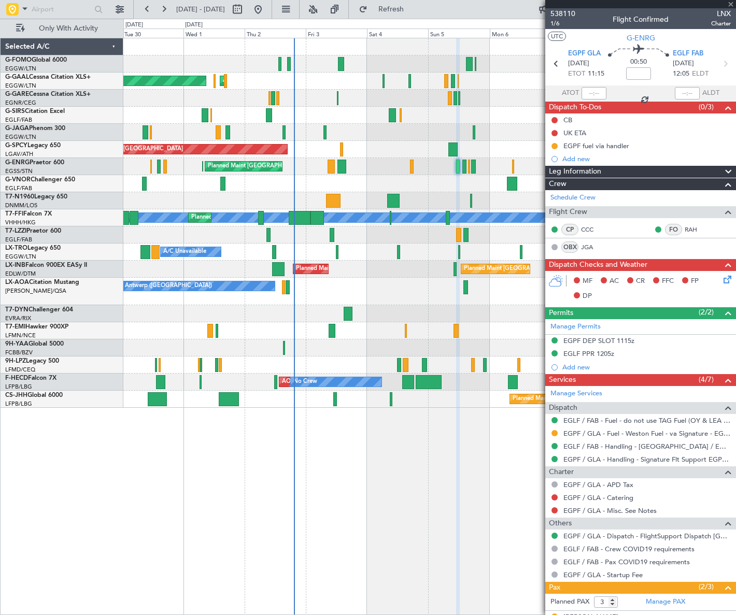
type input "+00:25"
type input "0"
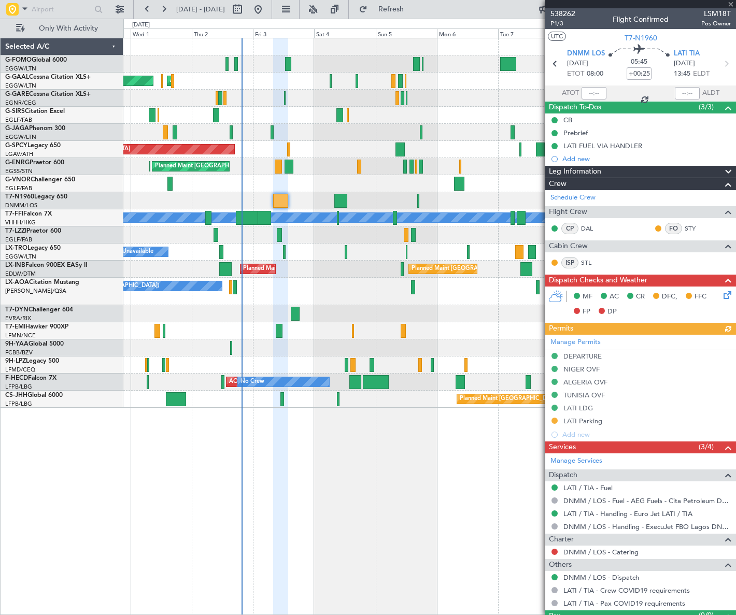
click at [310, 463] on div "Planned Maint Dusseldorf AOG Maint Dusseldorf Owner Owner No Crew Planned Maint…" at bounding box center [429, 326] width 612 height 577
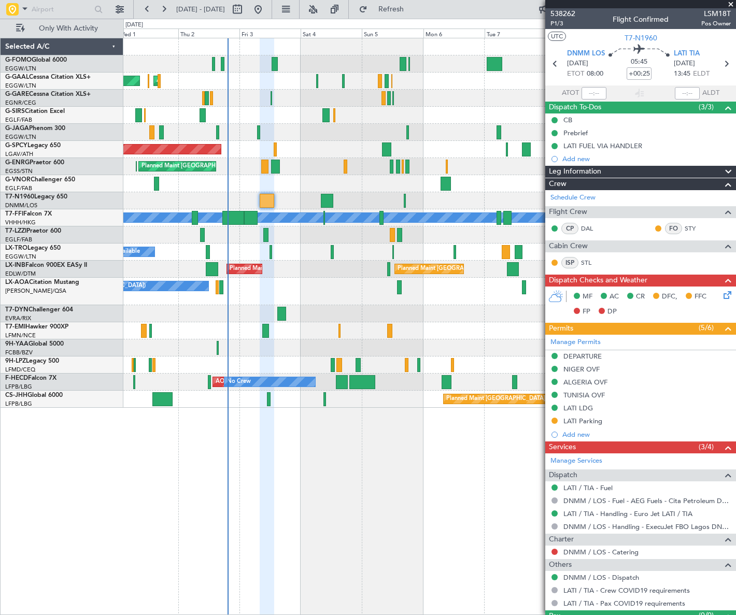
click at [611, 168] on div "Leg Information" at bounding box center [640, 172] width 191 height 12
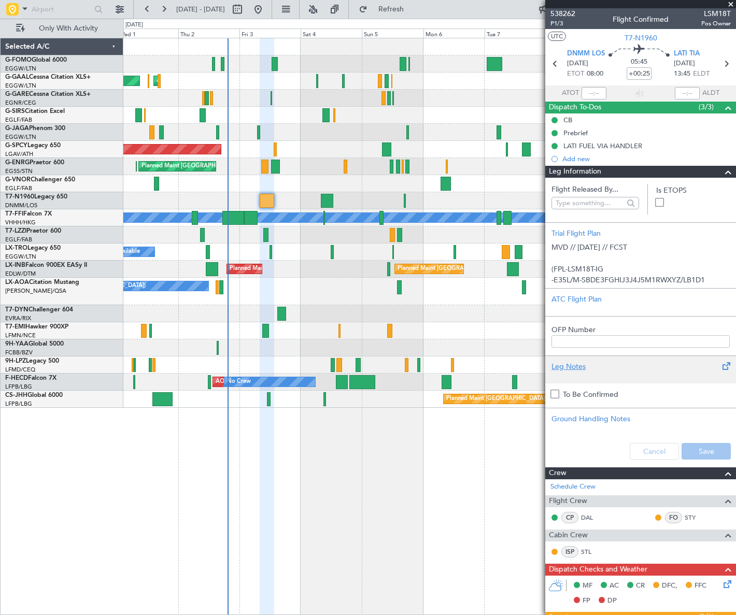
click at [567, 372] on div at bounding box center [640, 375] width 178 height 6
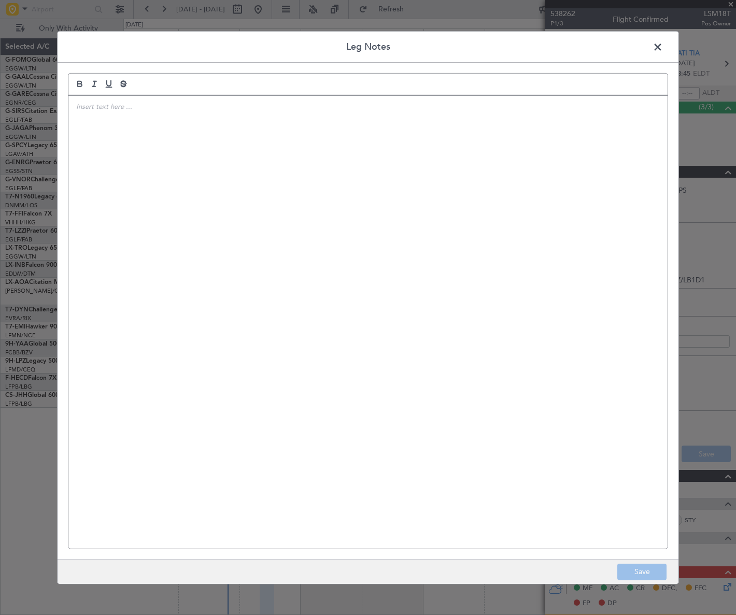
click at [119, 150] on div at bounding box center [367, 321] width 599 height 453
click at [98, 117] on p at bounding box center [367, 115] width 583 height 9
paste div
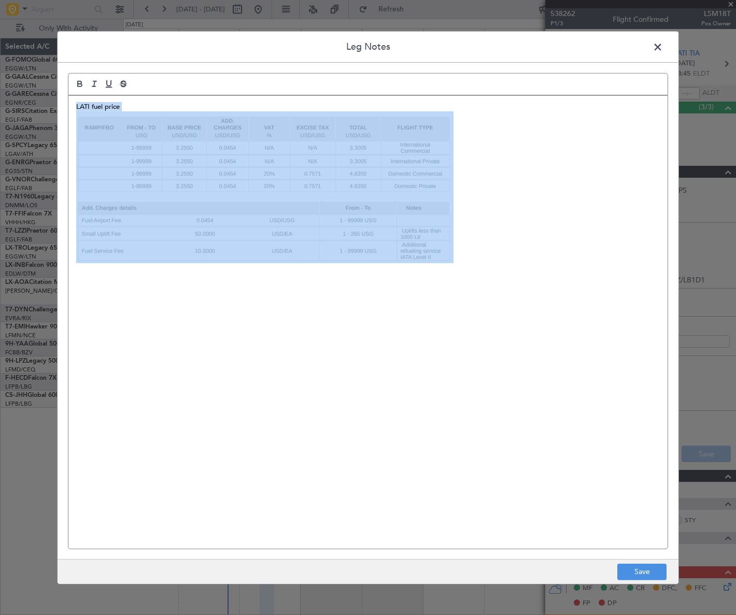
copy p "LATI fuel price"
click at [649, 575] on button "Save" at bounding box center [641, 572] width 49 height 17
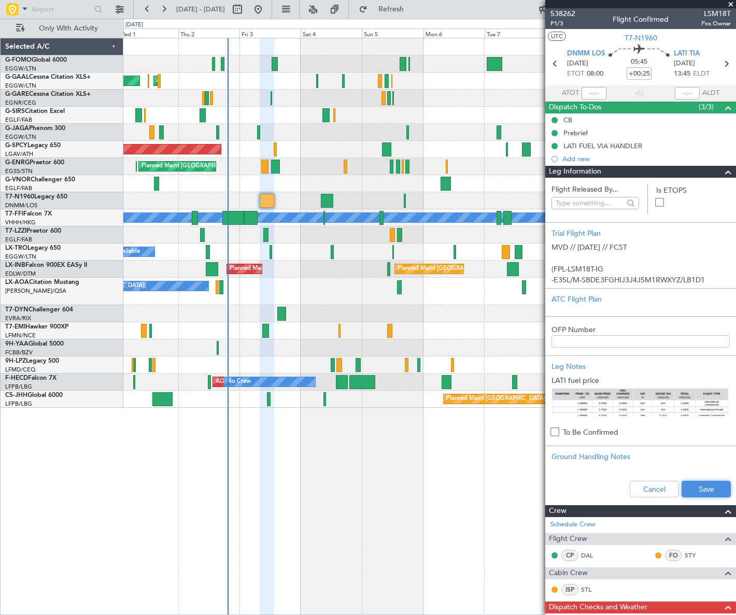
click at [700, 486] on button "Save" at bounding box center [705, 489] width 49 height 17
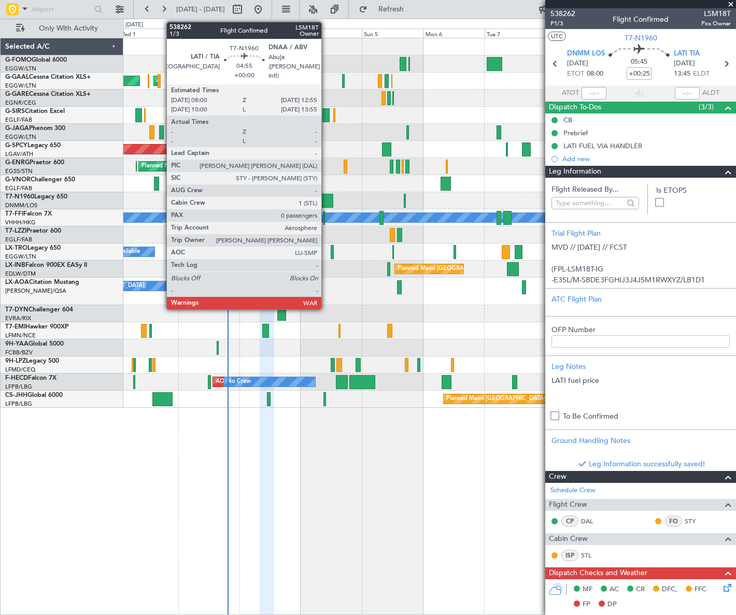
click at [326, 198] on div at bounding box center [327, 201] width 13 height 14
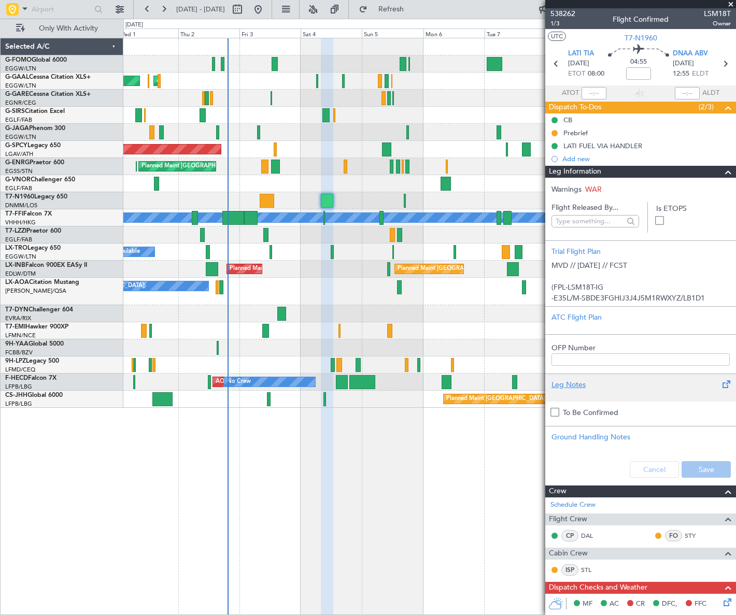
click at [575, 383] on div "Leg Notes" at bounding box center [640, 384] width 178 height 11
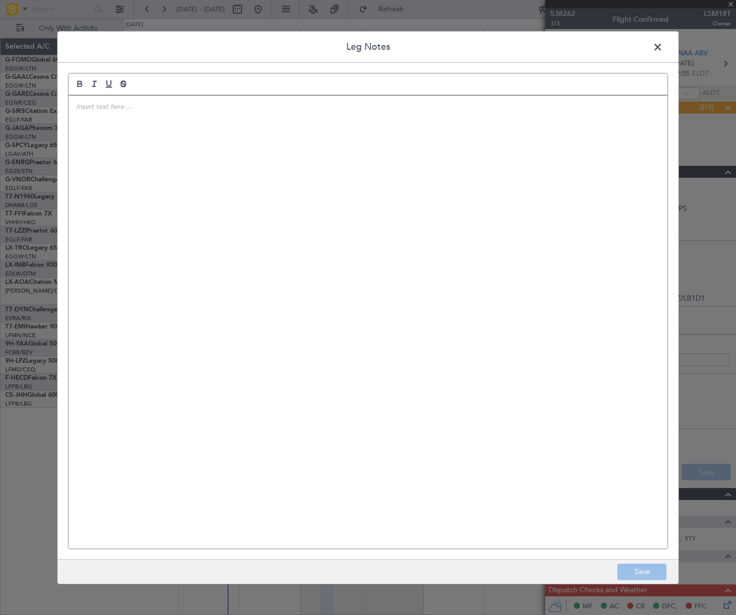
click at [334, 282] on div at bounding box center [367, 321] width 599 height 453
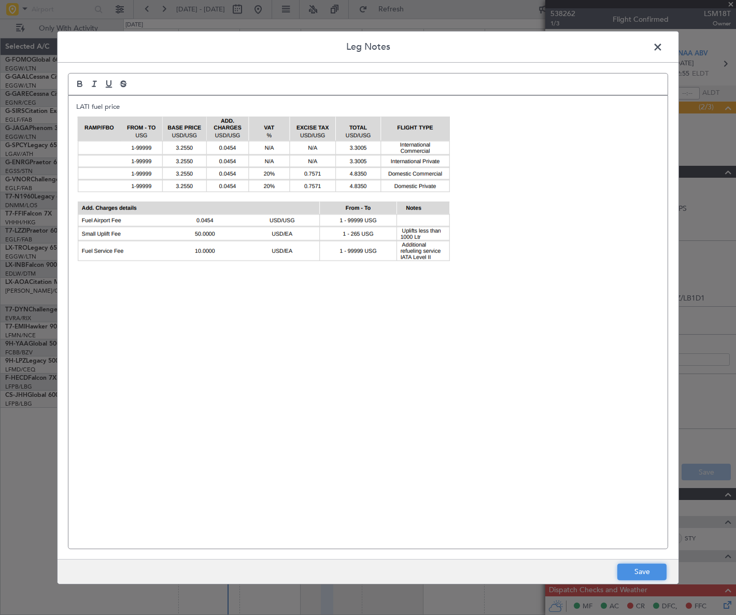
click at [652, 564] on button "Save" at bounding box center [641, 572] width 49 height 17
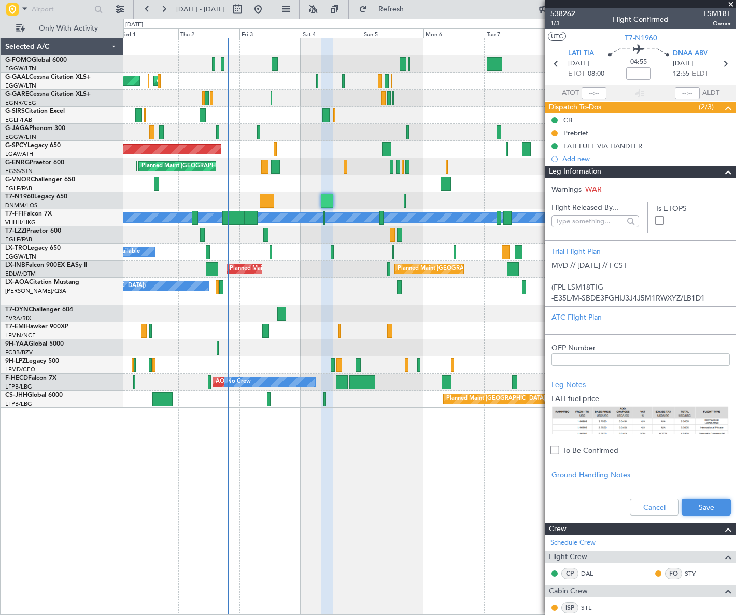
click at [705, 505] on button "Save" at bounding box center [705, 507] width 49 height 17
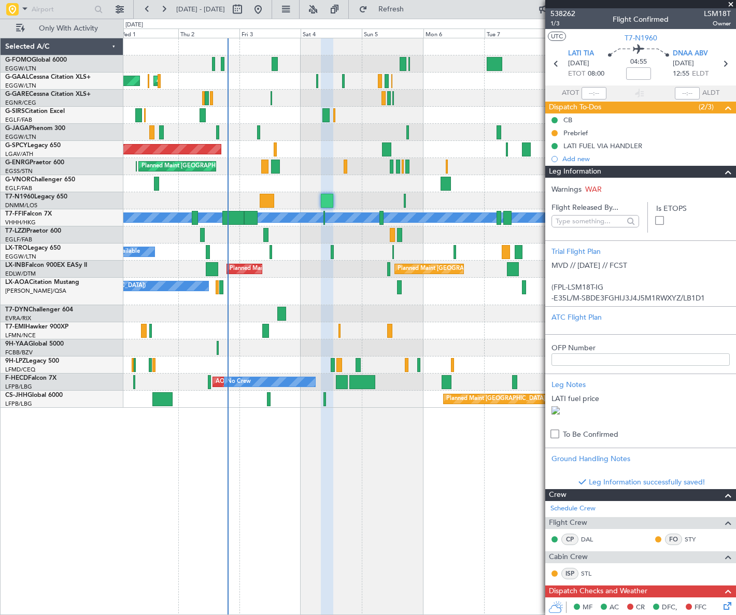
click at [723, 171] on span at bounding box center [728, 172] width 12 height 12
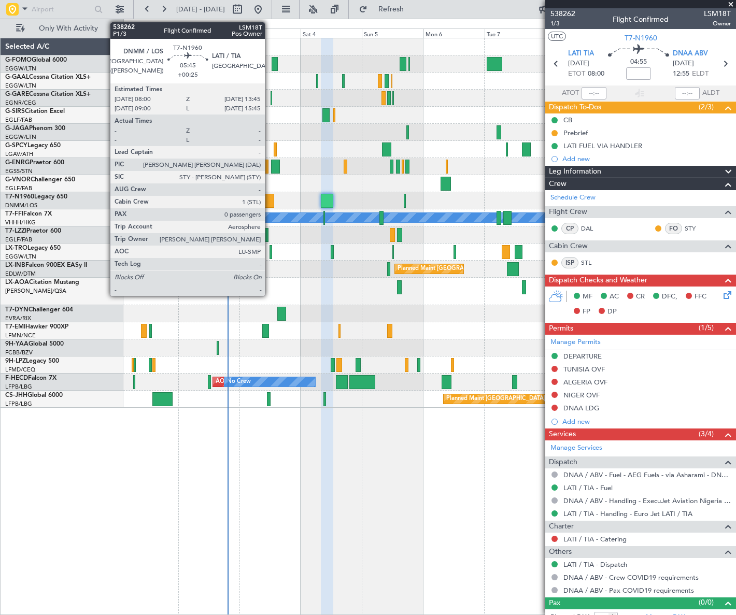
click at [269, 198] on div at bounding box center [267, 201] width 15 height 14
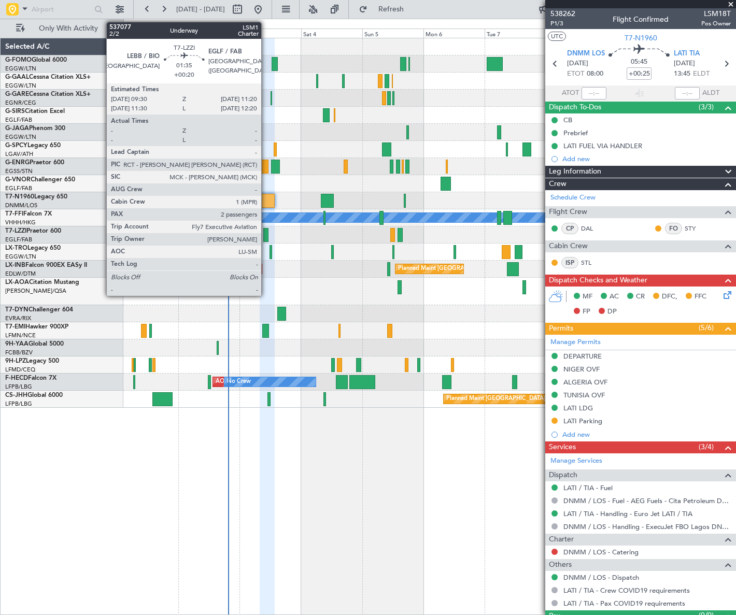
click at [266, 230] on div at bounding box center [265, 235] width 5 height 14
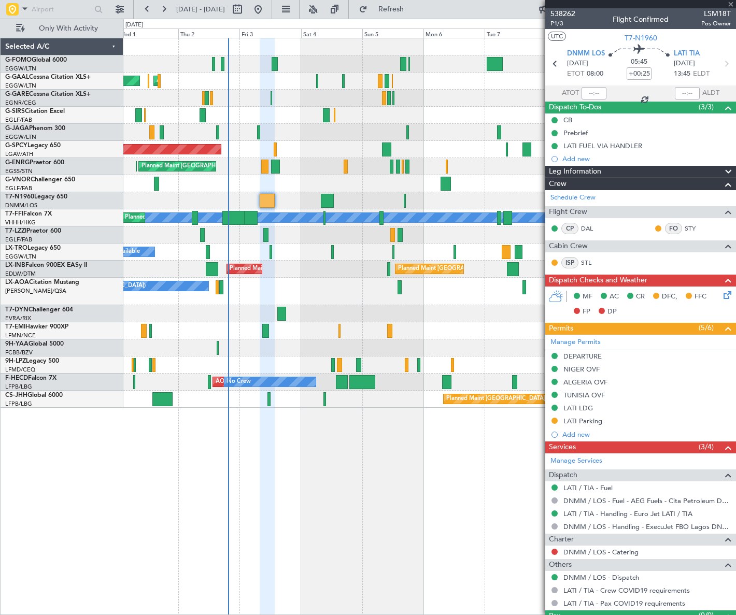
type input "+00:20"
type input "2"
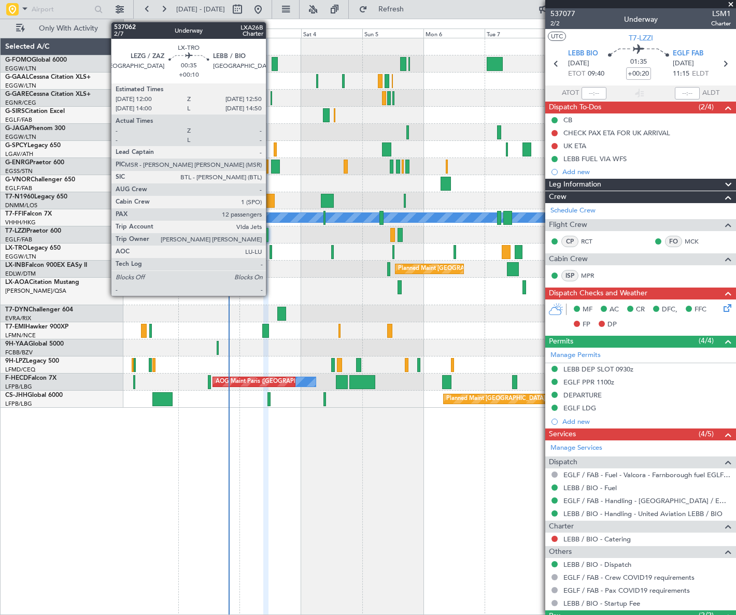
click at [270, 251] on div at bounding box center [270, 252] width 3 height 14
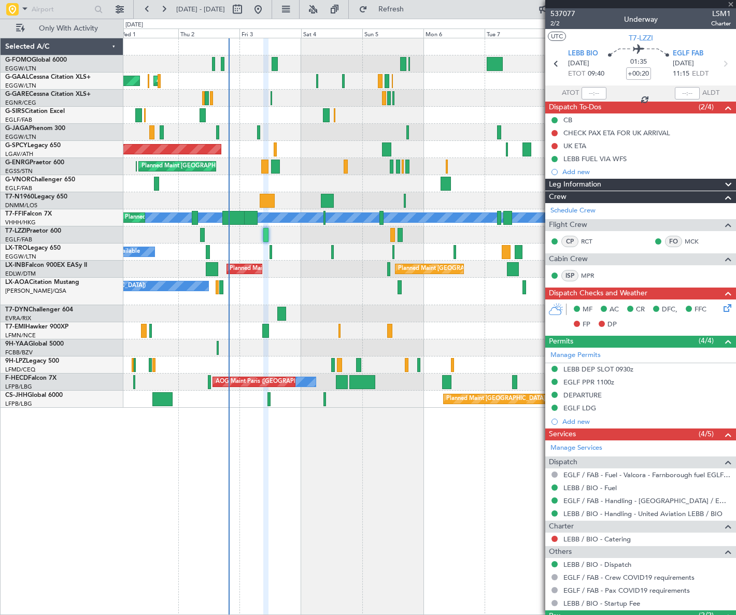
type input "+00:10"
type input "12"
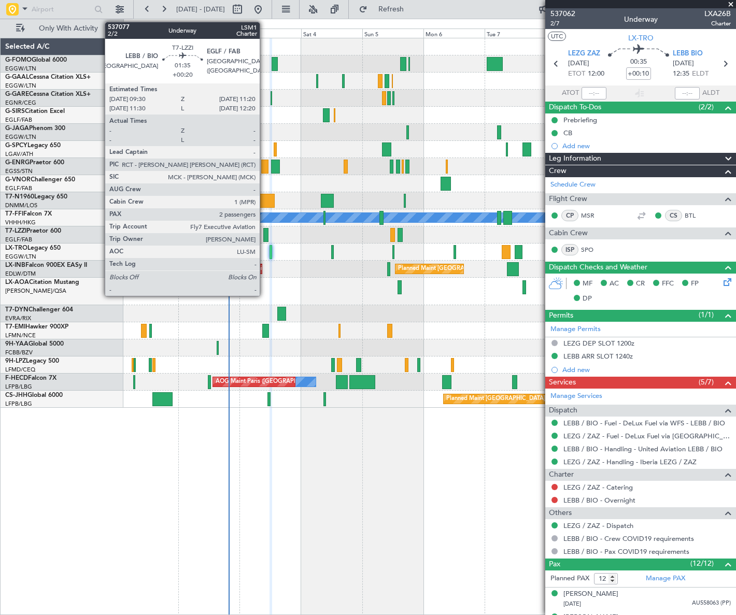
click at [264, 235] on div at bounding box center [265, 235] width 5 height 14
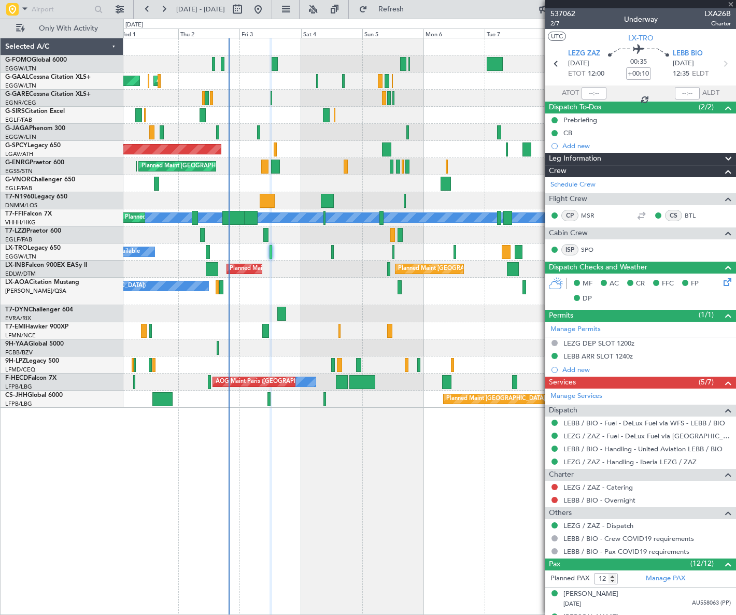
type input "+00:20"
type input "2"
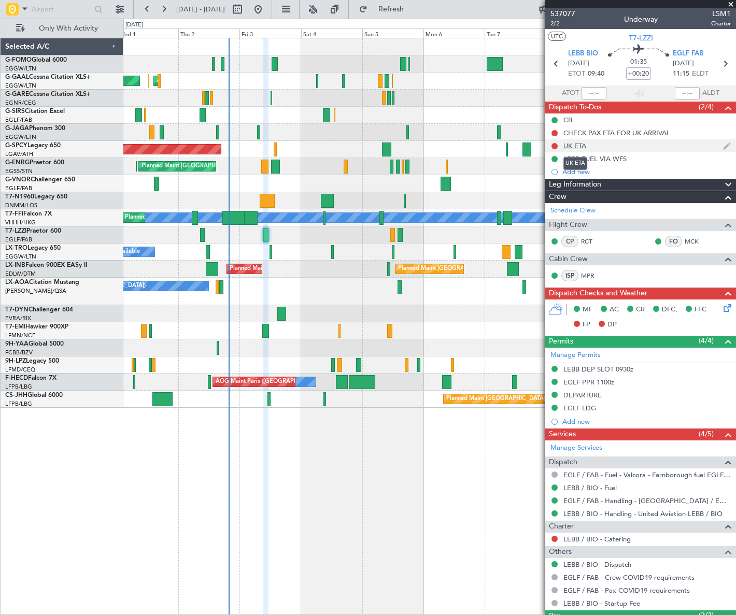
click at [581, 145] on div "UK ETA" at bounding box center [574, 145] width 23 height 9
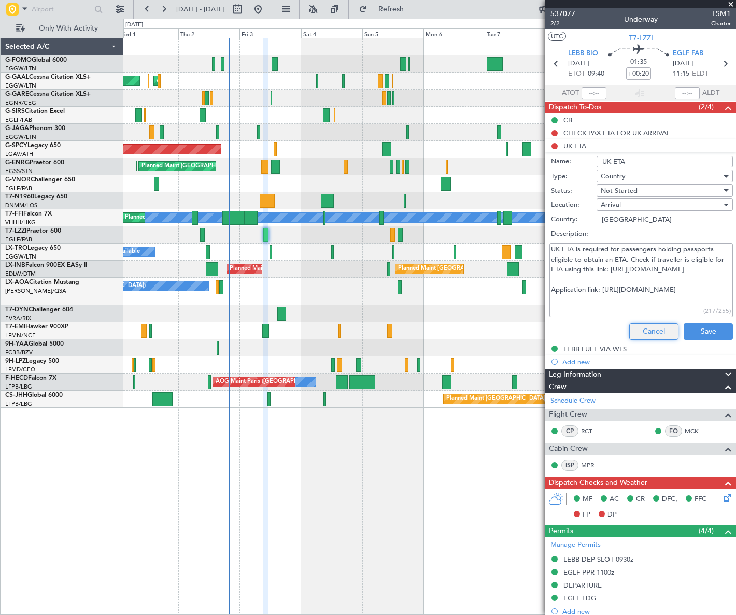
click at [654, 334] on button "Cancel" at bounding box center [653, 331] width 49 height 17
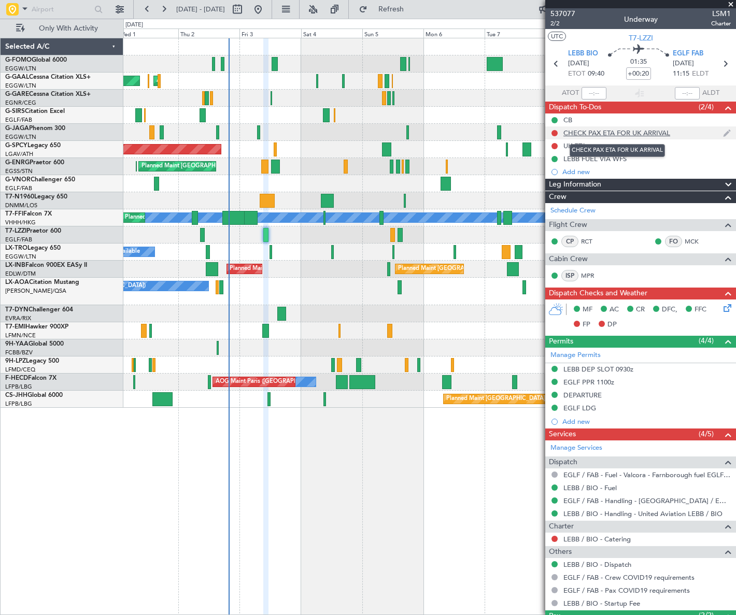
click at [598, 135] on div "CHECK PAX ETA FOR UK ARRIVAL" at bounding box center [616, 132] width 107 height 9
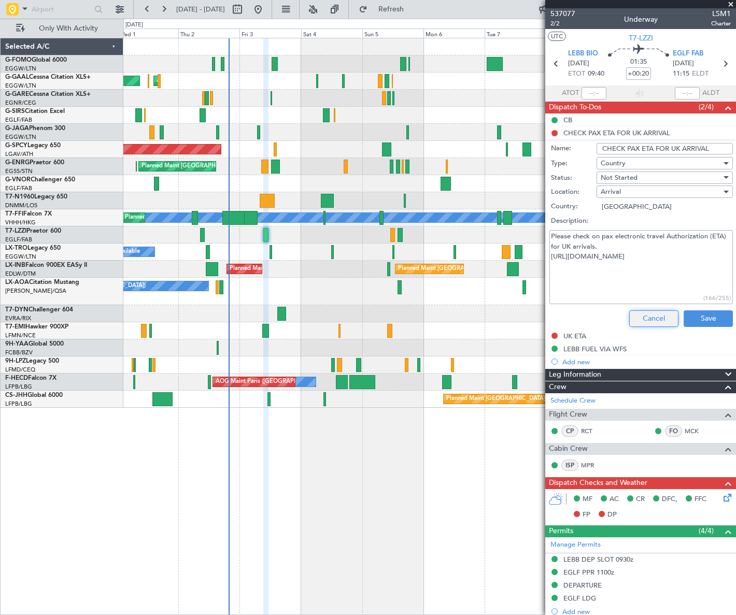
click at [636, 320] on button "Cancel" at bounding box center [653, 318] width 49 height 17
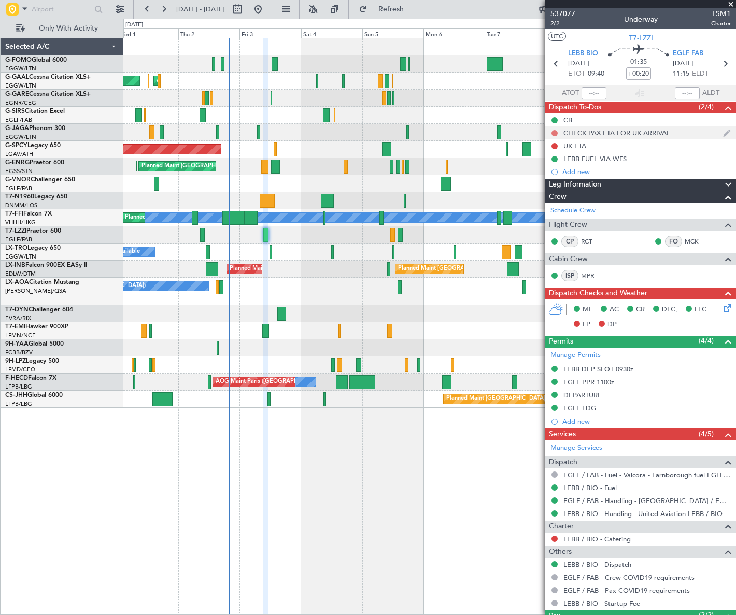
click at [552, 134] on button at bounding box center [554, 133] width 6 height 6
drag, startPoint x: 553, startPoint y: 193, endPoint x: 563, endPoint y: 167, distance: 28.0
click at [553, 193] on span "Cancelled" at bounding box center [556, 194] width 30 height 10
click at [553, 145] on button at bounding box center [554, 146] width 6 height 6
click at [545, 204] on span "Cancelled" at bounding box center [556, 207] width 30 height 10
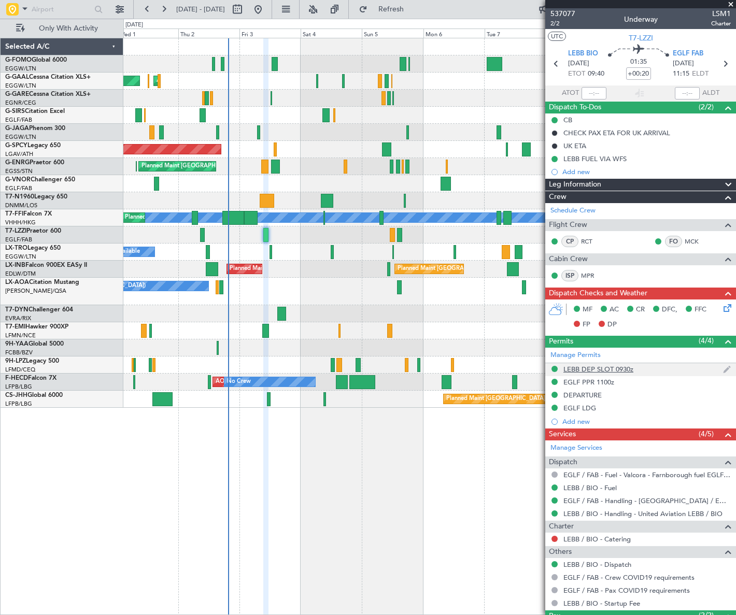
click at [603, 369] on div "LEBB DEP SLOT 0930z" at bounding box center [598, 369] width 70 height 9
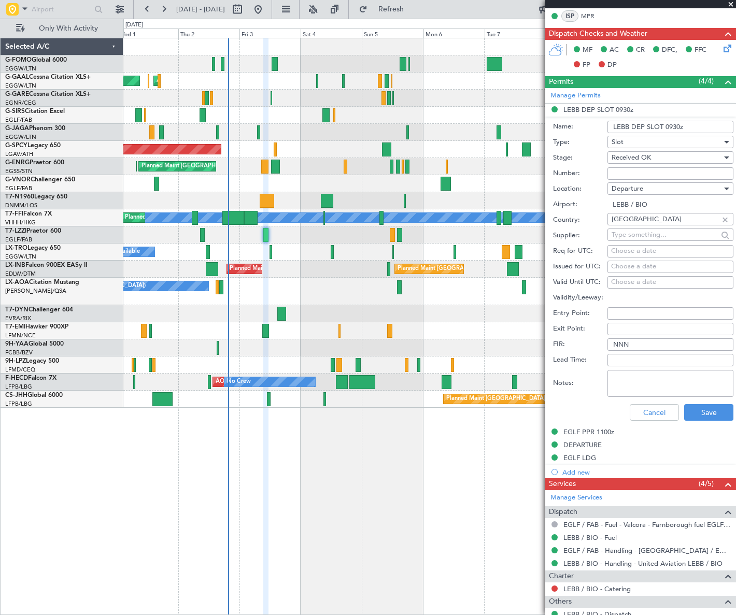
scroll to position [329, 0]
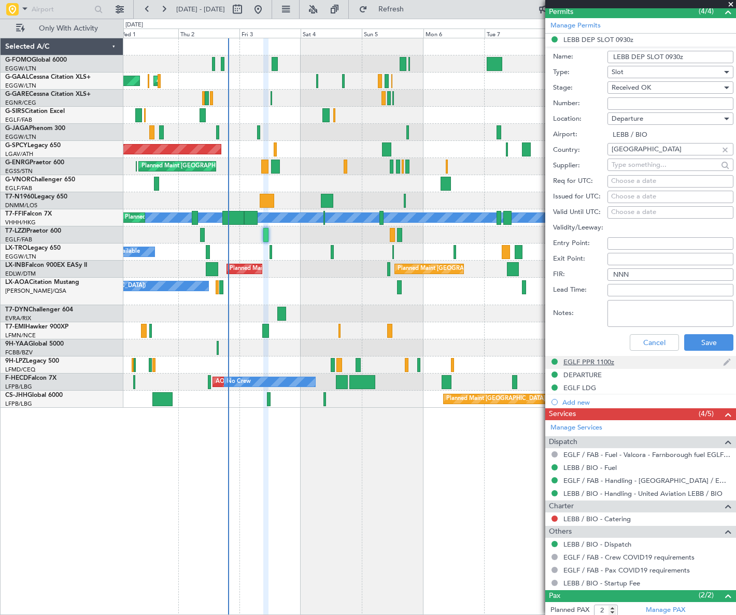
click at [591, 363] on div "EGLF PPR 1100z" at bounding box center [588, 361] width 51 height 9
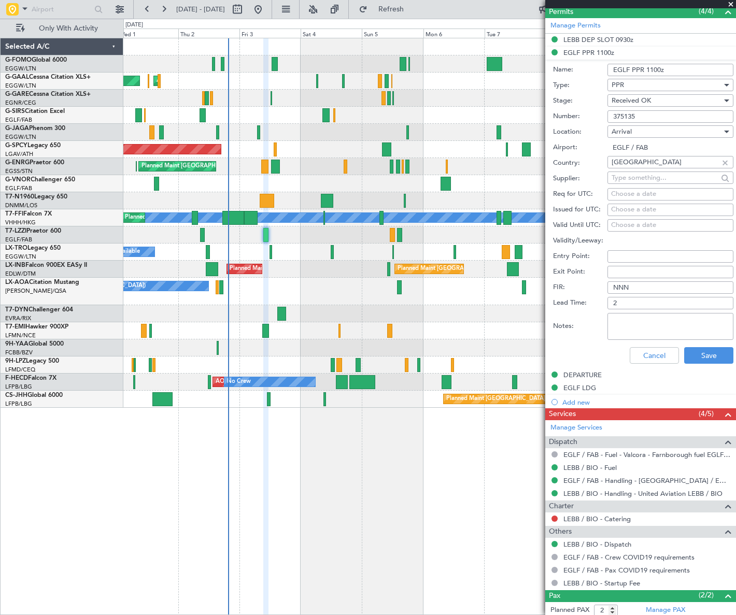
click at [623, 118] on input "375135" at bounding box center [670, 116] width 126 height 12
click at [647, 362] on button "Cancel" at bounding box center [653, 355] width 49 height 17
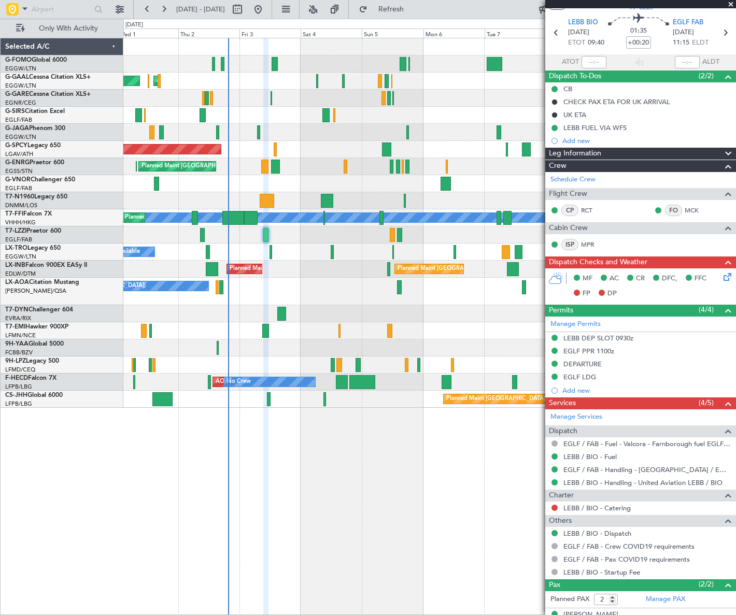
scroll to position [0, 0]
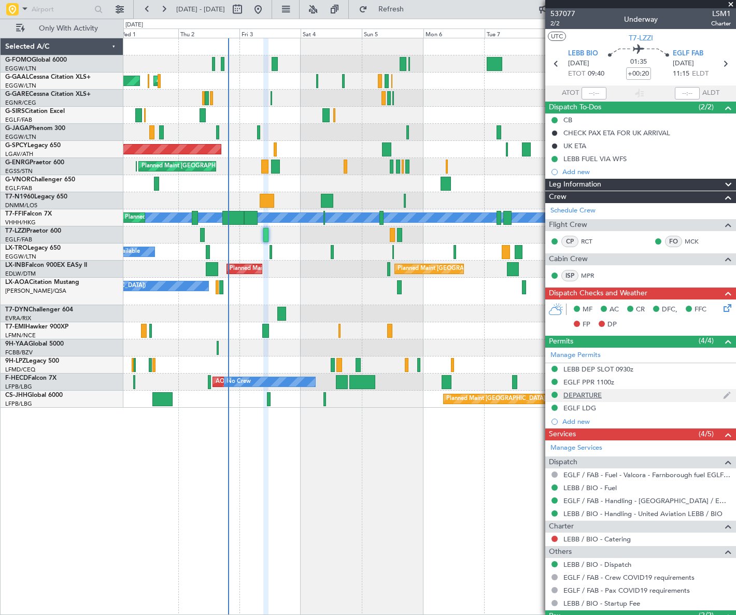
click at [584, 394] on div "DEPARTURE" at bounding box center [582, 395] width 38 height 9
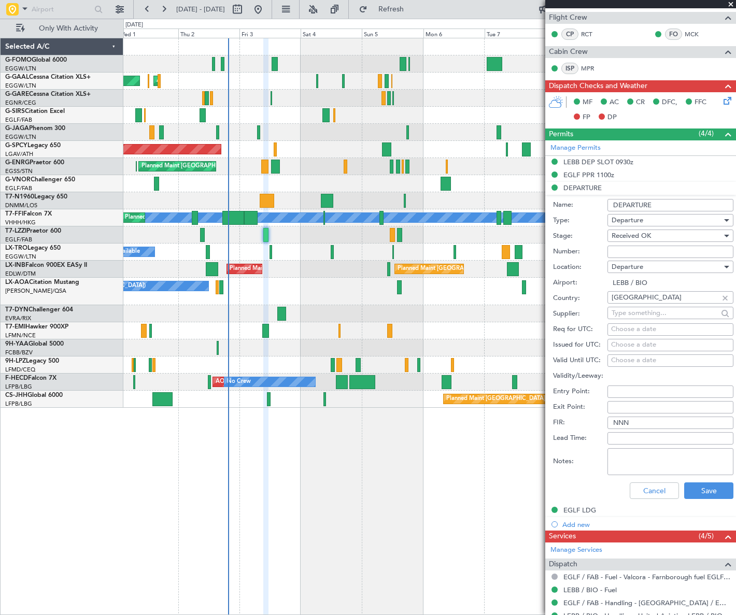
scroll to position [235, 0]
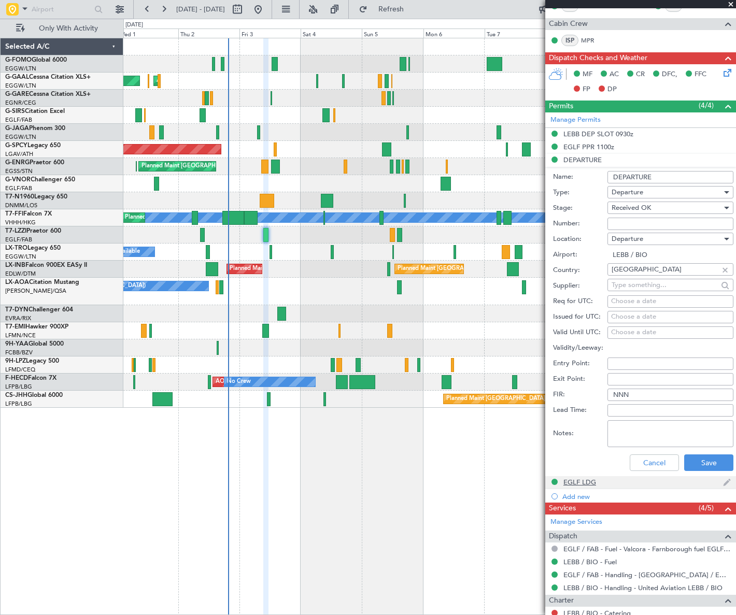
click at [588, 479] on div "EGLF LDG" at bounding box center [579, 482] width 33 height 9
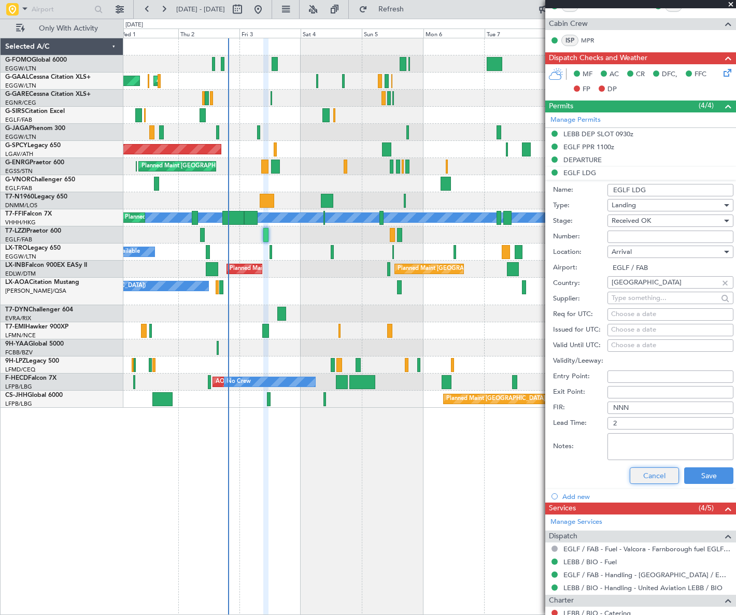
click at [648, 475] on button "Cancel" at bounding box center [653, 475] width 49 height 17
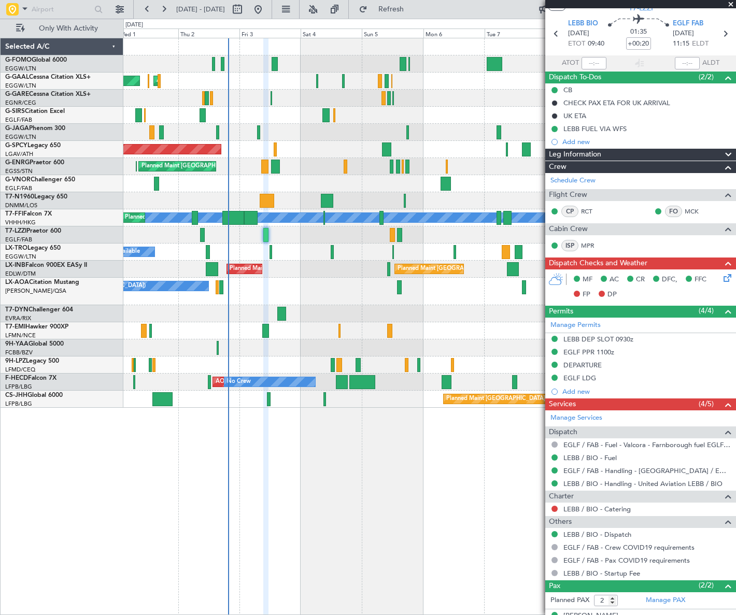
scroll to position [0, 0]
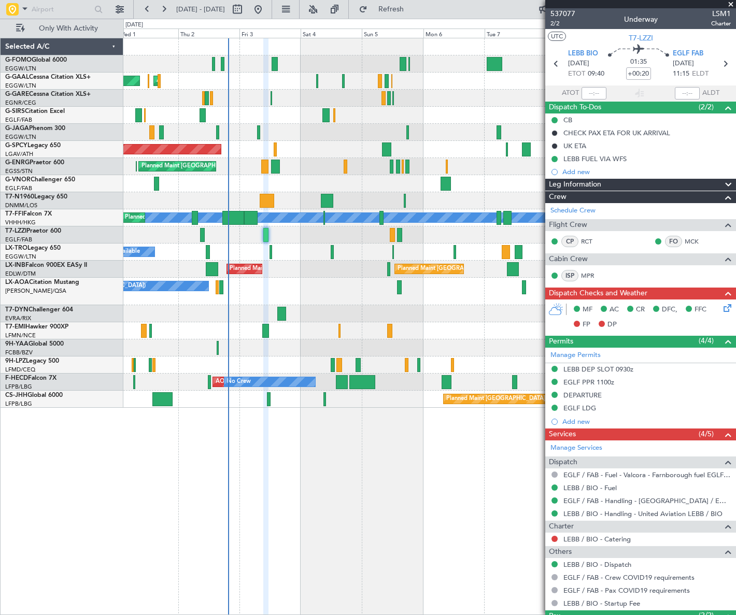
click at [584, 409] on div "EGLF LDG" at bounding box center [579, 408] width 33 height 9
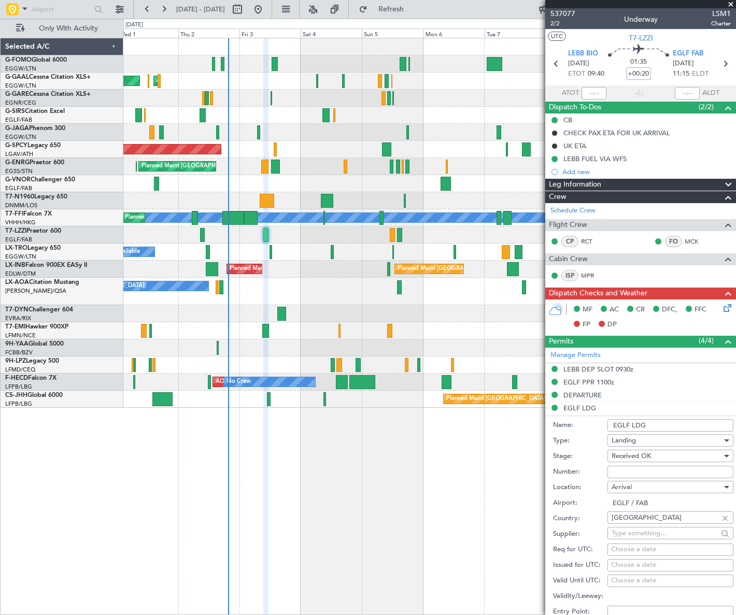
click at [616, 476] on input "Number:" at bounding box center [670, 472] width 126 height 12
paste input "FOP - 2025 092240"
type input "FOP - 2025 092240"
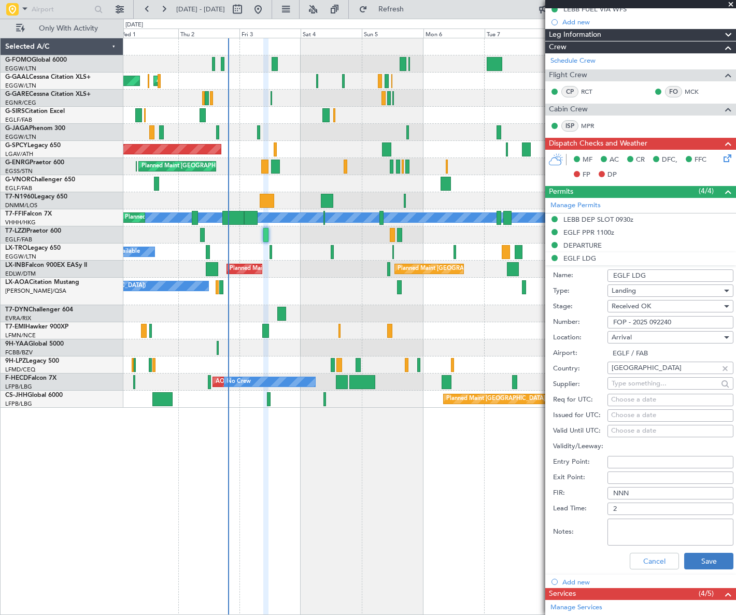
scroll to position [235, 0]
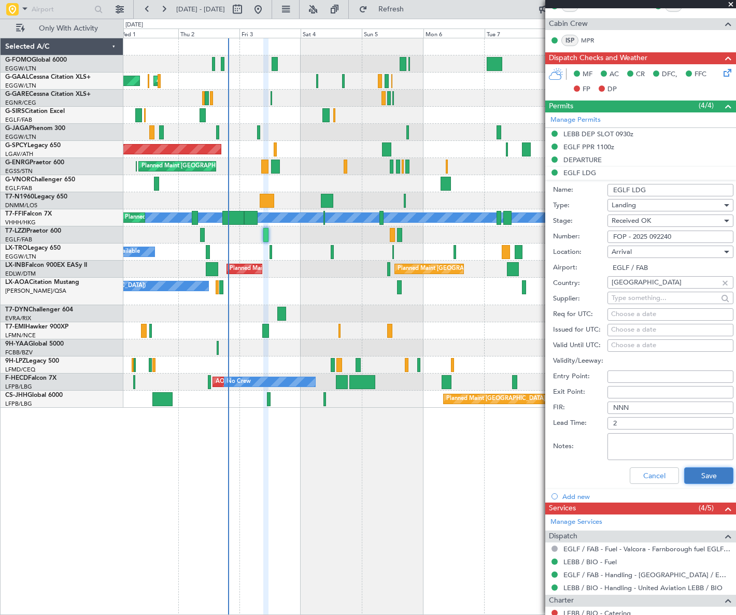
click at [689, 471] on button "Save" at bounding box center [708, 475] width 49 height 17
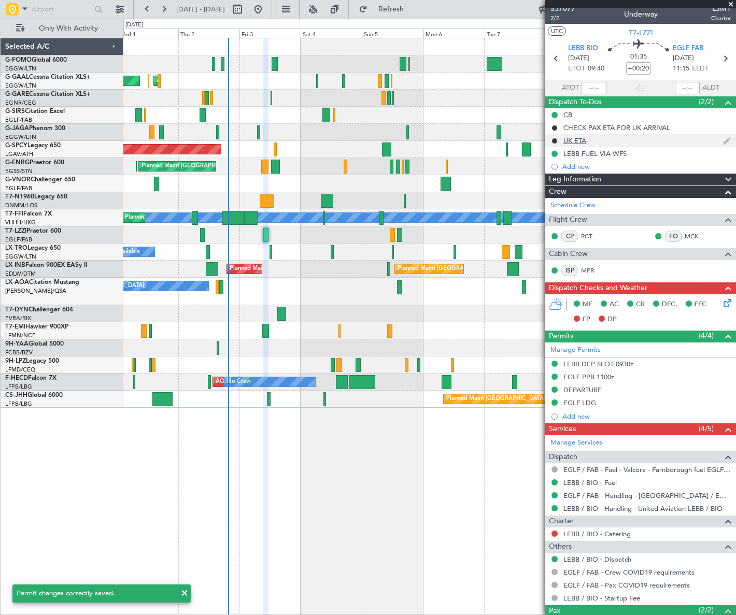
scroll to position [0, 0]
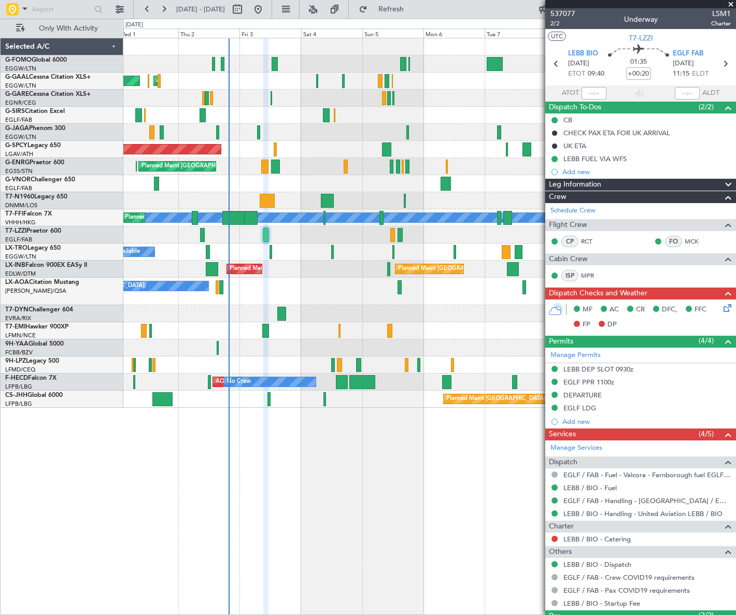
click at [593, 184] on span "Leg Information" at bounding box center [575, 185] width 52 height 12
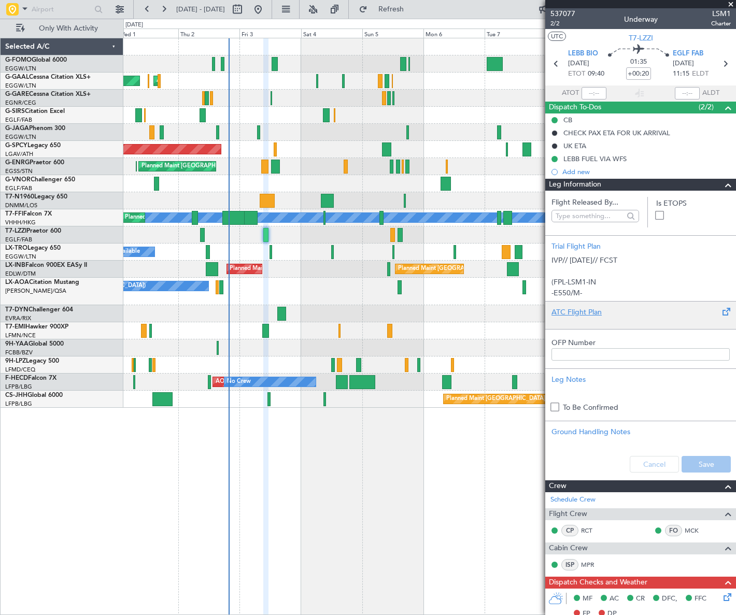
click at [580, 307] on div "ATC Flight Plan" at bounding box center [640, 312] width 178 height 11
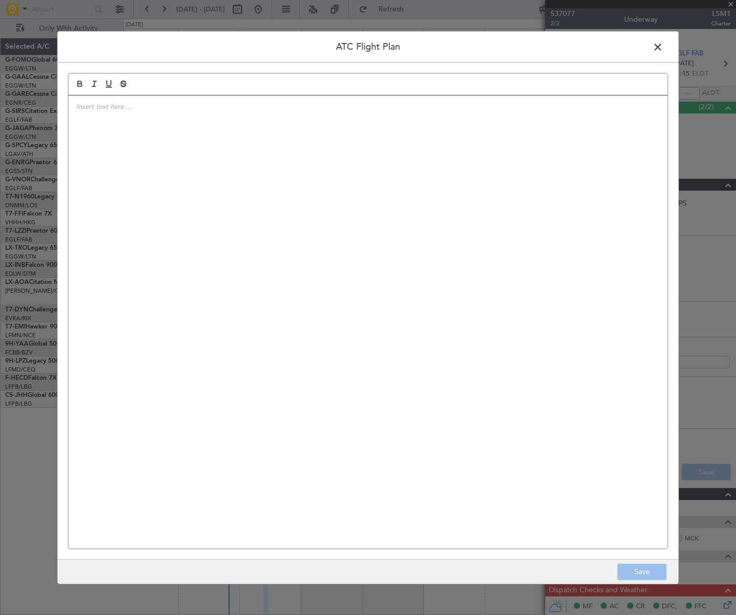
click at [281, 283] on div at bounding box center [367, 321] width 599 height 453
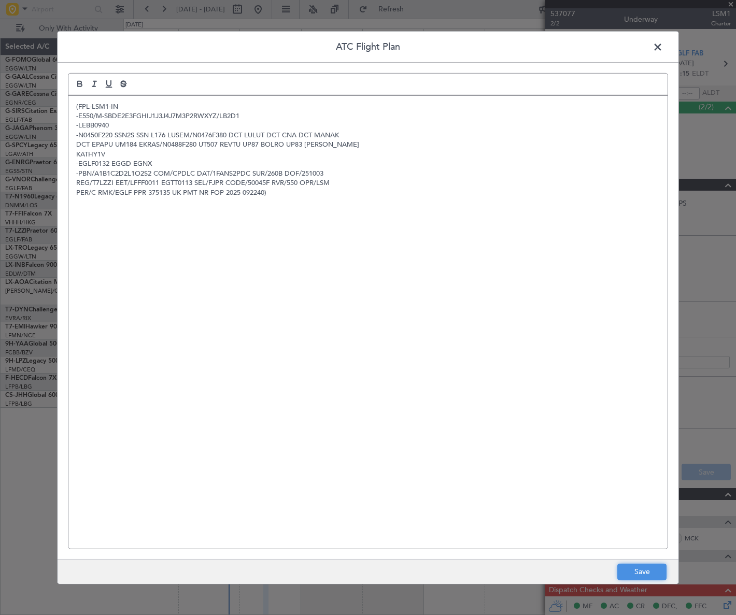
drag, startPoint x: 646, startPoint y: 575, endPoint x: 646, endPoint y: 565, distance: 10.4
click at [646, 576] on button "Save" at bounding box center [641, 572] width 49 height 17
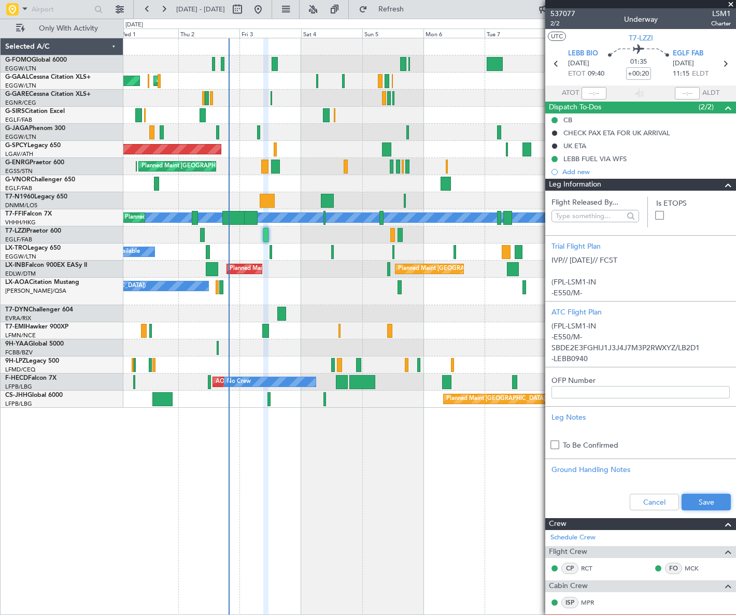
click at [712, 499] on button "Save" at bounding box center [705, 502] width 49 height 17
click at [722, 185] on span at bounding box center [728, 185] width 12 height 12
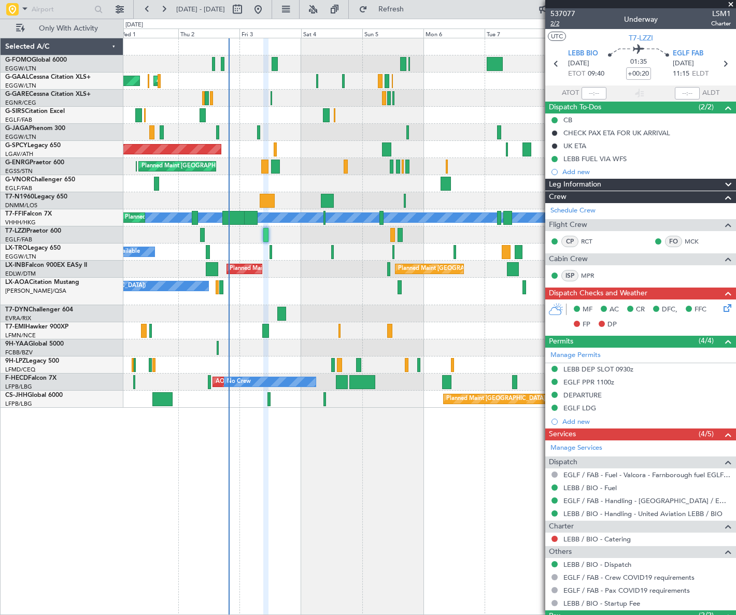
click at [558, 23] on span "2/2" at bounding box center [562, 23] width 25 height 9
click at [722, 305] on icon at bounding box center [725, 306] width 8 height 8
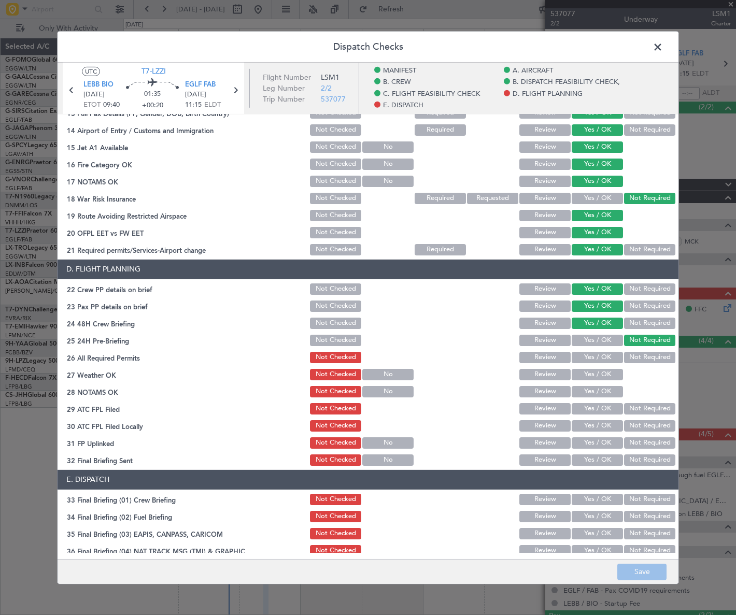
scroll to position [520, 0]
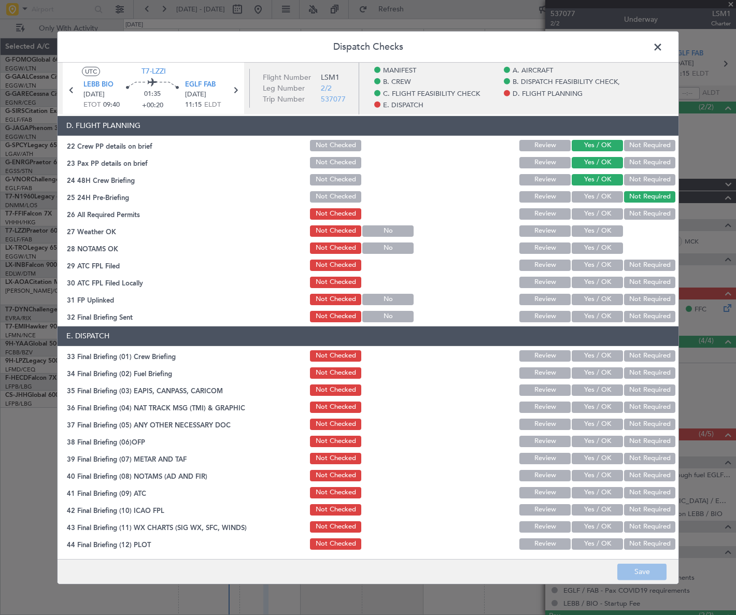
click at [605, 209] on button "Yes / OK" at bounding box center [596, 213] width 51 height 11
click at [596, 225] on button "Yes / OK" at bounding box center [596, 230] width 51 height 11
click at [607, 242] on button "Yes / OK" at bounding box center [596, 247] width 51 height 11
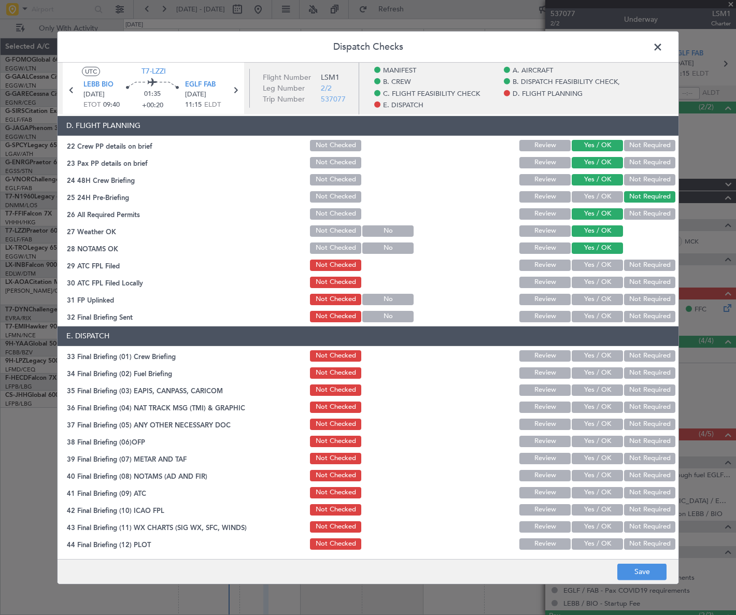
click at [604, 262] on button "Yes / OK" at bounding box center [596, 264] width 51 height 11
click at [624, 282] on button "Not Required" at bounding box center [649, 281] width 51 height 11
click at [601, 295] on button "Yes / OK" at bounding box center [596, 298] width 51 height 11
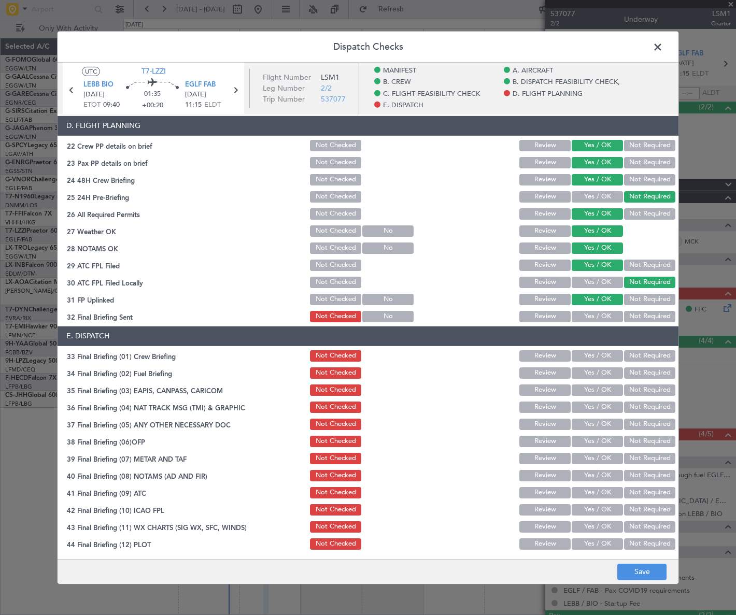
click at [600, 313] on button "Yes / OK" at bounding box center [596, 315] width 51 height 11
click at [600, 355] on button "Yes / OK" at bounding box center [596, 355] width 51 height 11
click at [592, 374] on button "Yes / OK" at bounding box center [596, 372] width 51 height 11
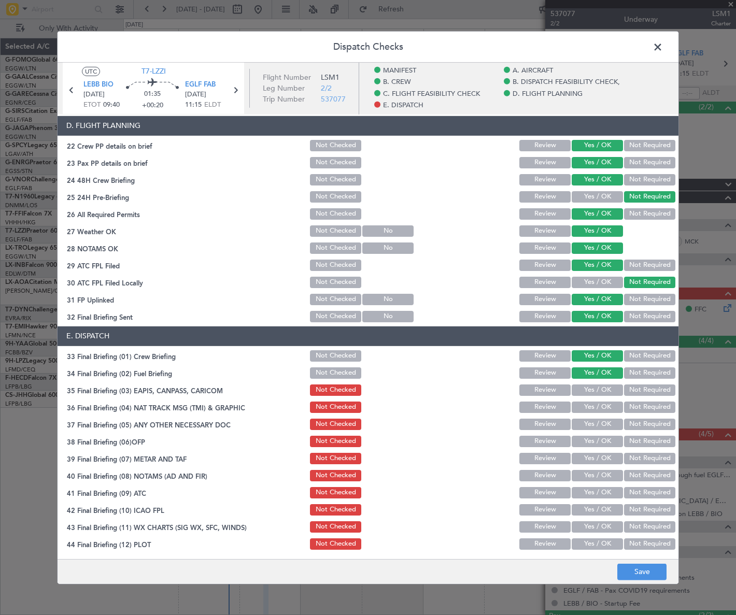
click at [632, 384] on button "Not Required" at bounding box center [649, 389] width 51 height 11
click at [632, 403] on button "Not Required" at bounding box center [649, 406] width 51 height 11
click at [600, 417] on div "Yes / OK" at bounding box center [596, 424] width 52 height 15
click at [605, 423] on button "Yes / OK" at bounding box center [596, 423] width 51 height 11
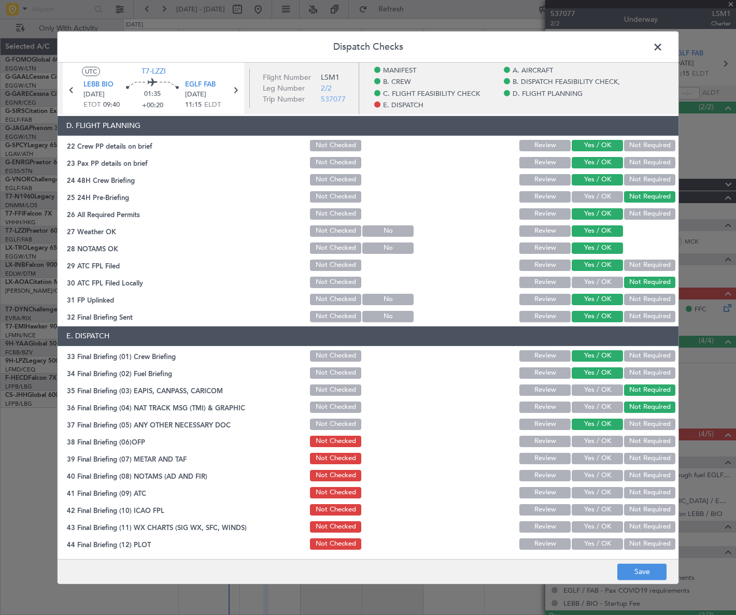
drag, startPoint x: 603, startPoint y: 443, endPoint x: 603, endPoint y: 450, distance: 6.7
click at [603, 444] on button "Yes / OK" at bounding box center [596, 440] width 51 height 11
click at [605, 460] on button "Yes / OK" at bounding box center [596, 457] width 51 height 11
click at [606, 476] on button "Yes / OK" at bounding box center [596, 474] width 51 height 11
click at [607, 491] on button "Yes / OK" at bounding box center [596, 491] width 51 height 11
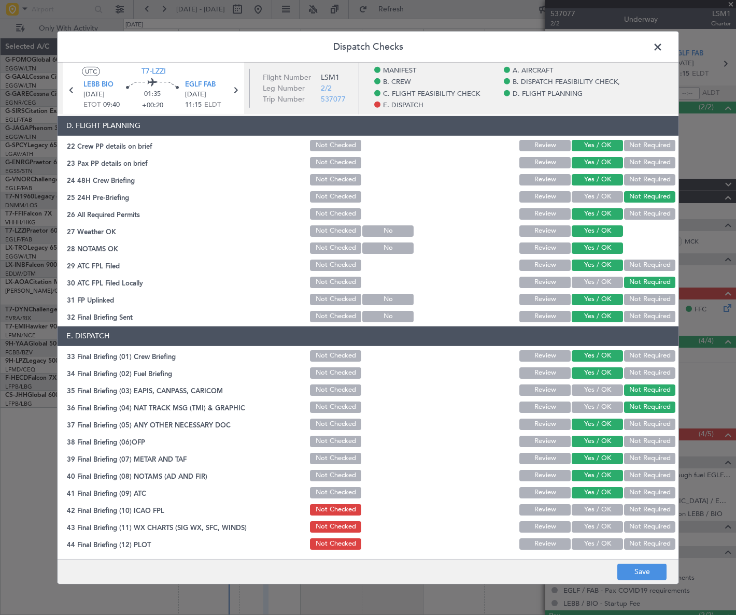
click at [609, 511] on button "Yes / OK" at bounding box center [596, 509] width 51 height 11
click at [609, 528] on button "Yes / OK" at bounding box center [596, 526] width 51 height 11
click at [607, 542] on button "Yes / OK" at bounding box center [596, 543] width 51 height 11
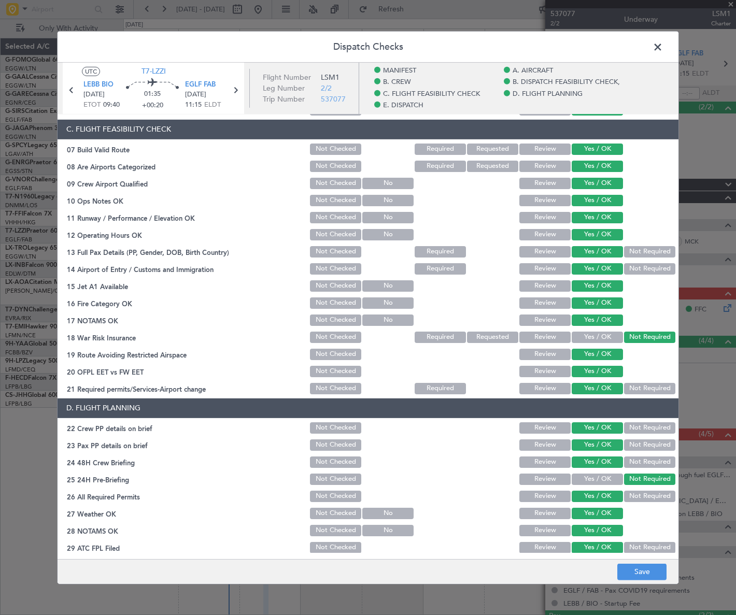
scroll to position [0, 0]
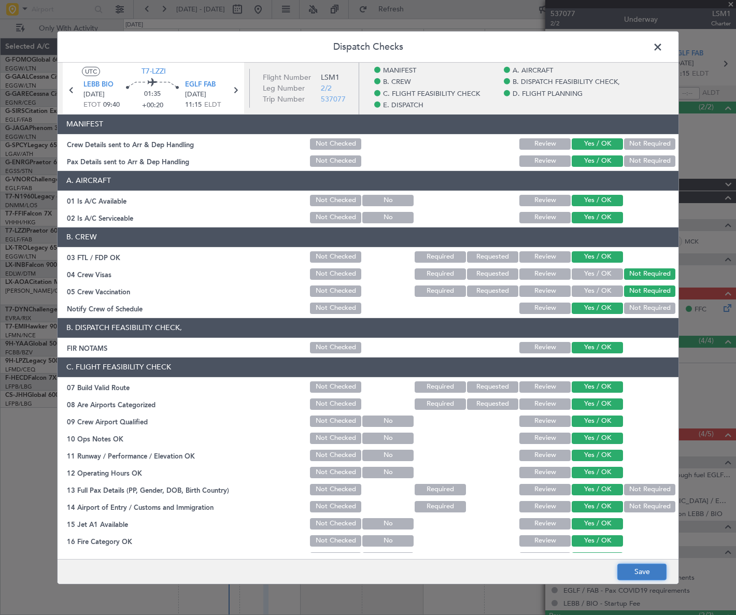
click at [653, 568] on button "Save" at bounding box center [641, 572] width 49 height 17
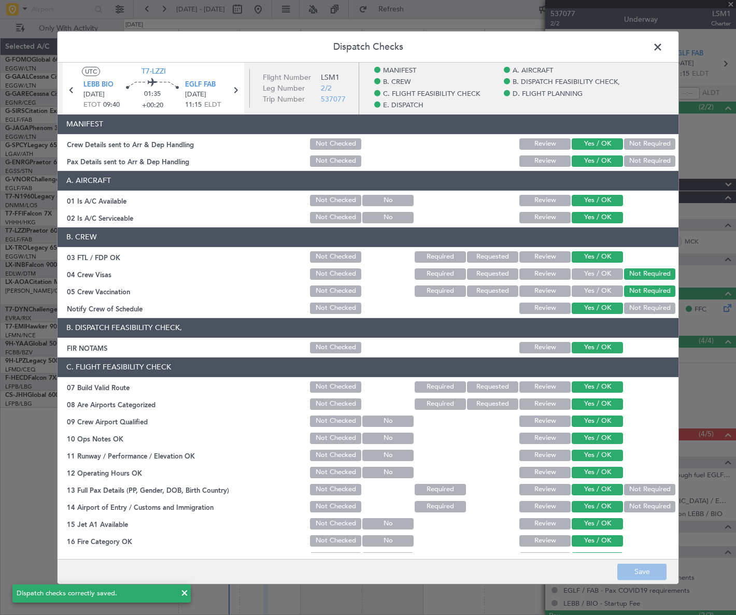
click at [663, 47] on span at bounding box center [663, 49] width 0 height 21
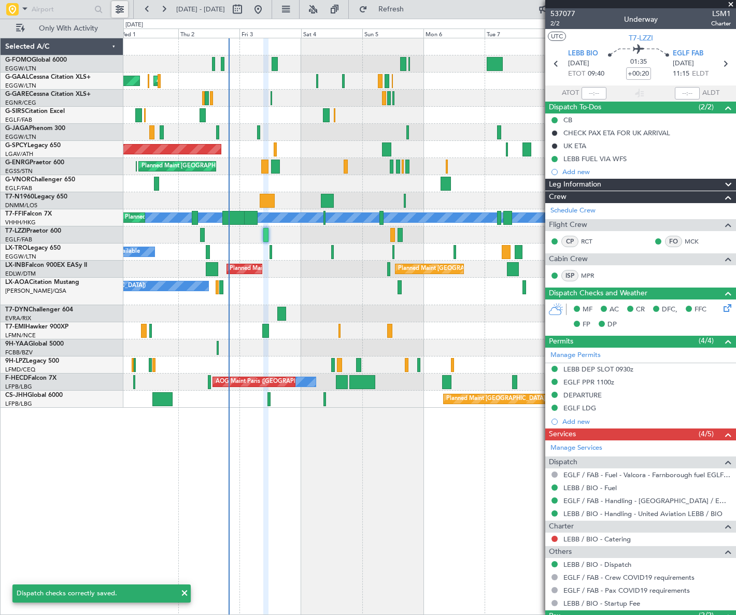
click at [121, 11] on button at bounding box center [119, 9] width 17 height 17
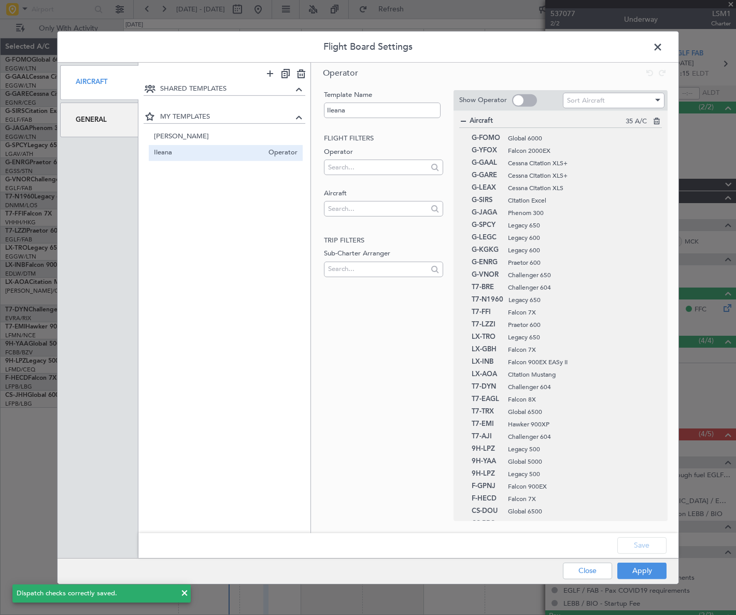
click at [99, 118] on div "General" at bounding box center [99, 120] width 78 height 35
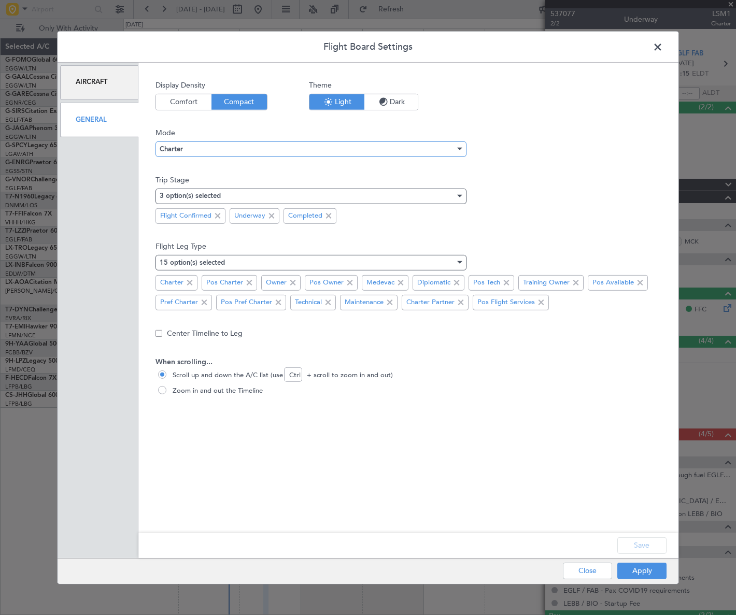
click at [222, 150] on div "Charter" at bounding box center [307, 149] width 295 height 16
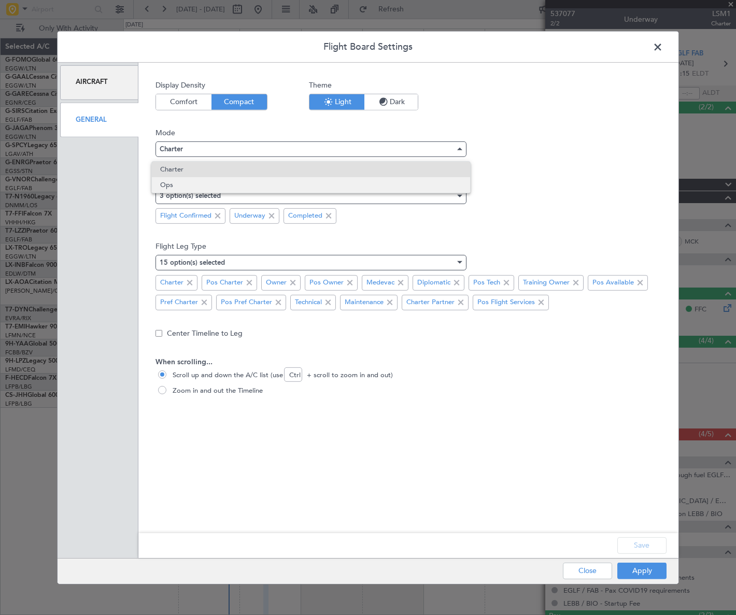
click at [166, 188] on span "Ops" at bounding box center [311, 185] width 302 height 16
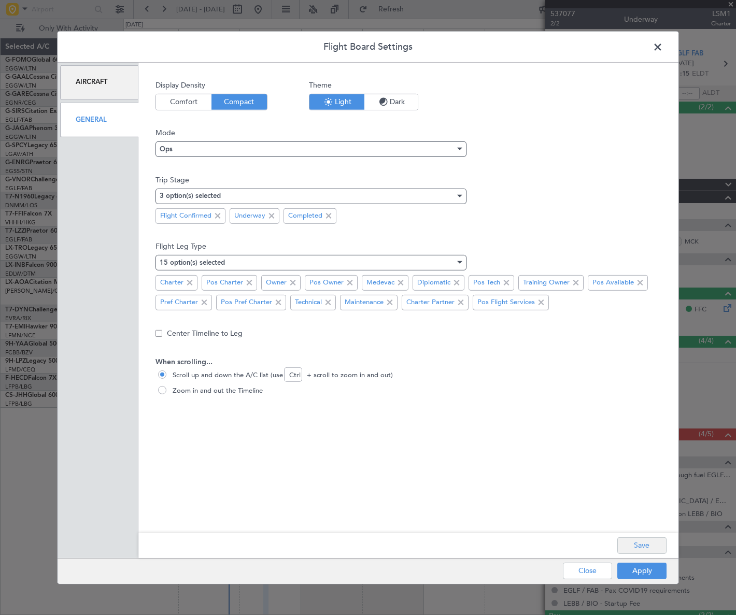
click at [641, 553] on div "Save" at bounding box center [408, 545] width 540 height 25
click at [642, 552] on button "Save" at bounding box center [641, 545] width 49 height 17
click at [652, 571] on div "Apply Close" at bounding box center [594, 570] width 151 height 25
click at [658, 572] on button "Apply" at bounding box center [641, 571] width 49 height 17
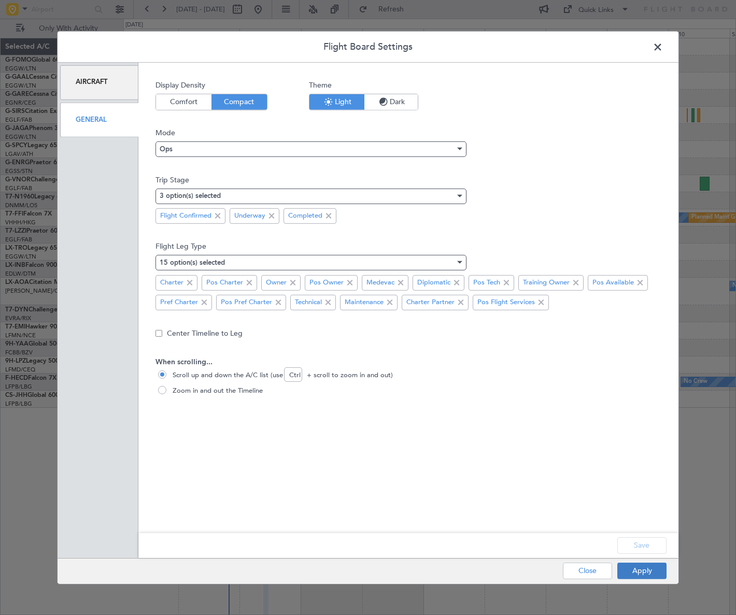
type input "0"
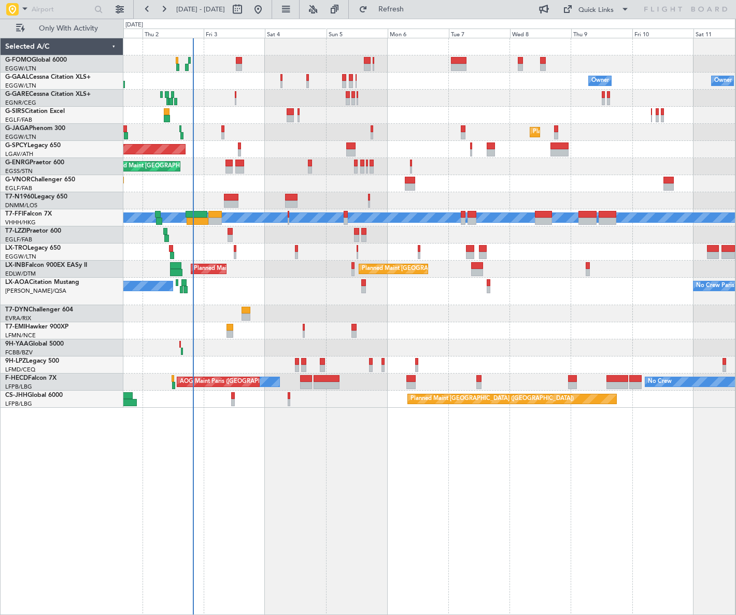
click at [218, 301] on div "Owner Owner AOG Maint Dusseldorf No Crew Planned Maint Dusseldorf Planned Maint…" at bounding box center [428, 222] width 611 height 369
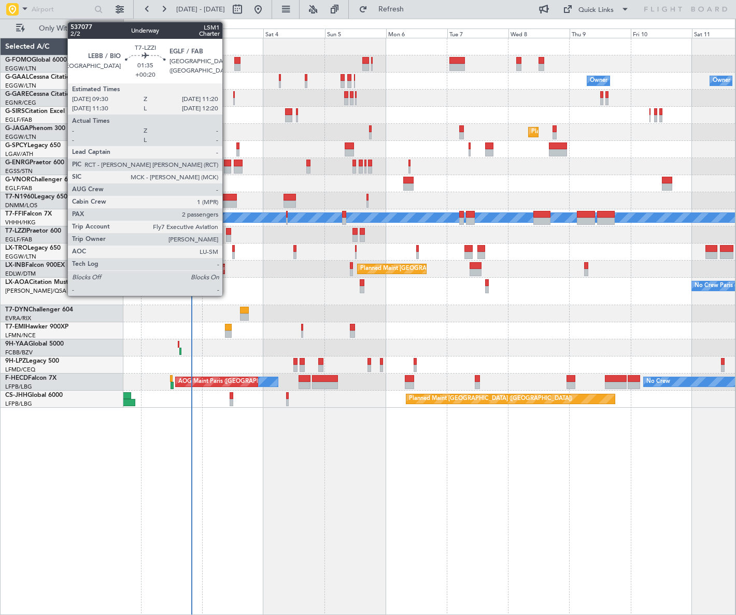
click at [227, 236] on div at bounding box center [228, 238] width 5 height 7
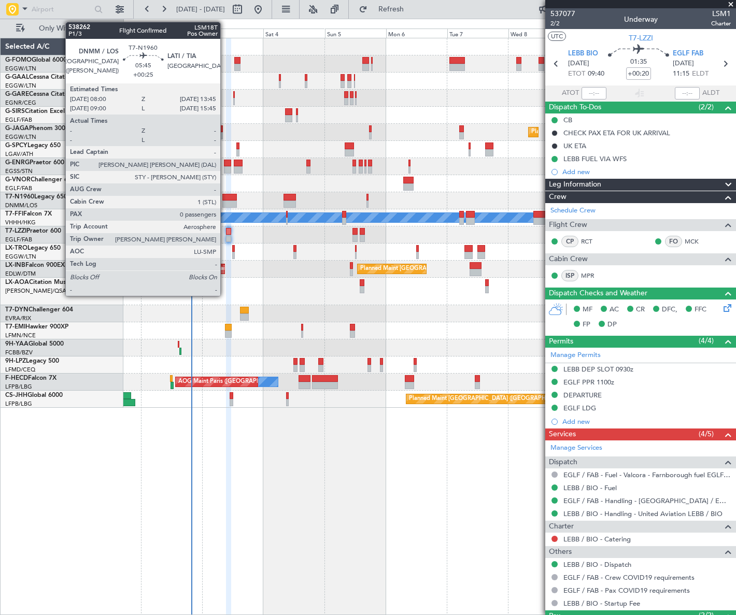
click at [225, 200] on div at bounding box center [229, 203] width 15 height 7
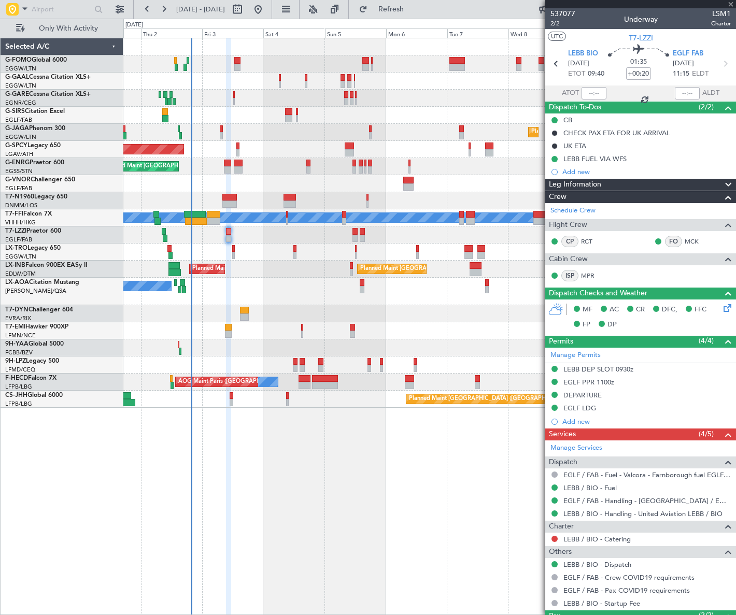
type input "+00:25"
type input "0"
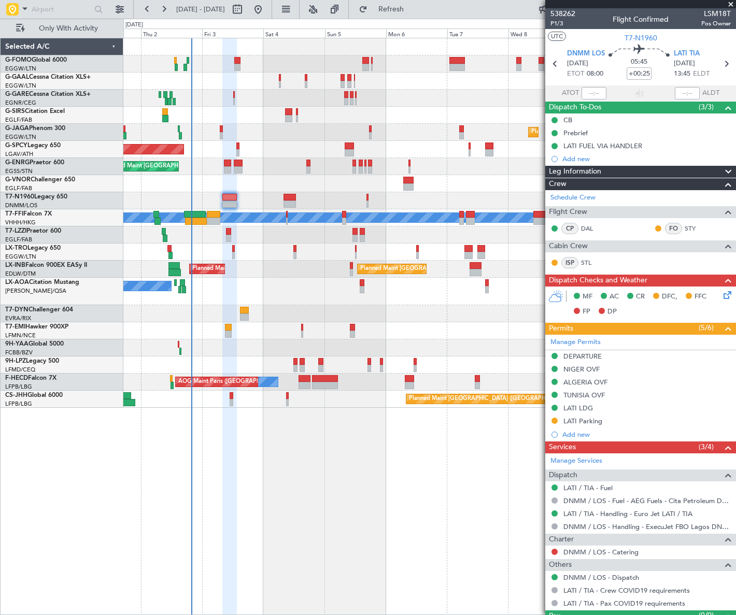
click at [88, 319] on div "Owner Owner AOG Maint Dusseldorf No Crew Planned Maint Dusseldorf Planned Maint…" at bounding box center [368, 317] width 736 height 596
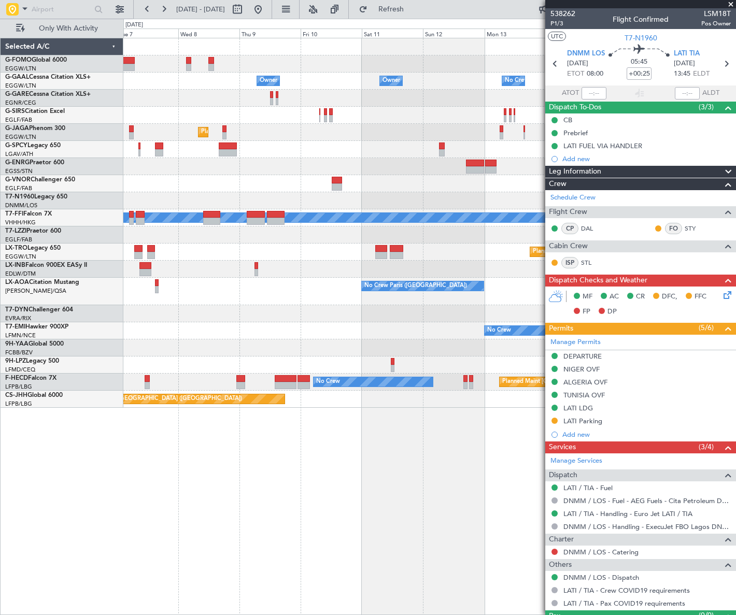
click at [202, 326] on div "Owner Owner No Crew Owner Owner No Crew Owner Planned Maint London (Luton) Plan…" at bounding box center [429, 222] width 612 height 369
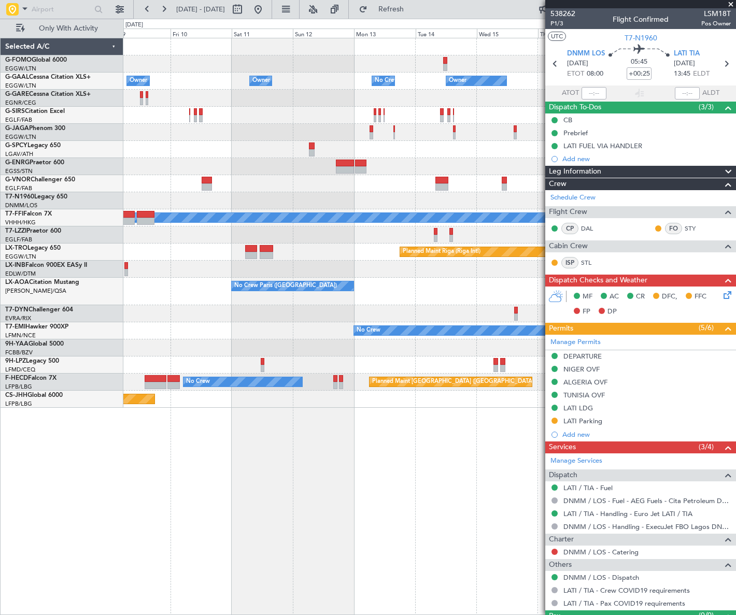
click at [256, 321] on div "Owner Owner No Crew Owner Owner No Crew Owner Planned Maint London (Luton) Plan…" at bounding box center [428, 222] width 611 height 369
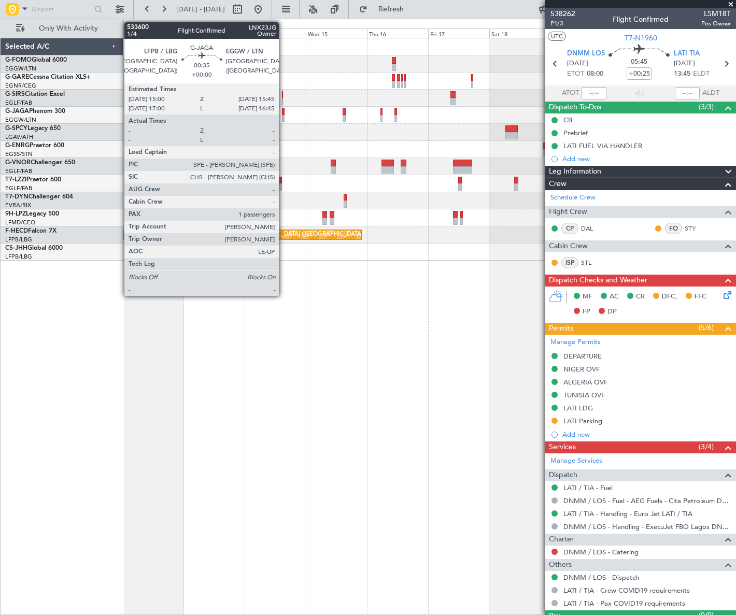
click at [283, 117] on div at bounding box center [283, 118] width 2 height 7
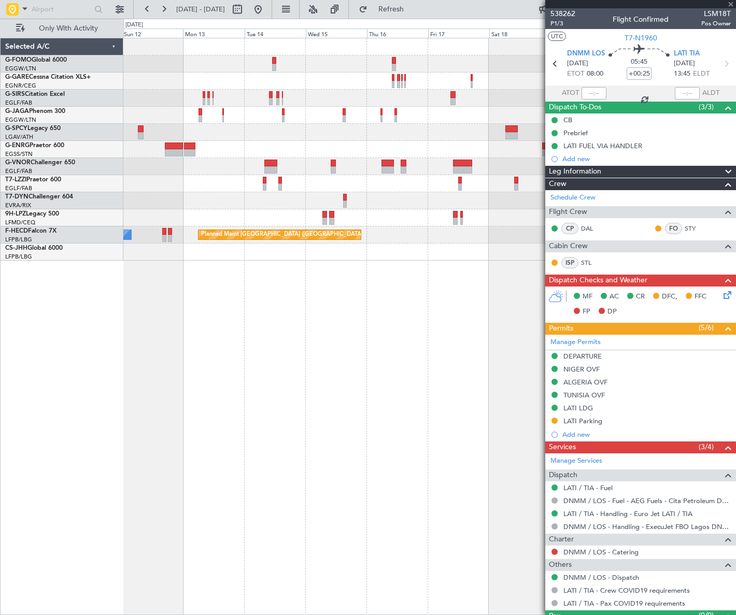
type input "1"
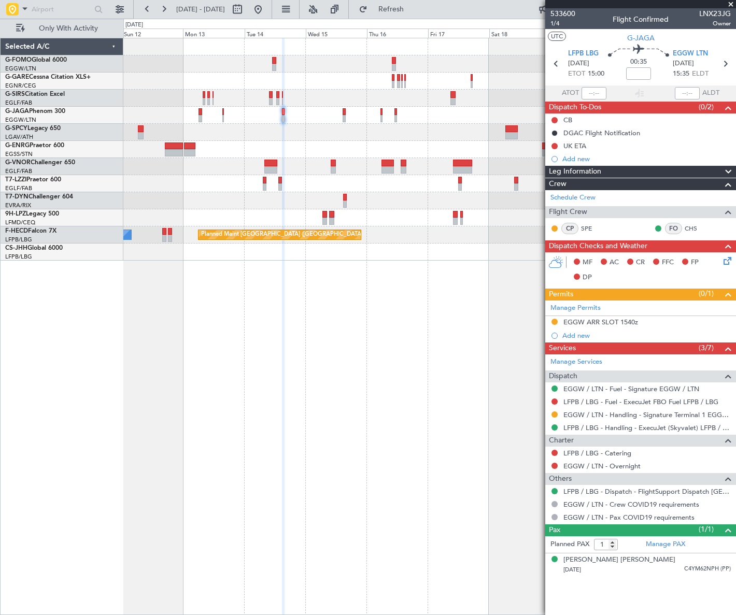
click at [554, 412] on button at bounding box center [554, 414] width 6 height 6
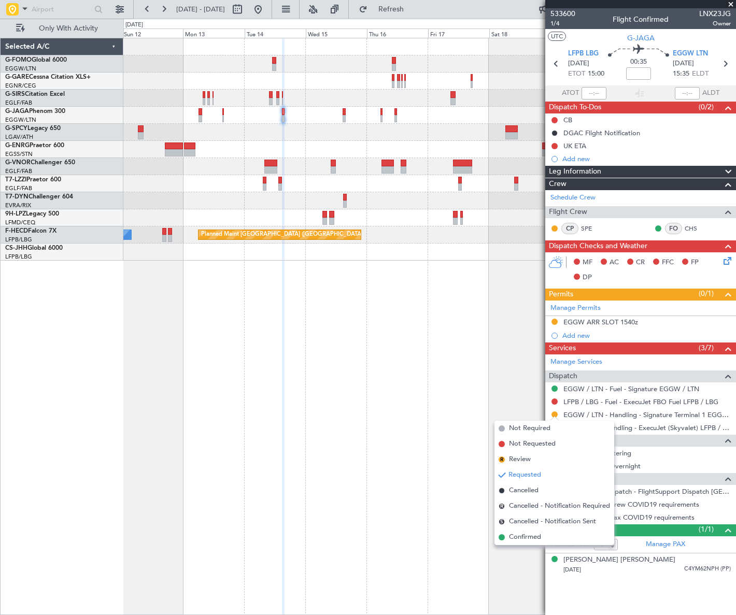
drag, startPoint x: 518, startPoint y: 542, endPoint x: 537, endPoint y: 478, distance: 67.2
click at [518, 542] on span "Confirmed" at bounding box center [525, 537] width 32 height 10
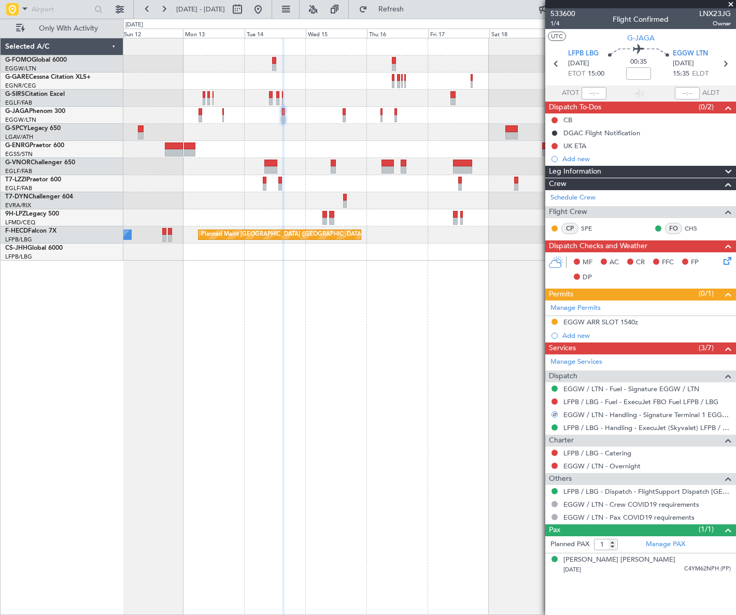
drag, startPoint x: 608, startPoint y: 323, endPoint x: 636, endPoint y: 327, distance: 28.2
click at [607, 323] on div "EGGW ARR SLOT 1540z" at bounding box center [600, 322] width 75 height 9
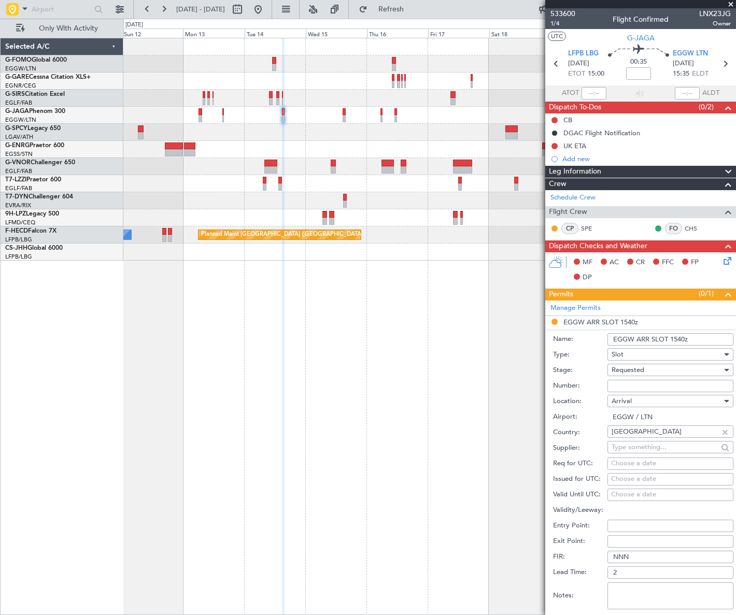
click at [683, 338] on input "EGGW ARR SLOT 1540z" at bounding box center [670, 339] width 126 height 12
type input "EGGW ARR SLOT 1545z"
click at [687, 370] on div "Requested" at bounding box center [666, 370] width 110 height 16
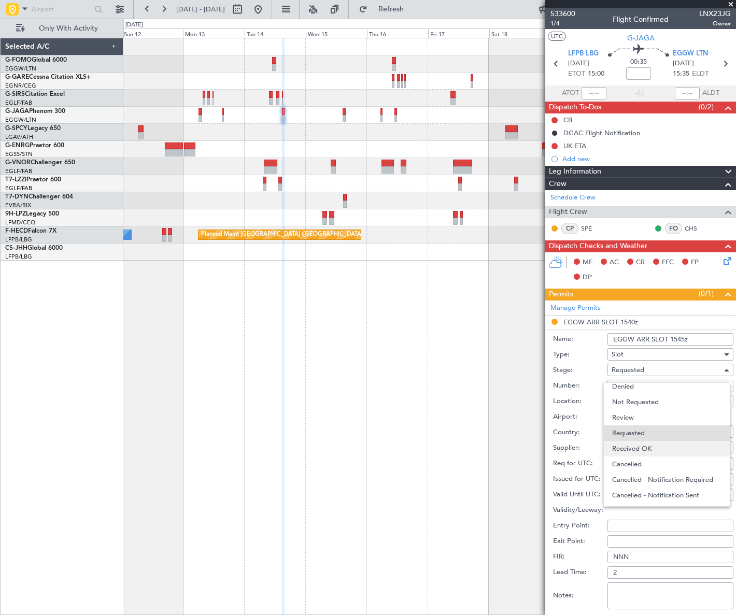
click at [659, 445] on span "Received OK" at bounding box center [667, 449] width 110 height 16
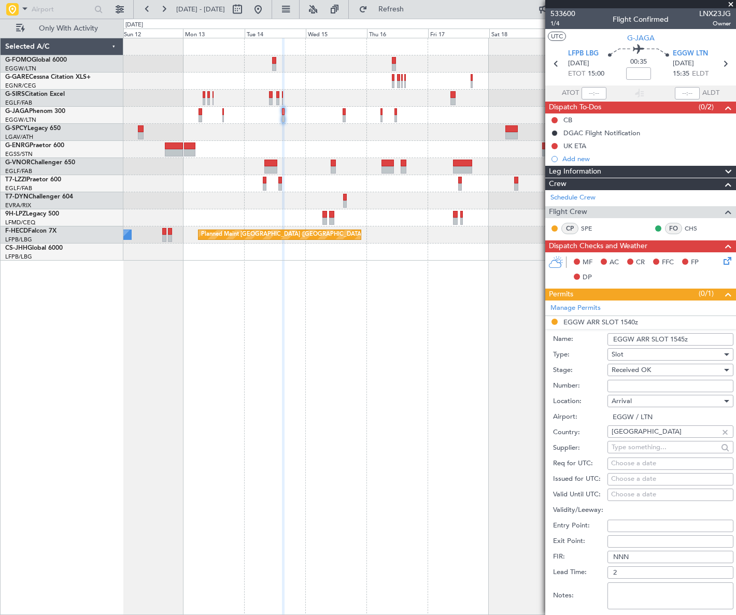
scroll to position [188, 0]
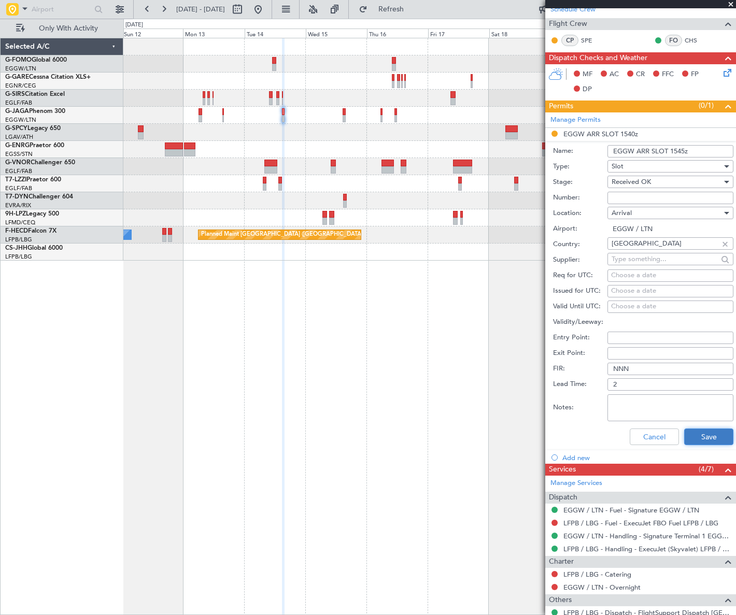
click at [703, 440] on button "Save" at bounding box center [708, 436] width 49 height 17
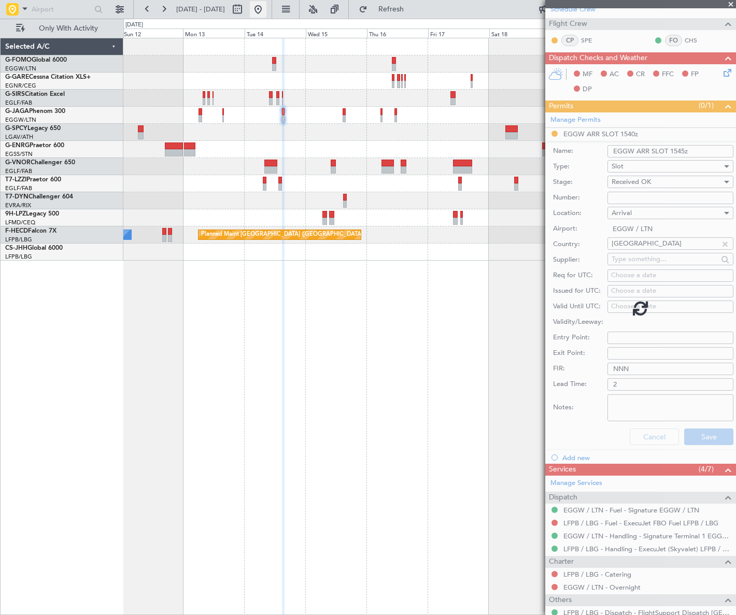
click at [266, 9] on button at bounding box center [258, 9] width 17 height 17
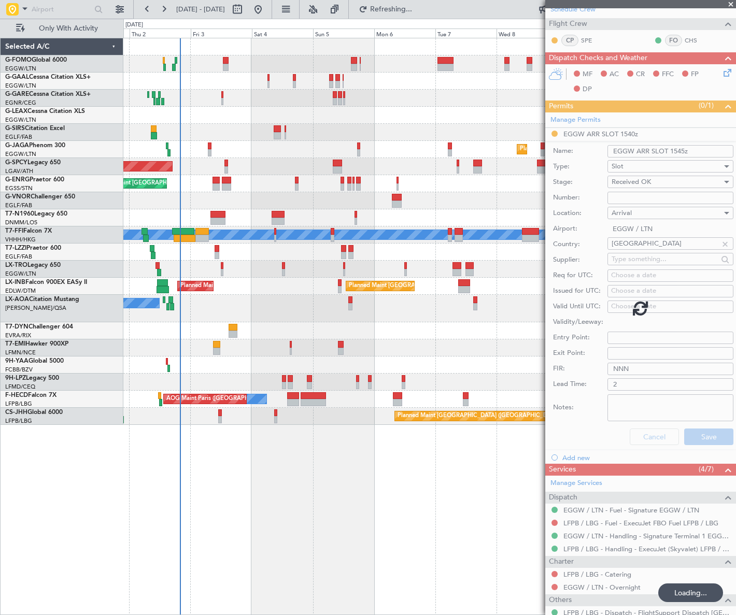
click at [165, 469] on div "Owner Owner AOG Maint Dusseldorf No Crew Planned Maint Dusseldorf Planned Maint…" at bounding box center [429, 326] width 612 height 577
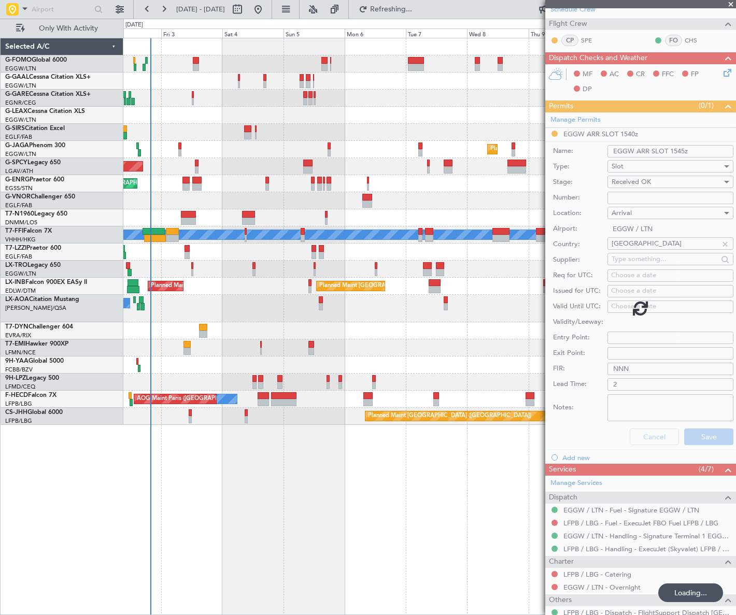
scroll to position [0, 0]
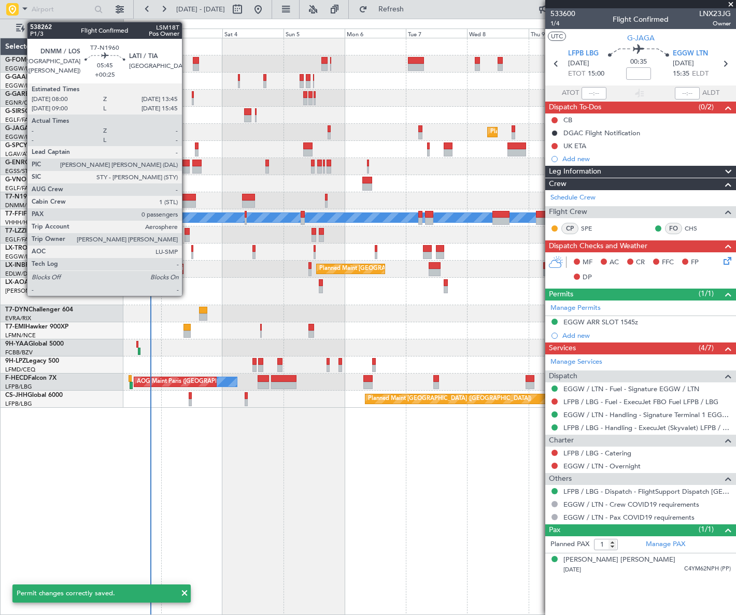
click at [187, 202] on div at bounding box center [188, 203] width 15 height 7
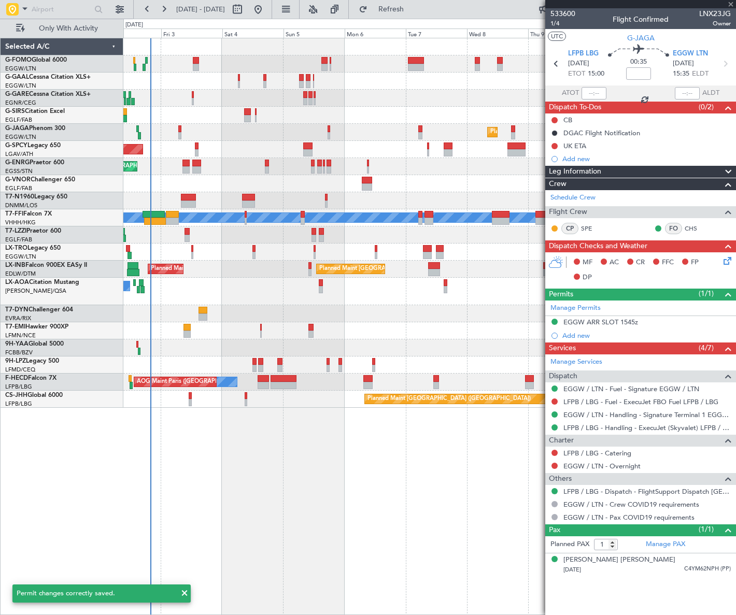
type input "+00:25"
type input "0"
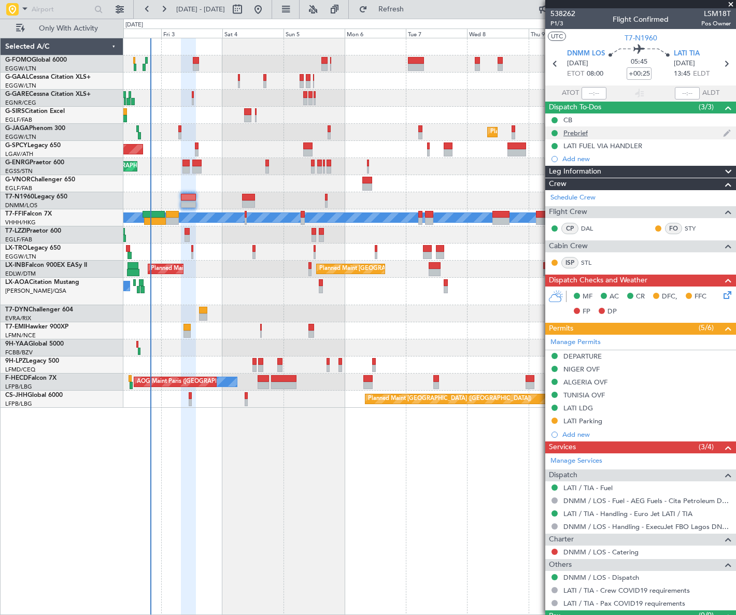
click at [576, 131] on div "Prebrief" at bounding box center [575, 132] width 24 height 9
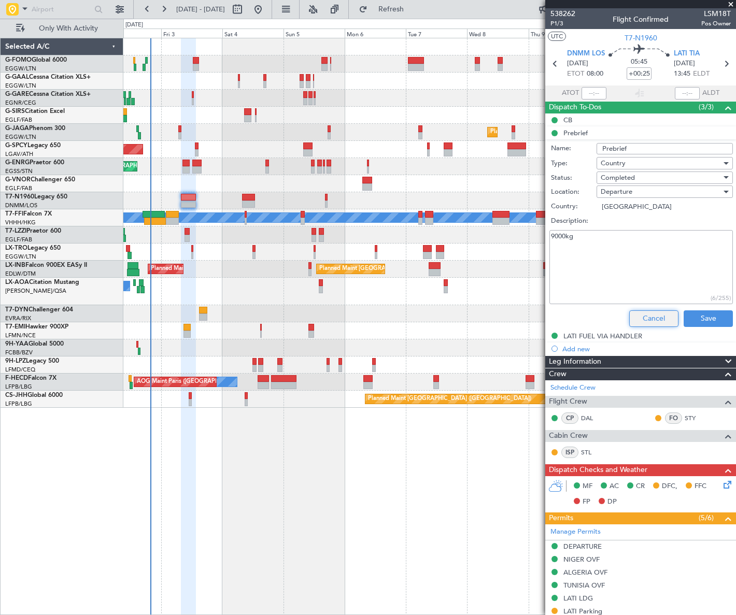
click at [654, 314] on button "Cancel" at bounding box center [653, 318] width 49 height 17
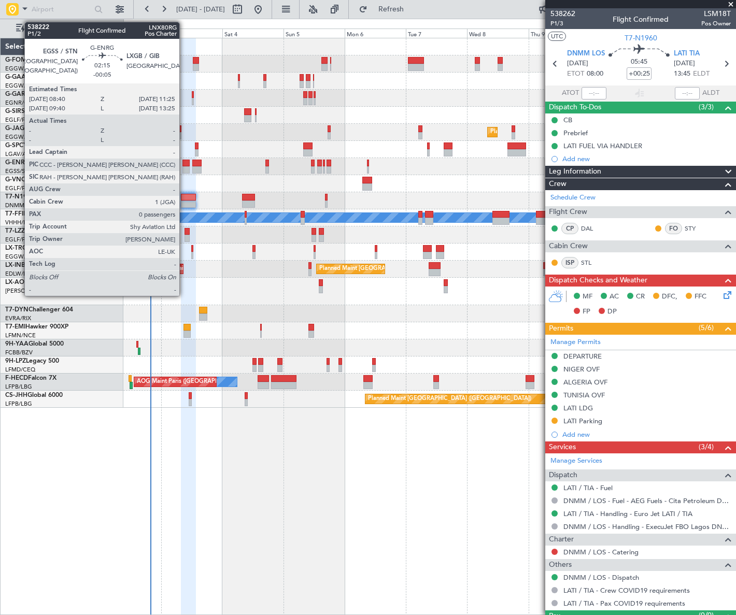
click at [183, 166] on div at bounding box center [185, 169] width 7 height 7
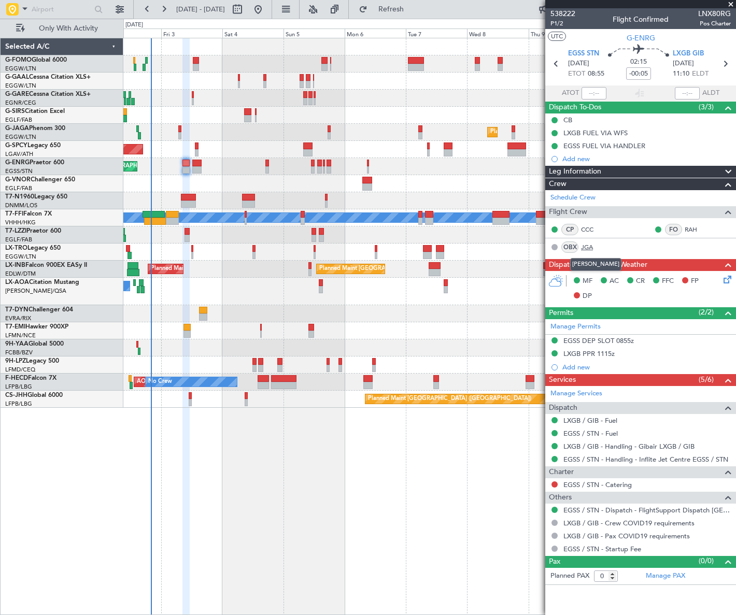
click at [585, 244] on link "JGA" at bounding box center [592, 246] width 23 height 9
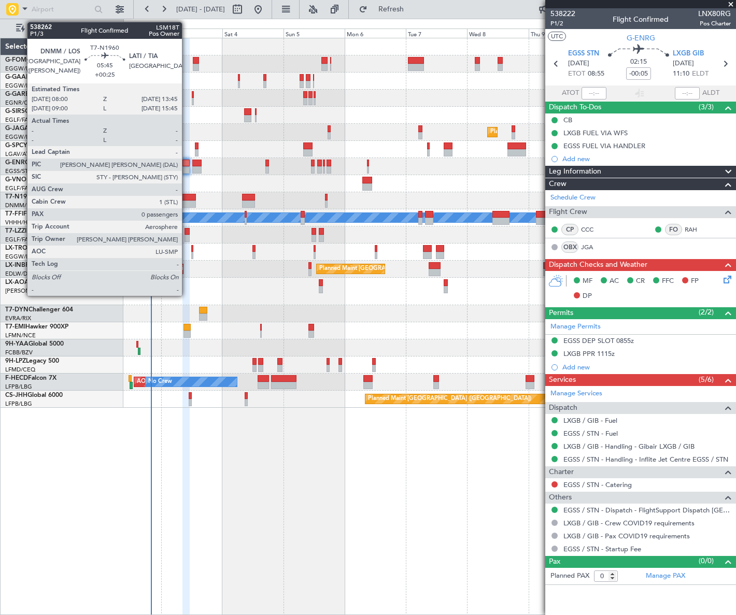
click at [187, 198] on div at bounding box center [188, 197] width 15 height 7
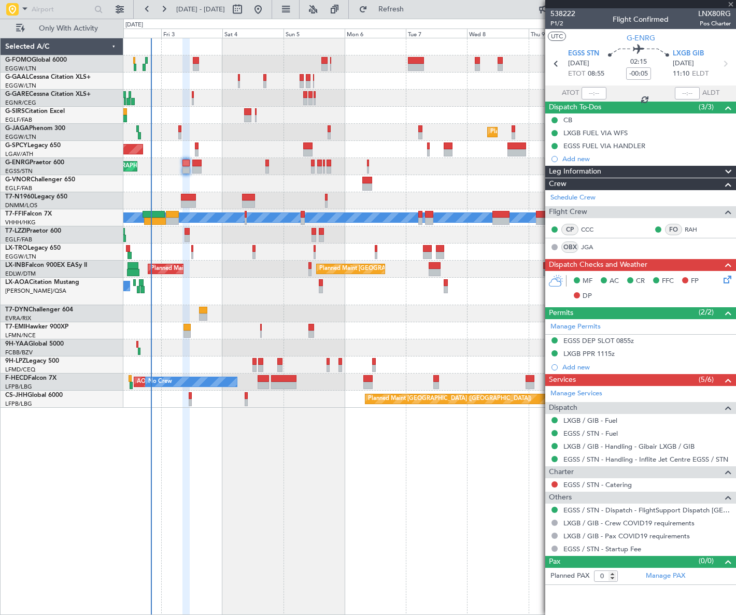
type input "+00:25"
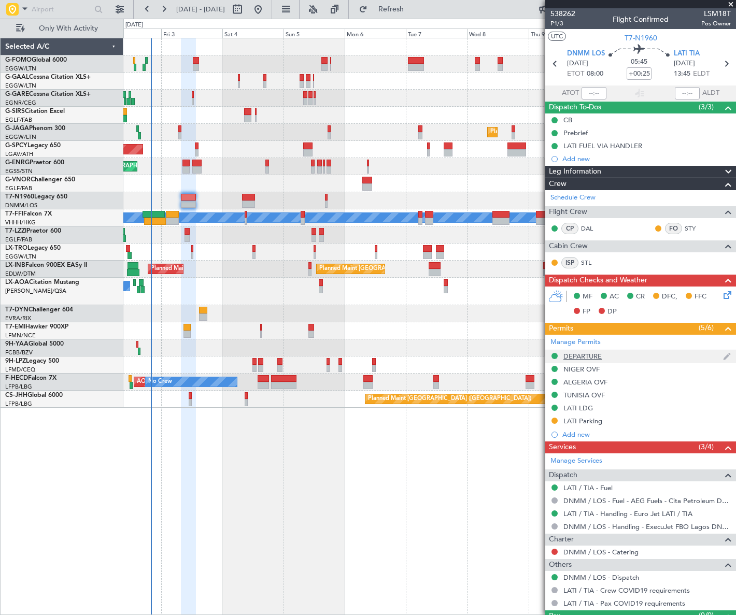
click at [587, 354] on div "DEPARTURE" at bounding box center [582, 356] width 38 height 9
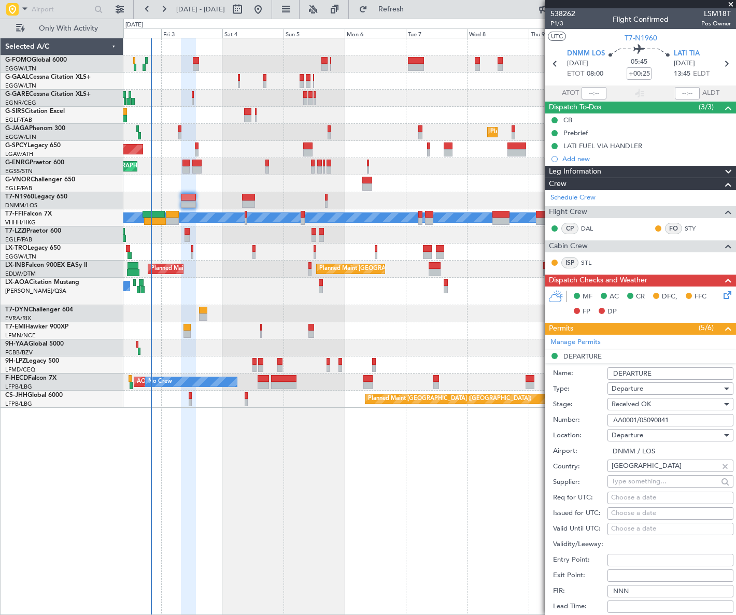
drag, startPoint x: 664, startPoint y: 417, endPoint x: 596, endPoint y: 424, distance: 68.3
click at [596, 424] on div "Number: AA0001/05090841" at bounding box center [643, 420] width 180 height 16
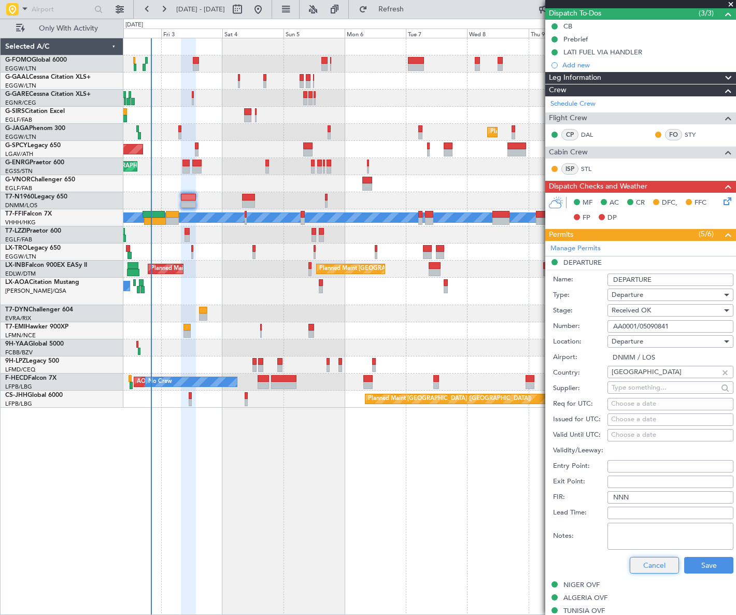
click at [637, 562] on button "Cancel" at bounding box center [653, 565] width 49 height 17
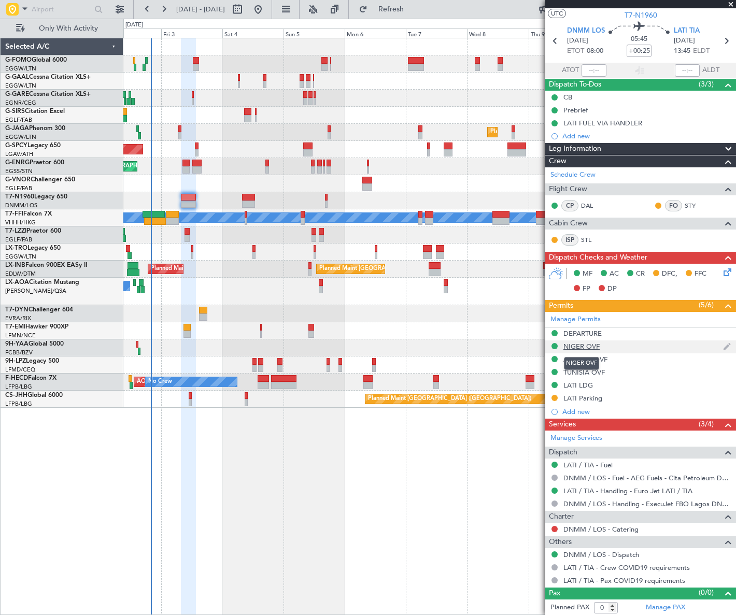
click at [587, 347] on div "NIGER OVF" at bounding box center [581, 346] width 36 height 9
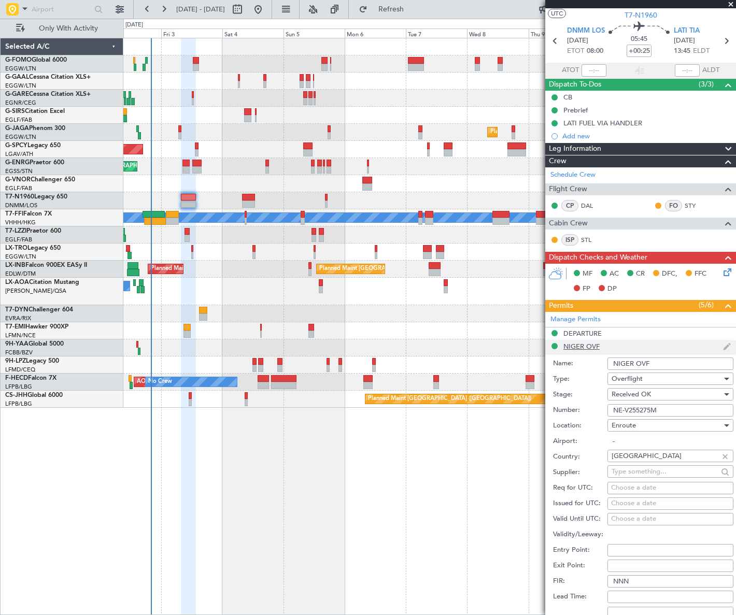
scroll to position [94, 0]
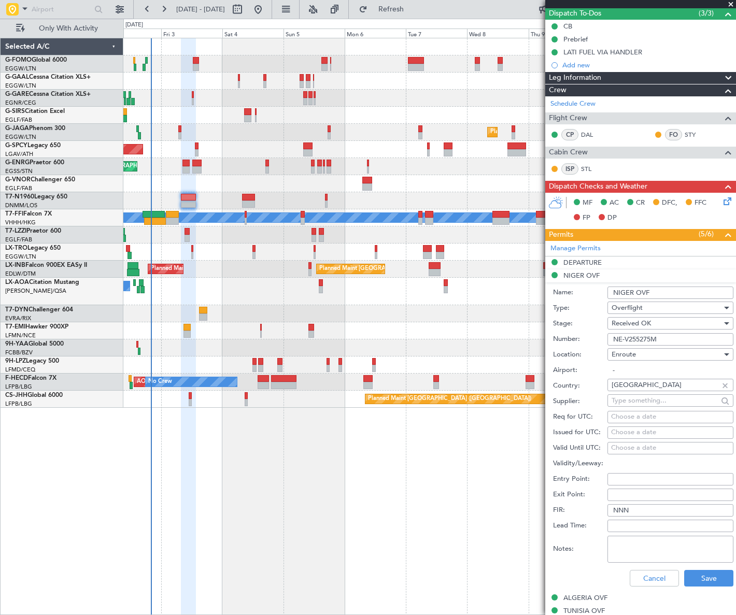
drag, startPoint x: 665, startPoint y: 292, endPoint x: 601, endPoint y: 298, distance: 63.5
click at [601, 298] on div "Name: NIGER OVF" at bounding box center [643, 293] width 180 height 16
drag, startPoint x: 668, startPoint y: 337, endPoint x: 617, endPoint y: 341, distance: 51.0
click at [600, 347] on form "Name: NIGER OVF Type: Overflight Stage: Received OK Number: NE-V255275M Locatio…" at bounding box center [640, 436] width 191 height 309
click at [660, 572] on button "Cancel" at bounding box center [653, 578] width 49 height 17
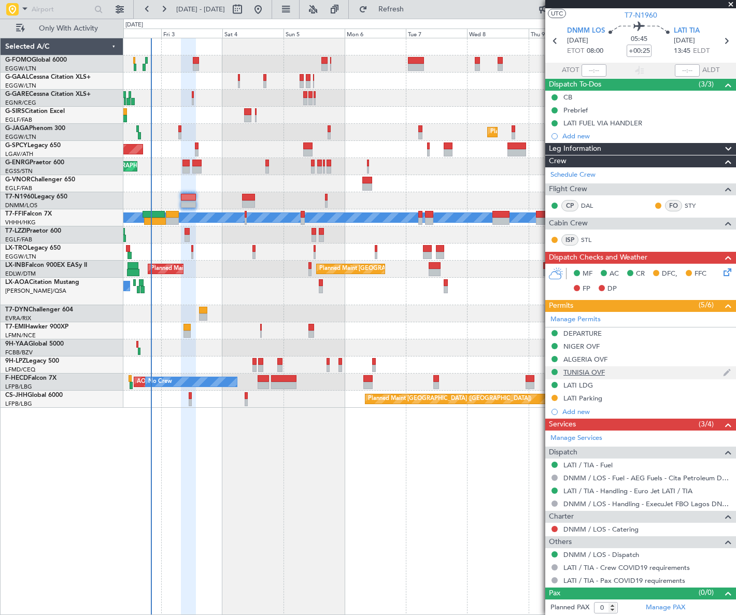
click at [584, 369] on div "TUNISIA OVF" at bounding box center [583, 372] width 41 height 9
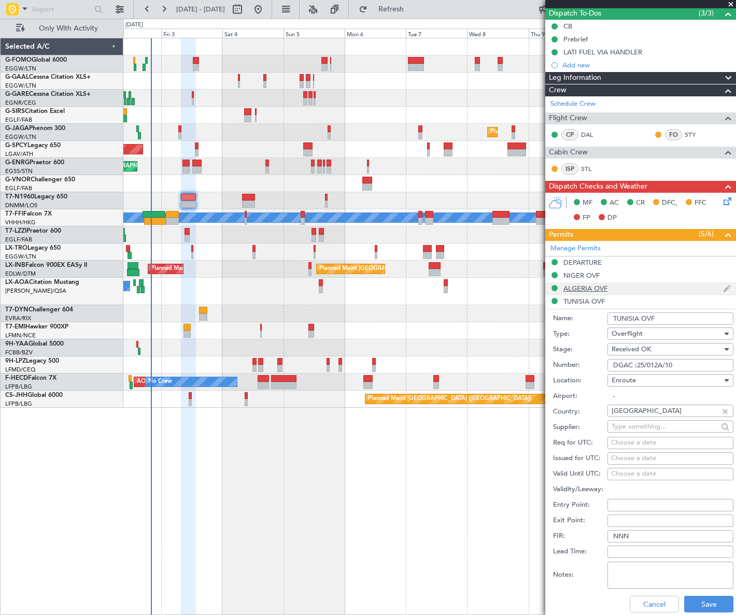
click at [587, 280] on ul "DEPARTURE NIGER OVF ALGERIA OVF TUNISIA OVF Name: TUNISIA OVF Type: Overflight …" at bounding box center [640, 456] width 191 height 400
drag, startPoint x: 586, startPoint y: 282, endPoint x: 577, endPoint y: 289, distance: 11.6
click at [576, 287] on div "ALGERIA OVF" at bounding box center [585, 288] width 44 height 9
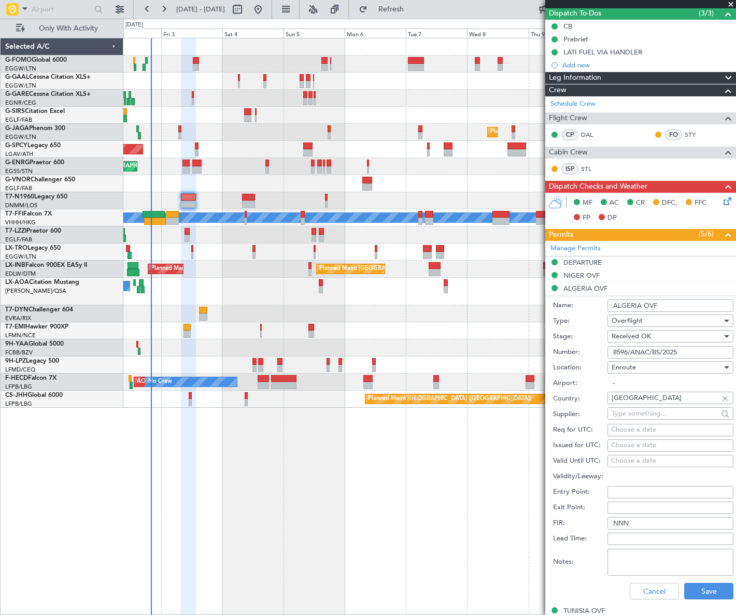
drag, startPoint x: 673, startPoint y: 307, endPoint x: 611, endPoint y: 307, distance: 62.7
click at [611, 307] on input "ALGERIA OVF" at bounding box center [670, 305] width 126 height 12
drag, startPoint x: 663, startPoint y: 352, endPoint x: 603, endPoint y: 356, distance: 60.2
click at [603, 356] on div "Number: 8596/ANAC/BS/2025" at bounding box center [643, 353] width 180 height 16
click at [663, 594] on button "Cancel" at bounding box center [653, 591] width 49 height 17
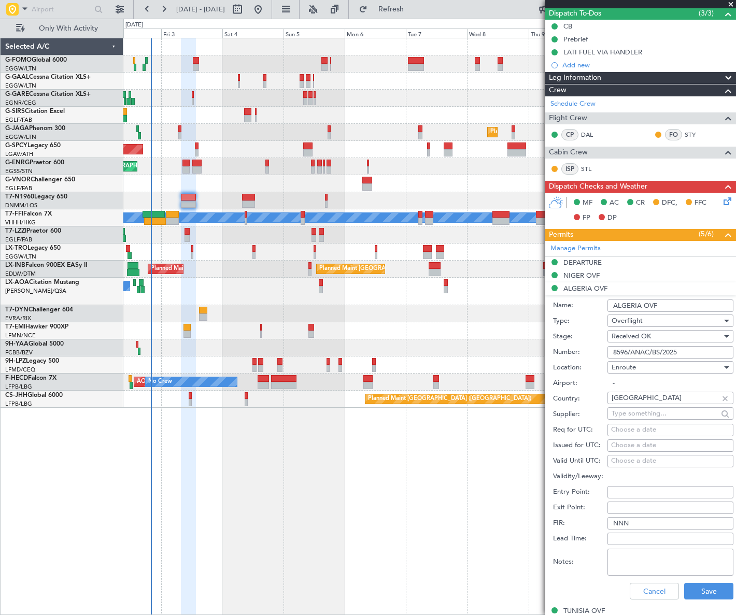
scroll to position [23, 0]
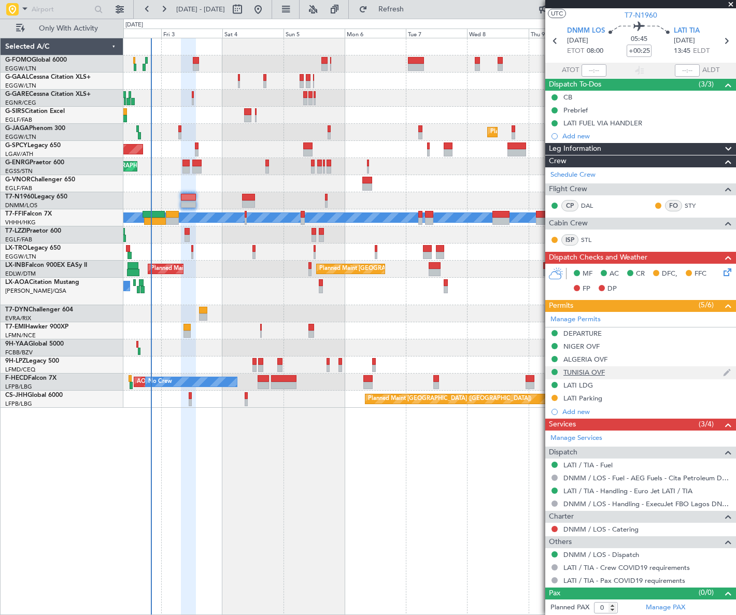
click at [582, 372] on div "TUNISIA OVF" at bounding box center [583, 372] width 41 height 9
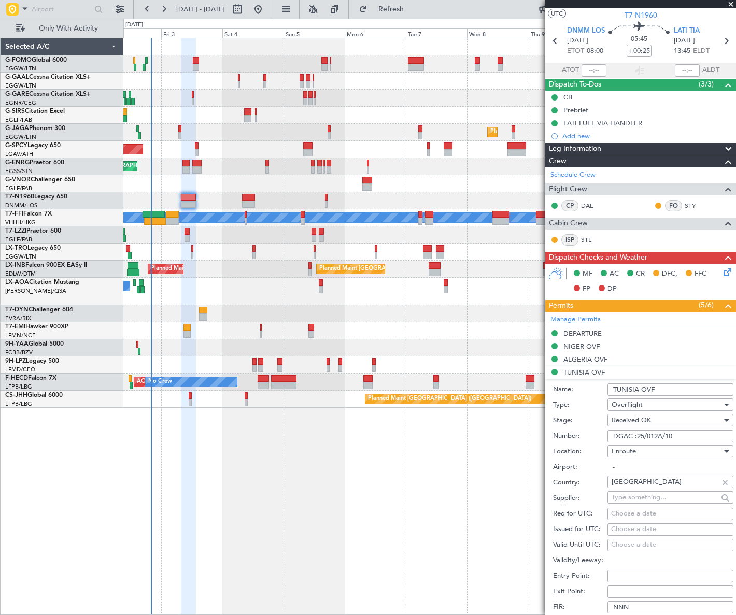
scroll to position [94, 0]
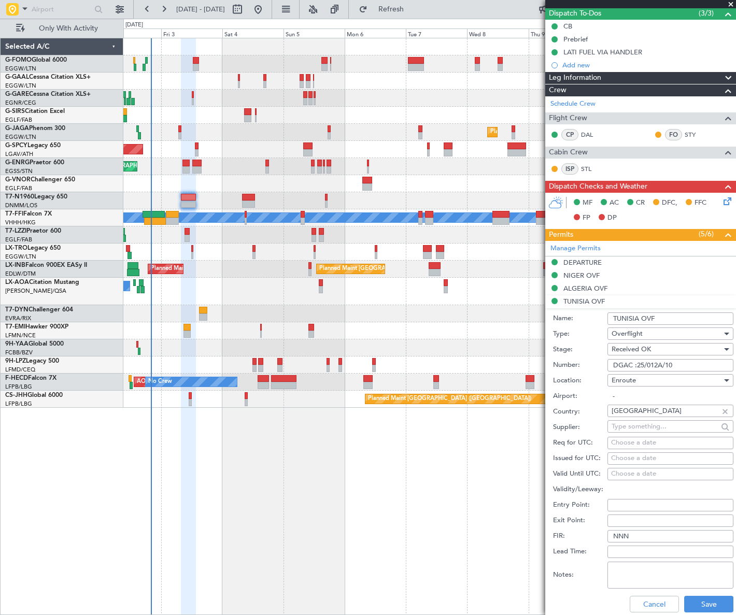
drag, startPoint x: 663, startPoint y: 316, endPoint x: 598, endPoint y: 320, distance: 64.9
click at [598, 320] on div "Name: TUNISIA OVF" at bounding box center [643, 319] width 180 height 16
drag, startPoint x: 681, startPoint y: 361, endPoint x: 620, endPoint y: 363, distance: 61.7
click at [603, 364] on div "Number: DGAC :25/012A/10" at bounding box center [643, 365] width 180 height 16
click at [648, 603] on button "Cancel" at bounding box center [653, 604] width 49 height 17
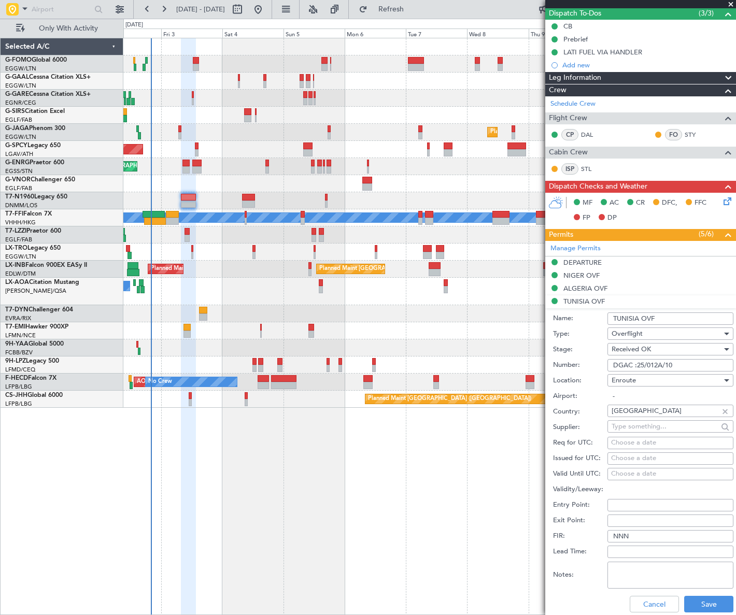
scroll to position [23, 0]
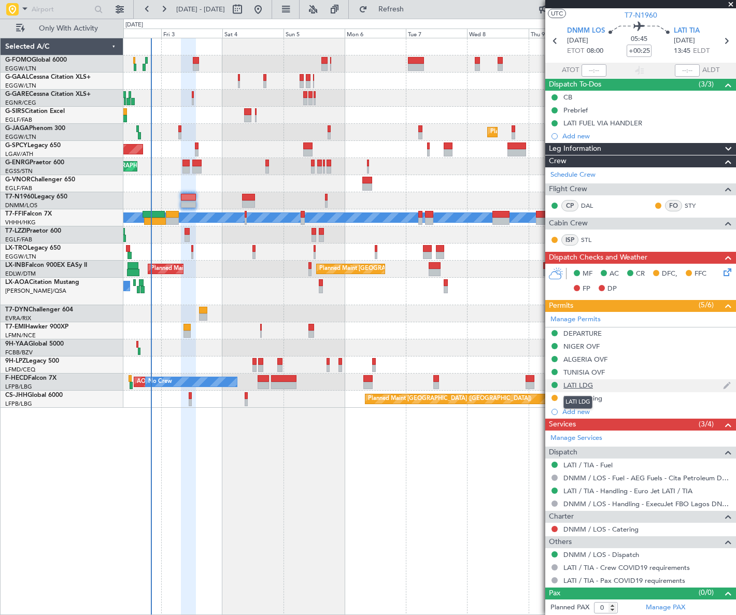
click at [579, 385] on div "LATI LDG" at bounding box center [578, 385] width 30 height 9
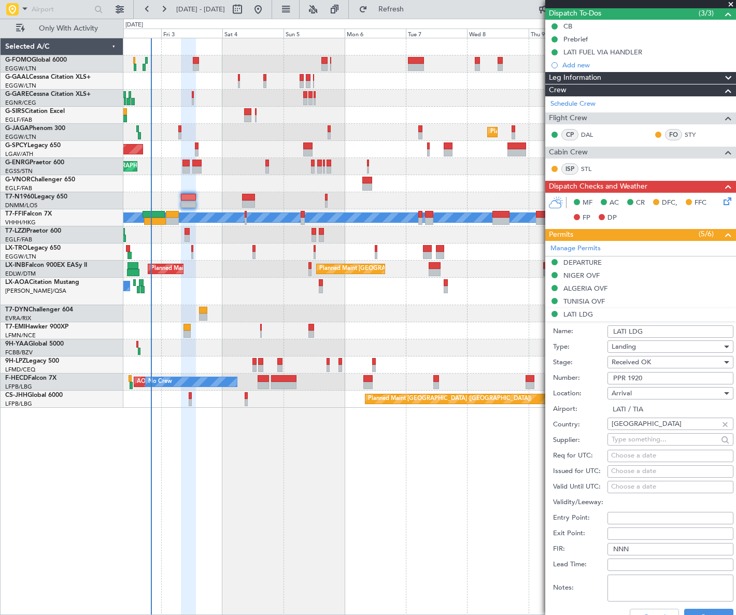
drag, startPoint x: 648, startPoint y: 378, endPoint x: 606, endPoint y: 378, distance: 42.0
click at [606, 378] on div "Number: PPR 1920" at bounding box center [643, 378] width 180 height 16
click at [653, 332] on input "LATI LDG" at bounding box center [670, 331] width 126 height 12
drag, startPoint x: 659, startPoint y: 331, endPoint x: 608, endPoint y: 331, distance: 50.8
click at [608, 331] on input "LATI LDG" at bounding box center [670, 331] width 126 height 12
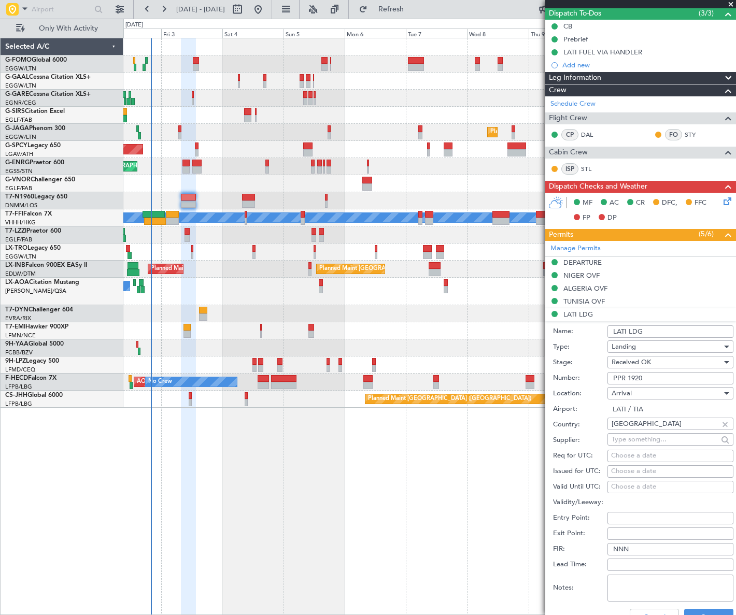
drag, startPoint x: 651, startPoint y: 374, endPoint x: 607, endPoint y: 377, distance: 44.1
click at [607, 377] on input "PPR 1920" at bounding box center [670, 378] width 126 height 12
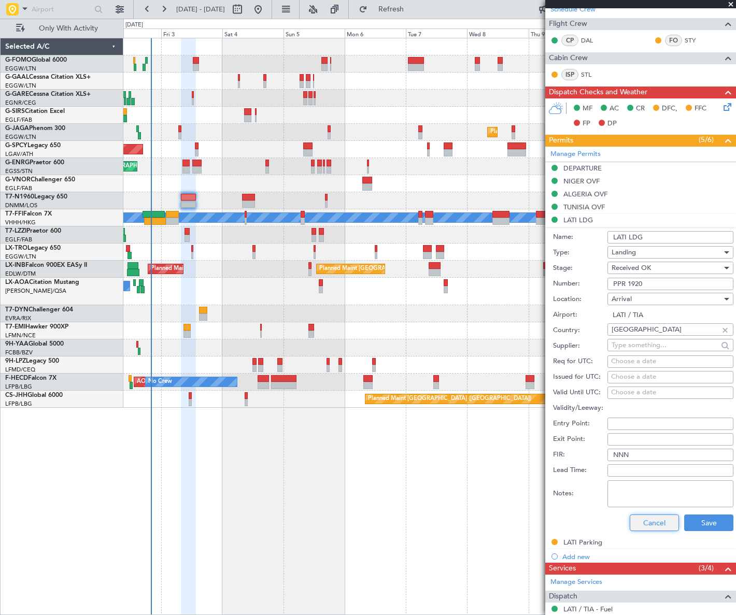
click at [656, 521] on button "Cancel" at bounding box center [653, 522] width 49 height 17
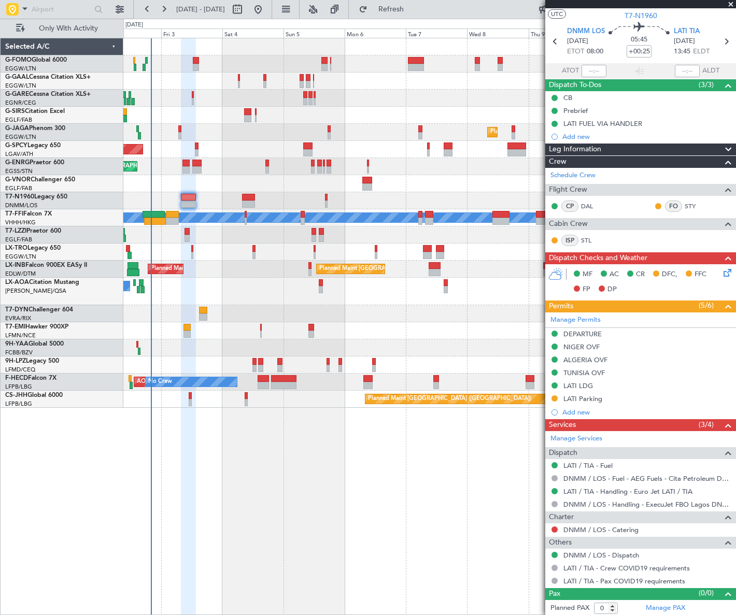
scroll to position [0, 0]
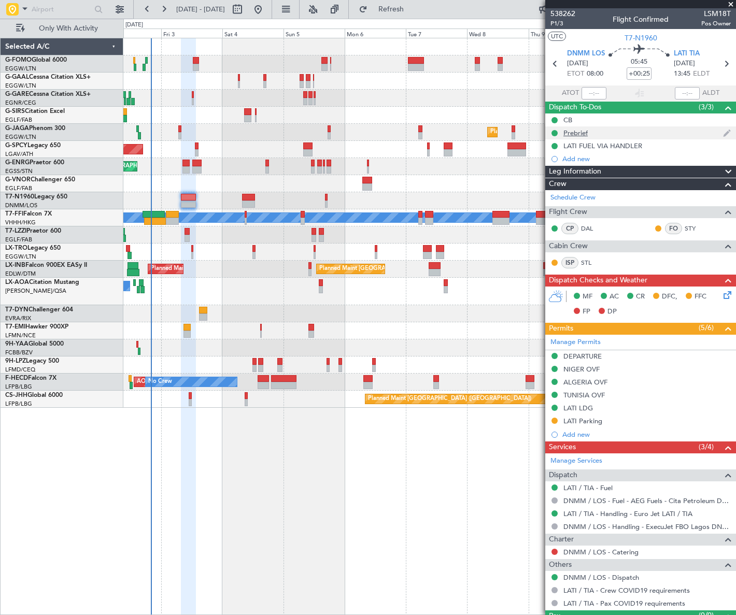
click at [573, 134] on div "Prebrief" at bounding box center [575, 132] width 24 height 9
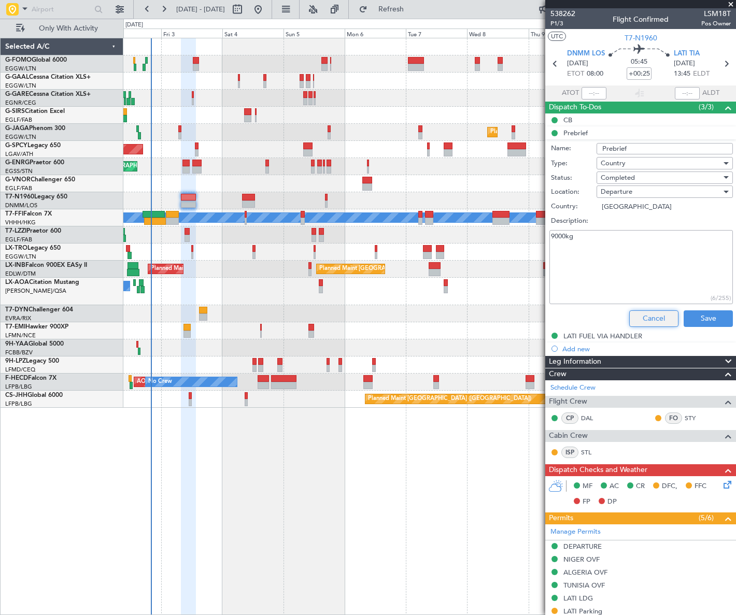
click at [655, 316] on button "Cancel" at bounding box center [653, 318] width 49 height 17
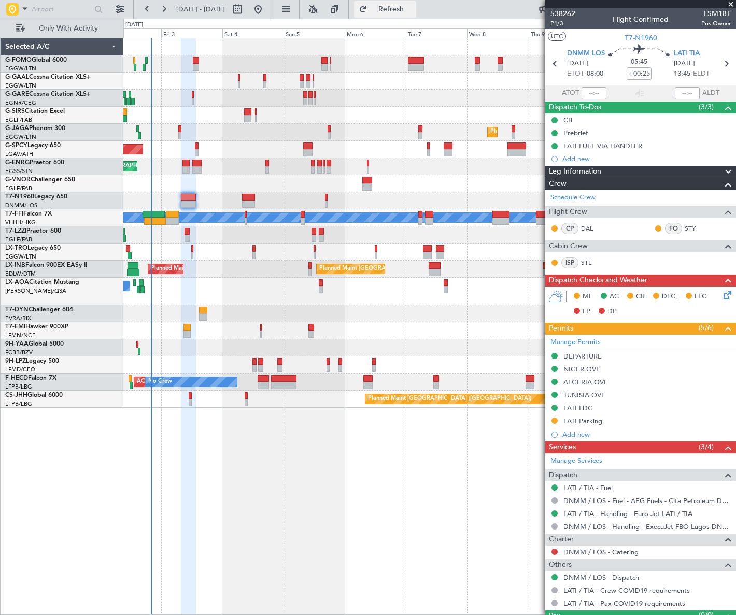
click at [413, 9] on span "Refresh" at bounding box center [391, 9] width 44 height 7
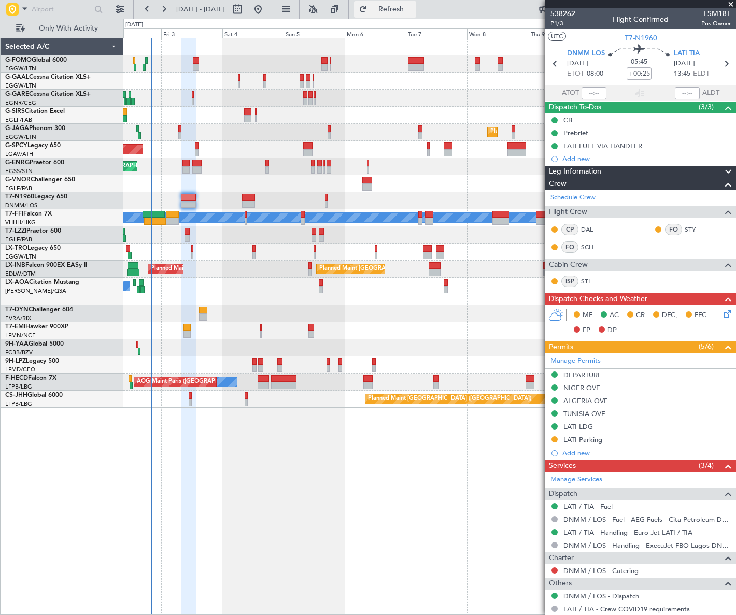
click at [406, 7] on span "Refresh" at bounding box center [391, 9] width 44 height 7
click at [556, 23] on span "P1/3" at bounding box center [562, 23] width 25 height 9
click at [722, 314] on icon at bounding box center [725, 312] width 8 height 8
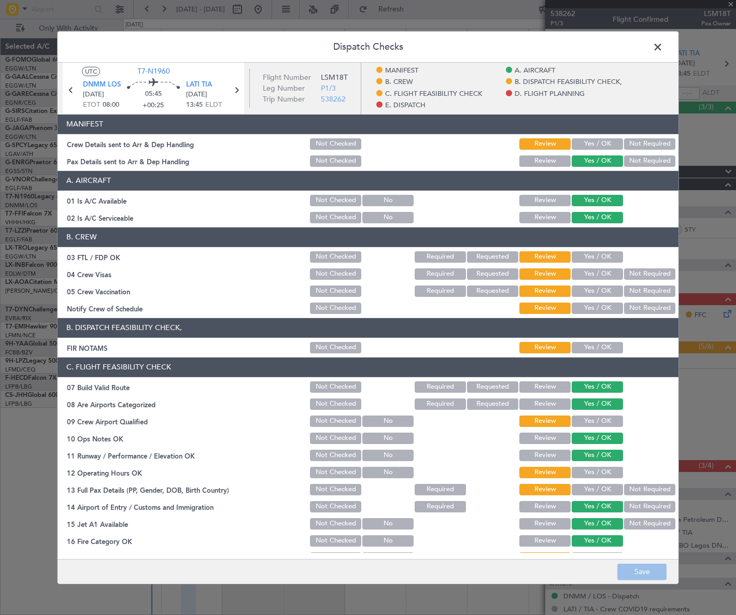
click at [580, 141] on button "Yes / OK" at bounding box center [596, 143] width 51 height 11
click at [591, 346] on button "Yes / OK" at bounding box center [596, 346] width 51 height 11
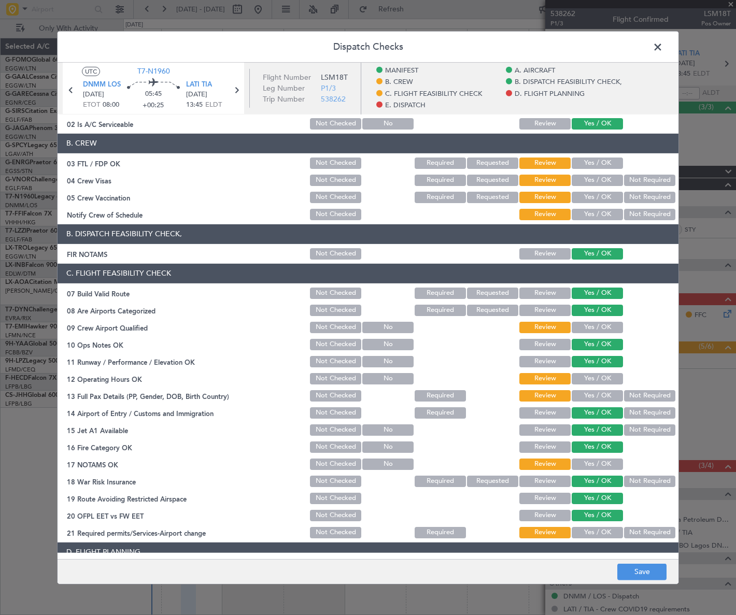
click at [598, 378] on button "Yes / OK" at bounding box center [596, 377] width 51 height 11
click at [604, 393] on button "Yes / OK" at bounding box center [596, 395] width 51 height 11
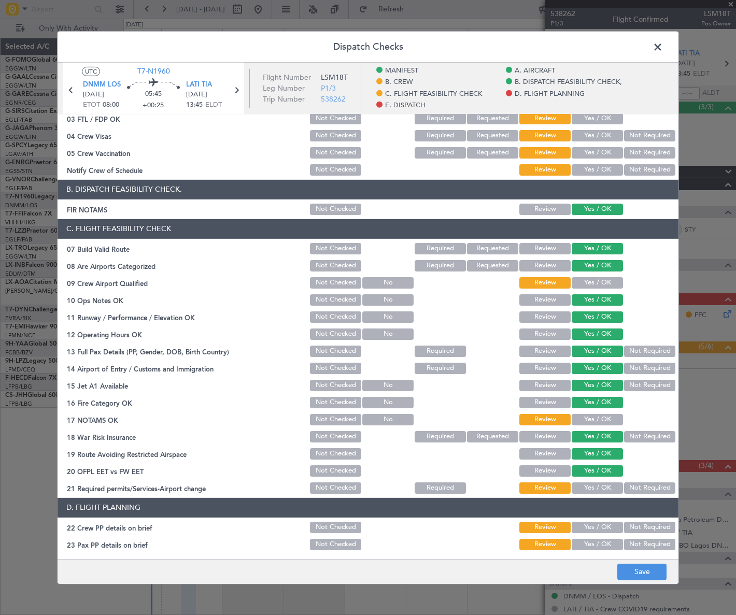
scroll to position [188, 0]
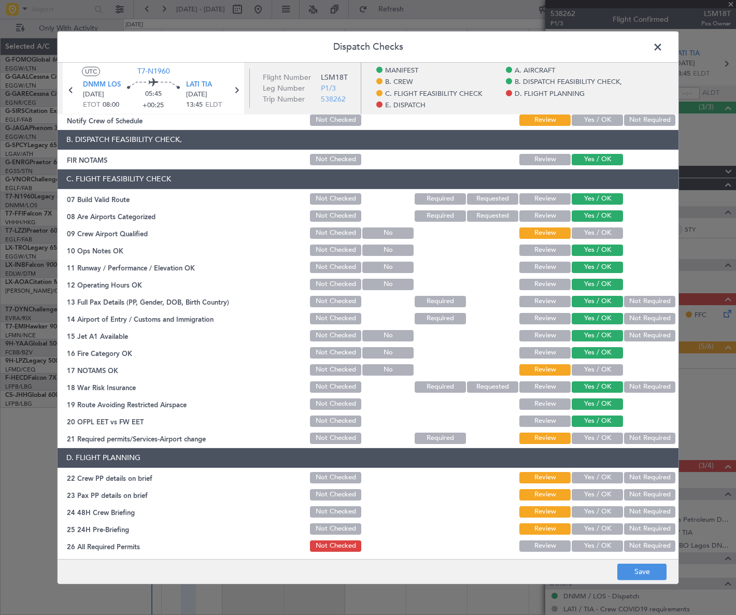
click at [595, 367] on button "Yes / OK" at bounding box center [596, 369] width 51 height 11
drag, startPoint x: 607, startPoint y: 439, endPoint x: 612, endPoint y: 428, distance: 12.0
click at [607, 438] on button "Yes / OK" at bounding box center [596, 437] width 51 height 11
click at [638, 384] on button "Not Required" at bounding box center [649, 386] width 51 height 11
click at [596, 385] on button "Yes / OK" at bounding box center [596, 386] width 51 height 11
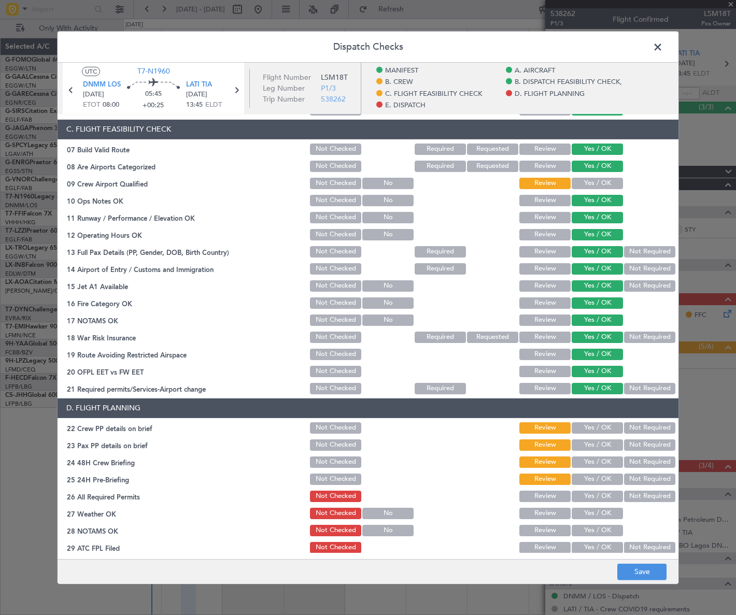
scroll to position [282, 0]
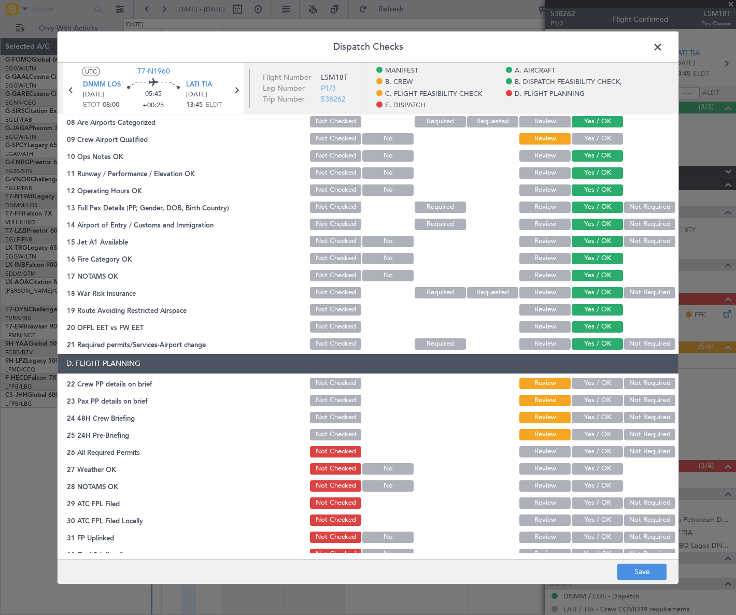
click at [589, 382] on button "Yes / OK" at bounding box center [596, 382] width 51 height 11
click at [590, 397] on button "Yes / OK" at bounding box center [596, 399] width 51 height 11
click at [594, 412] on button "Yes / OK" at bounding box center [596, 416] width 51 height 11
click at [643, 434] on button "Not Required" at bounding box center [649, 433] width 51 height 11
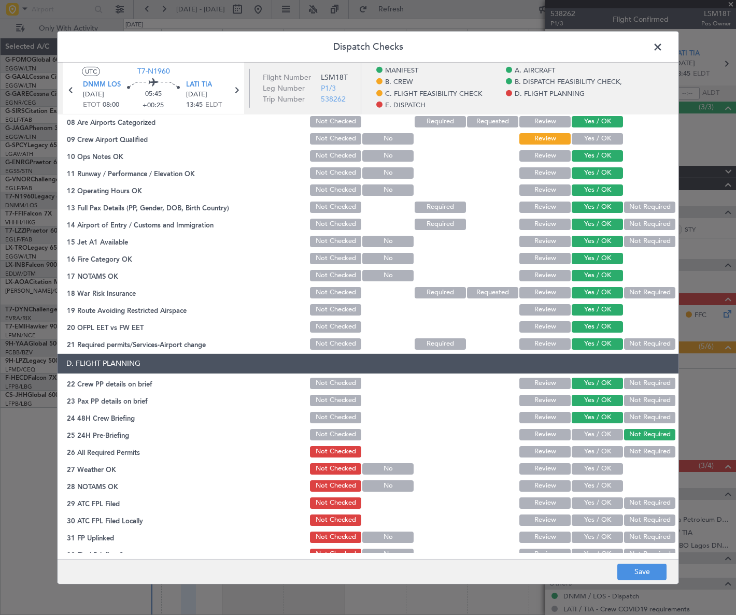
click at [608, 450] on button "Yes / OK" at bounding box center [596, 451] width 51 height 11
drag, startPoint x: 606, startPoint y: 468, endPoint x: 600, endPoint y: 479, distance: 11.8
click at [606, 469] on button "Yes / OK" at bounding box center [596, 468] width 51 height 11
click at [601, 487] on button "Yes / OK" at bounding box center [596, 485] width 51 height 11
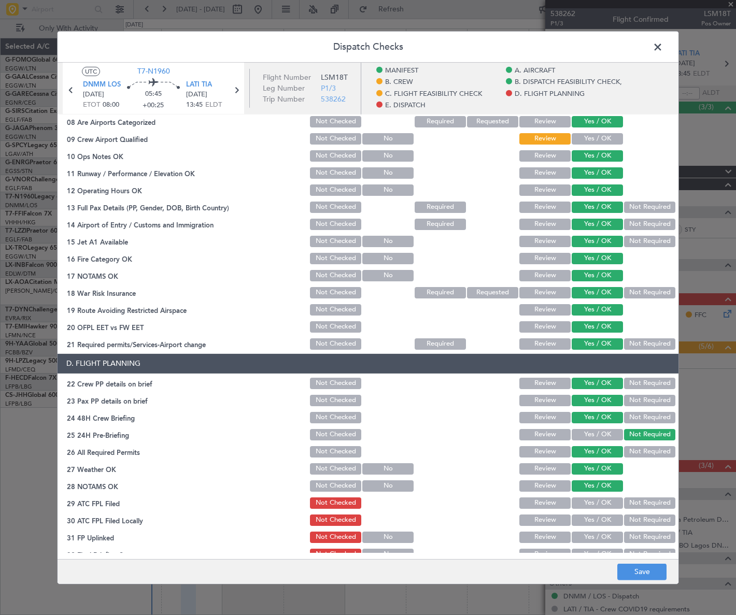
drag, startPoint x: 608, startPoint y: 504, endPoint x: 604, endPoint y: 507, distance: 5.6
click at [607, 504] on button "Yes / OK" at bounding box center [596, 502] width 51 height 11
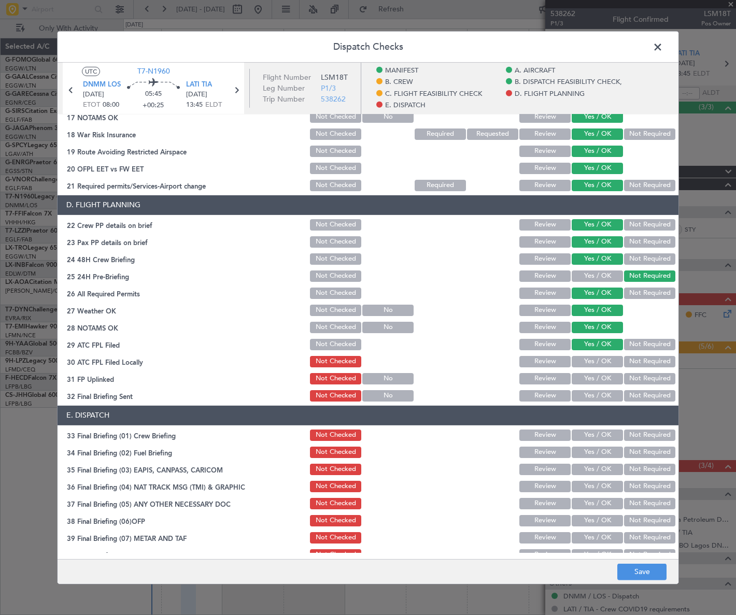
scroll to position [520, 0]
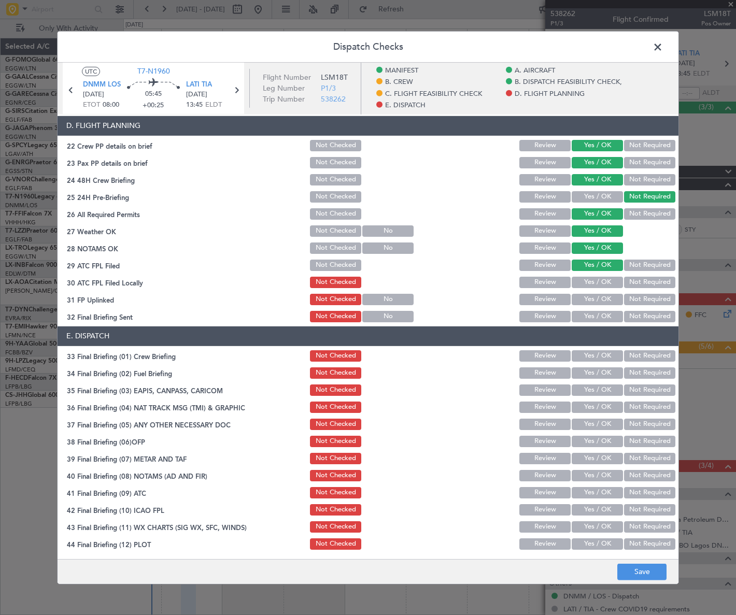
click at [625, 280] on button "Not Required" at bounding box center [649, 281] width 51 height 11
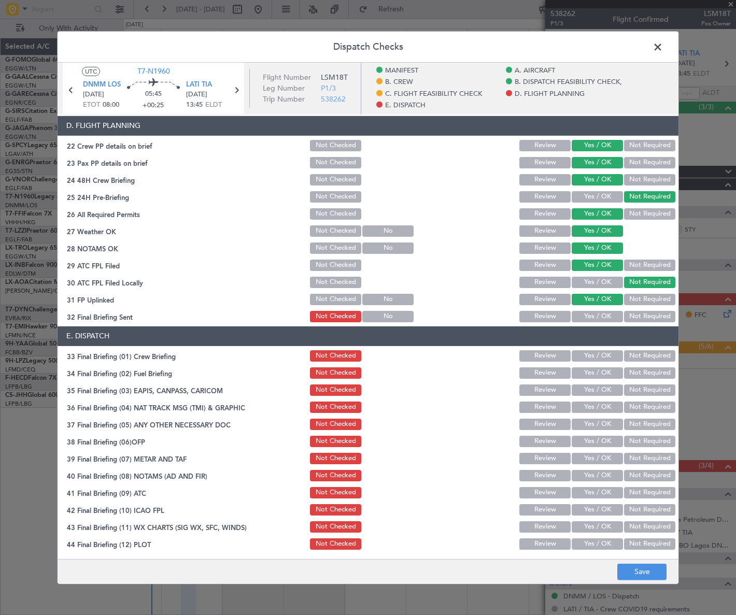
click at [596, 312] on button "Yes / OK" at bounding box center [596, 315] width 51 height 11
click at [599, 356] on button "Yes / OK" at bounding box center [596, 355] width 51 height 11
drag, startPoint x: 599, startPoint y: 370, endPoint x: 610, endPoint y: 391, distance: 23.4
click at [599, 371] on button "Yes / OK" at bounding box center [596, 372] width 51 height 11
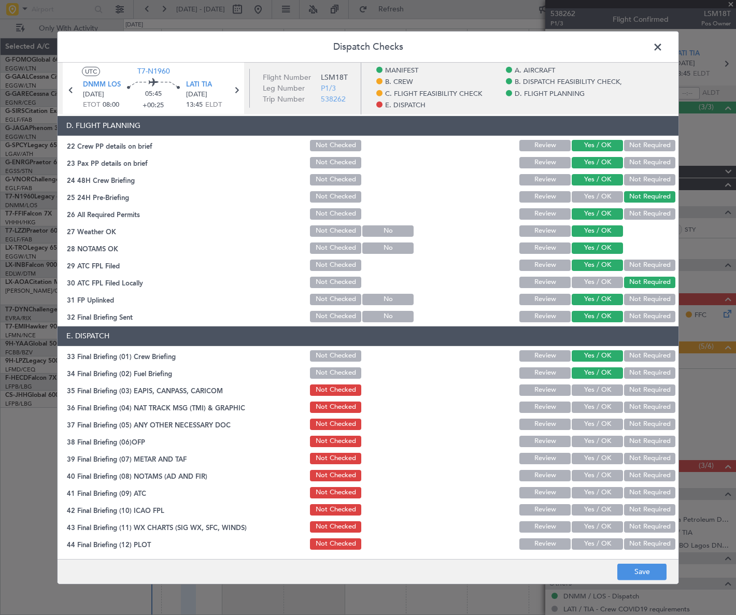
click at [637, 385] on button "Not Required" at bounding box center [649, 389] width 51 height 11
click at [633, 407] on button "Not Required" at bounding box center [649, 406] width 51 height 11
drag, startPoint x: 609, startPoint y: 423, endPoint x: 598, endPoint y: 438, distance: 19.0
click at [609, 422] on button "Yes / OK" at bounding box center [596, 423] width 51 height 11
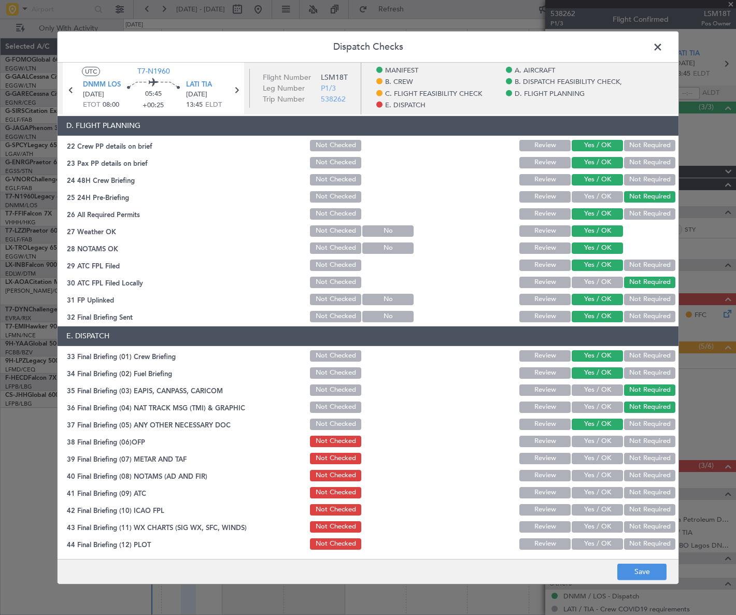
click at [598, 445] on button "Yes / OK" at bounding box center [596, 440] width 51 height 11
click at [601, 458] on button "Yes / OK" at bounding box center [596, 457] width 51 height 11
click at [604, 485] on div "Yes / OK" at bounding box center [596, 492] width 52 height 15
click at [607, 474] on button "Yes / OK" at bounding box center [596, 474] width 51 height 11
click at [603, 488] on button "Yes / OK" at bounding box center [596, 491] width 51 height 11
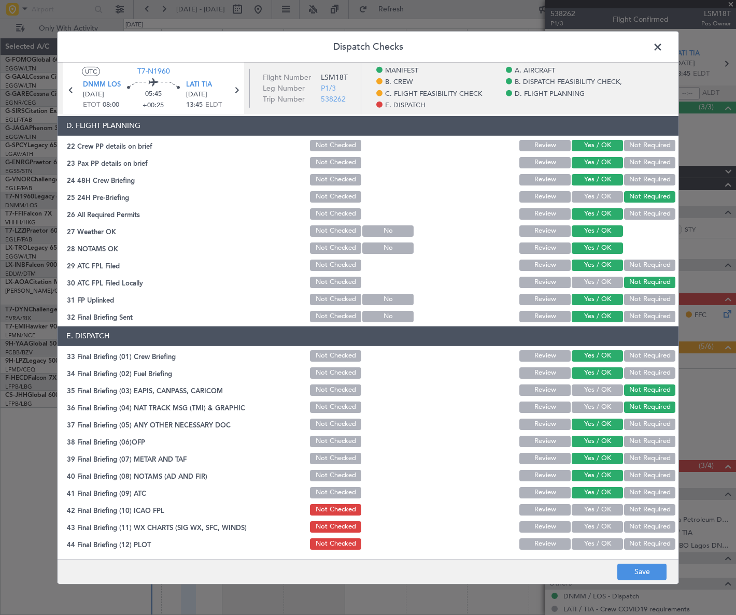
click at [608, 511] on button "Yes / OK" at bounding box center [596, 509] width 51 height 11
drag, startPoint x: 607, startPoint y: 523, endPoint x: 605, endPoint y: 530, distance: 7.0
click at [606, 526] on button "Yes / OK" at bounding box center [596, 526] width 51 height 11
click at [599, 539] on button "Yes / OK" at bounding box center [596, 543] width 51 height 11
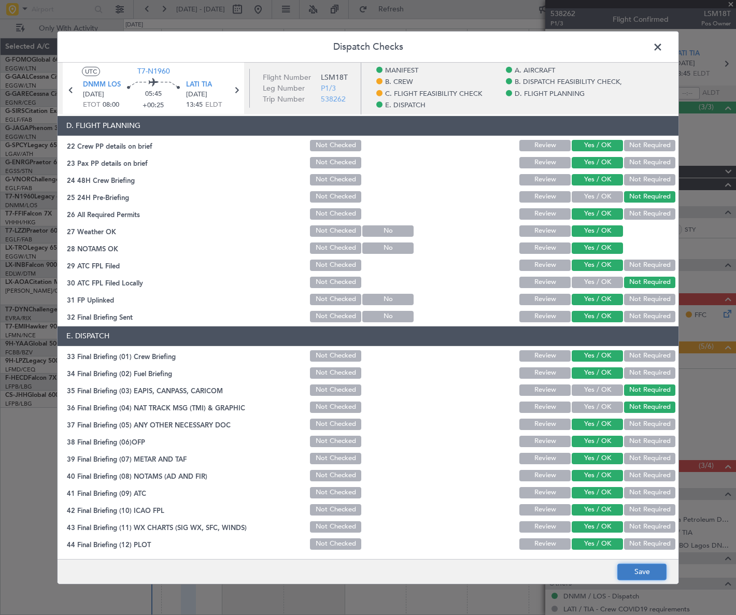
click at [634, 569] on button "Save" at bounding box center [641, 572] width 49 height 17
drag, startPoint x: 653, startPoint y: 47, endPoint x: 648, endPoint y: 54, distance: 9.6
click at [663, 47] on span at bounding box center [663, 49] width 0 height 21
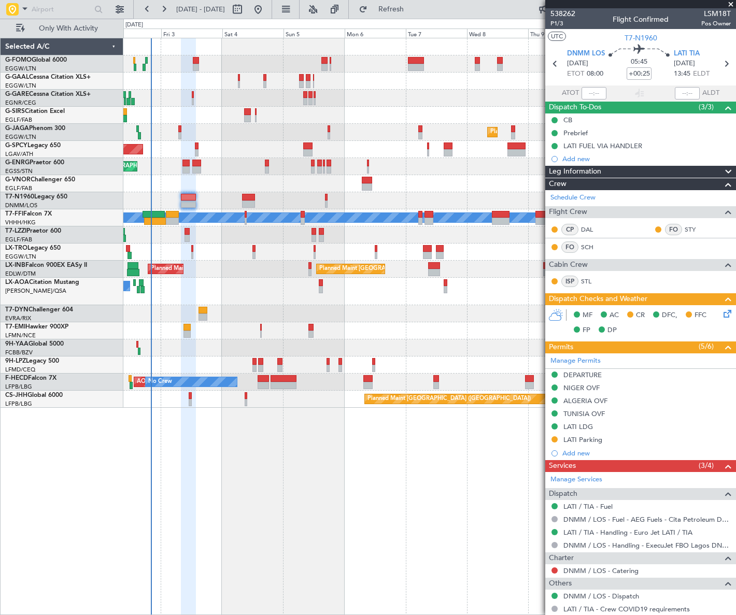
click at [306, 511] on div "Owner Owner AOG Maint [GEOGRAPHIC_DATA] No Crew Owner Planned [GEOGRAPHIC_DATA]…" at bounding box center [429, 326] width 612 height 577
click at [557, 23] on span "P1/3" at bounding box center [562, 23] width 25 height 9
click at [611, 171] on div "Leg Information" at bounding box center [640, 172] width 191 height 12
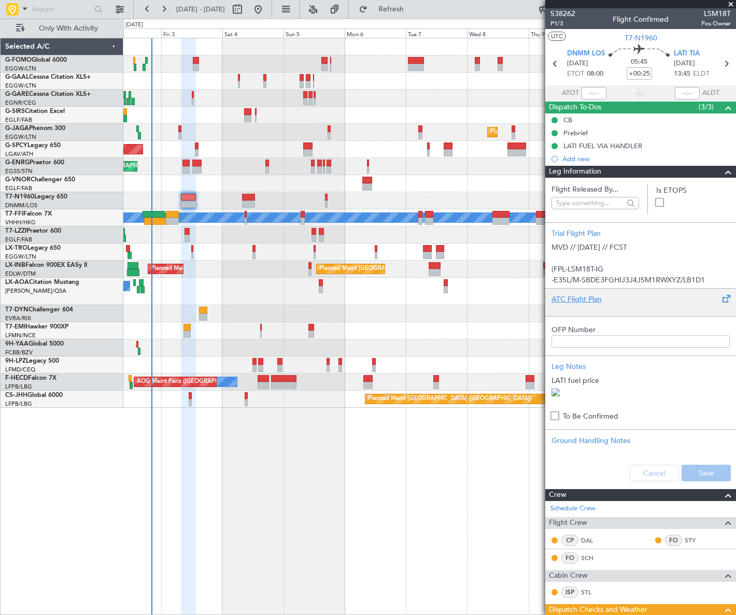
click at [606, 303] on div "ATC Flight Plan" at bounding box center [640, 299] width 178 height 11
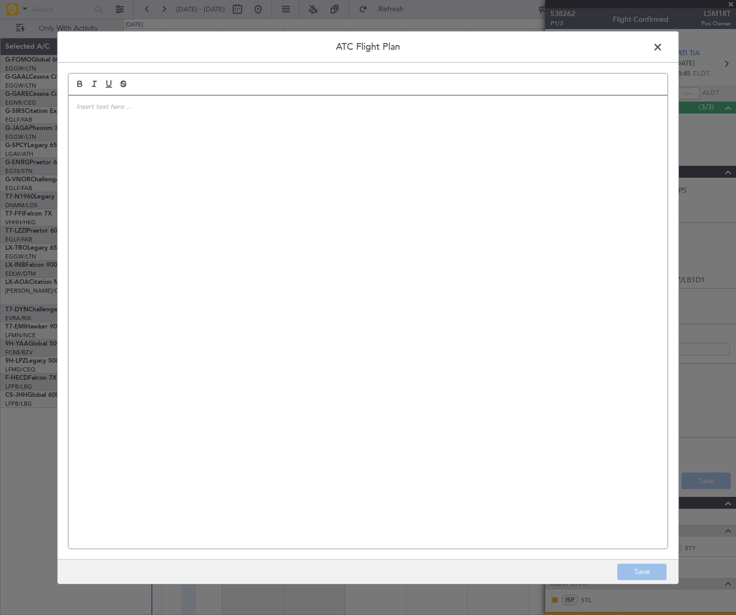
click at [284, 275] on div at bounding box center [367, 321] width 599 height 453
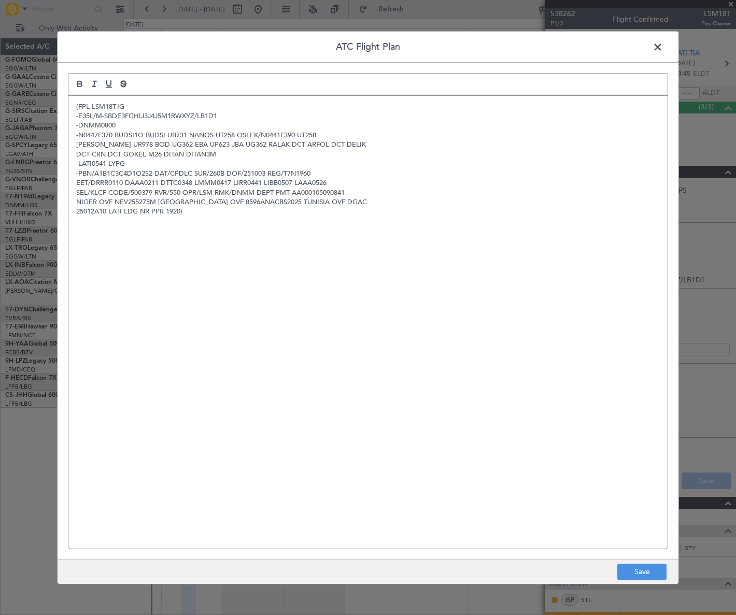
scroll to position [0, 0]
click at [623, 571] on button "Save" at bounding box center [641, 572] width 49 height 17
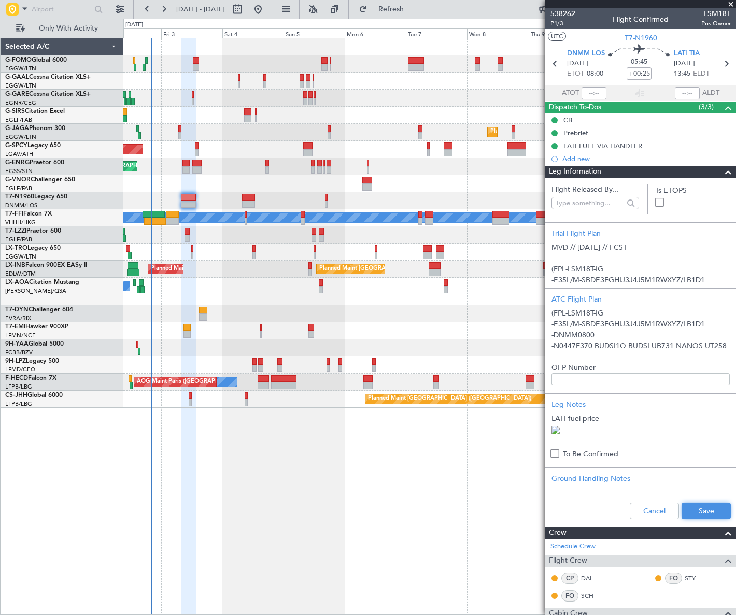
click at [704, 519] on button "Save" at bounding box center [705, 511] width 49 height 17
drag, startPoint x: 720, startPoint y: 106, endPoint x: 702, endPoint y: 113, distance: 18.6
click at [722, 106] on span at bounding box center [728, 108] width 12 height 12
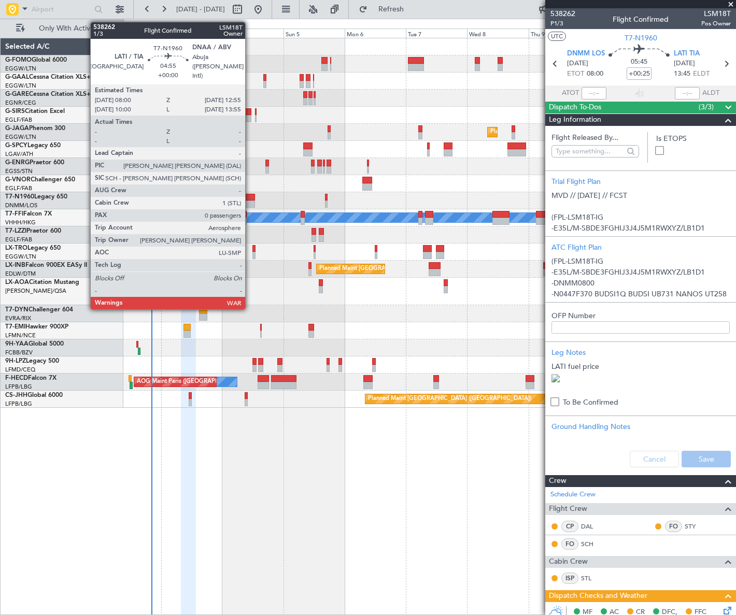
click at [249, 198] on div at bounding box center [248, 197] width 13 height 7
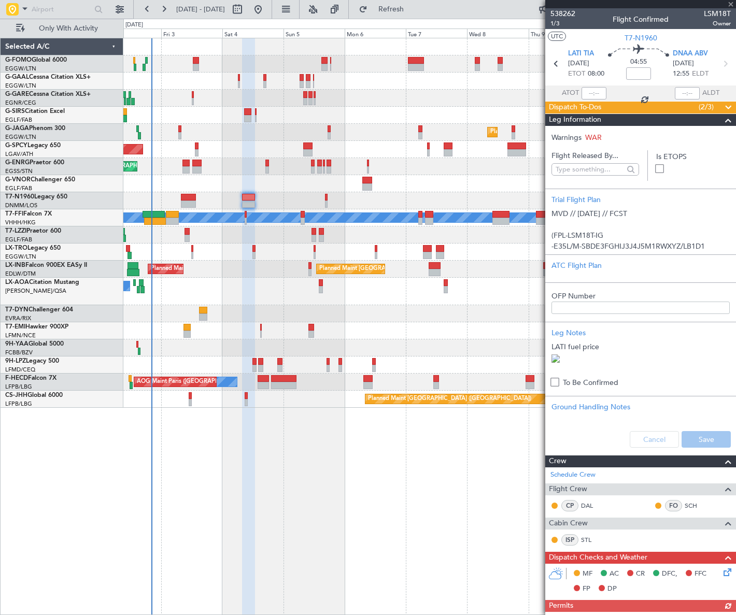
click at [722, 122] on span at bounding box center [728, 120] width 12 height 12
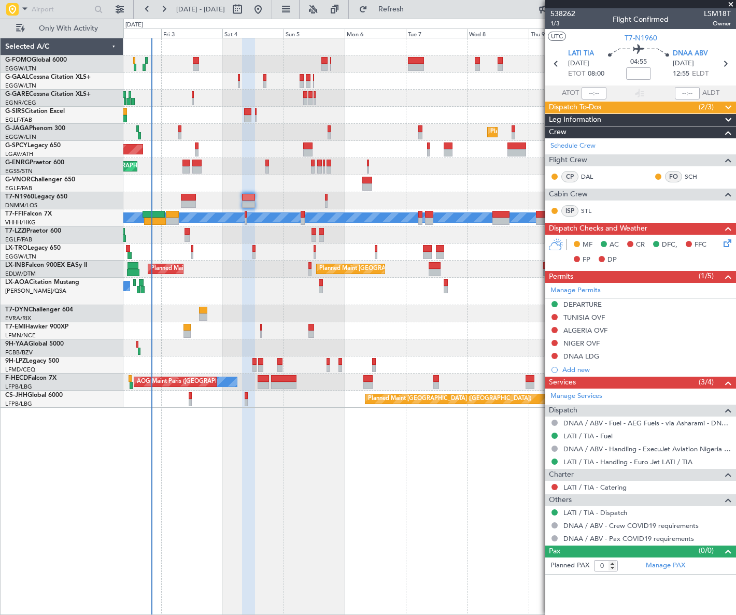
click at [314, 523] on div "Owner Owner AOG Maint [GEOGRAPHIC_DATA] No Crew Owner Planned [GEOGRAPHIC_DATA]…" at bounding box center [429, 326] width 612 height 577
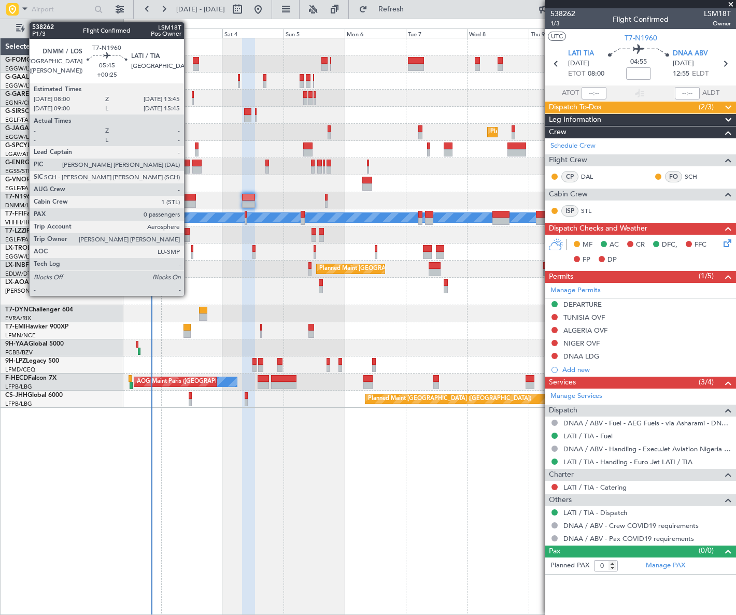
click at [189, 199] on div at bounding box center [188, 197] width 15 height 7
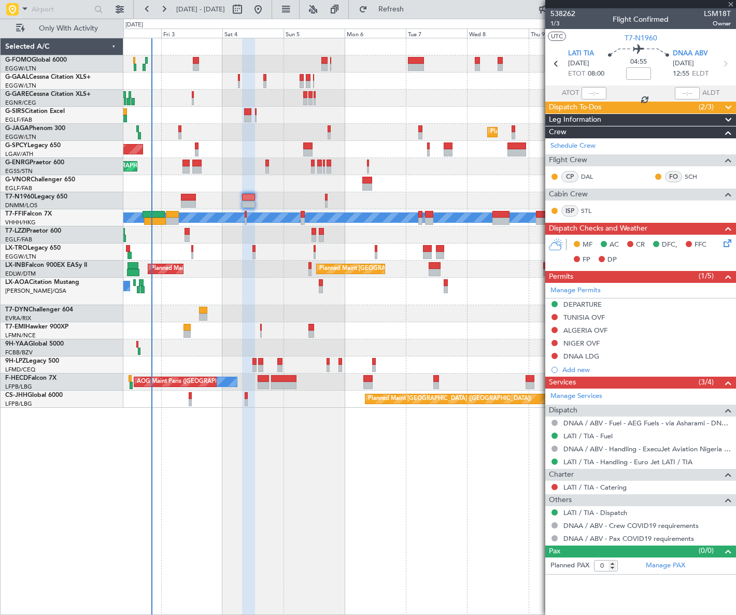
type input "+00:25"
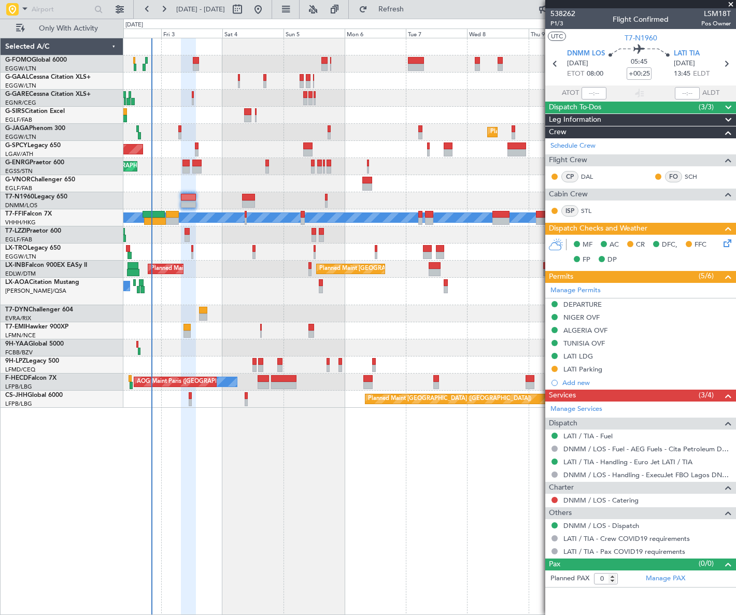
click at [728, 244] on icon at bounding box center [725, 241] width 8 height 8
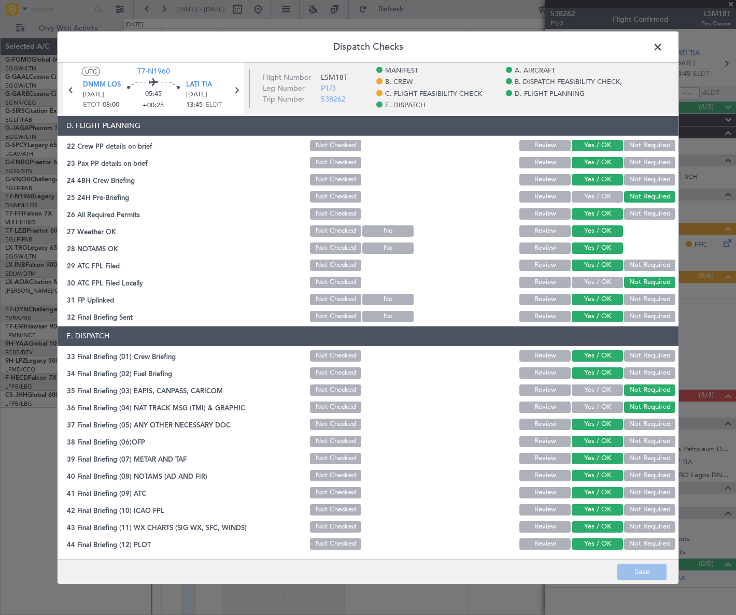
scroll to position [144, 0]
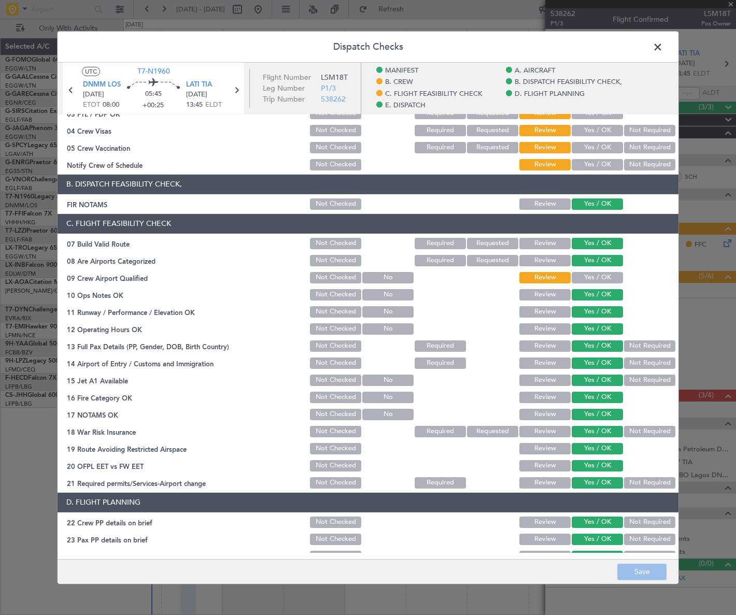
drag, startPoint x: 657, startPoint y: 47, endPoint x: 648, endPoint y: 44, distance: 9.8
click at [663, 47] on span at bounding box center [663, 49] width 0 height 21
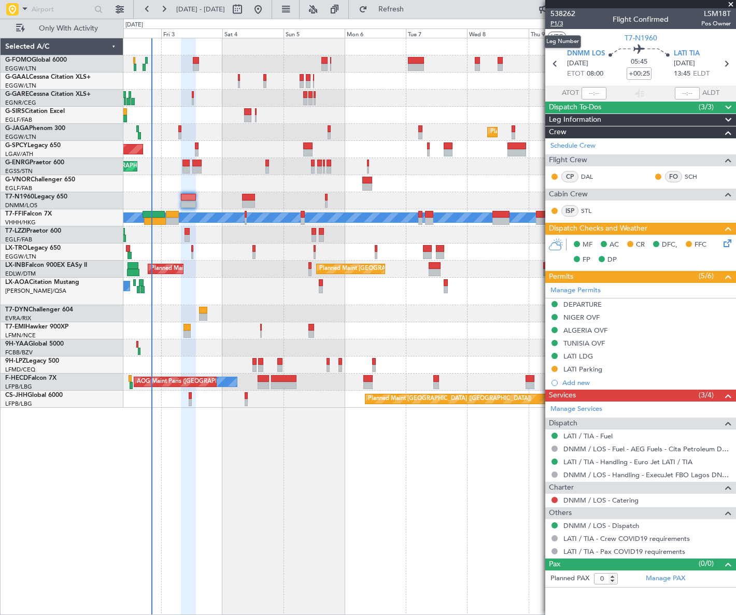
click at [551, 22] on span "P1/3" at bounding box center [562, 23] width 25 height 9
click at [557, 24] on span "P1/3" at bounding box center [562, 23] width 25 height 9
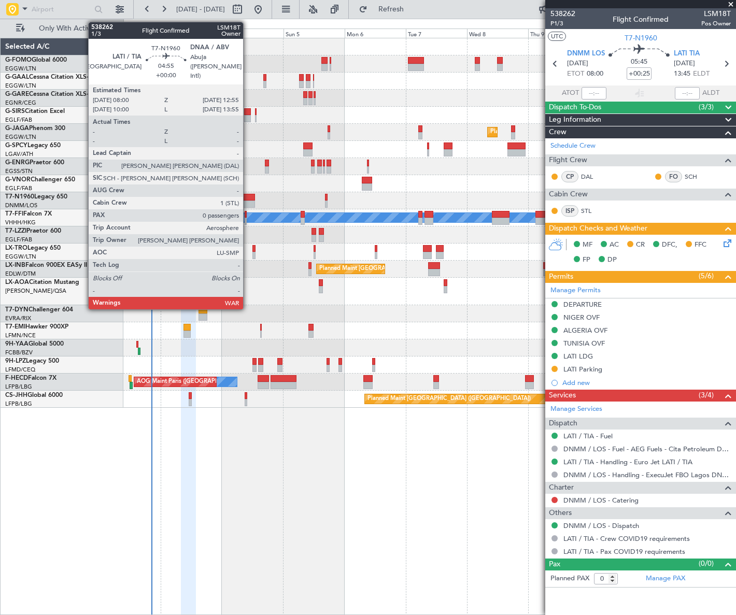
click at [248, 202] on div at bounding box center [248, 203] width 13 height 7
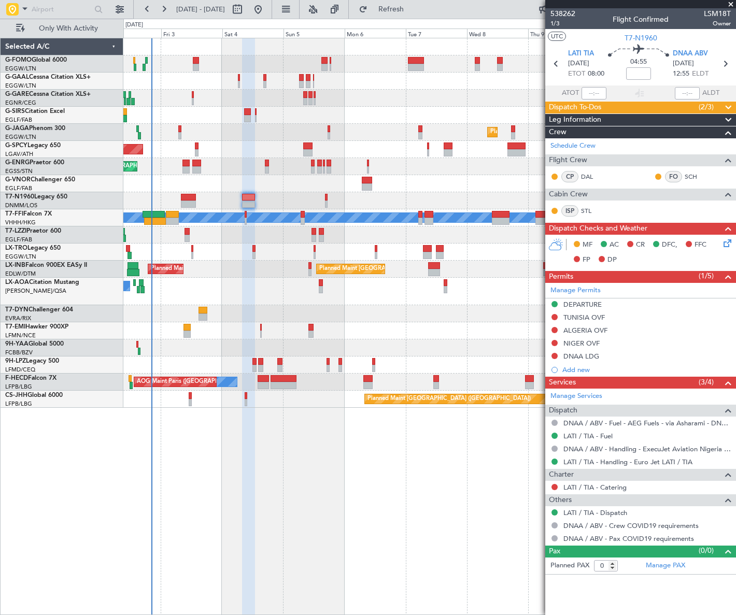
click at [726, 243] on icon at bounding box center [725, 241] width 8 height 8
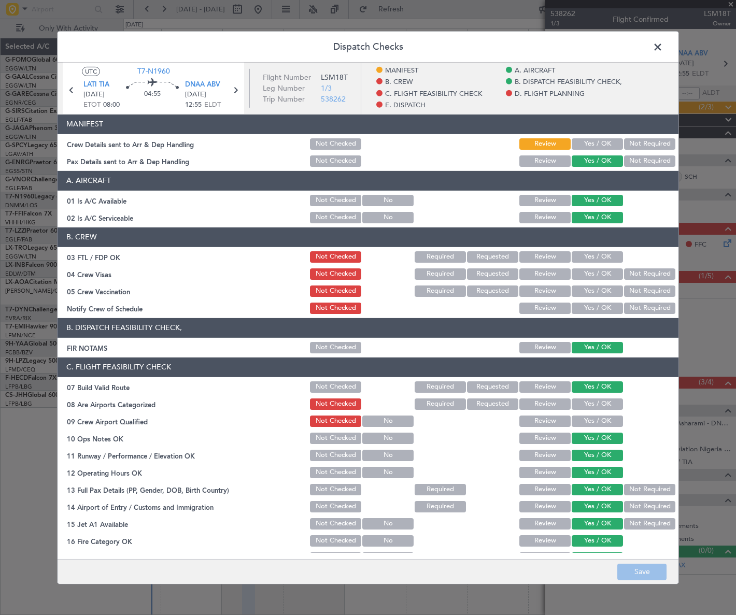
click at [596, 140] on button "Yes / OK" at bounding box center [596, 143] width 51 height 11
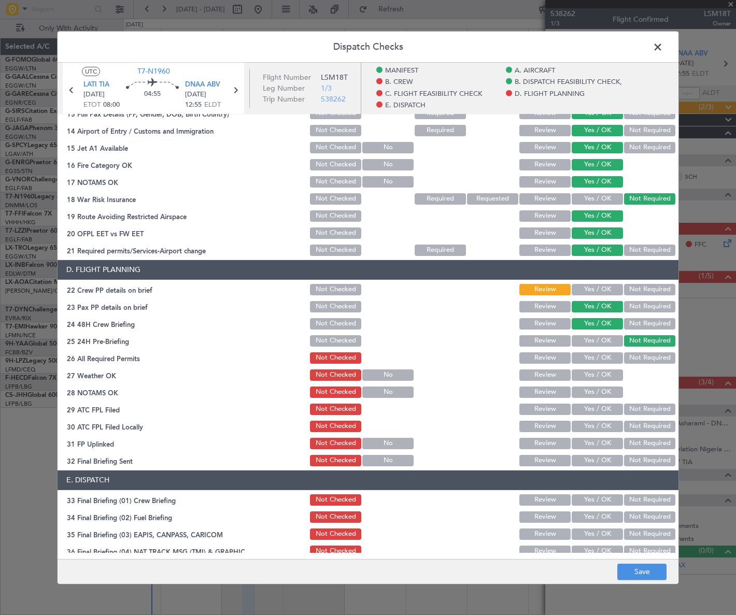
scroll to position [377, 0]
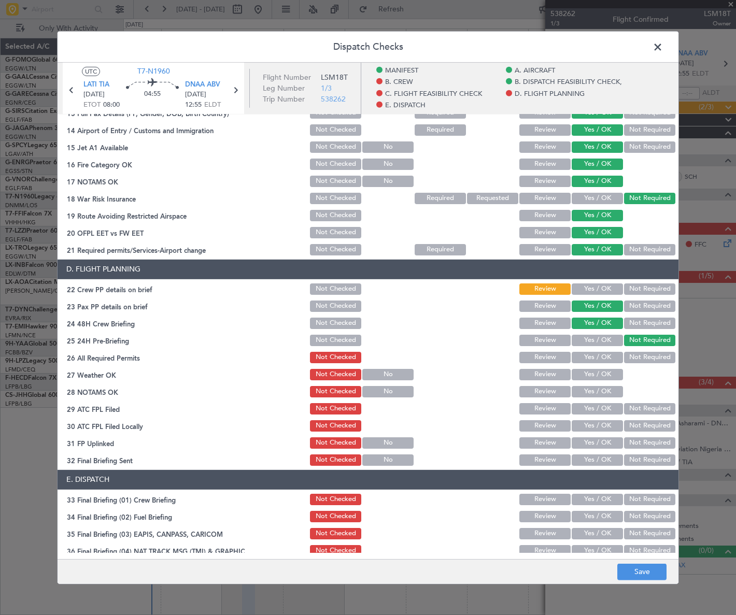
click at [598, 288] on button "Yes / OK" at bounding box center [596, 288] width 51 height 11
click at [654, 566] on button "Save" at bounding box center [641, 572] width 49 height 17
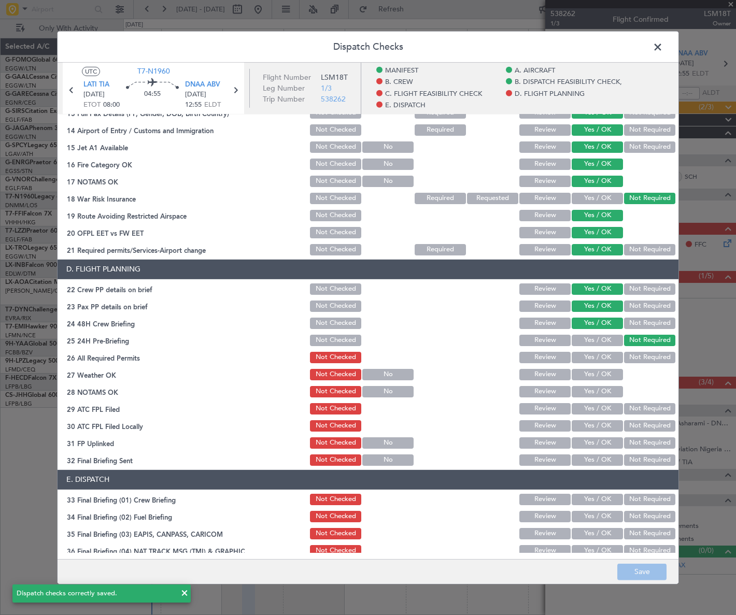
click at [663, 47] on span at bounding box center [663, 49] width 0 height 21
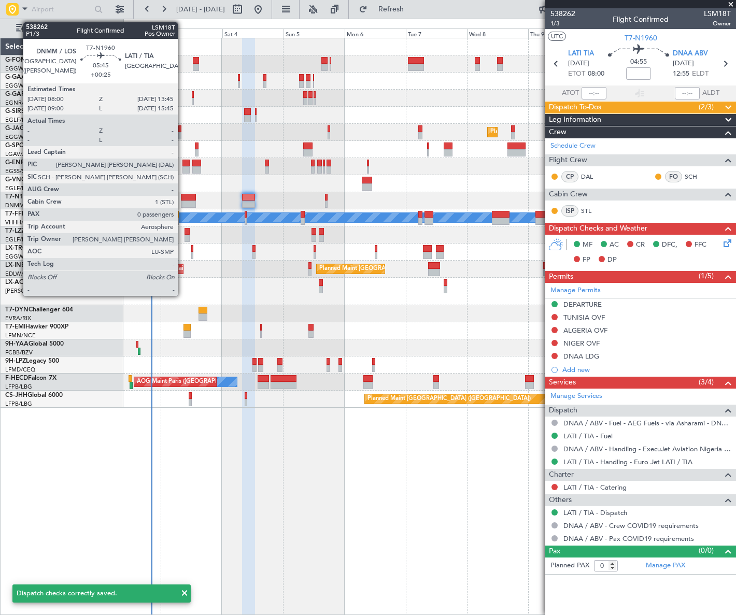
click at [187, 198] on div at bounding box center [188, 197] width 15 height 7
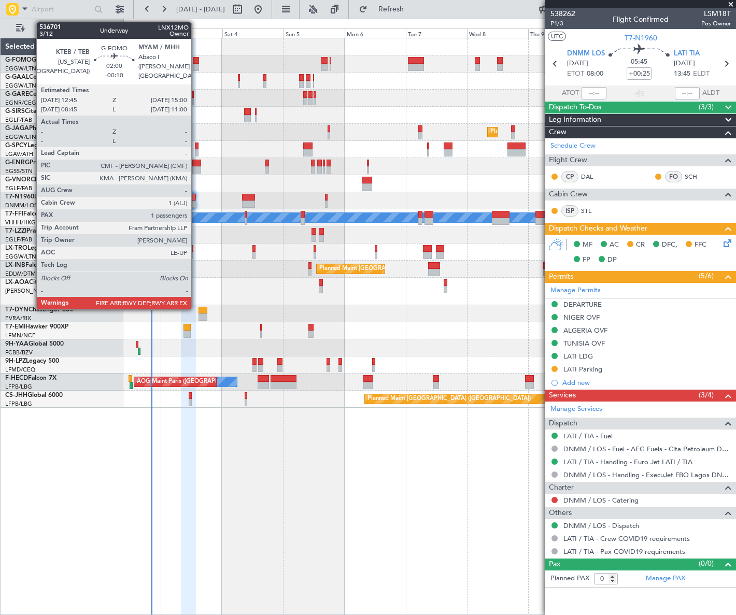
click at [196, 64] on div at bounding box center [196, 67] width 6 height 7
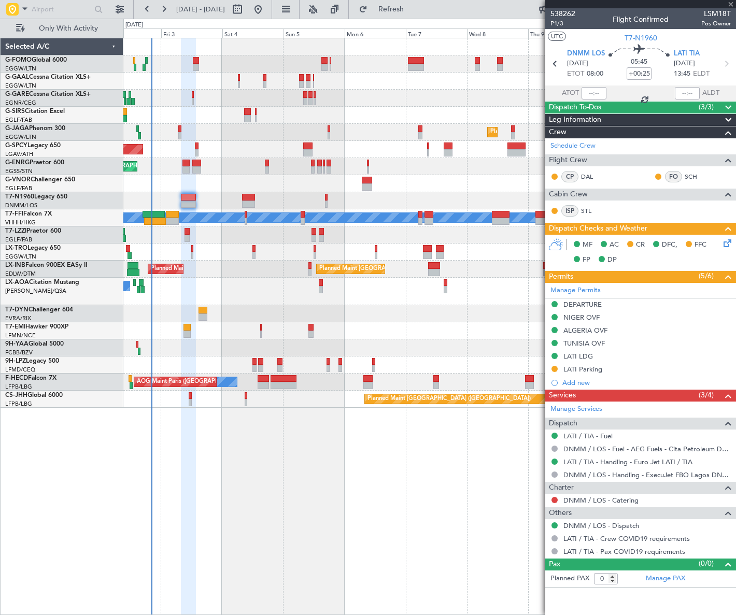
type input "-00:10"
type input "1"
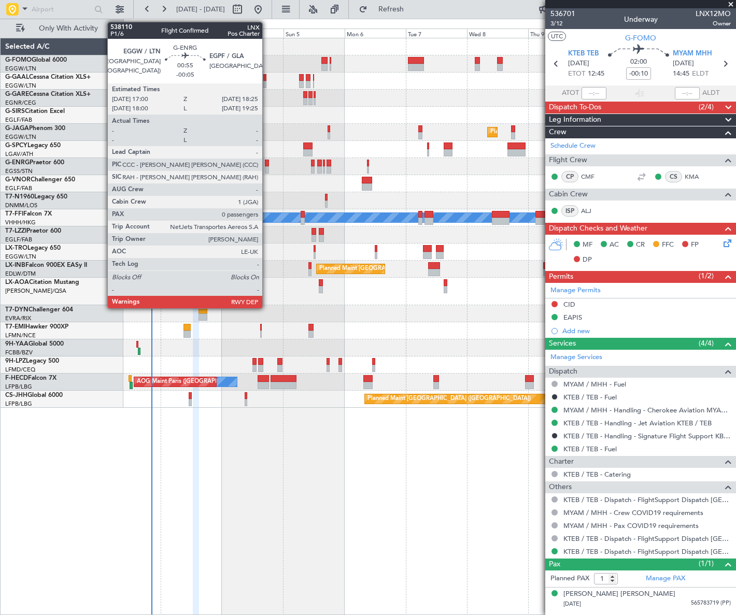
click at [267, 164] on div at bounding box center [267, 163] width 4 height 7
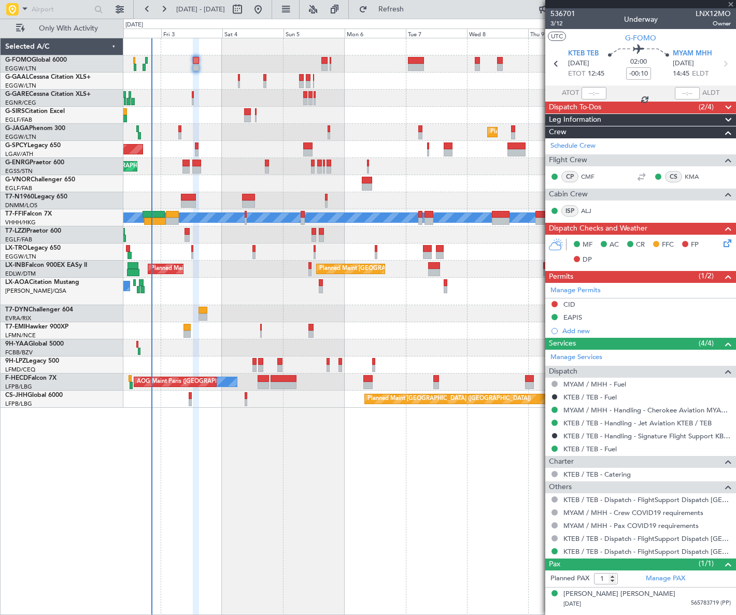
type input "-00:05"
type input "0"
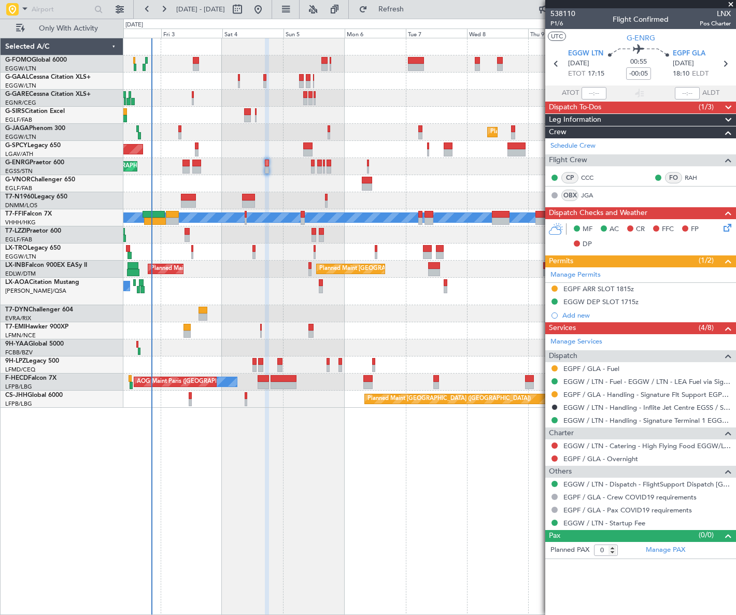
click at [620, 123] on div "Leg Information" at bounding box center [640, 120] width 191 height 12
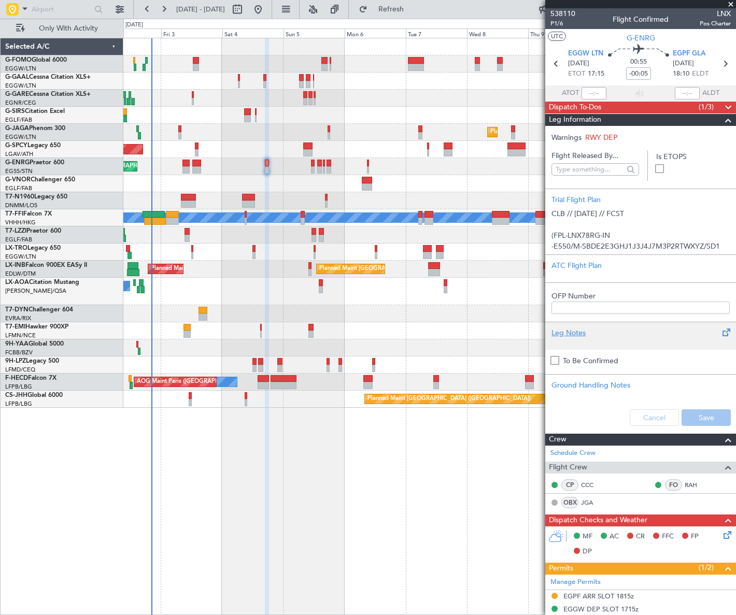
click at [572, 334] on div "Leg Notes" at bounding box center [640, 332] width 178 height 11
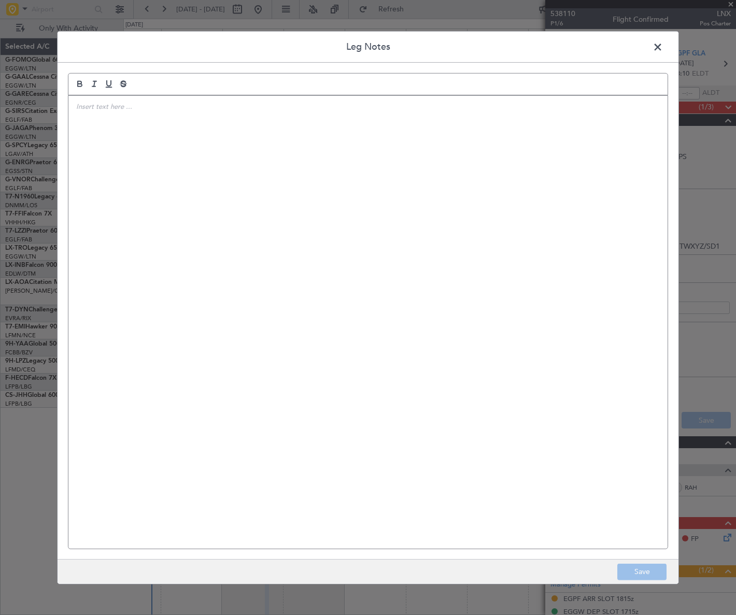
click at [140, 116] on div at bounding box center [367, 321] width 599 height 453
drag, startPoint x: 178, startPoint y: 108, endPoint x: 137, endPoint y: 109, distance: 40.4
click at [137, 109] on p "EGPF FUEL PRICE -> fuel price is 0.89ppl" at bounding box center [367, 106] width 583 height 9
click at [136, 108] on p "EGPF FUEL PRICE -> fuel price is 0.89ppl" at bounding box center [367, 106] width 583 height 9
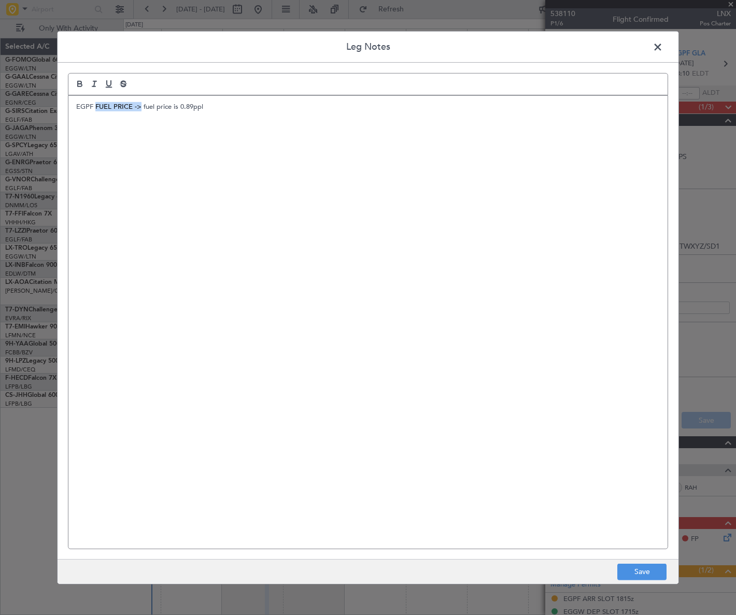
drag, startPoint x: 141, startPoint y: 104, endPoint x: 95, endPoint y: 104, distance: 46.1
click at [95, 104] on p "EGPF FUEL PRICE -> fuel price is 0.89ppl" at bounding box center [367, 106] width 583 height 9
drag, startPoint x: 633, startPoint y: 569, endPoint x: 639, endPoint y: 551, distance: 19.3
click at [632, 568] on button "Save" at bounding box center [641, 572] width 49 height 17
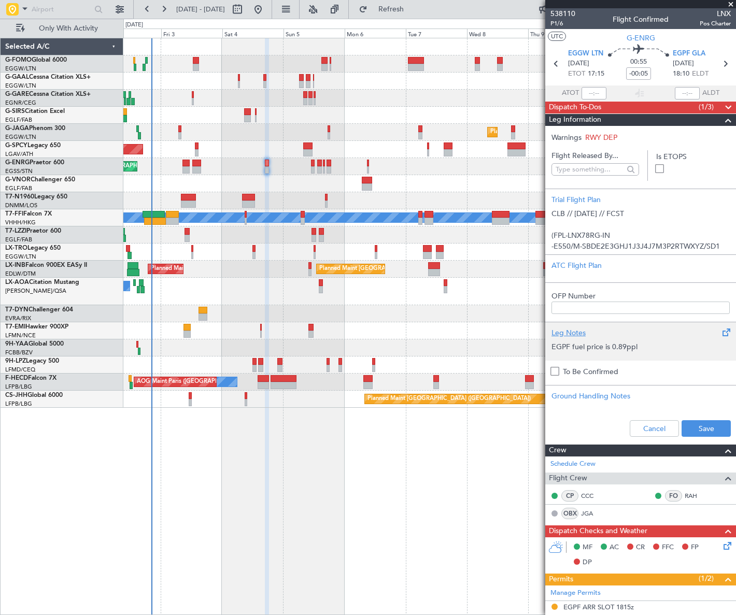
click at [649, 342] on p "EGPF fuel price is 0.89ppl" at bounding box center [640, 346] width 178 height 11
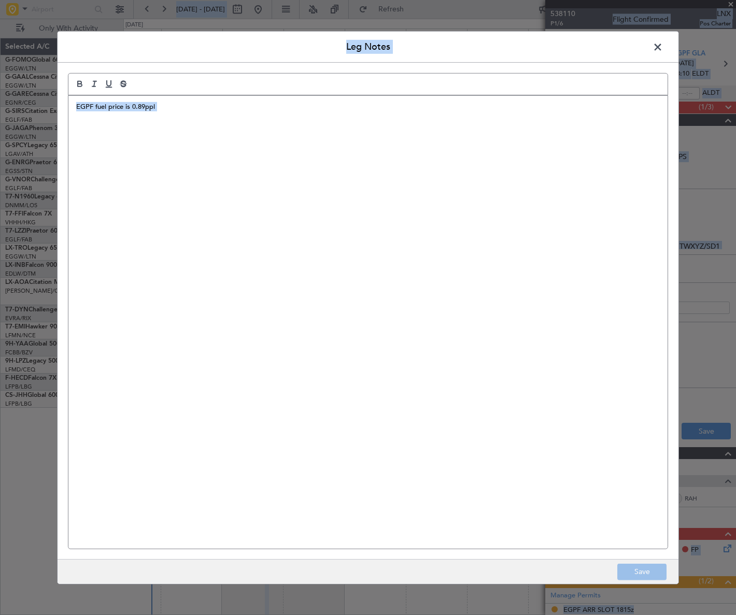
copy body "[DATE] - [DATE] Refresh Quick Links Only With Activity Owner Owner AOG Maint Du…"
click at [663, 50] on span at bounding box center [663, 49] width 0 height 21
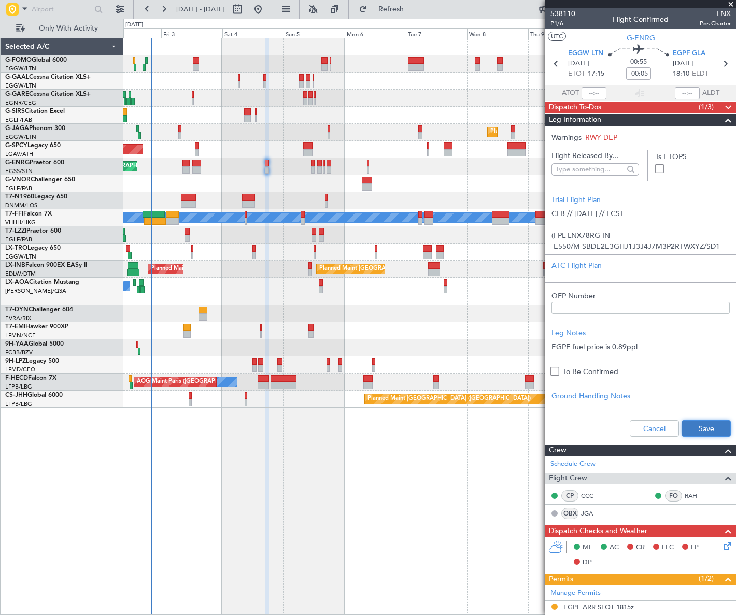
click at [700, 423] on button "Save" at bounding box center [705, 428] width 49 height 17
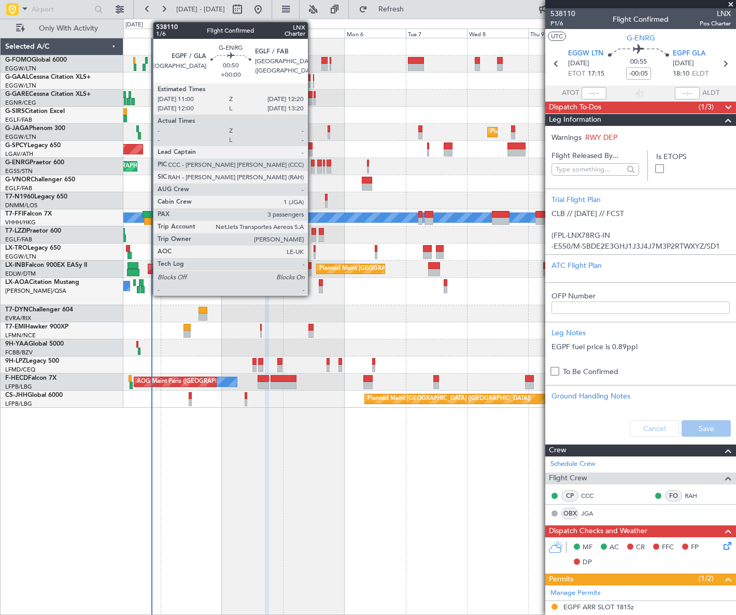
click at [312, 169] on div at bounding box center [313, 169] width 4 height 7
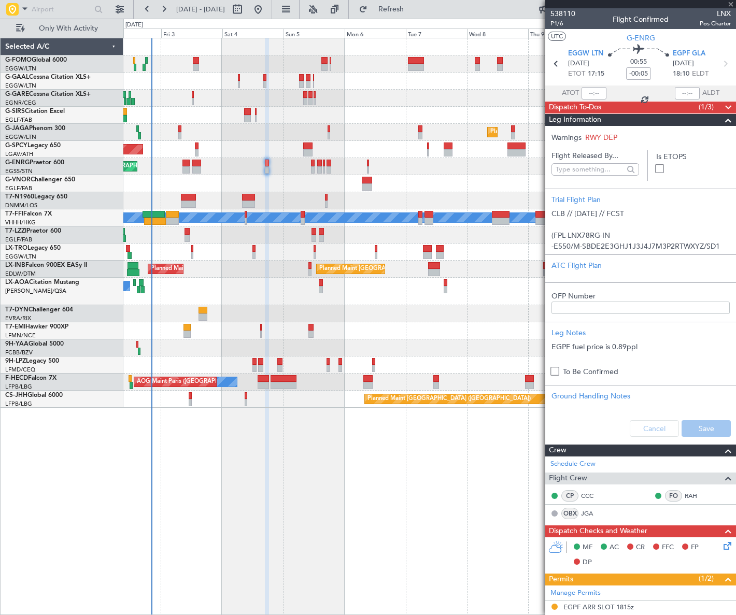
type input "3"
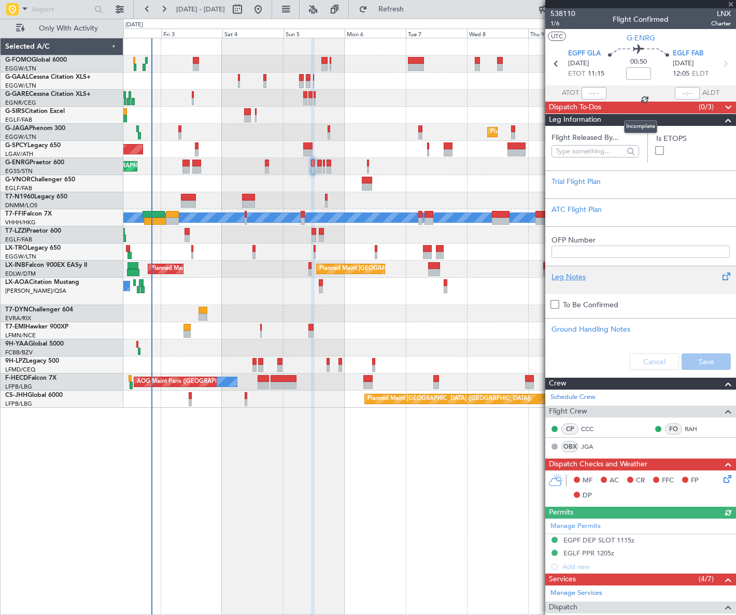
click at [579, 280] on div "Leg Notes" at bounding box center [640, 276] width 178 height 11
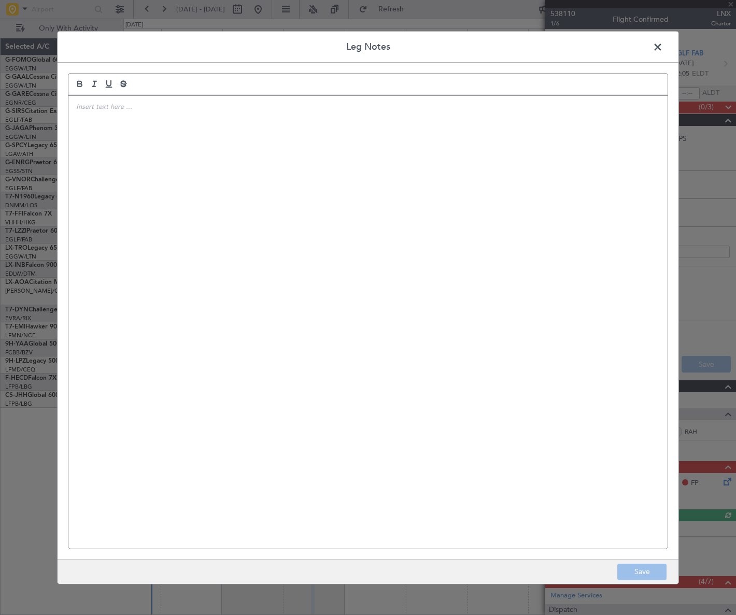
click at [345, 221] on div at bounding box center [367, 321] width 599 height 453
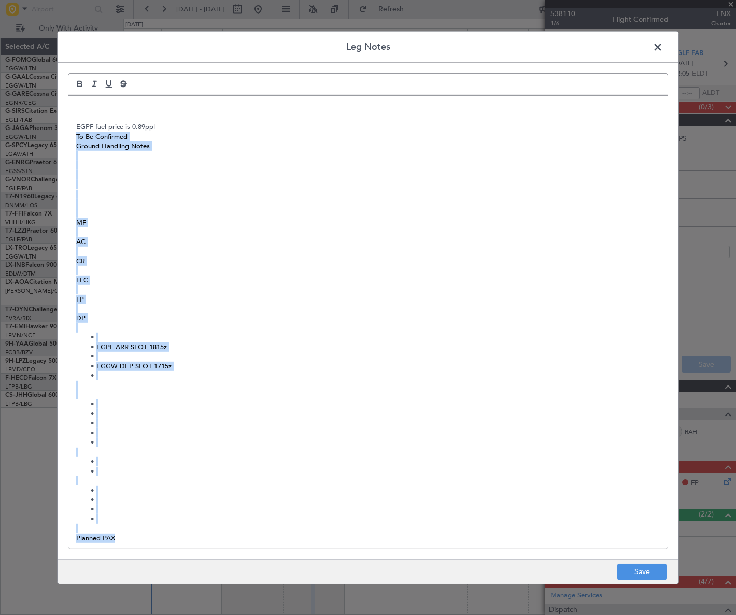
drag, startPoint x: 155, startPoint y: 534, endPoint x: 65, endPoint y: 136, distance: 408.5
click at [65, 136] on div "Leg Notes [DATE] - [DATE] Quick Links Flight Confirmed LNX Pos Charter UTC [DAT…" at bounding box center [368, 307] width 622 height 553
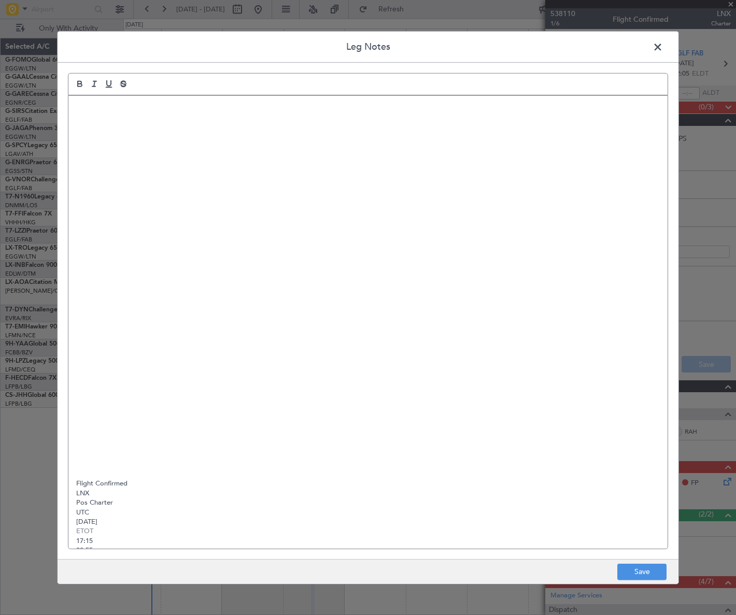
scroll to position [0, 0]
drag, startPoint x: 80, startPoint y: 149, endPoint x: 203, endPoint y: 492, distance: 364.1
click at [203, 492] on div "[DATE] - [DATE] Quick Links Flight Confirmed LNX Pos Charter UTC [DATE] ETOT 17…" at bounding box center [367, 321] width 599 height 453
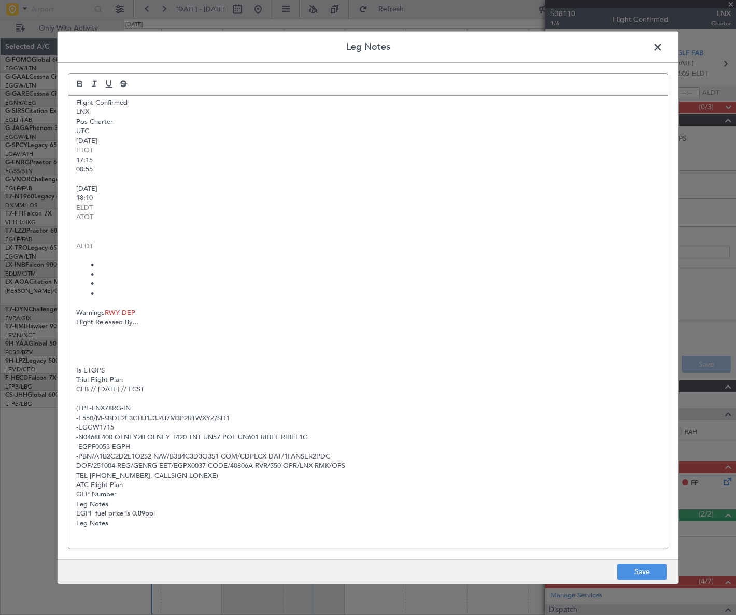
scroll to position [285, 0]
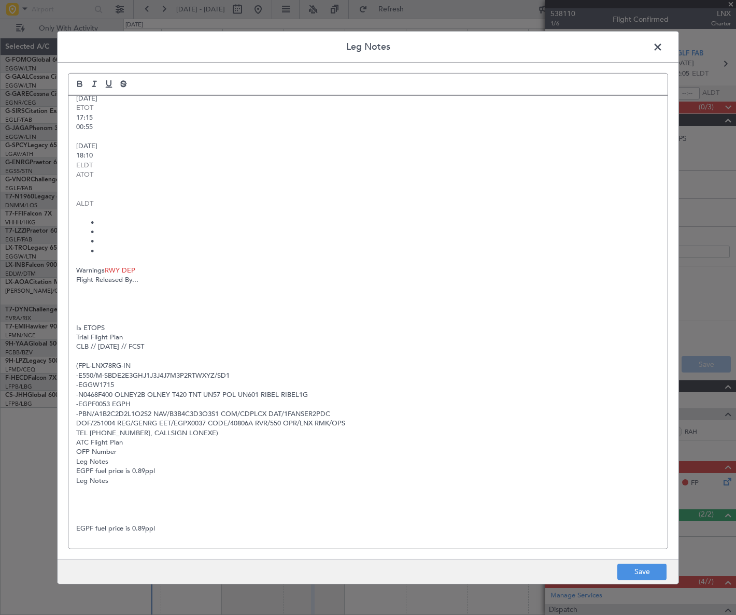
click at [176, 485] on p at bounding box center [367, 489] width 583 height 9
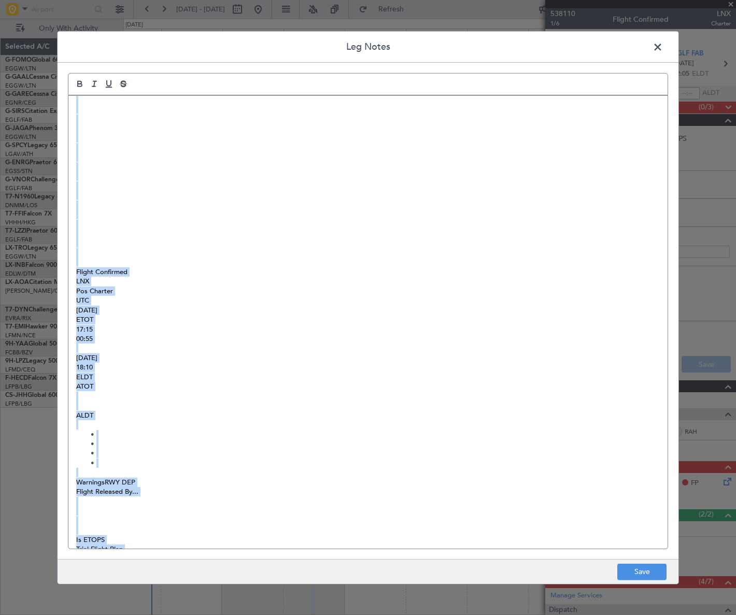
scroll to position [0, 0]
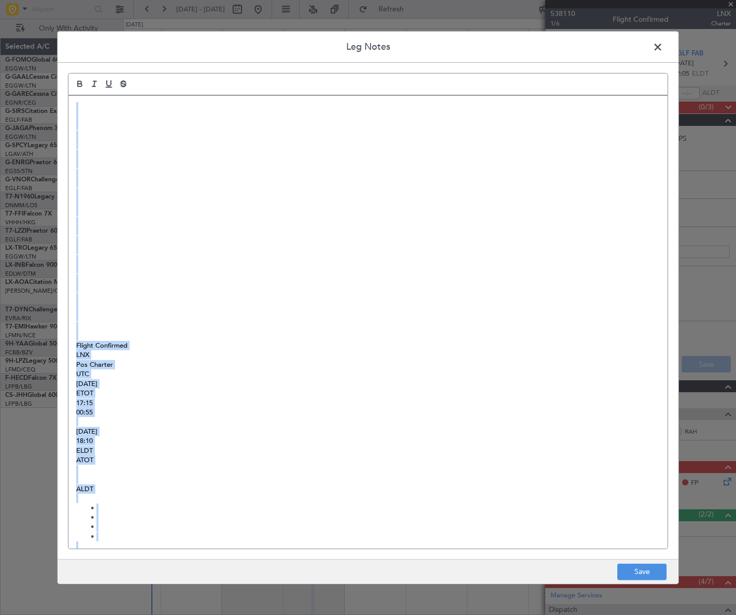
drag, startPoint x: 98, startPoint y: 500, endPoint x: 84, endPoint y: 88, distance: 412.6
click at [84, 88] on quill-editor "Flight Confirmed LNX Pos Charter UTC [DATE] ETOT 17:15 00:55 [DATE] 18:10 ELDT …" at bounding box center [368, 300] width 600 height 454
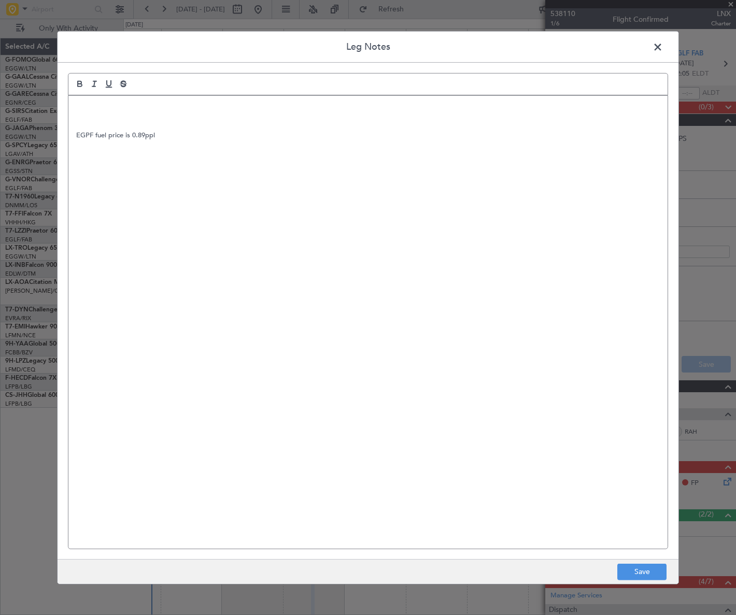
click at [77, 131] on p "EGPF fuel price is 0.89ppl" at bounding box center [367, 135] width 583 height 9
drag, startPoint x: 105, startPoint y: 232, endPoint x: 201, endPoint y: 535, distance: 318.0
click at [161, 583] on div "Leg Notes EGPF fuel price is 0.89ppl Save" at bounding box center [368, 307] width 622 height 553
click at [642, 565] on button "Save" at bounding box center [641, 572] width 49 height 17
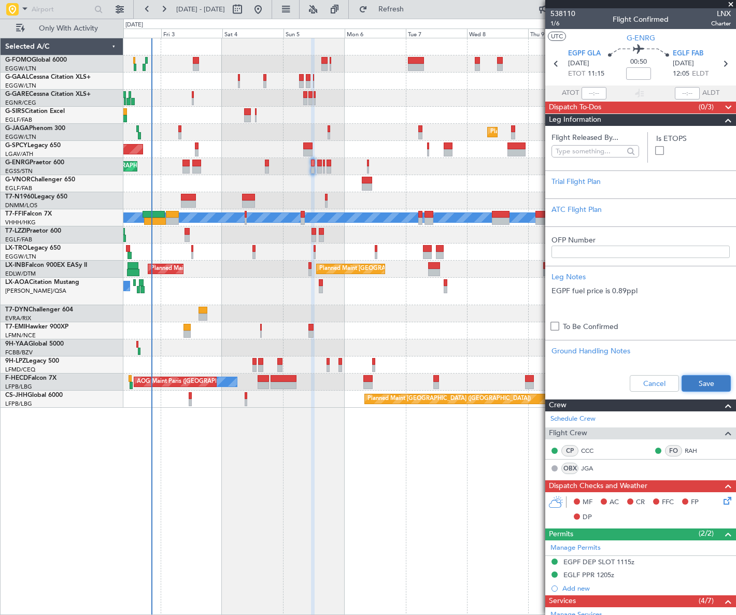
click at [706, 384] on button "Save" at bounding box center [705, 383] width 49 height 17
click at [722, 117] on span at bounding box center [728, 120] width 12 height 12
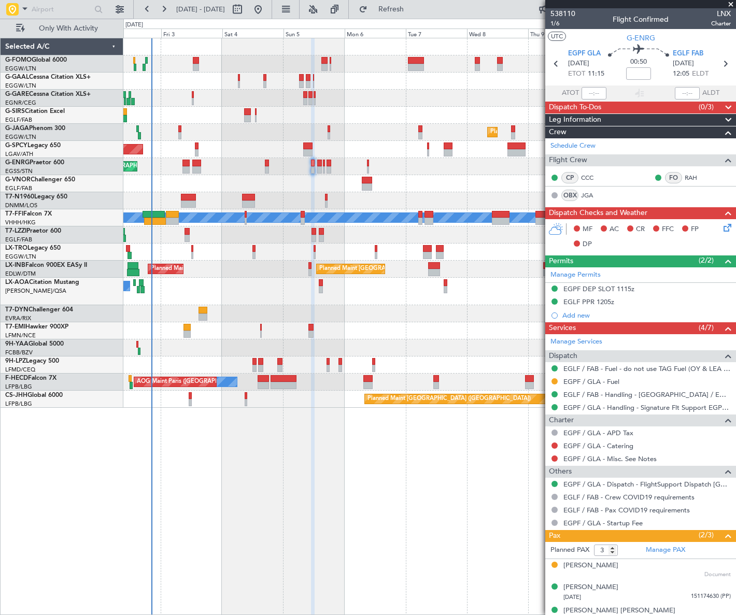
click at [722, 106] on span at bounding box center [728, 108] width 12 height 12
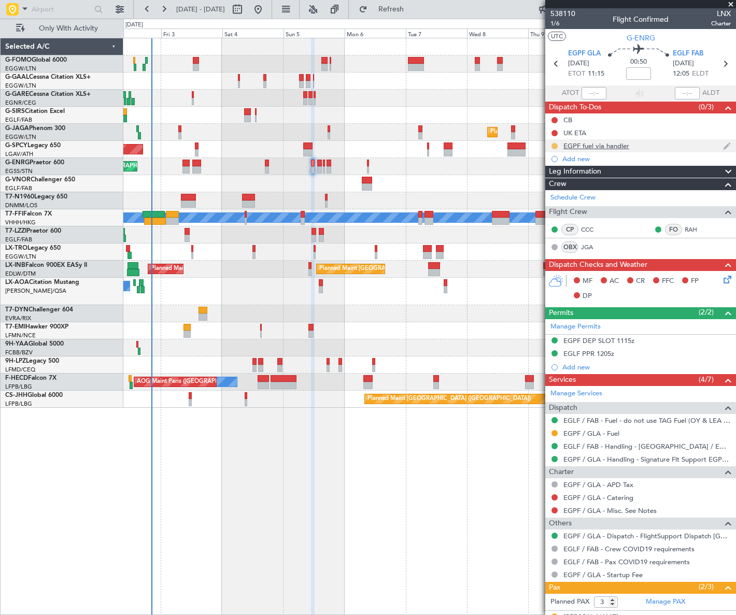
click at [552, 145] on button at bounding box center [554, 146] width 6 height 6
click at [544, 189] on span "Completed" at bounding box center [558, 192] width 34 height 10
click at [555, 431] on button at bounding box center [554, 433] width 6 height 6
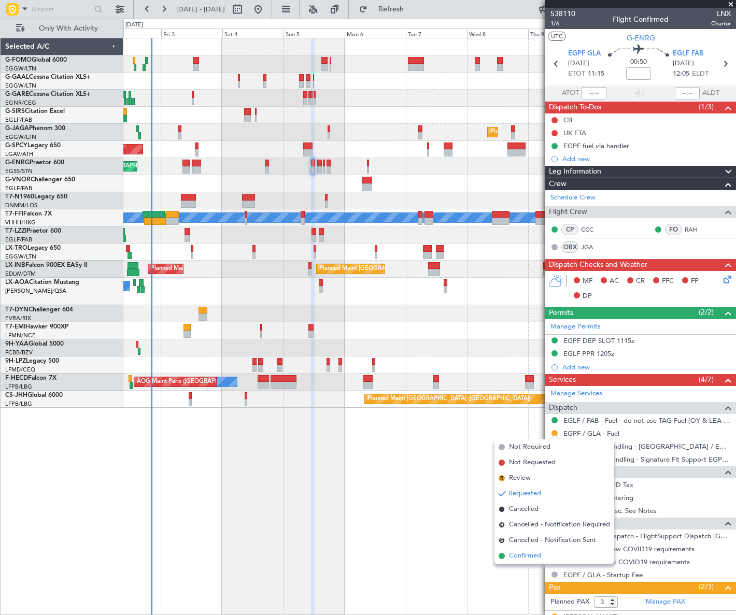
click at [524, 558] on span "Confirmed" at bounding box center [525, 556] width 32 height 10
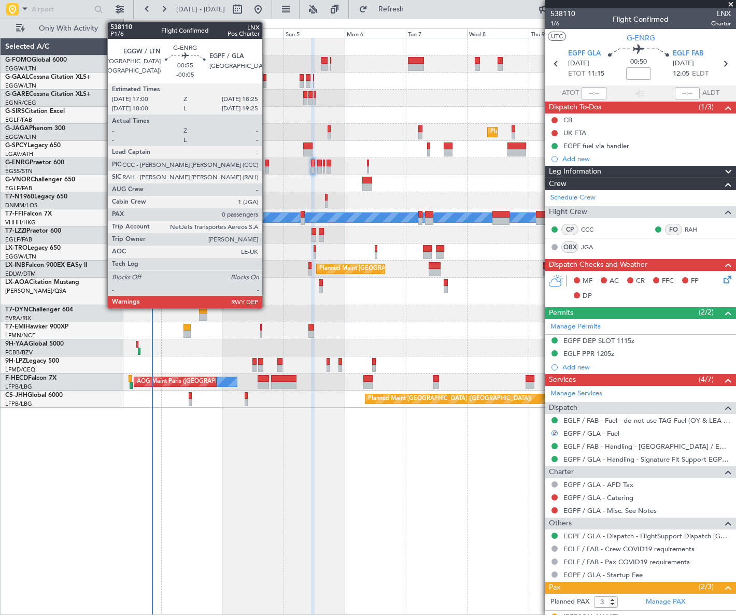
click at [267, 165] on div at bounding box center [267, 163] width 4 height 7
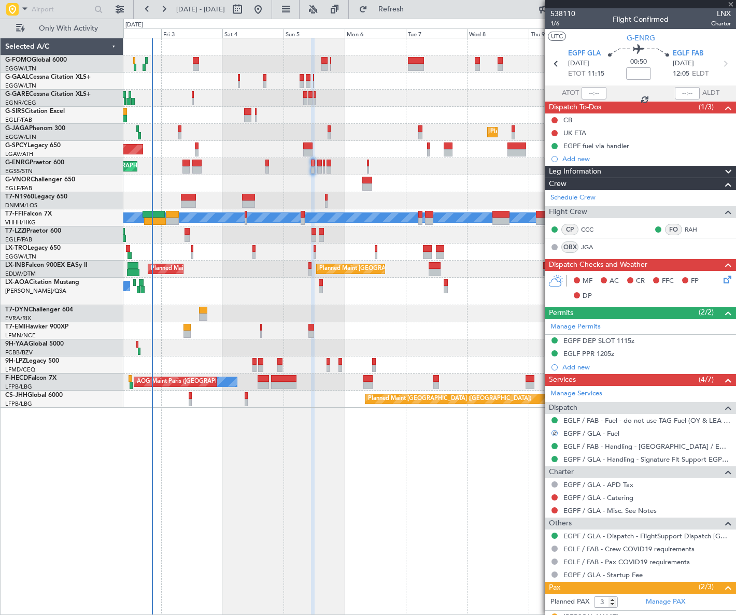
type input "-00:05"
type input "0"
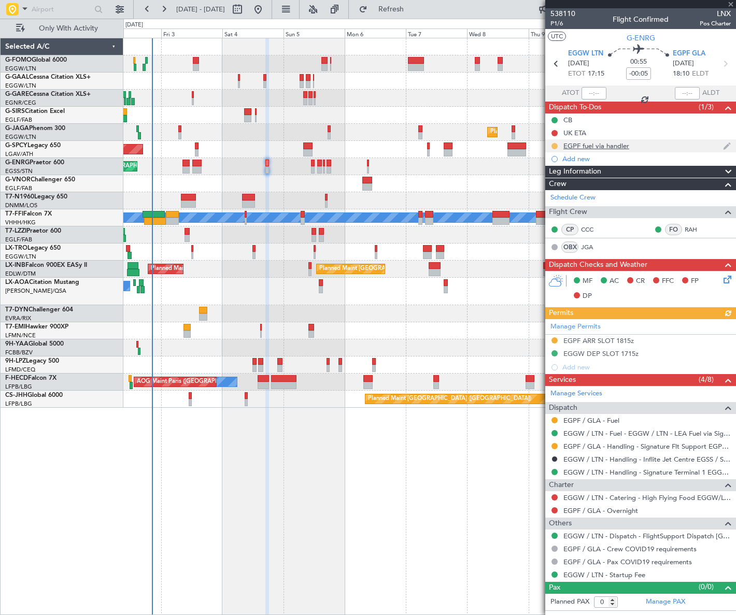
click at [554, 145] on button at bounding box center [554, 146] width 6 height 6
click at [538, 193] on li "Completed" at bounding box center [554, 192] width 55 height 16
click at [555, 421] on button at bounding box center [554, 420] width 6 height 6
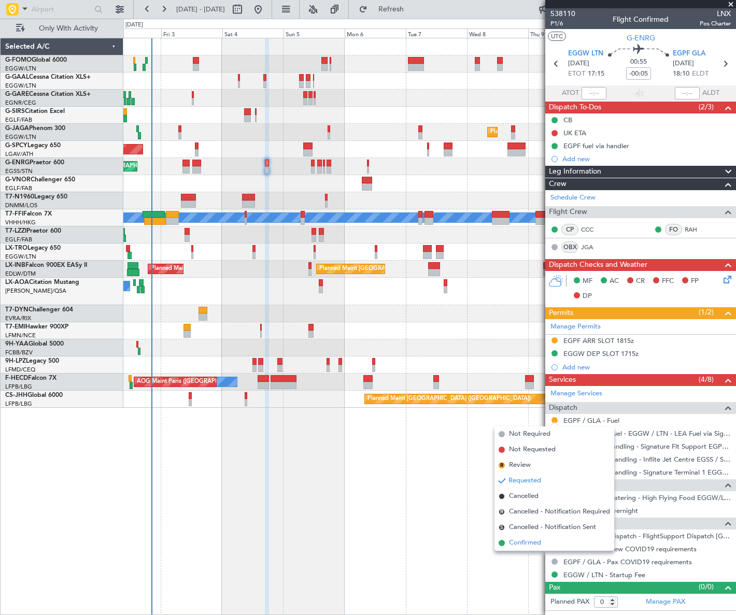
click at [522, 544] on span "Confirmed" at bounding box center [525, 543] width 32 height 10
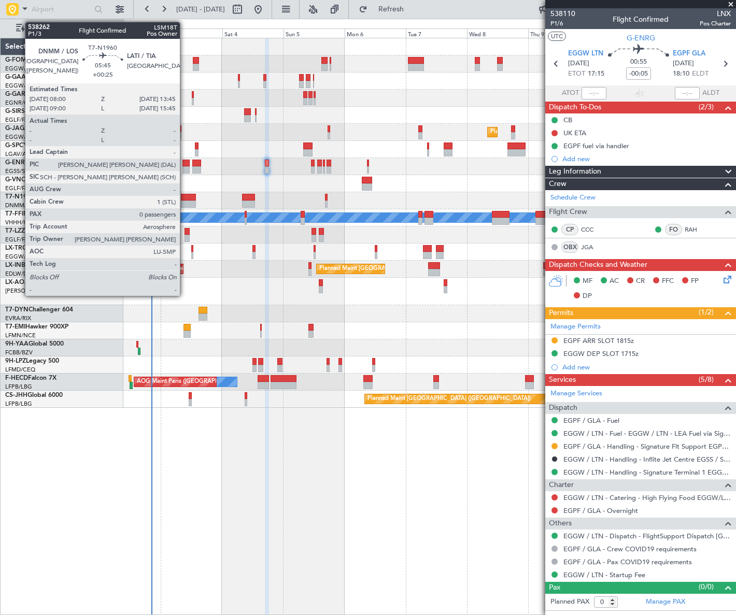
click at [184, 202] on div at bounding box center [188, 203] width 15 height 7
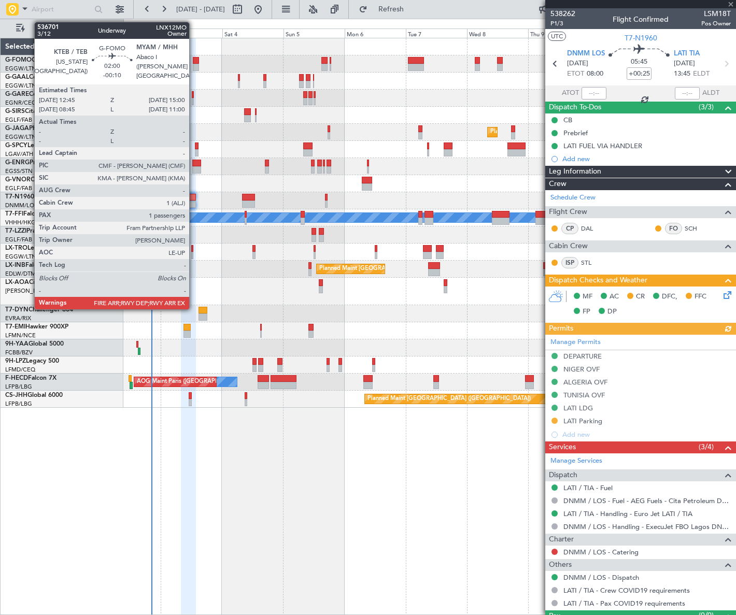
click at [194, 65] on div at bounding box center [196, 67] width 6 height 7
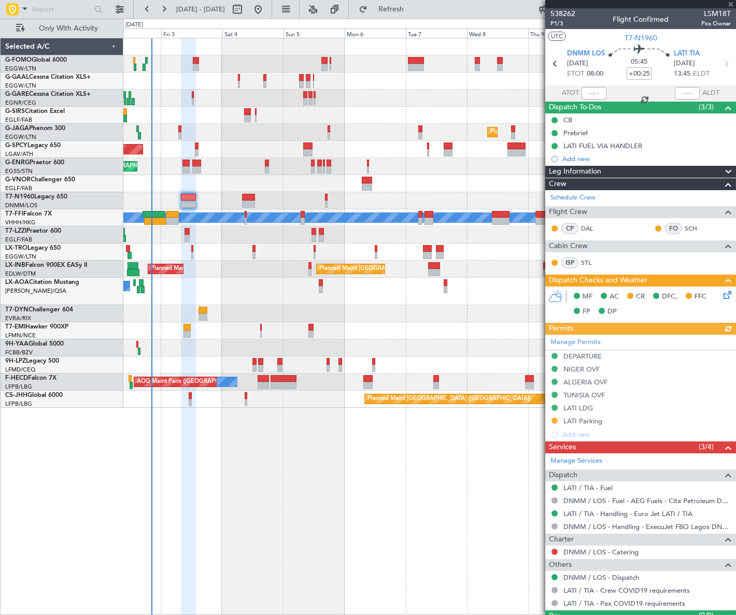
type input "-00:10"
type input "1"
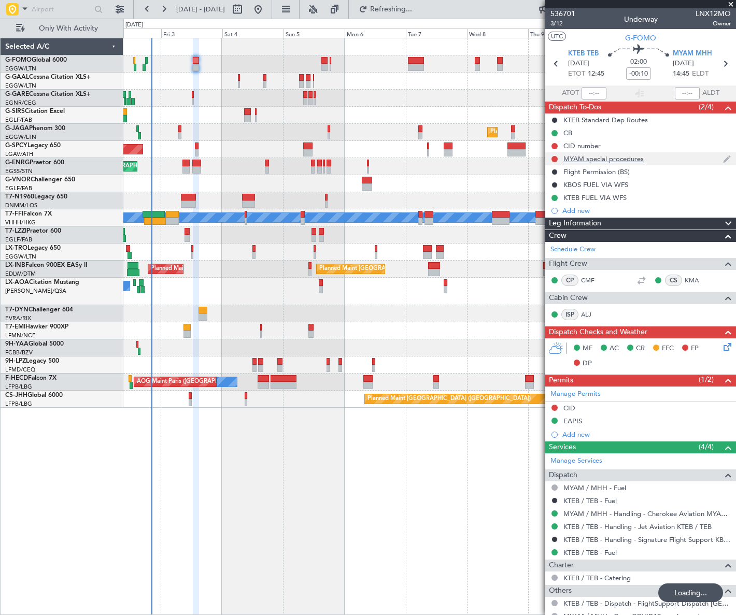
click at [595, 160] on div "MYAM special procedures" at bounding box center [603, 158] width 80 height 9
click at [614, 159] on div "MYAM special procedures" at bounding box center [603, 158] width 80 height 9
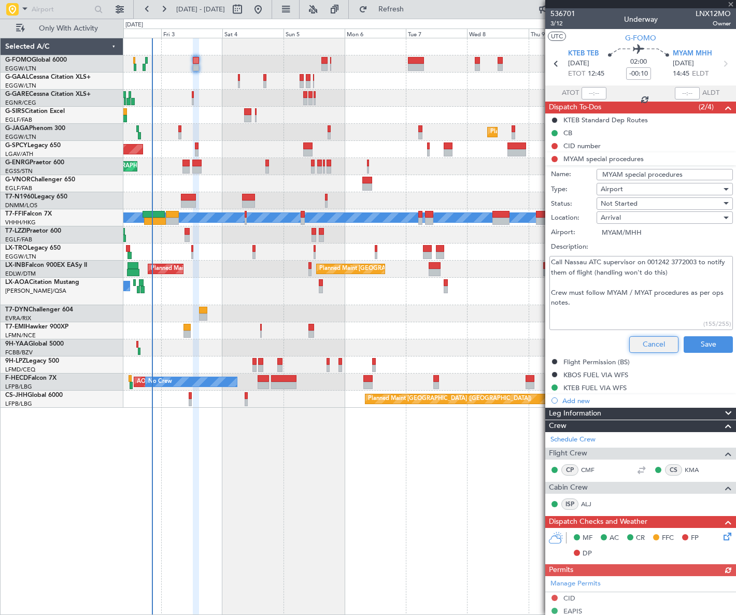
click at [662, 341] on button "Cancel" at bounding box center [653, 344] width 49 height 17
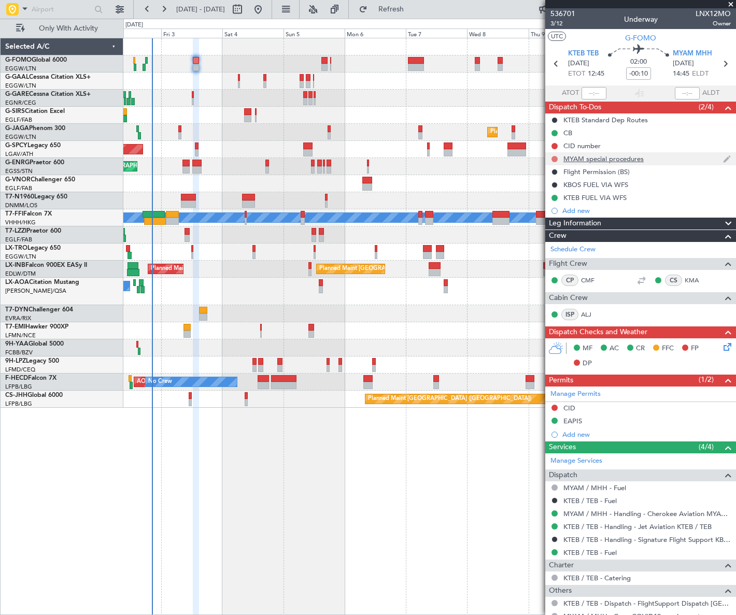
click at [554, 158] on button at bounding box center [554, 159] width 6 height 6
click at [554, 218] on span "Cancelled" at bounding box center [556, 220] width 30 height 10
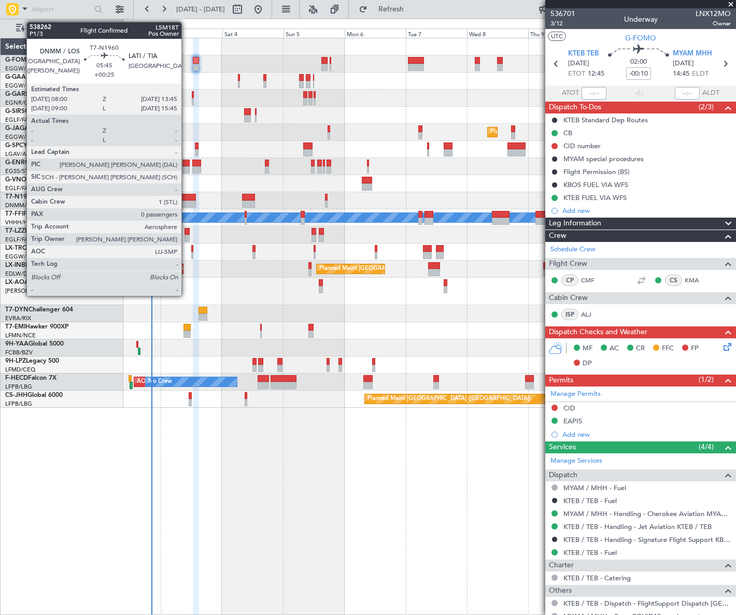
click at [186, 202] on div at bounding box center [188, 203] width 15 height 7
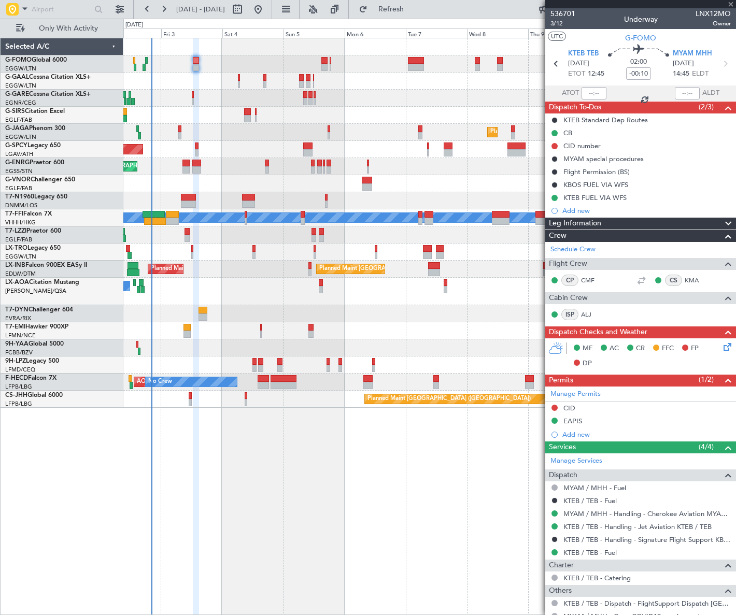
type input "+00:25"
type input "0"
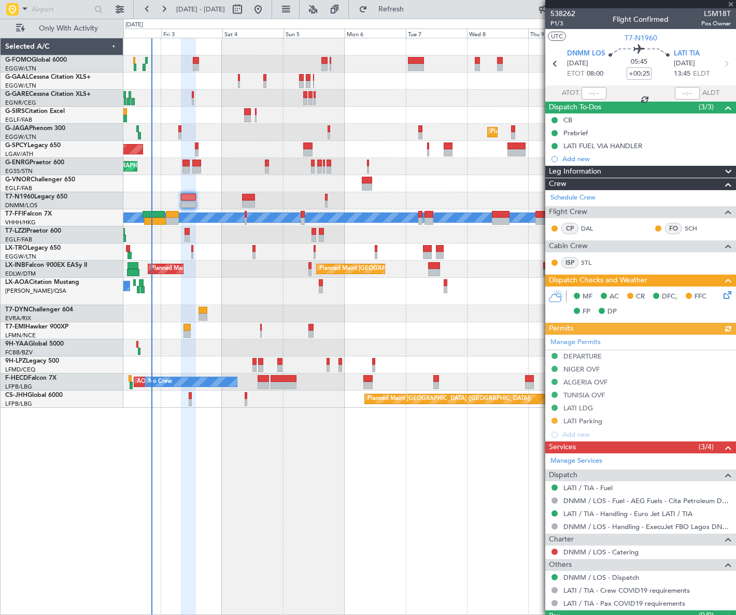
click at [553, 421] on div "Manage Permits DEPARTURE NIGER OVF ALGERIA OVF TUNISIA OVF LATI LDG LATI Parkin…" at bounding box center [640, 388] width 191 height 107
click at [553, 421] on button at bounding box center [554, 421] width 6 height 6
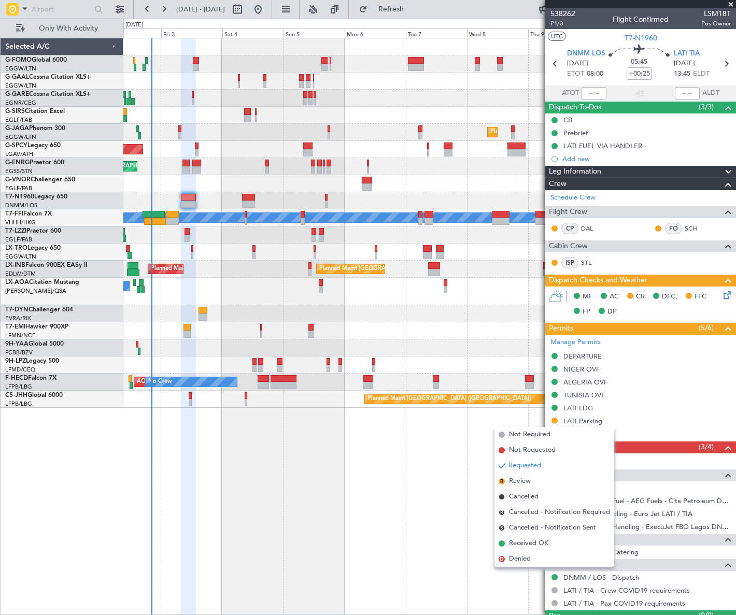
click at [527, 544] on span "Received OK" at bounding box center [528, 543] width 39 height 10
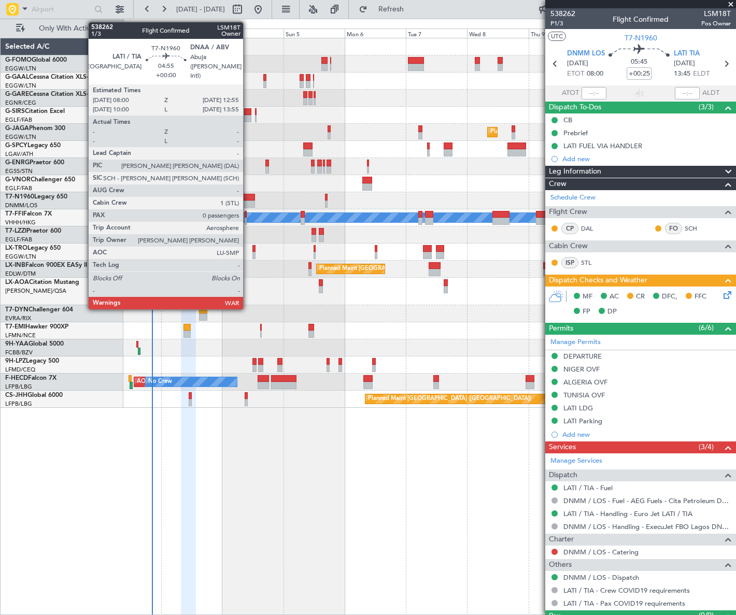
click at [248, 196] on div at bounding box center [248, 197] width 13 height 7
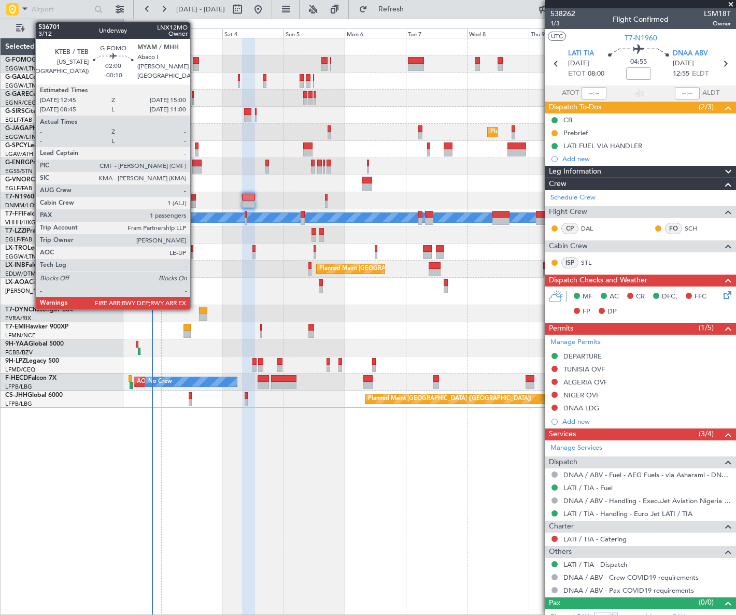
click at [195, 64] on div at bounding box center [196, 67] width 6 height 7
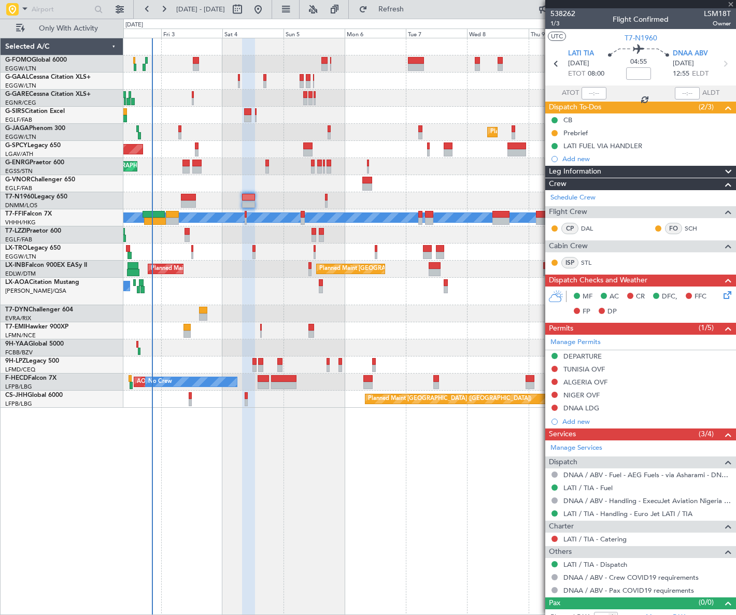
type input "-00:10"
type input "1"
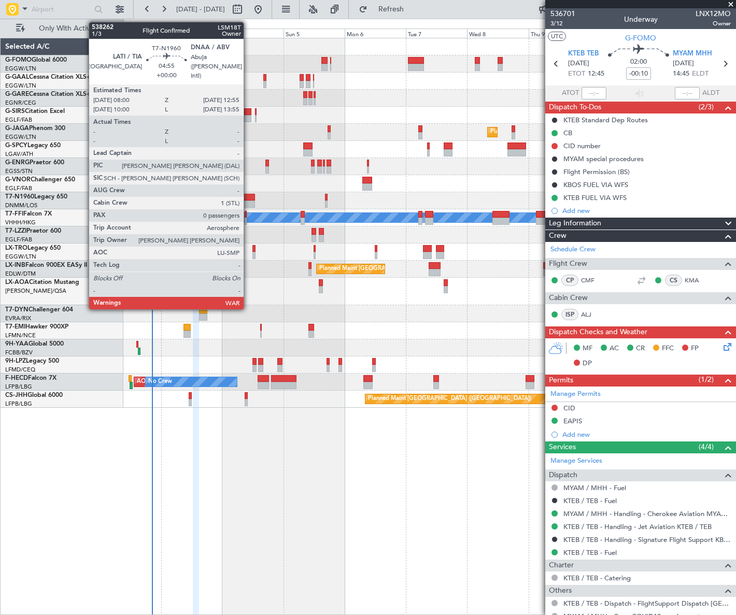
click at [248, 200] on div at bounding box center [248, 203] width 13 height 7
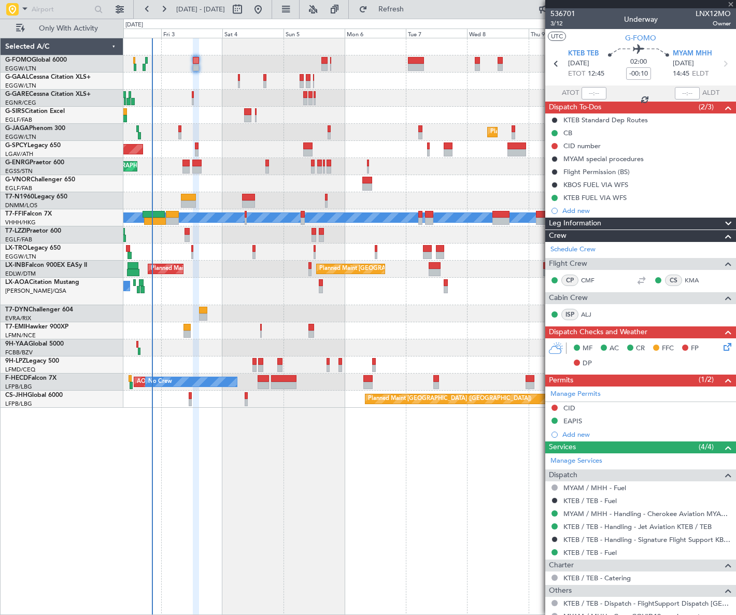
type input "0"
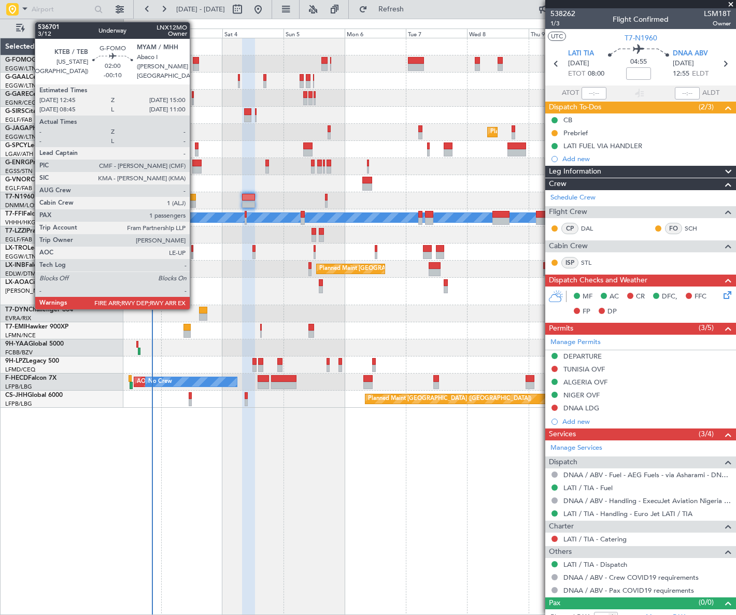
click at [194, 62] on div at bounding box center [196, 60] width 6 height 7
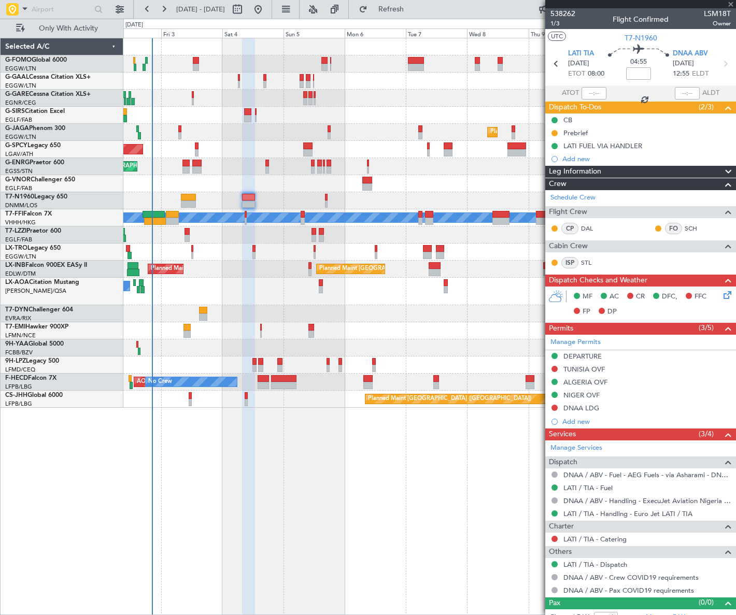
type input "-00:10"
type input "1"
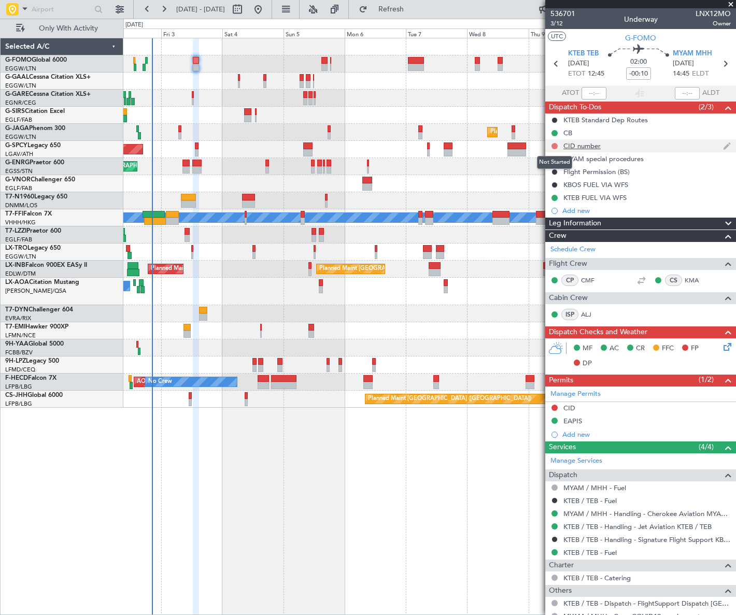
click at [554, 146] on button at bounding box center [554, 146] width 6 height 6
click at [556, 188] on span "Completed" at bounding box center [558, 192] width 34 height 10
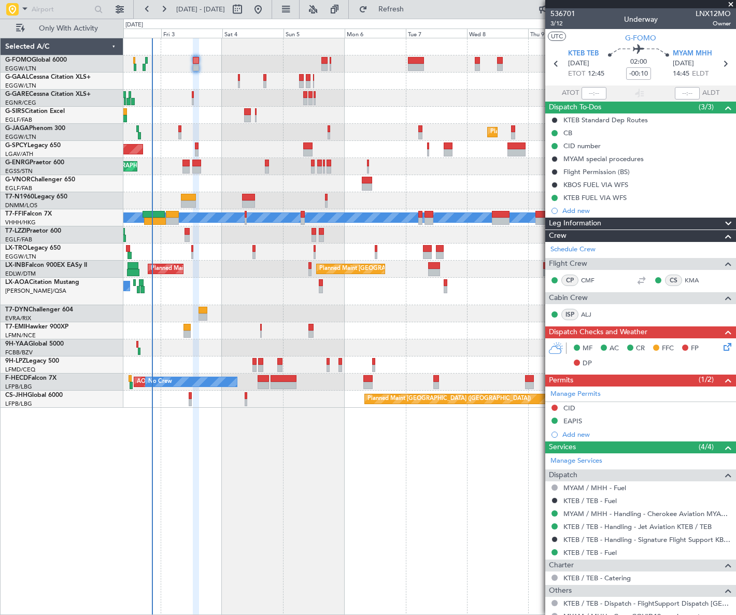
click at [693, 218] on div "Leg Information" at bounding box center [640, 224] width 191 height 12
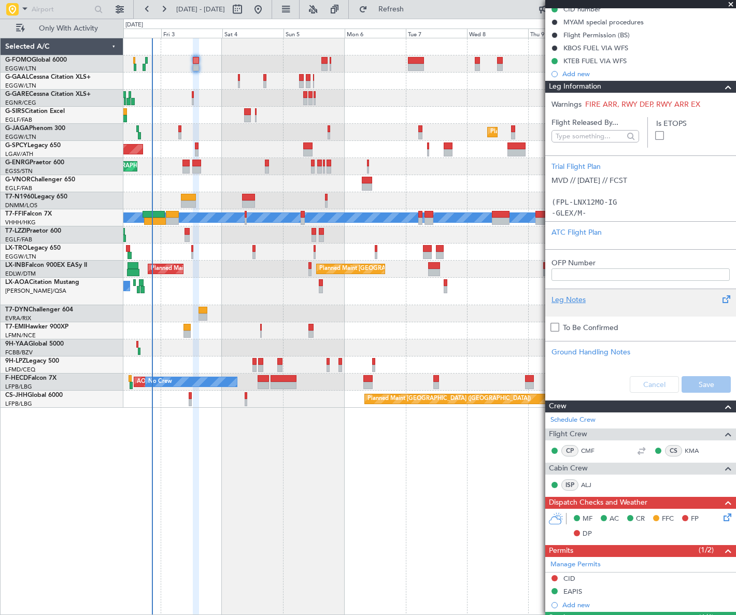
scroll to position [141, 0]
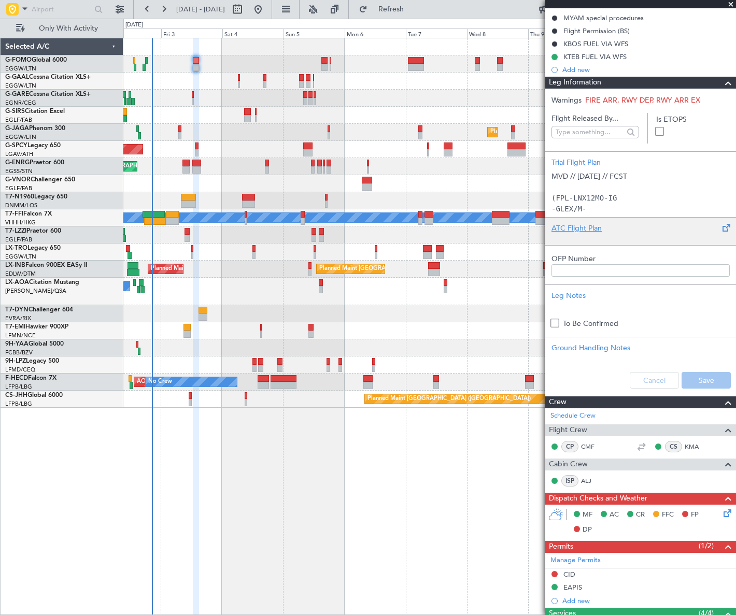
click at [584, 223] on div "ATC Flight Plan" at bounding box center [640, 228] width 178 height 11
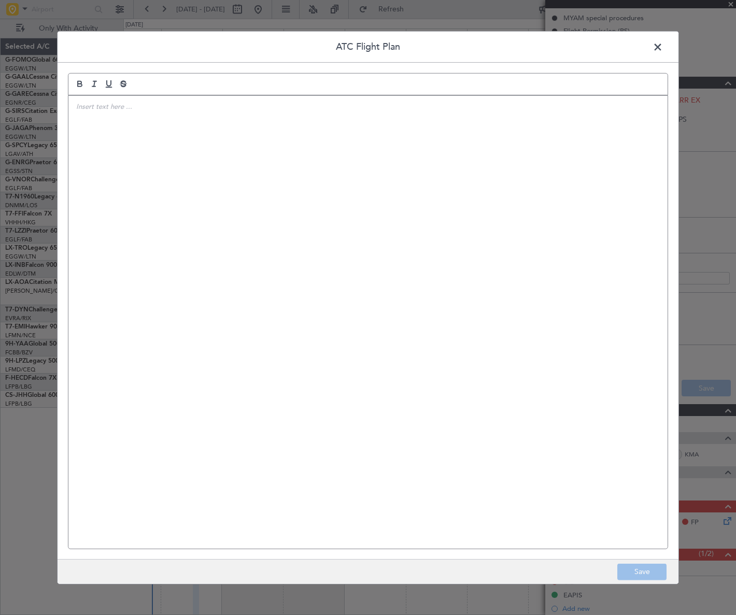
click at [320, 205] on div at bounding box center [367, 321] width 599 height 453
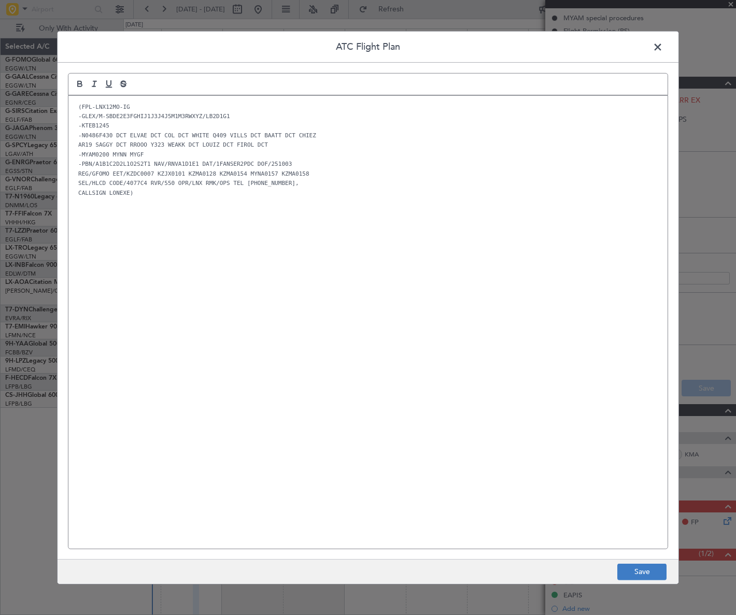
scroll to position [0, 0]
click at [656, 572] on button "Save" at bounding box center [641, 572] width 49 height 17
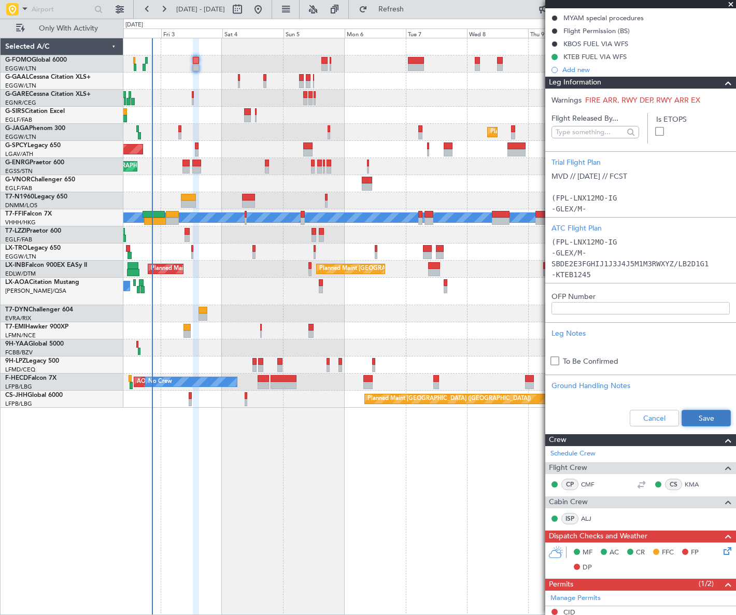
click at [707, 417] on button "Save" at bounding box center [705, 418] width 49 height 17
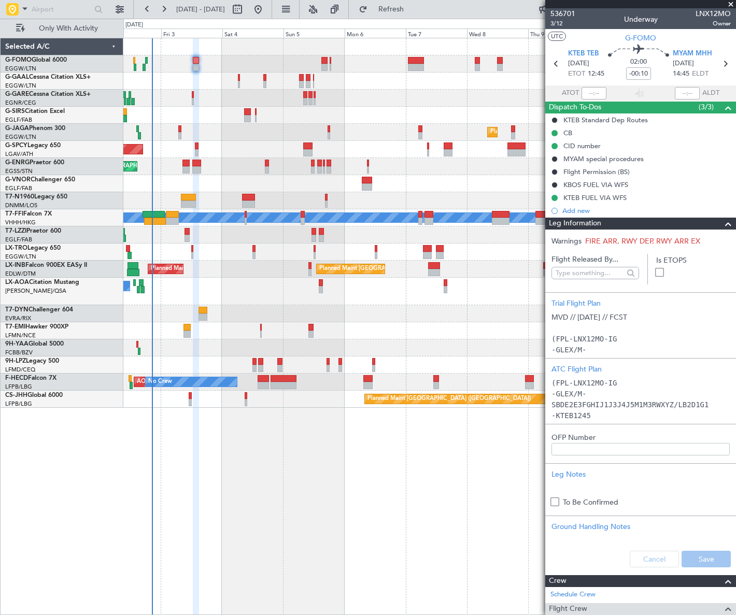
click at [722, 227] on span at bounding box center [728, 224] width 12 height 12
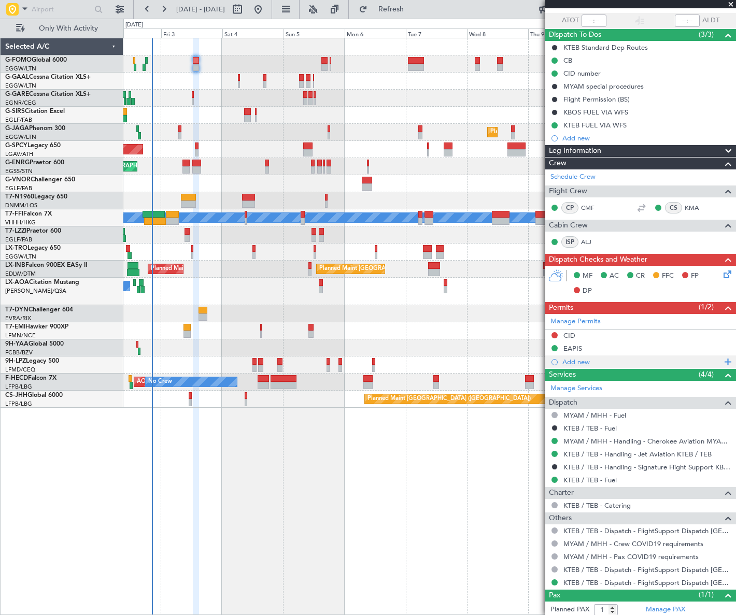
scroll to position [94, 0]
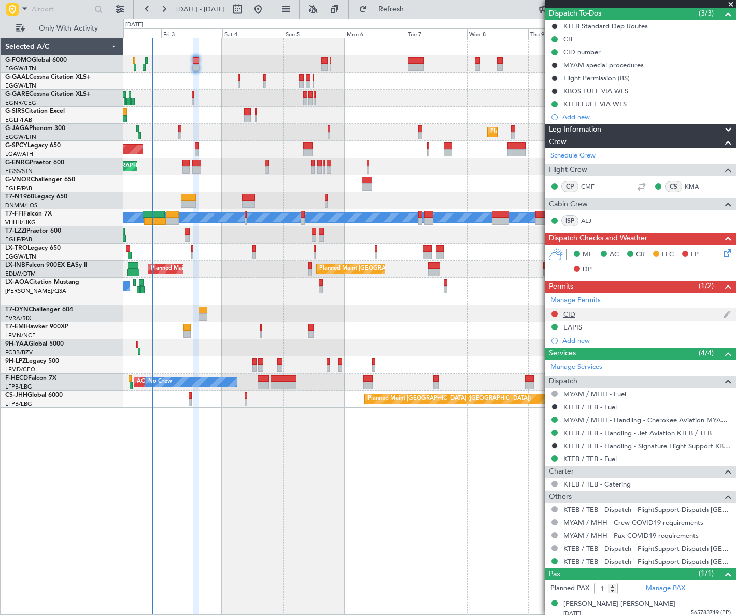
click at [570, 313] on div "CID" at bounding box center [569, 314] width 12 height 9
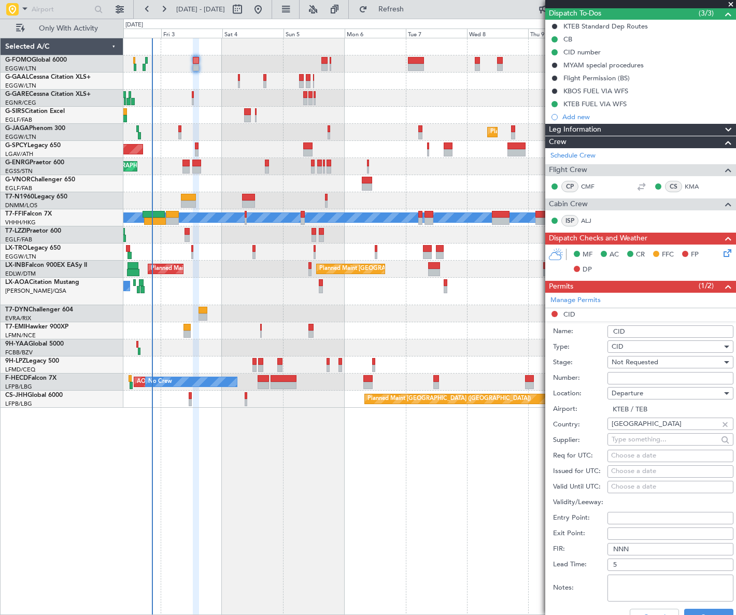
click at [632, 381] on input "Number:" at bounding box center [670, 378] width 126 height 12
paste input "004"
type input "004"
click at [641, 360] on span "Not Requested" at bounding box center [634, 361] width 47 height 9
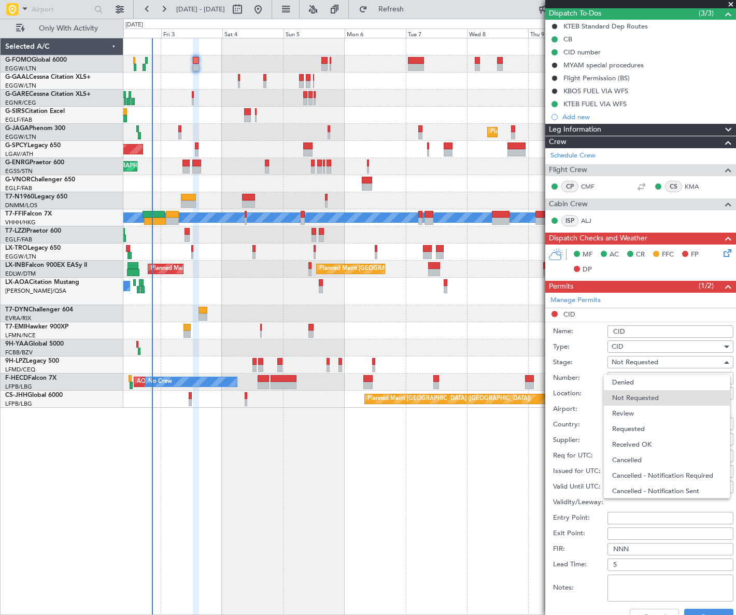
drag, startPoint x: 642, startPoint y: 444, endPoint x: 644, endPoint y: 439, distance: 5.9
click at [643, 444] on span "Received OK" at bounding box center [667, 445] width 110 height 16
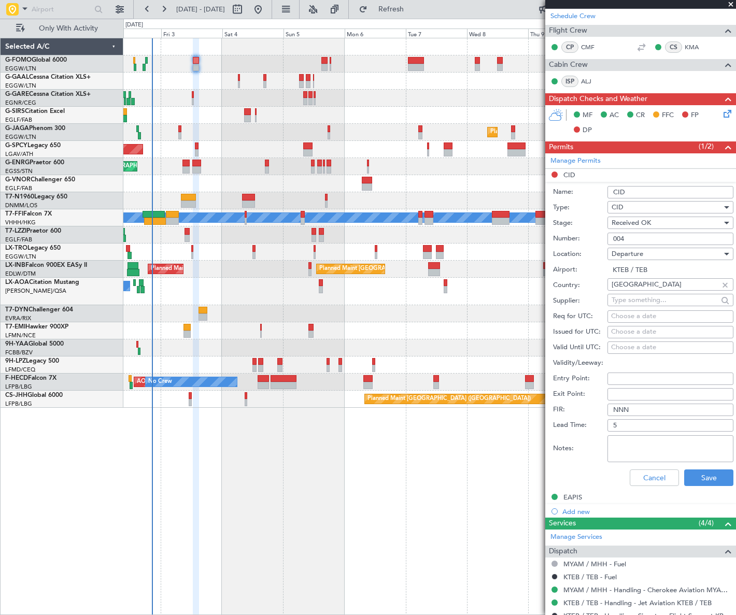
scroll to position [235, 0]
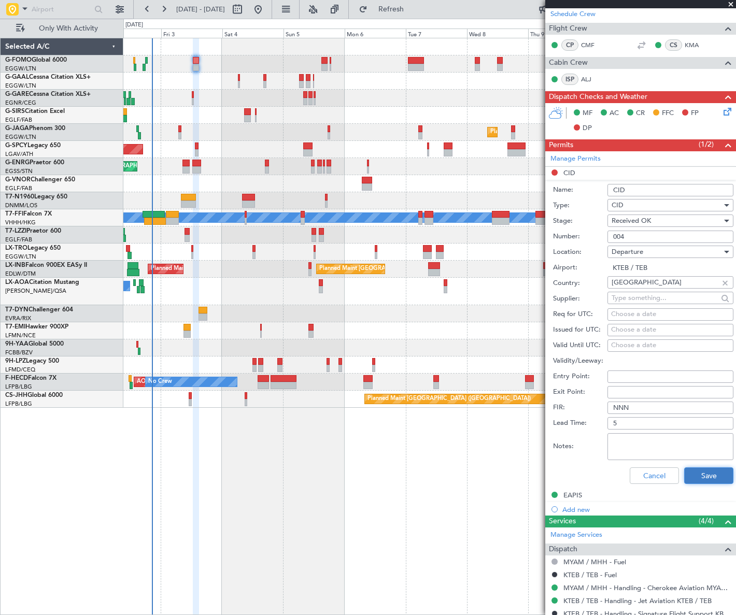
click at [705, 470] on button "Save" at bounding box center [708, 475] width 49 height 17
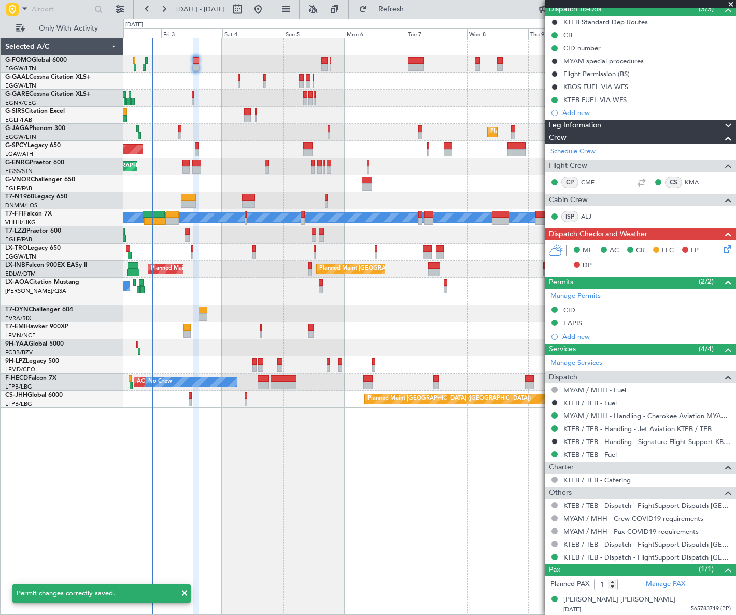
scroll to position [0, 0]
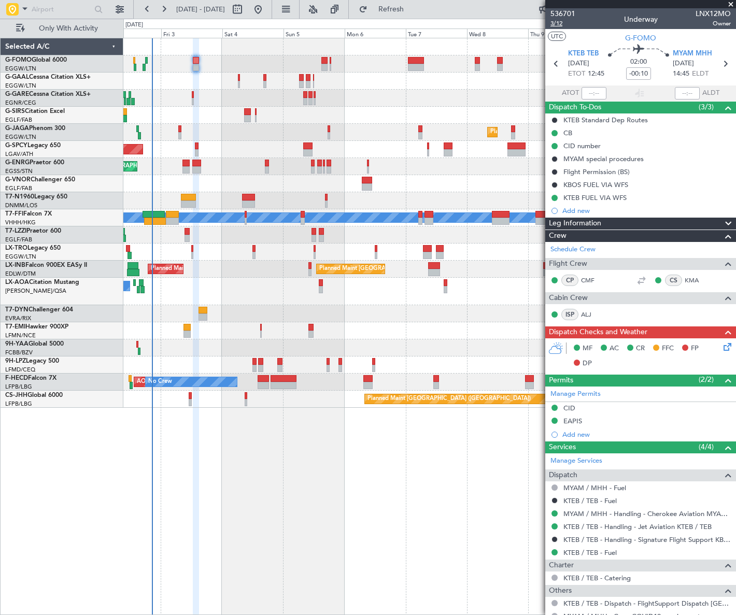
click at [558, 26] on span "3/12" at bounding box center [562, 23] width 25 height 9
click at [560, 22] on span "3/12" at bounding box center [562, 23] width 25 height 9
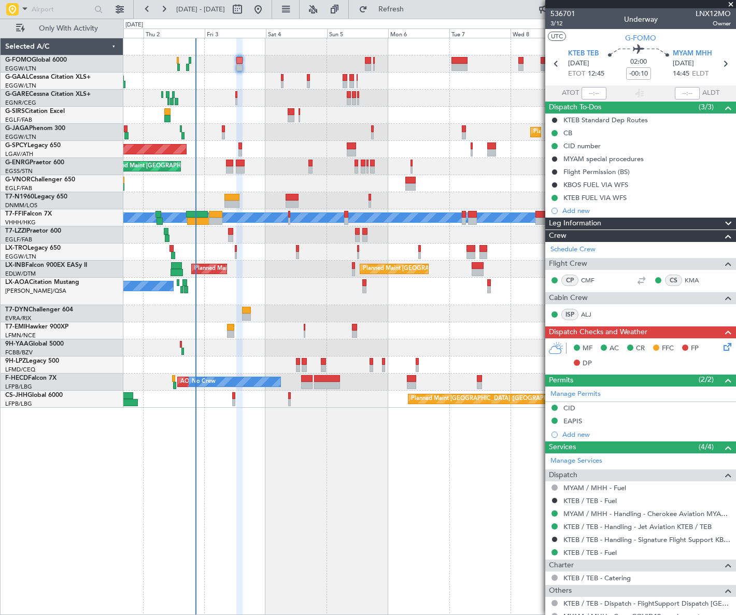
click at [211, 118] on div "Owner Owner AOG Maint [GEOGRAPHIC_DATA] No Crew Planned [GEOGRAPHIC_DATA] Plann…" at bounding box center [428, 222] width 611 height 369
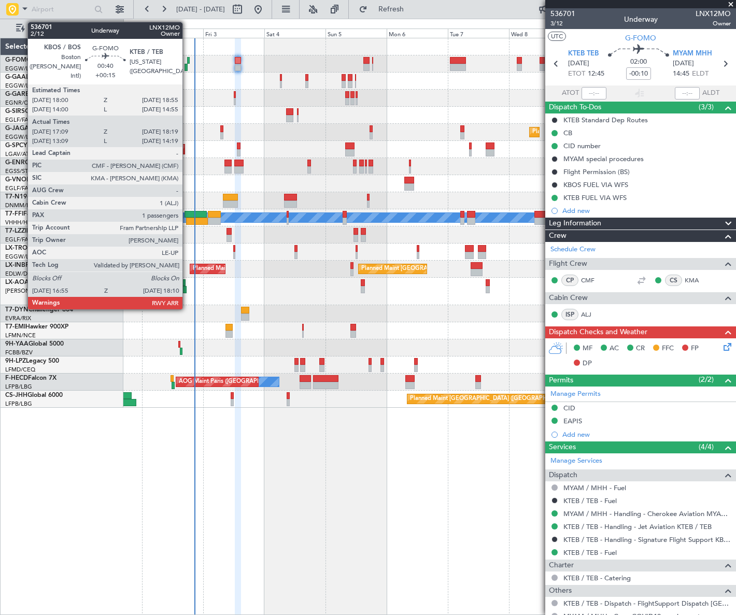
click at [187, 64] on div at bounding box center [186, 67] width 4 height 7
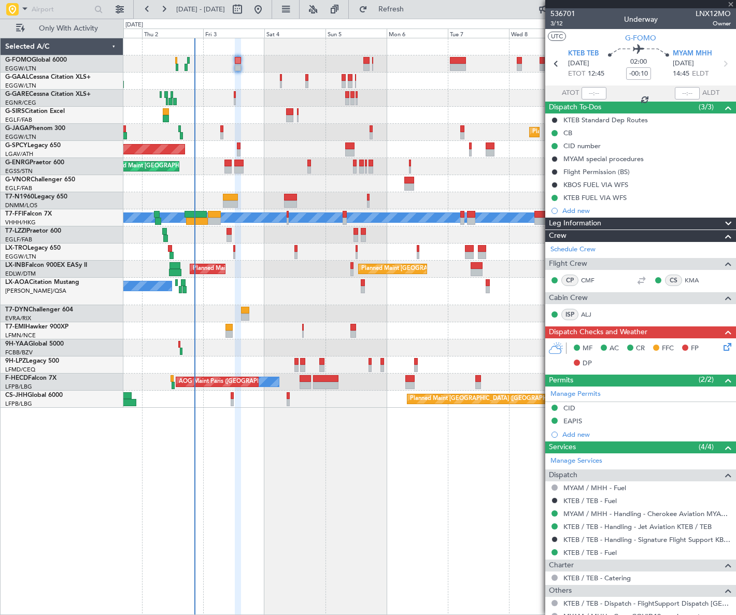
type input "+00:15"
type input "17:09"
type input "18:04"
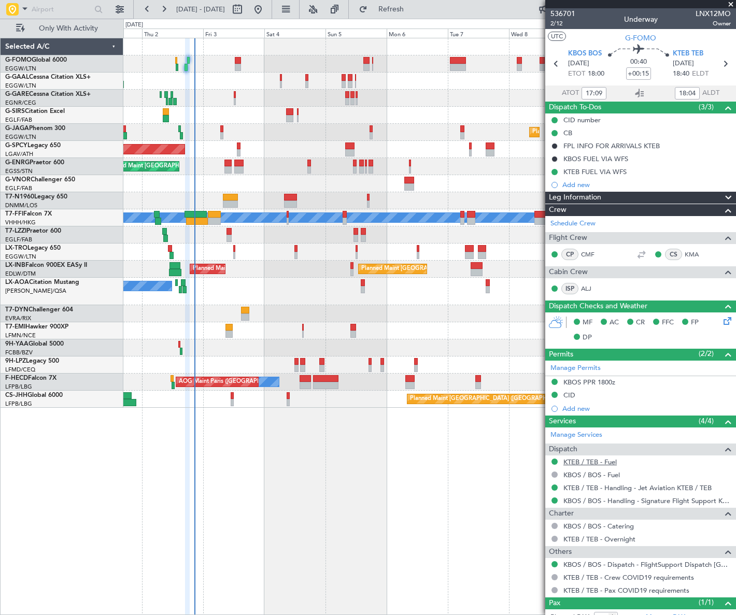
click at [607, 460] on link "KTEB / TEB - Fuel" at bounding box center [589, 461] width 53 height 9
click at [554, 461] on button at bounding box center [554, 461] width 6 height 6
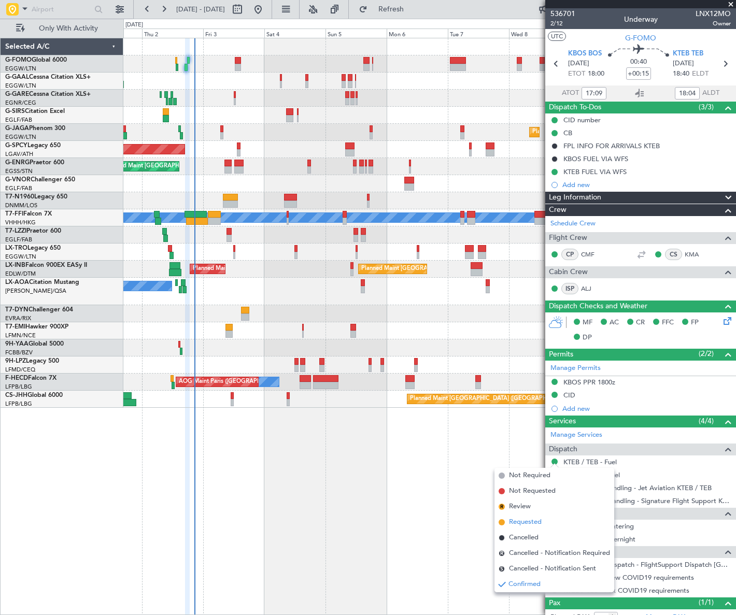
click at [527, 521] on span "Requested" at bounding box center [525, 522] width 33 height 10
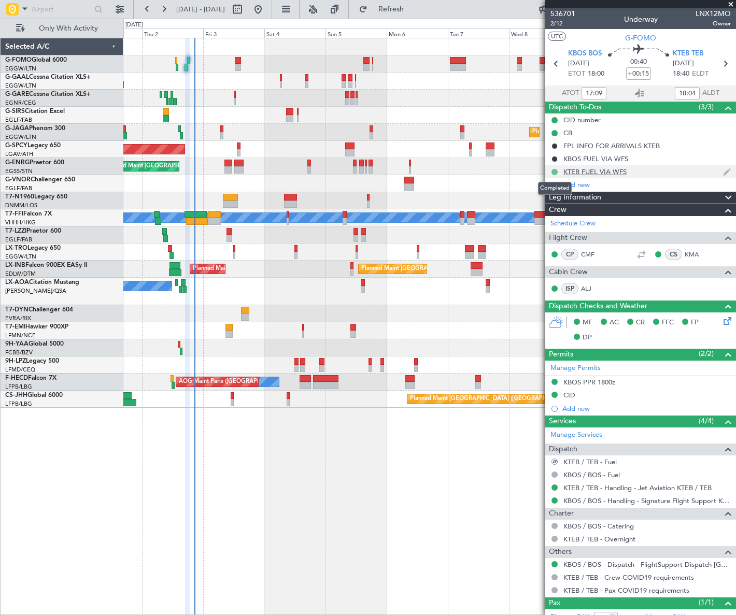
click at [554, 169] on button at bounding box center [554, 172] width 6 height 6
click at [549, 200] on span "In Progress" at bounding box center [558, 202] width 35 height 10
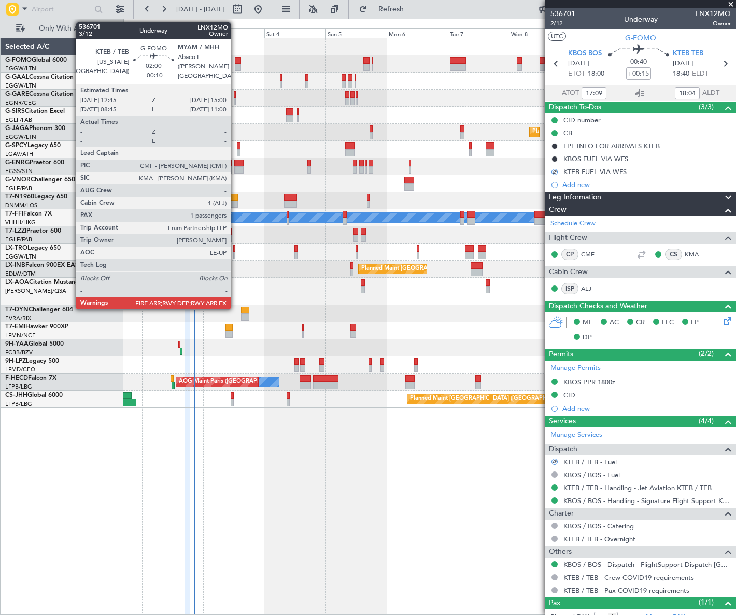
click at [235, 65] on div at bounding box center [238, 67] width 6 height 7
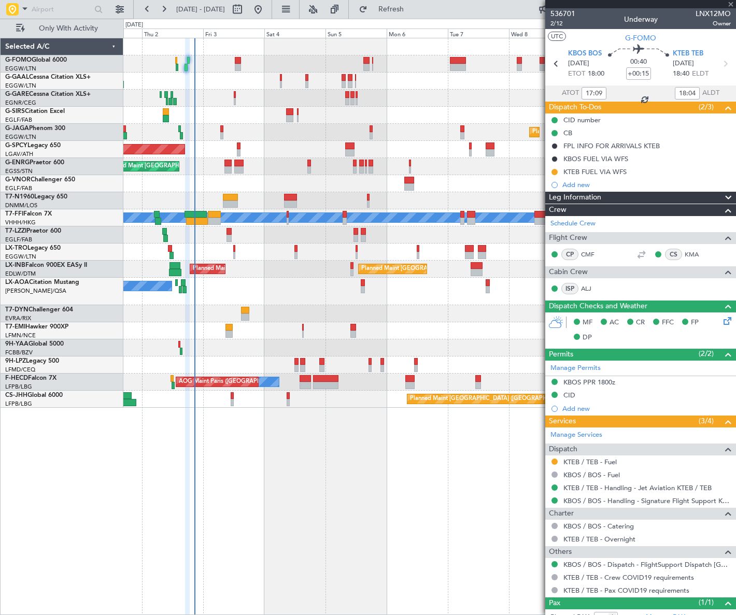
type input "-00:10"
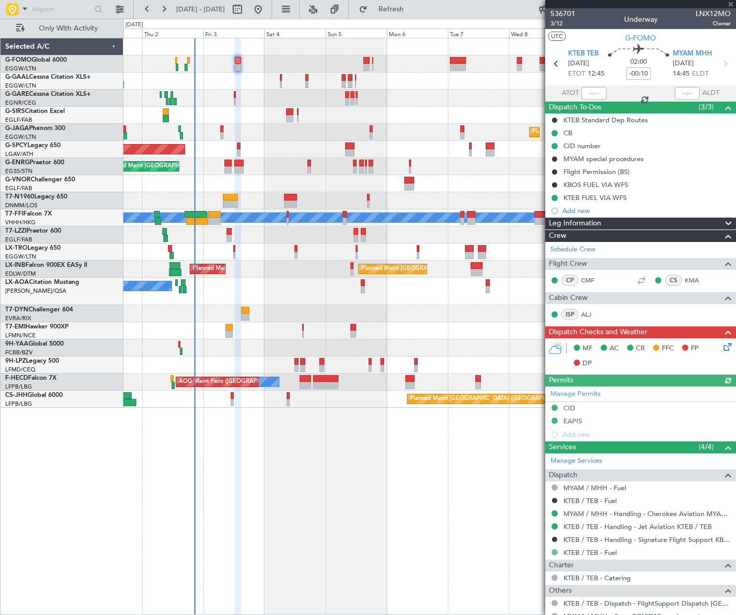
click at [552, 553] on button at bounding box center [554, 552] width 6 height 6
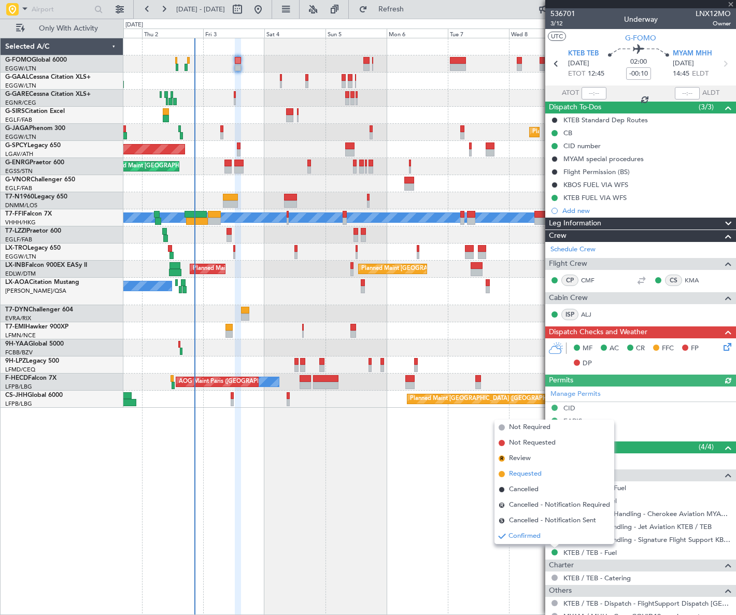
click at [528, 473] on span "Requested" at bounding box center [525, 474] width 33 height 10
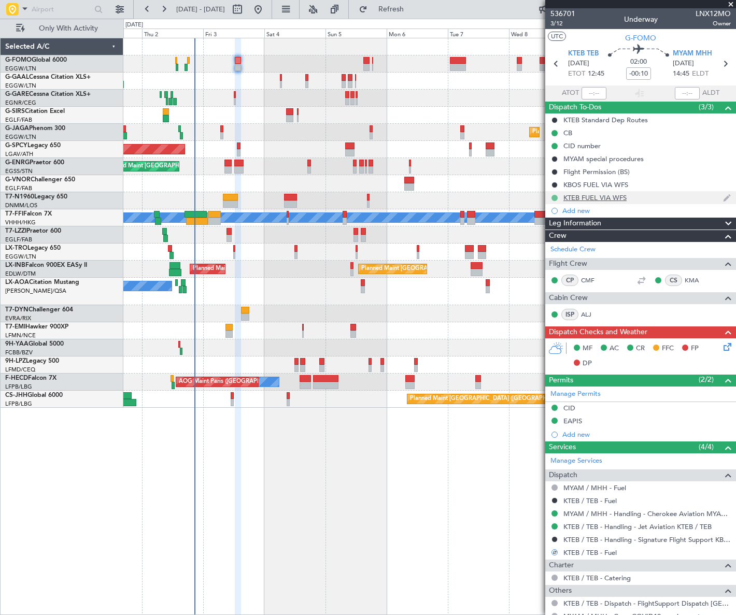
click at [554, 197] on button at bounding box center [554, 198] width 6 height 6
click at [542, 230] on span "In Progress" at bounding box center [558, 228] width 35 height 10
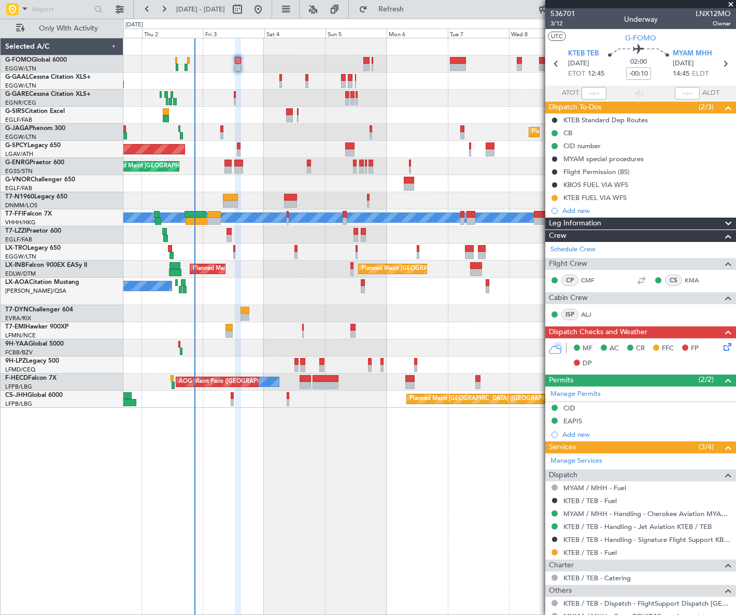
click at [597, 221] on span "Leg Information" at bounding box center [575, 224] width 52 height 12
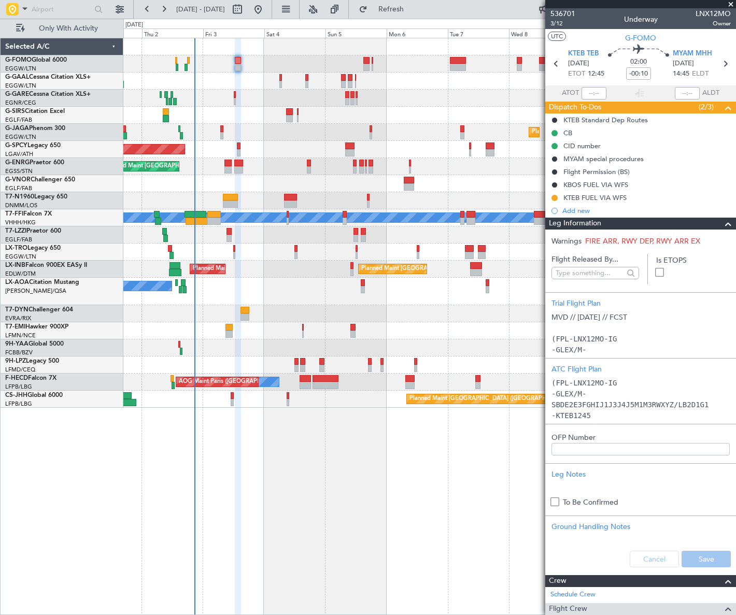
click at [579, 438] on label "OFP Number" at bounding box center [640, 437] width 178 height 11
click at [579, 443] on input "OFP Number" at bounding box center [640, 449] width 178 height 12
click at [589, 435] on label "OFP Number" at bounding box center [640, 437] width 178 height 11
click at [589, 443] on input "OFP Number" at bounding box center [640, 449] width 178 height 12
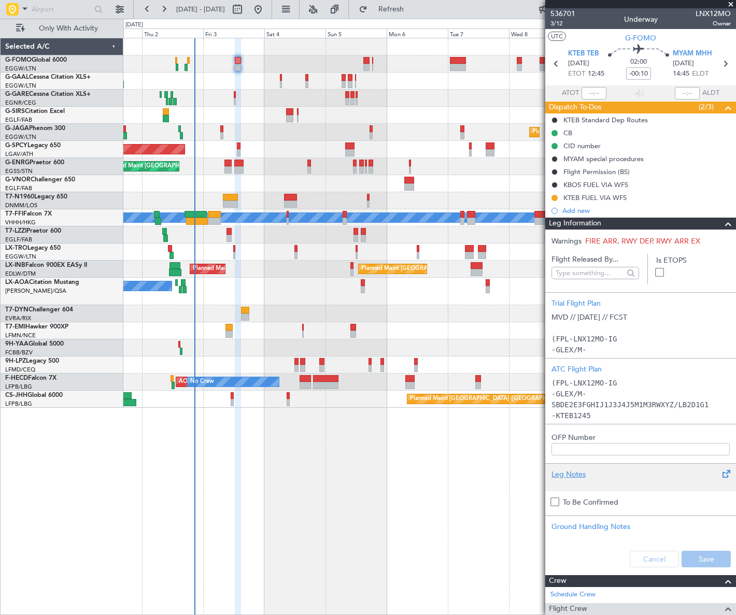
click at [572, 476] on div "Leg Notes" at bounding box center [640, 474] width 178 height 11
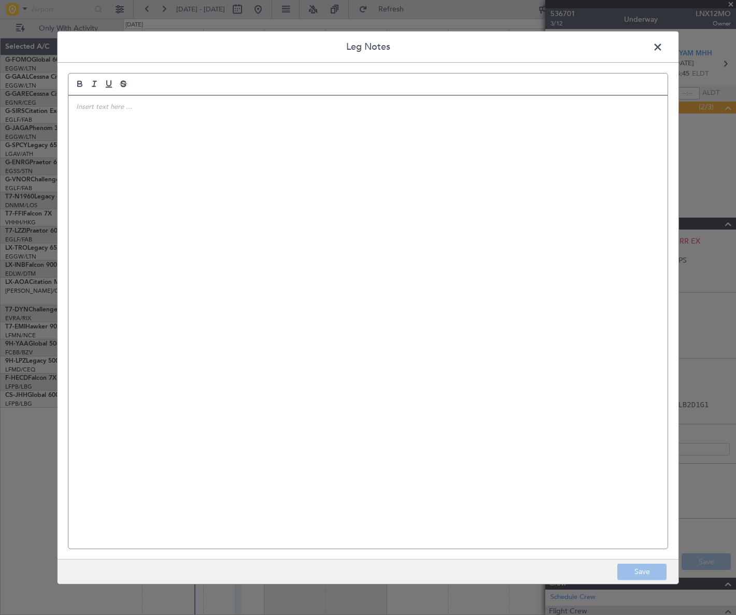
click at [93, 122] on div at bounding box center [367, 321] width 599 height 453
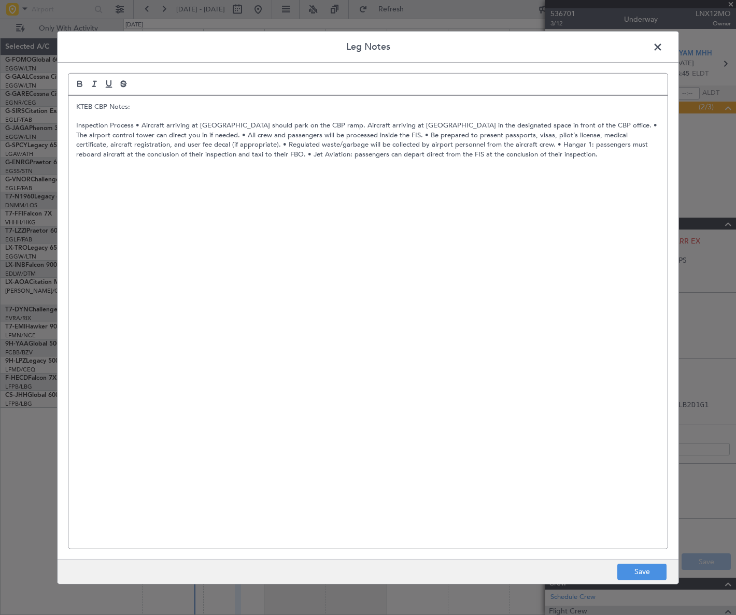
click at [135, 124] on p "Inspection Process • Aircraft arriving at Hangar 1 should park on the CBP ramp.…" at bounding box center [367, 140] width 583 height 38
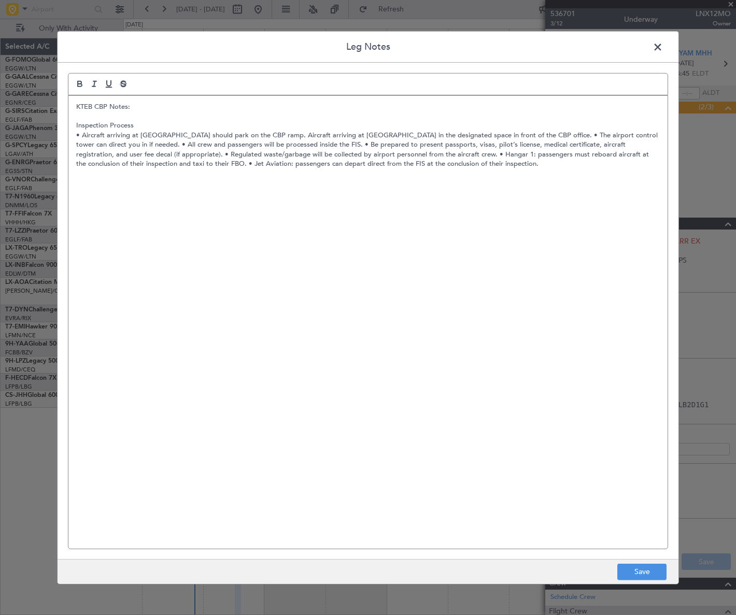
click at [550, 135] on p "• Aircraft arriving at Hangar 1 should park on the CBP ramp. Aircraft arriving …" at bounding box center [367, 150] width 583 height 38
click at [245, 141] on p "• The airport control tower can direct you in if needed. • All crew and passeng…" at bounding box center [367, 154] width 583 height 28
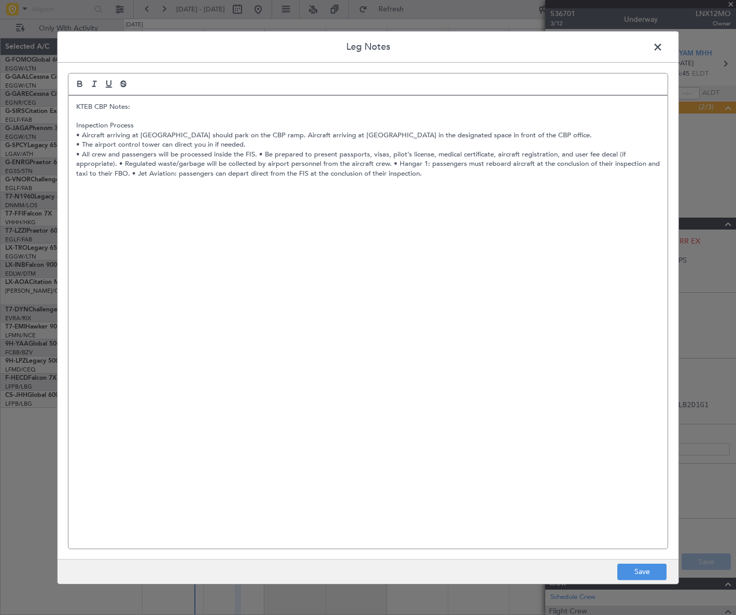
click at [256, 152] on p "• All crew and passengers will be processed inside the FIS. • Be prepared to pr…" at bounding box center [367, 164] width 583 height 28
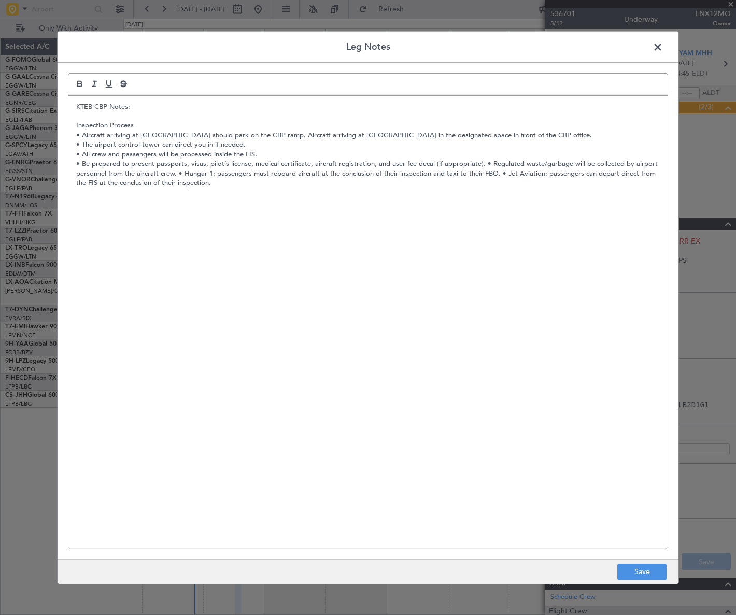
click at [481, 162] on p "• Be prepared to present passports, visas, pilot’s license, medical certificate…" at bounding box center [367, 173] width 583 height 28
click at [347, 171] on p "• Regulated waste/garbage will be collected by airport personnel from the aircr…" at bounding box center [367, 178] width 583 height 19
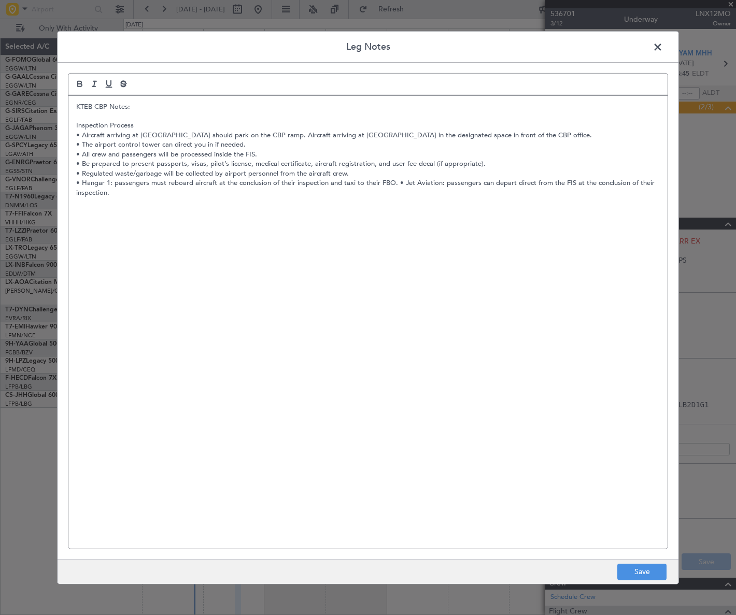
click at [395, 181] on p "• Hangar 1: passengers must reboard aircraft at the conclusion of their inspect…" at bounding box center [367, 187] width 583 height 19
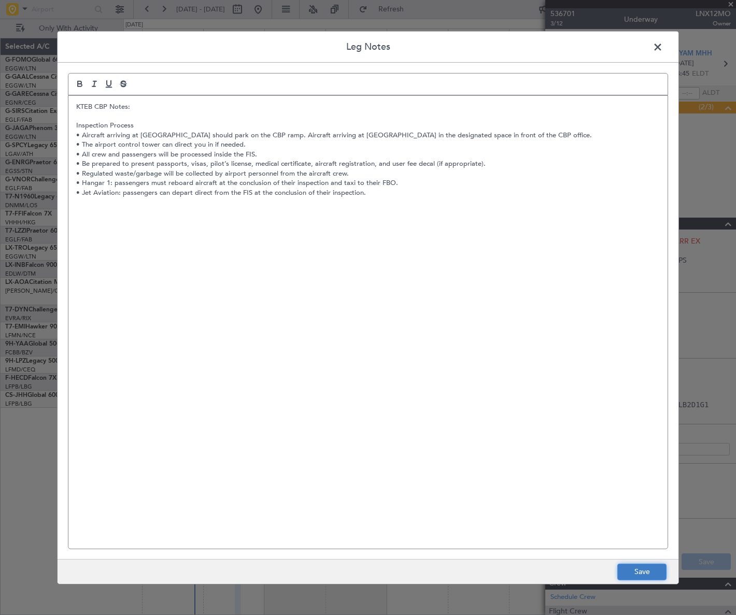
click at [634, 572] on button "Save" at bounding box center [641, 572] width 49 height 17
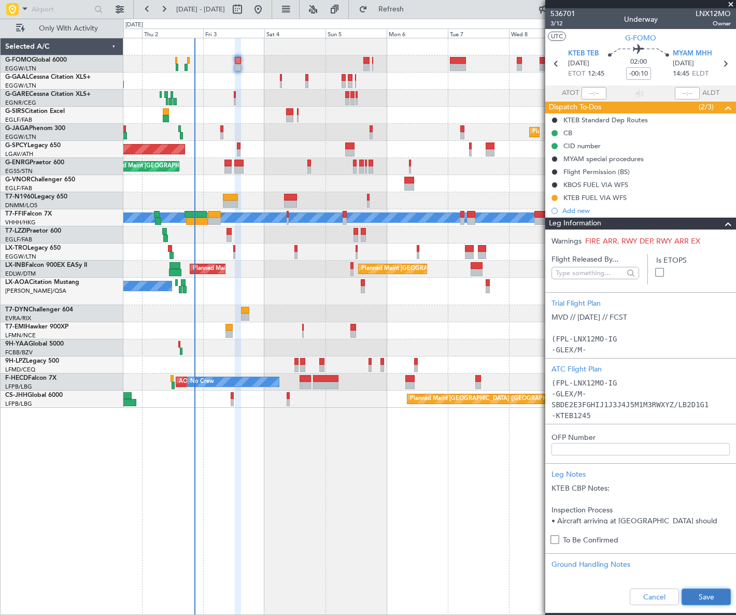
click at [708, 596] on button "Save" at bounding box center [705, 597] width 49 height 17
click at [722, 221] on span at bounding box center [728, 224] width 12 height 12
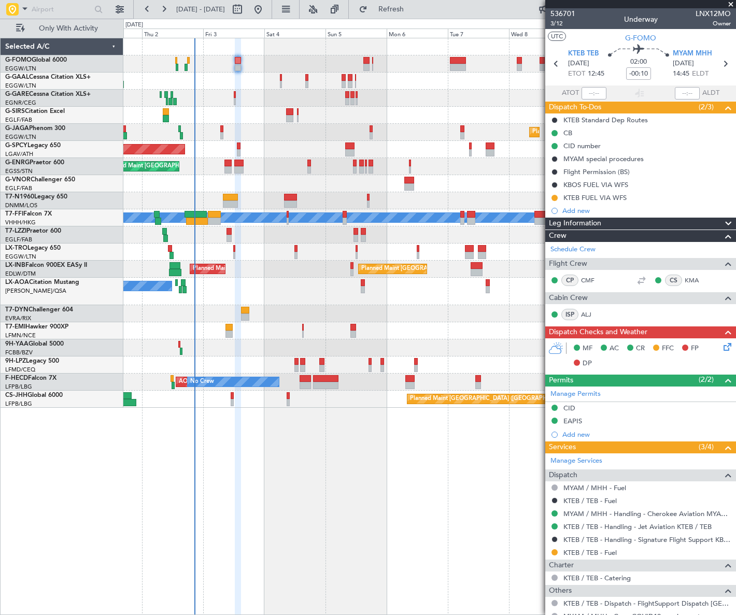
drag, startPoint x: 558, startPoint y: 24, endPoint x: 562, endPoint y: 41, distance: 18.0
click at [558, 24] on mat-tooltip-component "Give feedback" at bounding box center [544, 31] width 57 height 27
click at [554, 24] on span "3/12" at bounding box center [562, 23] width 25 height 9
click at [571, 409] on div "CID" at bounding box center [569, 408] width 12 height 9
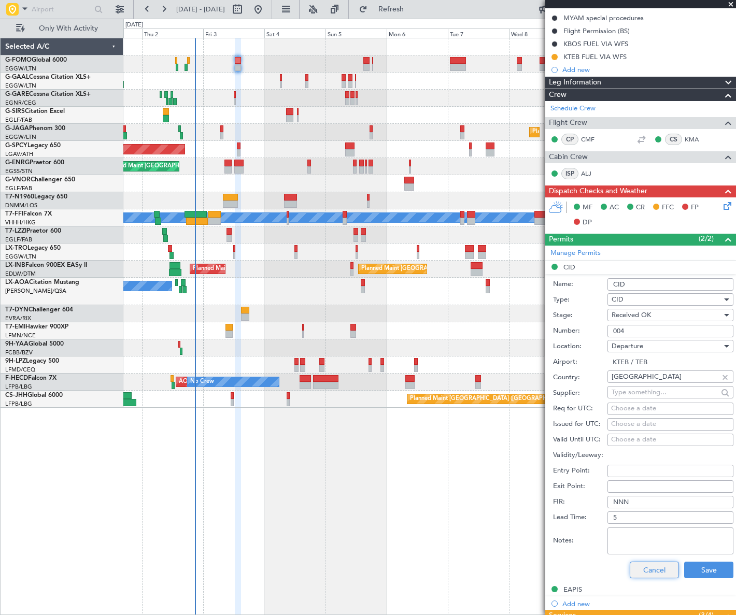
click at [652, 570] on button "Cancel" at bounding box center [653, 570] width 49 height 17
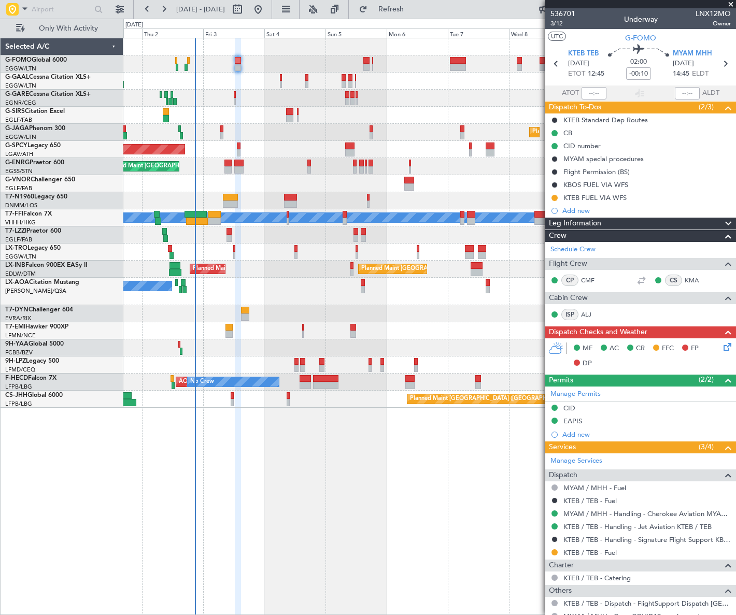
click at [721, 346] on icon at bounding box center [725, 345] width 8 height 8
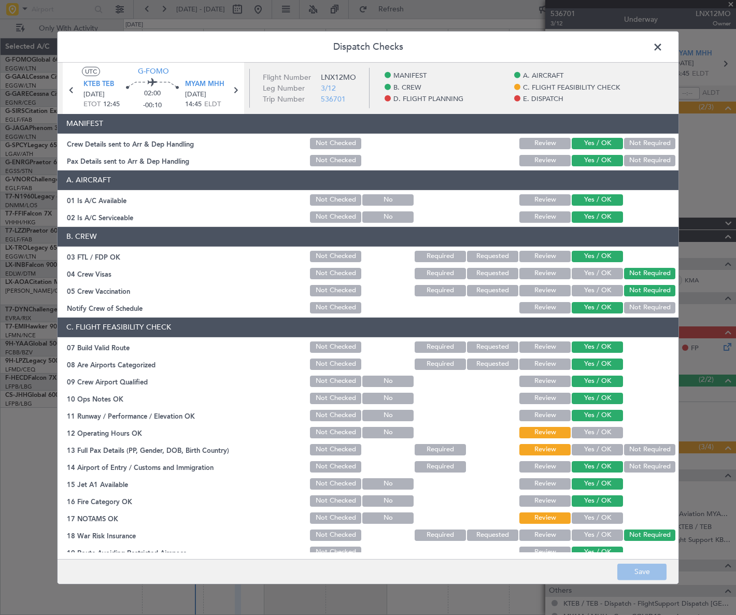
scroll to position [141, 0]
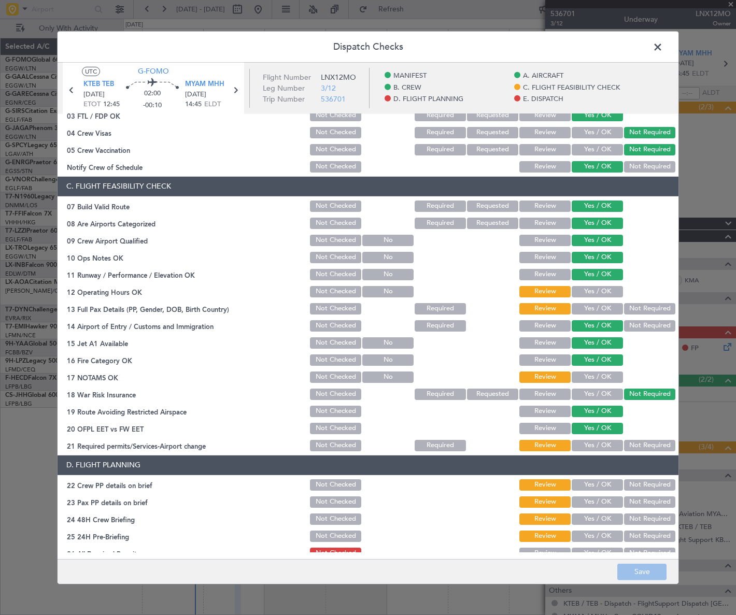
click at [603, 284] on div "Yes / OK" at bounding box center [596, 291] width 52 height 15
click at [603, 291] on button "Yes / OK" at bounding box center [596, 291] width 51 height 11
click at [603, 314] on div "Yes / OK" at bounding box center [596, 309] width 52 height 15
click at [604, 308] on button "Yes / OK" at bounding box center [596, 308] width 51 height 11
click at [604, 375] on button "Yes / OK" at bounding box center [596, 376] width 51 height 11
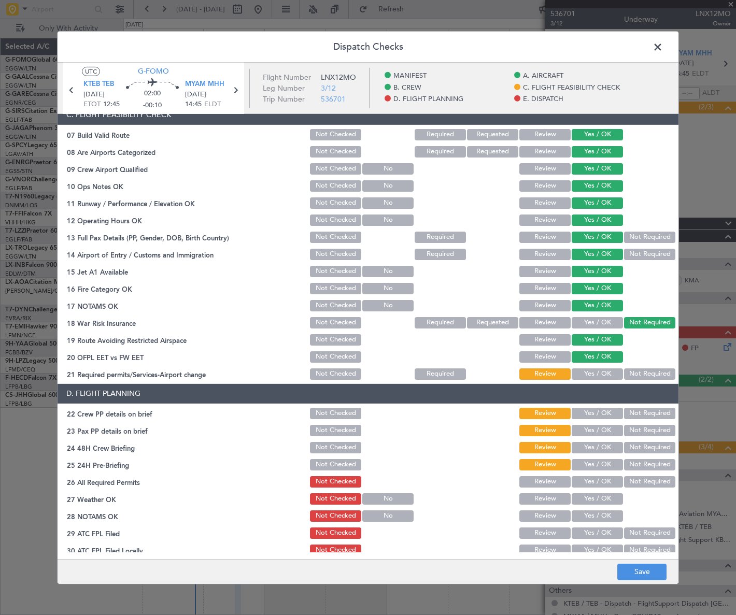
scroll to position [235, 0]
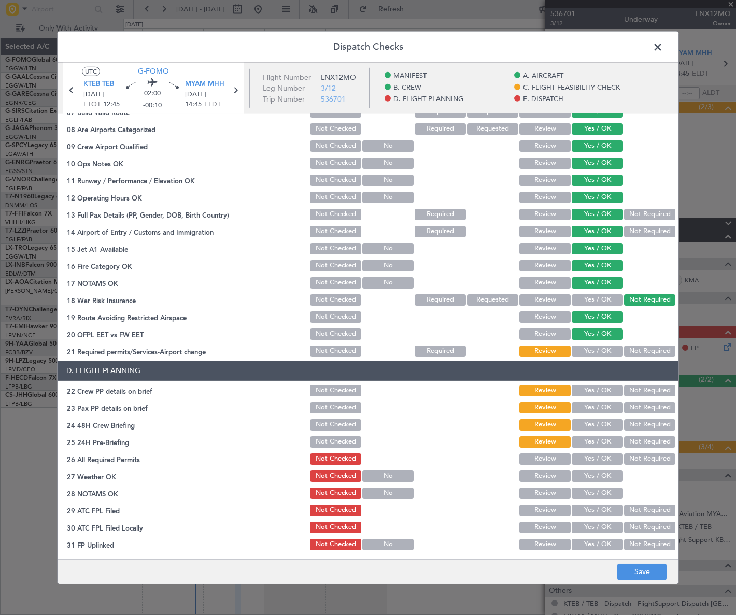
click at [608, 349] on button "Yes / OK" at bounding box center [596, 351] width 51 height 11
click at [604, 391] on button "Yes / OK" at bounding box center [596, 390] width 51 height 11
click at [604, 405] on button "Yes / OK" at bounding box center [596, 407] width 51 height 11
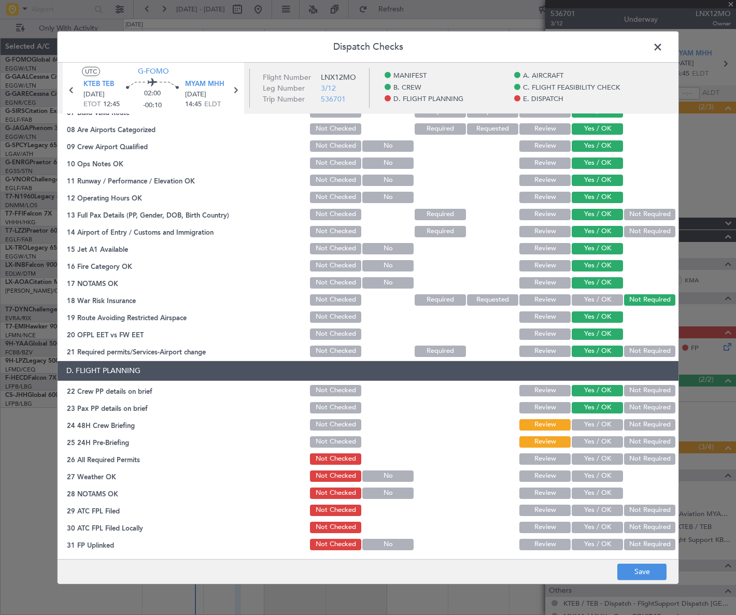
click at [610, 422] on button "Yes / OK" at bounding box center [596, 424] width 51 height 11
click at [638, 433] on section "D. FLIGHT PLANNING 22 Crew PP details on brief Not Checked Review Yes / OK Not …" at bounding box center [368, 465] width 621 height 208
click at [636, 437] on button "Not Required" at bounding box center [649, 441] width 51 height 11
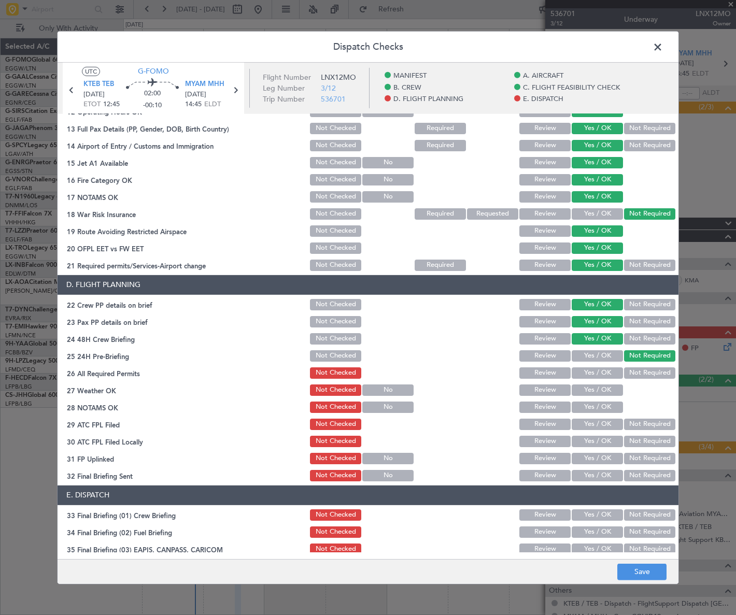
scroll to position [481, 0]
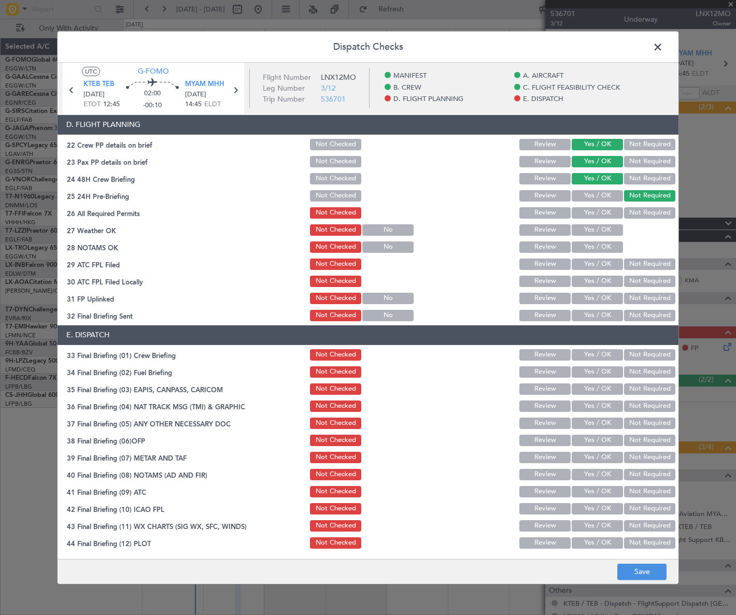
click at [604, 213] on button "Yes / OK" at bounding box center [596, 212] width 51 height 11
click at [604, 223] on div "Yes / OK" at bounding box center [596, 230] width 52 height 15
click at [605, 231] on button "Yes / OK" at bounding box center [596, 229] width 51 height 11
click at [604, 249] on button "Yes / OK" at bounding box center [596, 246] width 51 height 11
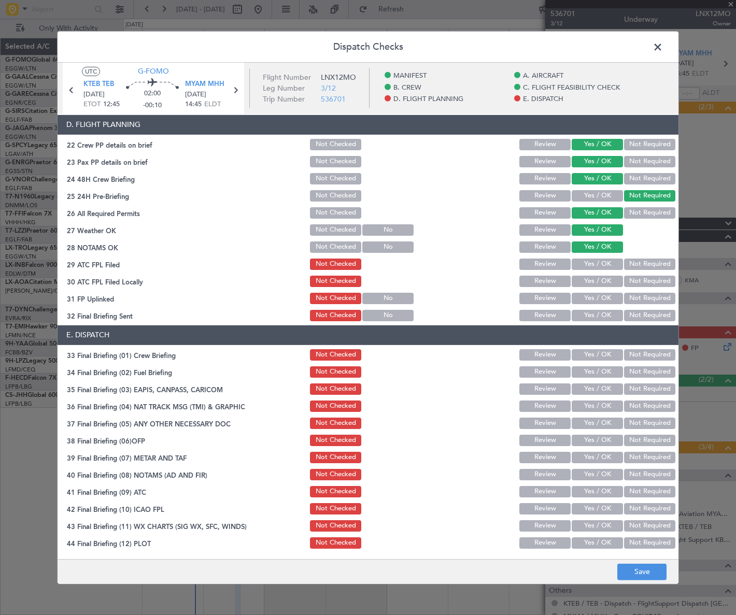
click at [606, 263] on button "Yes / OK" at bounding box center [596, 264] width 51 height 11
drag, startPoint x: 637, startPoint y: 279, endPoint x: 630, endPoint y: 284, distance: 8.5
click at [632, 283] on button "Not Required" at bounding box center [649, 281] width 51 height 11
click at [608, 298] on button "Yes / OK" at bounding box center [596, 298] width 51 height 11
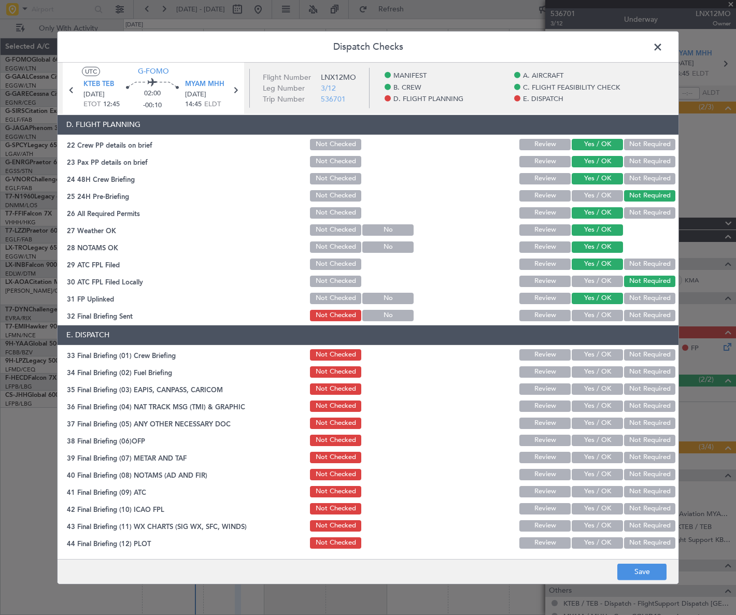
click at [607, 313] on button "Yes / OK" at bounding box center [596, 315] width 51 height 11
click at [604, 356] on button "Yes / OK" at bounding box center [596, 354] width 51 height 11
click at [605, 374] on button "Yes / OK" at bounding box center [596, 371] width 51 height 11
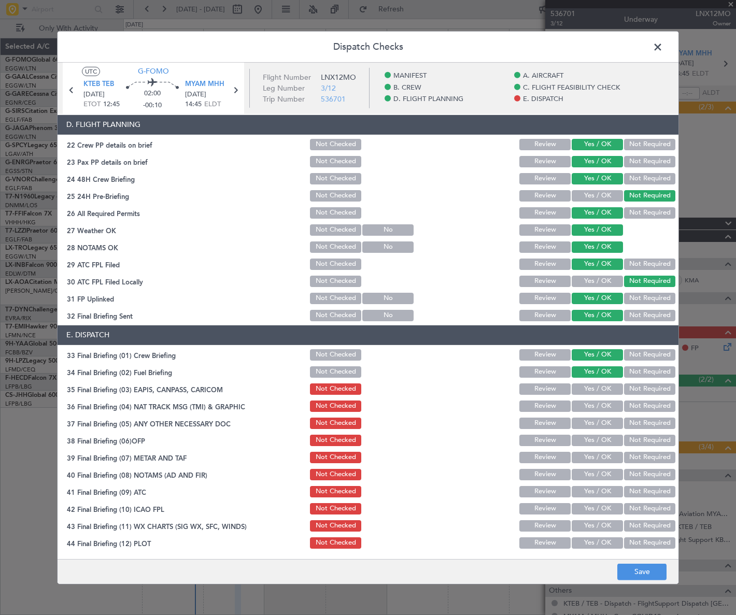
click at [643, 389] on button "Not Required" at bounding box center [649, 388] width 51 height 11
click at [644, 409] on button "Not Required" at bounding box center [649, 405] width 51 height 11
click at [605, 422] on button "Yes / OK" at bounding box center [596, 423] width 51 height 11
click at [606, 439] on button "Yes / OK" at bounding box center [596, 440] width 51 height 11
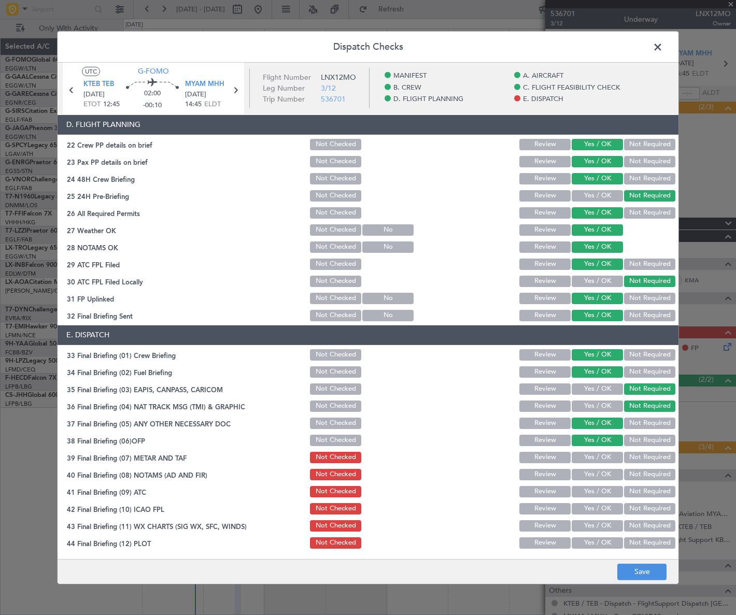
click at [610, 461] on button "Yes / OK" at bounding box center [596, 457] width 51 height 11
click at [606, 474] on button "Yes / OK" at bounding box center [596, 474] width 51 height 11
click at [607, 494] on button "Yes / OK" at bounding box center [596, 491] width 51 height 11
click at [611, 511] on button "Yes / OK" at bounding box center [596, 508] width 51 height 11
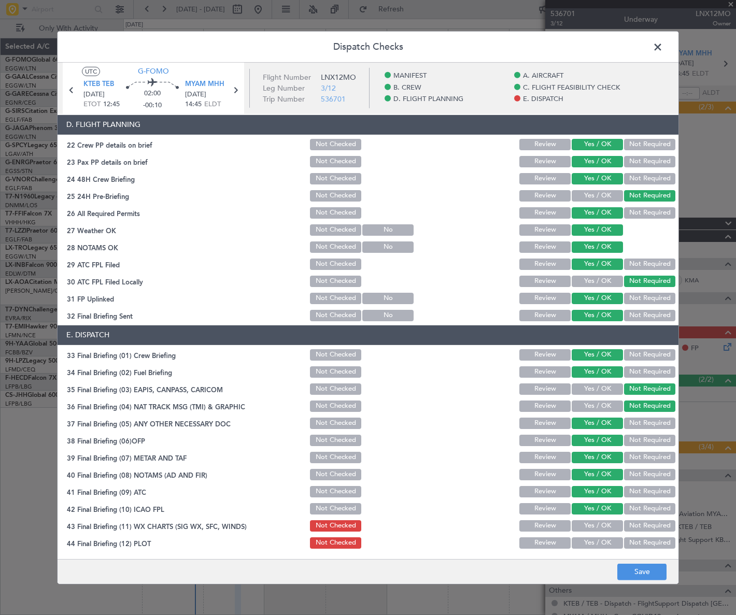
drag, startPoint x: 611, startPoint y: 525, endPoint x: 607, endPoint y: 529, distance: 6.2
click at [609, 527] on button "Yes / OK" at bounding box center [596, 525] width 51 height 11
click at [606, 544] on button "Yes / OK" at bounding box center [596, 542] width 51 height 11
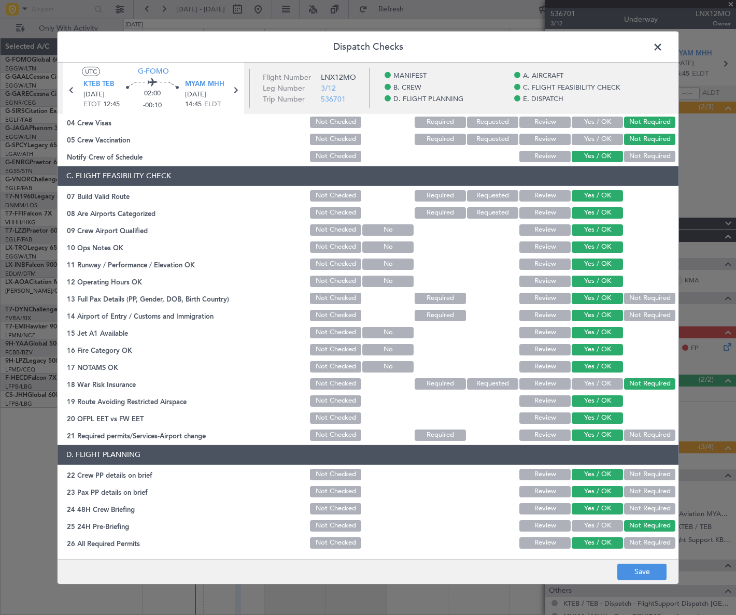
scroll to position [0, 0]
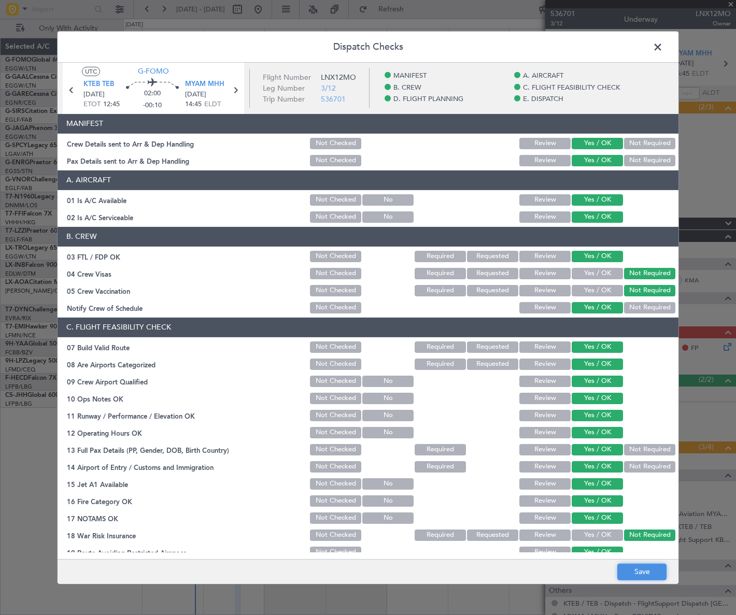
click at [639, 575] on button "Save" at bounding box center [641, 572] width 49 height 17
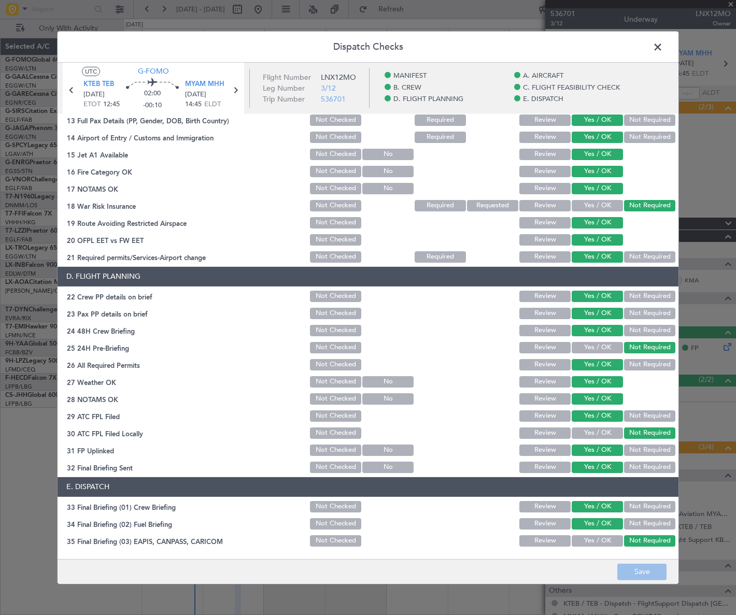
scroll to position [481, 0]
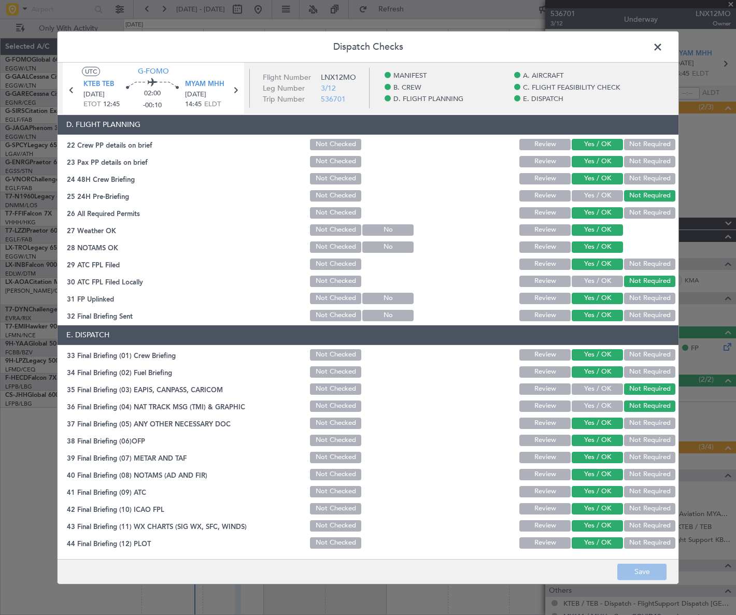
drag, startPoint x: 654, startPoint y: 57, endPoint x: 654, endPoint y: 51, distance: 5.7
click at [654, 51] on div "Dispatch Checks UTC G-FOMO KTEB TEB 03/10/2025 ETOT 12:45 02:00 -00:10 MYAM MHH…" at bounding box center [368, 307] width 622 height 553
click at [663, 51] on span at bounding box center [663, 49] width 0 height 21
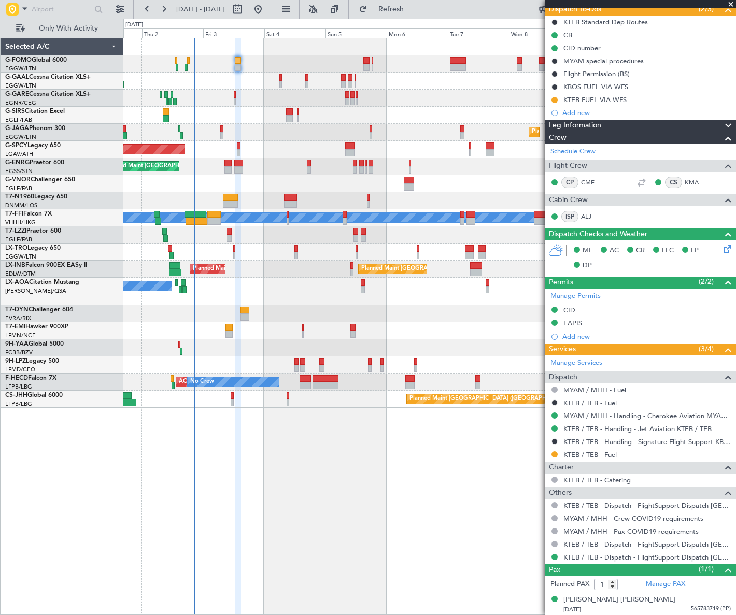
scroll to position [0, 0]
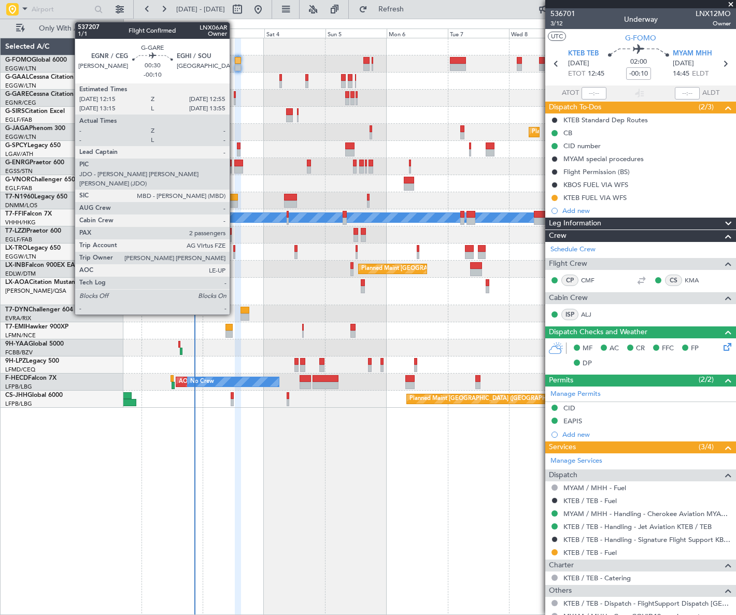
click at [234, 93] on div at bounding box center [235, 94] width 2 height 7
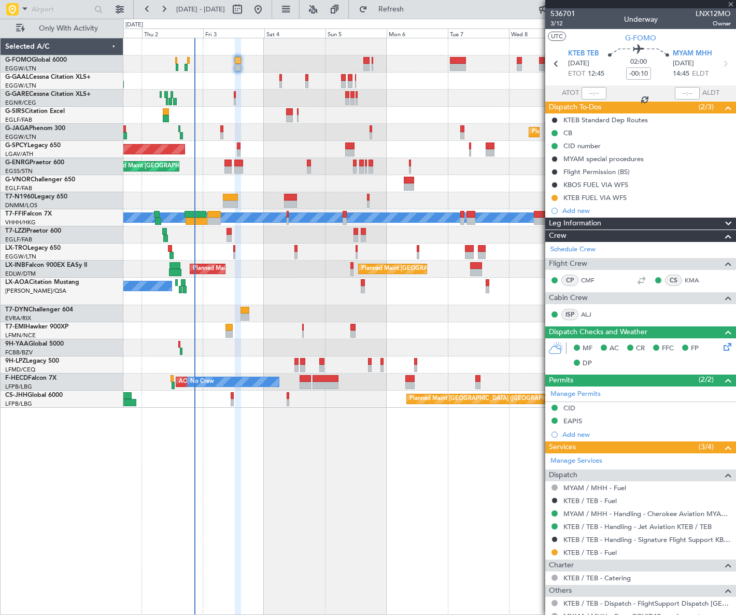
type input "2"
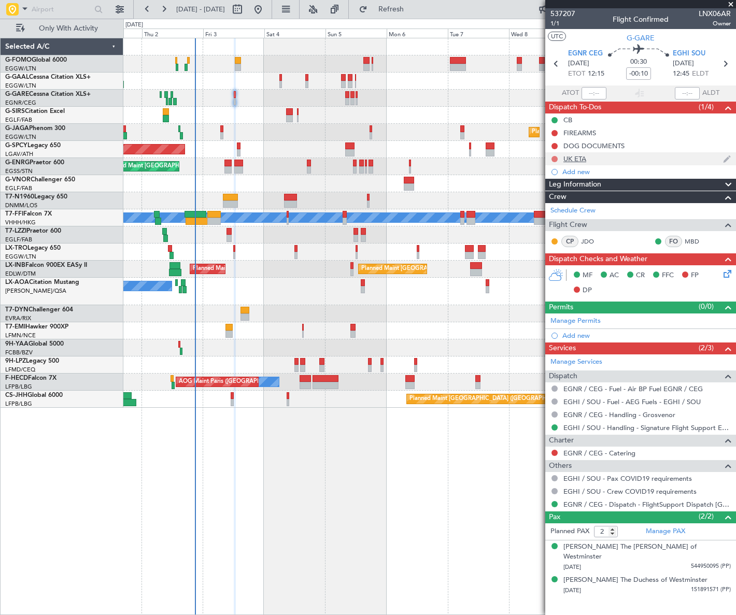
click at [554, 159] on button at bounding box center [554, 159] width 6 height 6
click at [547, 218] on span "Cancelled" at bounding box center [556, 220] width 30 height 10
click at [595, 147] on div "DOG DOCUMENTS" at bounding box center [593, 145] width 61 height 9
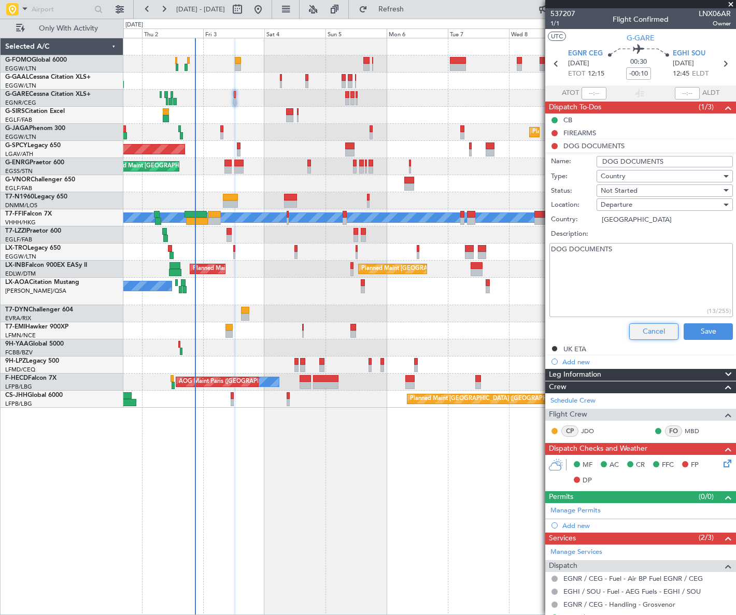
click at [648, 330] on button "Cancel" at bounding box center [653, 331] width 49 height 17
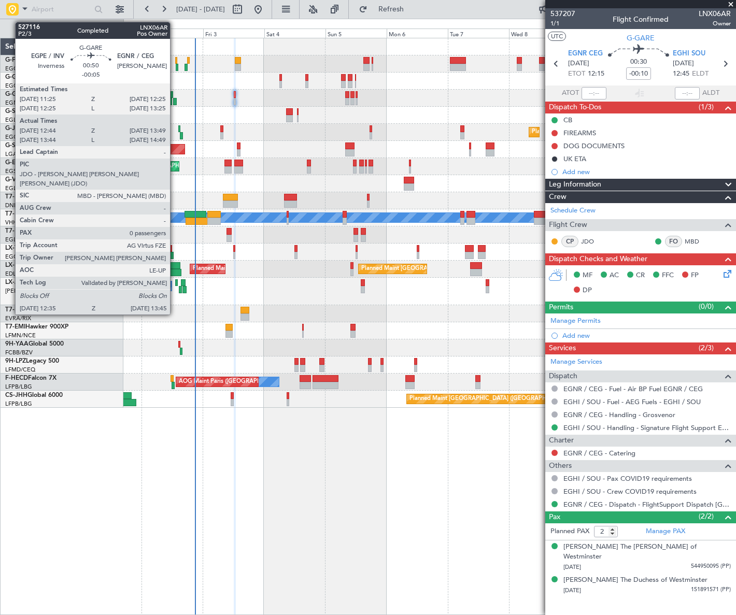
click at [175, 100] on div at bounding box center [174, 101] width 3 height 7
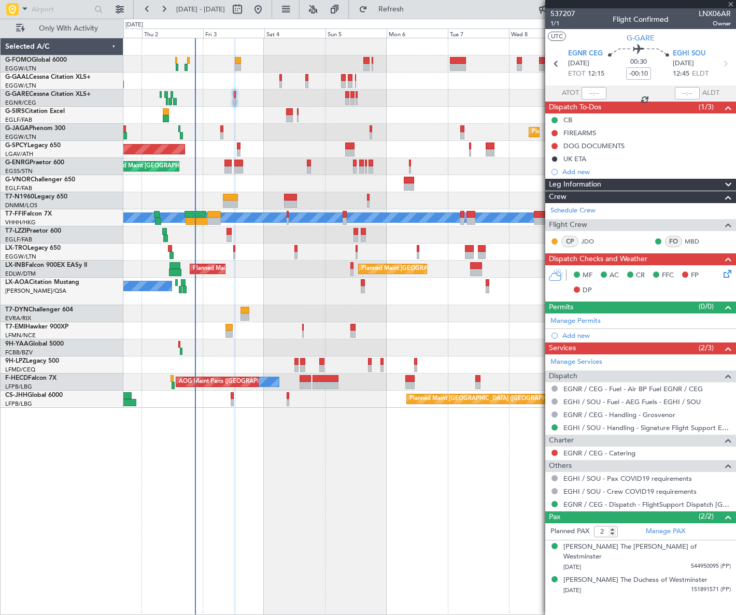
type input "-00:05"
type input "12:44"
type input "13:39"
type input "0"
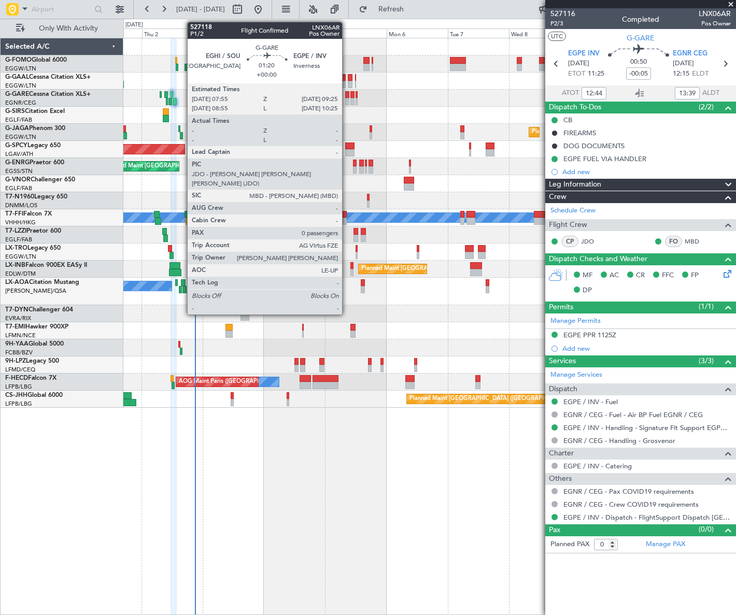
click at [347, 99] on div at bounding box center [347, 101] width 4 height 7
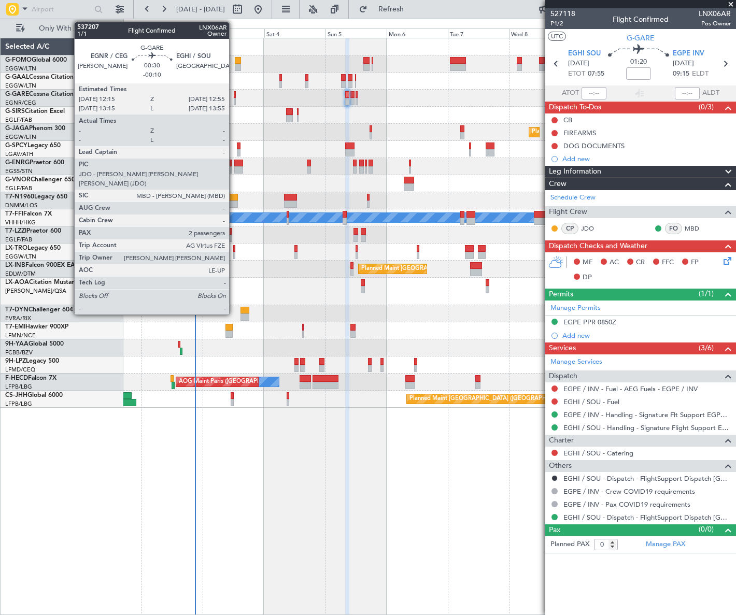
click at [234, 98] on div at bounding box center [235, 101] width 2 height 7
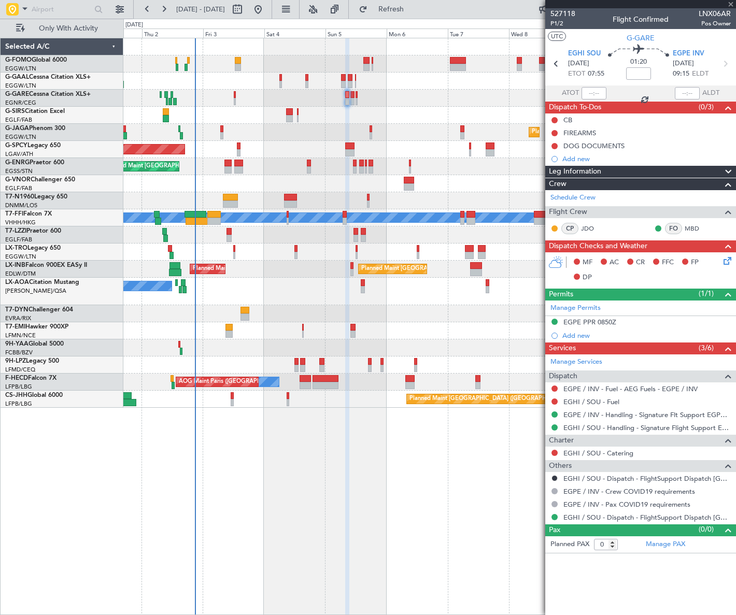
type input "-00:10"
type input "2"
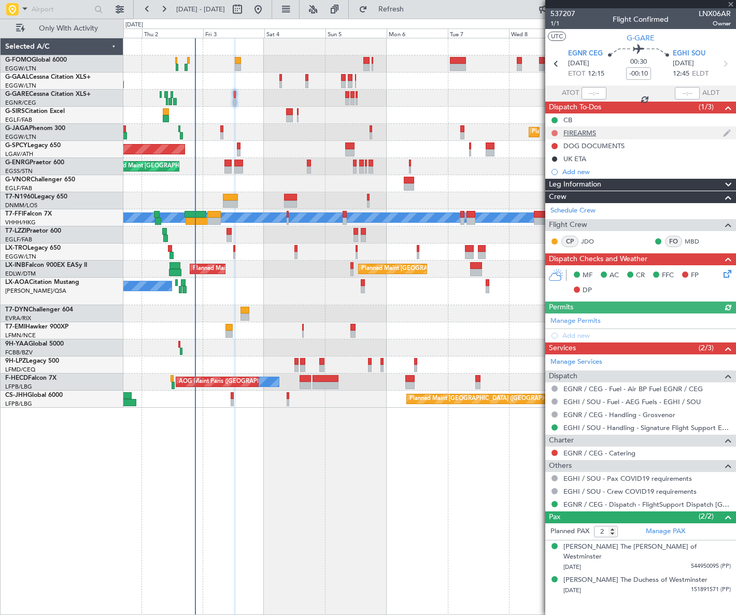
click at [553, 131] on button at bounding box center [554, 133] width 6 height 6
click at [552, 192] on span "Cancelled" at bounding box center [556, 194] width 30 height 10
click at [554, 145] on button at bounding box center [554, 146] width 6 height 6
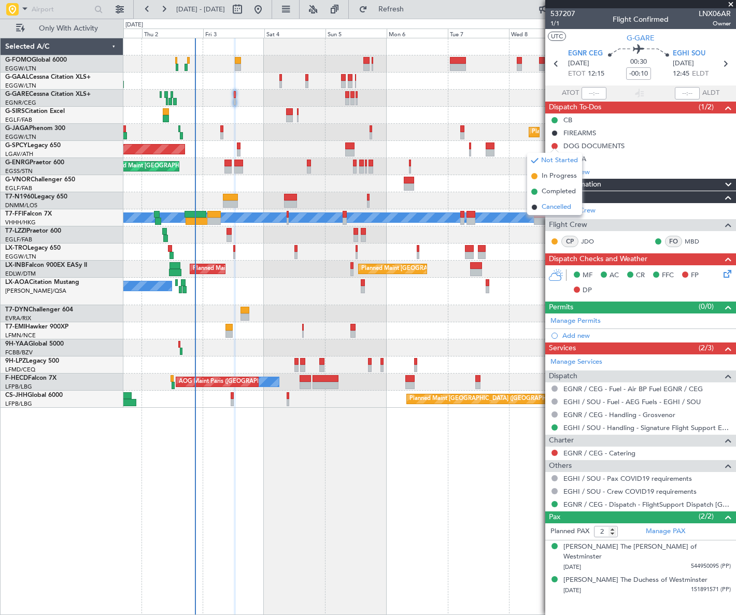
click at [550, 210] on span "Cancelled" at bounding box center [556, 207] width 30 height 10
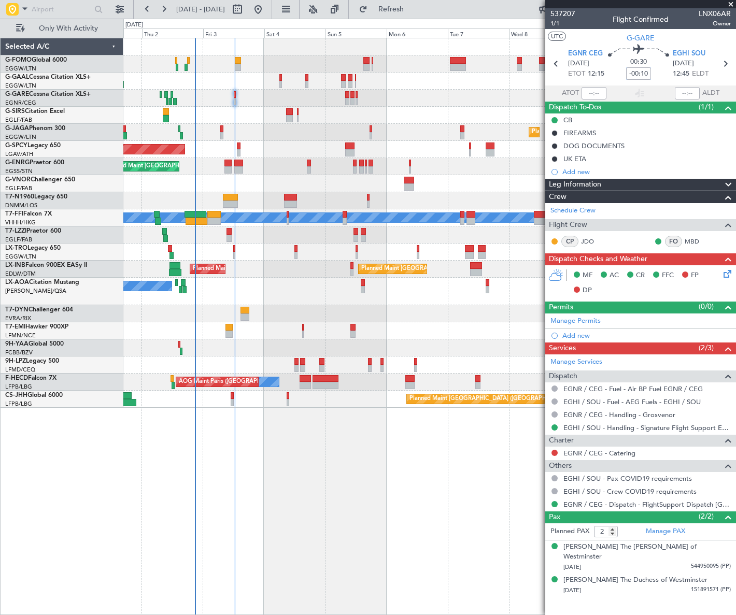
click at [647, 71] on input "-00:10" at bounding box center [638, 73] width 25 height 12
click at [648, 73] on input "-00:10" at bounding box center [638, 73] width 25 height 12
type input "-00:05"
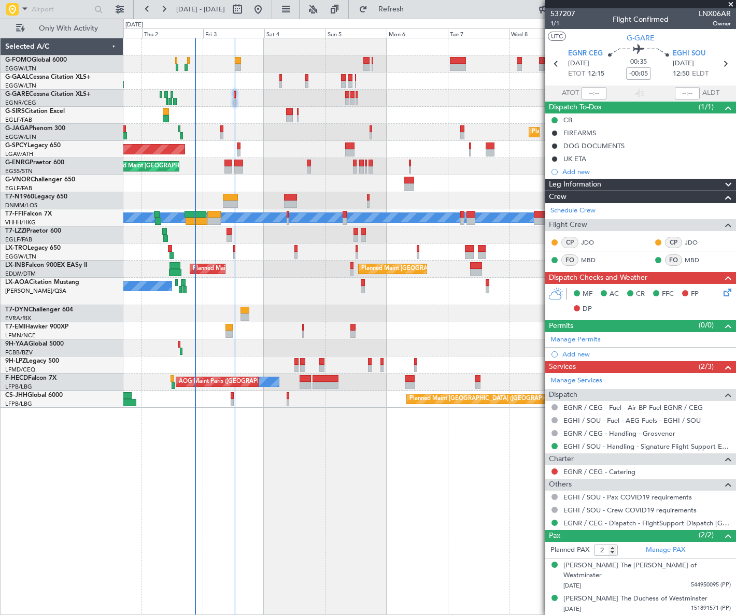
click at [587, 182] on span "Leg Information" at bounding box center [575, 185] width 52 height 12
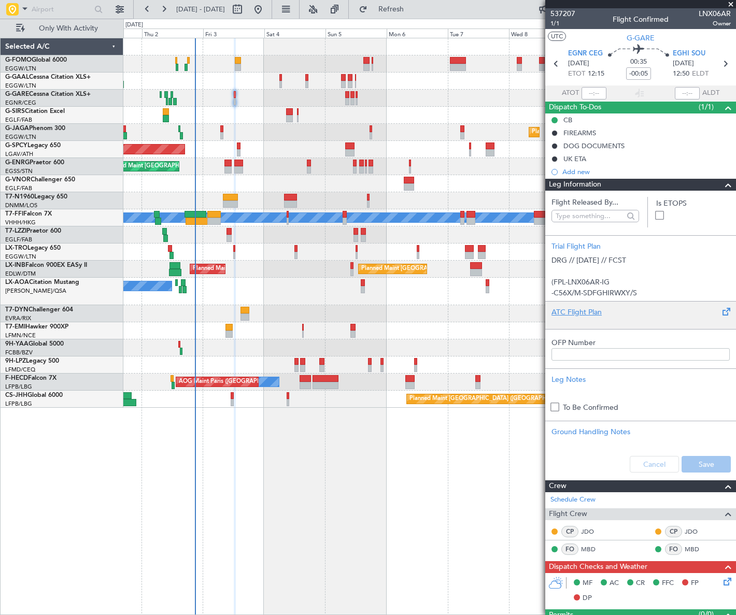
click at [577, 320] on div at bounding box center [640, 321] width 178 height 6
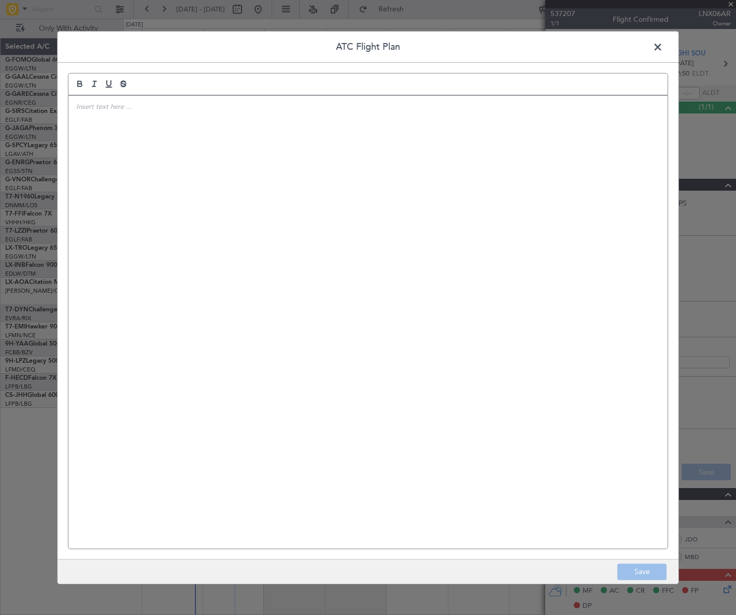
click at [332, 202] on div at bounding box center [367, 321] width 599 height 453
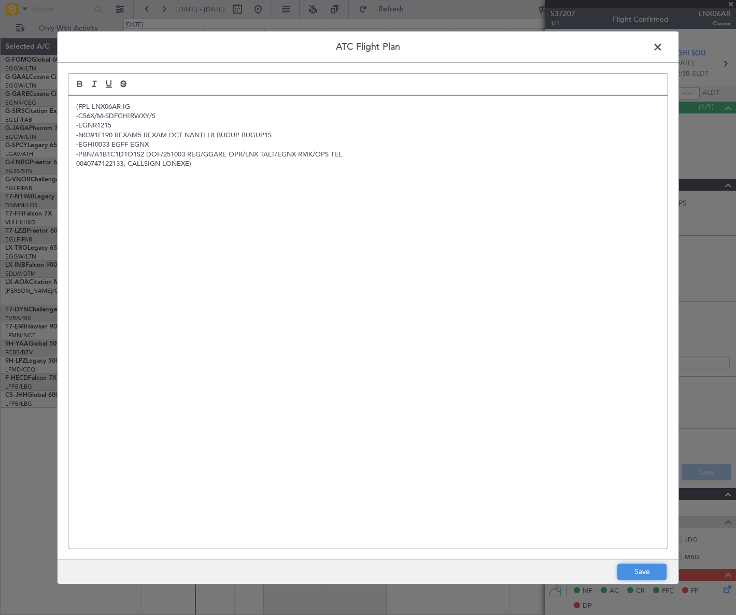
click at [641, 575] on button "Save" at bounding box center [641, 572] width 49 height 17
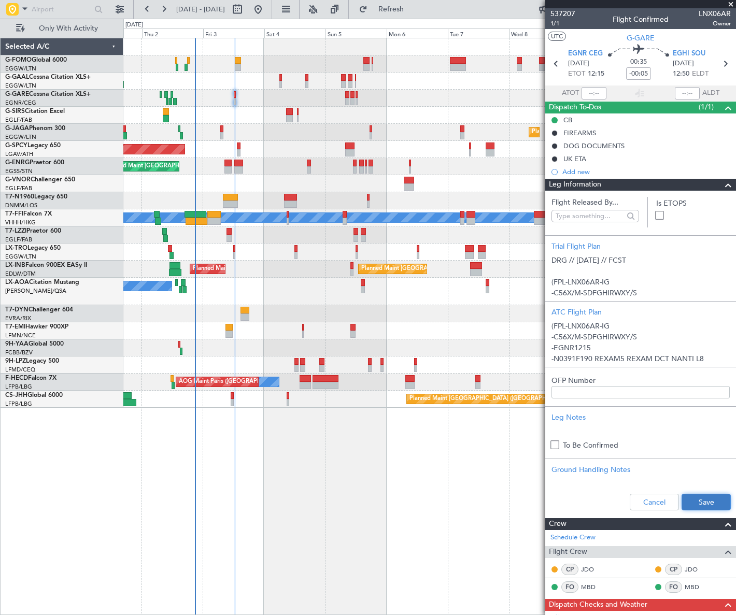
click at [691, 501] on button "Save" at bounding box center [705, 502] width 49 height 17
click at [722, 185] on span at bounding box center [728, 185] width 12 height 12
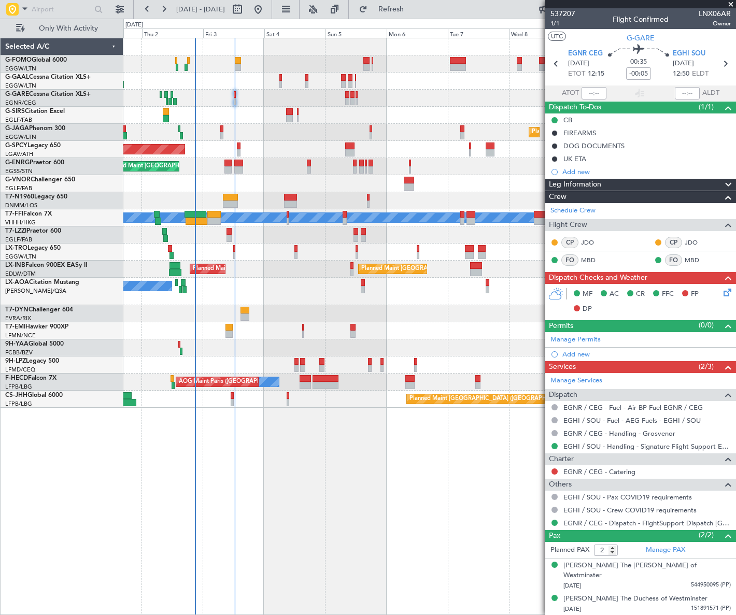
click at [608, 185] on div "Leg Information" at bounding box center [640, 185] width 191 height 12
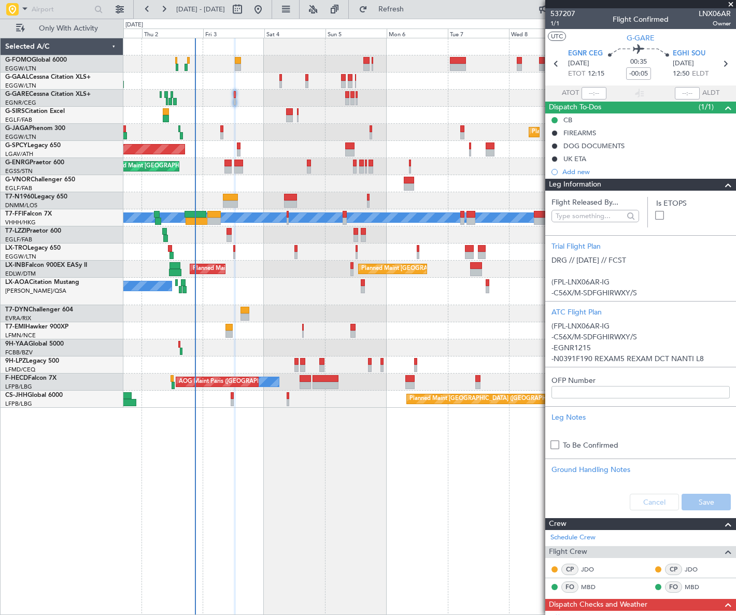
click at [608, 185] on div "Leg Information" at bounding box center [640, 185] width 191 height 12
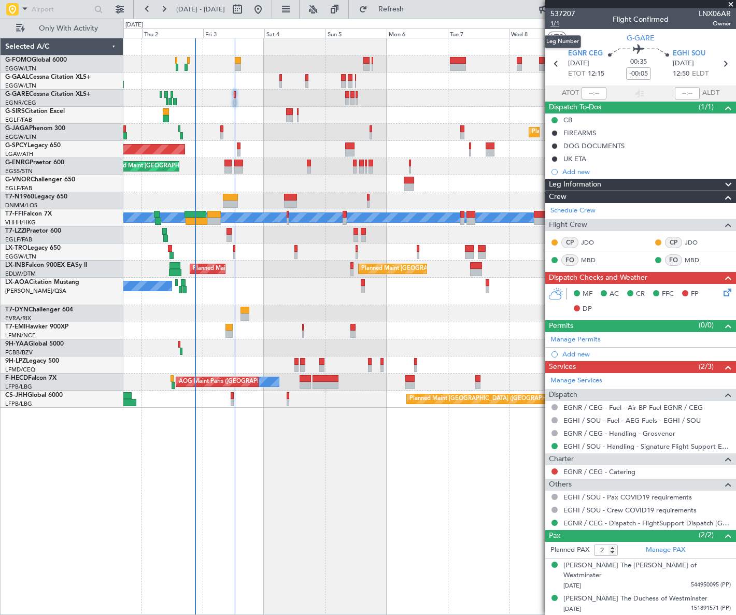
click at [558, 25] on span "1/1" at bounding box center [562, 23] width 25 height 9
click at [729, 293] on icon at bounding box center [725, 290] width 8 height 8
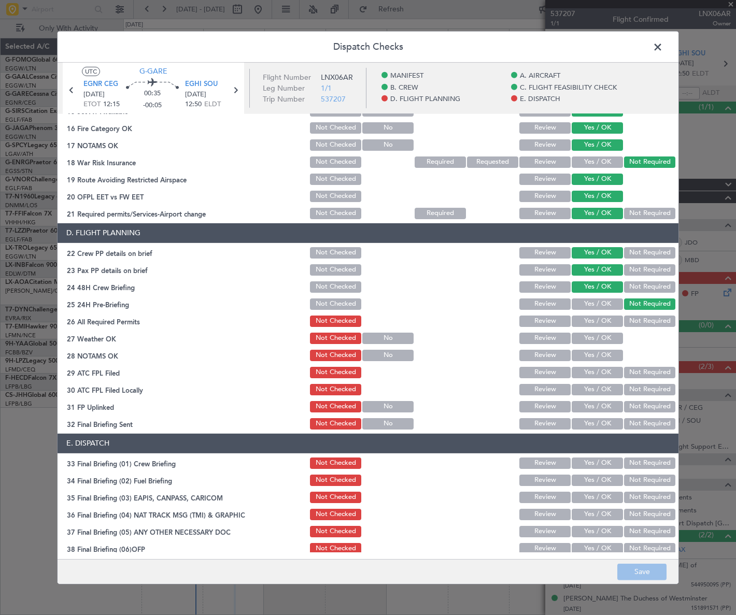
scroll to position [377, 0]
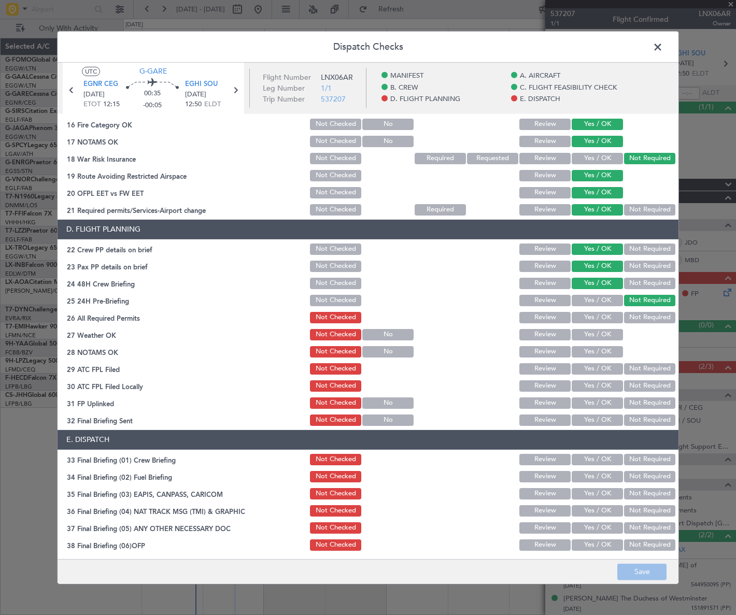
click at [601, 310] on div "Yes / OK" at bounding box center [596, 317] width 52 height 15
click at [608, 316] on button "Yes / OK" at bounding box center [596, 317] width 51 height 11
click at [605, 336] on button "Yes / OK" at bounding box center [596, 334] width 51 height 11
click at [605, 349] on button "Yes / OK" at bounding box center [596, 351] width 51 height 11
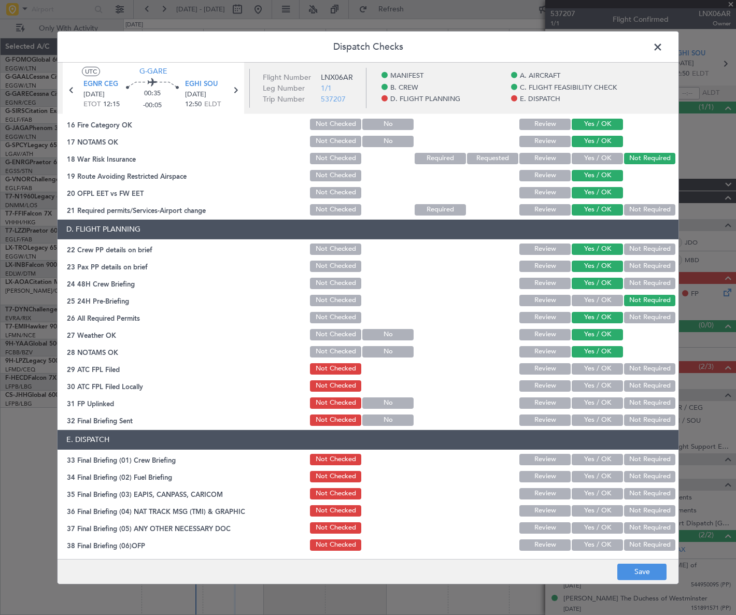
click at [606, 367] on button "Yes / OK" at bounding box center [596, 368] width 51 height 11
click at [625, 386] on button "Not Required" at bounding box center [649, 385] width 51 height 11
click at [605, 398] on button "Yes / OK" at bounding box center [596, 402] width 51 height 11
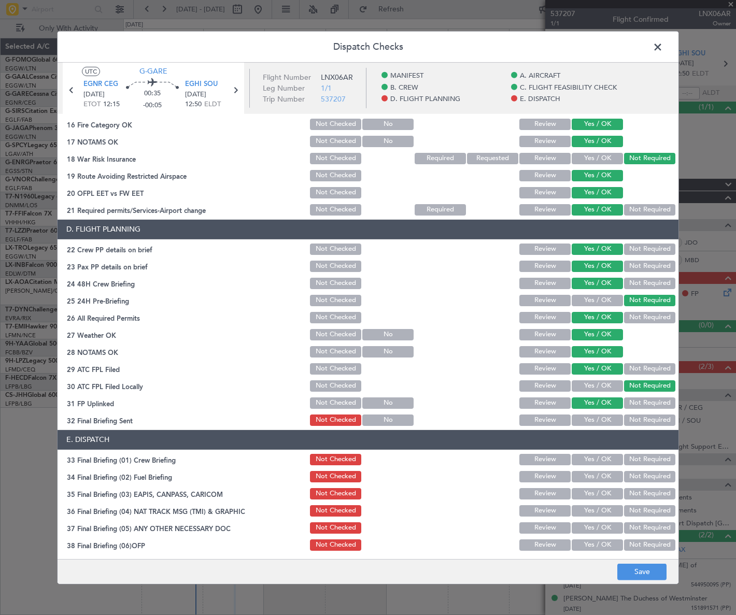
click at [605, 416] on button "Yes / OK" at bounding box center [596, 419] width 51 height 11
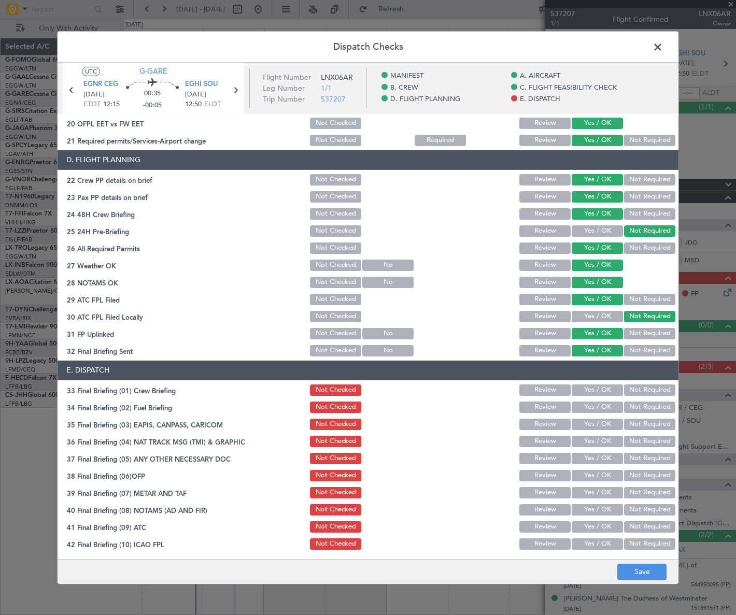
scroll to position [481, 0]
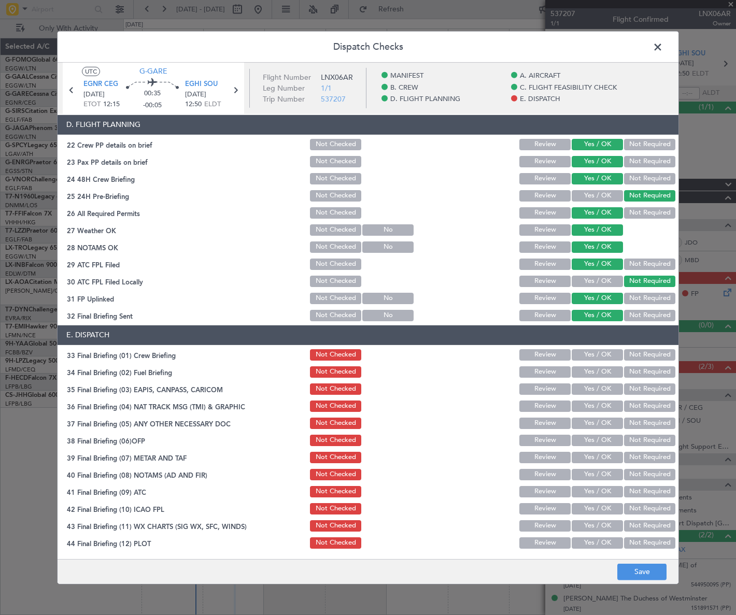
click at [599, 353] on button "Yes / OK" at bounding box center [596, 354] width 51 height 11
click at [600, 374] on button "Yes / OK" at bounding box center [596, 371] width 51 height 11
click at [632, 392] on button "Not Required" at bounding box center [649, 388] width 51 height 11
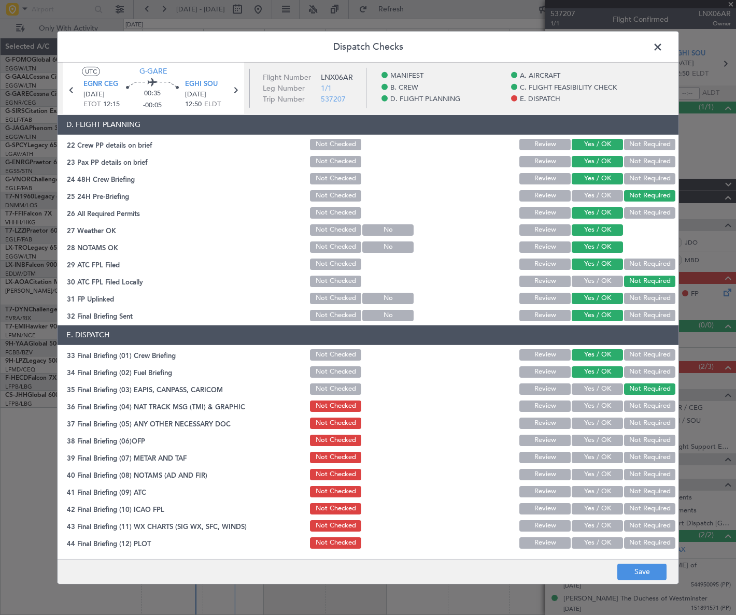
click at [633, 403] on button "Not Required" at bounding box center [649, 405] width 51 height 11
click at [611, 421] on button "Yes / OK" at bounding box center [596, 423] width 51 height 11
drag, startPoint x: 608, startPoint y: 438, endPoint x: 610, endPoint y: 454, distance: 16.7
click at [608, 438] on button "Yes / OK" at bounding box center [596, 440] width 51 height 11
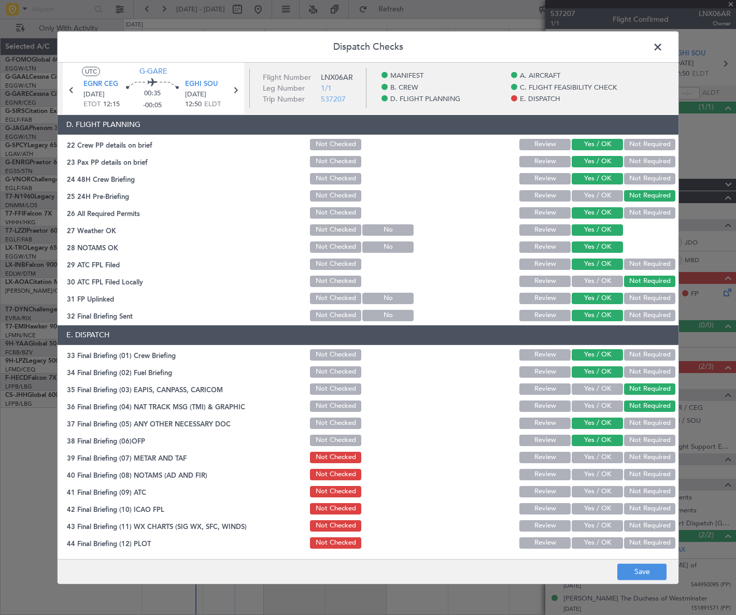
click at [610, 454] on button "Yes / OK" at bounding box center [596, 457] width 51 height 11
drag, startPoint x: 610, startPoint y: 469, endPoint x: 608, endPoint y: 476, distance: 7.4
click at [609, 471] on button "Yes / OK" at bounding box center [596, 474] width 51 height 11
click at [606, 490] on button "Yes / OK" at bounding box center [596, 491] width 51 height 11
click at [604, 507] on button "Yes / OK" at bounding box center [596, 508] width 51 height 11
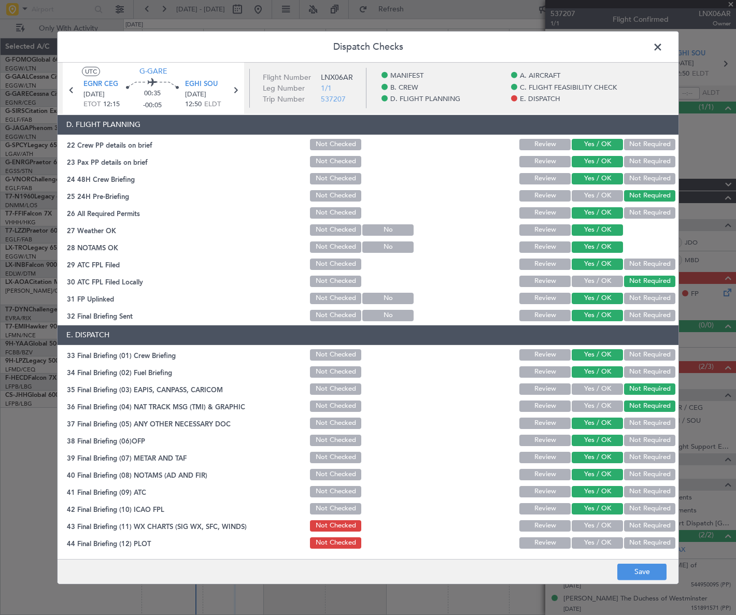
click at [606, 523] on button "Yes / OK" at bounding box center [596, 525] width 51 height 11
click at [606, 539] on button "Yes / OK" at bounding box center [596, 542] width 51 height 11
click at [643, 558] on main "UTC G-[GEOGRAPHIC_DATA] CEG [DATE] ETOT 12:15 00:35 -00:05 EGHI SOU [DATE] 12:5…" at bounding box center [368, 312] width 621 height 500
click at [646, 568] on button "Save" at bounding box center [641, 572] width 49 height 17
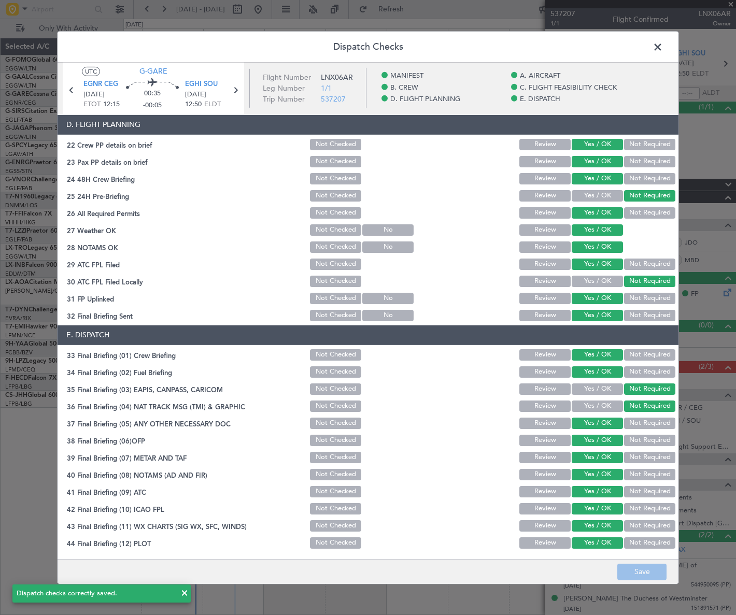
click at [663, 49] on span at bounding box center [663, 49] width 0 height 21
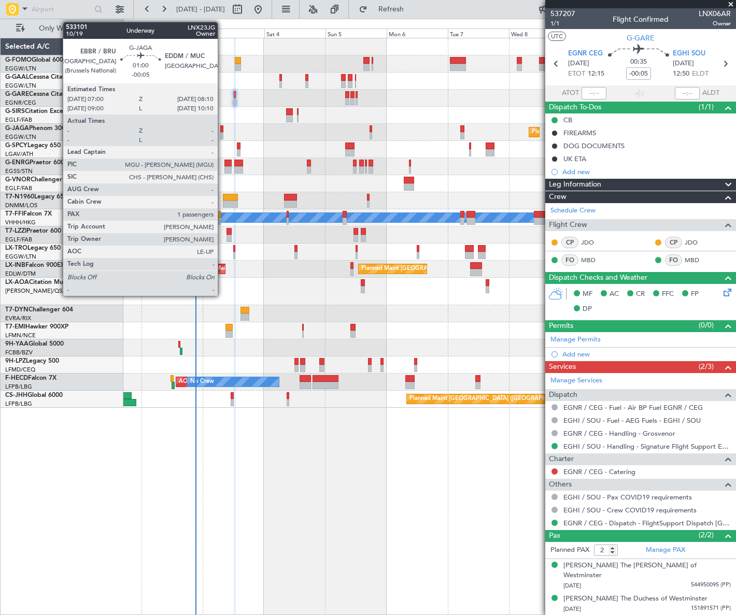
click at [222, 135] on div at bounding box center [221, 135] width 3 height 7
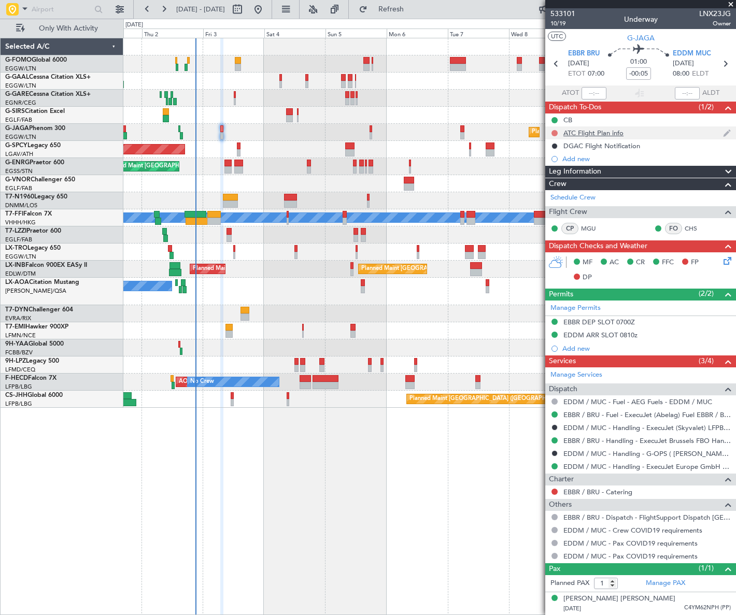
click at [553, 131] on button at bounding box center [554, 133] width 6 height 6
click at [553, 191] on span "Cancelled" at bounding box center [556, 194] width 30 height 10
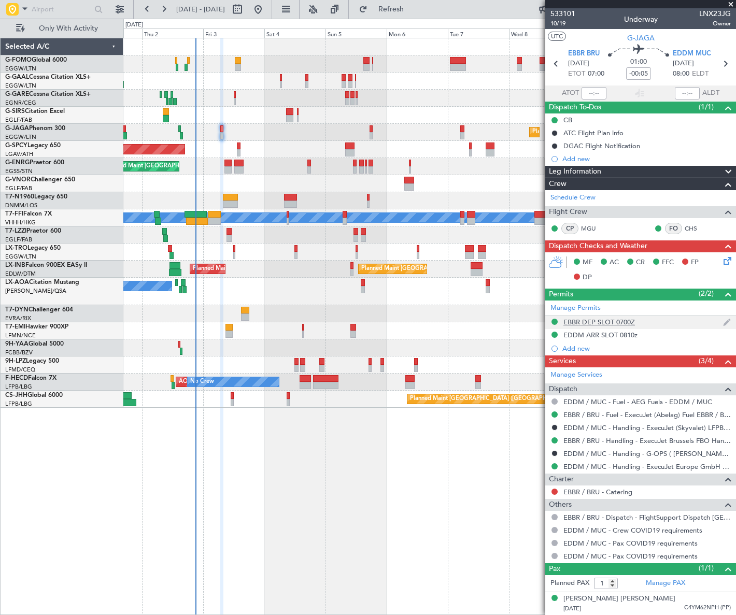
click at [597, 322] on div "EBBR DEP SLOT 0700Z" at bounding box center [598, 322] width 71 height 9
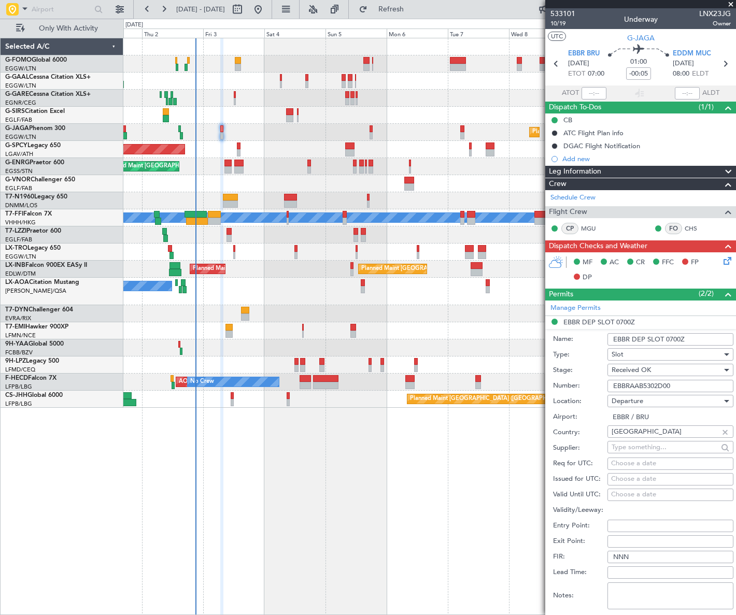
click at [647, 381] on input "EBBRAAB5302D00" at bounding box center [670, 386] width 126 height 12
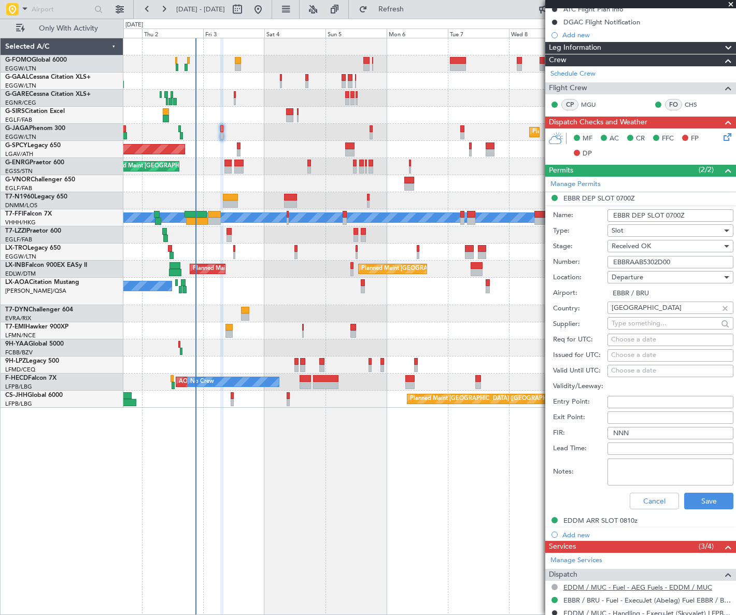
scroll to position [235, 0]
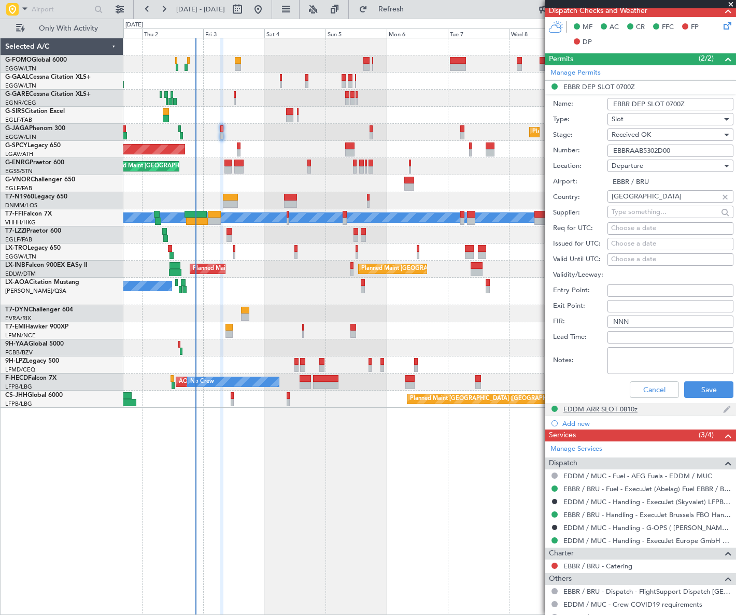
click at [603, 409] on div "EDDM ARR SLOT 0810z" at bounding box center [600, 409] width 74 height 9
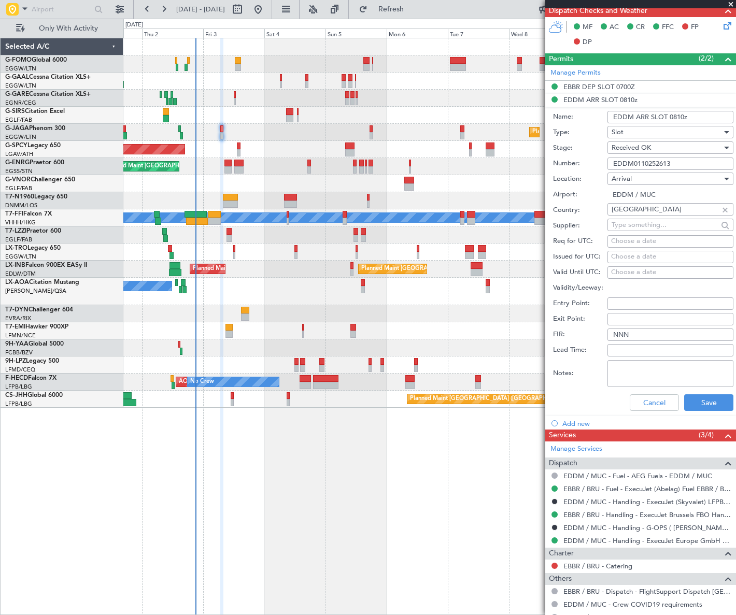
click at [643, 159] on input "EDDM0110252613" at bounding box center [670, 163] width 126 height 12
click at [664, 404] on button "Cancel" at bounding box center [653, 402] width 49 height 17
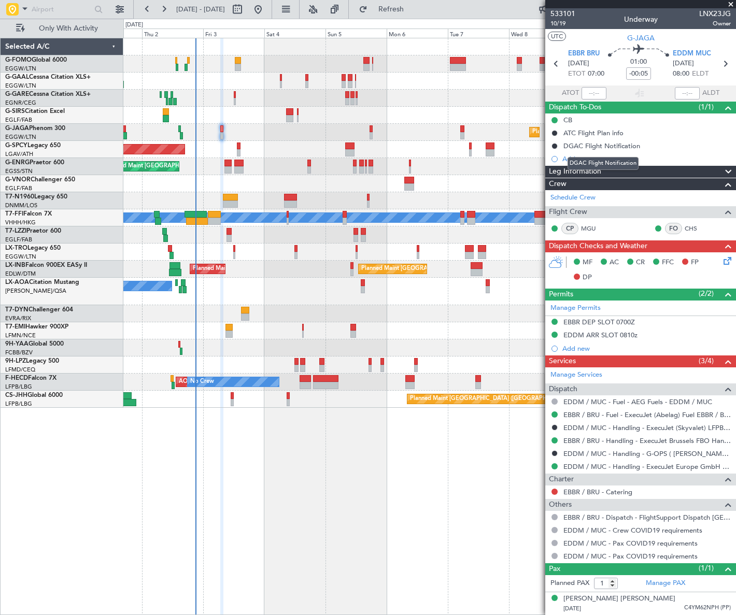
click at [613, 171] on mat-tooltip-component "DGAC Flight Notification" at bounding box center [602, 163] width 85 height 27
click at [659, 173] on div "Leg Information" at bounding box center [640, 172] width 191 height 12
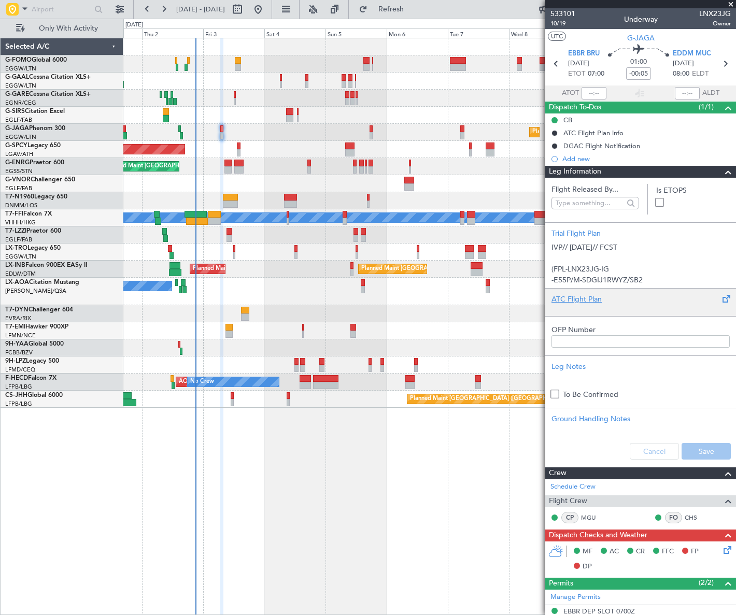
click at [581, 297] on div "ATC Flight Plan" at bounding box center [640, 299] width 178 height 11
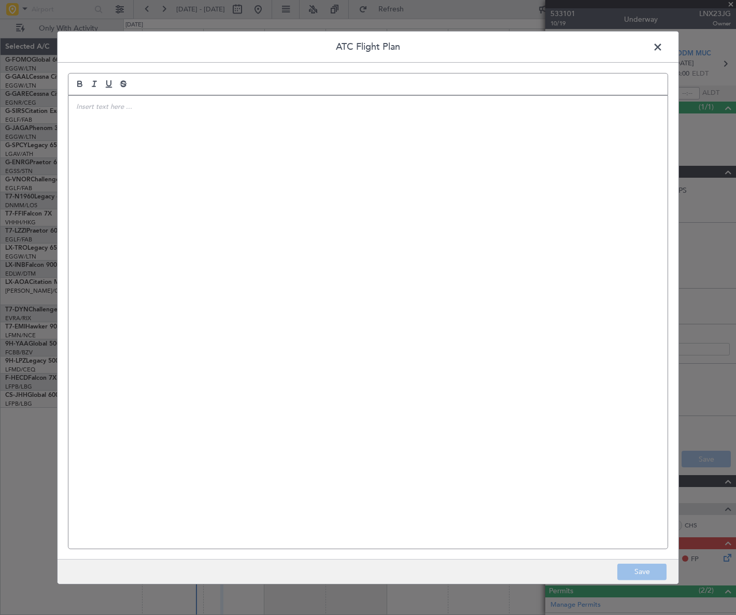
click at [219, 223] on div at bounding box center [367, 321] width 599 height 453
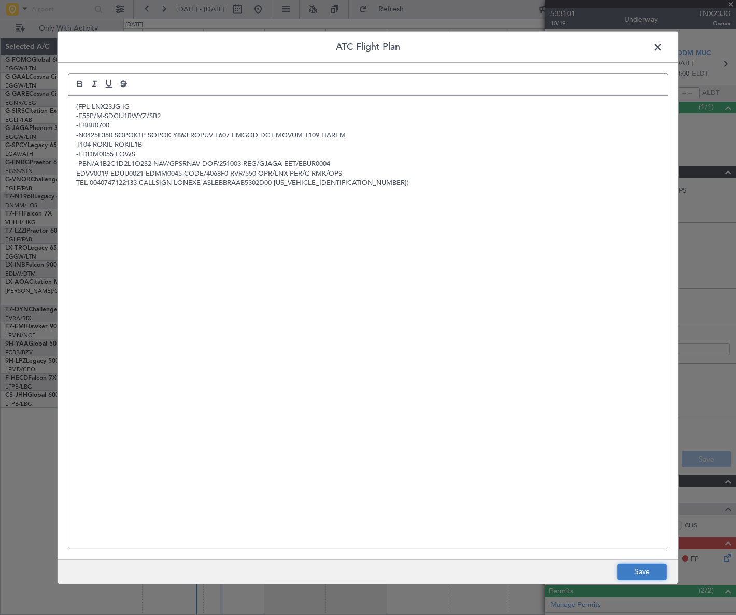
click at [626, 573] on button "Save" at bounding box center [641, 572] width 49 height 17
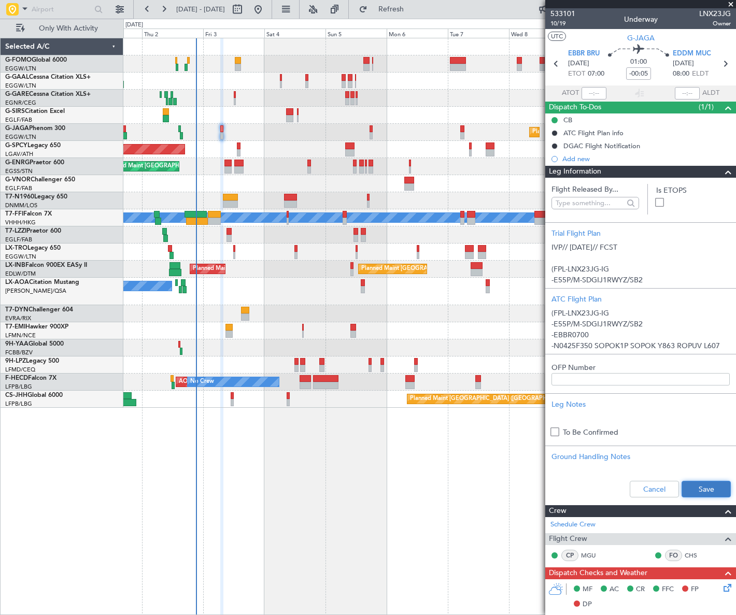
click at [692, 485] on button "Save" at bounding box center [705, 489] width 49 height 17
click at [722, 173] on span at bounding box center [728, 172] width 12 height 12
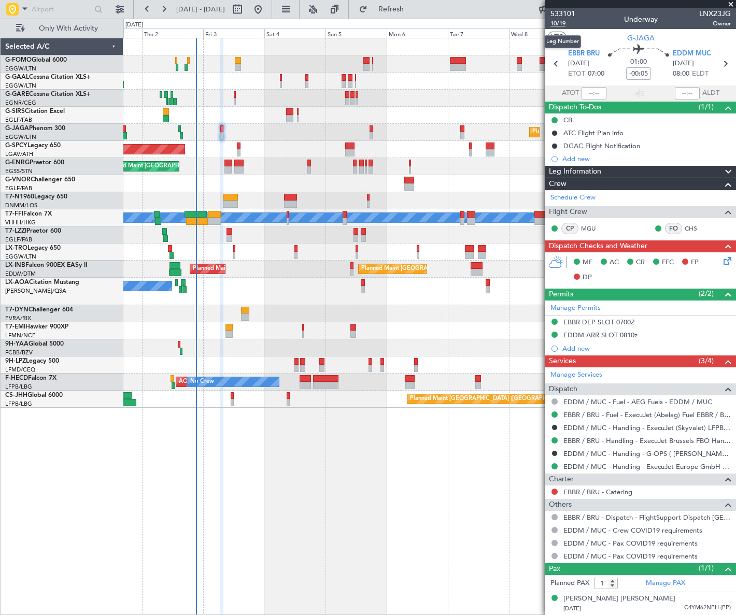
click at [556, 26] on span "10/19" at bounding box center [562, 23] width 25 height 9
click at [728, 261] on icon at bounding box center [725, 259] width 8 height 8
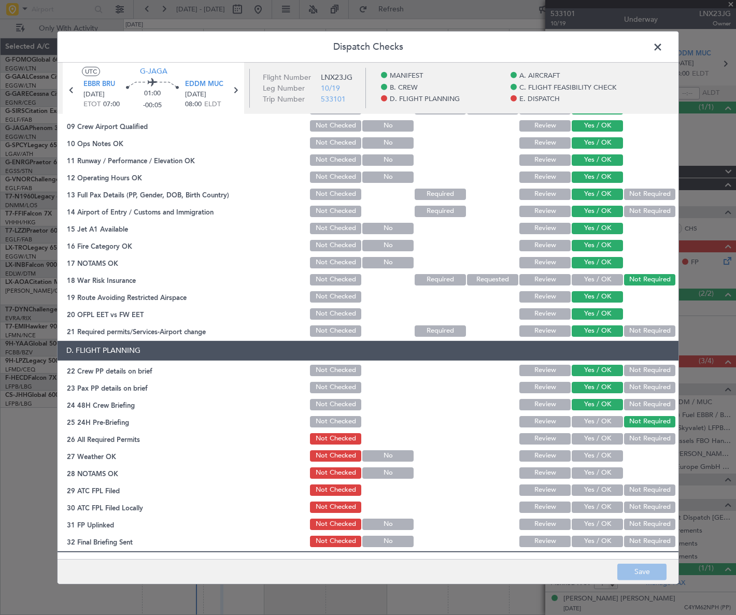
scroll to position [377, 0]
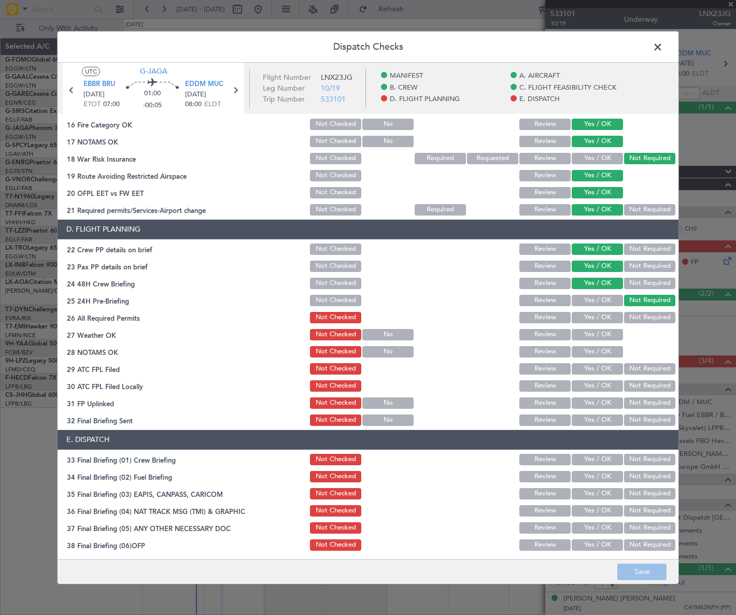
click at [610, 315] on button "Yes / OK" at bounding box center [596, 317] width 51 height 11
click at [608, 339] on button "Yes / OK" at bounding box center [596, 334] width 51 height 11
click at [607, 352] on button "Yes / OK" at bounding box center [596, 351] width 51 height 11
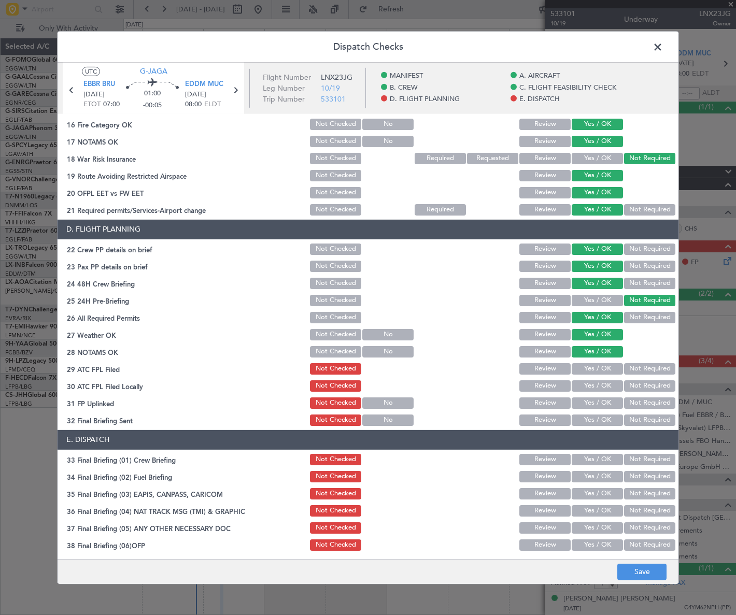
click at [607, 372] on button "Yes / OK" at bounding box center [596, 368] width 51 height 11
click at [632, 384] on button "Not Required" at bounding box center [649, 385] width 51 height 11
drag, startPoint x: 602, startPoint y: 398, endPoint x: 601, endPoint y: 408, distance: 9.9
click at [602, 398] on button "Yes / OK" at bounding box center [596, 402] width 51 height 11
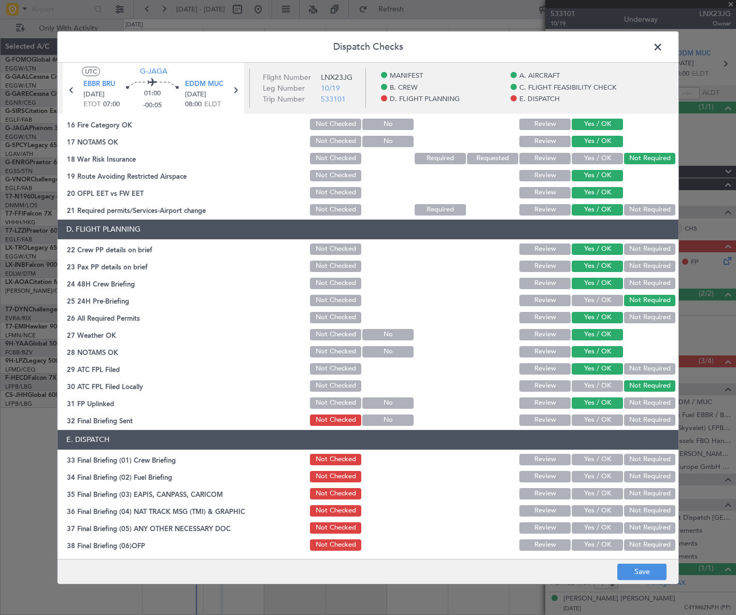
click at [601, 420] on button "Yes / OK" at bounding box center [596, 419] width 51 height 11
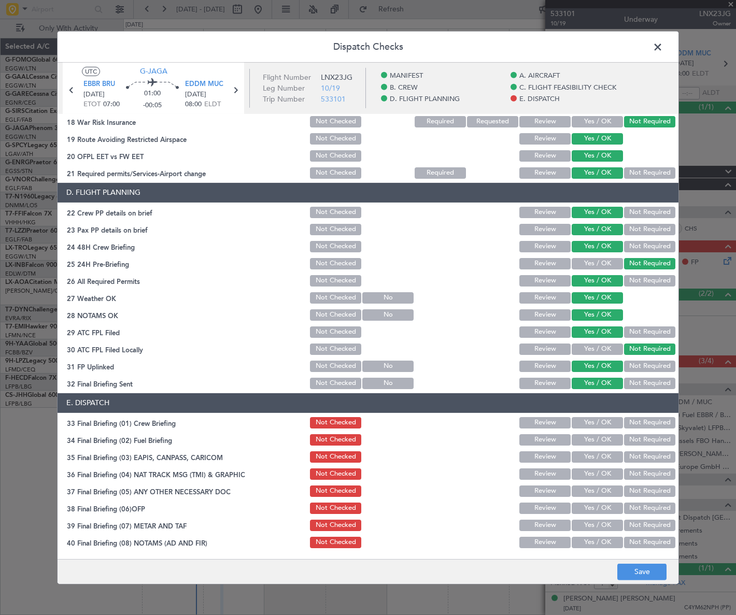
scroll to position [481, 0]
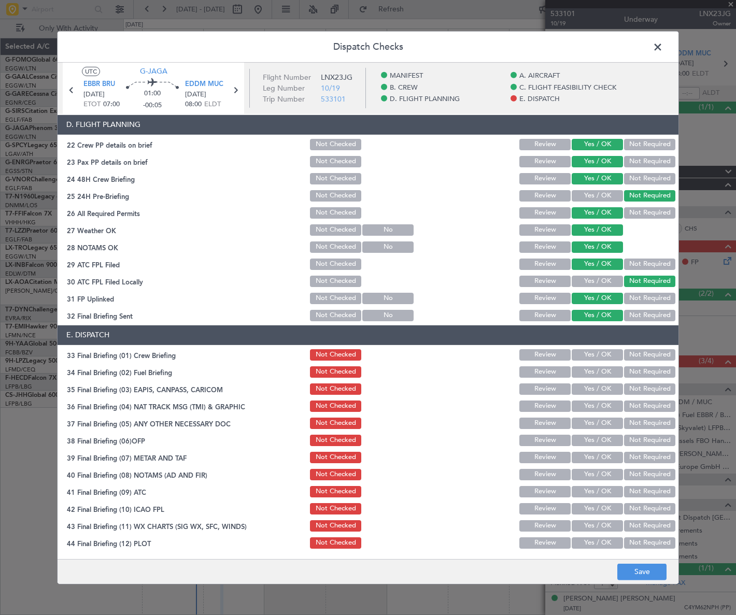
click at [600, 356] on button "Yes / OK" at bounding box center [596, 354] width 51 height 11
click at [601, 369] on button "Yes / OK" at bounding box center [596, 371] width 51 height 11
click at [643, 385] on button "Not Required" at bounding box center [649, 388] width 51 height 11
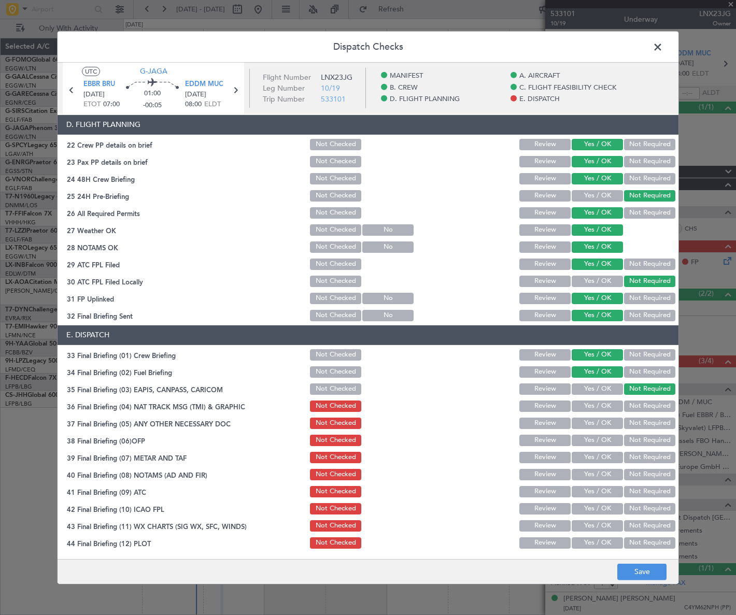
drag, startPoint x: 638, startPoint y: 405, endPoint x: 613, endPoint y: 425, distance: 31.7
click at [638, 405] on button "Not Required" at bounding box center [649, 405] width 51 height 11
click at [599, 420] on button "Yes / OK" at bounding box center [596, 423] width 51 height 11
click at [601, 439] on button "Yes / OK" at bounding box center [596, 440] width 51 height 11
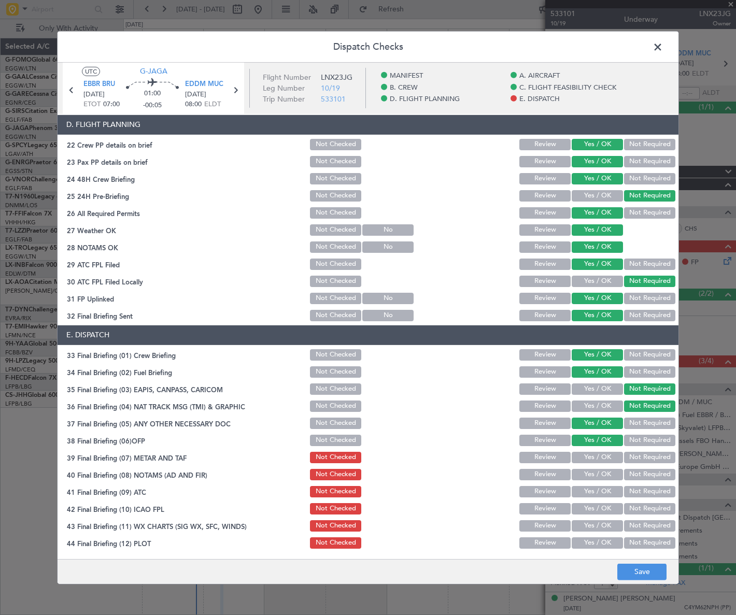
click at [596, 455] on button "Yes / OK" at bounding box center [596, 457] width 51 height 11
click at [601, 471] on button "Yes / OK" at bounding box center [596, 474] width 51 height 11
click at [607, 491] on button "Yes / OK" at bounding box center [596, 491] width 51 height 11
drag, startPoint x: 609, startPoint y: 503, endPoint x: 607, endPoint y: 519, distance: 15.8
click at [609, 506] on button "Yes / OK" at bounding box center [596, 508] width 51 height 11
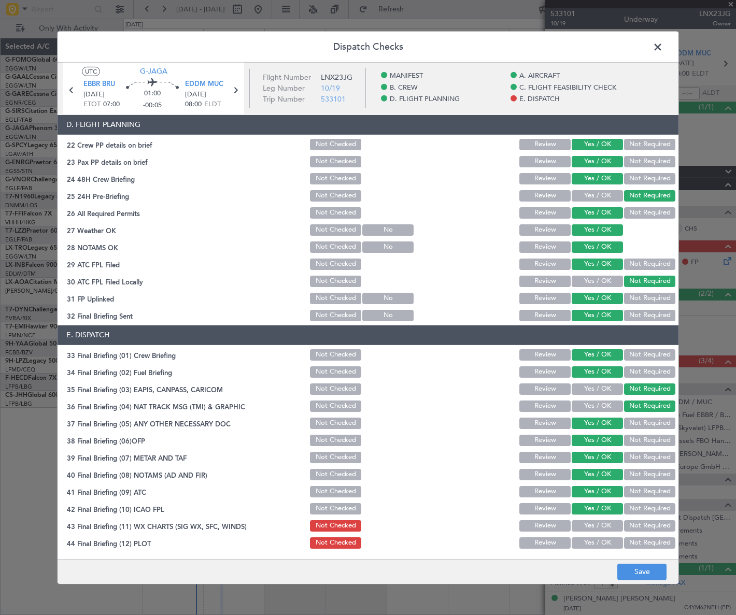
click at [605, 522] on button "Yes / OK" at bounding box center [596, 525] width 51 height 11
click at [602, 540] on button "Yes / OK" at bounding box center [596, 542] width 51 height 11
click at [637, 576] on button "Save" at bounding box center [641, 572] width 49 height 17
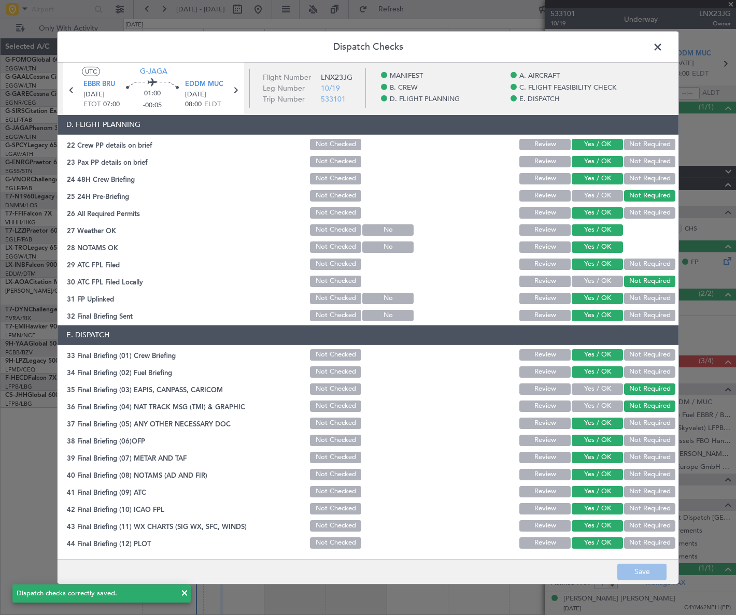
click at [663, 48] on span at bounding box center [663, 49] width 0 height 21
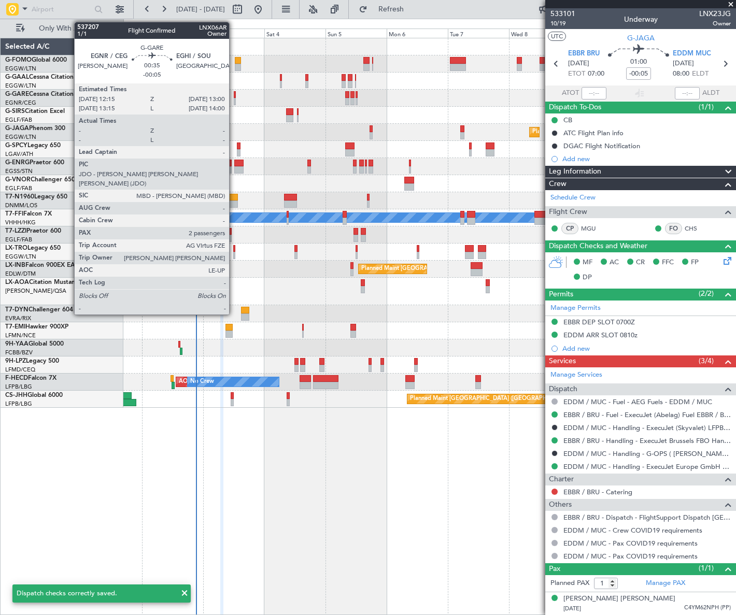
click at [234, 100] on div at bounding box center [235, 101] width 2 height 7
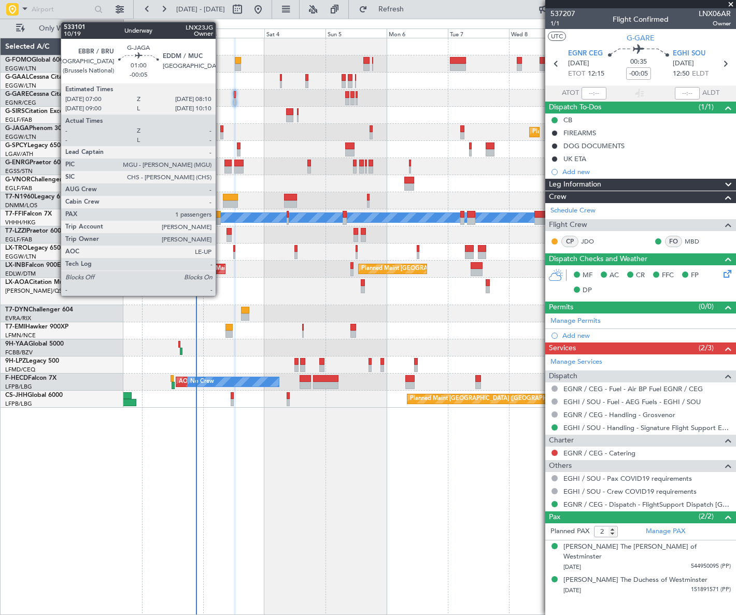
click at [220, 135] on div at bounding box center [221, 135] width 3 height 7
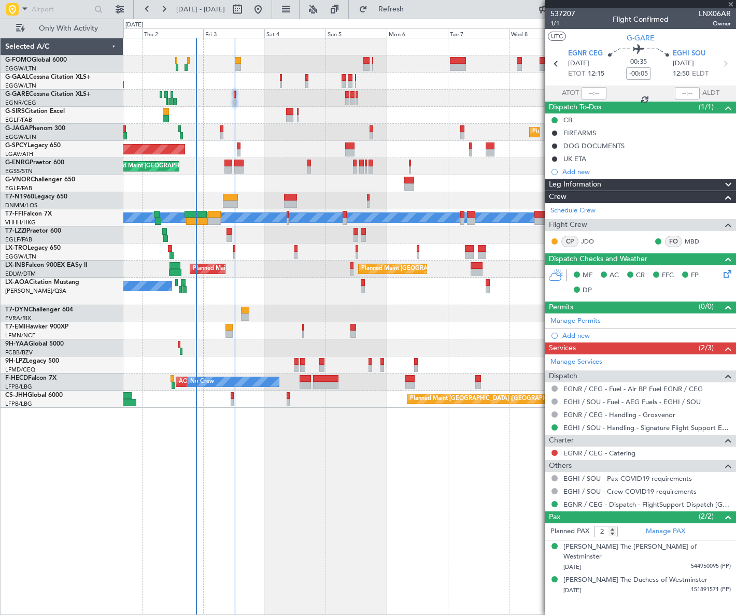
type input "1"
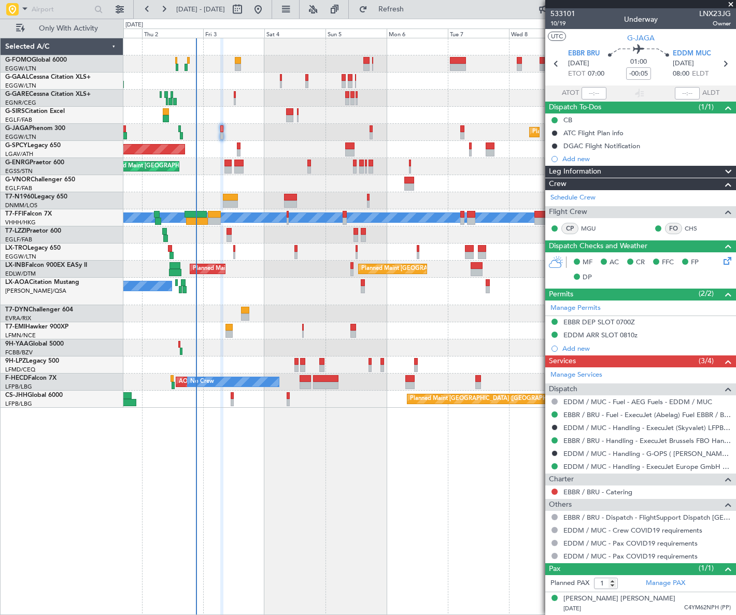
click at [425, 518] on div "Owner Owner AOG Maint [GEOGRAPHIC_DATA] No Crew Planned [GEOGRAPHIC_DATA] Plann…" at bounding box center [429, 326] width 612 height 577
click at [661, 417] on body "[DATE] - [DATE] Refresh Quick Links Only With Activity Owner Owner AOG Maint [G…" at bounding box center [368, 307] width 736 height 615
drag, startPoint x: 660, startPoint y: 415, endPoint x: 671, endPoint y: 415, distance: 11.4
click at [671, 415] on link "EBBR / BRU - Fuel - ExecuJet (Abelag) Fuel EBBR / BRU" at bounding box center [646, 414] width 167 height 9
click at [608, 414] on link "EBBR / BRU - Fuel - ExecuJet (Abelag) Fuel EBBR / BRU" at bounding box center [646, 414] width 167 height 9
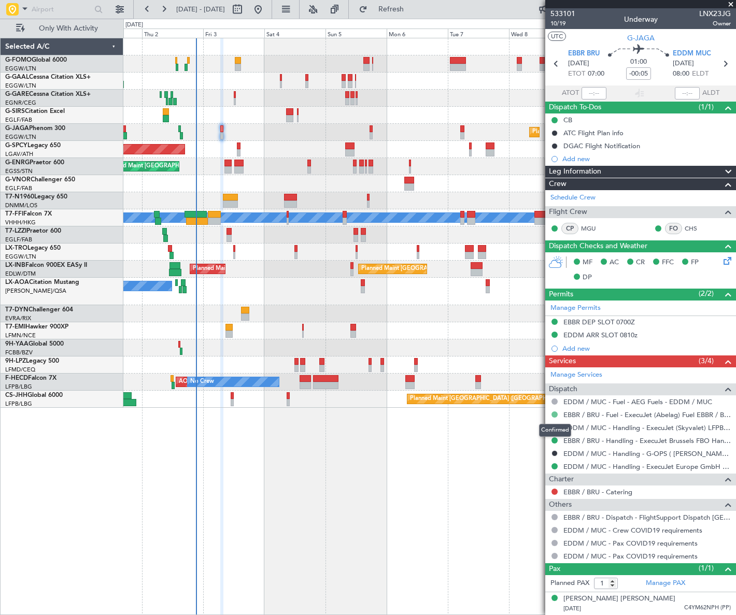
click at [553, 415] on button at bounding box center [554, 414] width 6 height 6
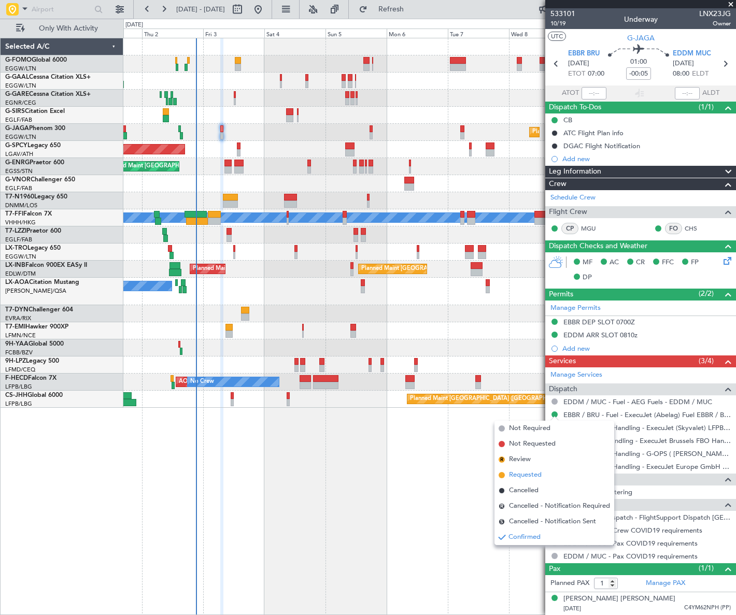
click at [518, 471] on span "Requested" at bounding box center [525, 475] width 33 height 10
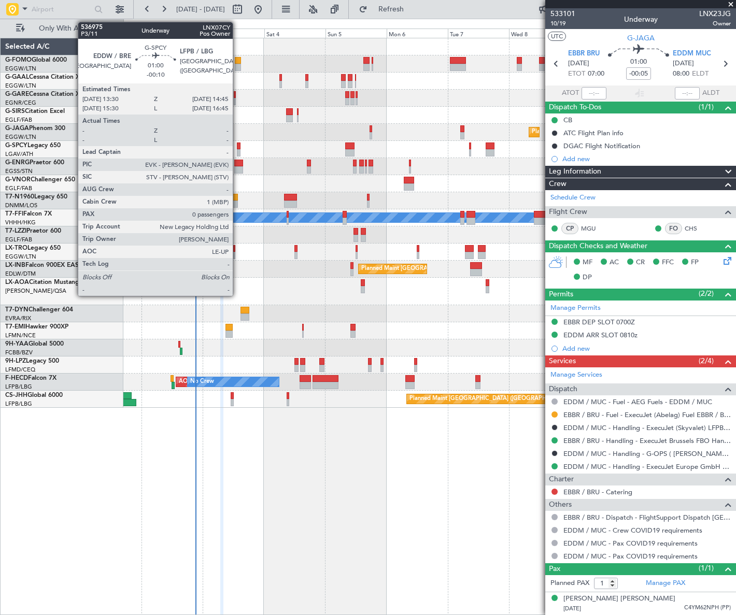
click at [237, 150] on div at bounding box center [239, 152] width 4 height 7
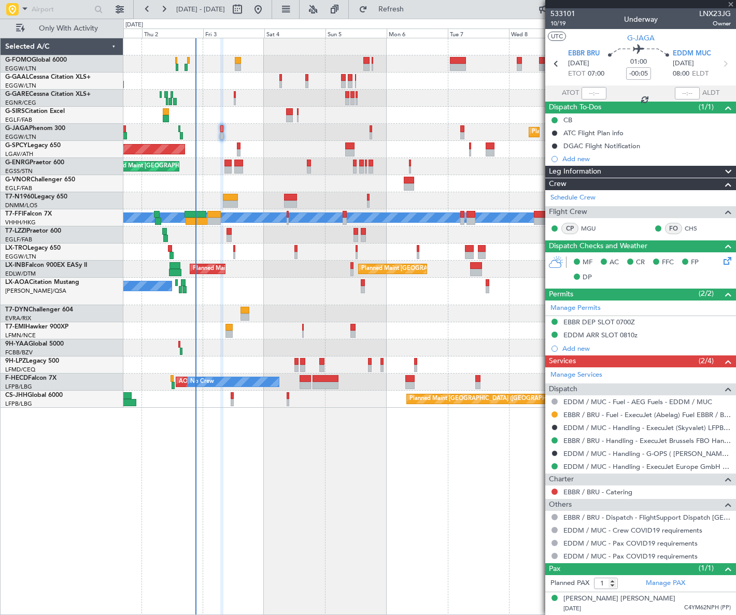
type input "-00:10"
type input "0"
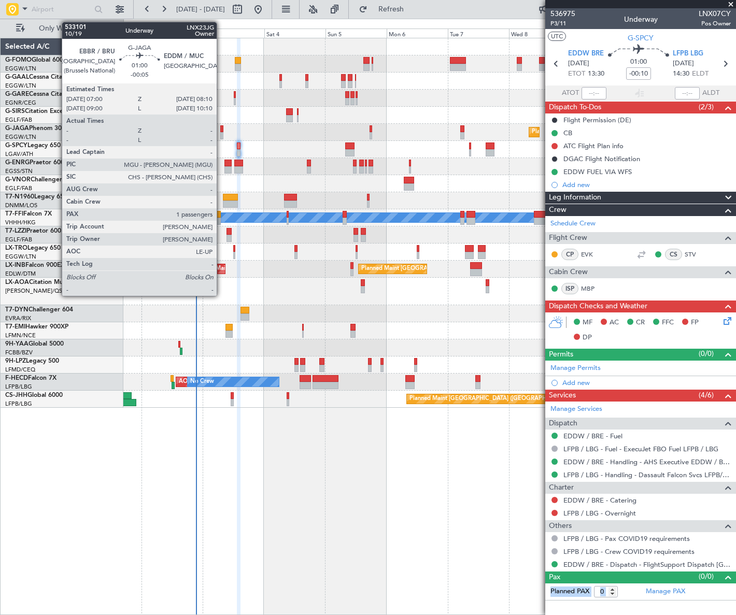
click at [221, 127] on div at bounding box center [221, 128] width 3 height 7
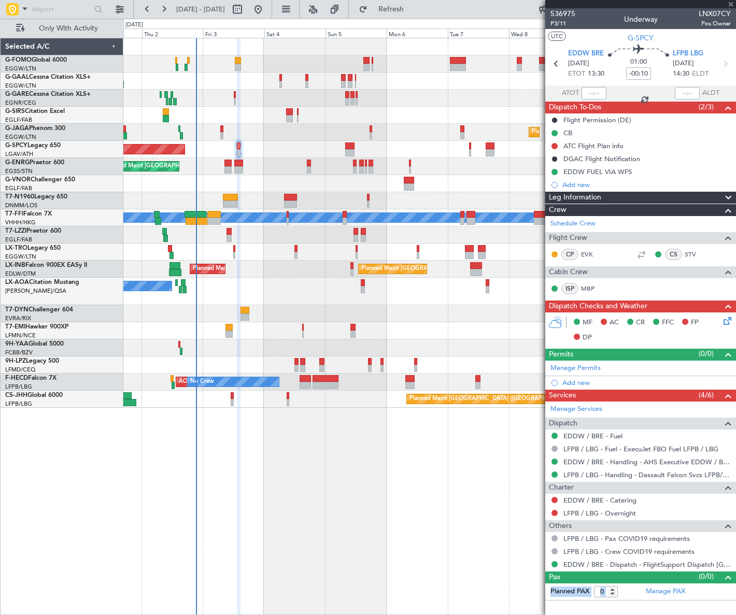
type input "-00:05"
type input "1"
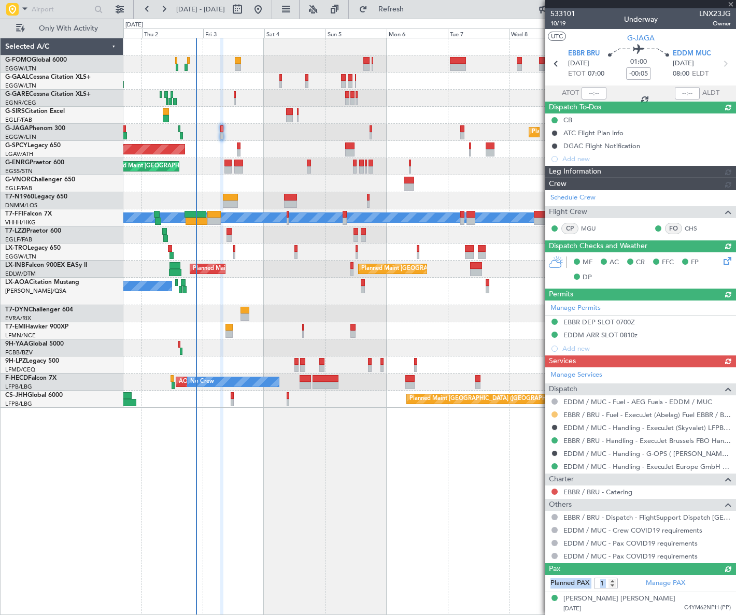
click at [552, 413] on div "Manage Services Dispatch EDDM / MUC - Fuel - AEG Fuels - EDDM / MUC EBBR / BRU …" at bounding box center [640, 464] width 191 height 195
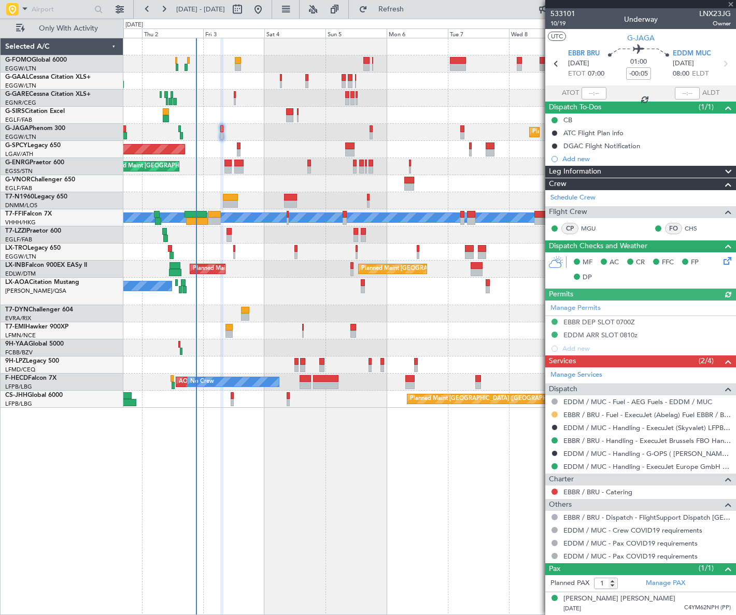
click at [553, 413] on button at bounding box center [554, 414] width 6 height 6
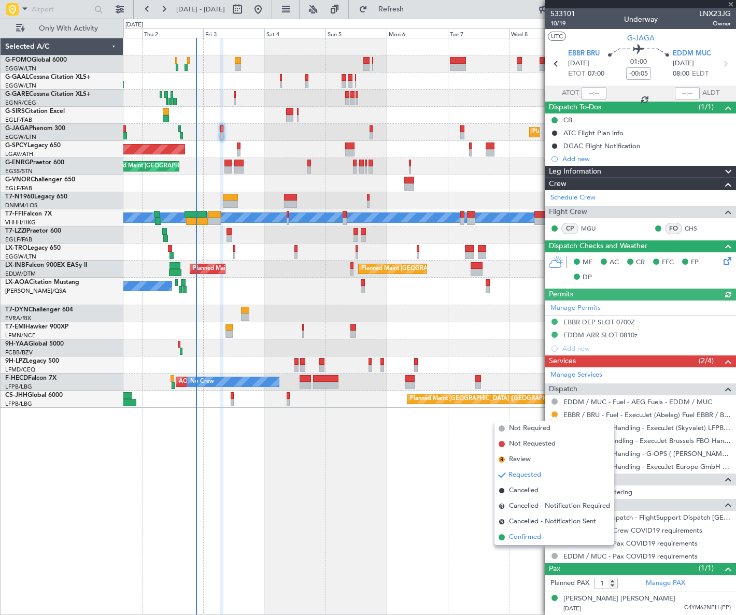
click at [519, 534] on span "Confirmed" at bounding box center [525, 537] width 32 height 10
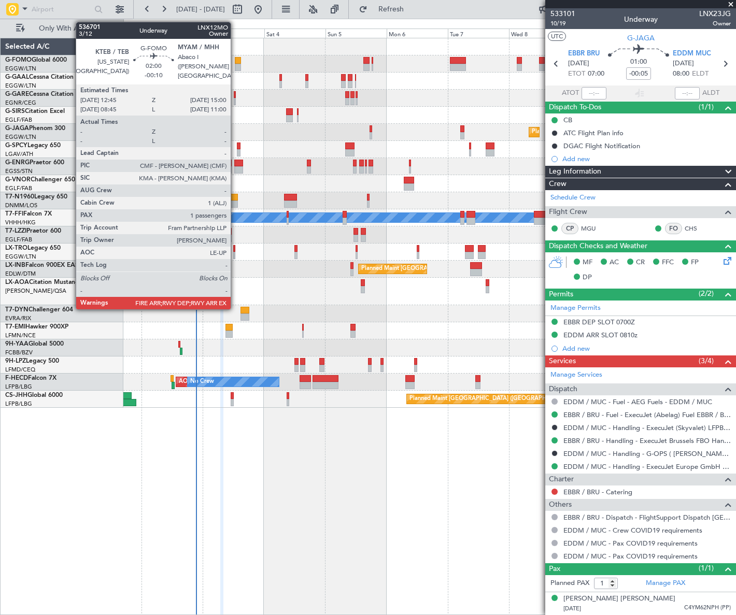
click at [235, 64] on div at bounding box center [238, 67] width 6 height 7
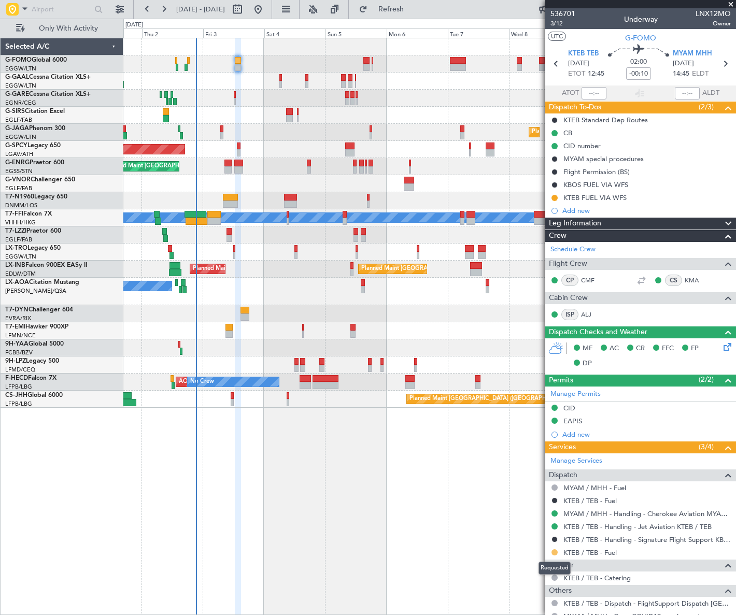
click at [554, 552] on button at bounding box center [554, 552] width 6 height 6
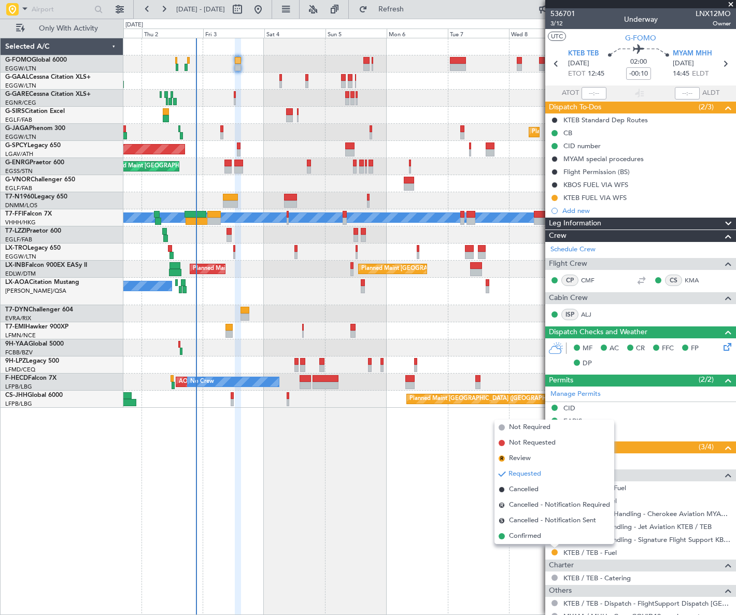
click at [525, 532] on span "Confirmed" at bounding box center [525, 536] width 32 height 10
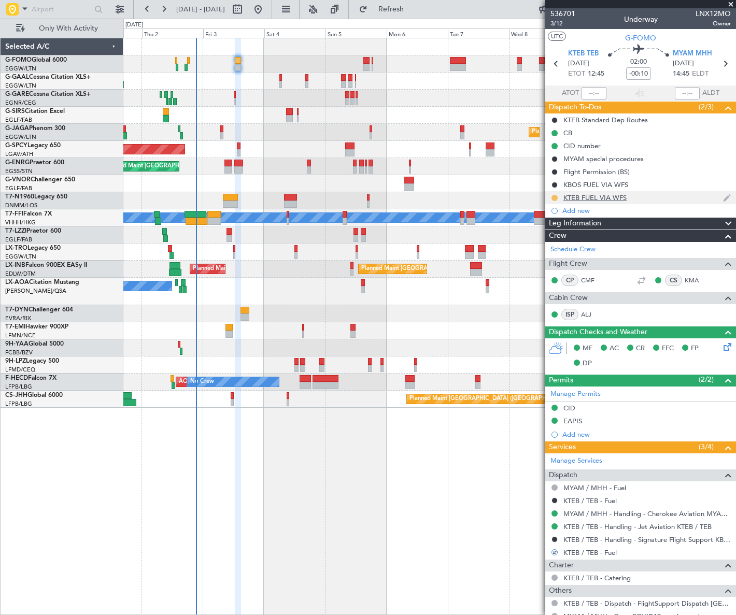
click at [554, 196] on button at bounding box center [554, 198] width 6 height 6
click at [555, 242] on span "Completed" at bounding box center [558, 243] width 34 height 10
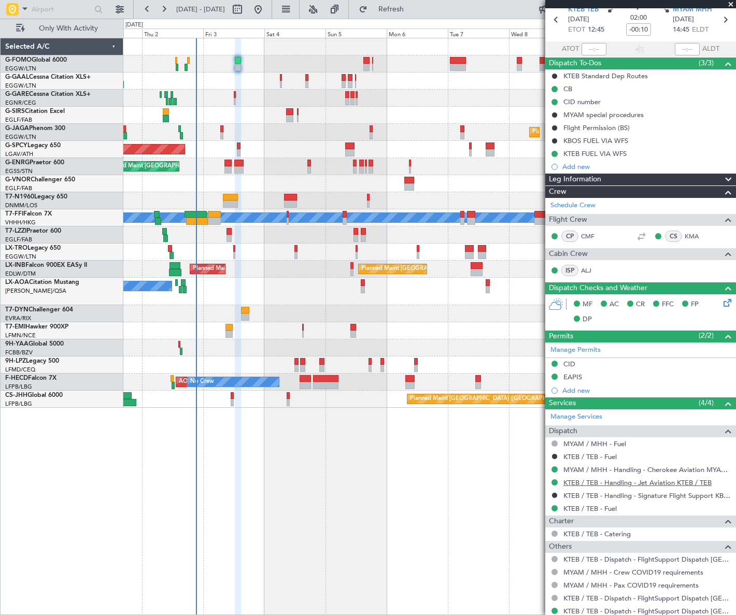
scroll to position [98, 0]
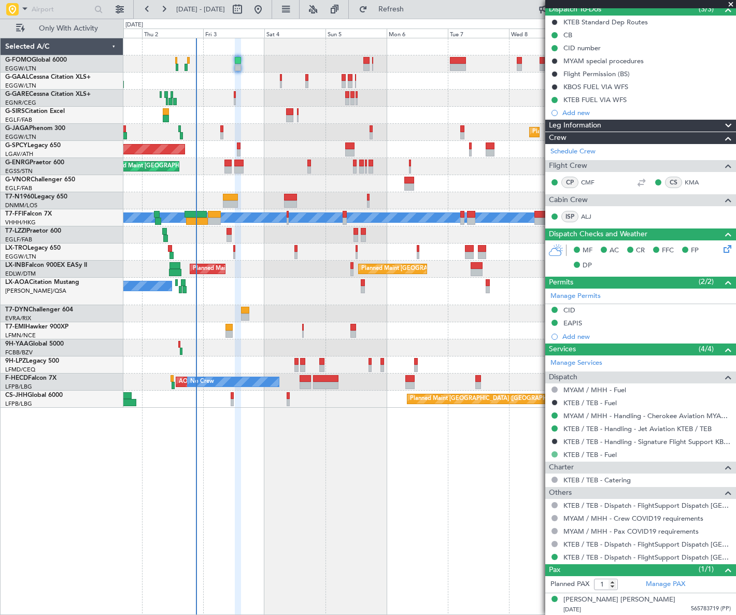
click at [555, 452] on button at bounding box center [554, 454] width 6 height 6
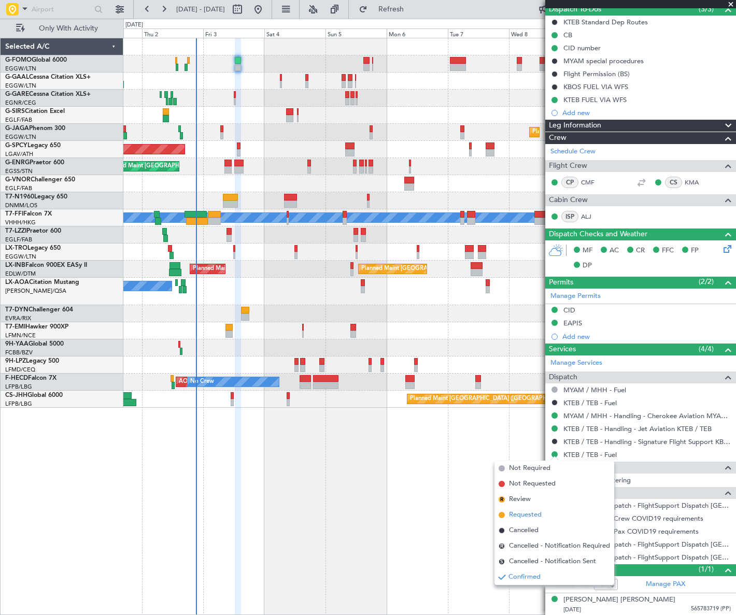
click at [525, 510] on span "Requested" at bounding box center [525, 515] width 33 height 10
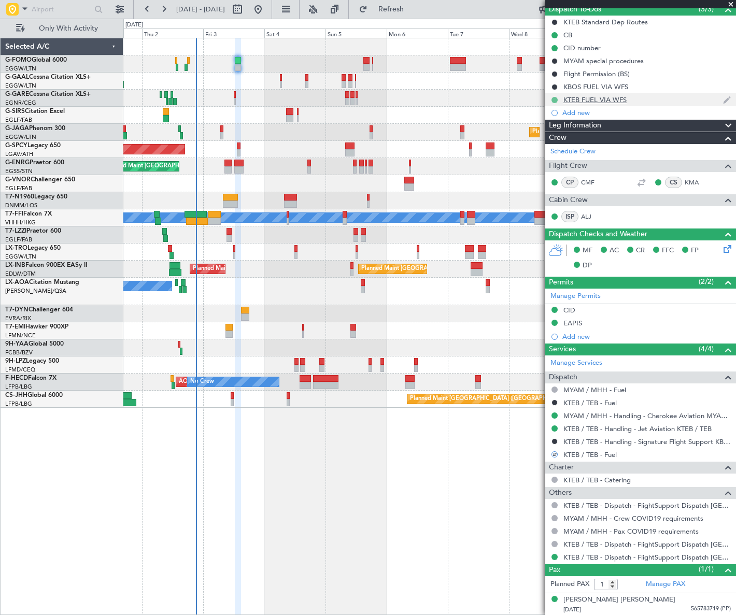
click at [554, 101] on button at bounding box center [554, 100] width 6 height 6
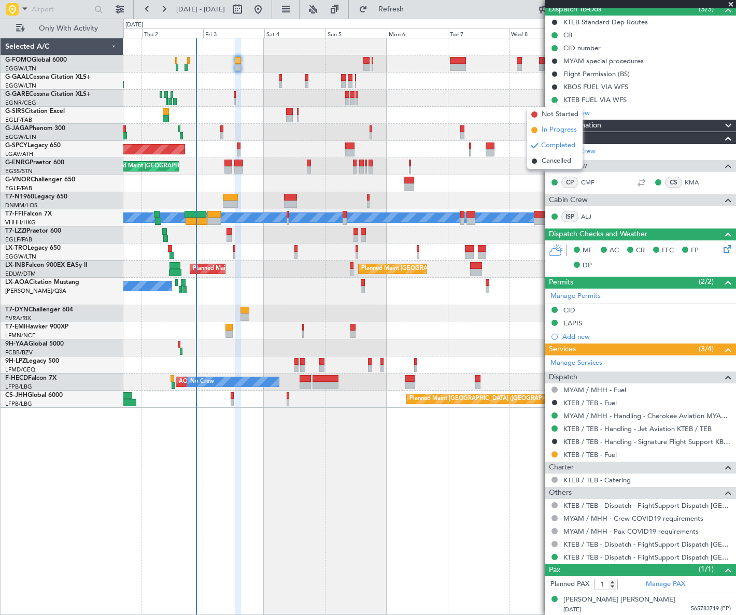
click at [557, 128] on span "In Progress" at bounding box center [558, 130] width 35 height 10
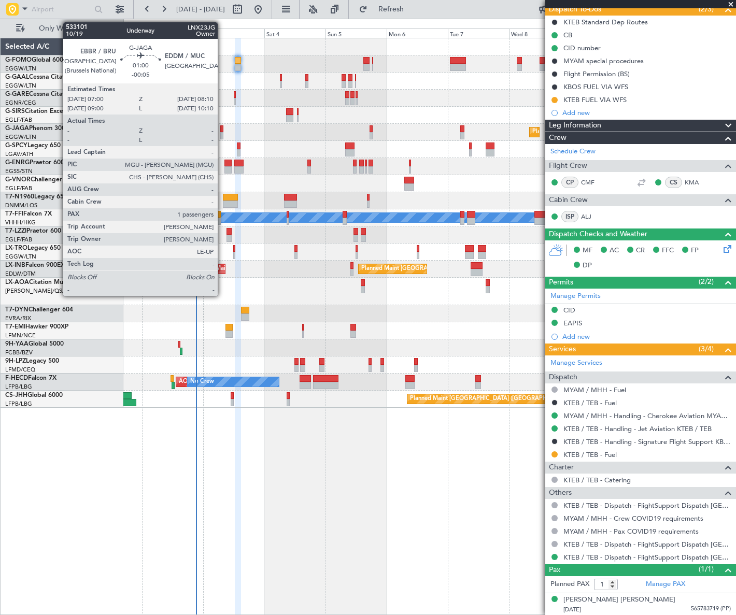
click at [222, 133] on div at bounding box center [221, 135] width 3 height 7
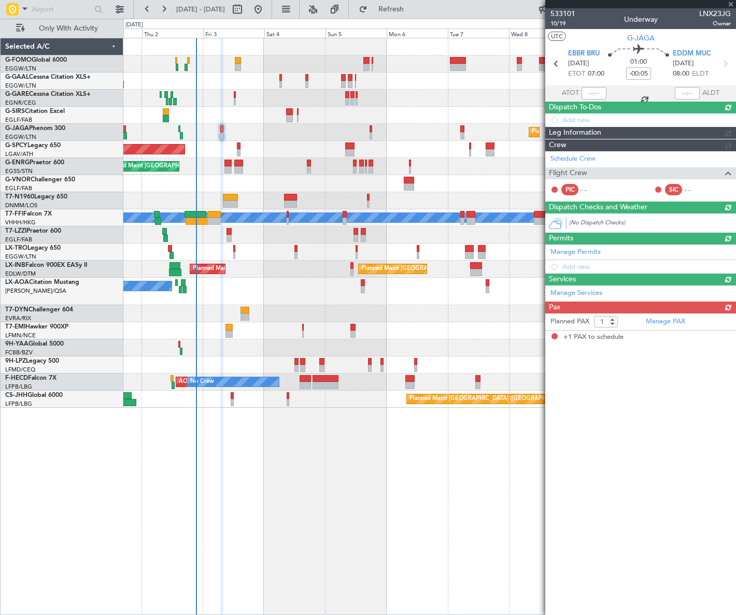
scroll to position [0, 0]
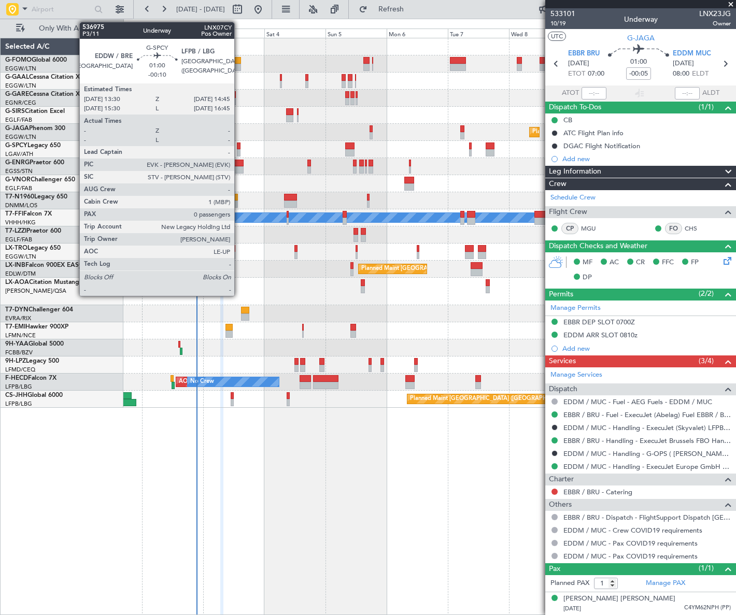
click at [239, 146] on div at bounding box center [239, 145] width 4 height 7
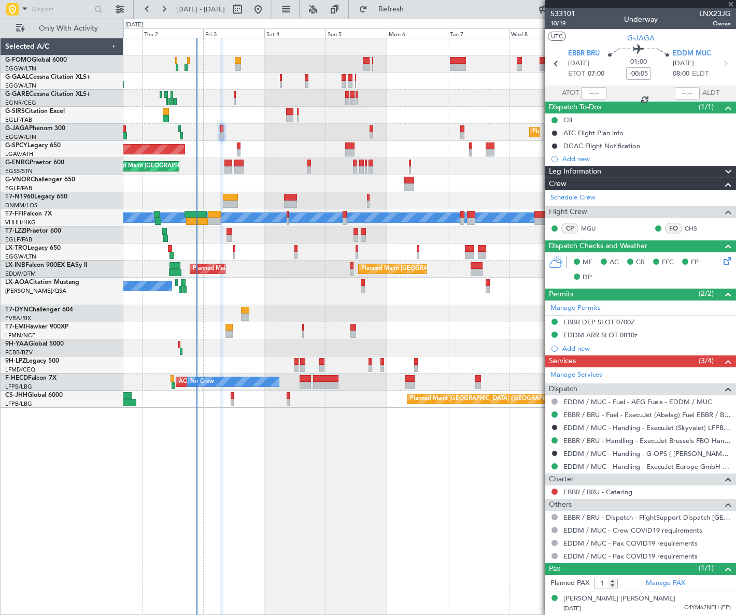
type input "-00:10"
type input "0"
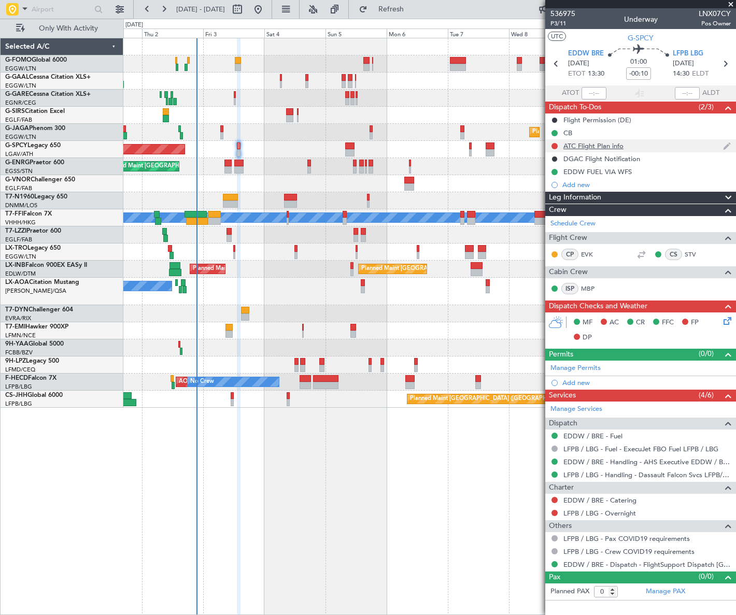
click at [590, 142] on div "ATC Flight Plan info" at bounding box center [593, 145] width 60 height 9
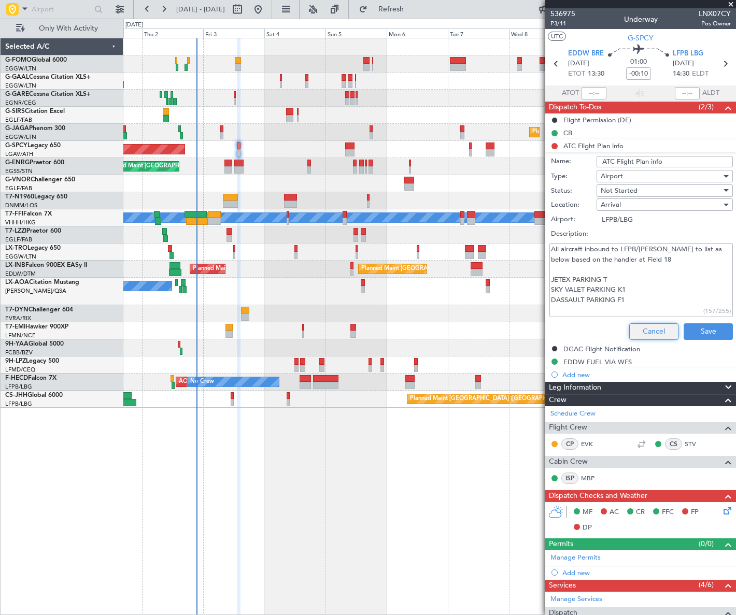
click at [639, 336] on button "Cancel" at bounding box center [653, 331] width 49 height 17
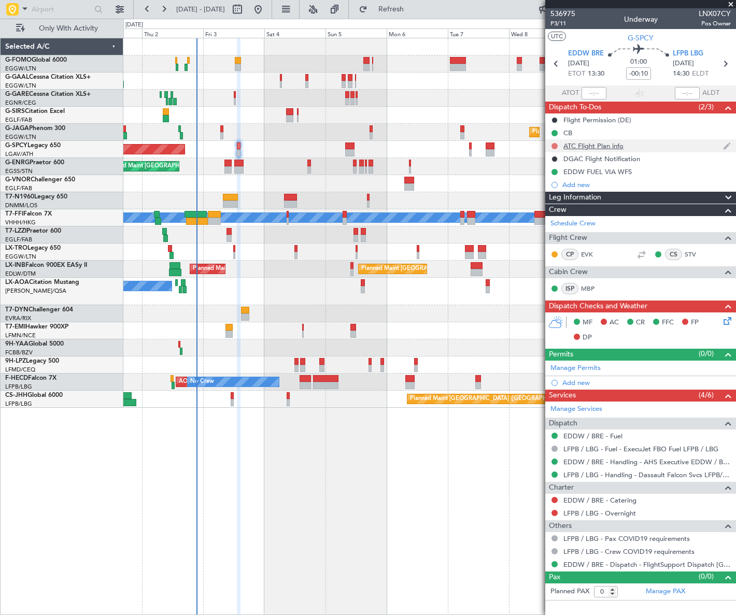
click at [552, 145] on button at bounding box center [554, 146] width 6 height 6
click at [551, 190] on span "Completed" at bounding box center [558, 192] width 34 height 10
click at [721, 321] on icon at bounding box center [725, 319] width 8 height 8
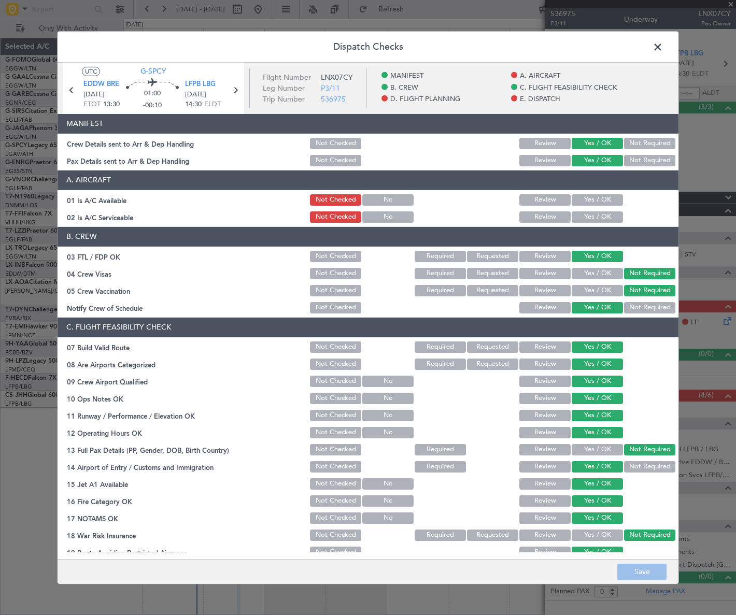
click at [595, 202] on button "Yes / OK" at bounding box center [596, 199] width 51 height 11
click at [600, 213] on button "Yes / OK" at bounding box center [596, 216] width 51 height 11
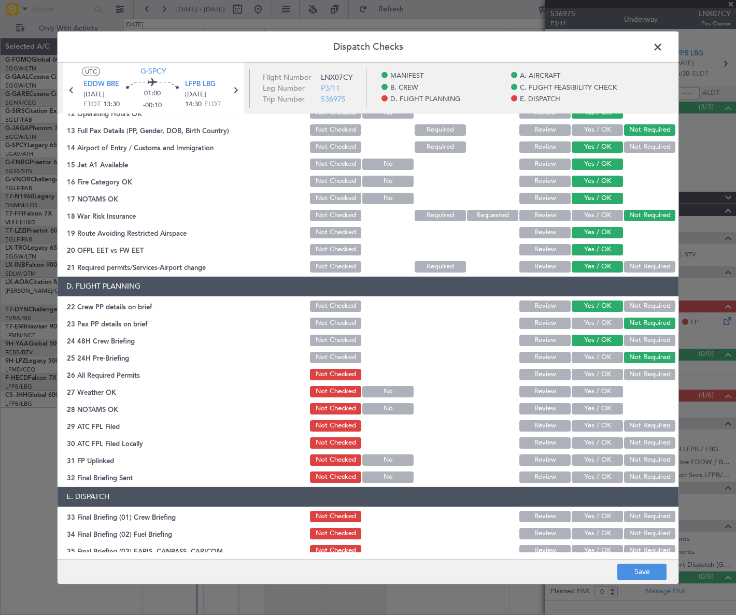
scroll to position [329, 0]
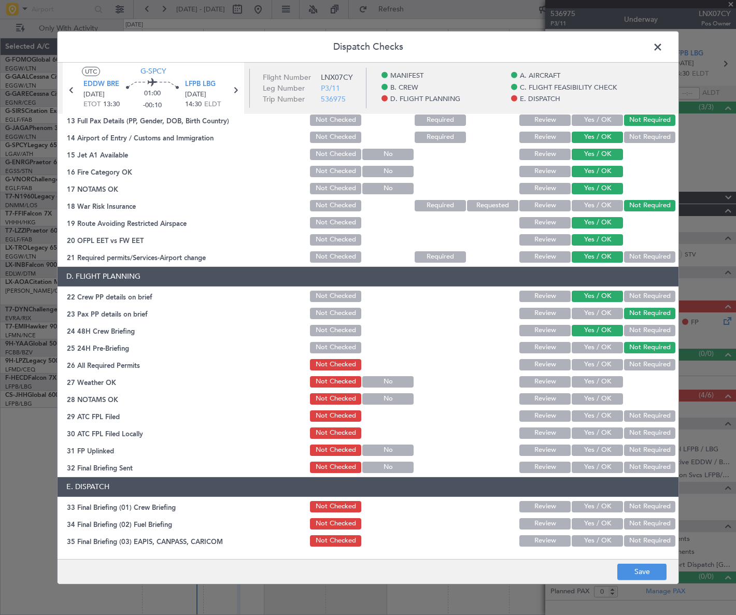
click at [604, 364] on button "Yes / OK" at bounding box center [596, 364] width 51 height 11
click at [592, 381] on button "Yes / OK" at bounding box center [596, 381] width 51 height 11
click at [599, 398] on button "Yes / OK" at bounding box center [596, 398] width 51 height 11
click at [602, 410] on button "Yes / OK" at bounding box center [596, 415] width 51 height 11
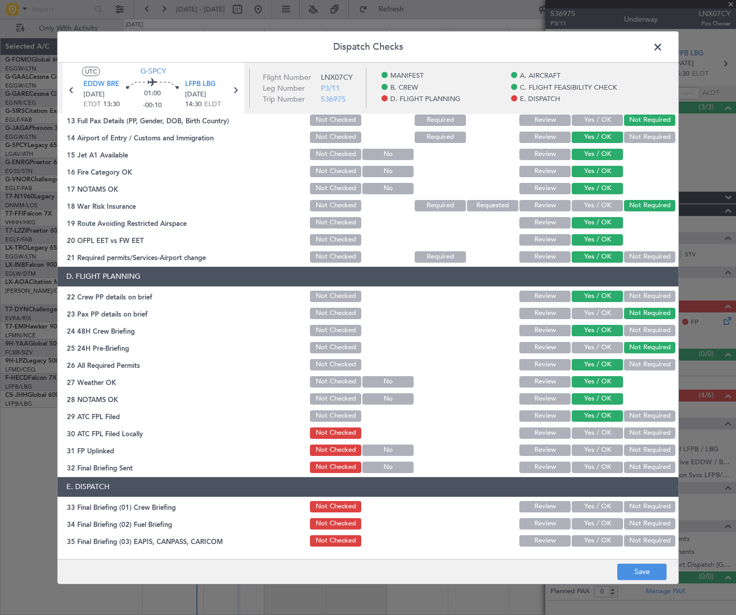
click at [638, 431] on button "Not Required" at bounding box center [649, 432] width 51 height 11
click at [613, 446] on button "Yes / OK" at bounding box center [596, 449] width 51 height 11
click at [601, 465] on button "Yes / OK" at bounding box center [596, 467] width 51 height 11
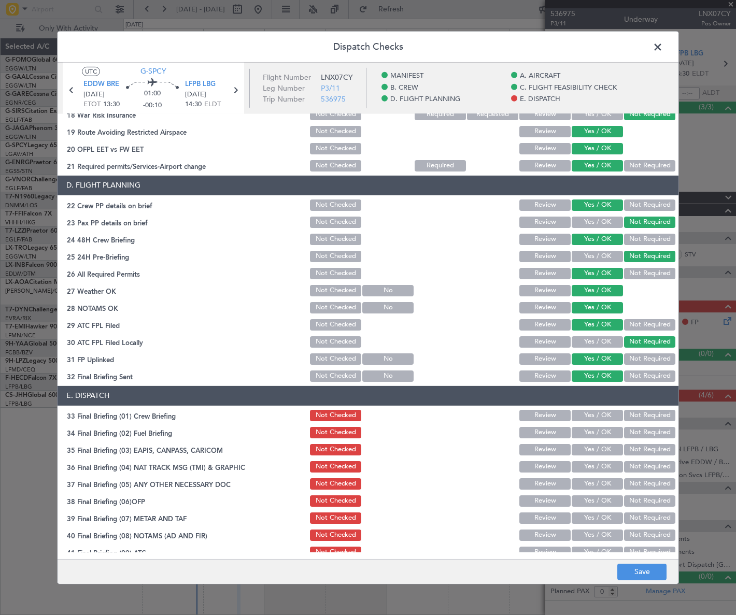
scroll to position [481, 0]
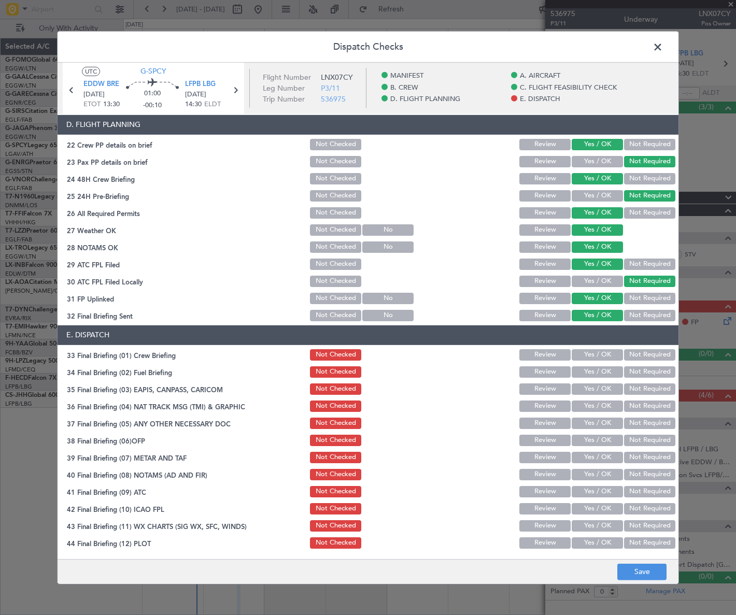
drag, startPoint x: 598, startPoint y: 360, endPoint x: 597, endPoint y: 370, distance: 10.9
click at [597, 357] on button "Yes / OK" at bounding box center [596, 354] width 51 height 11
click at [597, 370] on button "Yes / OK" at bounding box center [596, 371] width 51 height 11
click at [636, 392] on button "Not Required" at bounding box center [649, 388] width 51 height 11
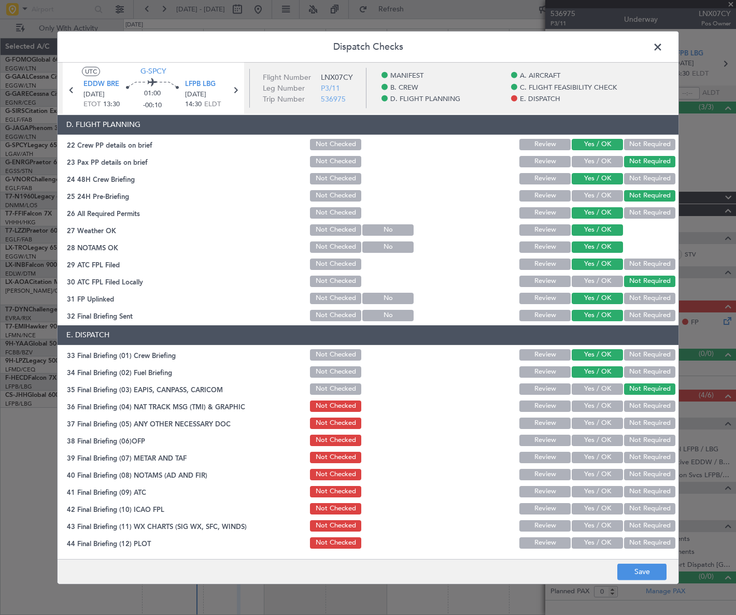
click at [636, 406] on button "Not Required" at bounding box center [649, 405] width 51 height 11
click at [600, 422] on button "Yes / OK" at bounding box center [596, 423] width 51 height 11
click at [600, 438] on button "Yes / OK" at bounding box center [596, 440] width 51 height 11
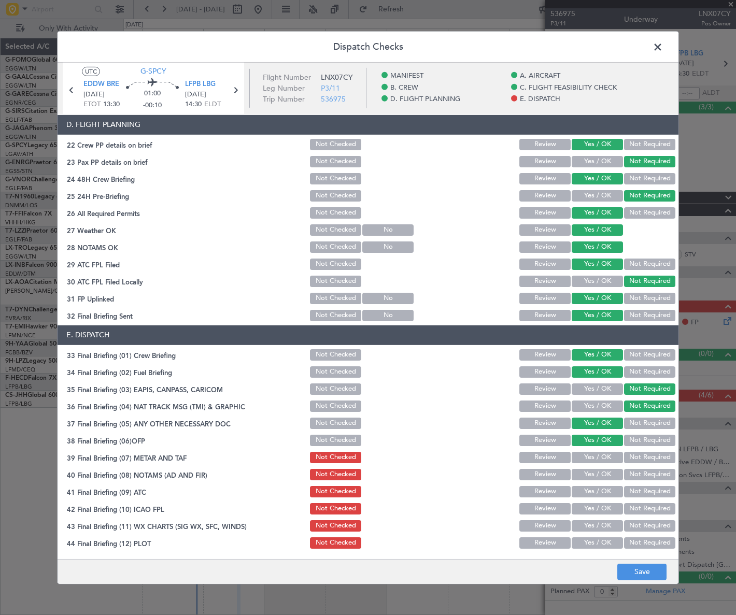
click at [603, 456] on button "Yes / OK" at bounding box center [596, 457] width 51 height 11
click at [601, 475] on button "Yes / OK" at bounding box center [596, 474] width 51 height 11
click at [602, 490] on button "Yes / OK" at bounding box center [596, 491] width 51 height 11
drag, startPoint x: 600, startPoint y: 506, endPoint x: 605, endPoint y: 518, distance: 12.1
click at [601, 507] on button "Yes / OK" at bounding box center [596, 508] width 51 height 11
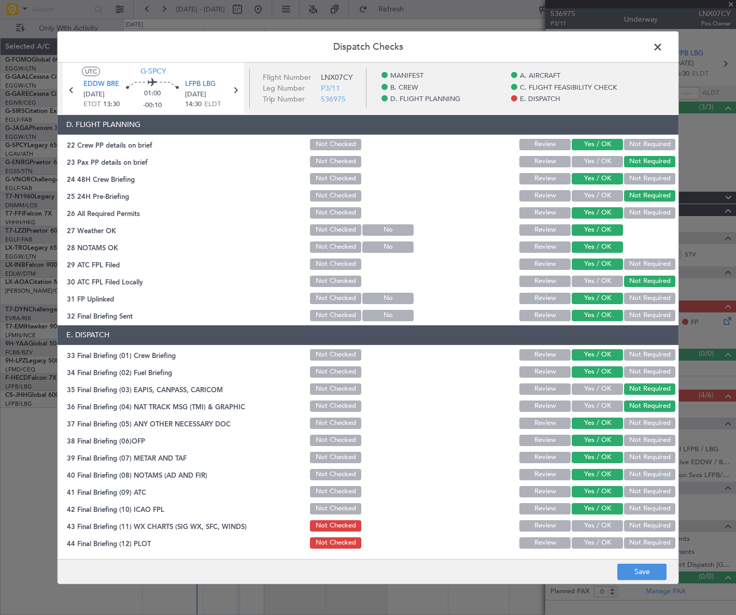
drag, startPoint x: 606, startPoint y: 522, endPoint x: 601, endPoint y: 538, distance: 16.9
click at [606, 524] on button "Yes / OK" at bounding box center [596, 525] width 51 height 11
drag, startPoint x: 601, startPoint y: 542, endPoint x: 617, endPoint y: 520, distance: 27.5
click at [600, 544] on button "Yes / OK" at bounding box center [596, 542] width 51 height 11
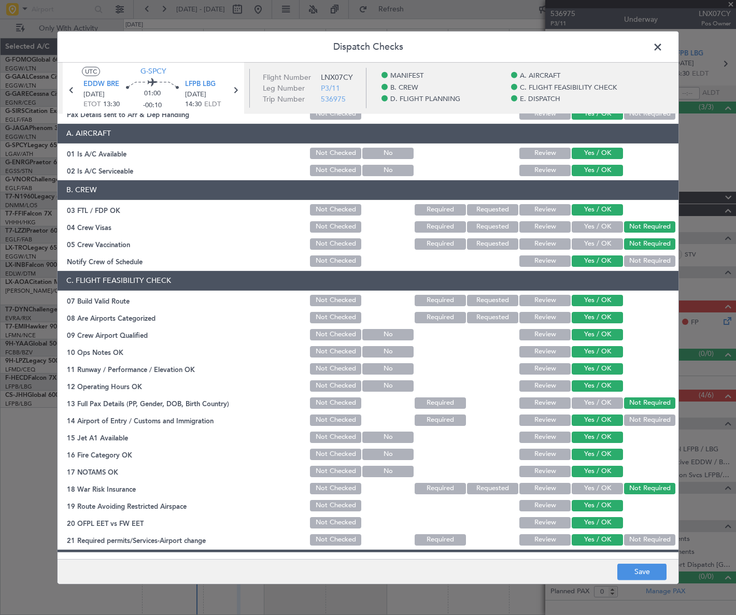
scroll to position [0, 0]
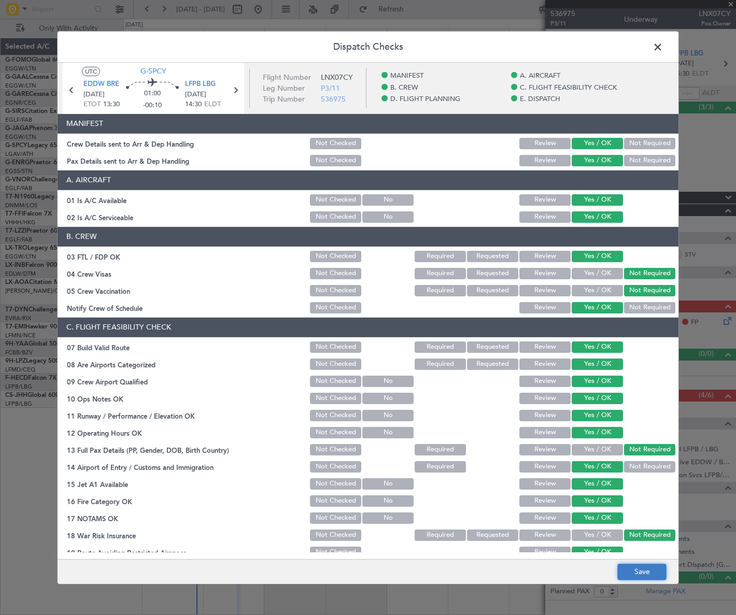
click at [650, 568] on button "Save" at bounding box center [641, 572] width 49 height 17
drag, startPoint x: 657, startPoint y: 45, endPoint x: 649, endPoint y: 60, distance: 17.2
click at [663, 45] on span at bounding box center [663, 49] width 0 height 21
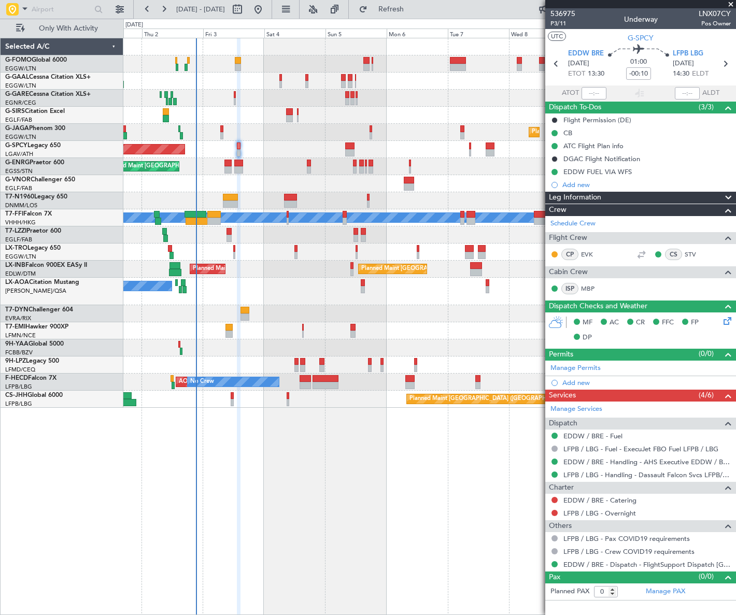
click at [643, 196] on div "Leg Information" at bounding box center [640, 198] width 191 height 12
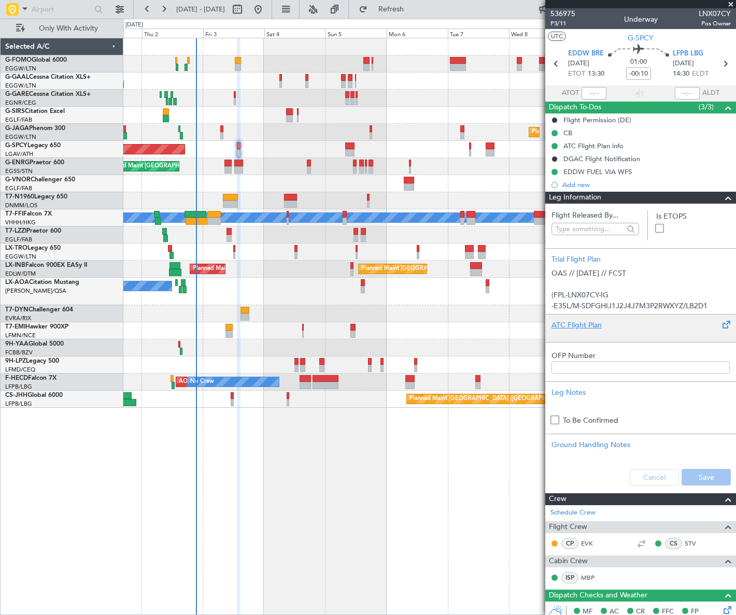
click at [578, 331] on div at bounding box center [640, 334] width 178 height 6
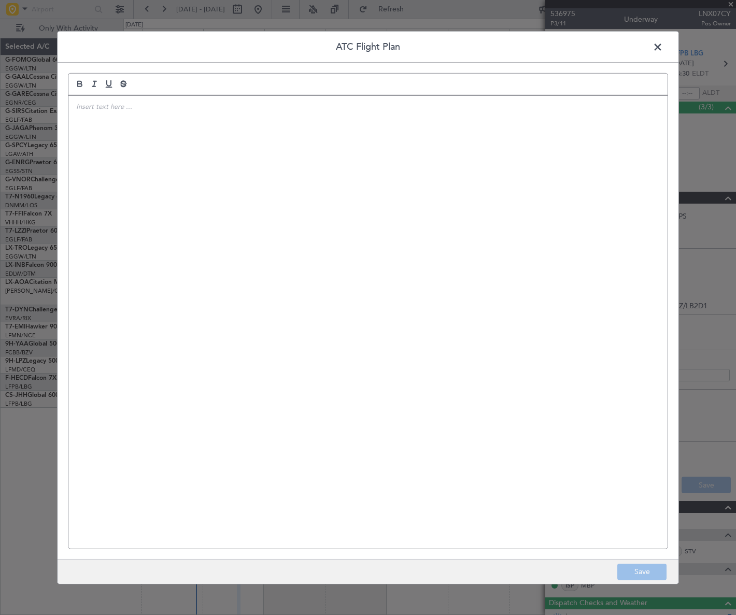
click at [414, 296] on div at bounding box center [367, 321] width 599 height 453
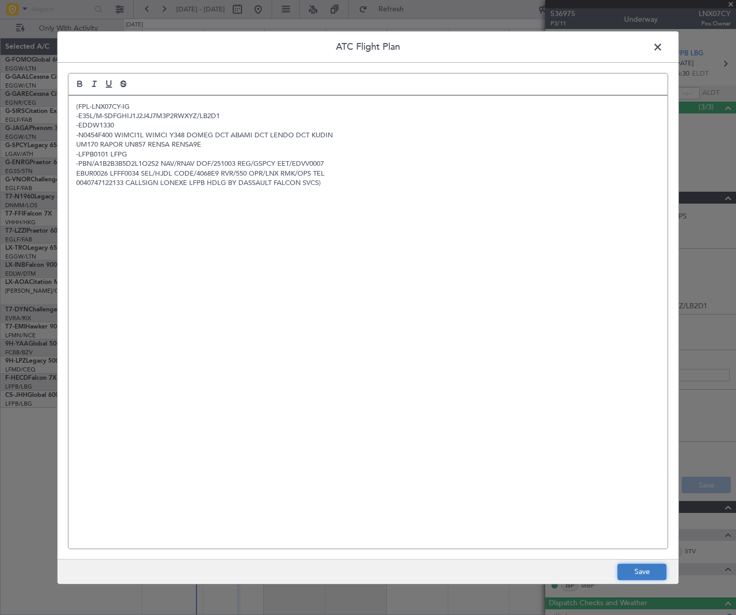
click at [631, 573] on button "Save" at bounding box center [641, 572] width 49 height 17
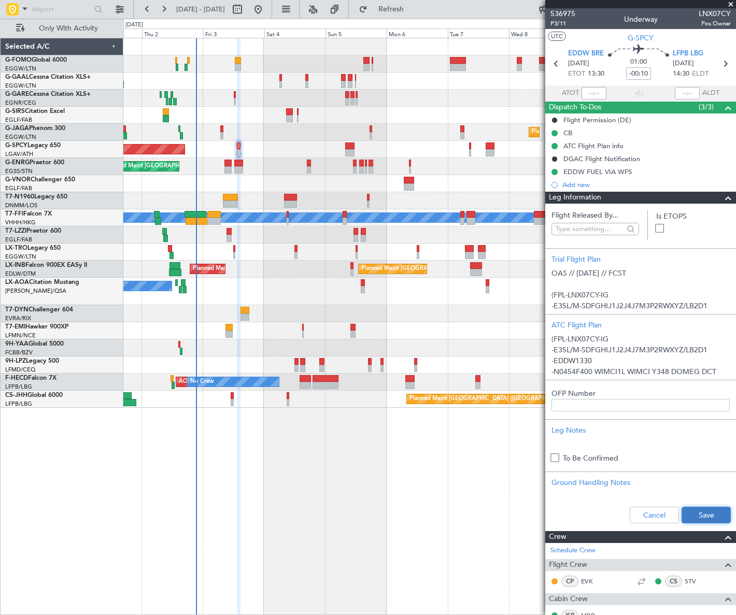
click at [699, 508] on button "Save" at bounding box center [705, 515] width 49 height 17
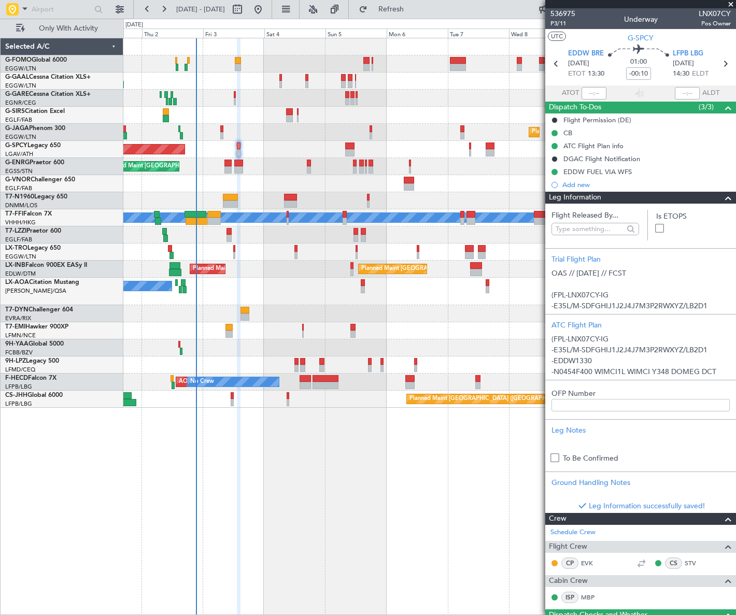
click at [723, 194] on span at bounding box center [728, 198] width 12 height 12
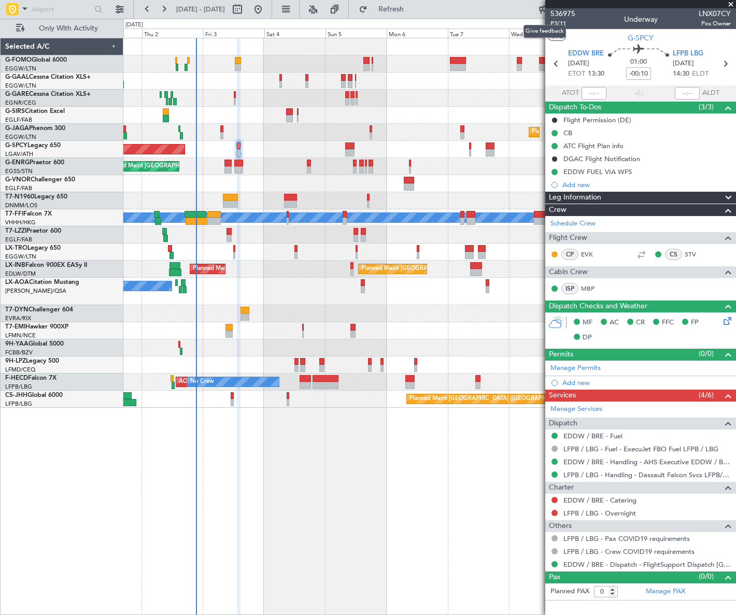
drag, startPoint x: 559, startPoint y: 24, endPoint x: 564, endPoint y: 27, distance: 6.0
click at [559, 24] on mat-tooltip-component "Give feedback" at bounding box center [544, 31] width 57 height 27
click at [560, 25] on span "P3/11" at bounding box center [562, 23] width 25 height 9
click at [627, 199] on div "Leg Information" at bounding box center [640, 198] width 191 height 12
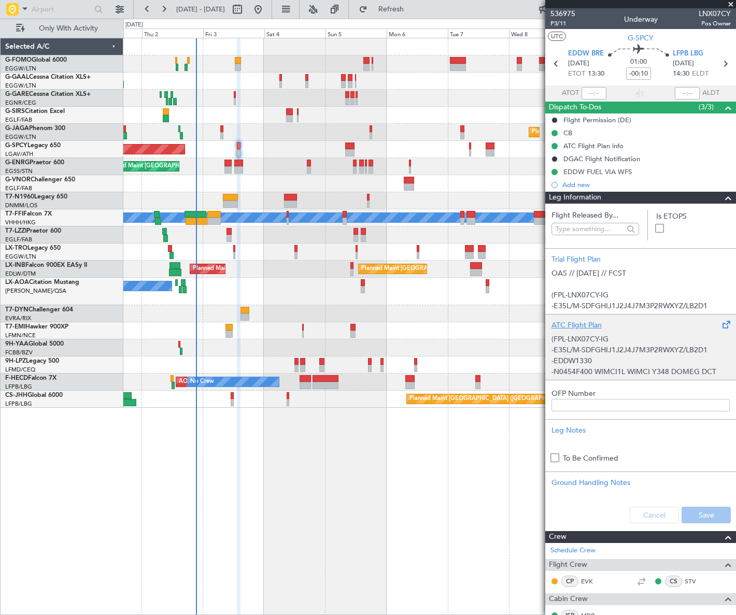
click at [637, 358] on p "-EDDW1330" at bounding box center [640, 360] width 178 height 11
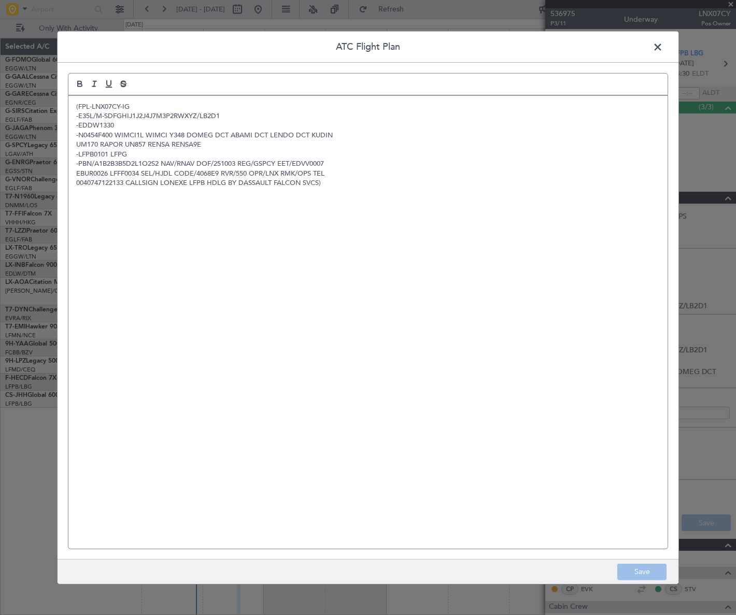
click at [663, 46] on span at bounding box center [663, 49] width 0 height 21
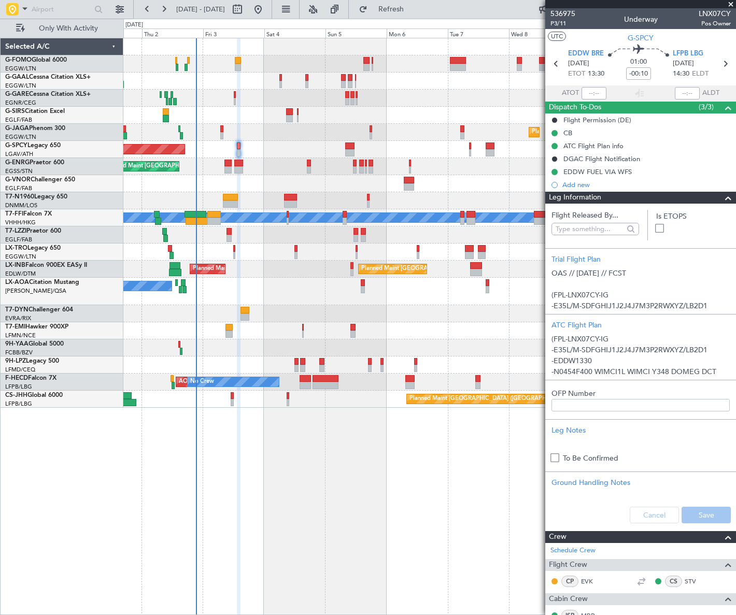
click at [722, 200] on span at bounding box center [728, 198] width 12 height 12
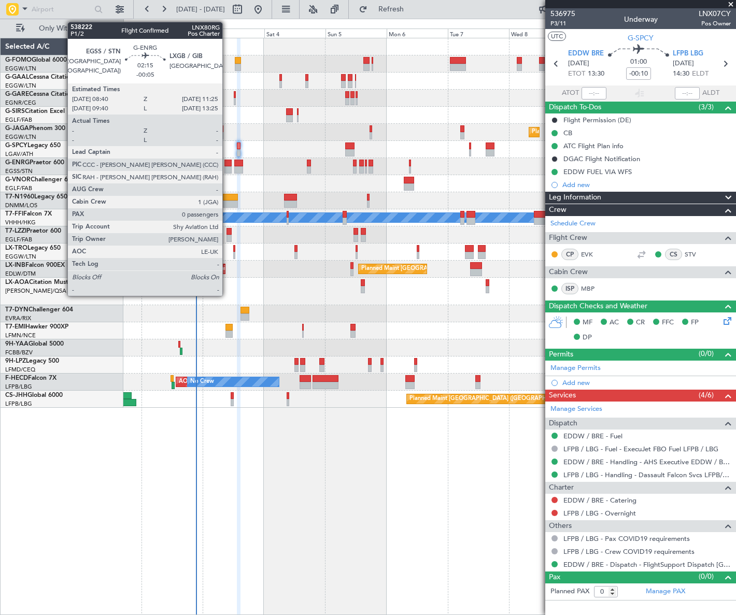
click at [227, 167] on div at bounding box center [227, 169] width 7 height 7
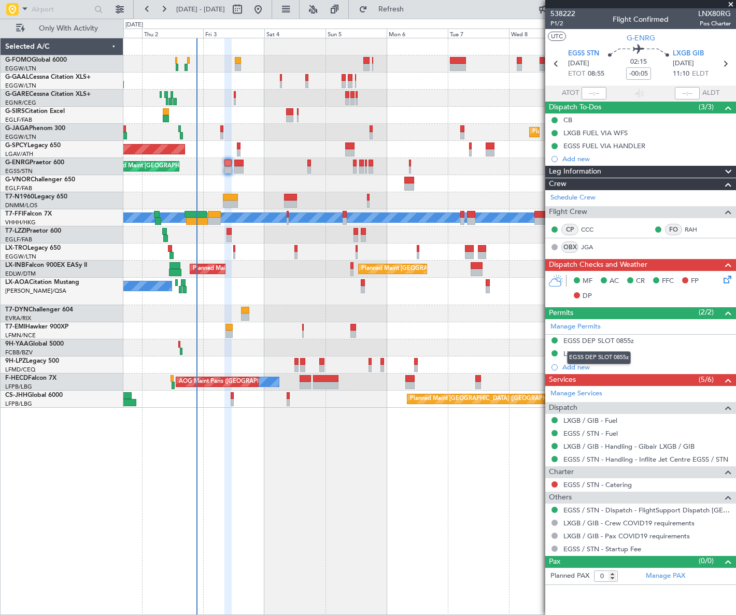
drag, startPoint x: 592, startPoint y: 355, endPoint x: 608, endPoint y: 368, distance: 21.0
click at [592, 355] on div "EGSS DEP SLOT 0855z" at bounding box center [599, 357] width 64 height 13
click at [612, 356] on div "LXGB PPR 1115z" at bounding box center [588, 353] width 51 height 9
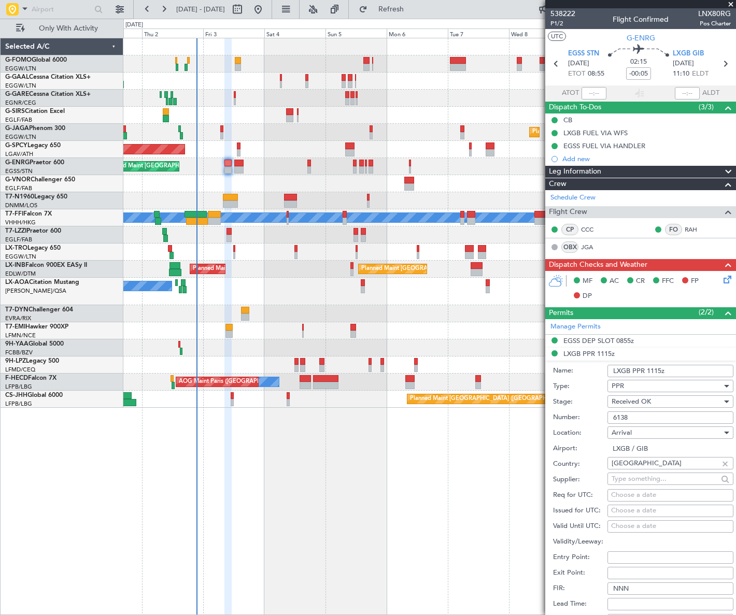
click at [619, 413] on input "6138" at bounding box center [670, 417] width 126 height 12
click at [601, 339] on div "EGSS DEP SLOT 0855z" at bounding box center [598, 340] width 70 height 9
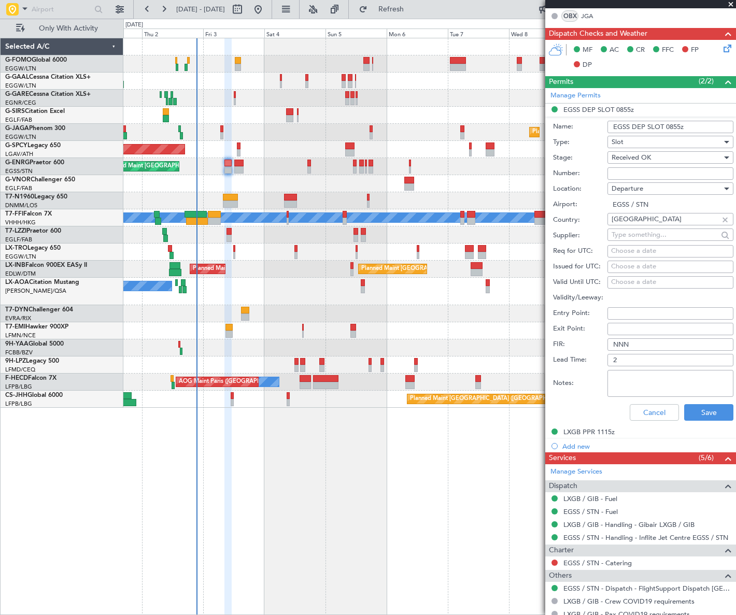
scroll to position [235, 0]
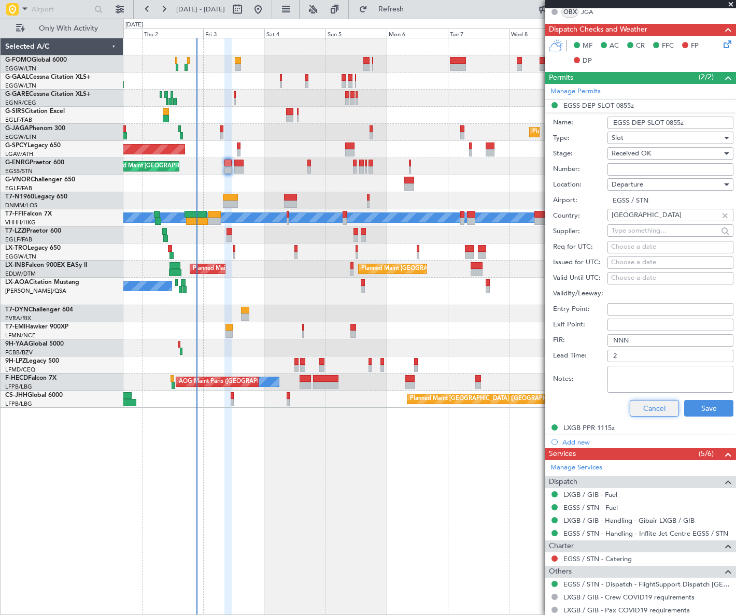
click at [648, 410] on button "Cancel" at bounding box center [653, 408] width 49 height 17
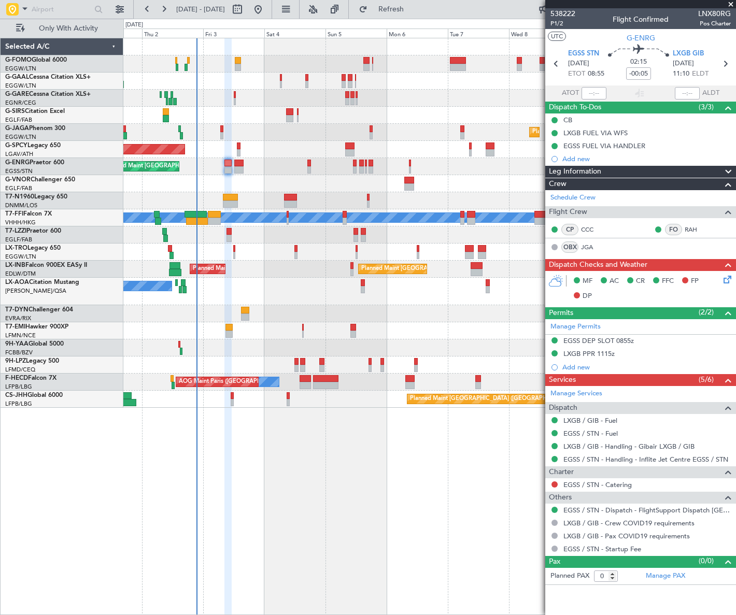
scroll to position [0, 0]
click at [551, 24] on span "P1/2" at bounding box center [562, 23] width 25 height 9
click at [728, 277] on icon at bounding box center [725, 278] width 8 height 8
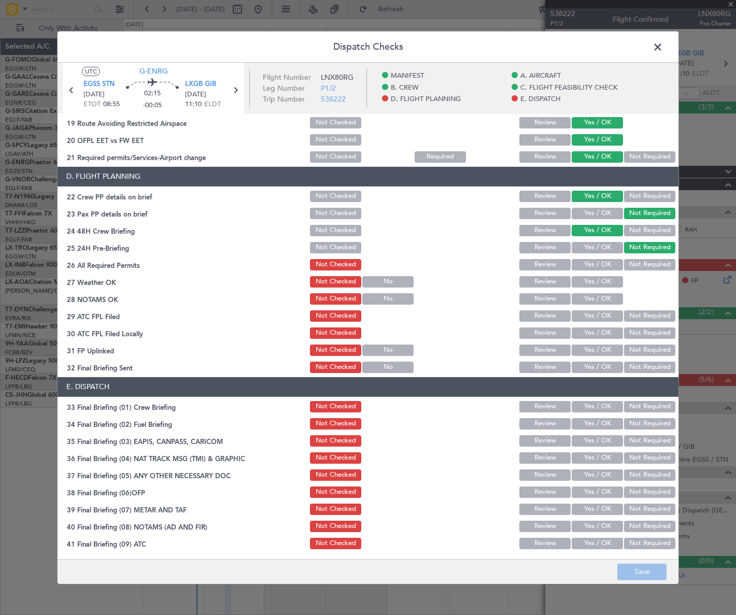
scroll to position [481, 0]
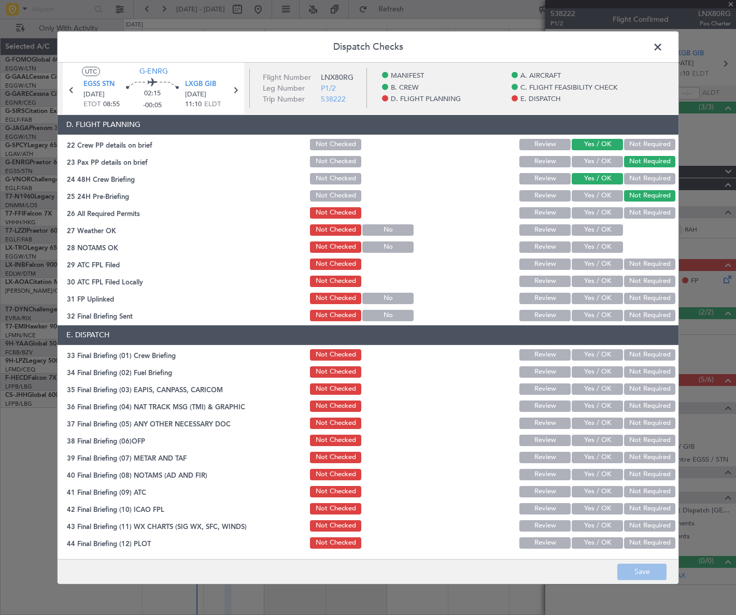
click at [607, 210] on button "Yes / OK" at bounding box center [596, 212] width 51 height 11
click at [605, 230] on button "Yes / OK" at bounding box center [596, 229] width 51 height 11
click at [607, 243] on button "Yes / OK" at bounding box center [596, 246] width 51 height 11
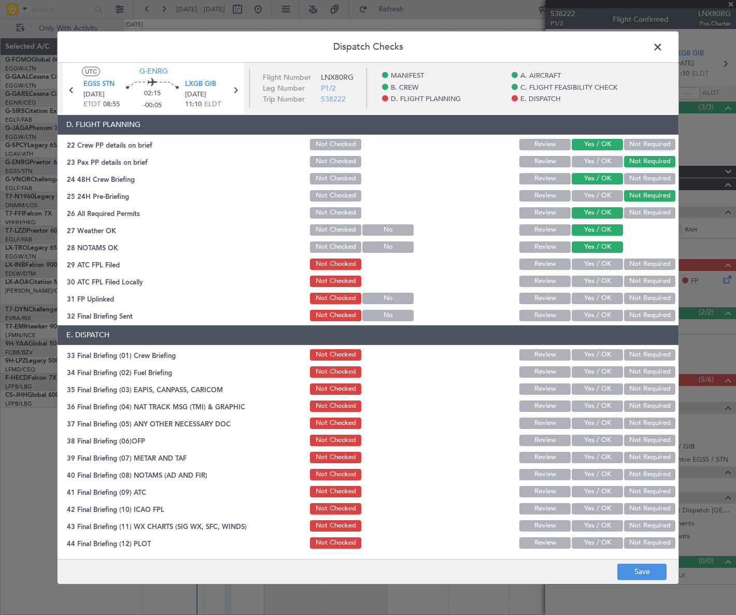
click at [600, 260] on button "Yes / OK" at bounding box center [596, 264] width 51 height 11
drag, startPoint x: 633, startPoint y: 282, endPoint x: 609, endPoint y: 291, distance: 25.4
click at [632, 282] on button "Not Required" at bounding box center [649, 281] width 51 height 11
drag, startPoint x: 600, startPoint y: 296, endPoint x: 600, endPoint y: 304, distance: 7.8
click at [600, 296] on button "Yes / OK" at bounding box center [596, 298] width 51 height 11
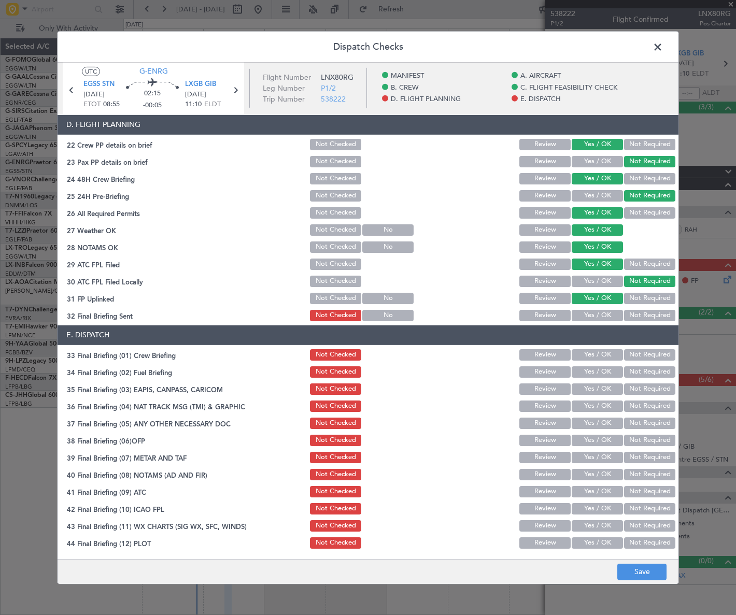
click at [600, 312] on button "Yes / OK" at bounding box center [596, 315] width 51 height 11
click at [589, 351] on button "Yes / OK" at bounding box center [596, 354] width 51 height 11
click at [592, 368] on button "Yes / OK" at bounding box center [596, 371] width 51 height 11
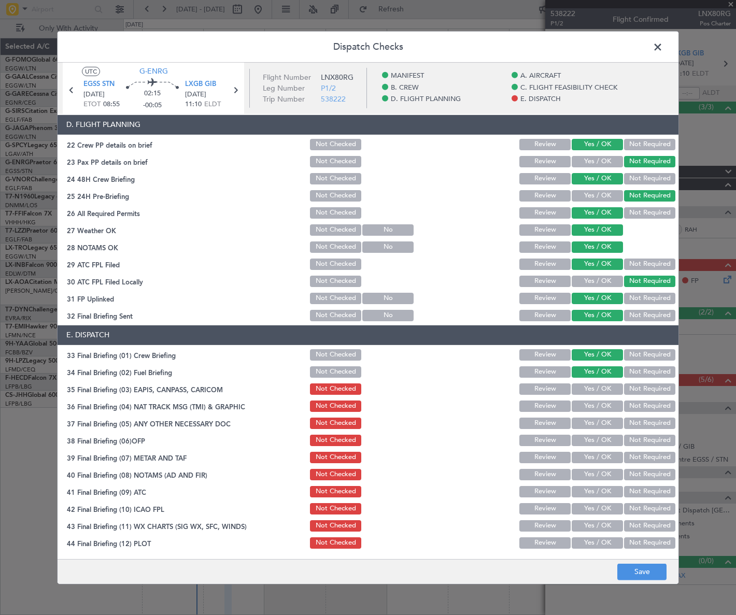
click at [634, 381] on section "E. DISPATCH 33 Final Briefing (01) Crew Briefing Not Checked Review Yes / OK No…" at bounding box center [368, 437] width 621 height 225
click at [634, 388] on button "Not Required" at bounding box center [649, 388] width 51 height 11
click at [634, 404] on button "Not Required" at bounding box center [649, 405] width 51 height 11
click at [596, 418] on button "Yes / OK" at bounding box center [596, 423] width 51 height 11
click at [595, 447] on section "E. DISPATCH 33 Final Briefing (01) Crew Briefing Not Checked Review Yes / OK No…" at bounding box center [368, 437] width 621 height 225
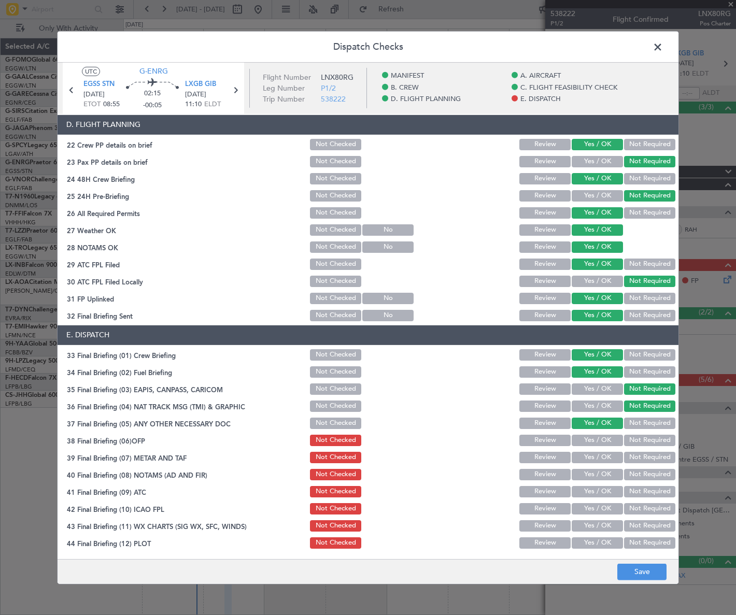
click at [598, 440] on button "Yes / OK" at bounding box center [596, 440] width 51 height 11
click at [596, 459] on button "Yes / OK" at bounding box center [596, 457] width 51 height 11
click at [598, 475] on button "Yes / OK" at bounding box center [596, 474] width 51 height 11
click at [600, 494] on button "Yes / OK" at bounding box center [596, 491] width 51 height 11
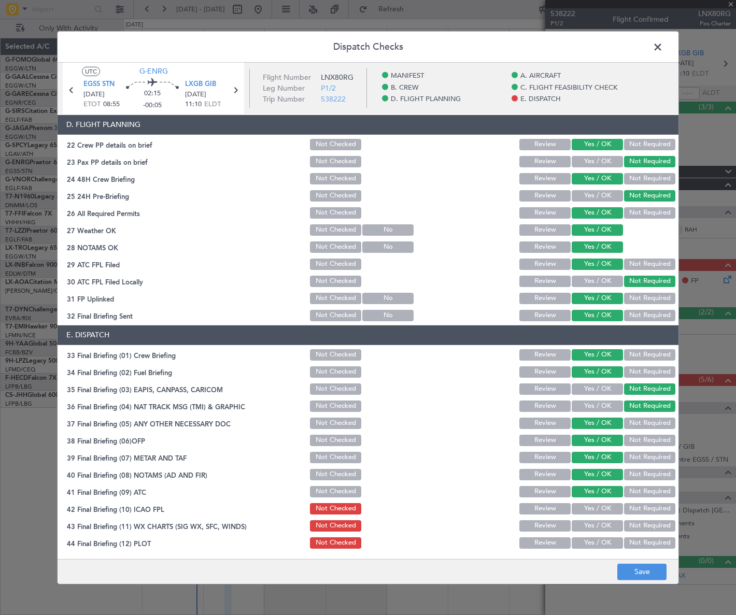
click at [601, 508] on button "Yes / OK" at bounding box center [596, 508] width 51 height 11
click at [597, 526] on button "Yes / OK" at bounding box center [596, 525] width 51 height 11
click at [596, 547] on button "Yes / OK" at bounding box center [596, 542] width 51 height 11
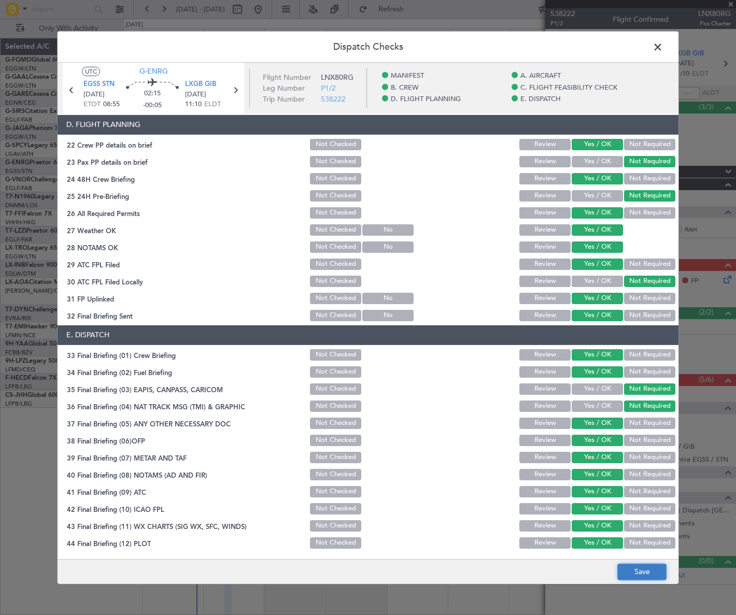
click at [637, 575] on button "Save" at bounding box center [641, 572] width 49 height 17
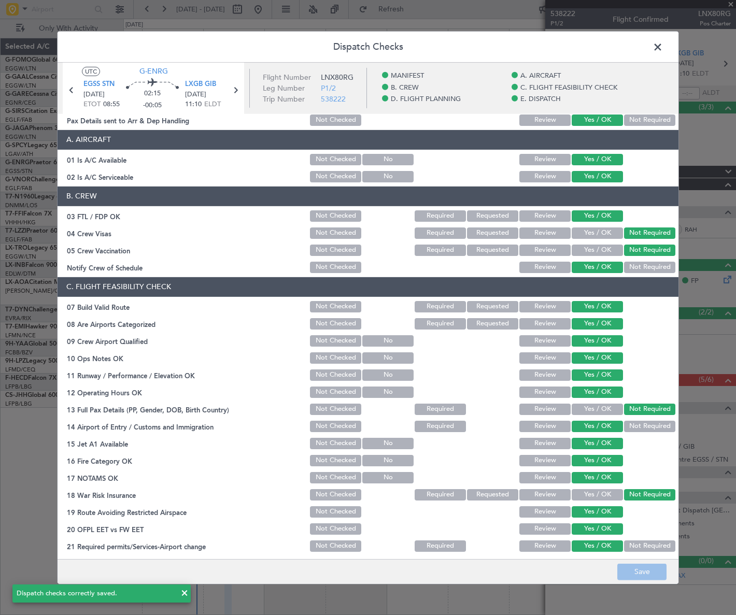
scroll to position [0, 0]
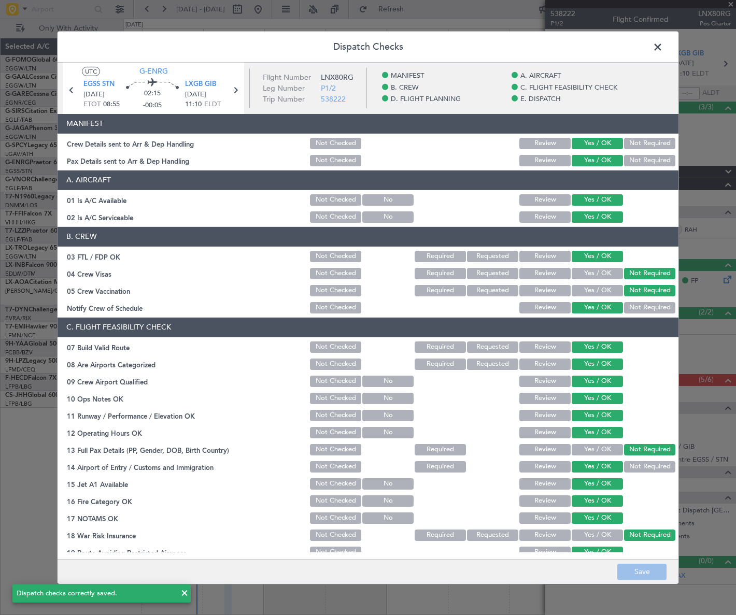
click at [663, 42] on span at bounding box center [663, 49] width 0 height 21
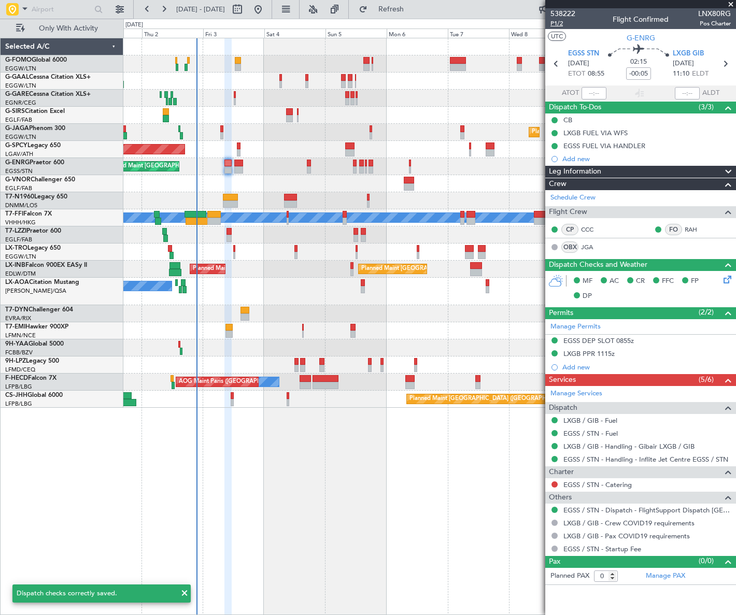
click at [558, 24] on span "P1/2" at bounding box center [562, 23] width 25 height 9
click at [569, 170] on span "Leg Information" at bounding box center [575, 172] width 52 height 12
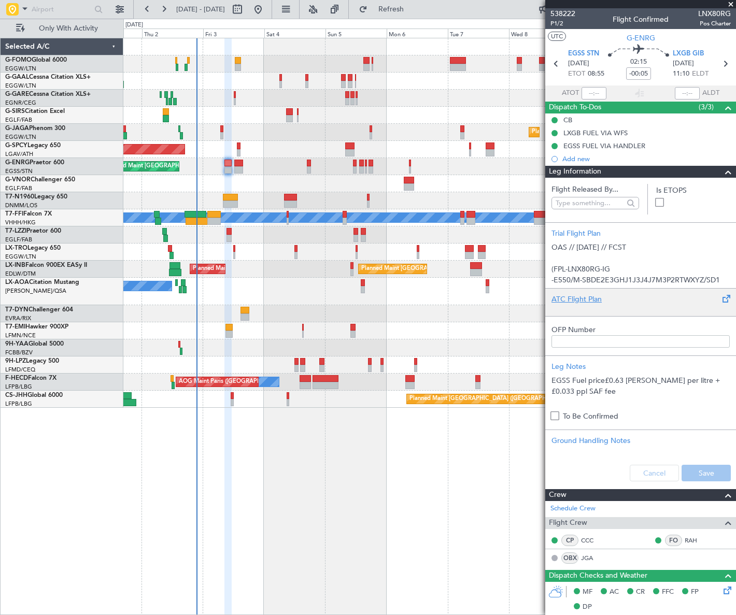
click at [590, 306] on div at bounding box center [640, 308] width 178 height 6
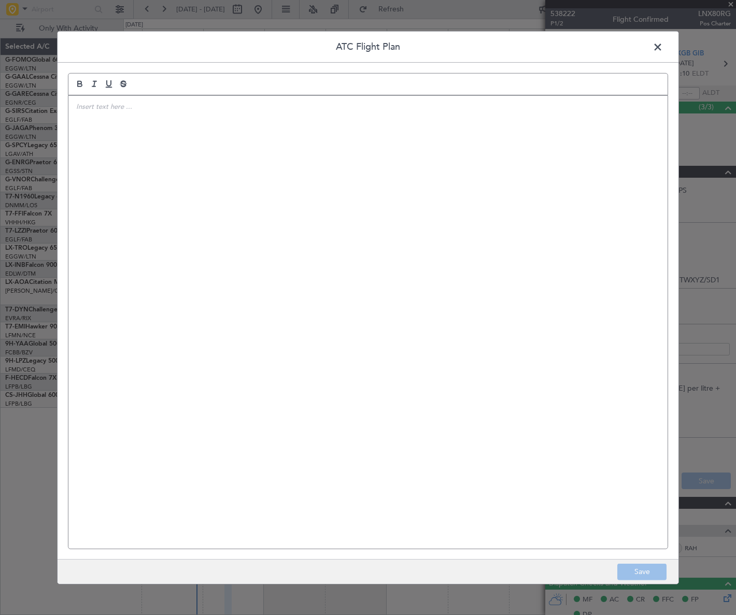
click at [193, 253] on div at bounding box center [367, 321] width 599 height 453
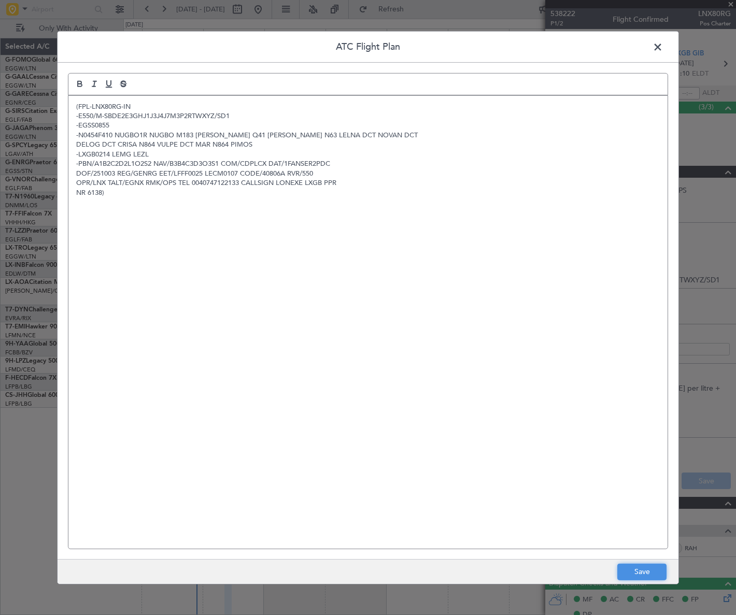
drag, startPoint x: 658, startPoint y: 575, endPoint x: 654, endPoint y: 560, distance: 16.1
click at [657, 575] on button "Save" at bounding box center [641, 572] width 49 height 17
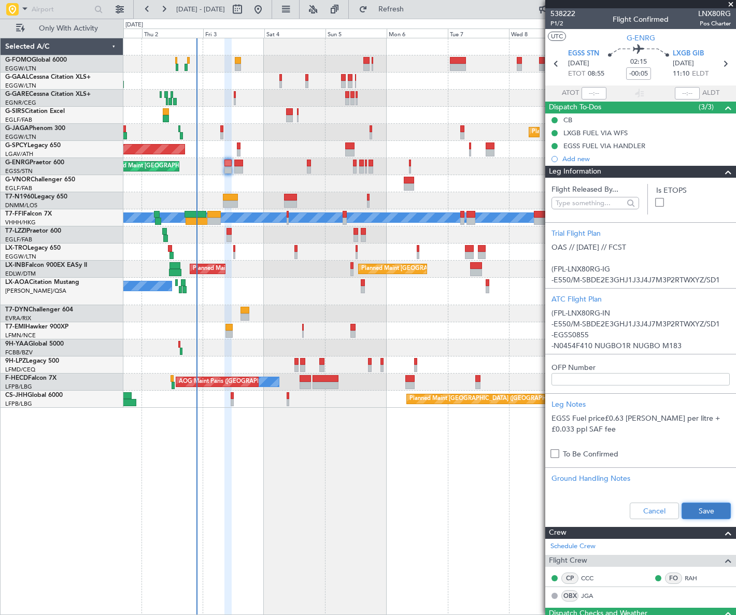
click at [694, 508] on button "Save" at bounding box center [705, 511] width 49 height 17
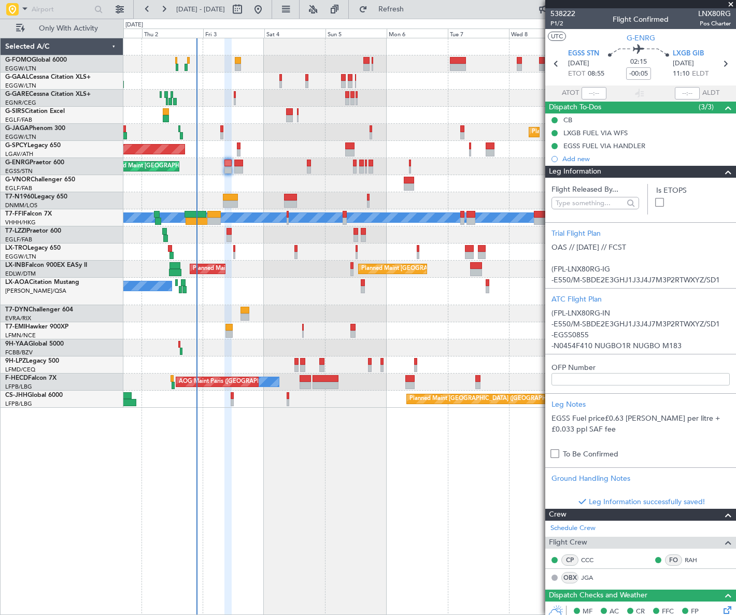
click at [722, 168] on span at bounding box center [728, 172] width 12 height 12
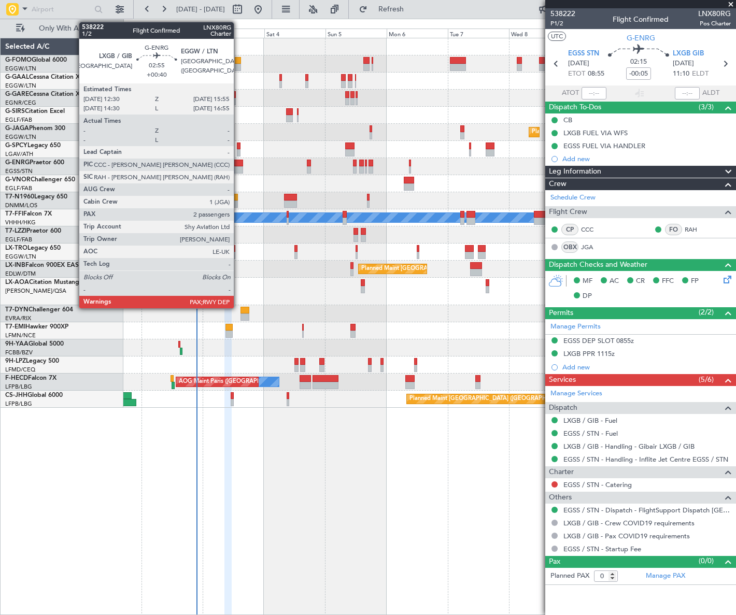
click at [238, 165] on div at bounding box center [238, 163] width 9 height 7
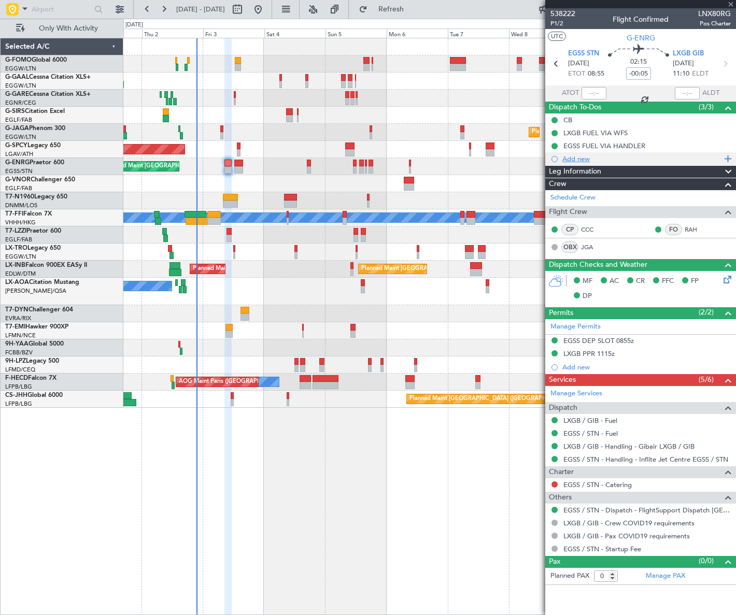
type input "+00:40"
type input "2"
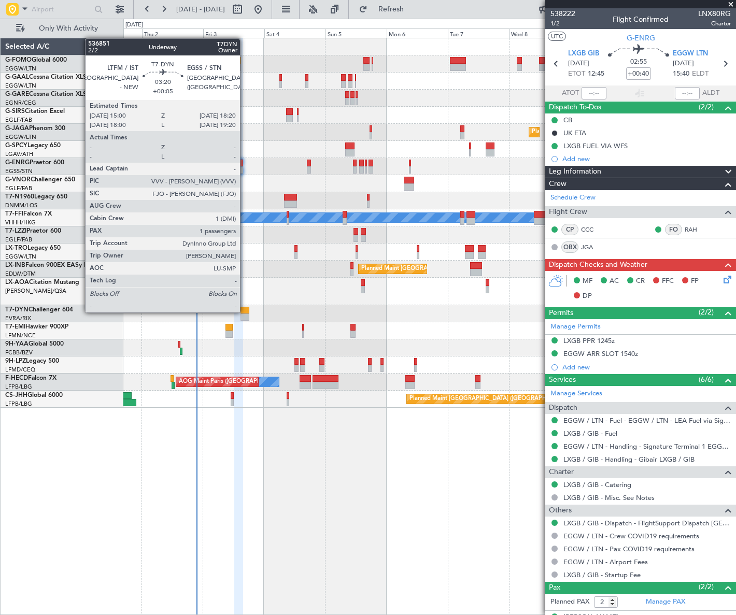
click at [245, 311] on div at bounding box center [244, 310] width 9 height 7
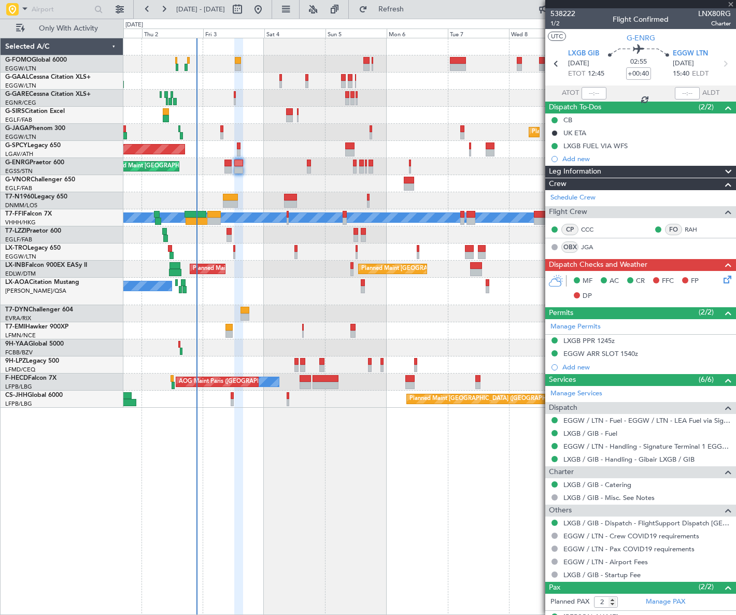
type input "+00:05"
type input "1"
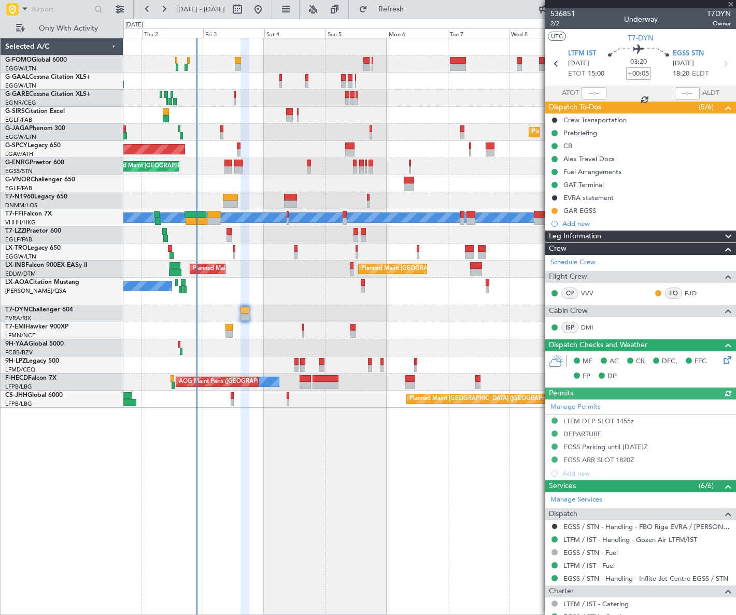
click at [652, 235] on div "Leg Information" at bounding box center [640, 237] width 191 height 12
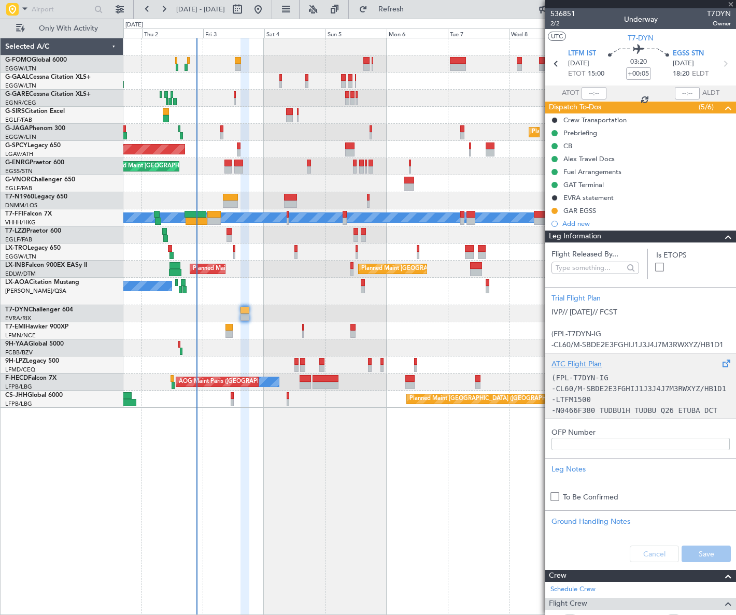
click at [593, 385] on code "-CL60/M-SBDE2E3FGHIJ1J3J4J7M3RWXYZ/HB1D1" at bounding box center [638, 388] width 175 height 8
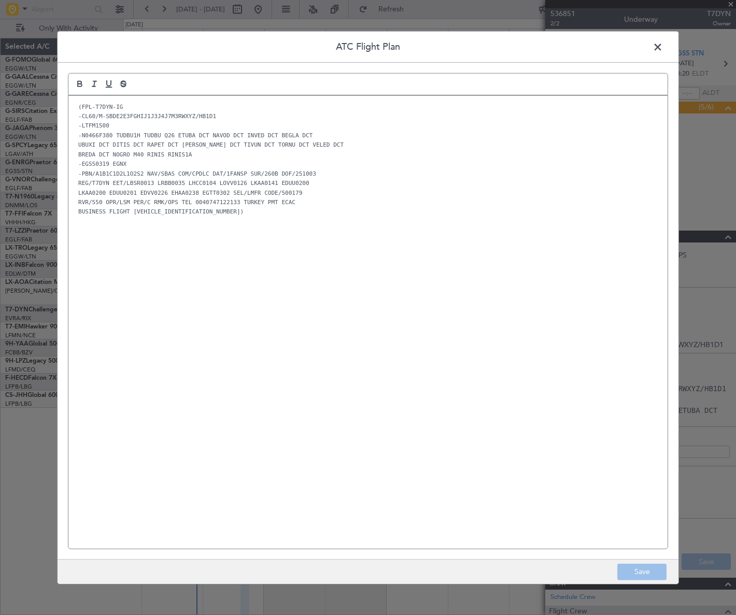
click at [663, 46] on span at bounding box center [663, 49] width 0 height 21
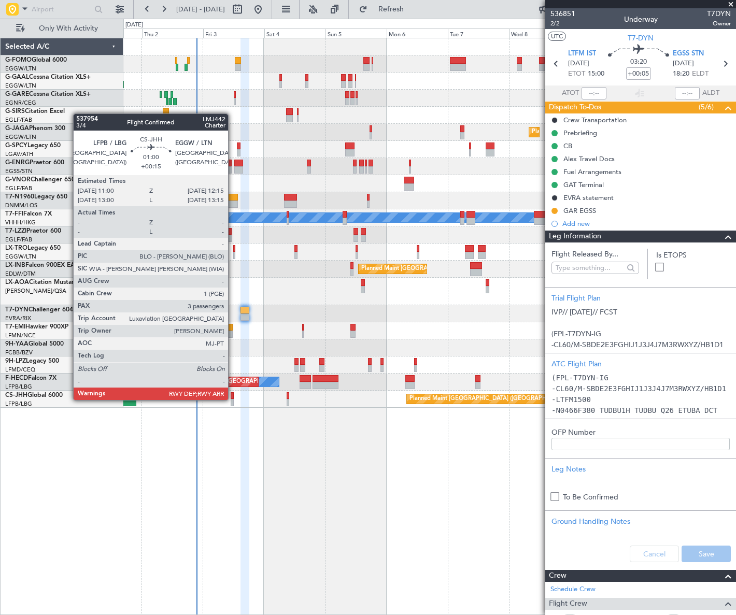
click at [233, 399] on div at bounding box center [233, 402] width 4 height 7
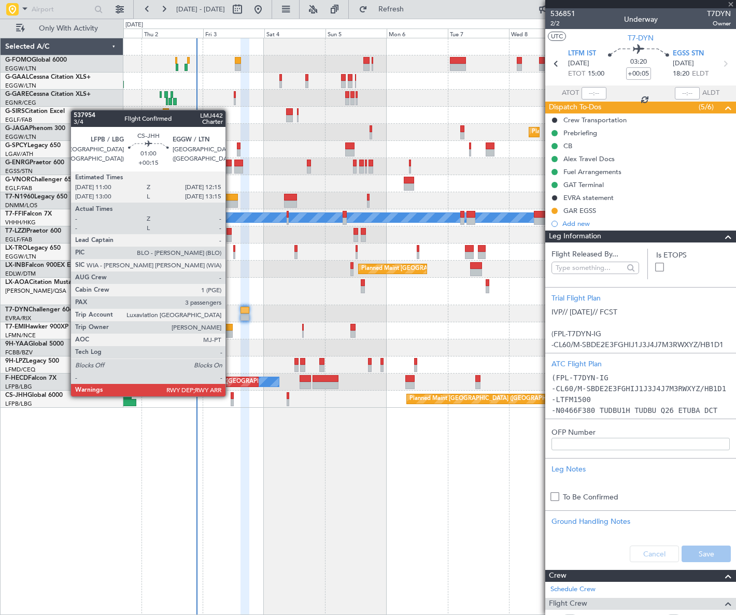
type input "+00:15"
type input "3"
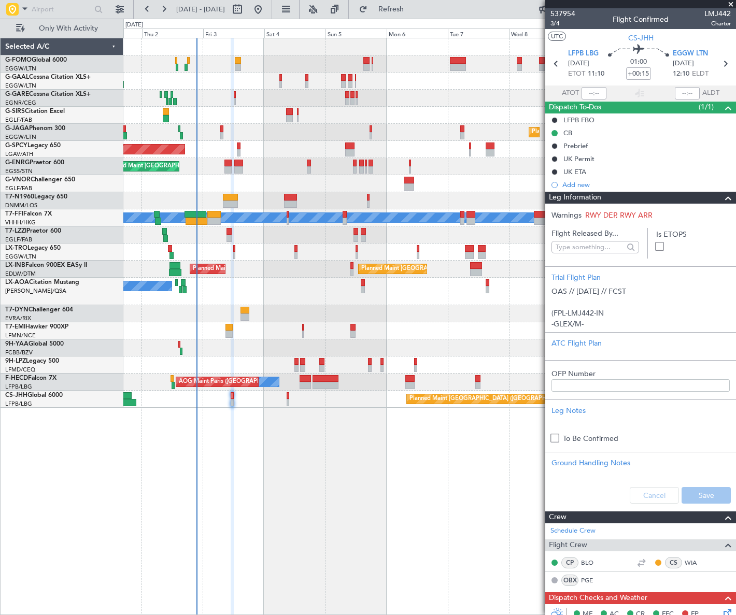
click at [722, 197] on span at bounding box center [728, 198] width 12 height 12
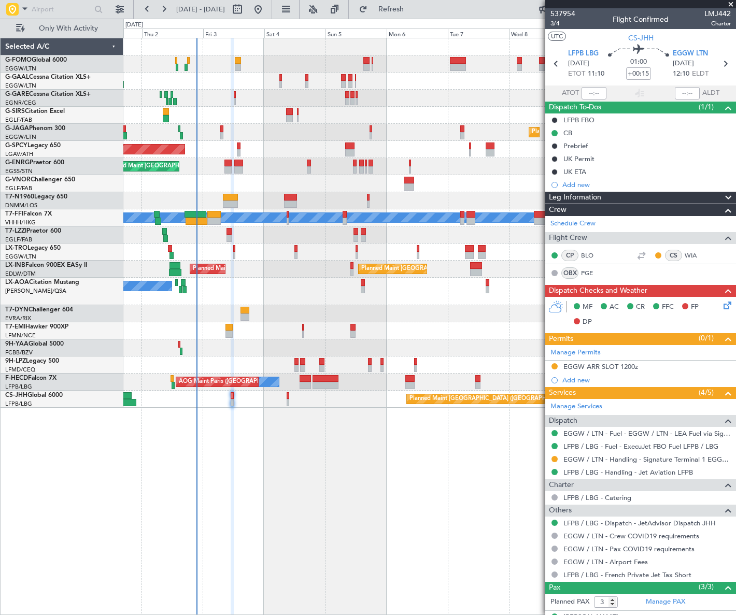
click at [721, 306] on icon at bounding box center [725, 303] width 8 height 8
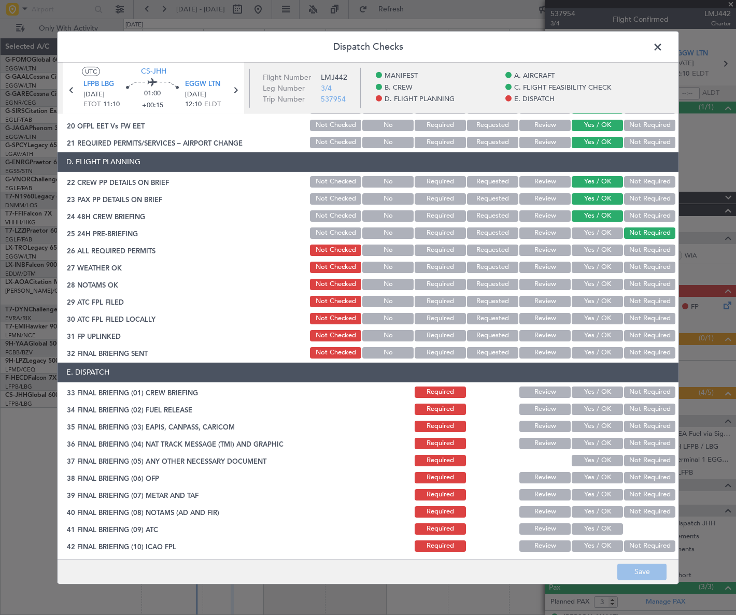
scroll to position [498, 0]
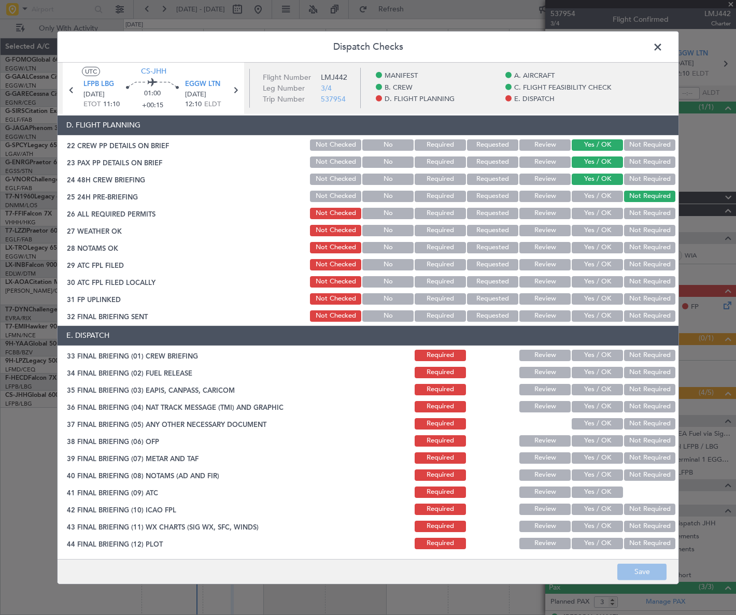
click at [663, 46] on span at bounding box center [663, 49] width 0 height 21
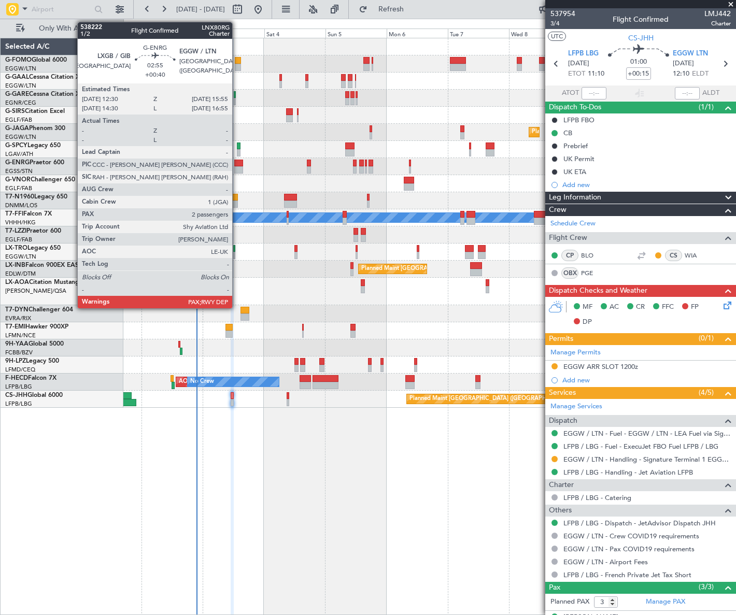
click at [237, 168] on div at bounding box center [238, 169] width 9 height 7
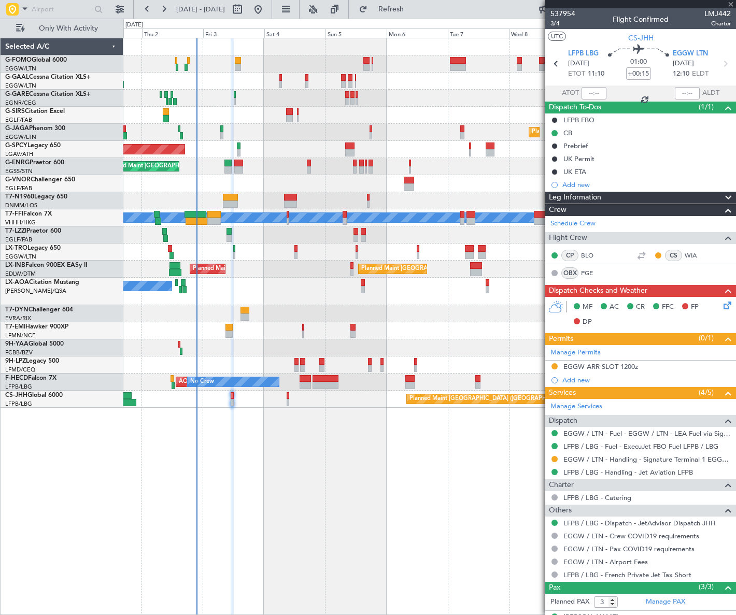
type input "+00:40"
type input "2"
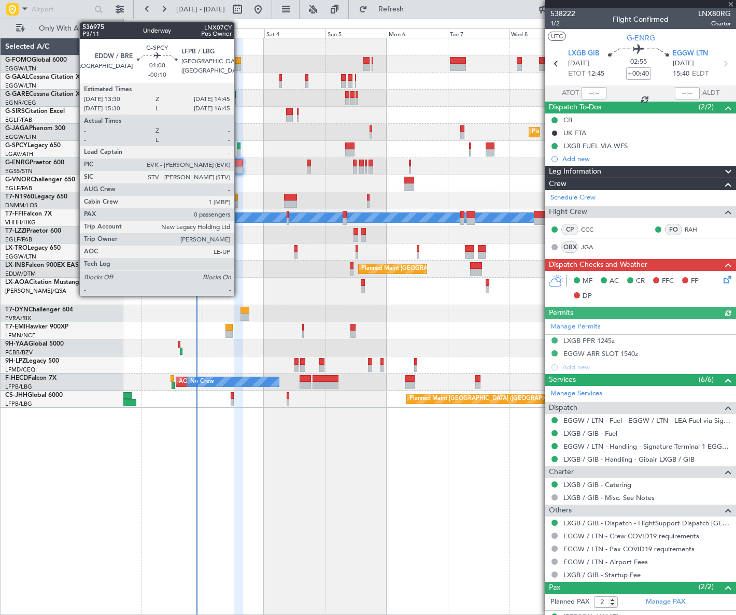
click at [239, 148] on div at bounding box center [239, 145] width 4 height 7
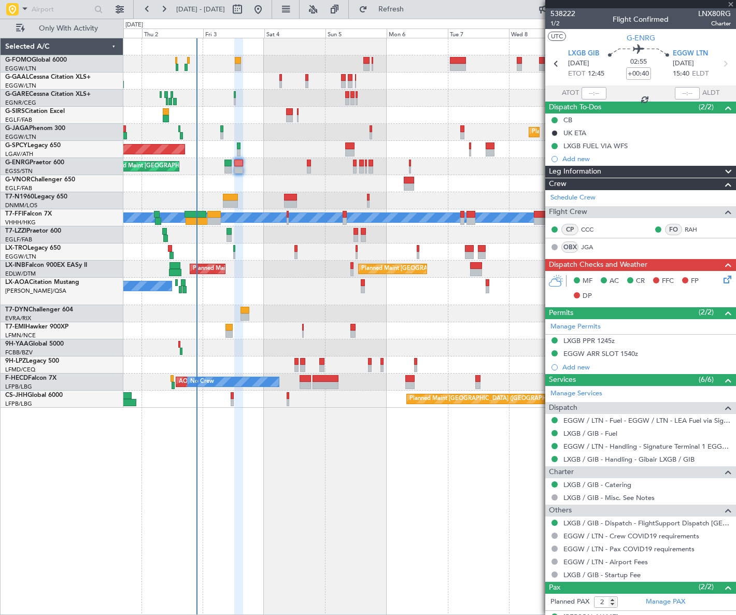
type input "-00:10"
type input "0"
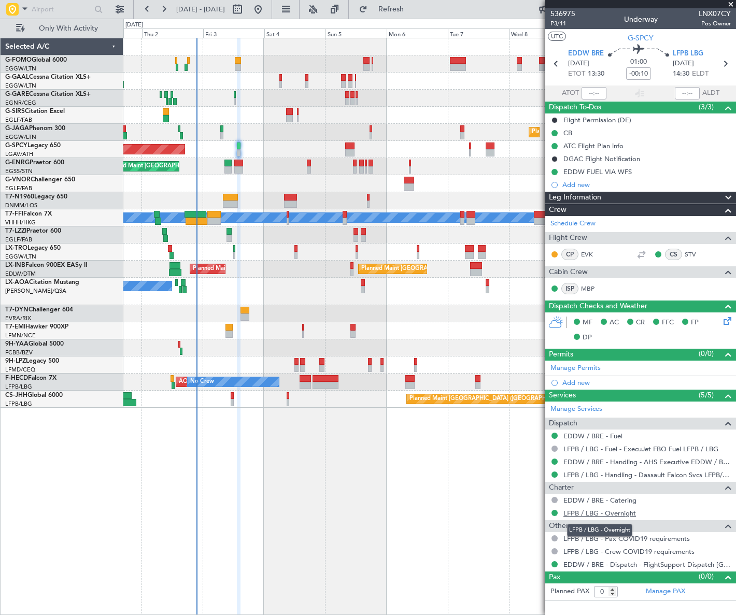
click at [613, 512] on link "LFPB / LBG - Overnight" at bounding box center [599, 513] width 73 height 9
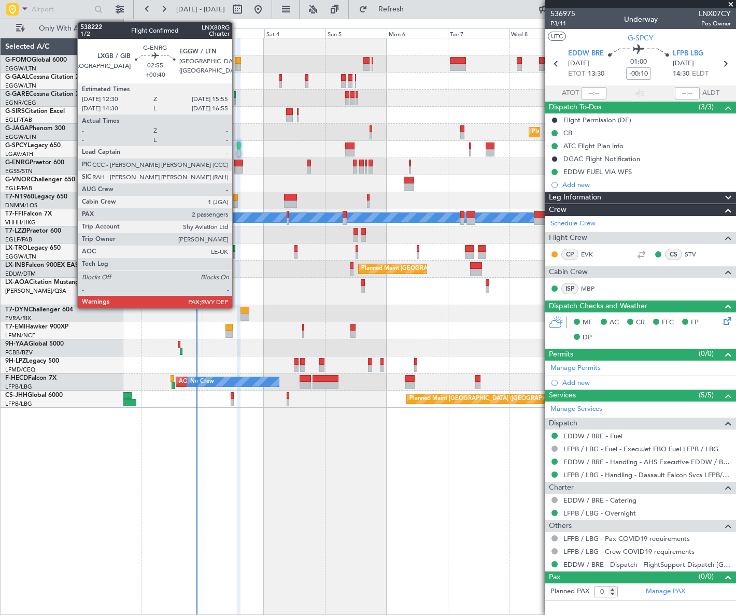
click at [237, 166] on div at bounding box center [238, 169] width 9 height 7
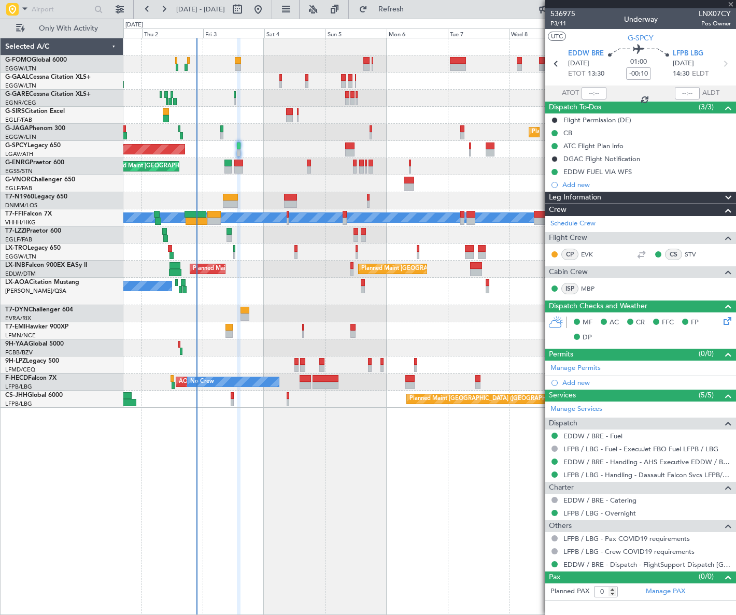
type input "+00:40"
type input "2"
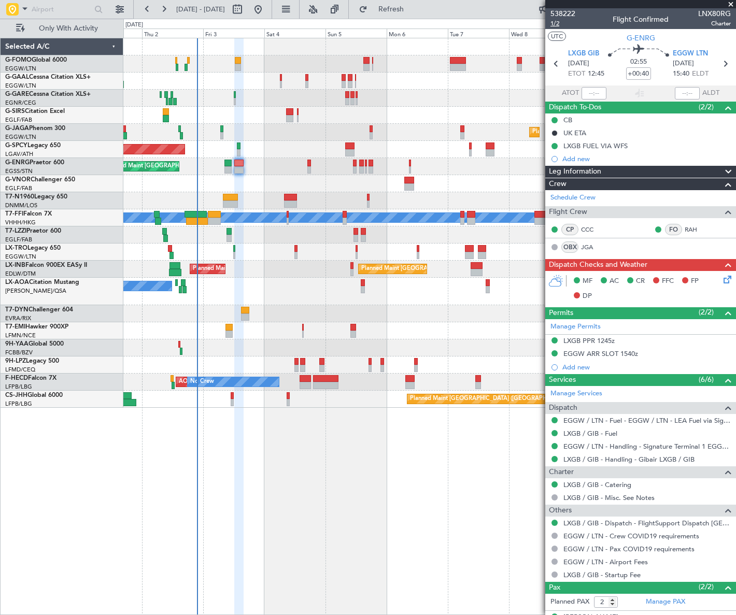
click at [554, 24] on span "1/2" at bounding box center [562, 23] width 25 height 9
click at [597, 339] on div "LXGB PPR 1245z" at bounding box center [588, 340] width 51 height 9
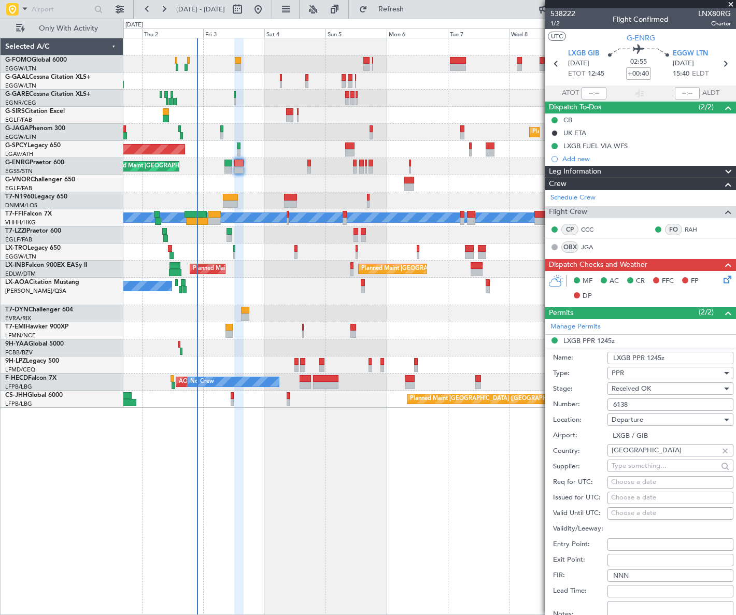
click at [623, 403] on input "6138" at bounding box center [670, 404] width 126 height 12
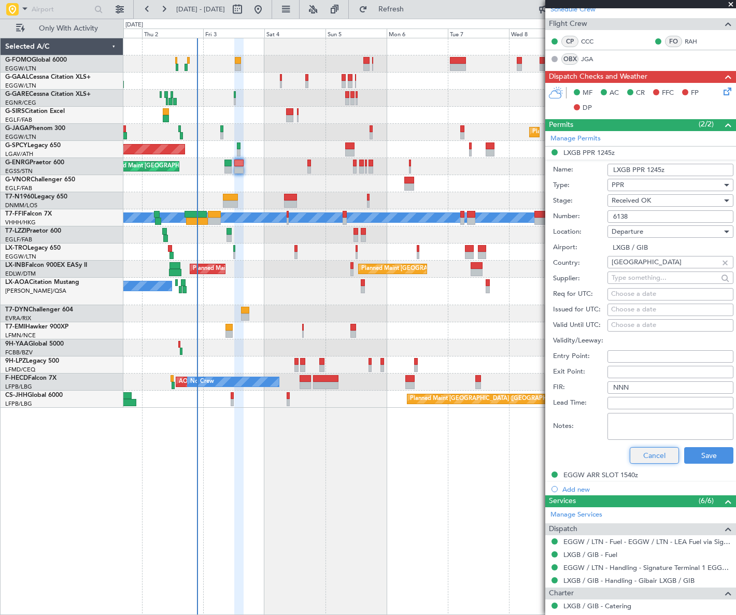
click at [668, 449] on button "Cancel" at bounding box center [653, 455] width 49 height 17
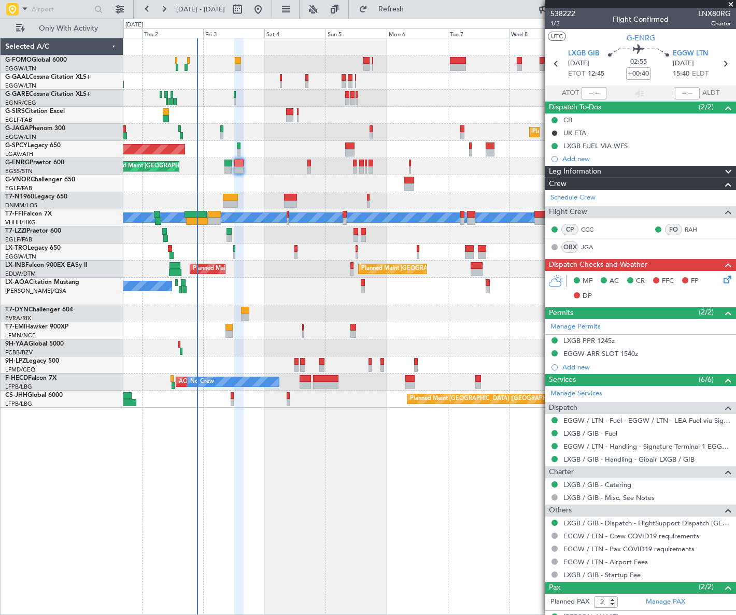
click at [721, 278] on icon at bounding box center [725, 278] width 8 height 8
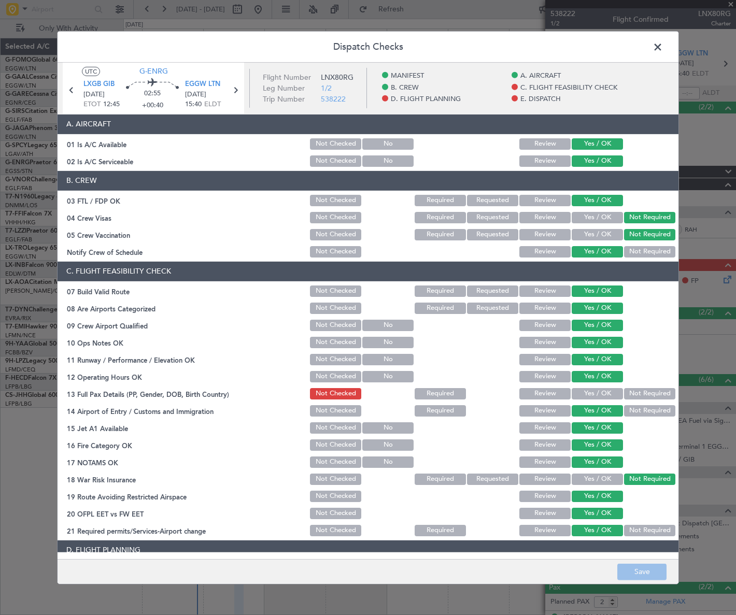
scroll to position [188, 0]
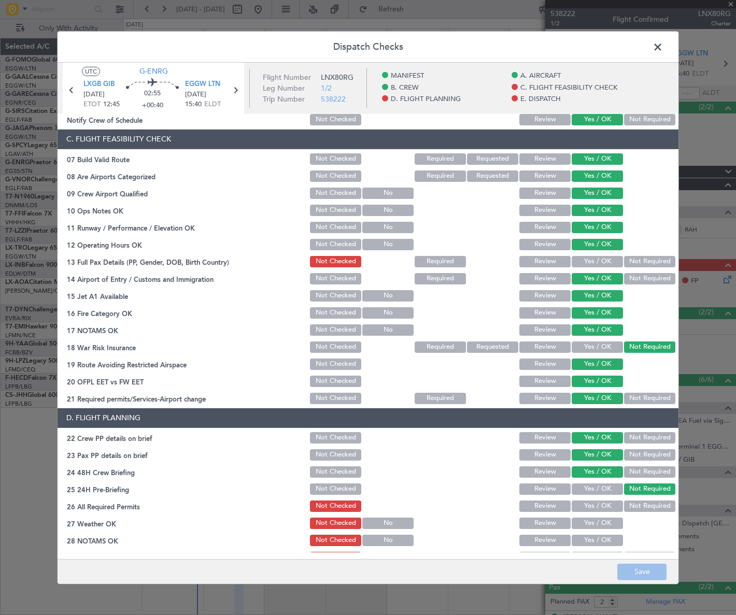
click at [598, 258] on button "Yes / OK" at bounding box center [596, 261] width 51 height 11
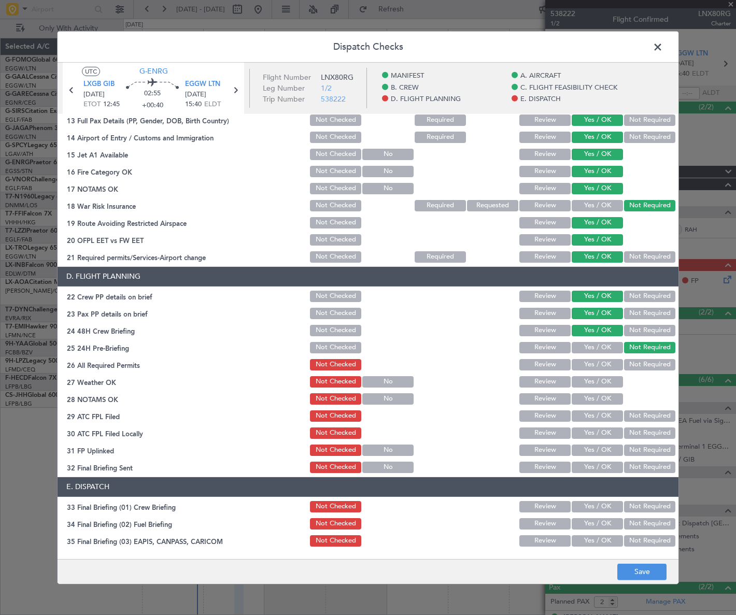
drag, startPoint x: 600, startPoint y: 363, endPoint x: 601, endPoint y: 370, distance: 7.3
click at [600, 364] on button "Yes / OK" at bounding box center [596, 364] width 51 height 11
click at [606, 388] on div "Yes / OK" at bounding box center [596, 382] width 52 height 15
click at [606, 382] on button "Yes / OK" at bounding box center [596, 381] width 51 height 11
click at [606, 397] on button "Yes / OK" at bounding box center [596, 398] width 51 height 11
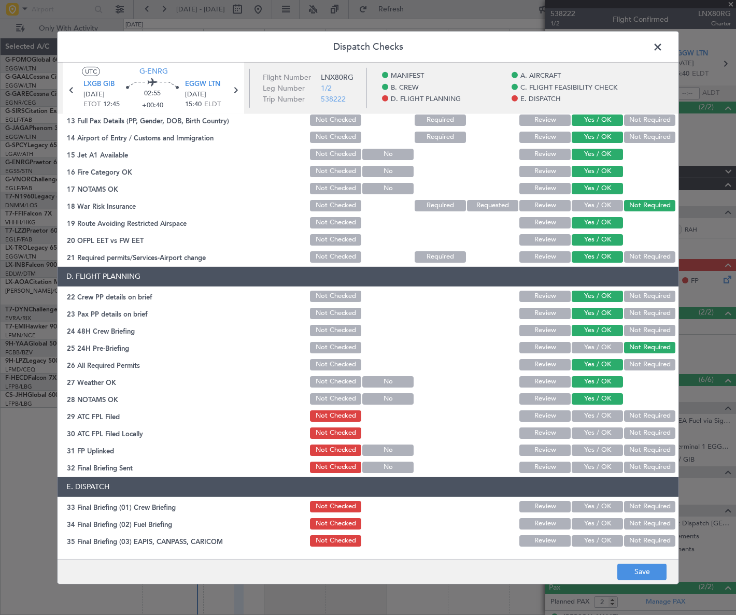
click at [607, 418] on button "Yes / OK" at bounding box center [596, 415] width 51 height 11
drag, startPoint x: 634, startPoint y: 434, endPoint x: 613, endPoint y: 446, distance: 23.5
click at [630, 435] on button "Not Required" at bounding box center [649, 432] width 51 height 11
click at [610, 448] on button "Yes / OK" at bounding box center [596, 449] width 51 height 11
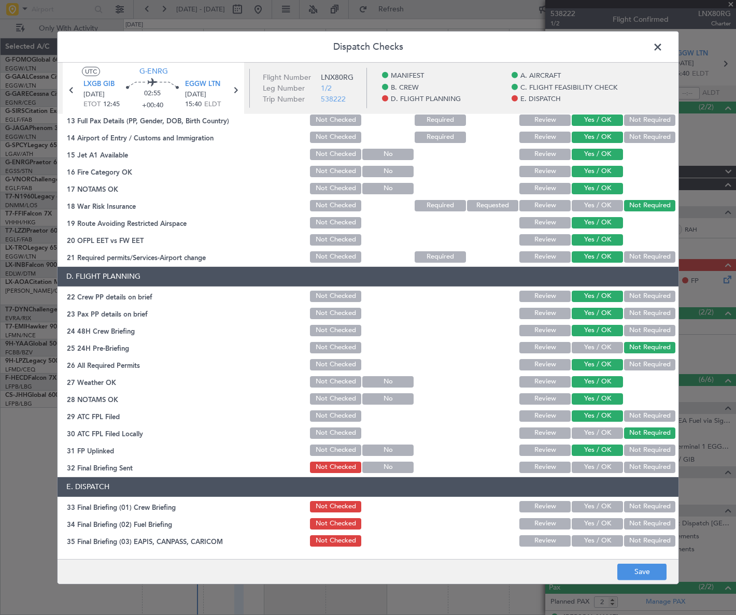
click at [606, 466] on button "Yes / OK" at bounding box center [596, 467] width 51 height 11
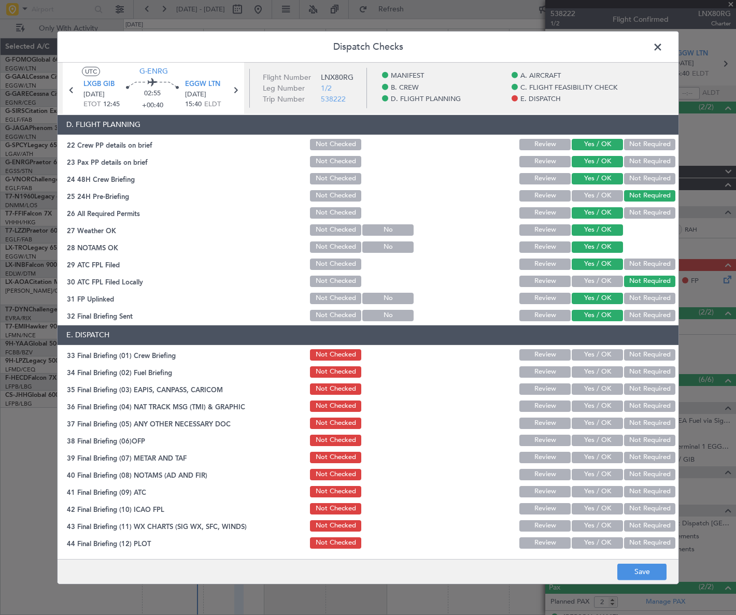
drag, startPoint x: 600, startPoint y: 355, endPoint x: 600, endPoint y: 366, distance: 11.4
click at [600, 355] on button "Yes / OK" at bounding box center [596, 354] width 51 height 11
click at [603, 370] on button "Yes / OK" at bounding box center [596, 371] width 51 height 11
click at [640, 389] on button "Not Required" at bounding box center [649, 388] width 51 height 11
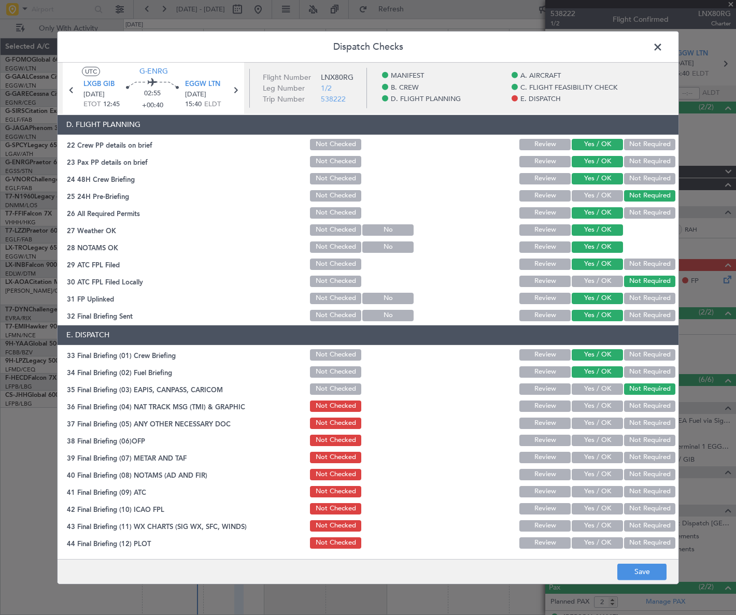
click at [636, 409] on button "Not Required" at bounding box center [649, 405] width 51 height 11
click at [609, 420] on button "Yes / OK" at bounding box center [596, 423] width 51 height 11
click at [609, 441] on button "Yes / OK" at bounding box center [596, 440] width 51 height 11
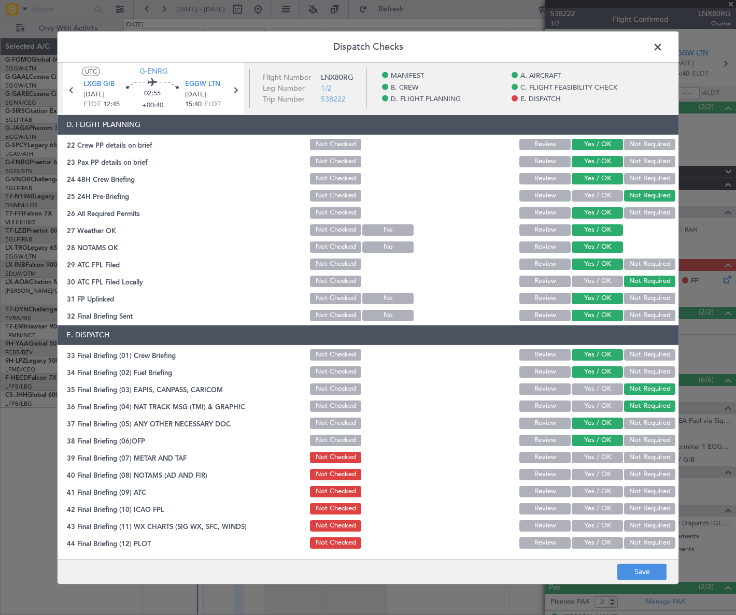
click at [607, 456] on button "Yes / OK" at bounding box center [596, 457] width 51 height 11
drag, startPoint x: 604, startPoint y: 471, endPoint x: 603, endPoint y: 481, distance: 9.9
click at [604, 471] on button "Yes / OK" at bounding box center [596, 474] width 51 height 11
click at [603, 486] on button "Yes / OK" at bounding box center [596, 491] width 51 height 11
drag, startPoint x: 603, startPoint y: 507, endPoint x: 602, endPoint y: 517, distance: 9.9
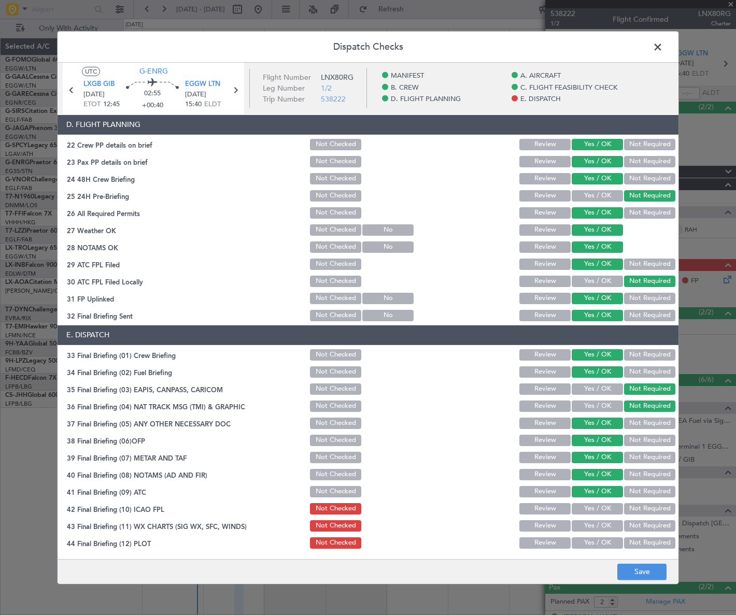
click at [603, 507] on button "Yes / OK" at bounding box center [596, 508] width 51 height 11
click at [603, 523] on button "Yes / OK" at bounding box center [596, 525] width 51 height 11
drag, startPoint x: 602, startPoint y: 540, endPoint x: 598, endPoint y: 519, distance: 21.5
click at [601, 540] on button "Yes / OK" at bounding box center [596, 542] width 51 height 11
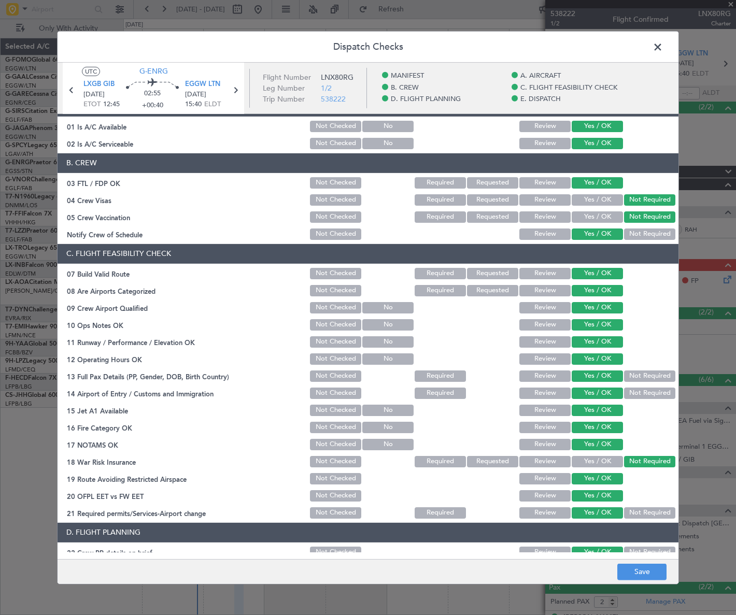
scroll to position [0, 0]
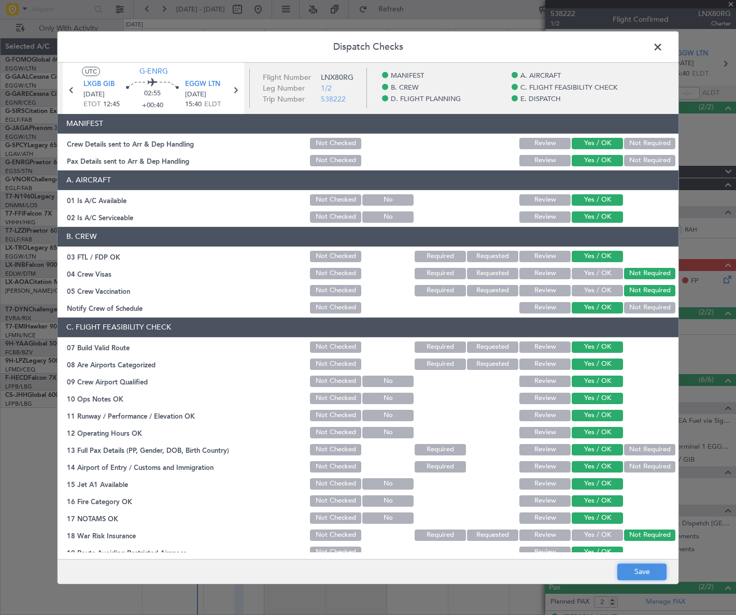
click at [637, 570] on button "Save" at bounding box center [641, 572] width 49 height 17
drag, startPoint x: 657, startPoint y: 47, endPoint x: 646, endPoint y: 67, distance: 23.4
click at [663, 47] on span at bounding box center [663, 49] width 0 height 21
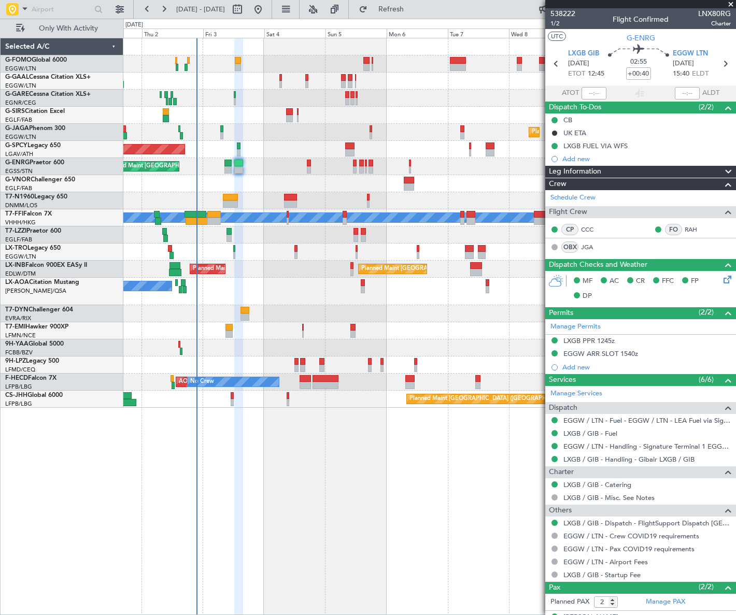
click at [619, 174] on div "Leg Information" at bounding box center [640, 172] width 191 height 12
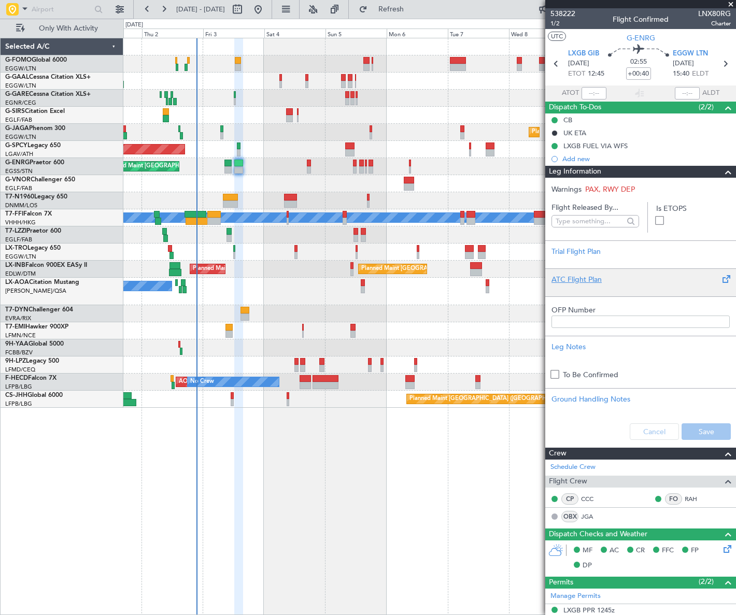
click at [594, 278] on div "ATC Flight Plan" at bounding box center [640, 279] width 178 height 11
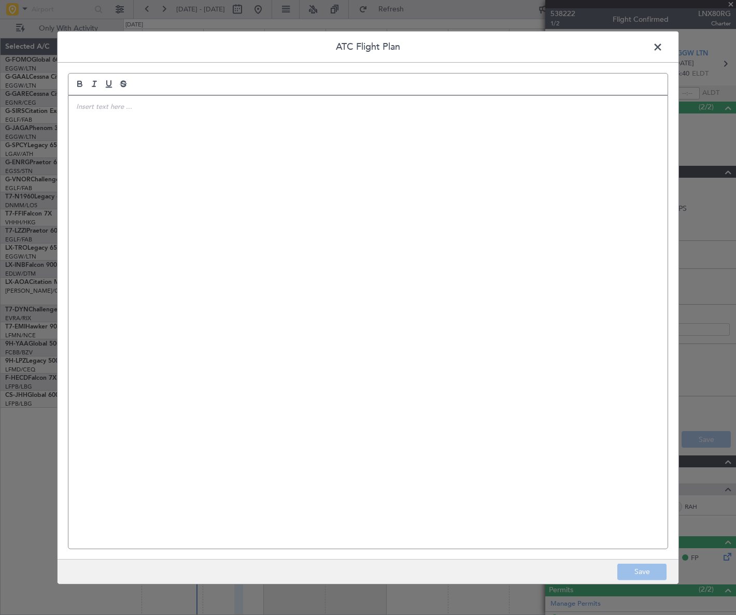
click at [257, 208] on div at bounding box center [367, 321] width 599 height 453
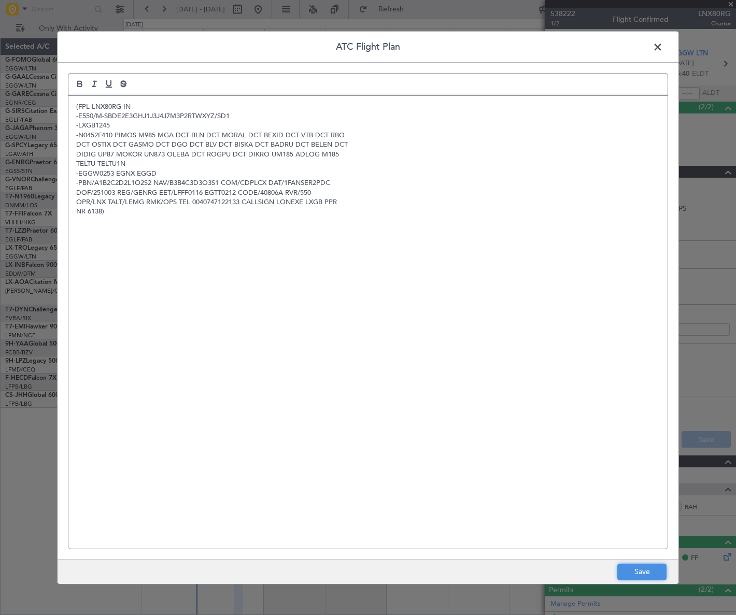
drag, startPoint x: 652, startPoint y: 570, endPoint x: 652, endPoint y: 562, distance: 7.8
click at [652, 570] on button "Save" at bounding box center [641, 572] width 49 height 17
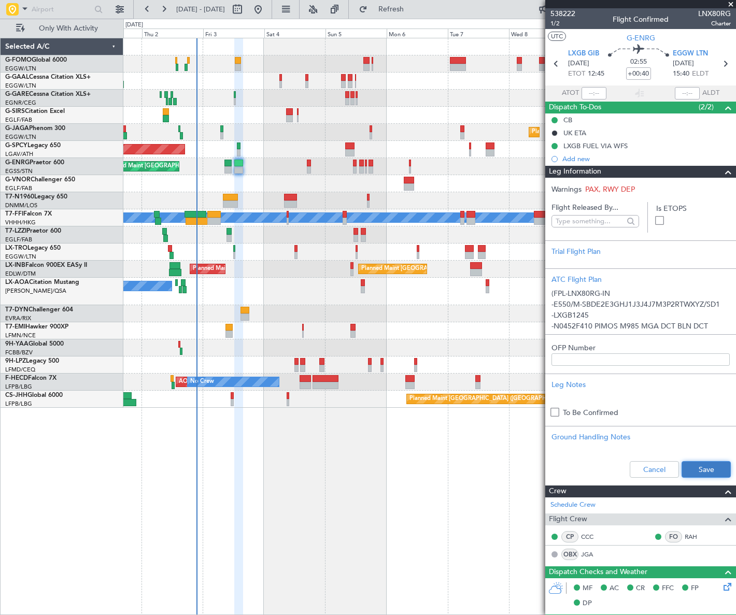
click at [694, 468] on button "Save" at bounding box center [705, 469] width 49 height 17
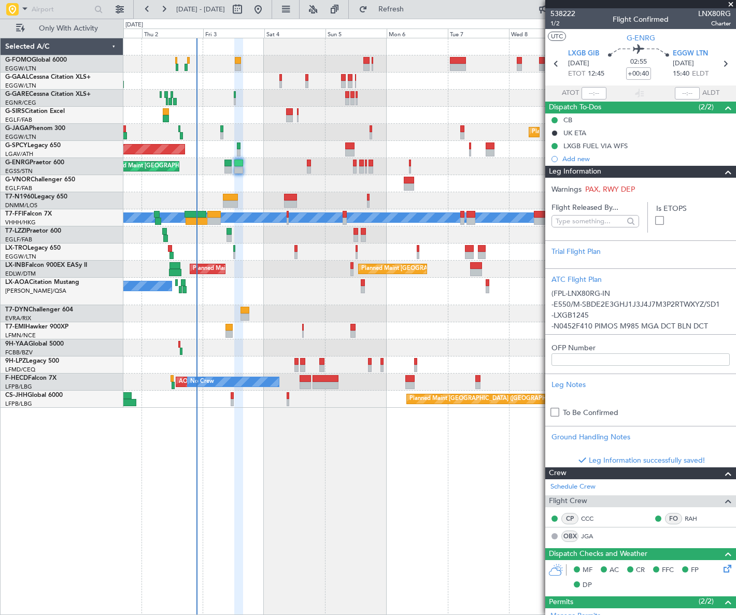
click at [722, 175] on span at bounding box center [728, 172] width 12 height 12
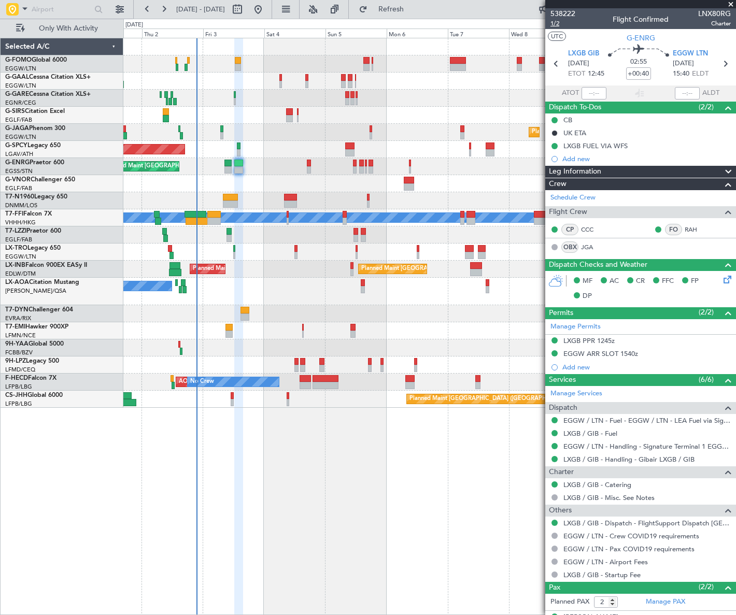
click at [556, 22] on span "1/2" at bounding box center [562, 23] width 25 height 9
click at [554, 25] on span "1/2" at bounding box center [562, 23] width 25 height 9
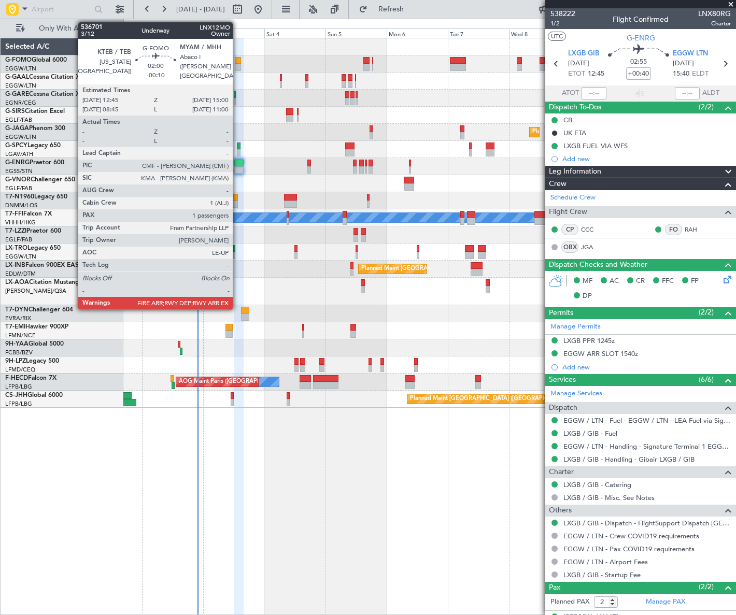
click at [237, 60] on div at bounding box center [238, 60] width 6 height 7
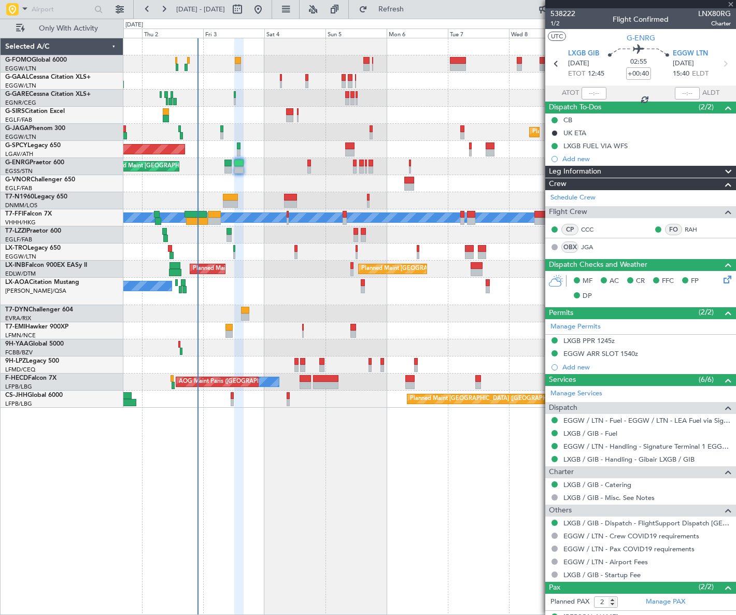
type input "-00:10"
type input "1"
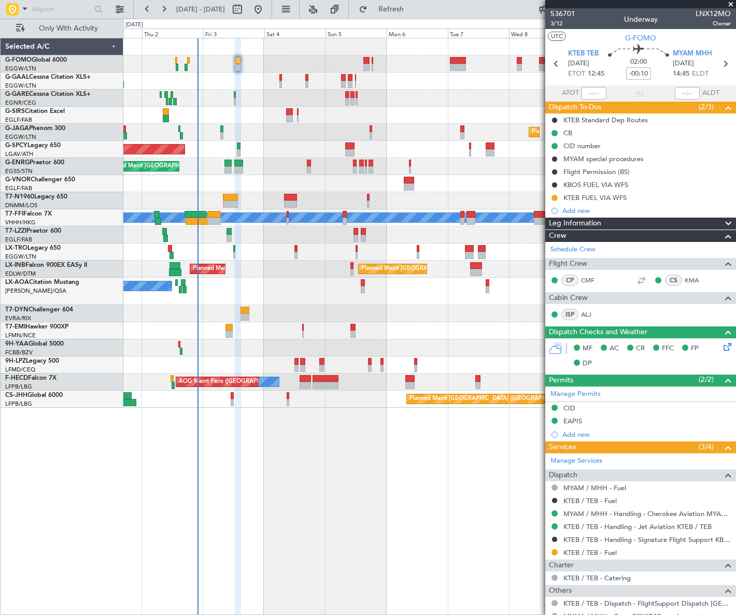
click at [282, 481] on div "Owner Owner AOG Maint [GEOGRAPHIC_DATA] No Crew Planned [GEOGRAPHIC_DATA] Plann…" at bounding box center [429, 326] width 612 height 577
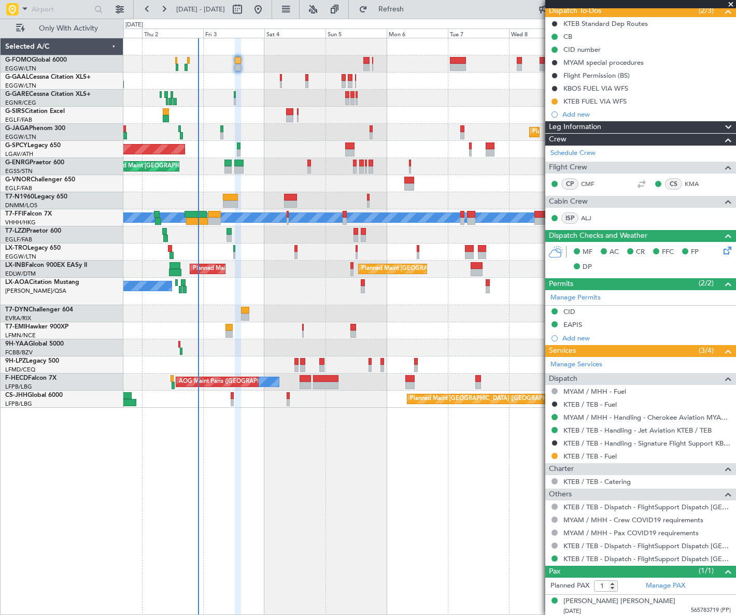
scroll to position [98, 0]
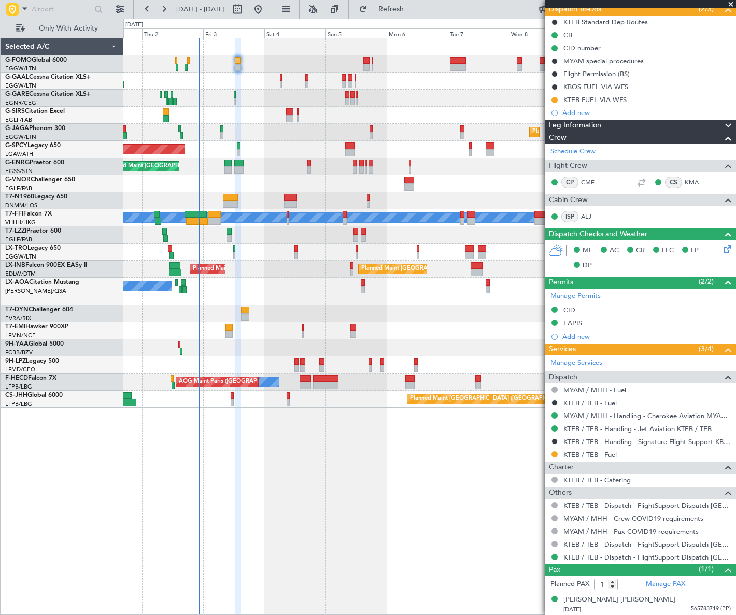
click at [32, 329] on div "Owner Owner AOG Maint [GEOGRAPHIC_DATA] No Crew Planned [GEOGRAPHIC_DATA] Plann…" at bounding box center [368, 317] width 736 height 596
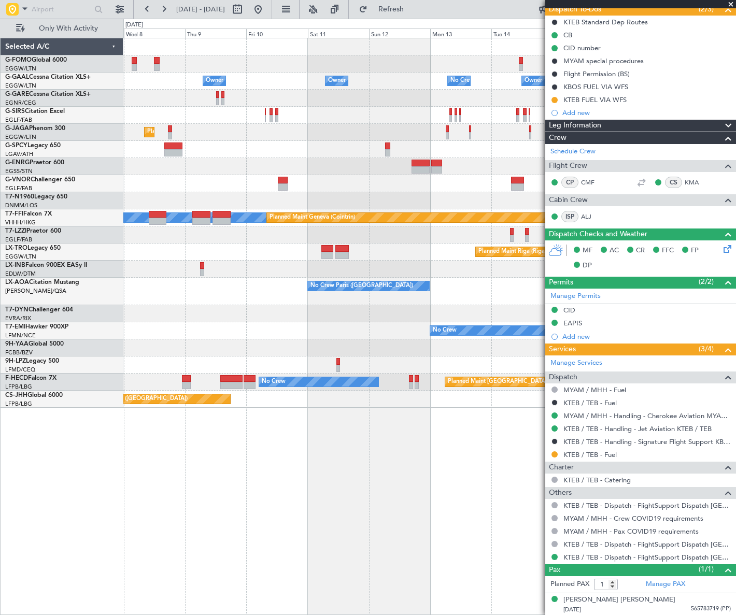
click at [22, 343] on div "Owner Owner No Crew Owner Owner No Crew Owner Planned Maint [GEOGRAPHIC_DATA] (…" at bounding box center [368, 317] width 736 height 596
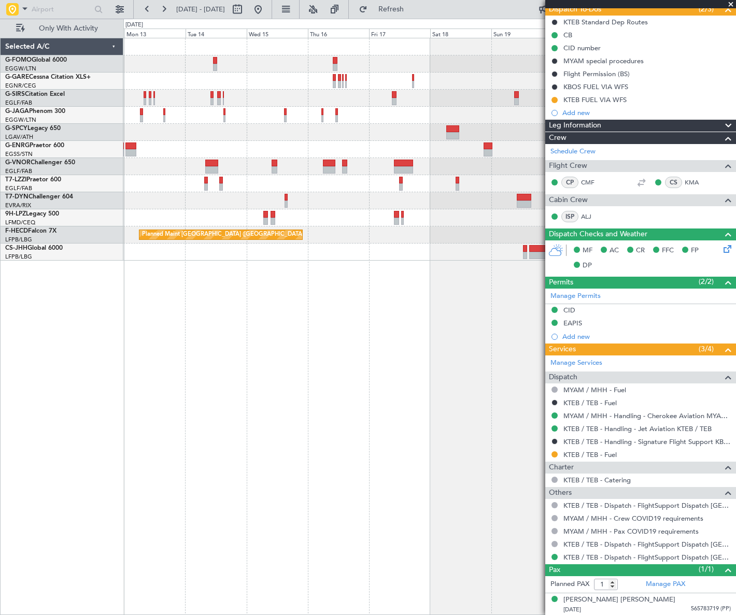
click at [0, 322] on html "[DATE] - [DATE] Refresh Quick Links Only With Activity Planned Maint [GEOGRAPHI…" at bounding box center [368, 307] width 736 height 615
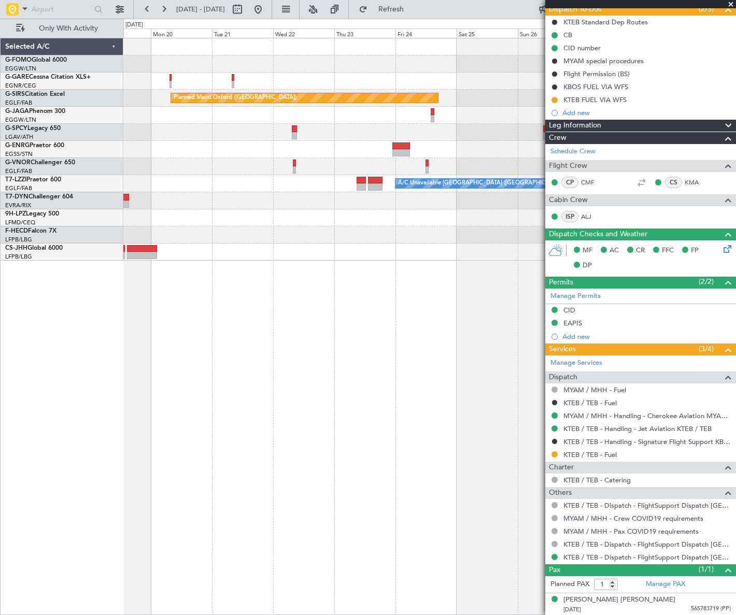
click at [0, 357] on html "[DATE] - [DATE] Refresh Quick Links Only With Activity Planned Maint [GEOGRAPHI…" at bounding box center [368, 307] width 736 height 615
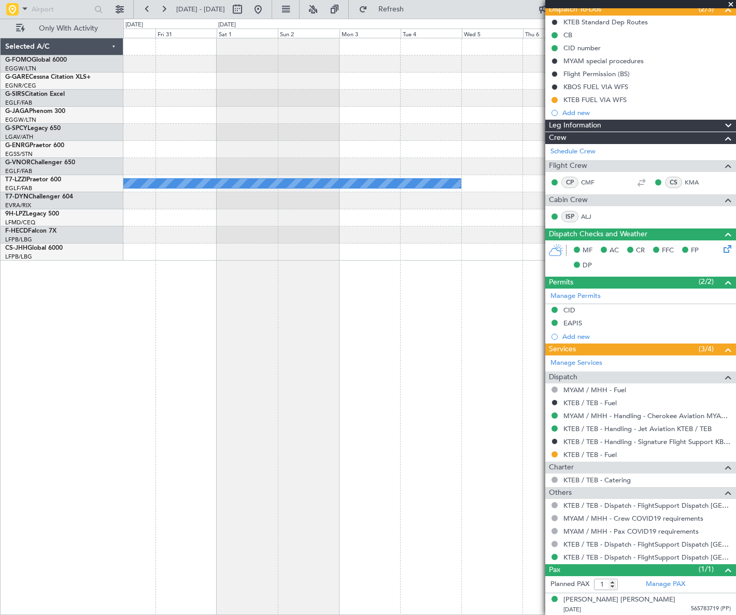
click at [0, 379] on html "[DATE] - [DATE] Refresh Quick Links Only With Activity A/C Unavailable [GEOGRAP…" at bounding box center [368, 307] width 736 height 615
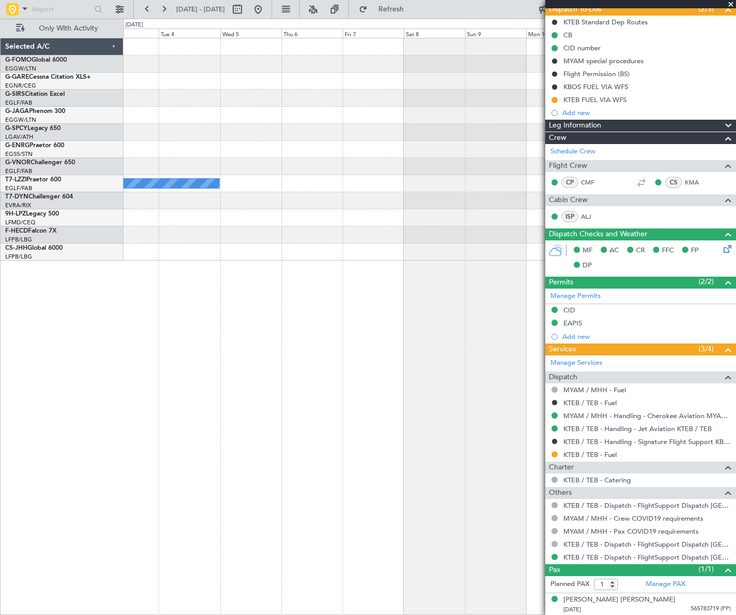
click at [0, 377] on html "[DATE] - [DATE] Refresh Quick Links Only With Activity A/C Unavailable [GEOGRAP…" at bounding box center [368, 307] width 736 height 615
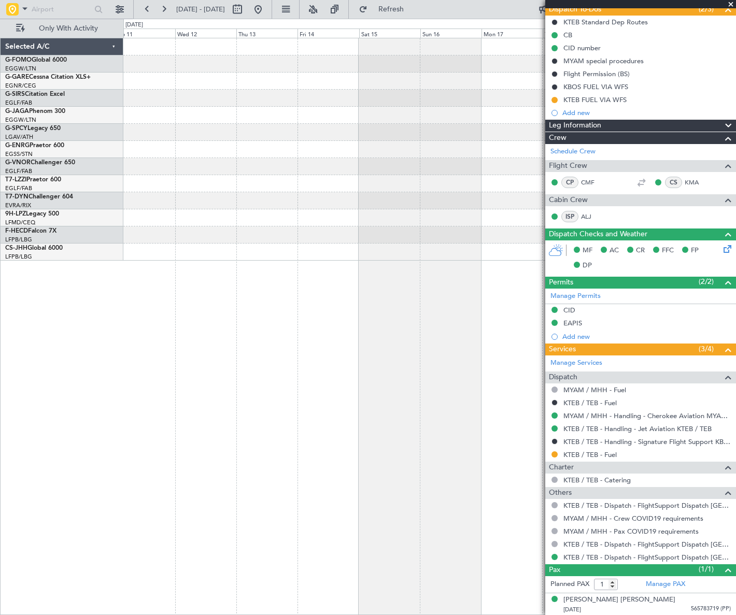
click at [0, 361] on html "[DATE] - [DATE] Refresh Quick Links Only With Activity Selected A/C G-FOMO Glob…" at bounding box center [368, 307] width 736 height 615
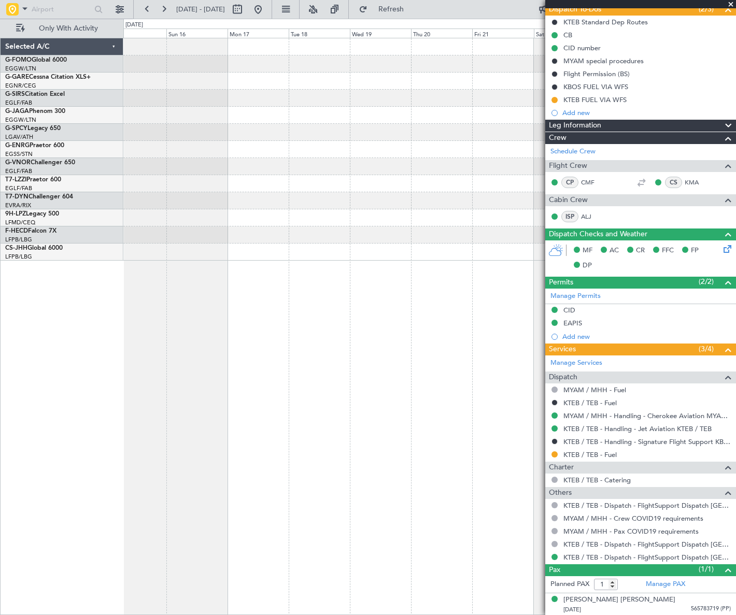
click at [295, 315] on div at bounding box center [429, 326] width 612 height 577
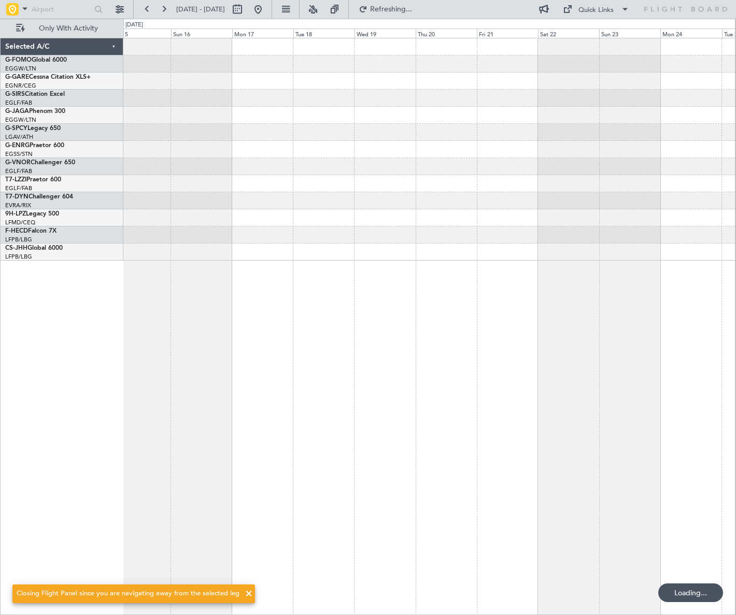
scroll to position [0, 0]
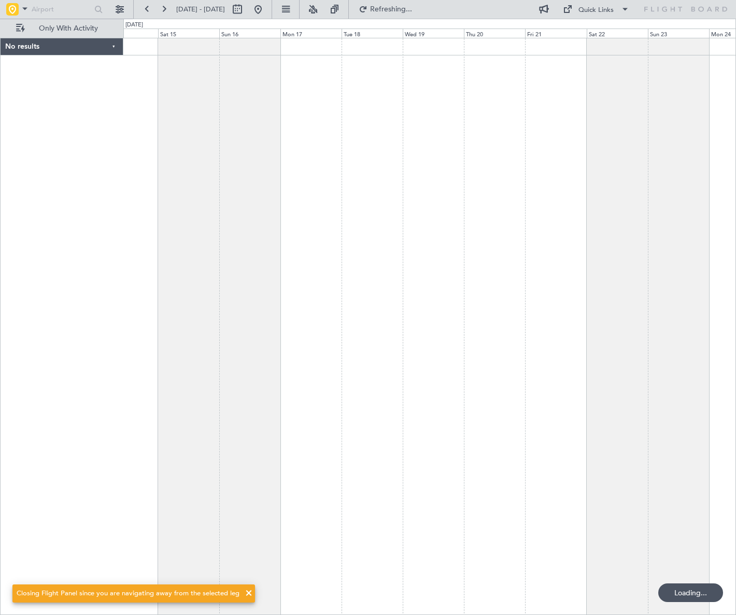
click at [315, 321] on div at bounding box center [429, 326] width 612 height 577
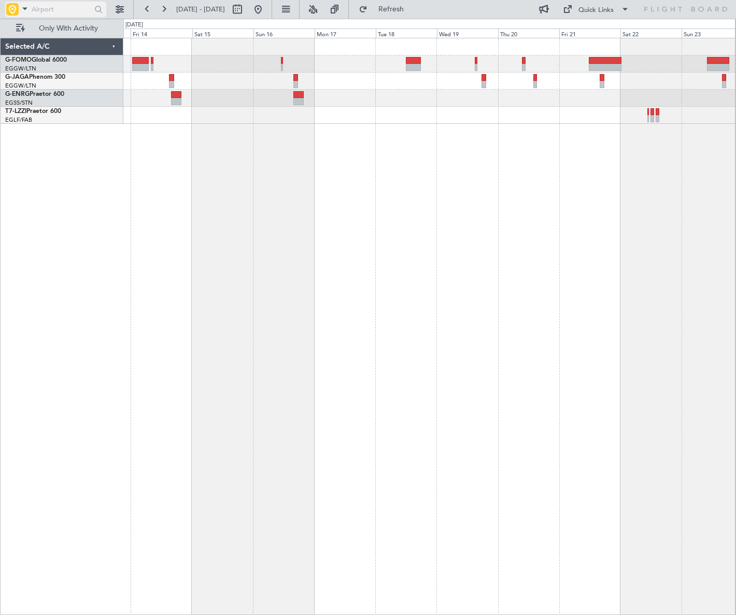
click at [60, 8] on input "text" at bounding box center [62, 10] width 60 height 16
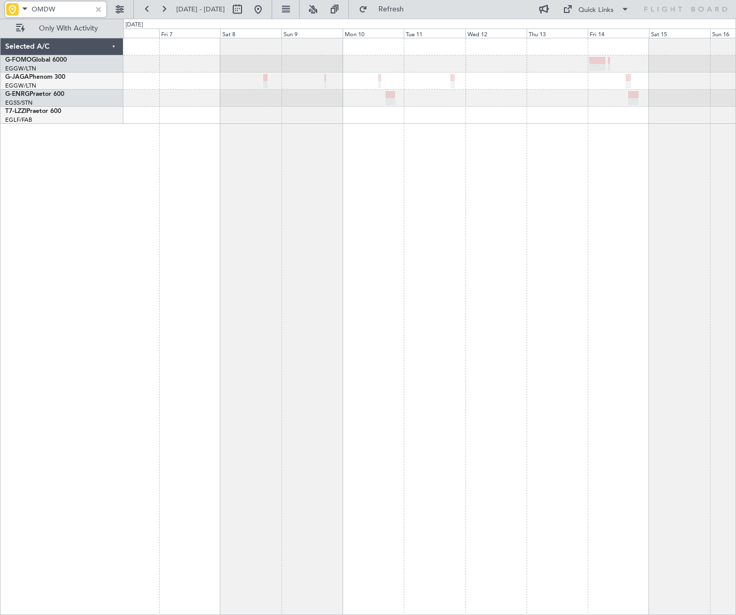
click at [735, 183] on html "OMDW [DATE] - [DATE] Refresh Quick Links Only With Activity A/C Unavailable [GE…" at bounding box center [368, 307] width 736 height 615
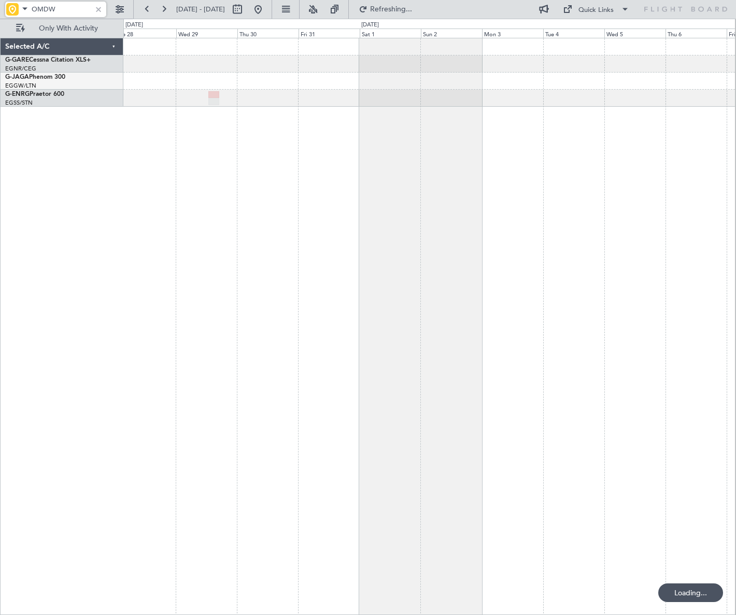
click at [663, 261] on div at bounding box center [429, 326] width 612 height 577
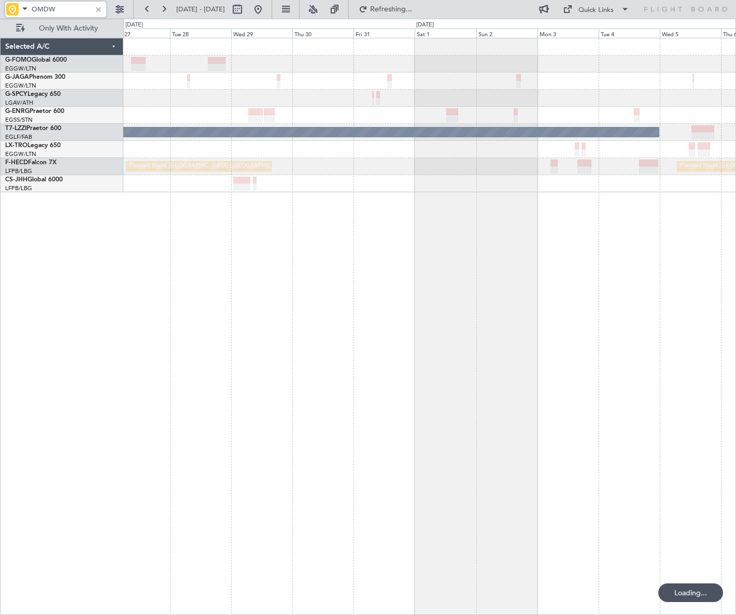
click at [735, 302] on html "OMDW [DATE] - [DATE] Refreshing... Quick Links Only With Activity A/C Unavailab…" at bounding box center [368, 307] width 736 height 615
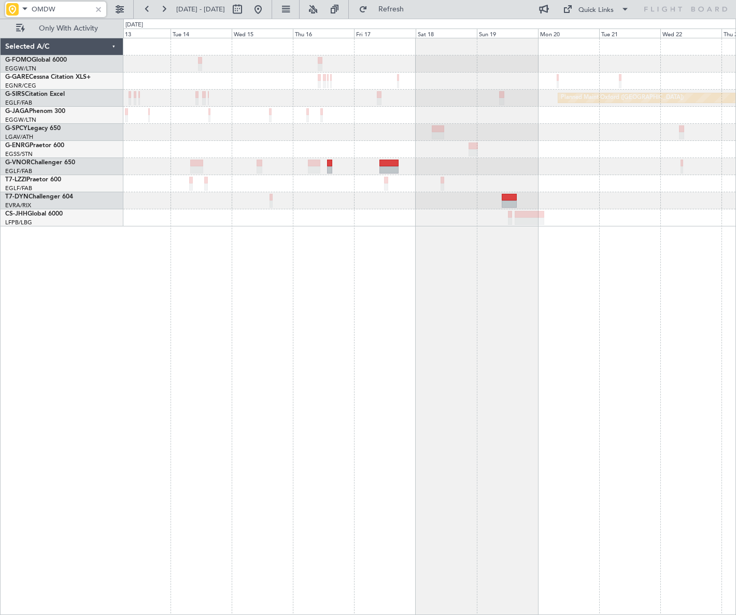
click at [733, 326] on div "Planned Maint Oxford ([GEOGRAPHIC_DATA]) A/C Unavailable [GEOGRAPHIC_DATA] ([GE…" at bounding box center [429, 326] width 612 height 577
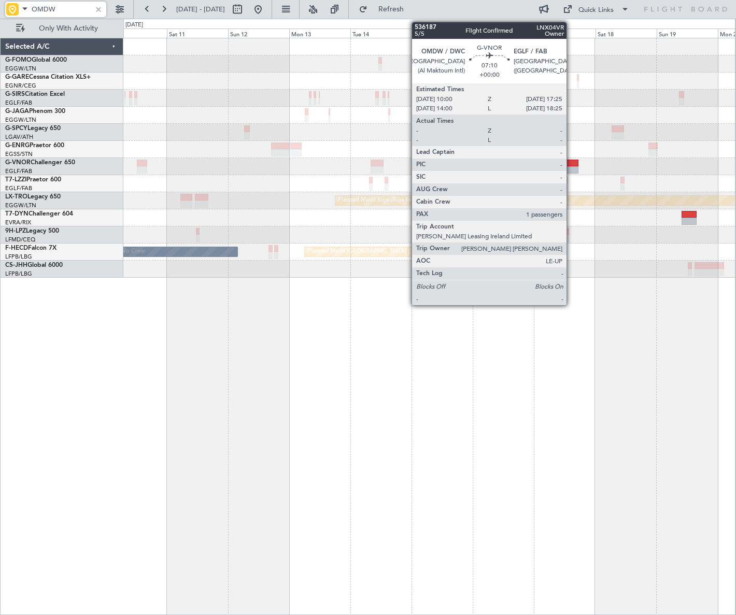
click at [571, 166] on div at bounding box center [568, 169] width 19 height 7
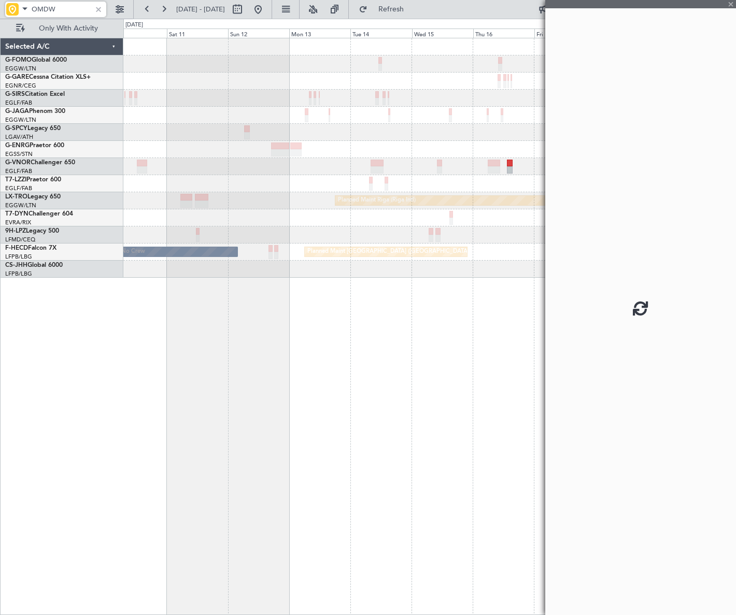
type input "OMDW"
drag, startPoint x: 598, startPoint y: 255, endPoint x: 511, endPoint y: 286, distance: 92.7
click at [522, 269] on fb-app "OMDW [DATE] - [DATE] Refresh Quick Links Only With Activity Planned Maint [GEOG…" at bounding box center [368, 311] width 736 height 607
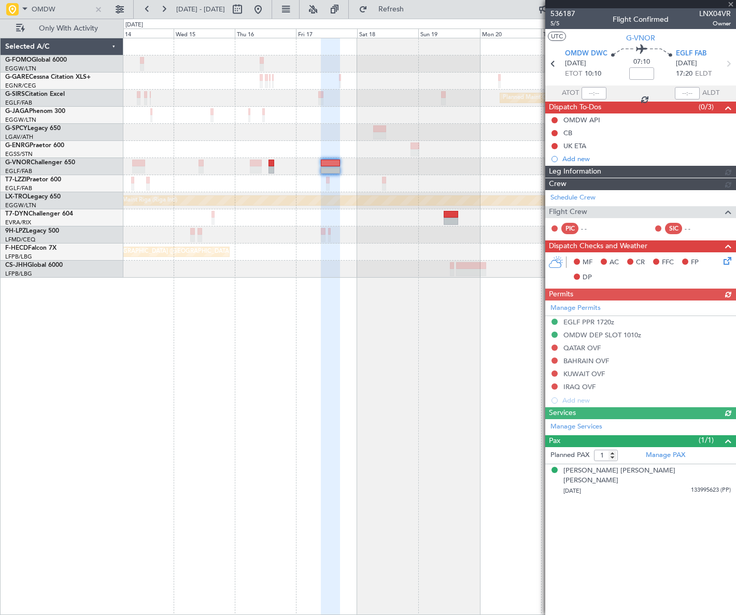
click at [209, 351] on div "Planned Maint Oxford ([GEOGRAPHIC_DATA]) A/C Unavailable [GEOGRAPHIC_DATA] ([GE…" at bounding box center [429, 326] width 612 height 577
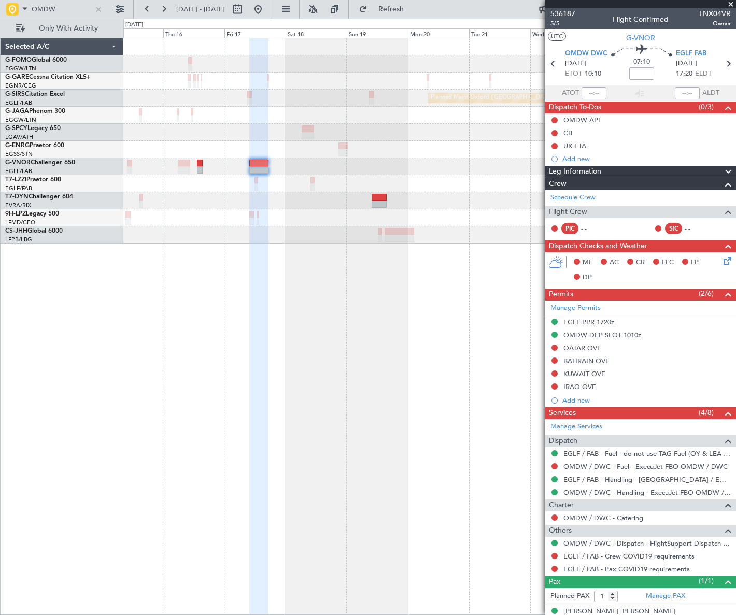
click at [663, 172] on div "Leg Information" at bounding box center [640, 172] width 191 height 12
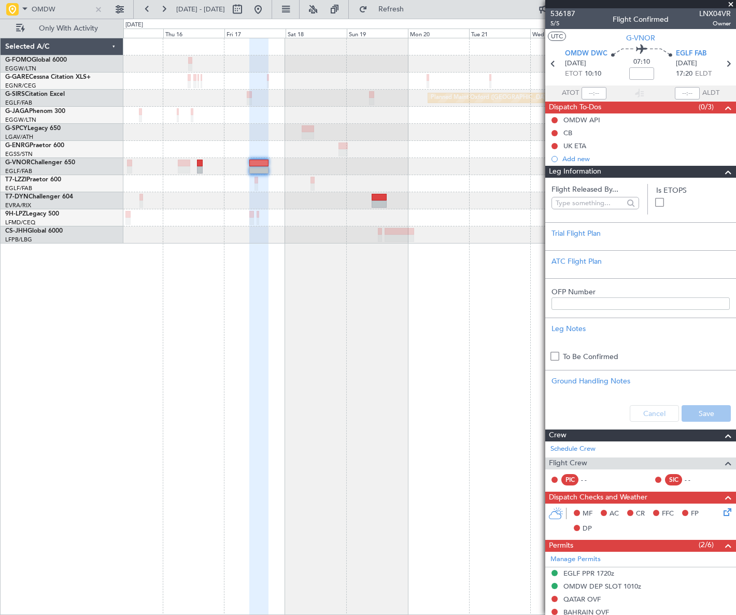
click at [663, 172] on div "Leg Information" at bounding box center [640, 172] width 191 height 12
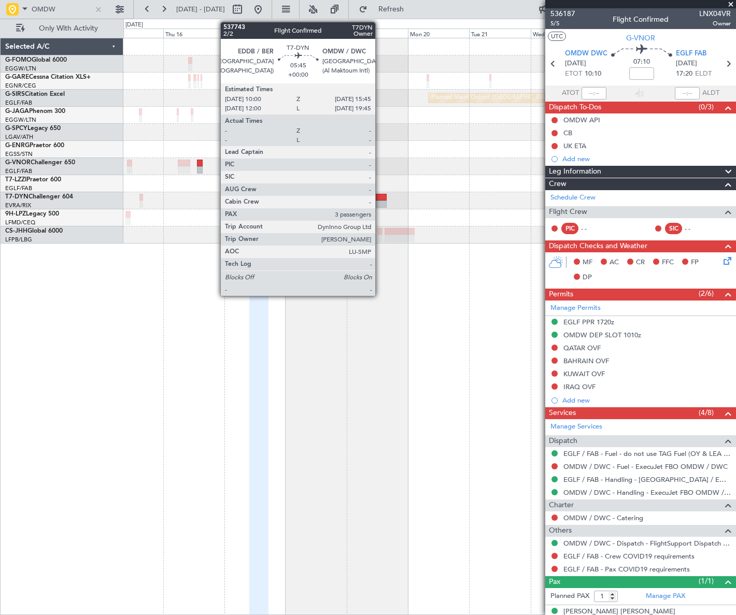
click at [380, 198] on div at bounding box center [378, 197] width 15 height 7
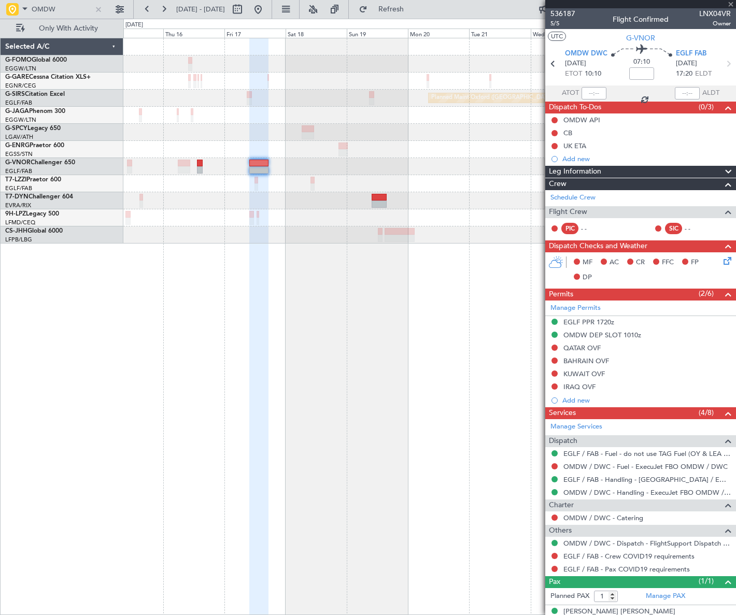
type input "3"
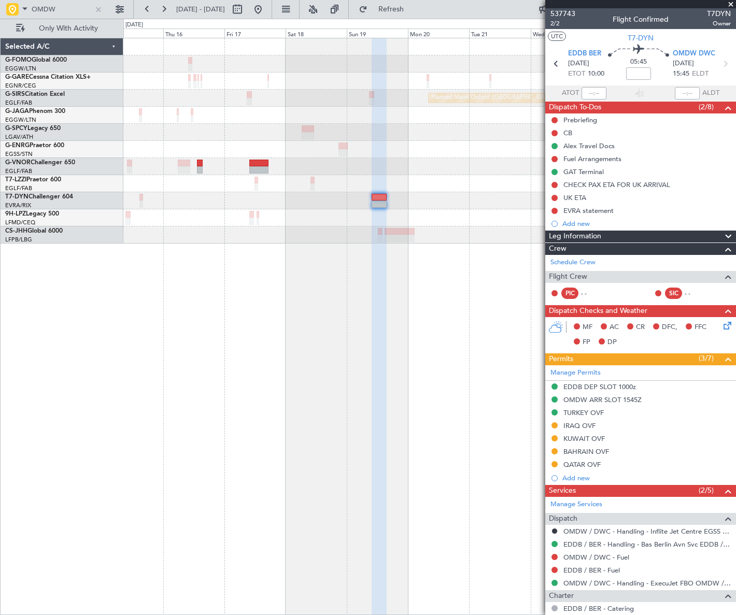
click at [628, 232] on div "Leg Information" at bounding box center [640, 237] width 191 height 12
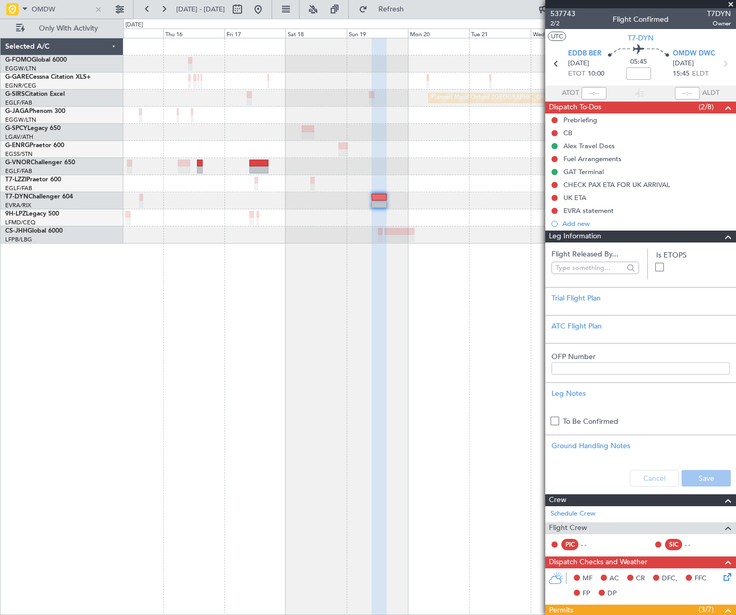
click at [722, 236] on span at bounding box center [728, 237] width 12 height 12
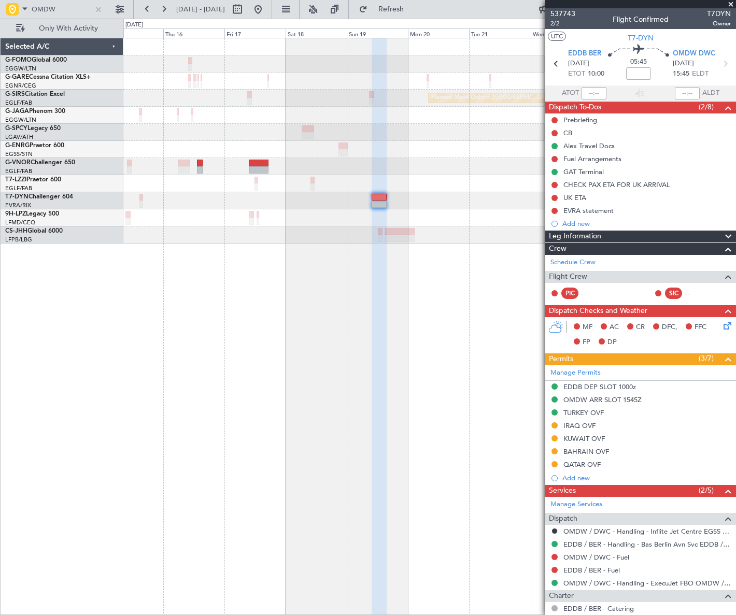
click at [194, 288] on div "Planned Maint Oxford ([GEOGRAPHIC_DATA]) A/C Unavailable [GEOGRAPHIC_DATA] ([GE…" at bounding box center [429, 326] width 612 height 577
click at [266, 10] on button at bounding box center [258, 9] width 17 height 17
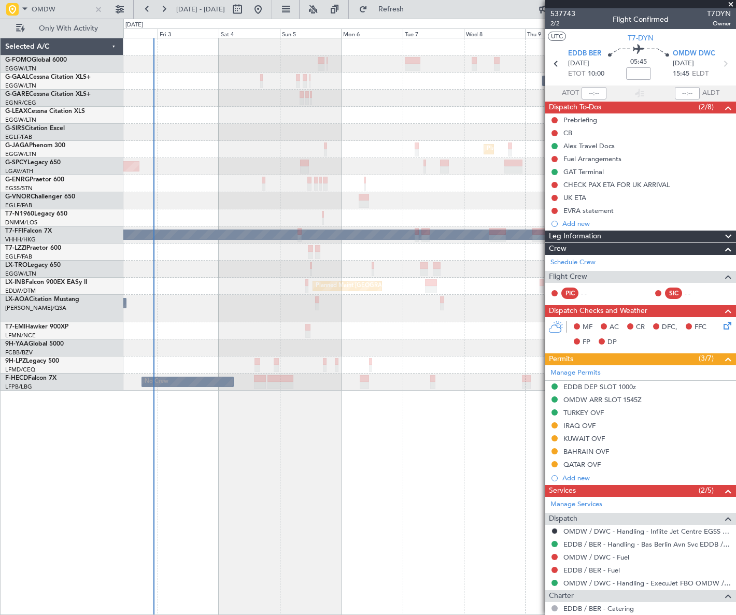
click at [183, 343] on div "Owner Owner No Crew Owner Planned [GEOGRAPHIC_DATA] Planned Maint [GEOGRAPHIC_D…" at bounding box center [429, 214] width 612 height 352
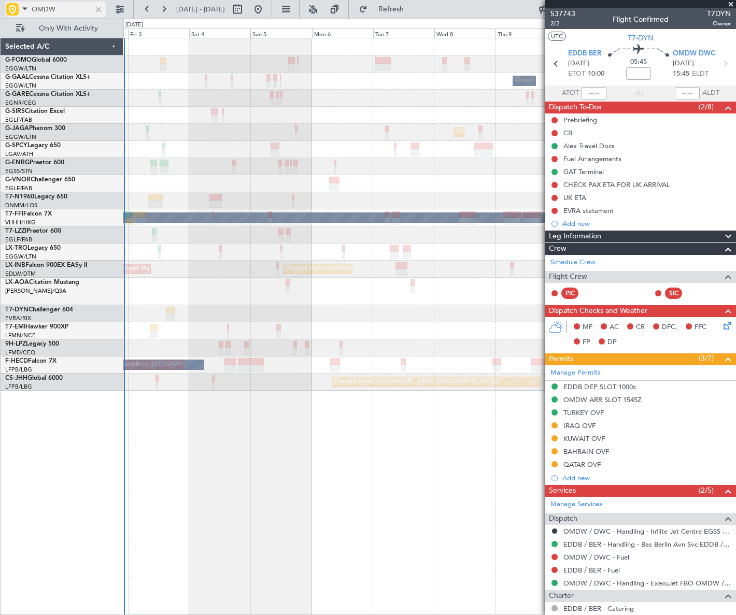
click at [97, 10] on div at bounding box center [98, 9] width 11 height 11
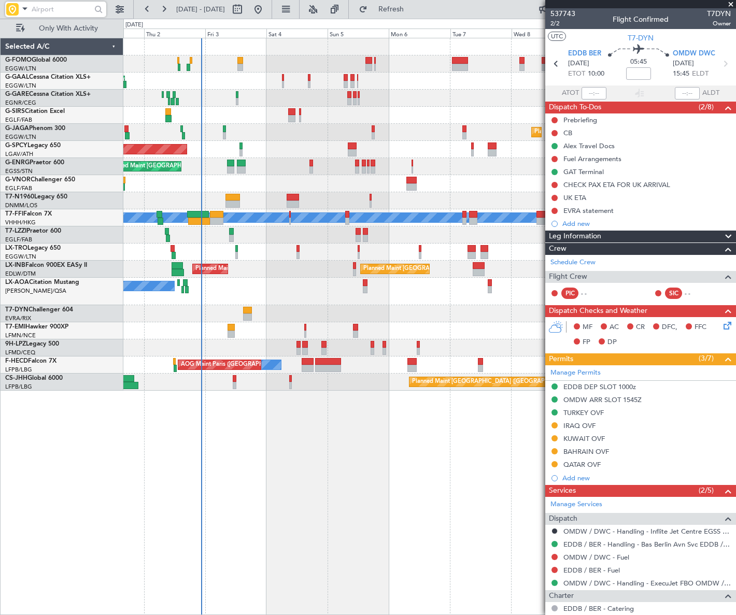
click at [218, 164] on div "Owner Owner AOG Maint [GEOGRAPHIC_DATA] No Crew Planned [GEOGRAPHIC_DATA] Plann…" at bounding box center [428, 214] width 611 height 352
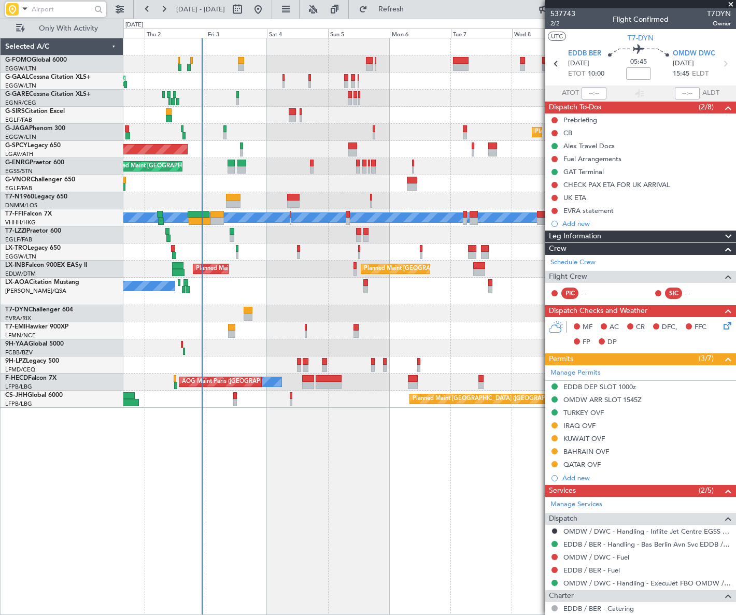
click at [424, 441] on div "Owner Owner AOG Maint [GEOGRAPHIC_DATA] No Crew Planned [GEOGRAPHIC_DATA] Plann…" at bounding box center [429, 326] width 612 height 577
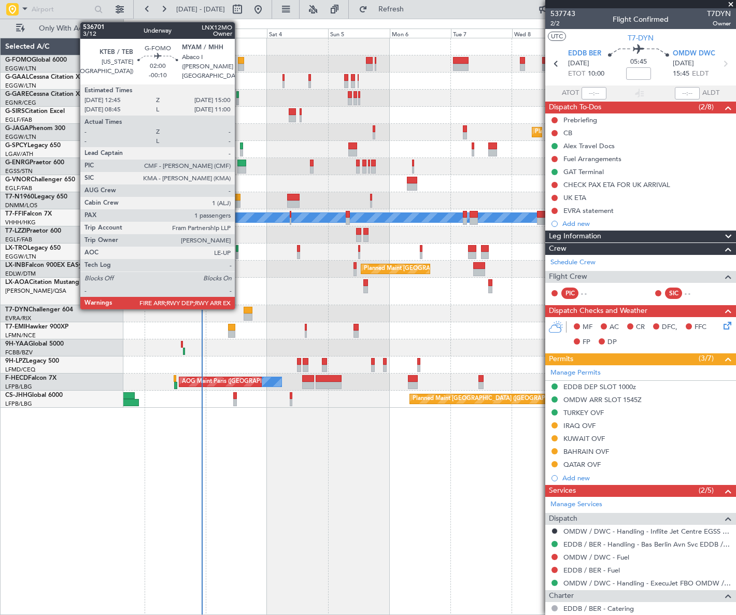
click at [239, 60] on div at bounding box center [241, 60] width 6 height 7
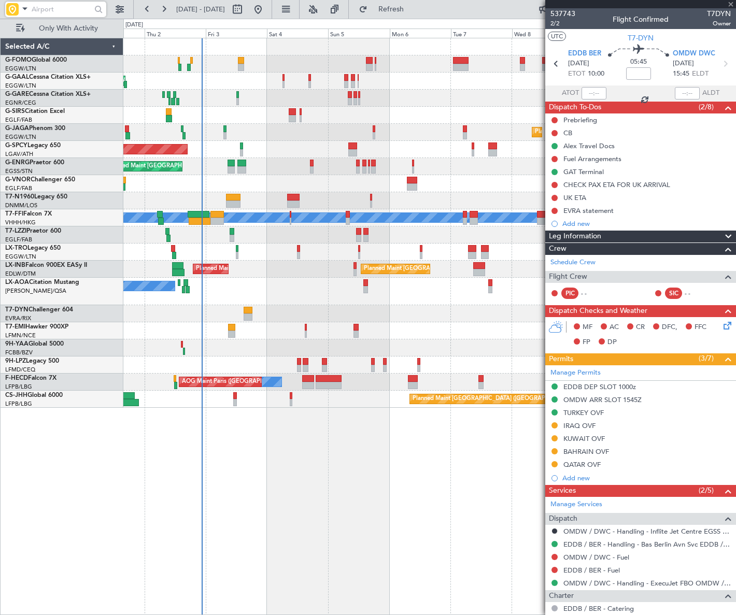
type input "-00:10"
type input "1"
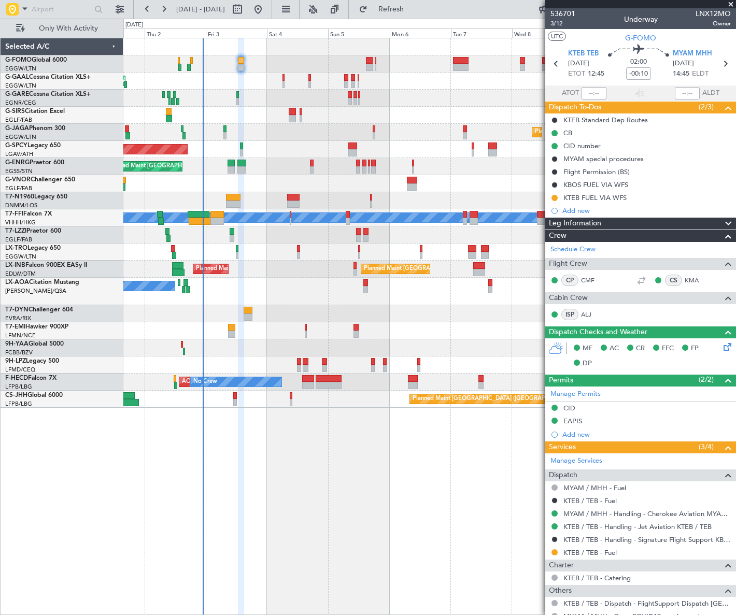
click at [362, 576] on div "AOG Maint Dusseldorf Owner Owner No Crew Planned Maint Dusseldorf Planned Maint…" at bounding box center [429, 326] width 612 height 577
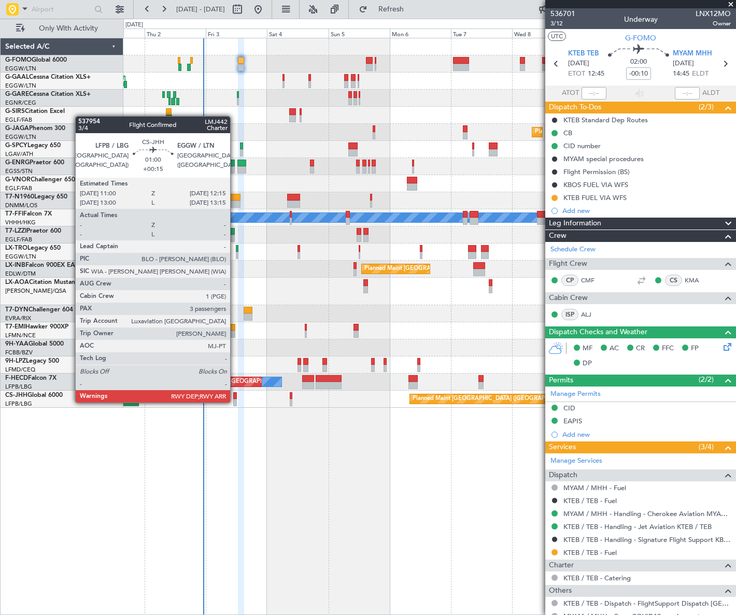
click at [235, 401] on div at bounding box center [235, 402] width 4 height 7
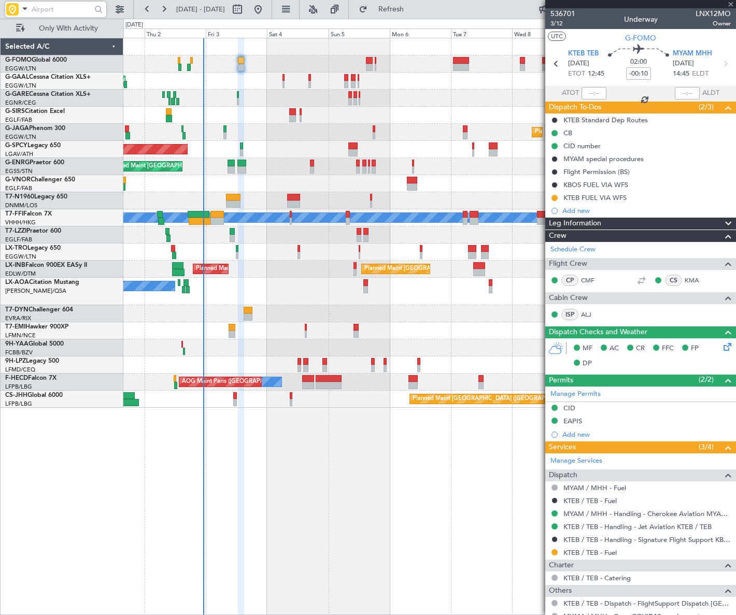
type input "+00:15"
type input "3"
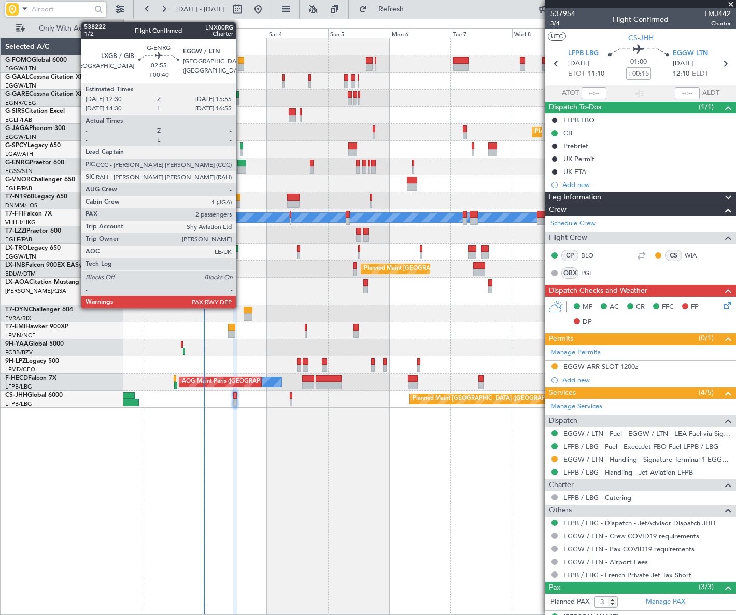
click at [240, 162] on div at bounding box center [241, 163] width 9 height 7
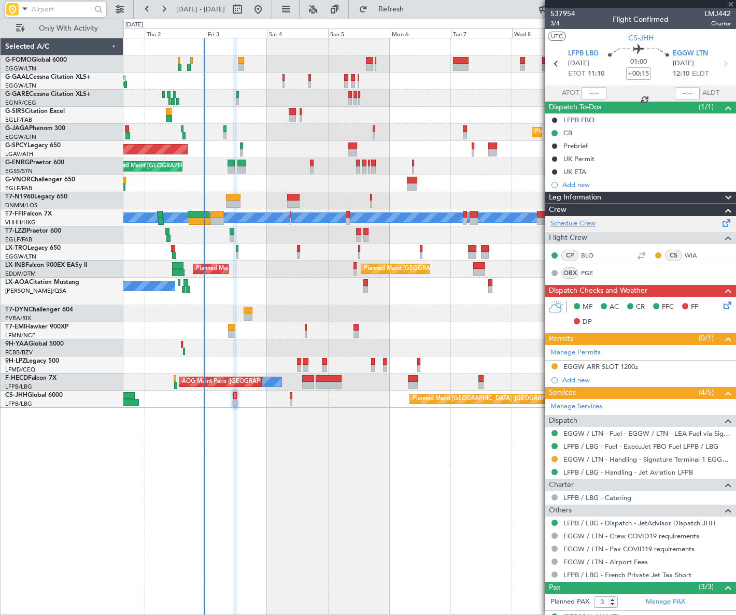
type input "+00:40"
type input "2"
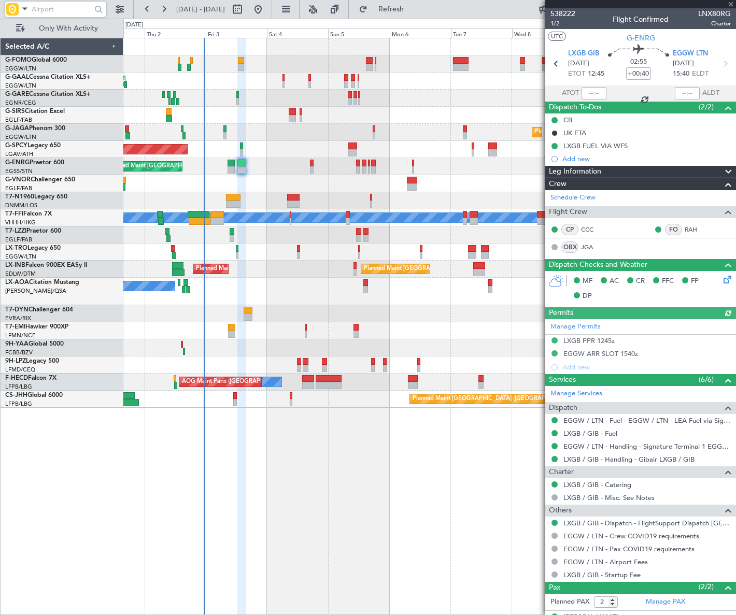
click at [680, 168] on div "Leg Information" at bounding box center [640, 172] width 191 height 12
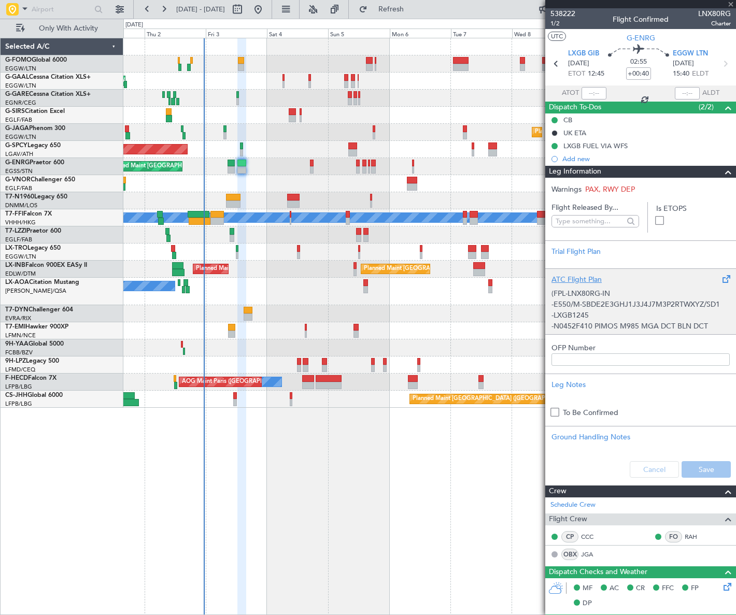
click at [640, 299] on p "-E550/M-SBDE2E3GHJ1J3J4J7M3P2RTWXYZ/SD1" at bounding box center [640, 304] width 178 height 11
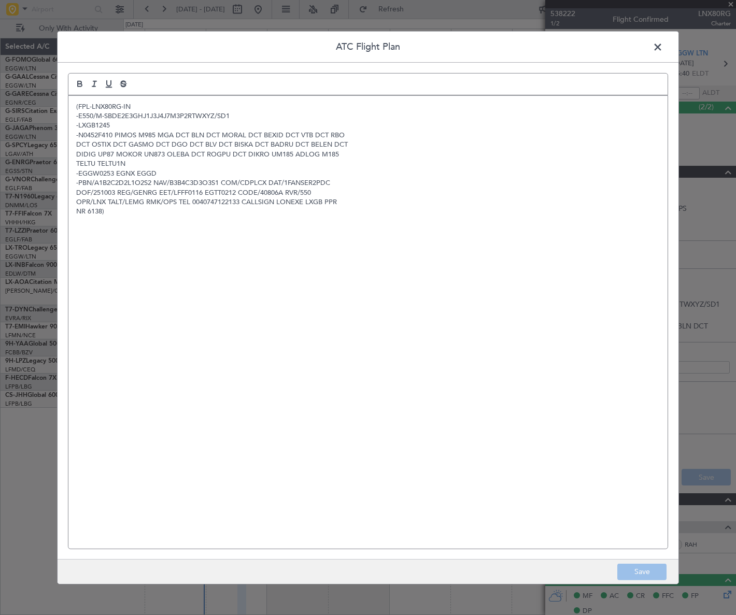
click at [663, 47] on span at bounding box center [663, 49] width 0 height 21
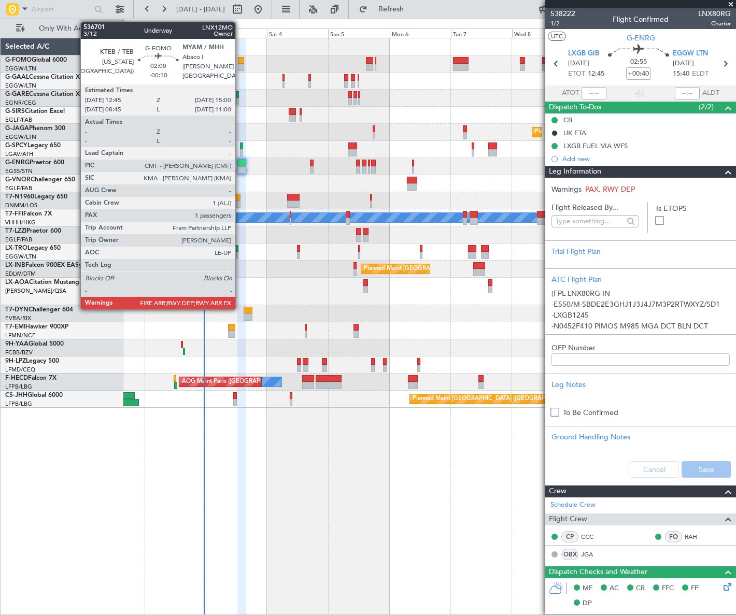
click at [240, 64] on div at bounding box center [241, 67] width 6 height 7
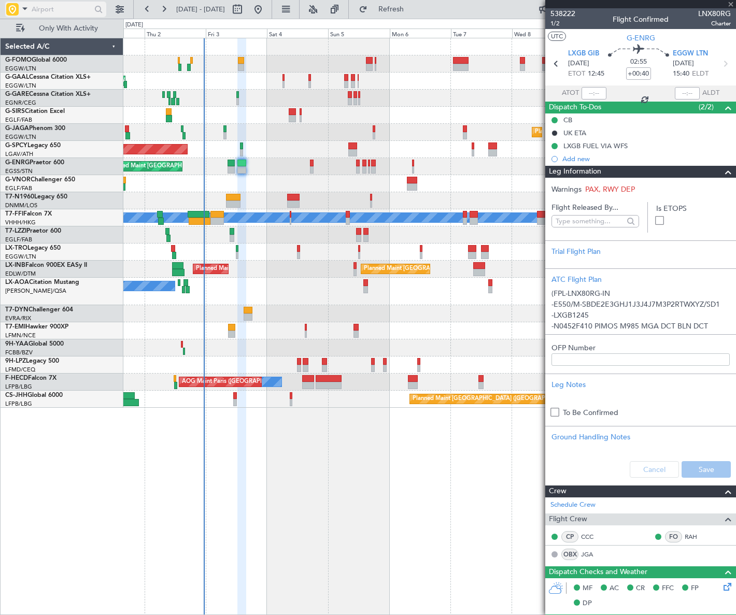
type input "-00:10"
type input "1"
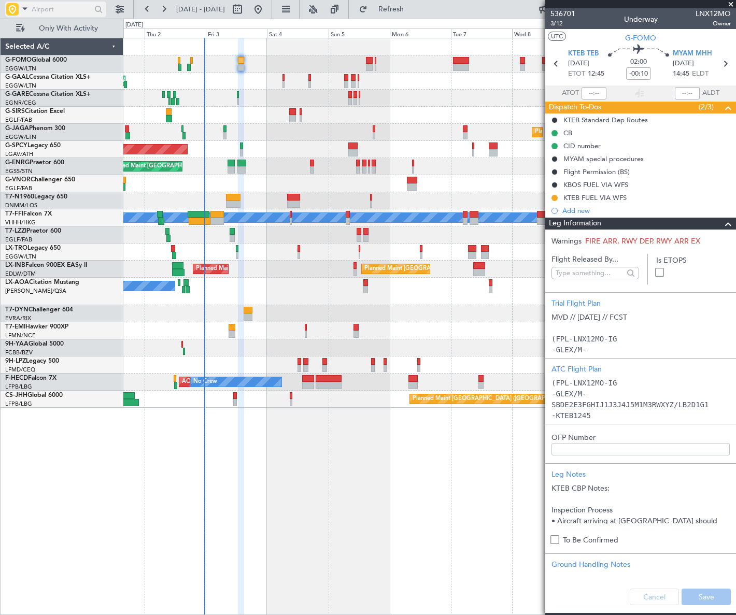
click at [55, 10] on input "text" at bounding box center [62, 10] width 60 height 16
type input "EDD"
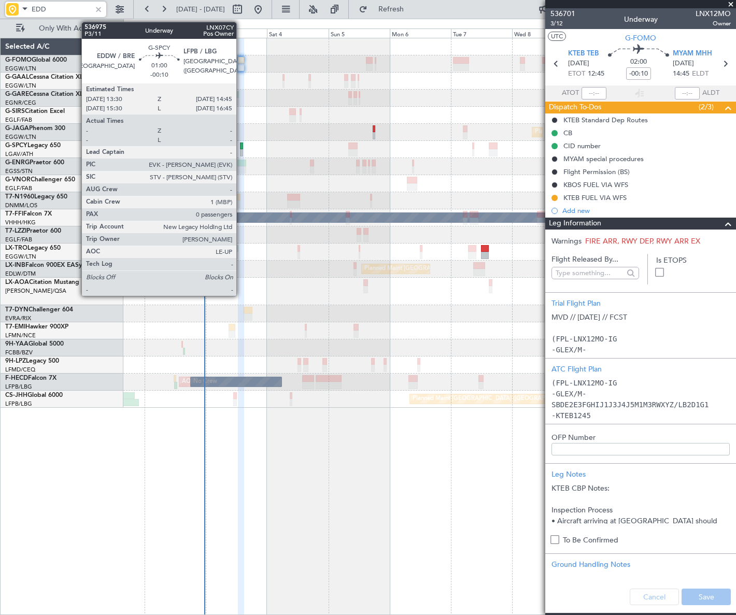
click at [241, 150] on div at bounding box center [242, 152] width 4 height 7
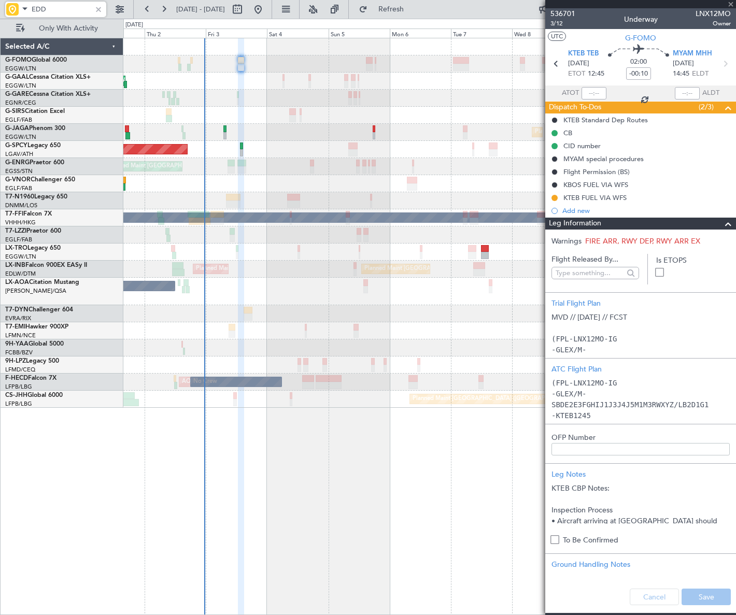
type input "0"
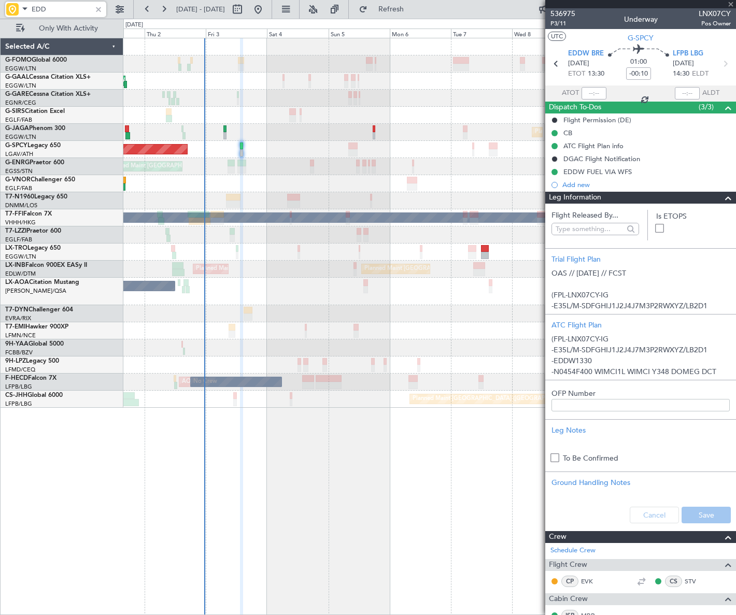
click at [66, 6] on input "EDD" at bounding box center [62, 10] width 60 height 16
type input "EDDM"
click at [102, 7] on div at bounding box center [98, 9] width 11 height 11
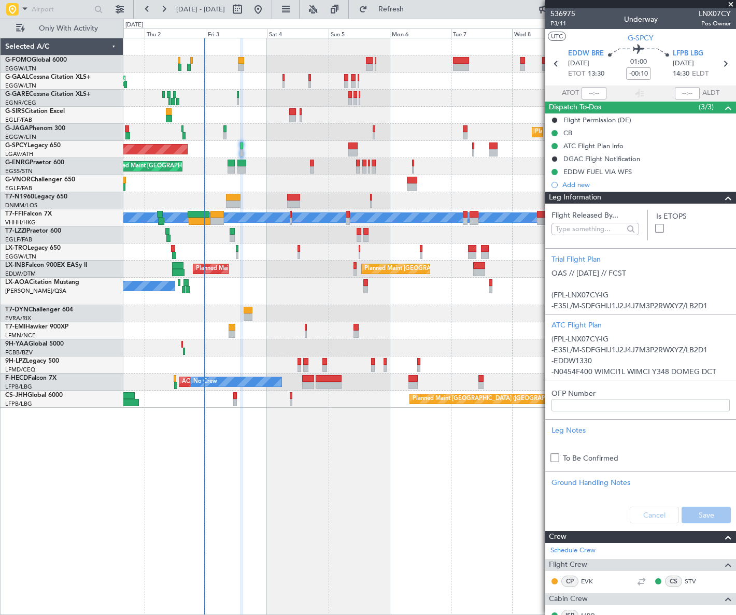
click at [722, 195] on span at bounding box center [728, 198] width 12 height 12
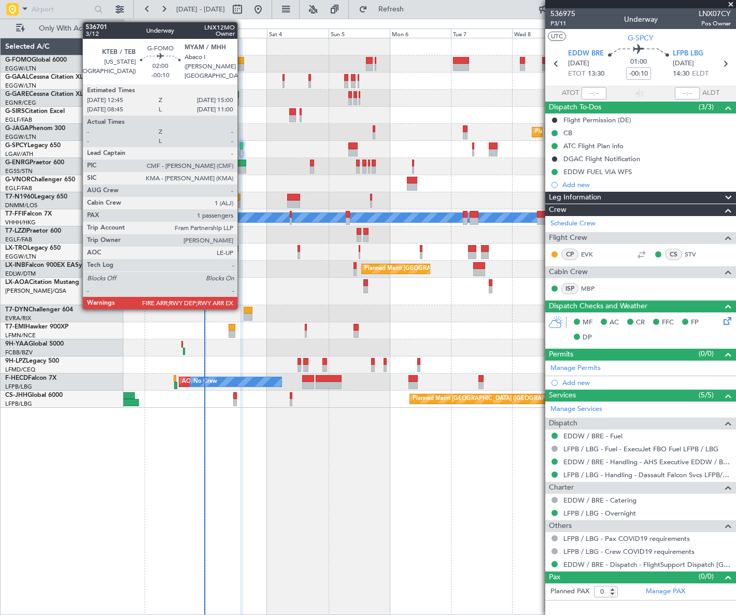
click at [241, 65] on div at bounding box center [241, 67] width 6 height 7
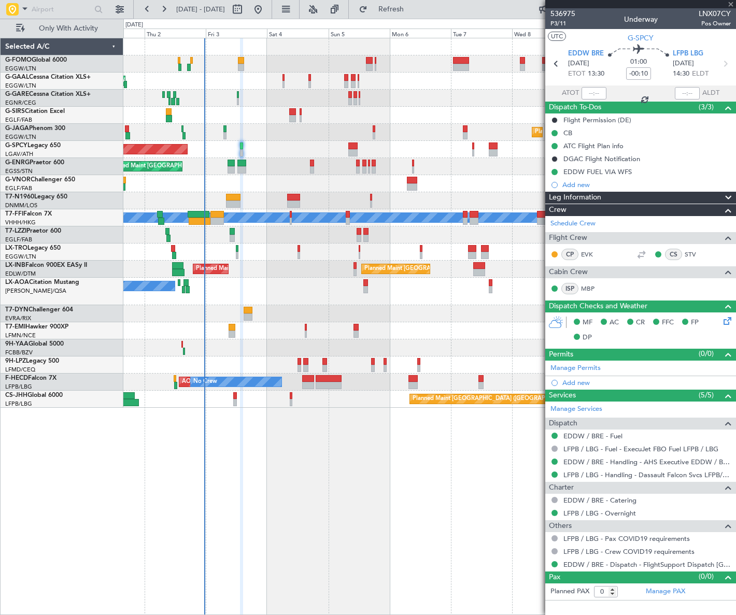
type input "1"
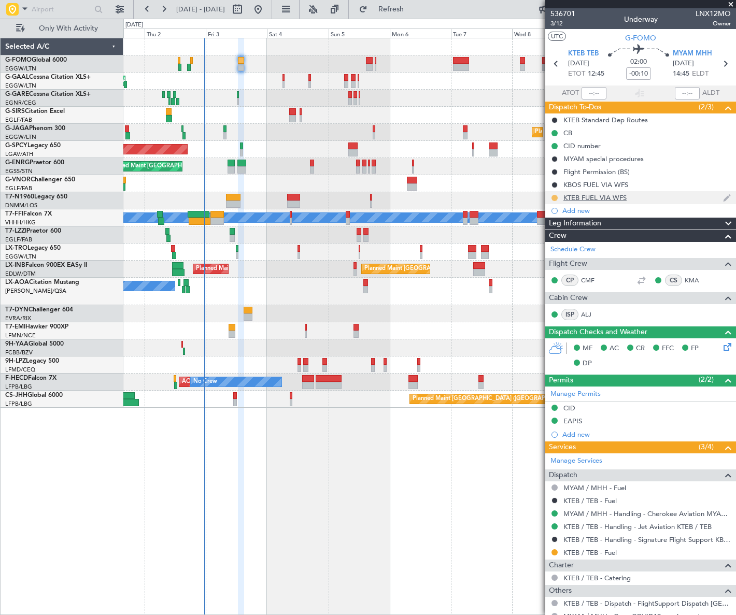
click at [552, 197] on button at bounding box center [554, 198] width 6 height 6
click at [538, 245] on li "Completed" at bounding box center [554, 244] width 55 height 16
click at [555, 551] on button at bounding box center [554, 552] width 6 height 6
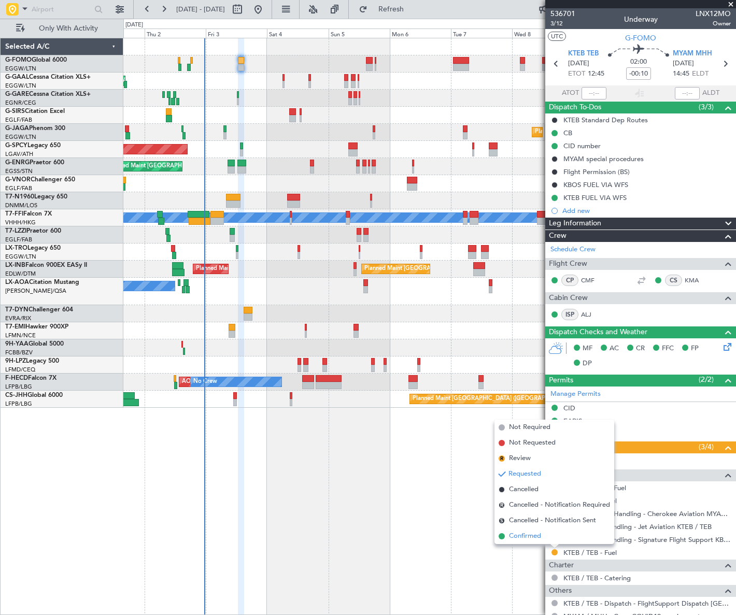
click at [530, 534] on span "Confirmed" at bounding box center [525, 536] width 32 height 10
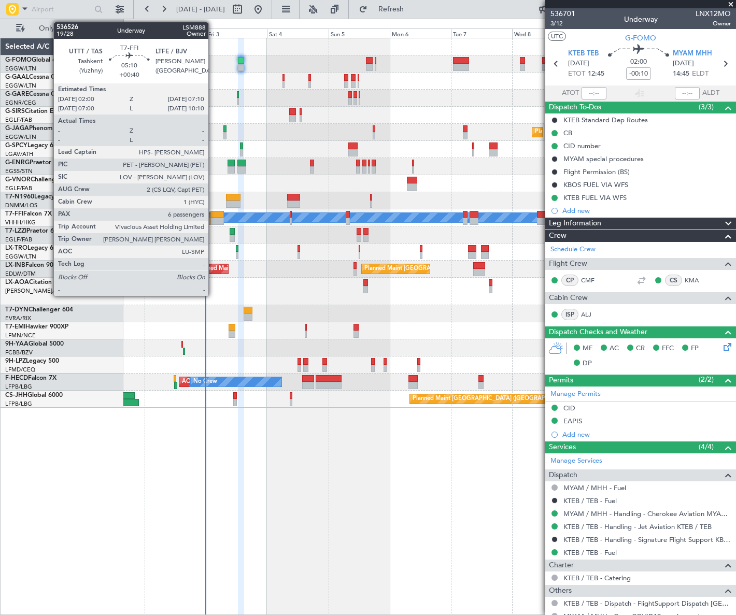
click at [213, 218] on div at bounding box center [216, 221] width 13 height 7
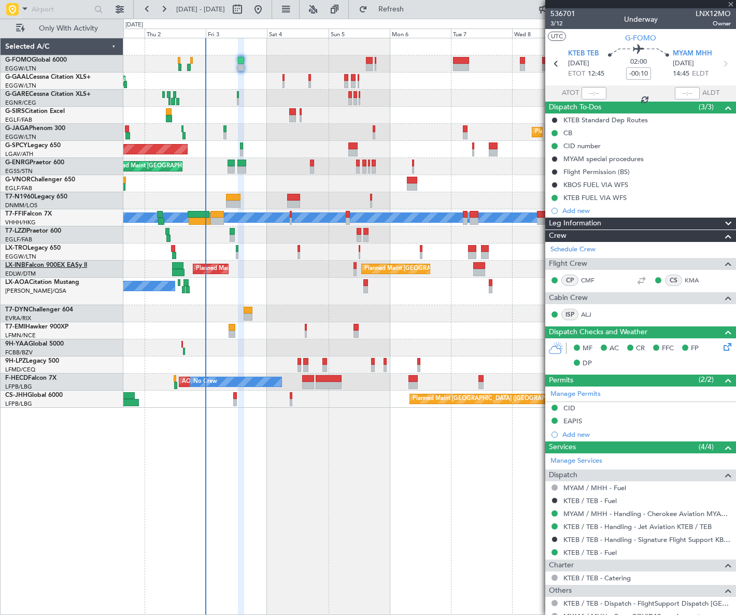
type input "+00:40"
type input "6"
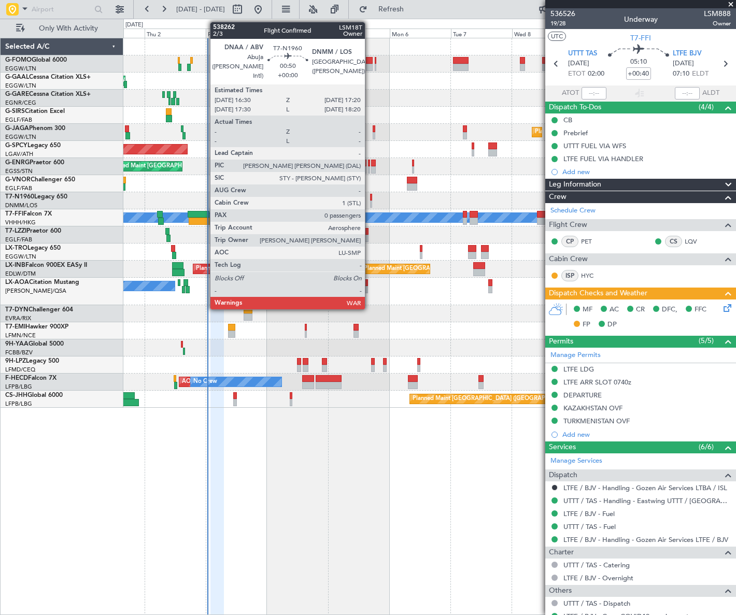
click at [370, 198] on div at bounding box center [371, 197] width 3 height 7
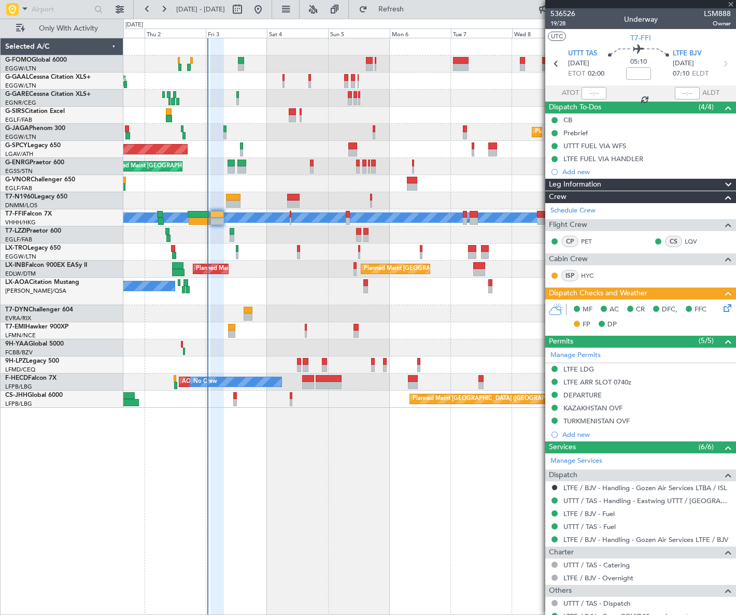
type input "0"
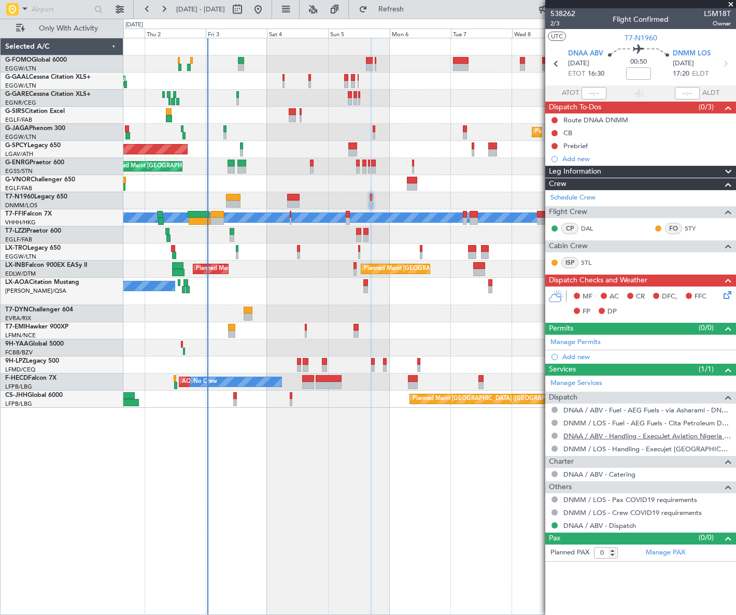
click at [637, 436] on link "DNAA / ABV - Handling - ExecuJet Aviation Nigeria DNAA" at bounding box center [646, 436] width 167 height 9
click at [607, 119] on div "Route DNAA DNMM" at bounding box center [595, 120] width 65 height 9
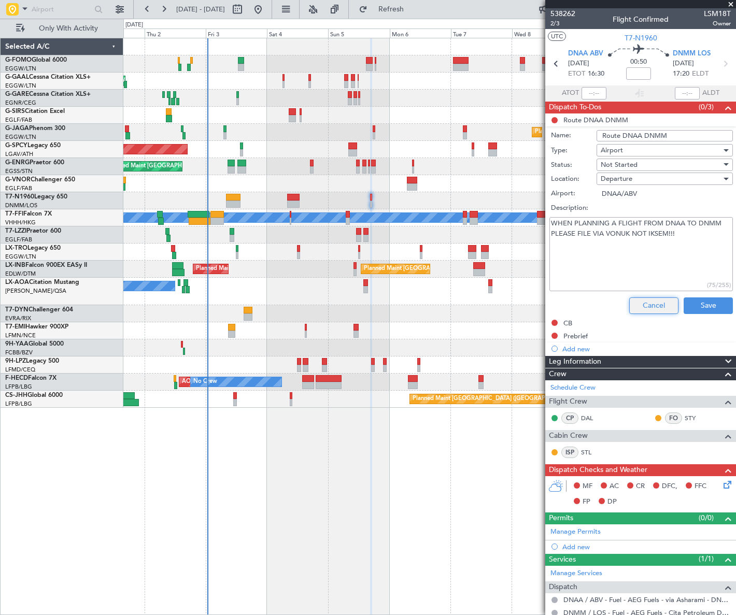
click at [643, 308] on button "Cancel" at bounding box center [653, 305] width 49 height 17
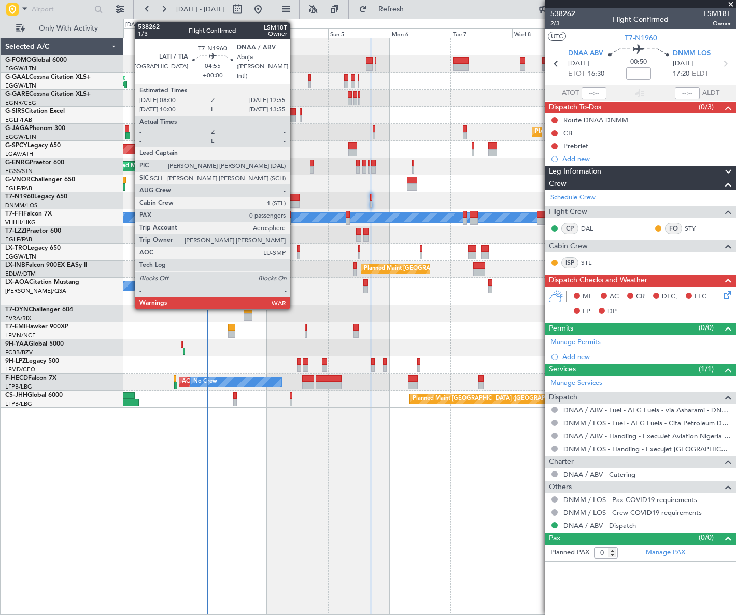
click at [294, 198] on div at bounding box center [293, 197] width 13 height 7
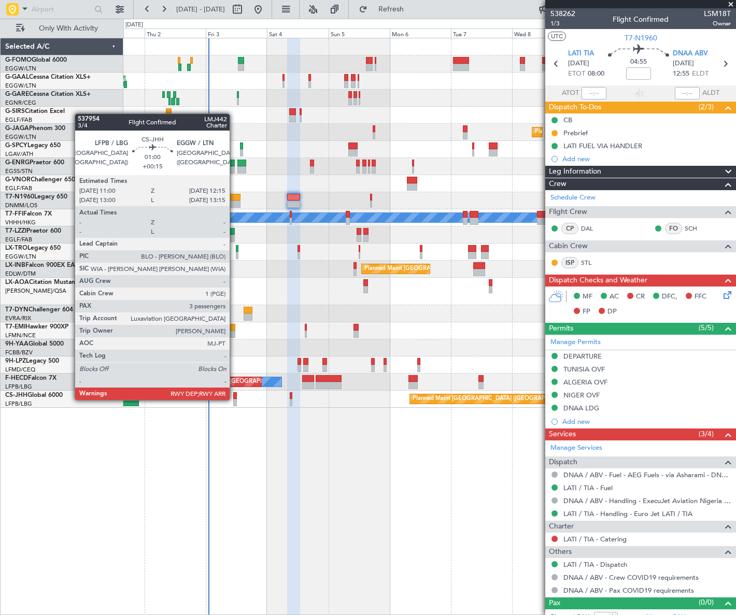
click at [234, 399] on div at bounding box center [235, 402] width 4 height 7
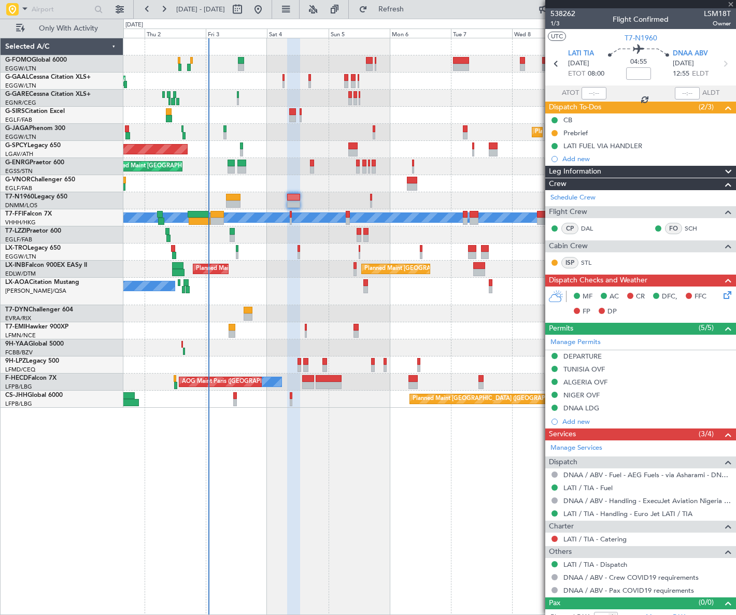
type input "+00:15"
type input "3"
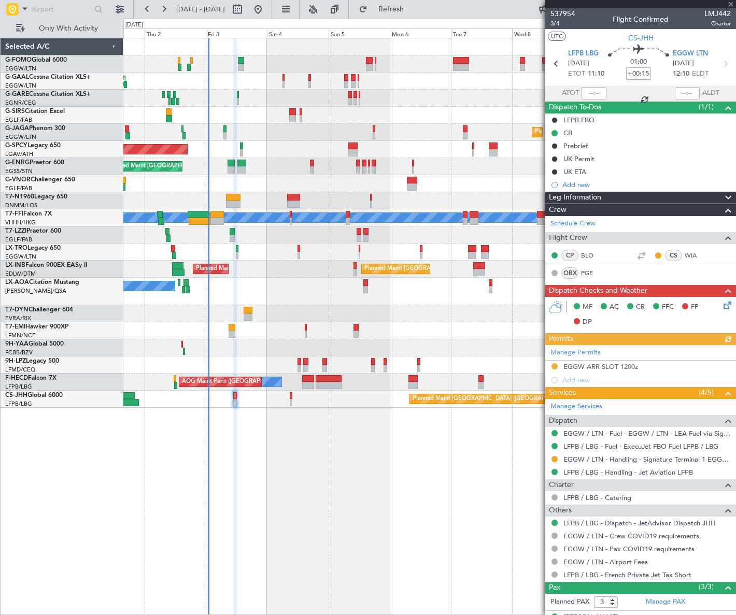
click at [721, 305] on icon at bounding box center [725, 303] width 8 height 8
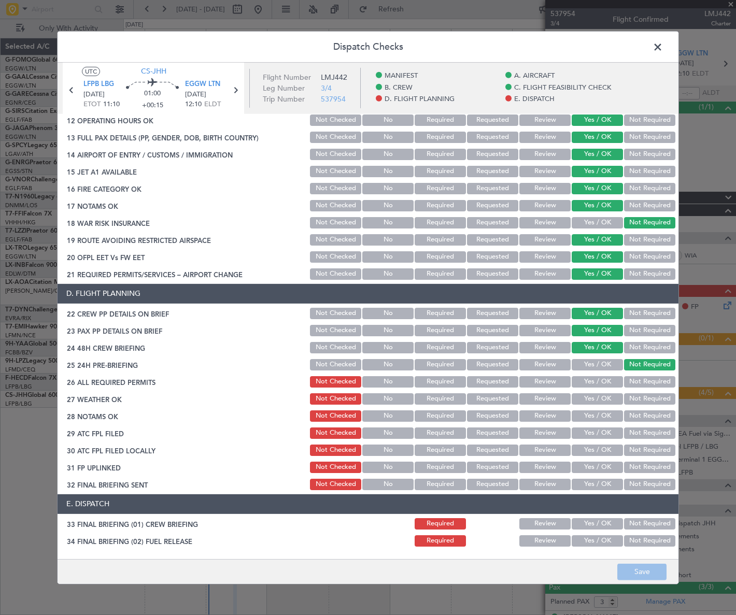
scroll to position [498, 0]
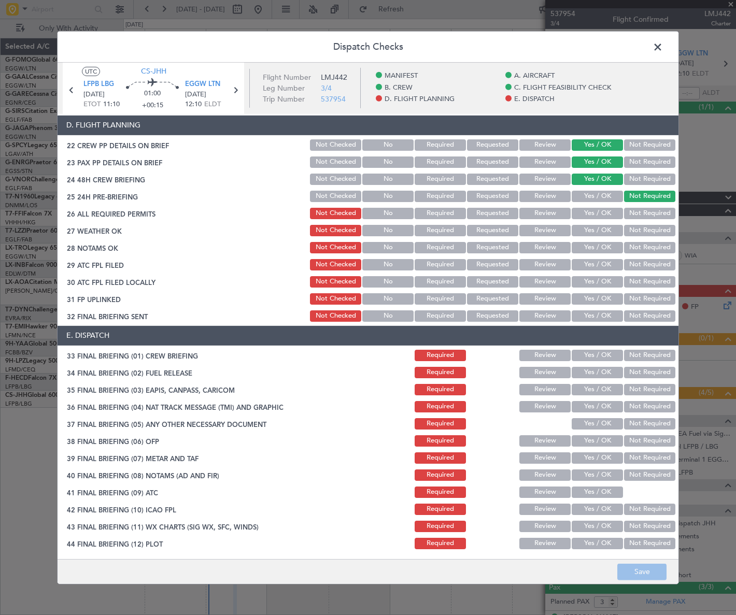
click at [663, 46] on span at bounding box center [663, 49] width 0 height 21
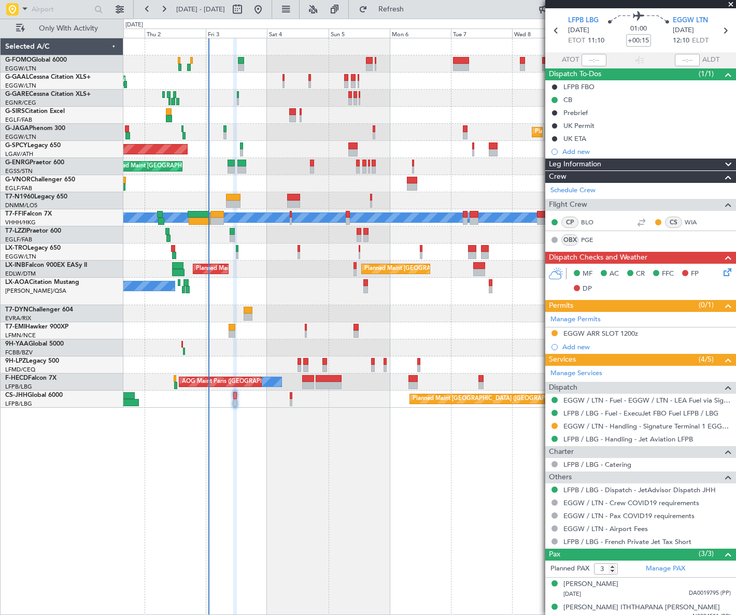
scroll to position [64, 0]
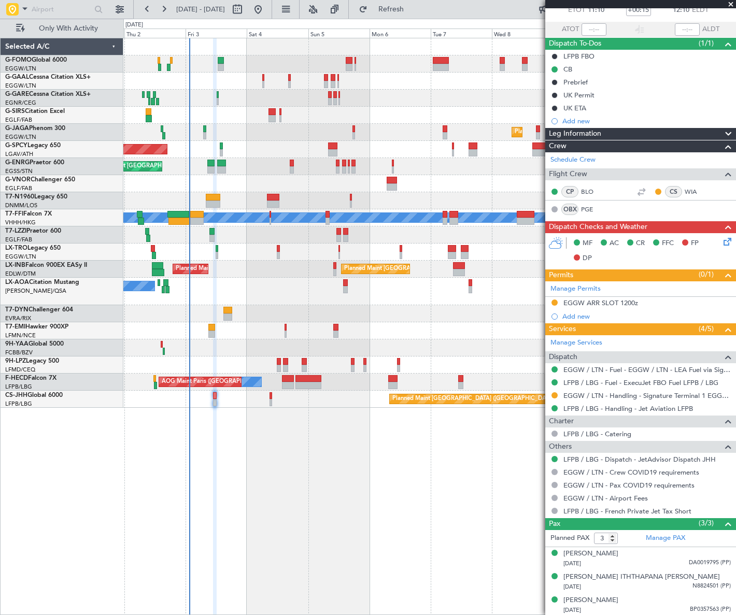
click at [324, 507] on div "Owner Owner AOG Maint [GEOGRAPHIC_DATA] No Crew Planned [GEOGRAPHIC_DATA] Plann…" at bounding box center [429, 326] width 612 height 577
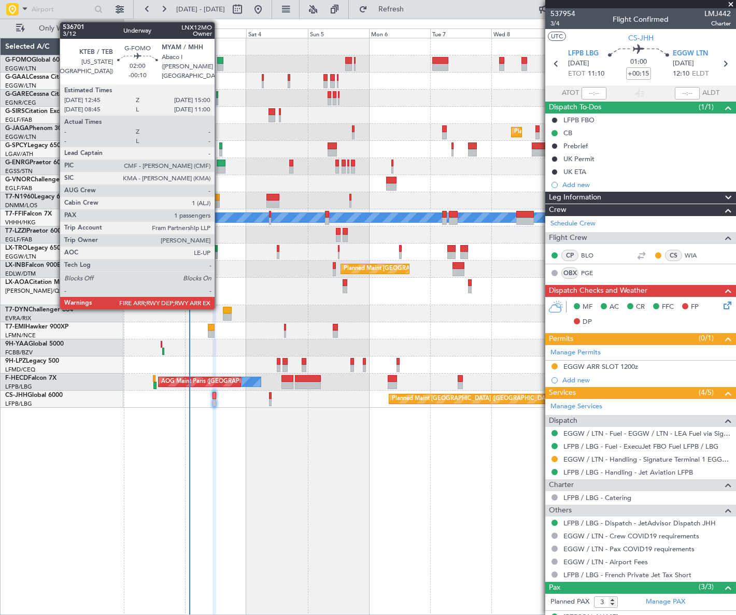
click at [219, 60] on div at bounding box center [220, 60] width 6 height 7
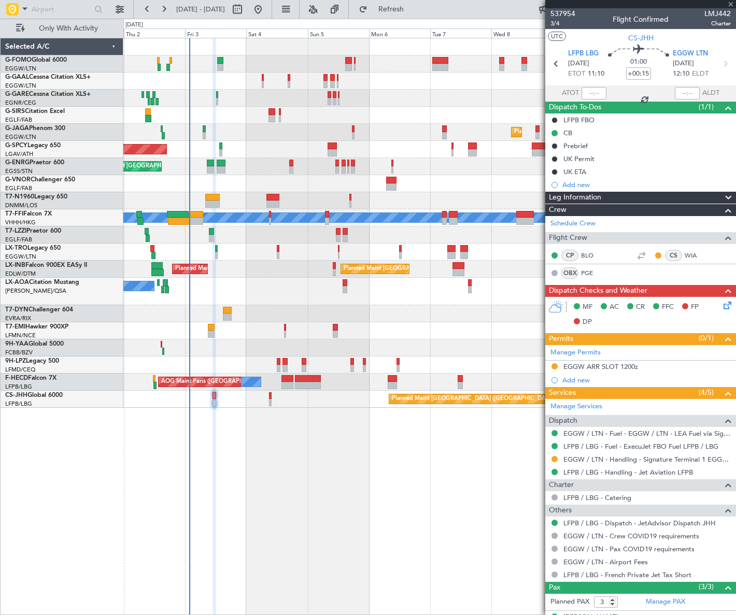
type input "-00:10"
type input "1"
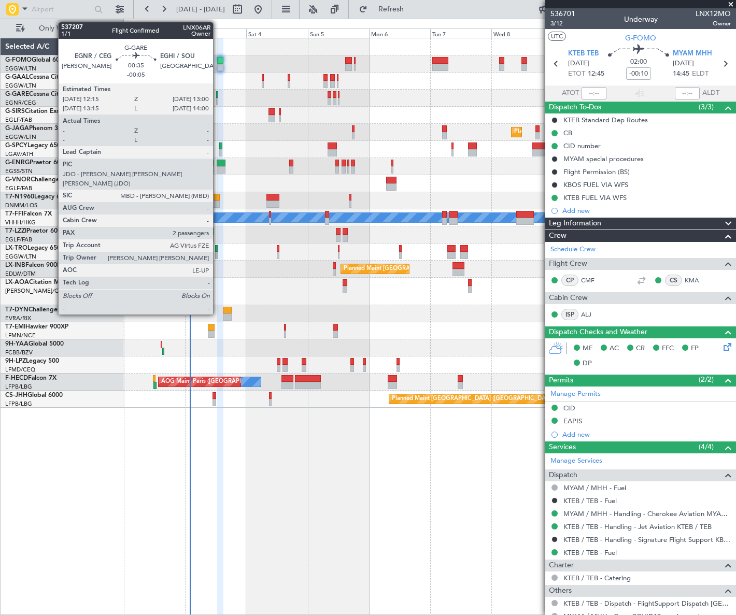
click at [218, 102] on div at bounding box center [217, 101] width 2 height 7
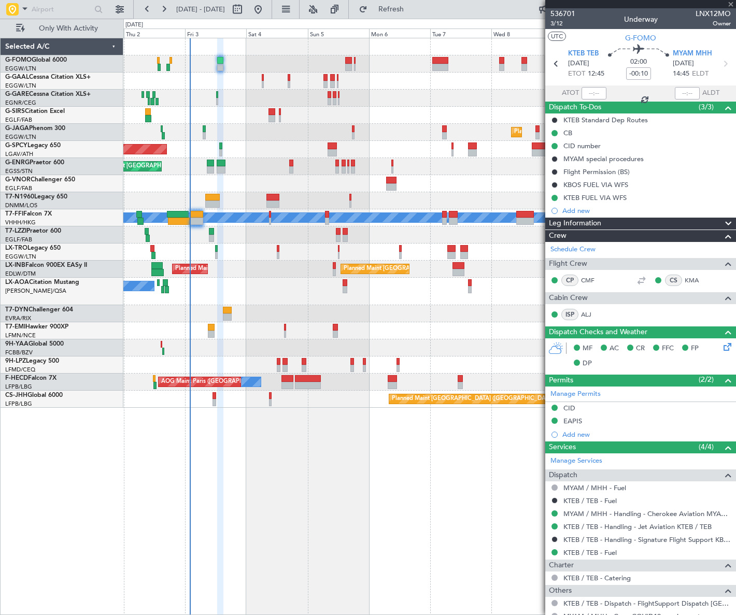
type input "-00:05"
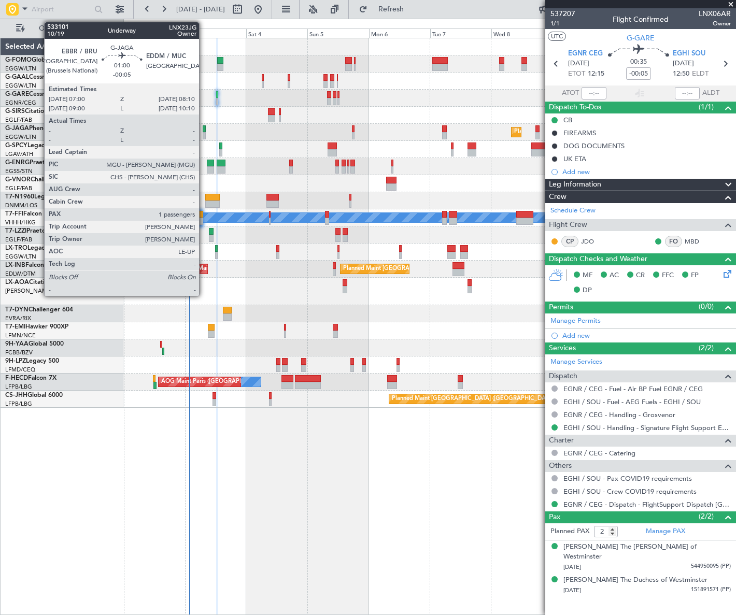
click at [204, 135] on div at bounding box center [204, 135] width 3 height 7
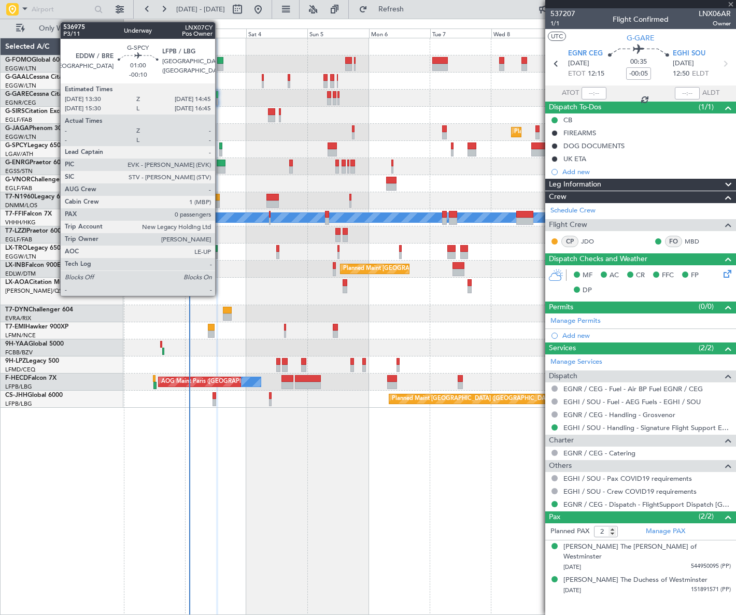
type input "1"
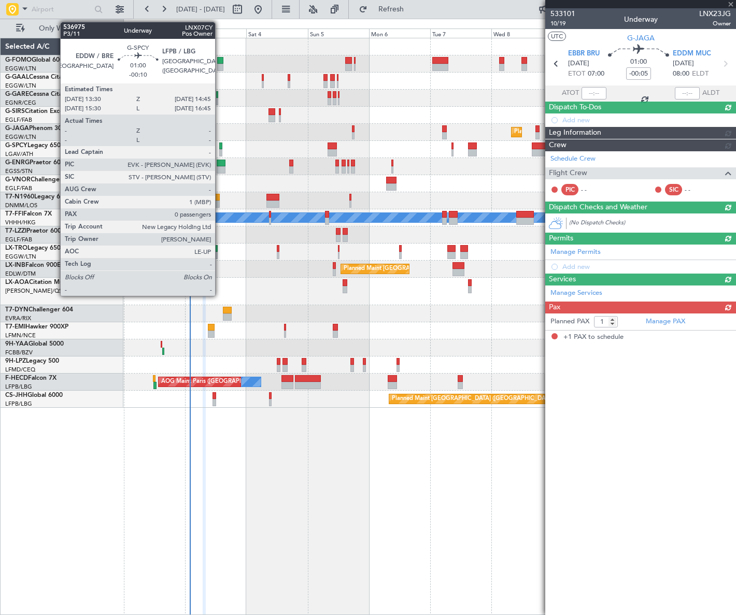
click at [219, 149] on div at bounding box center [221, 152] width 4 height 7
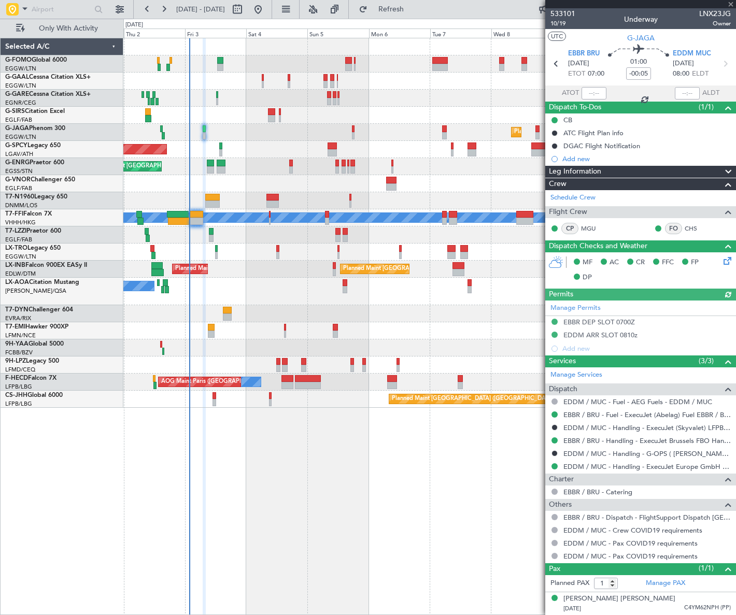
type input "-00:10"
type input "0"
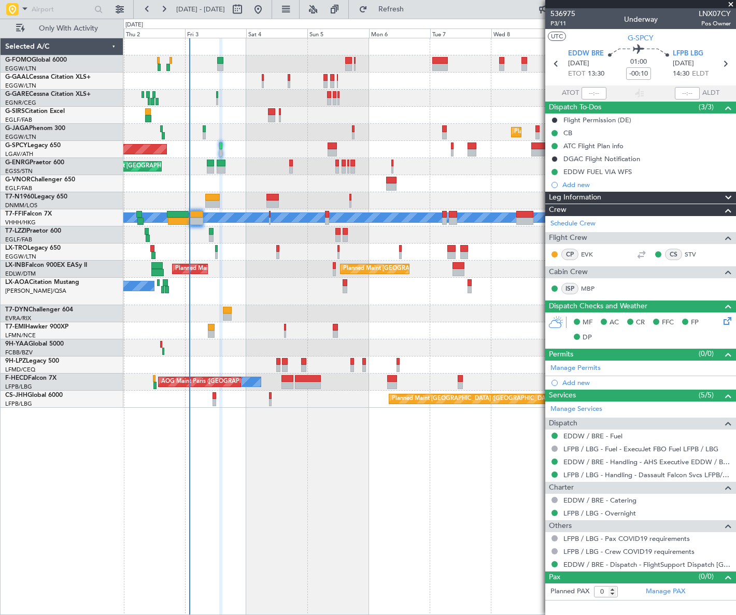
drag, startPoint x: 601, startPoint y: 197, endPoint x: 595, endPoint y: 202, distance: 7.7
click at [601, 197] on div "Leg Information" at bounding box center [640, 198] width 191 height 12
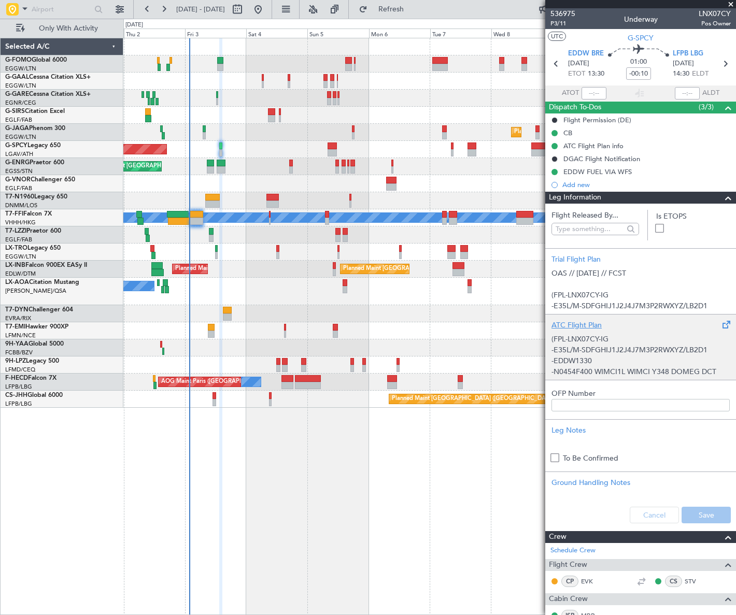
click at [590, 355] on p "-EDDW1330" at bounding box center [640, 360] width 178 height 11
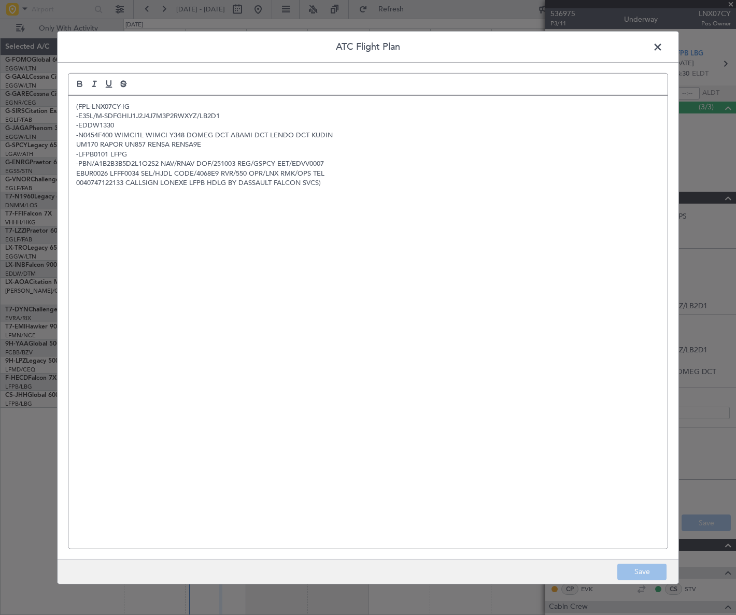
drag, startPoint x: 590, startPoint y: 354, endPoint x: 288, endPoint y: 290, distance: 308.3
click at [288, 290] on div "(FPL-LNX07CY-IG -E35L/M-SDFGHIJ1J2J4J7M3P2RWXYZ/LB2D1 -EDDW1330 -N0454F400 WIMC…" at bounding box center [367, 321] width 599 height 453
click at [159, 210] on div "(FPL-LNX07CY-IG -E35L/M-SDFGHIJ1J2J4J7M3P2RWXYZ/LB2D1 -EDDW1330 -N0452F400 WIMC…" at bounding box center [367, 321] width 599 height 453
drag, startPoint x: 644, startPoint y: 568, endPoint x: 696, endPoint y: 526, distance: 66.3
click at [644, 567] on button "Save" at bounding box center [641, 572] width 49 height 17
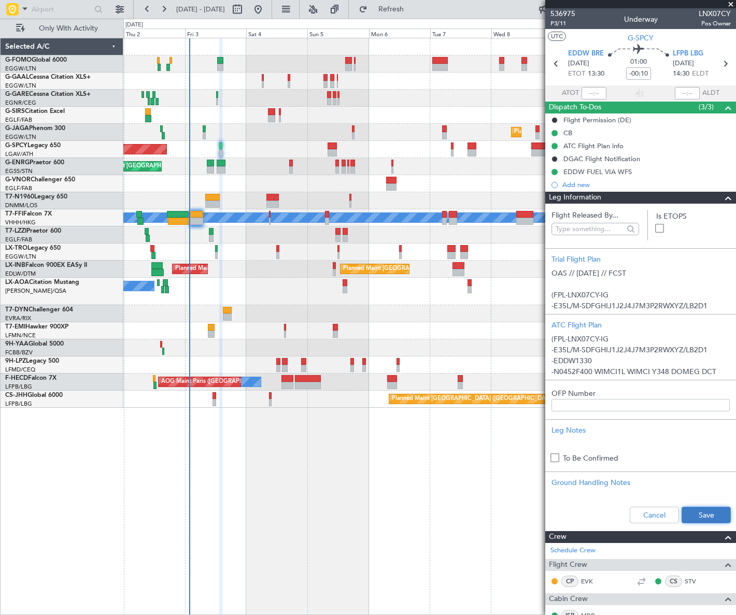
click at [706, 514] on button "Save" at bounding box center [705, 515] width 49 height 17
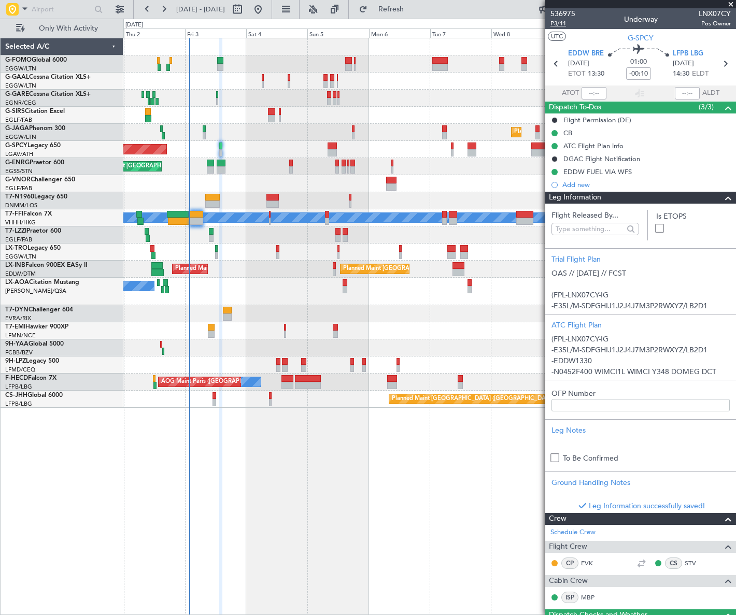
click at [551, 23] on span "P3/11" at bounding box center [562, 23] width 25 height 9
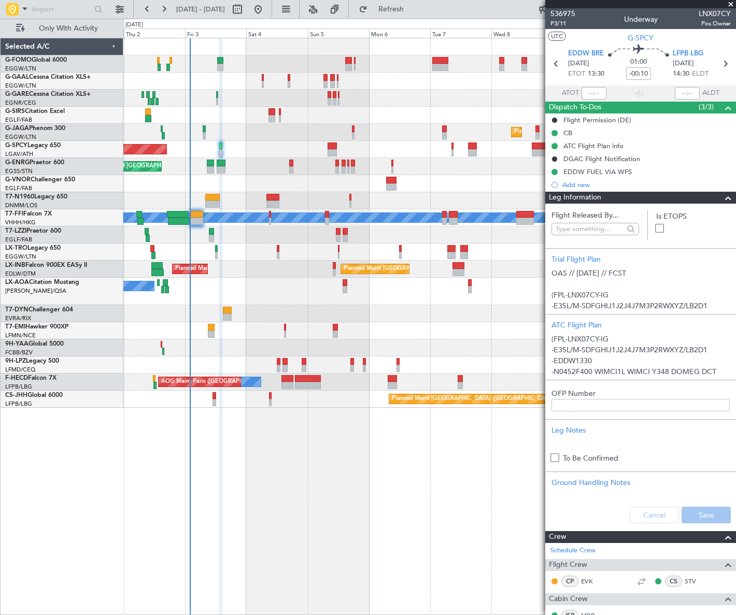
click at [723, 194] on span at bounding box center [728, 198] width 12 height 12
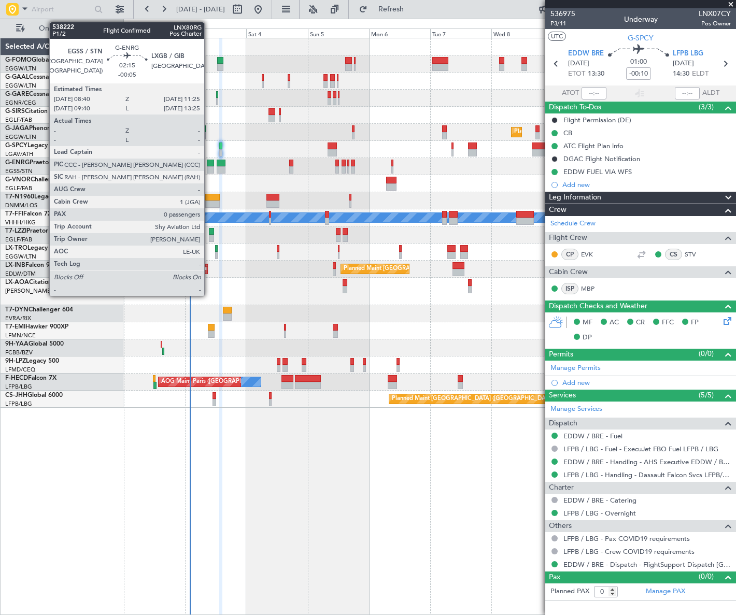
click at [209, 161] on div at bounding box center [210, 163] width 7 height 7
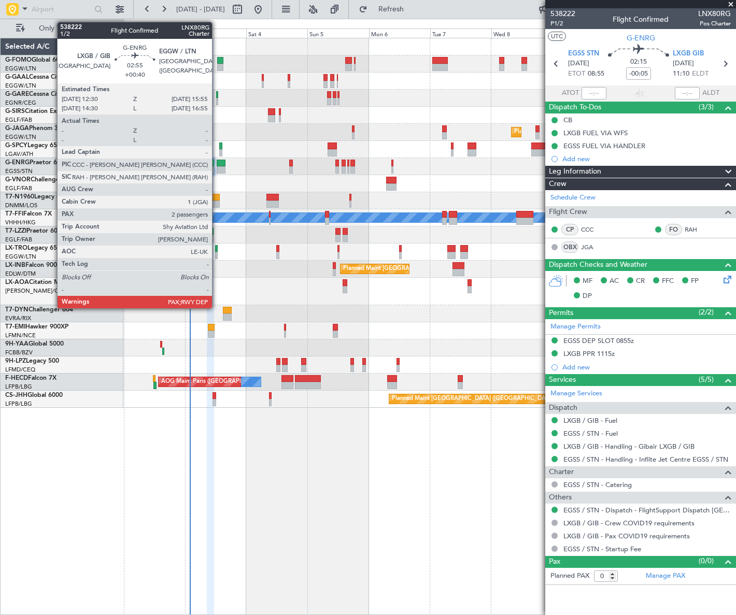
click at [217, 164] on div at bounding box center [221, 163] width 9 height 7
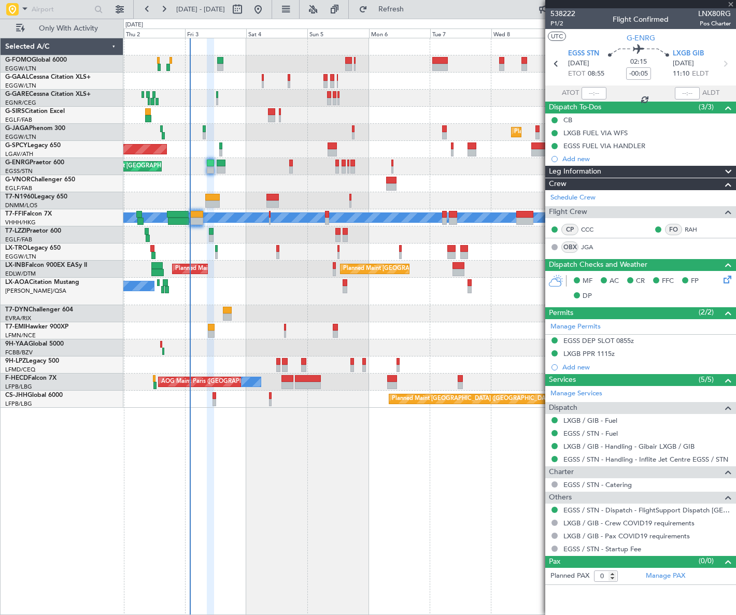
type input "+00:40"
type input "2"
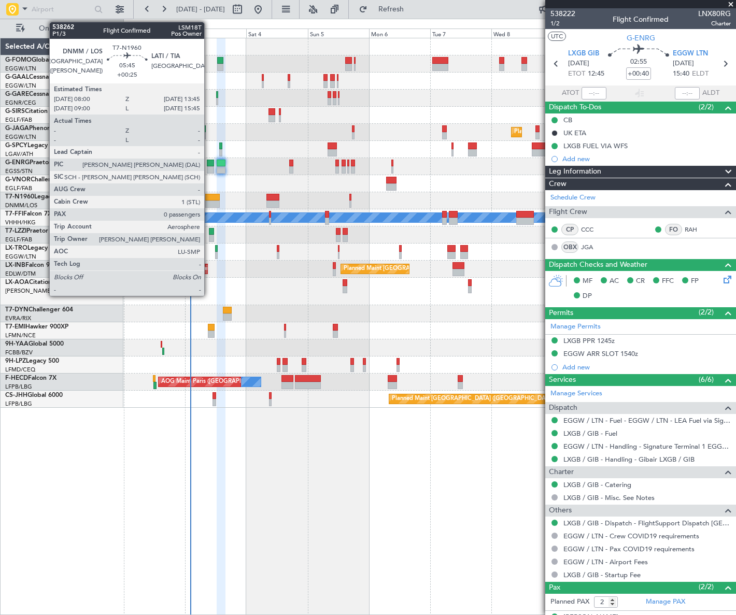
click at [209, 199] on div at bounding box center [212, 197] width 15 height 7
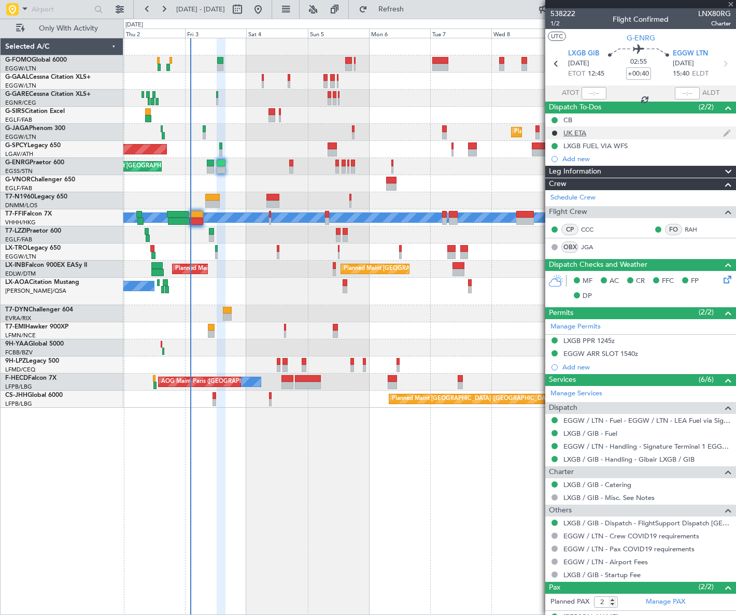
type input "+00:25"
type input "0"
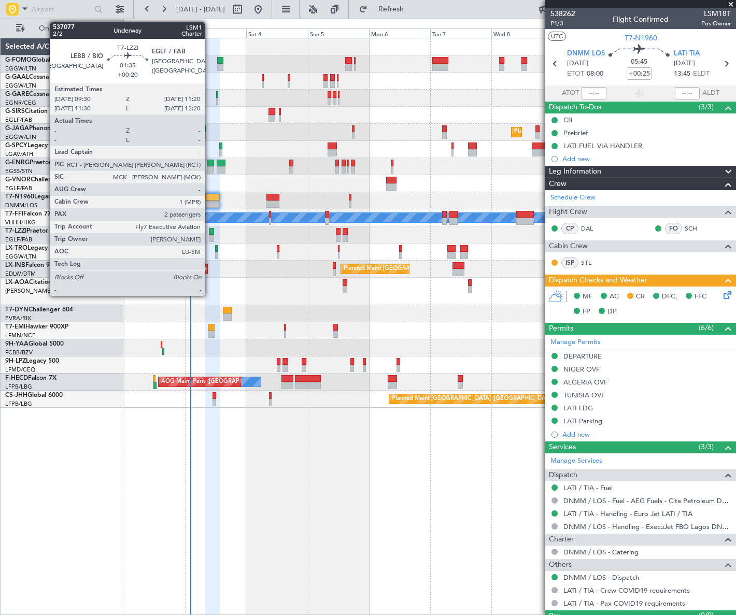
click at [209, 233] on div at bounding box center [211, 231] width 5 height 7
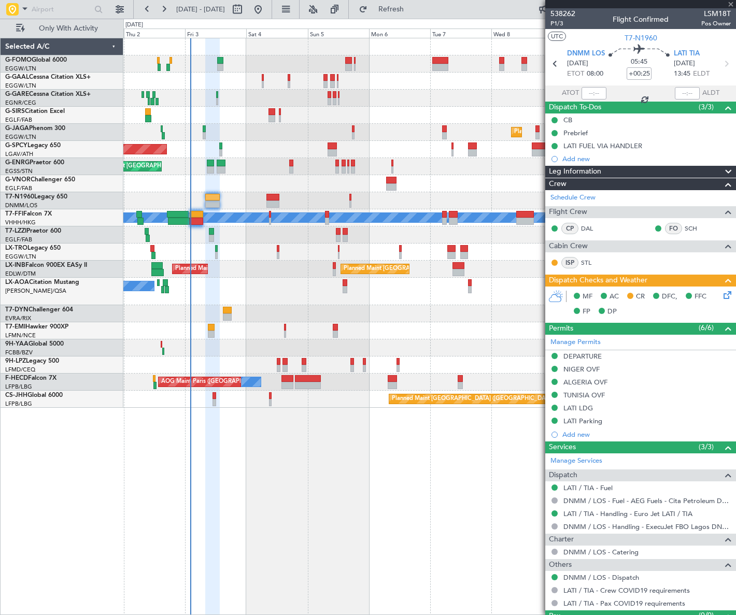
type input "+00:20"
type input "2"
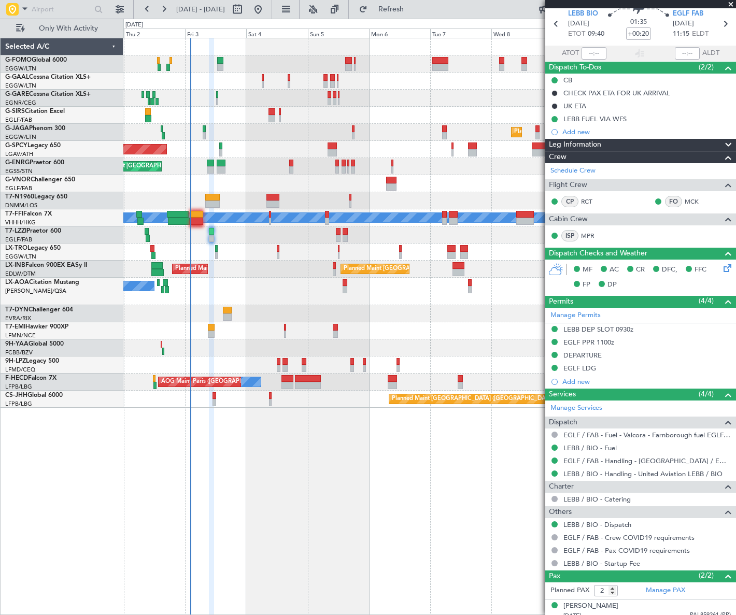
scroll to position [69, 0]
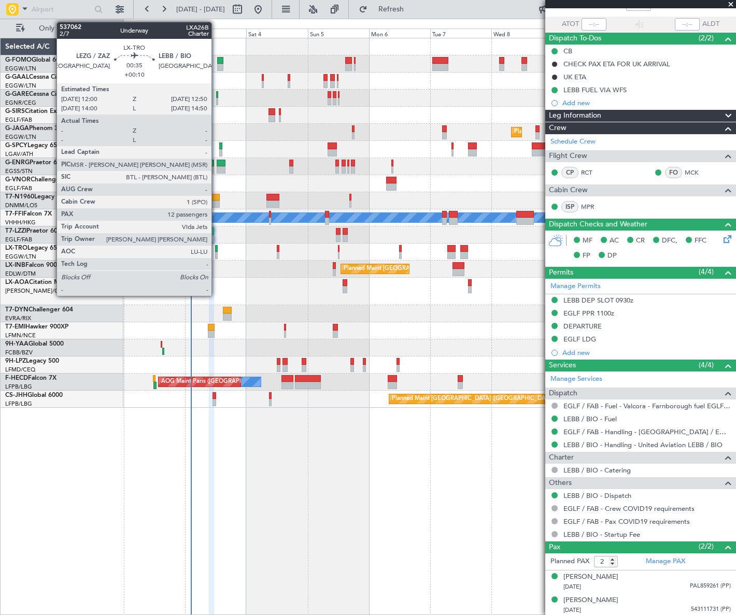
click at [216, 253] on div at bounding box center [216, 255] width 3 height 7
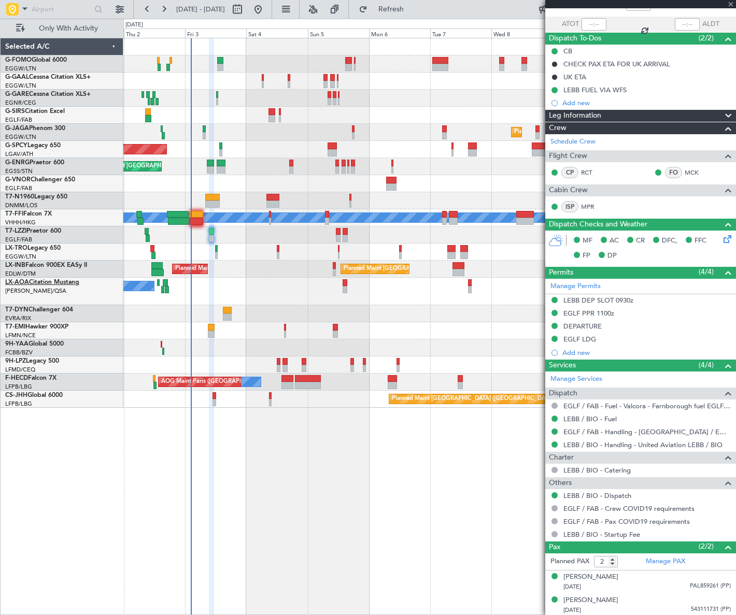
type input "+00:10"
type input "12"
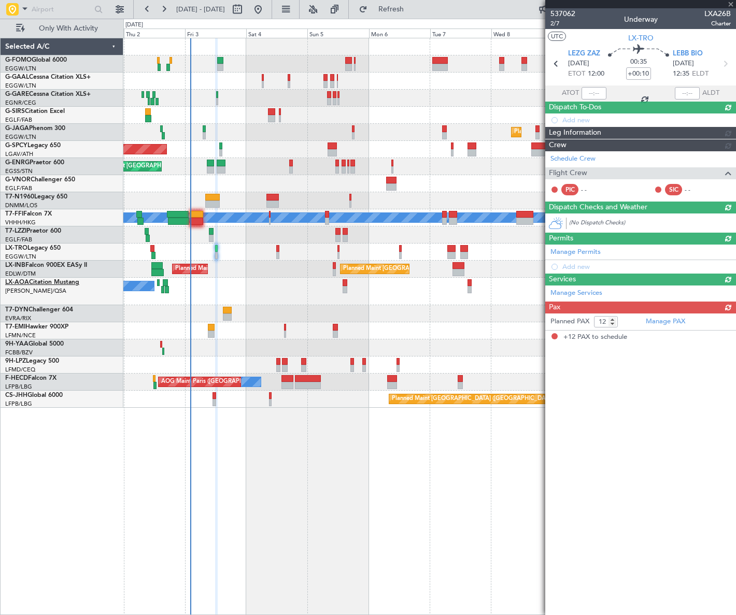
scroll to position [0, 0]
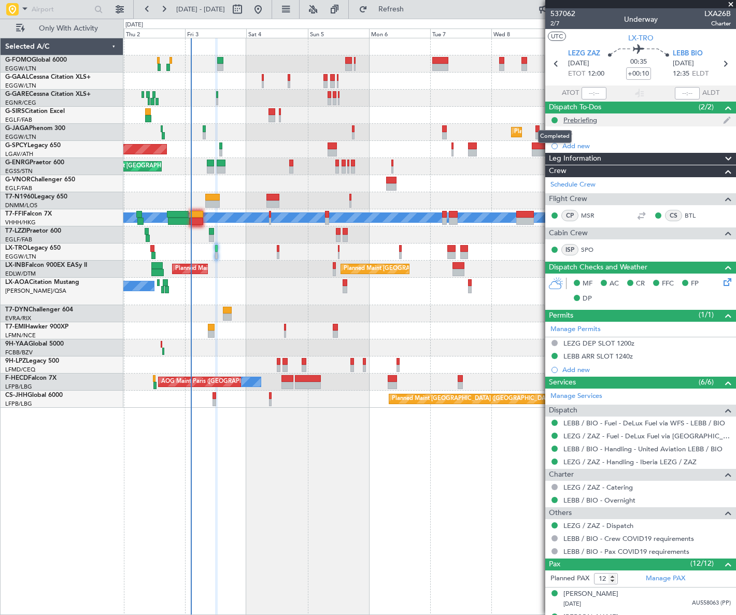
drag, startPoint x: 568, startPoint y: 124, endPoint x: 571, endPoint y: 118, distance: 6.5
click at [568, 124] on mat-tooltip-component "Completed" at bounding box center [554, 136] width 48 height 27
click at [572, 118] on div "Prebriefing" at bounding box center [580, 120] width 34 height 9
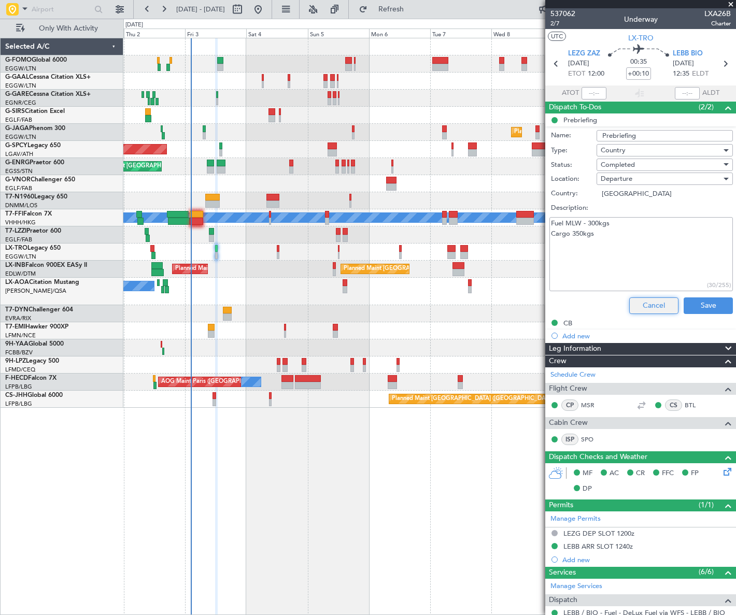
click at [667, 306] on button "Cancel" at bounding box center [653, 305] width 49 height 17
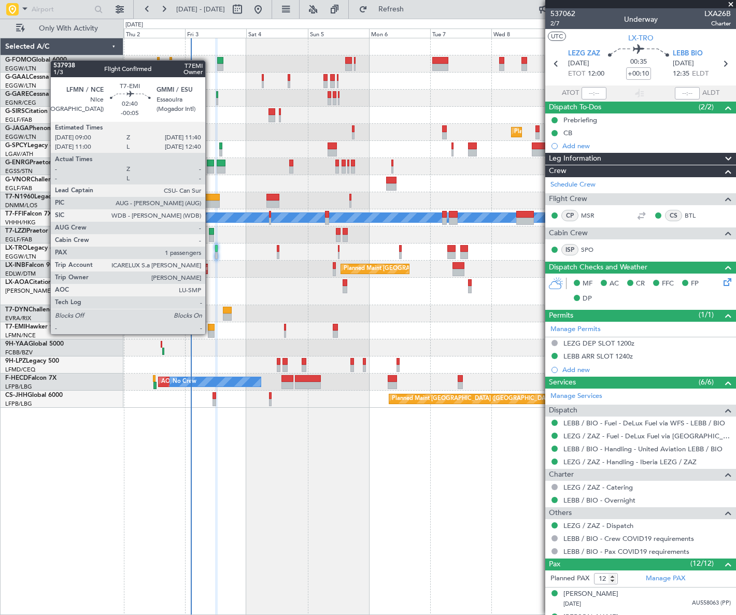
click at [210, 333] on div at bounding box center [211, 334] width 7 height 7
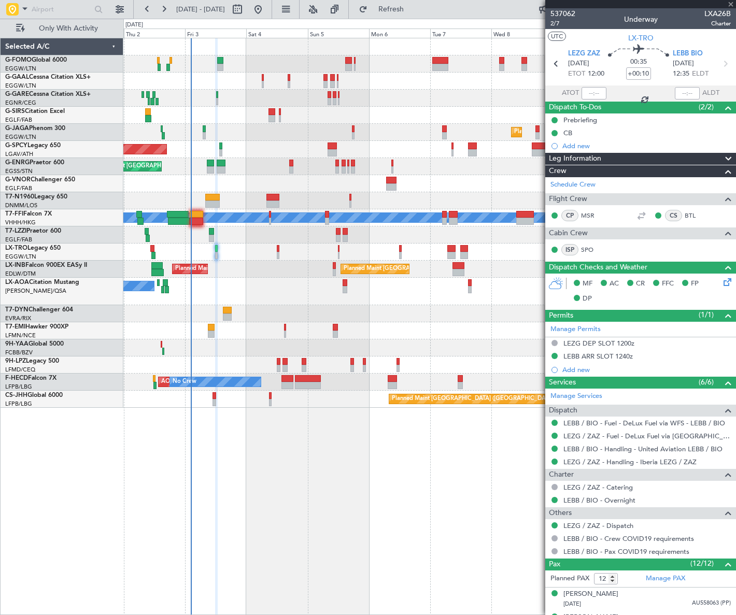
type input "-00:05"
type input "1"
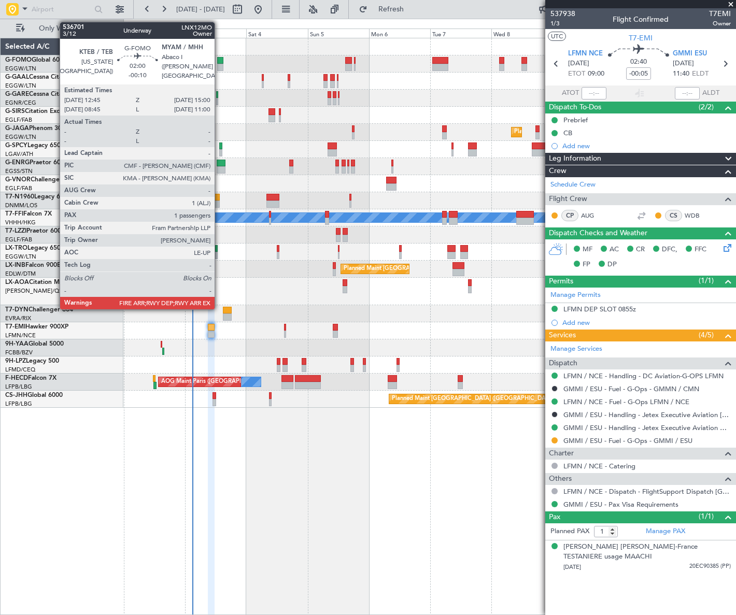
click at [219, 64] on div at bounding box center [220, 67] width 6 height 7
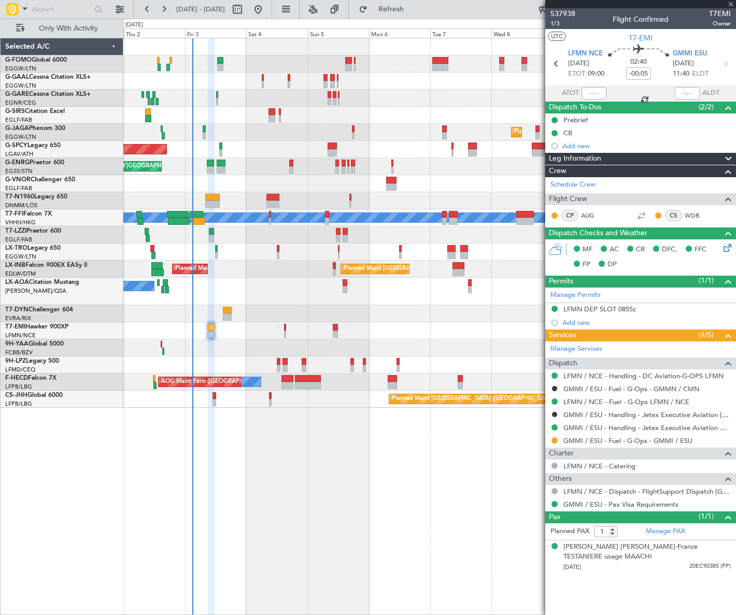
type input "-00:10"
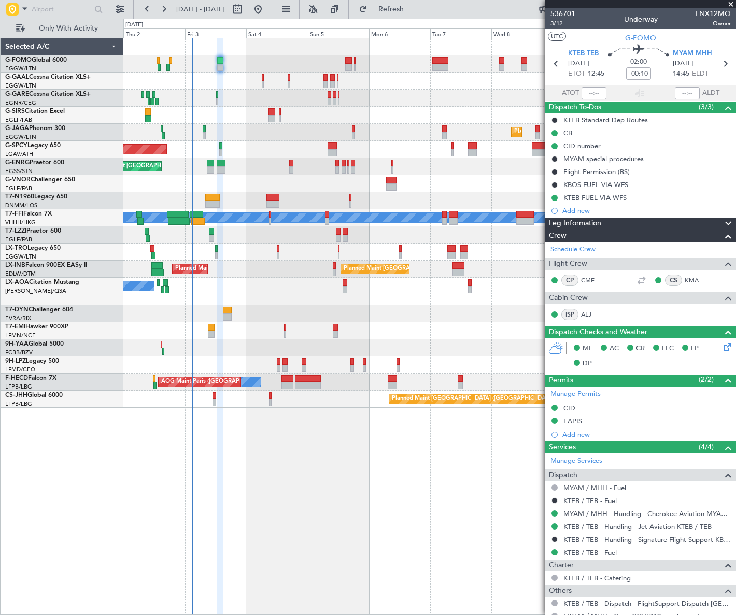
scroll to position [98, 0]
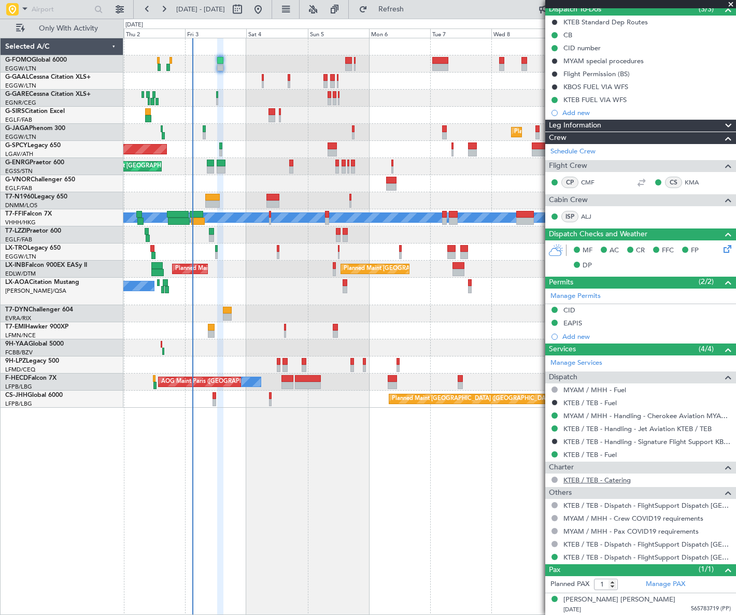
click at [580, 481] on link "KTEB / TEB - Catering" at bounding box center [596, 480] width 67 height 9
